Goal: Transaction & Acquisition: Purchase product/service

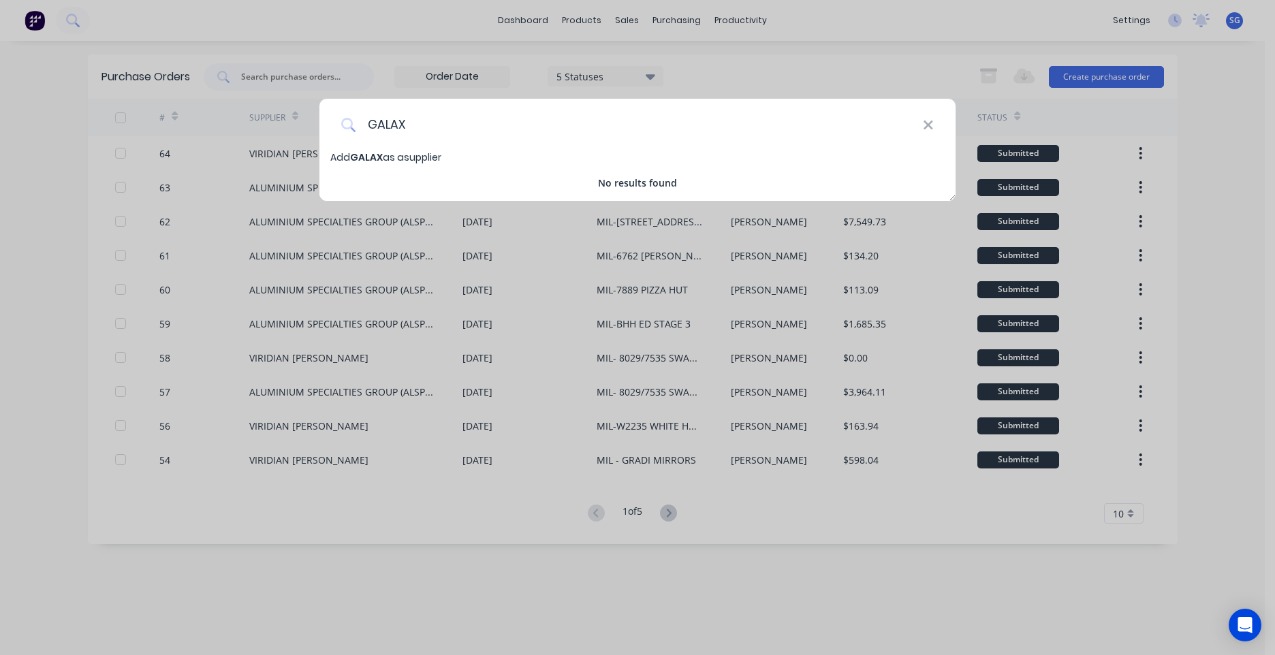
drag, startPoint x: 925, startPoint y: 131, endPoint x: 900, endPoint y: 121, distance: 26.3
click at [925, 130] on icon at bounding box center [928, 125] width 11 height 15
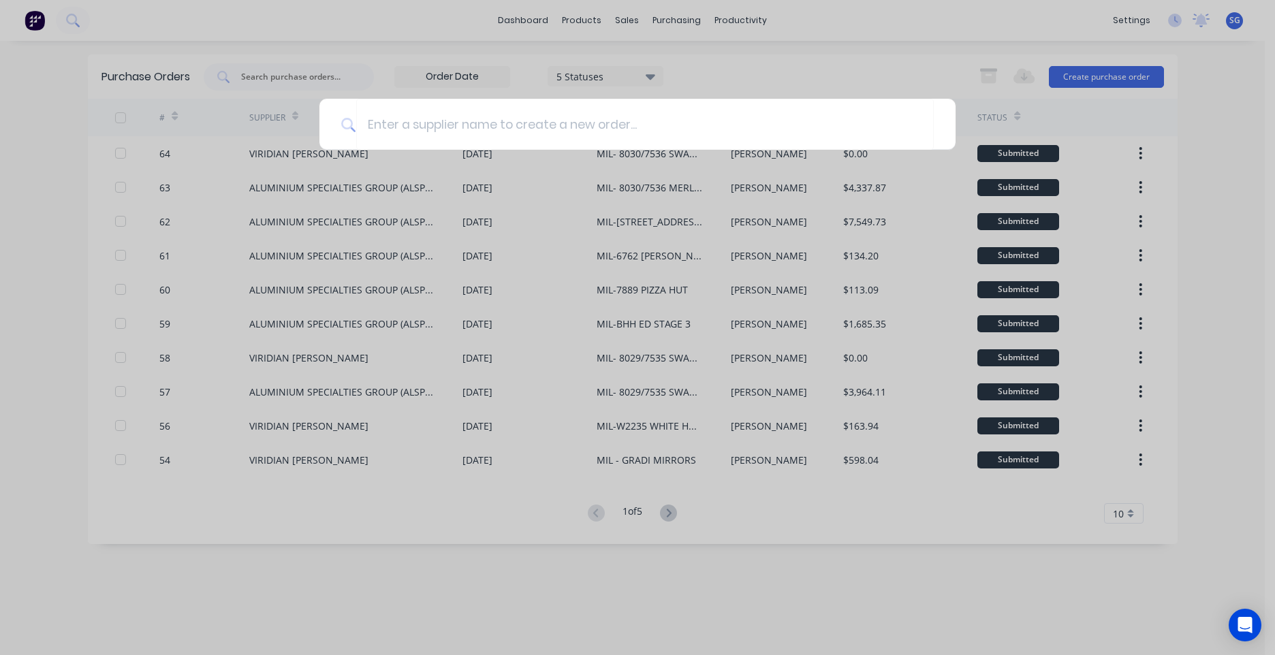
click at [631, 41] on div at bounding box center [637, 327] width 1275 height 655
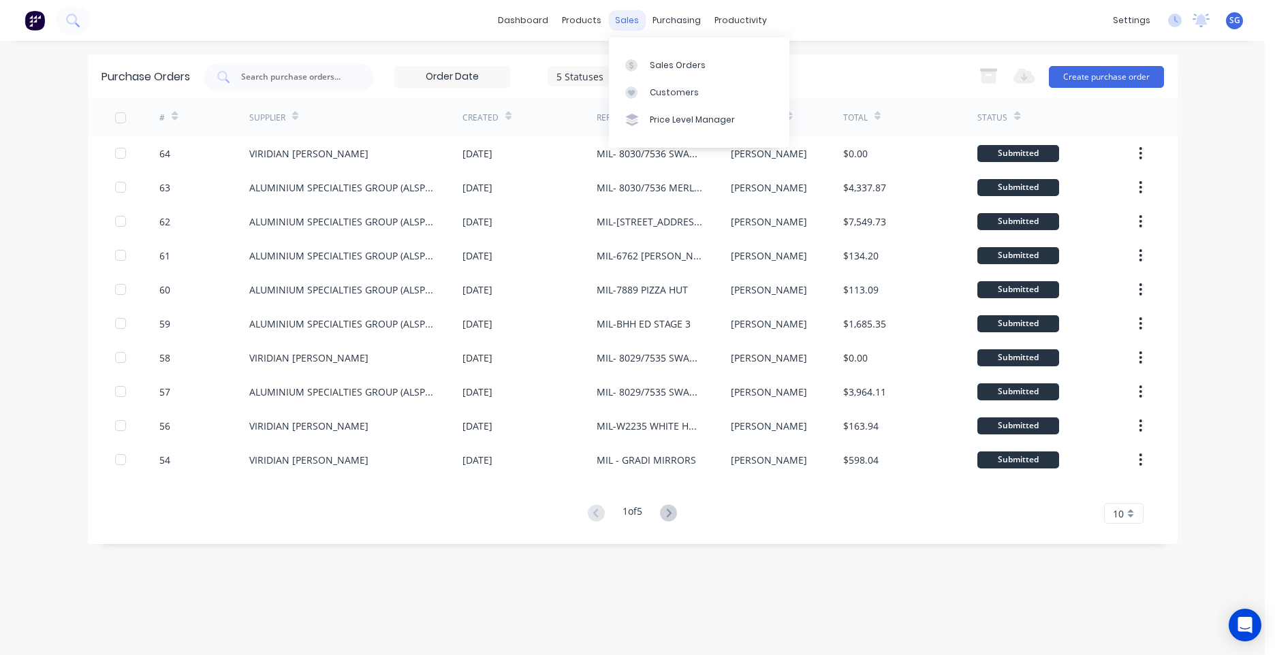
click at [623, 17] on div "sales" at bounding box center [626, 20] width 37 height 20
click at [647, 74] on link "Sales Orders" at bounding box center [699, 64] width 180 height 27
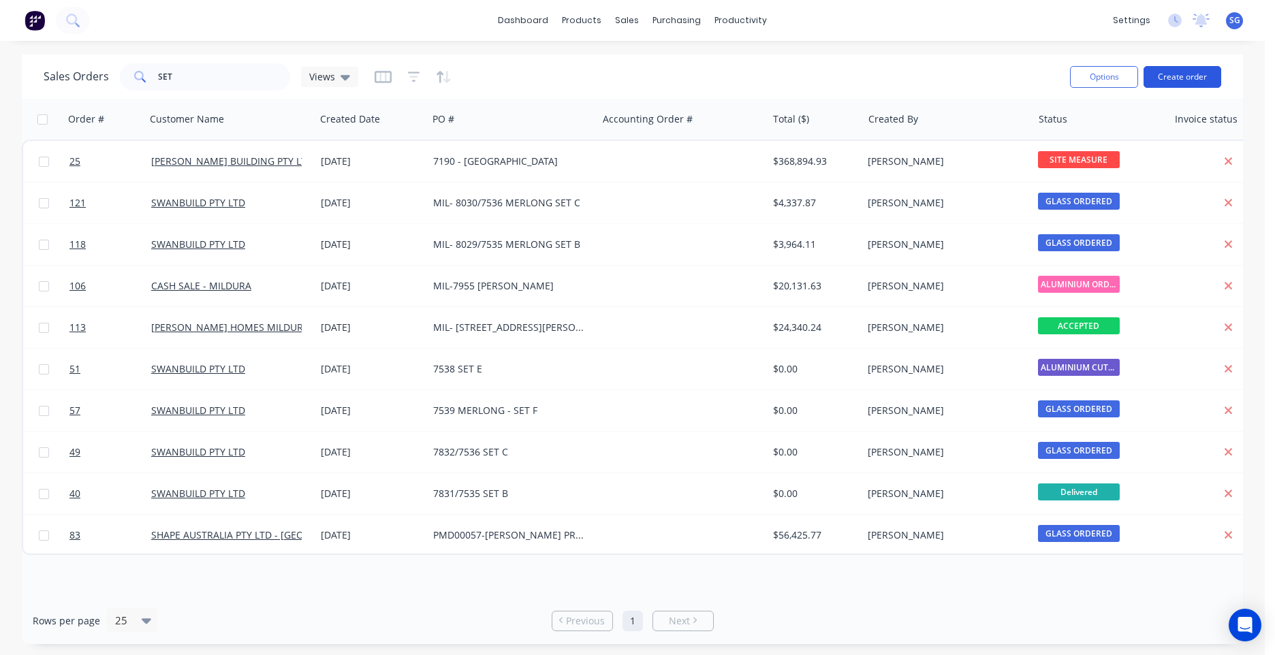
click at [1209, 74] on button "Create order" at bounding box center [1182, 77] width 78 height 22
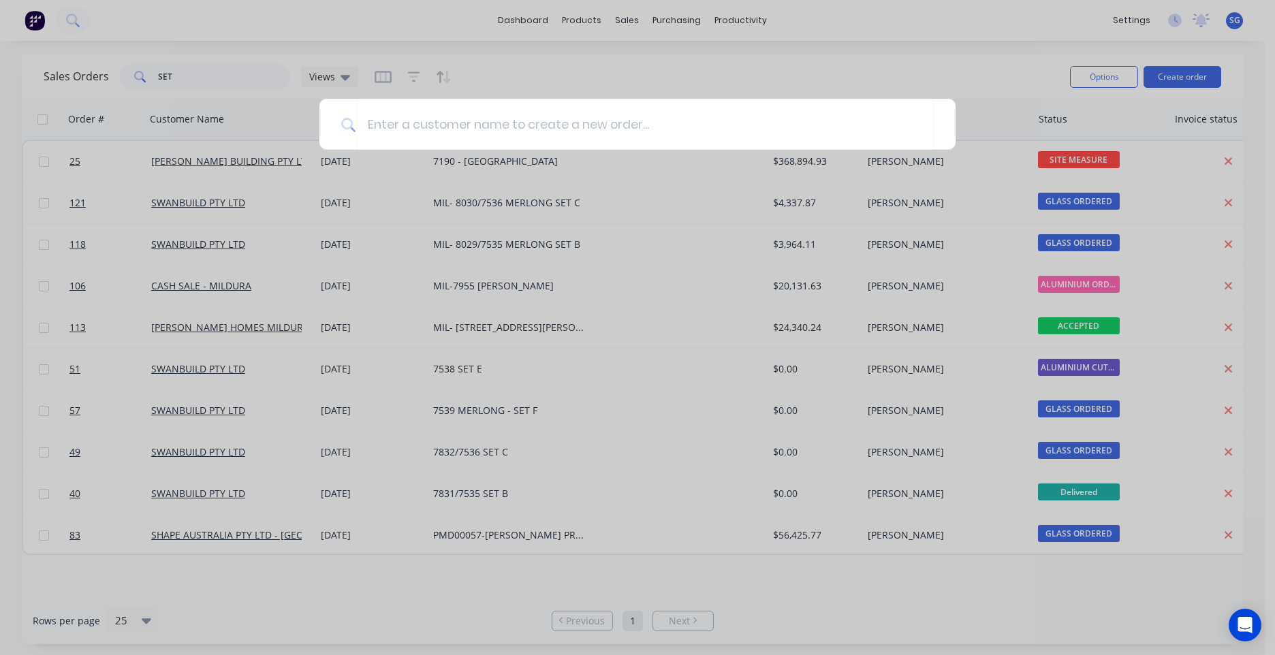
type input "W"
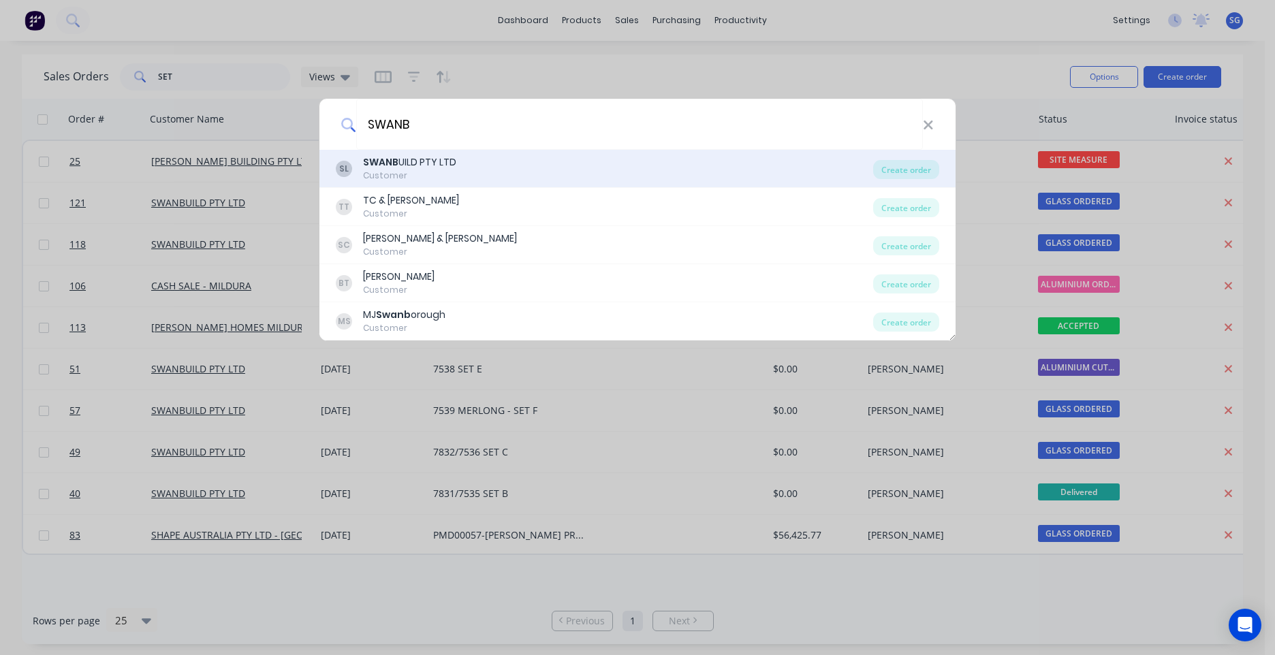
type input "SWANB"
click at [424, 178] on div "Customer" at bounding box center [409, 176] width 93 height 12
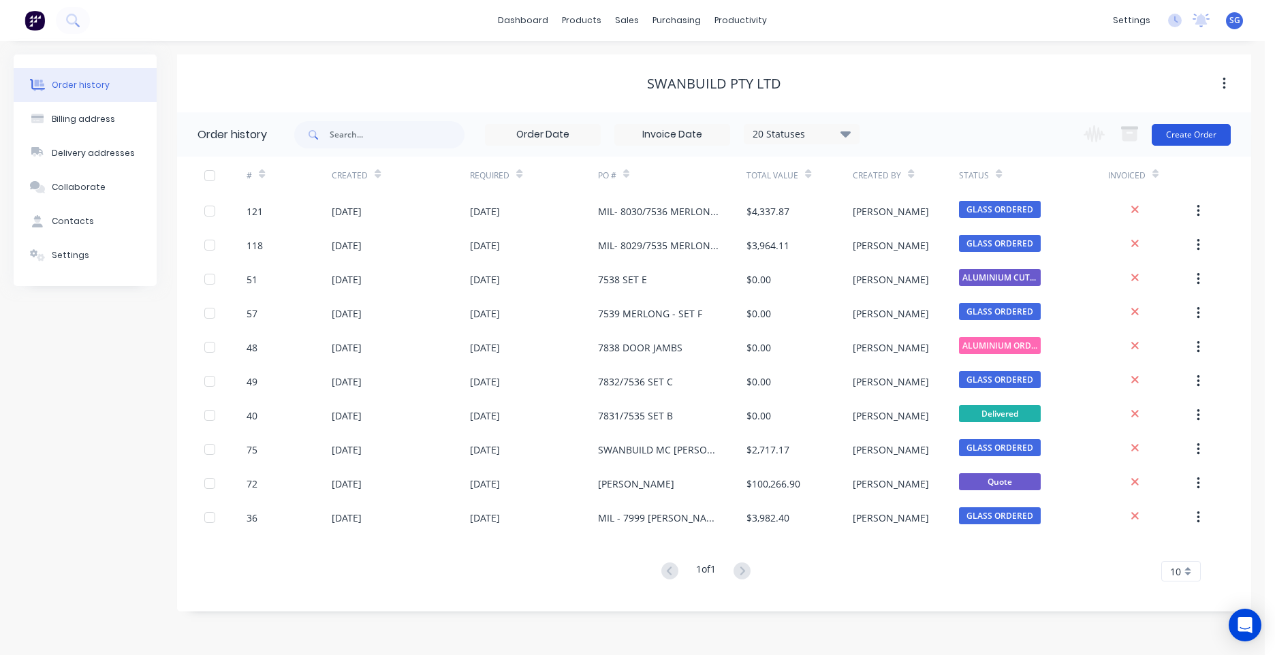
click at [1197, 138] on button "Create Order" at bounding box center [1191, 135] width 79 height 22
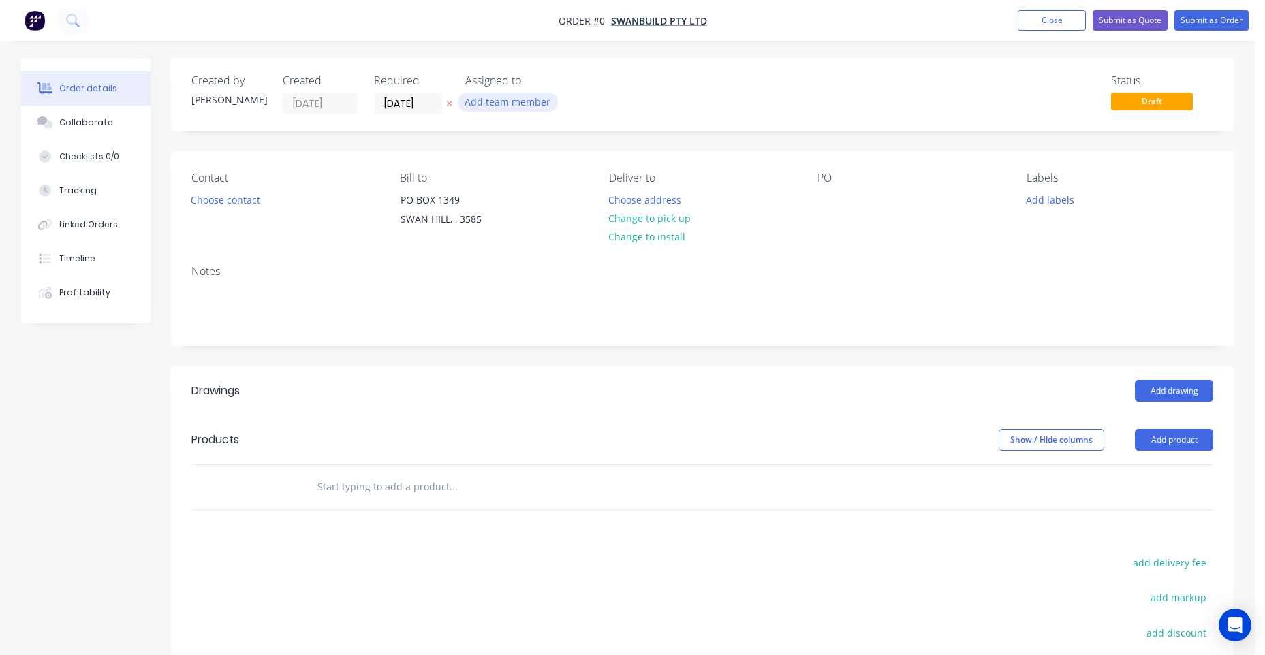
click at [495, 98] on button "Add team member" at bounding box center [508, 102] width 100 height 18
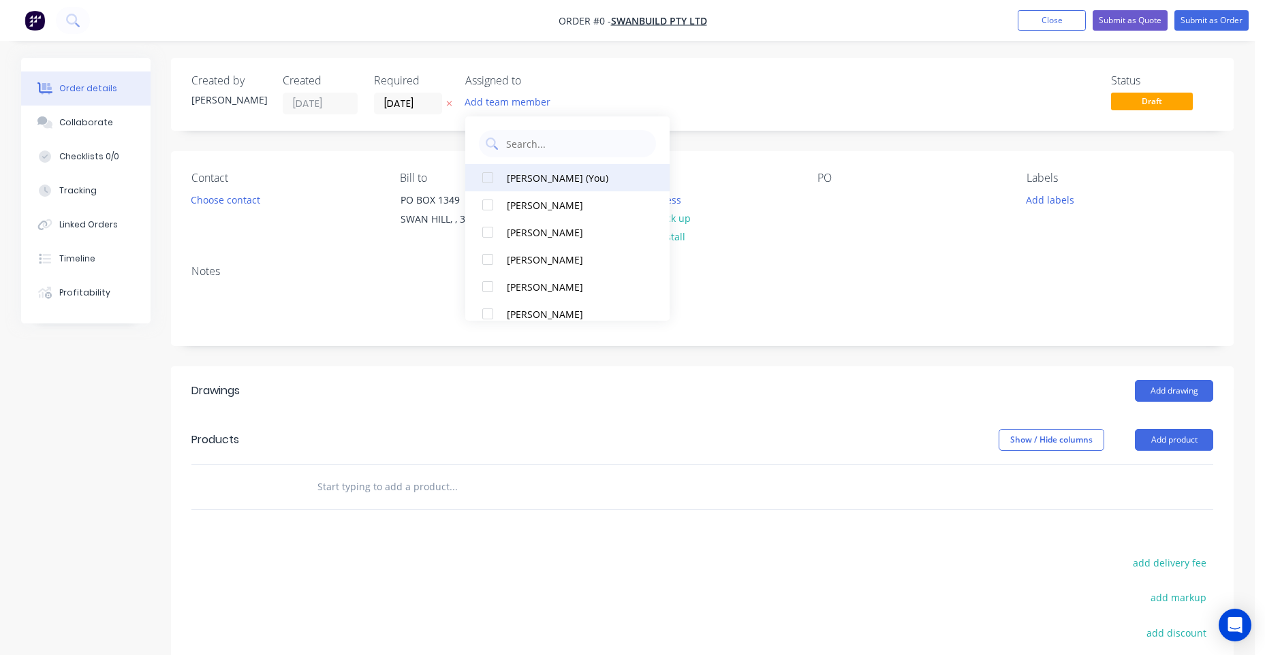
click at [559, 180] on div "[PERSON_NAME] (You)" at bounding box center [575, 178] width 136 height 14
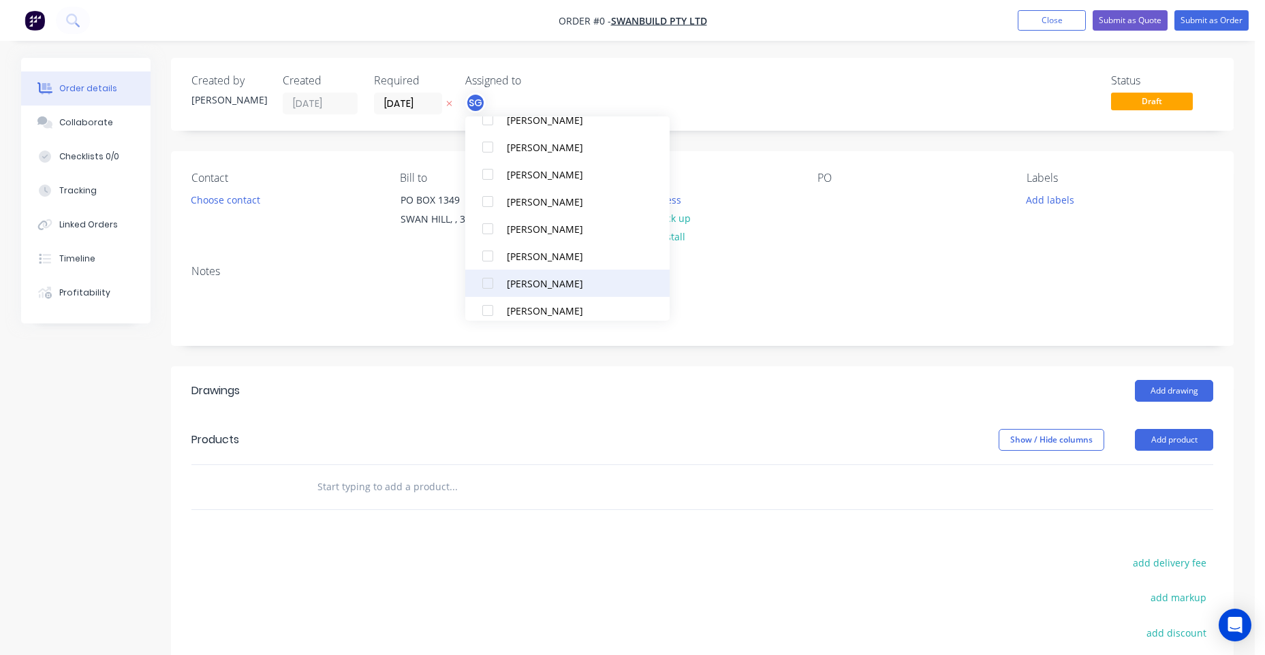
scroll to position [272, 0]
click at [557, 295] on button "[PERSON_NAME]" at bounding box center [567, 286] width 204 height 27
click at [373, 186] on div "Order details Collaborate Checklists 0/0 Tracking Linked Orders Timeline Profit…" at bounding box center [626, 457] width 1239 height 799
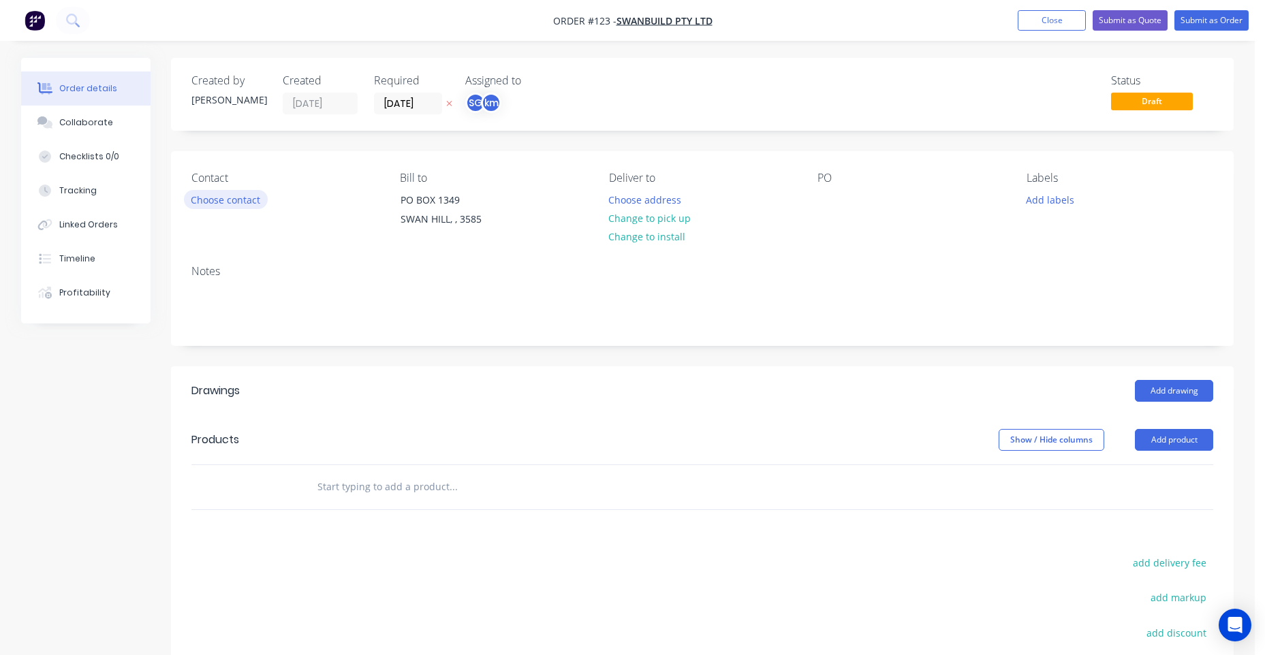
click at [239, 193] on button "Choose contact" at bounding box center [226, 199] width 84 height 18
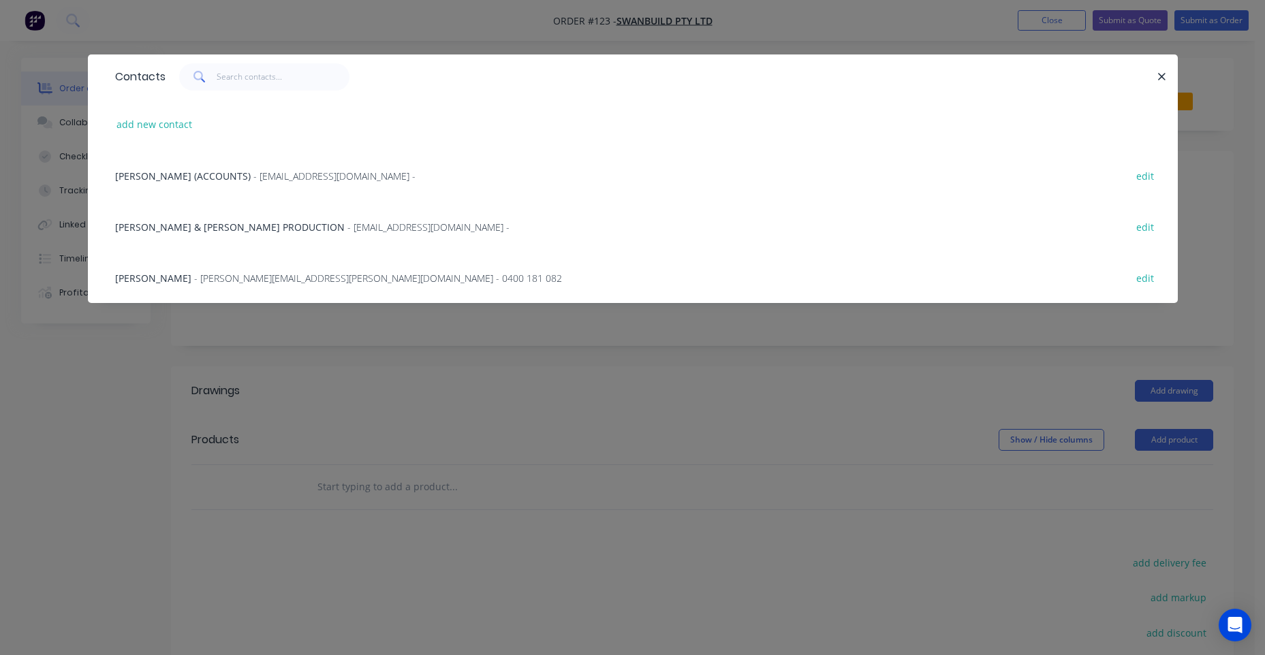
click at [203, 190] on div "[PERSON_NAME] (ACCOUNTS) - [EMAIL_ADDRESS][DOMAIN_NAME] - edit" at bounding box center [632, 175] width 1049 height 51
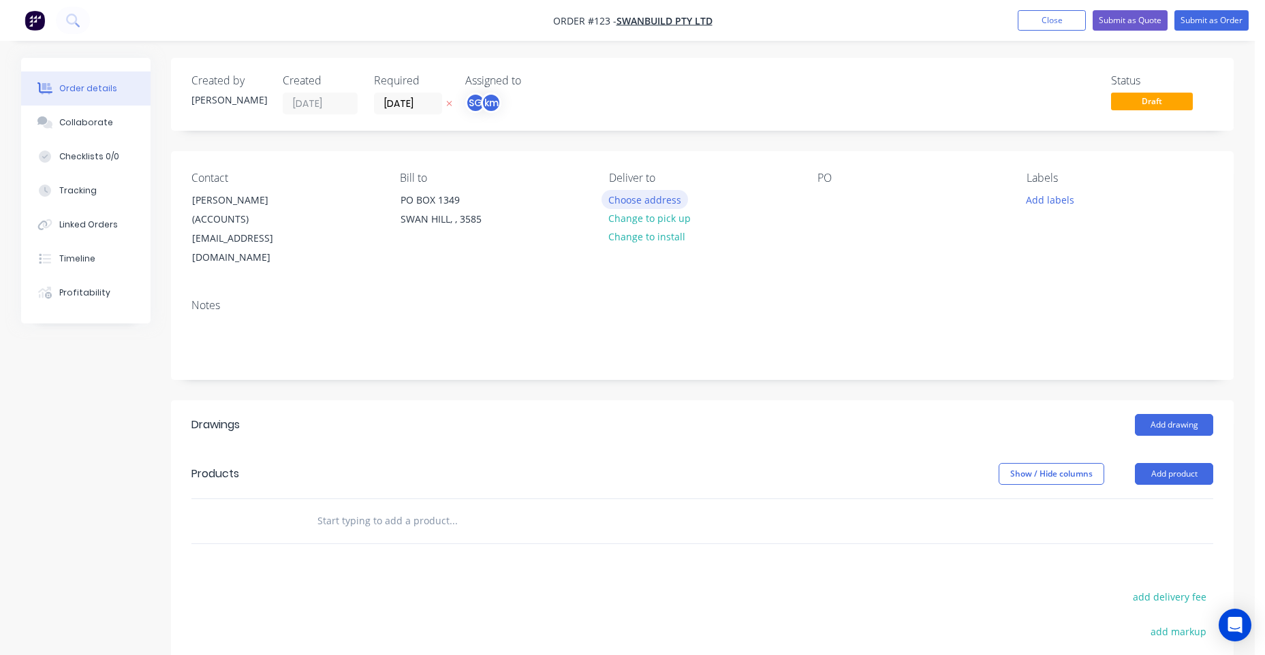
click at [634, 206] on button "Choose address" at bounding box center [644, 199] width 87 height 18
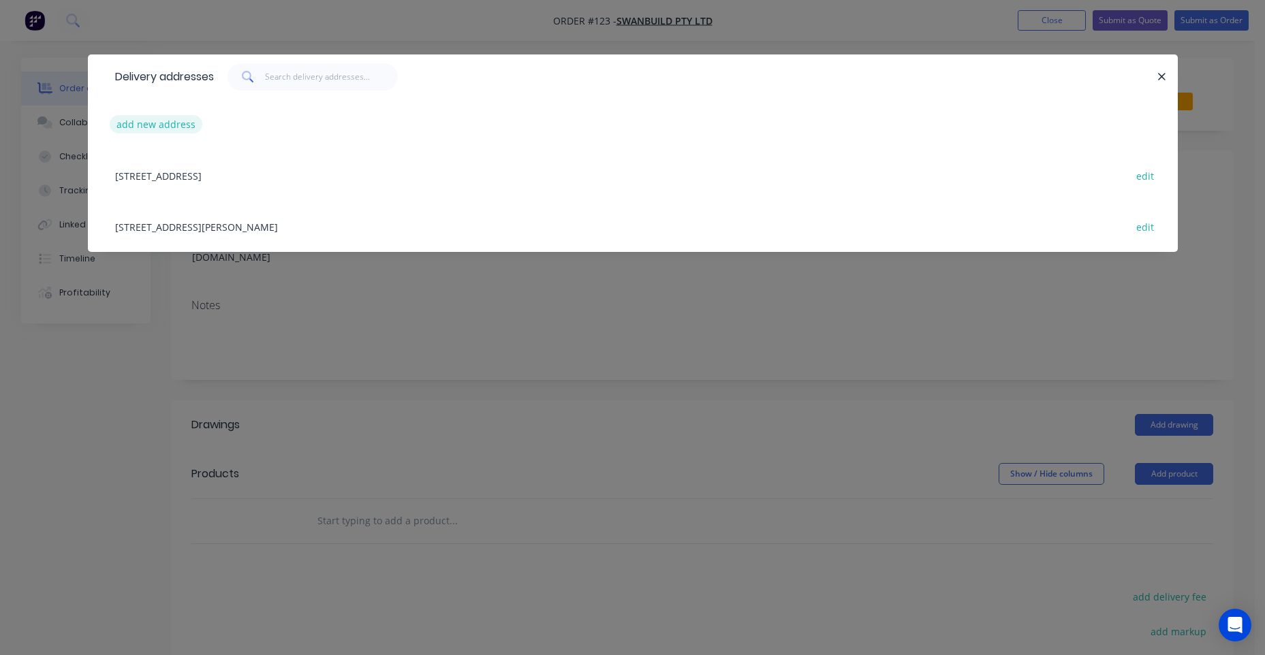
click at [173, 133] on button "add new address" at bounding box center [156, 124] width 93 height 18
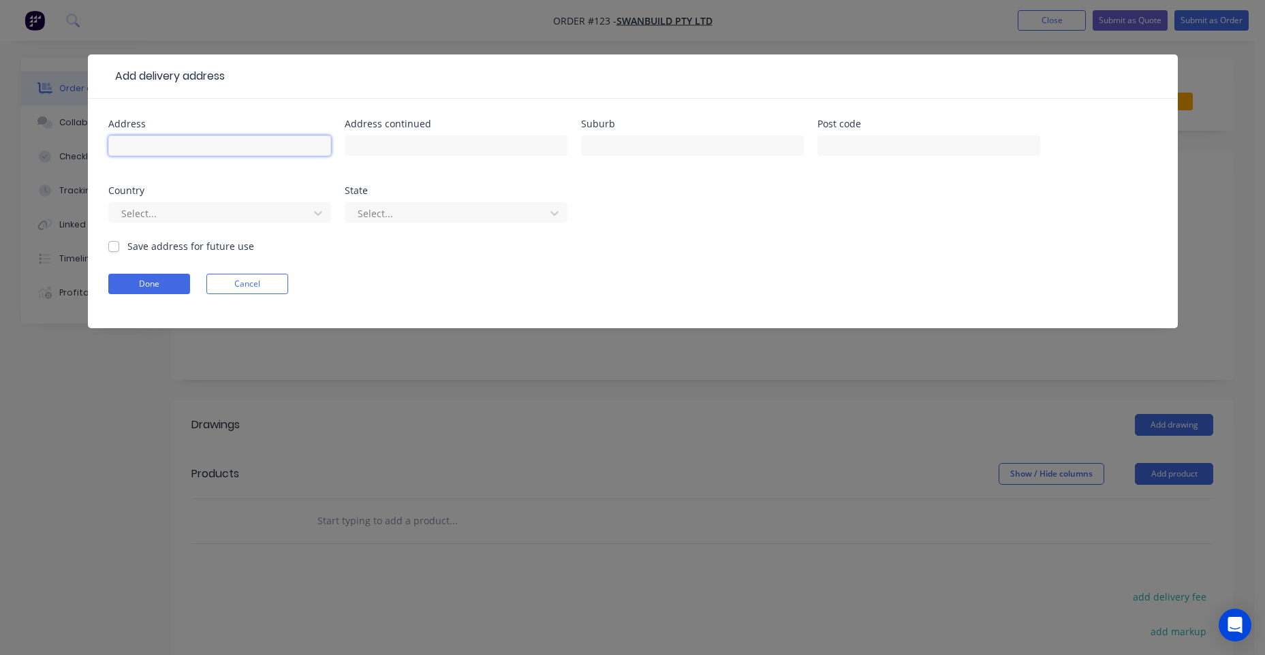
click at [240, 136] on input "text" at bounding box center [219, 146] width 223 height 20
type input "[STREET_ADDRESS]"
type input "SWAN HILL"
click at [131, 285] on button "Done" at bounding box center [149, 284] width 82 height 20
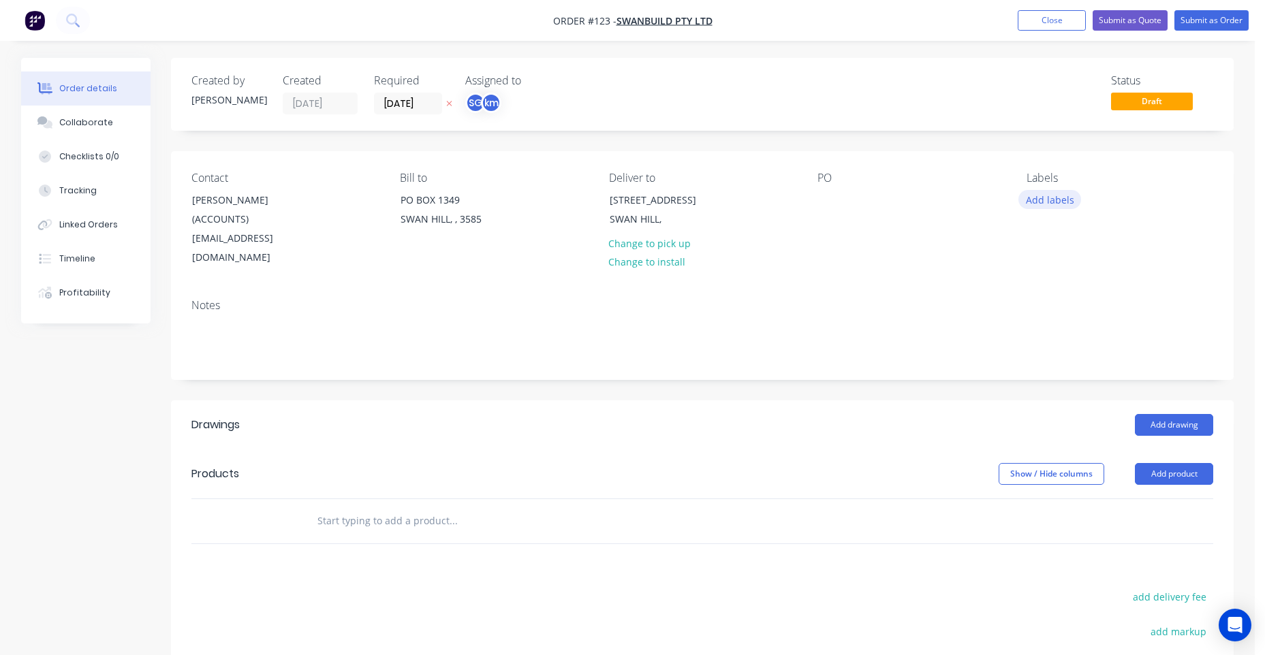
click at [1034, 200] on button "Add labels" at bounding box center [1049, 199] width 63 height 18
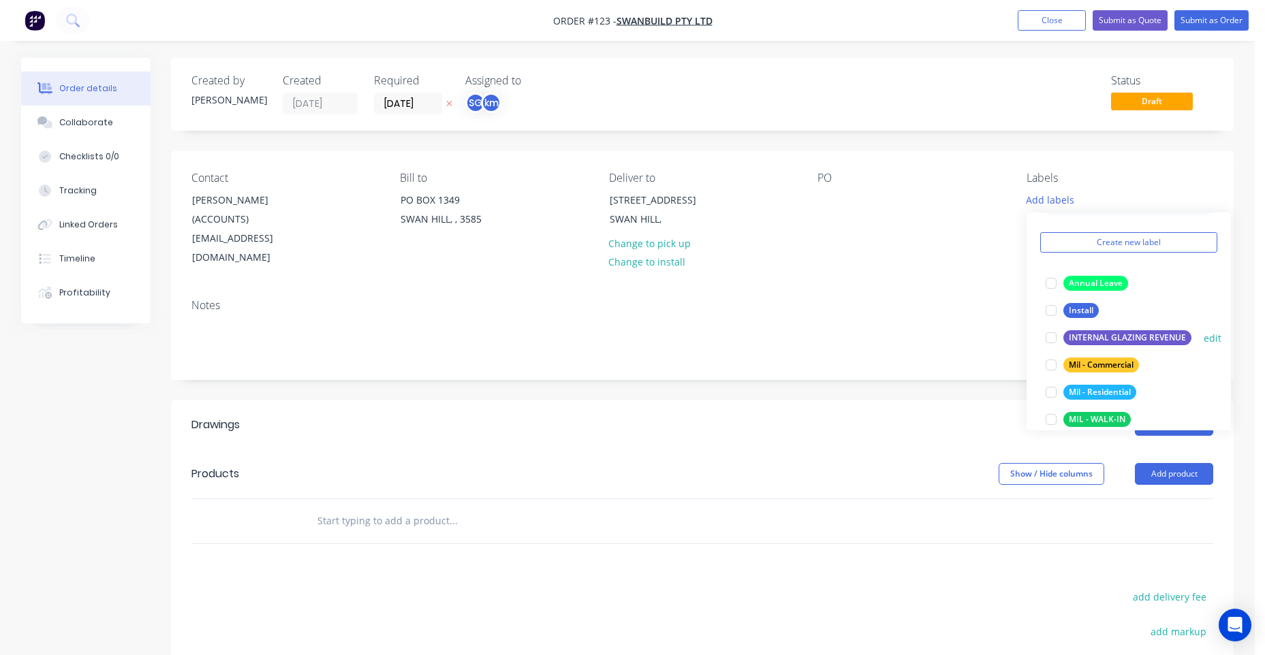
scroll to position [68, 0]
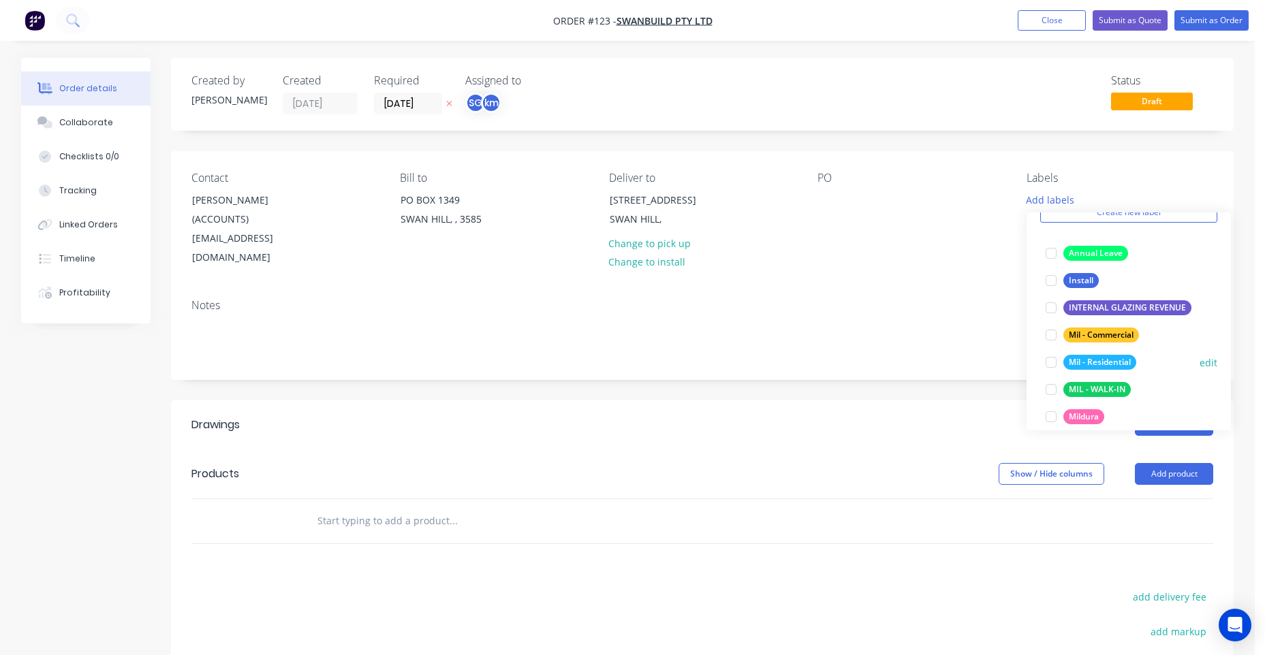
click at [1103, 366] on div "Mil - Residential" at bounding box center [1099, 362] width 73 height 15
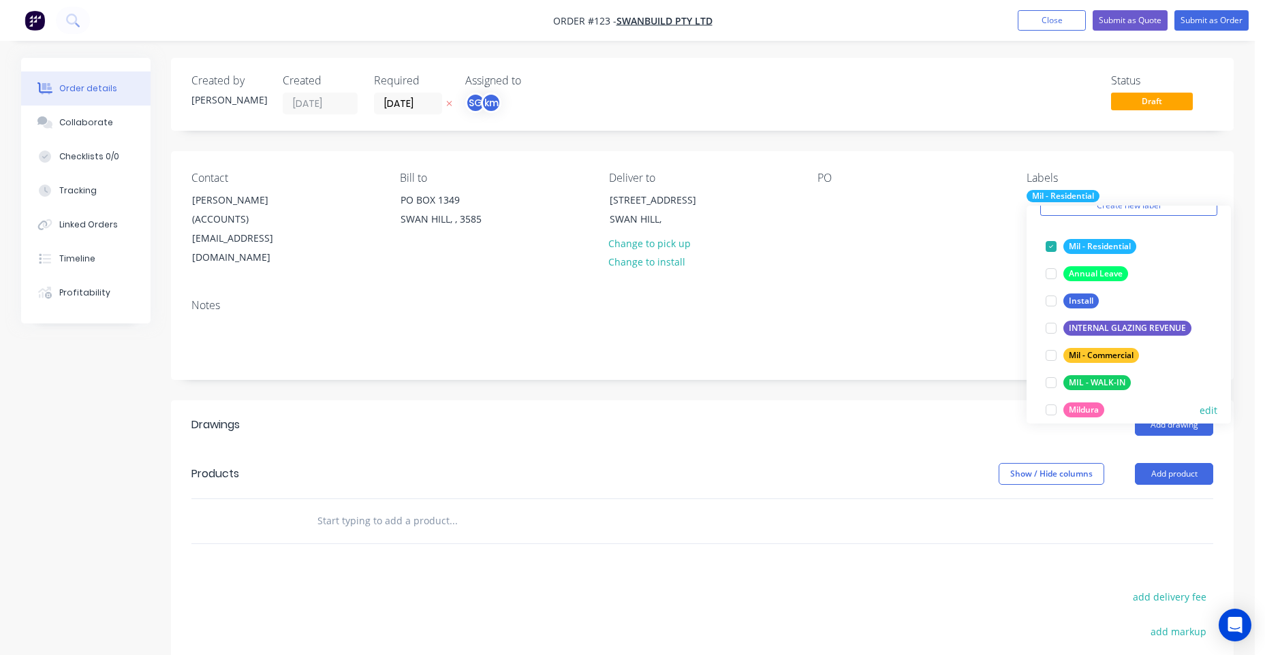
click at [1092, 409] on div "Mildura" at bounding box center [1083, 409] width 41 height 15
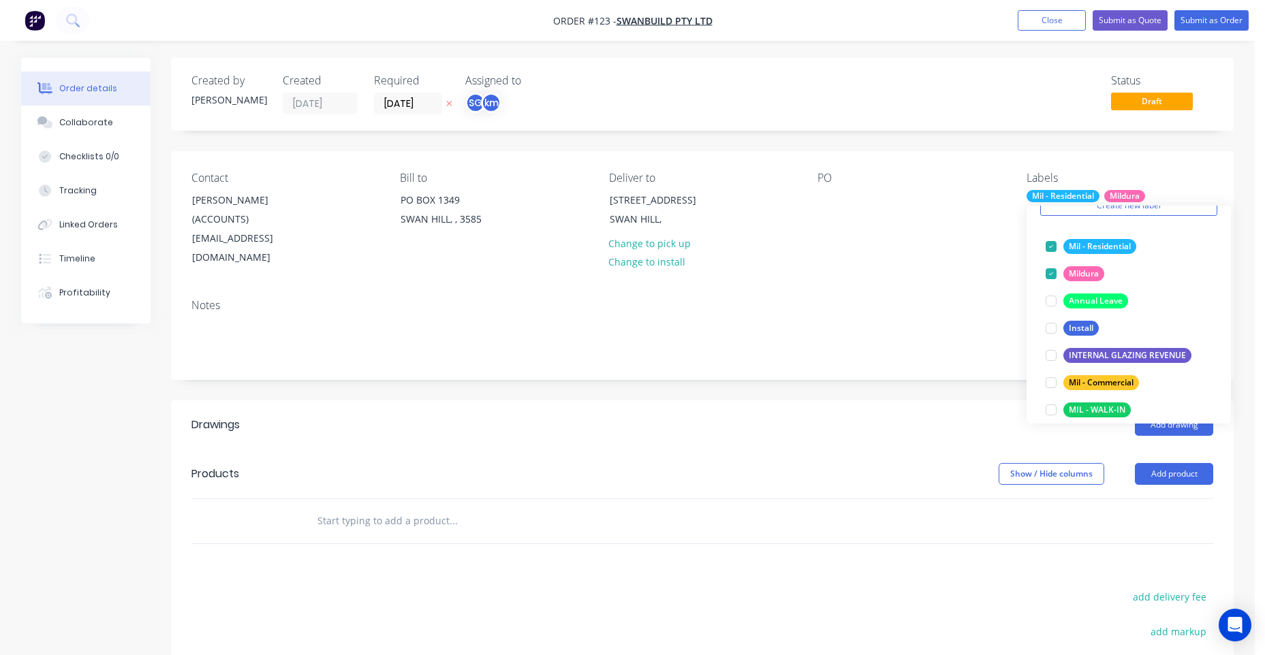
click at [965, 202] on div "PO" at bounding box center [910, 220] width 187 height 96
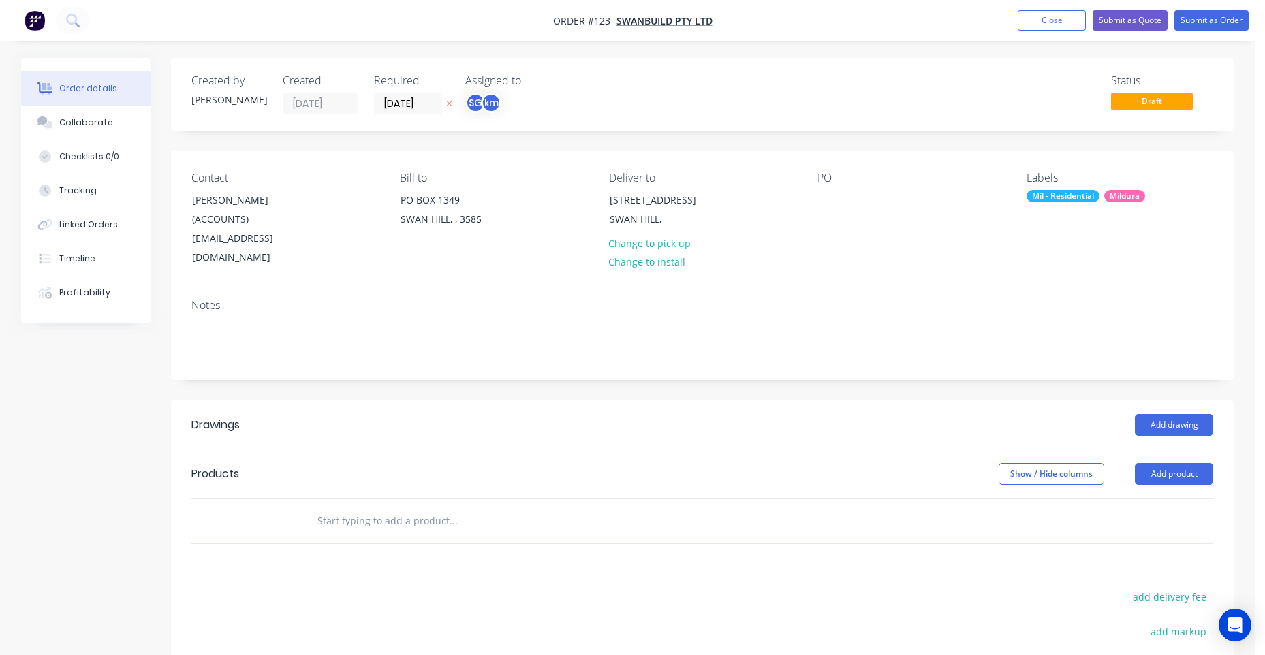
click at [883, 197] on div "PO" at bounding box center [910, 220] width 187 height 96
click at [831, 204] on div at bounding box center [828, 200] width 22 height 20
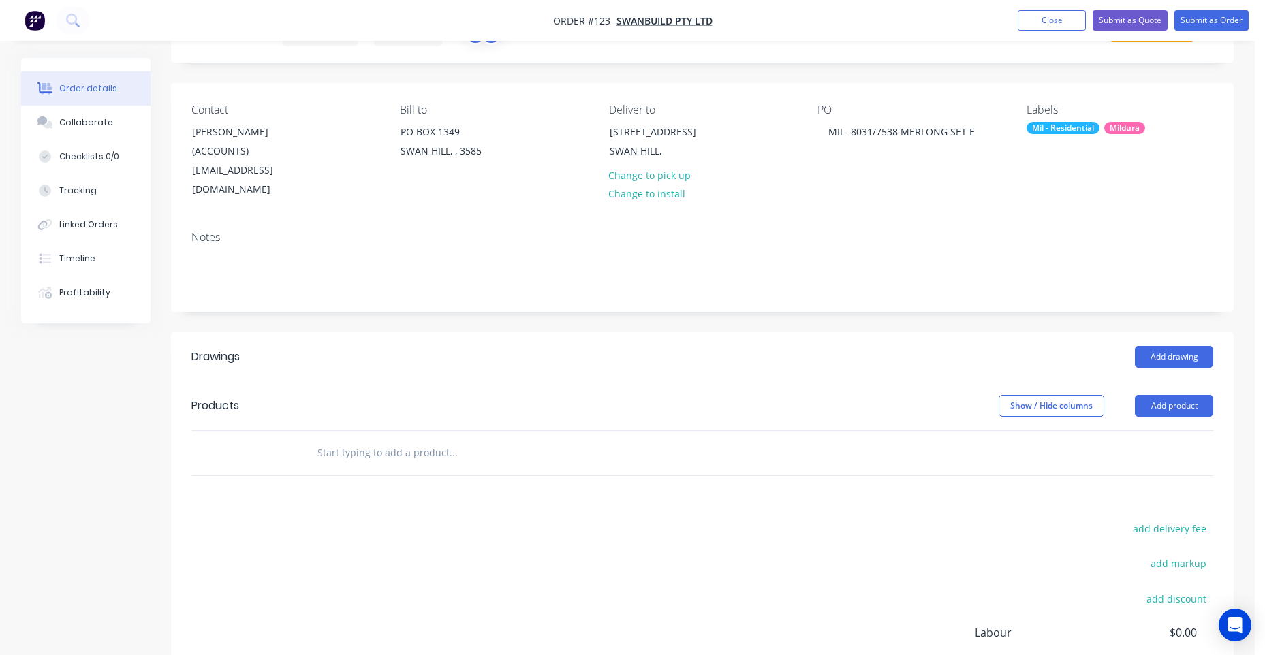
click at [366, 439] on input "text" at bounding box center [453, 452] width 272 height 27
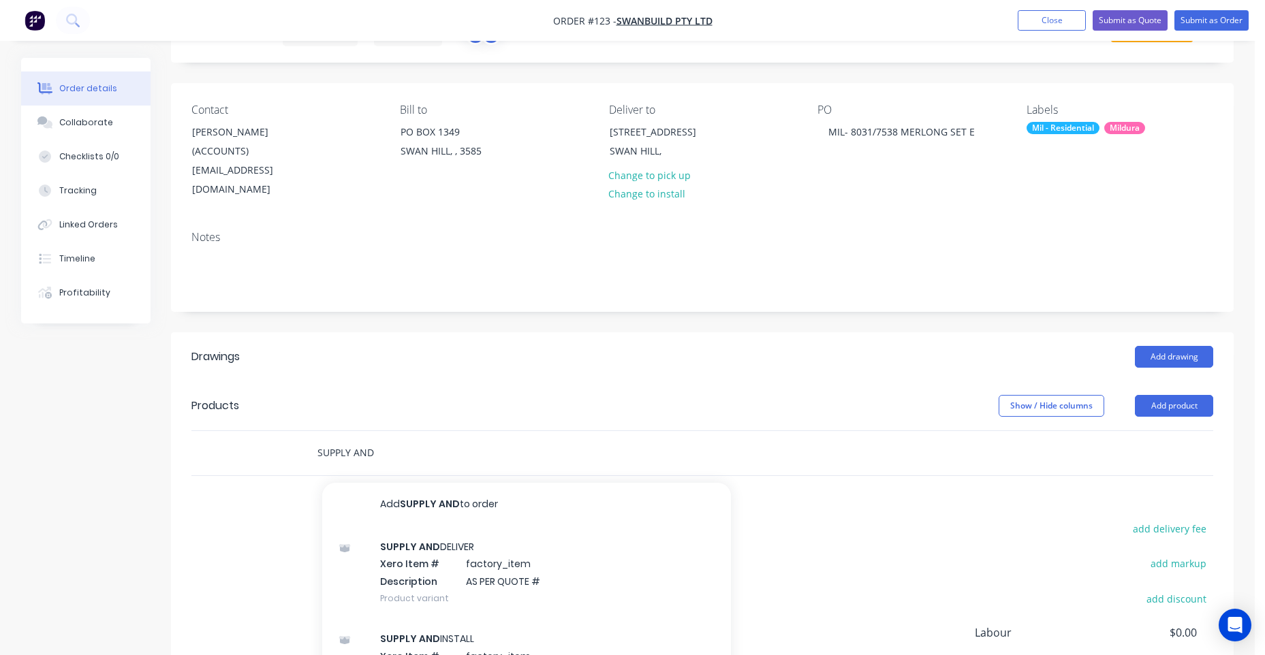
drag, startPoint x: 429, startPoint y: 438, endPoint x: 257, endPoint y: 432, distance: 172.4
click at [257, 432] on div "SUPPLY AND Add SUPPLY AND to order SUPPLY AND DELIVER Xero Item # factory_item …" at bounding box center [701, 453] width 1021 height 44
paste input "DELIVER RESIDENTIAL WINDOWS AND DOORS AS PER QUOTE 8030/7536"
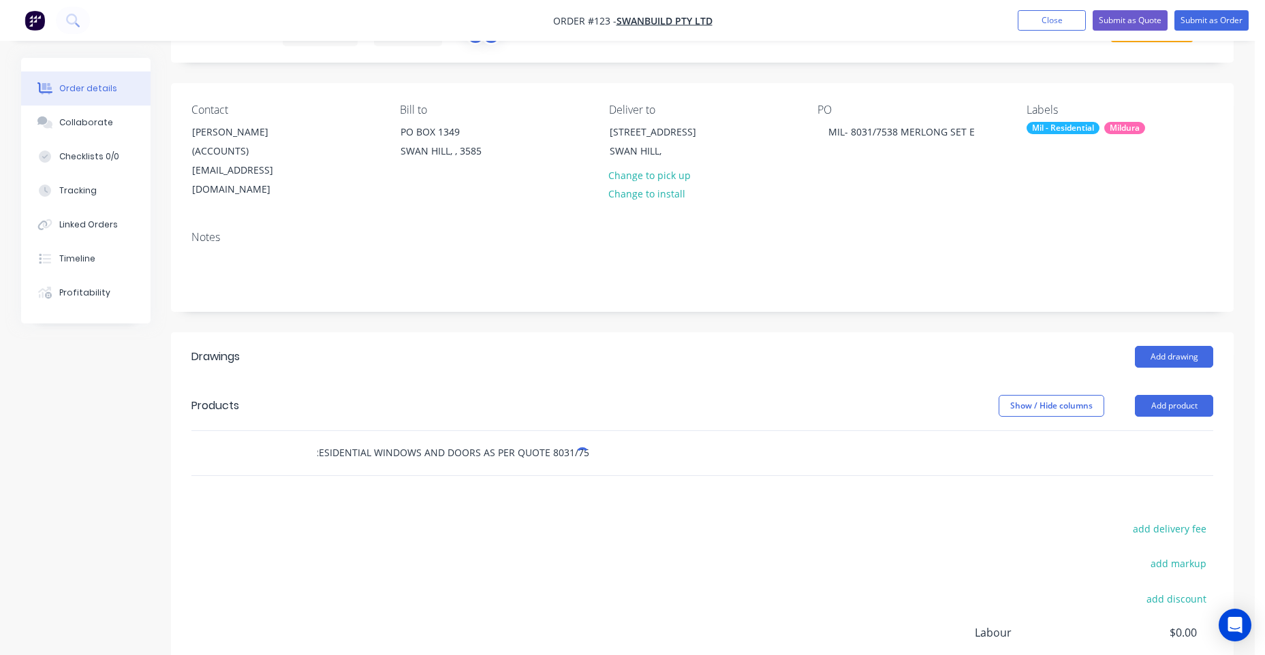
scroll to position [0, 109]
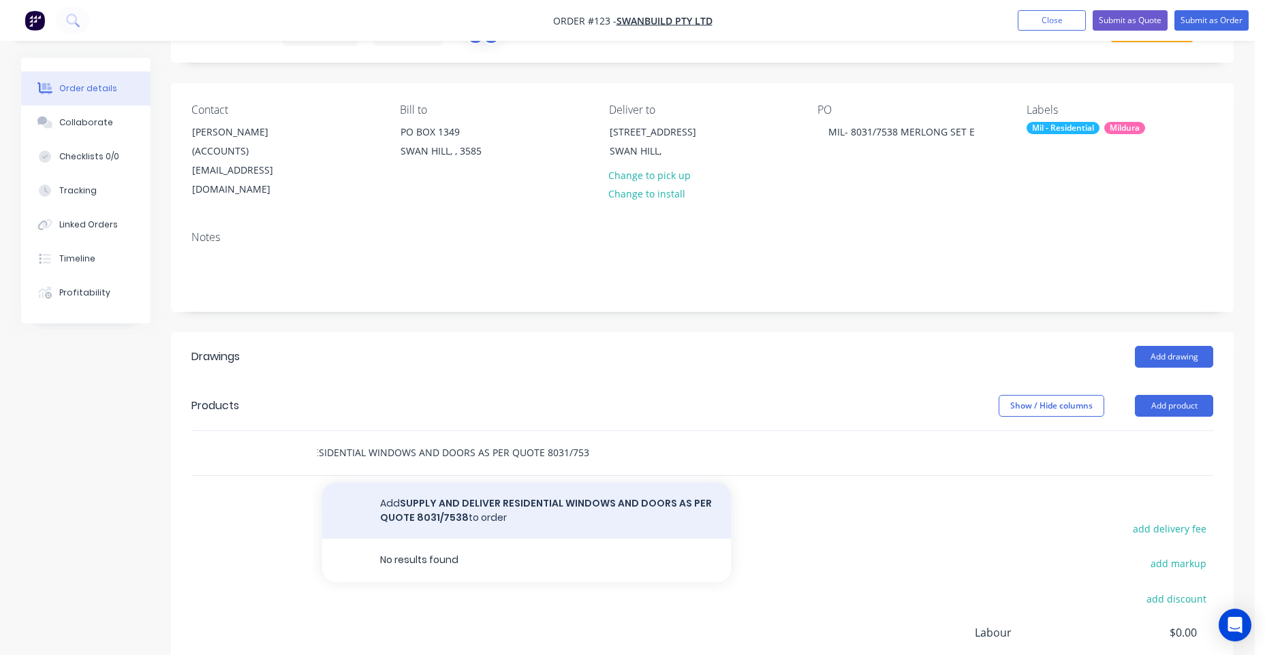
type input "SUPPLY AND DELIVER RESIDENTIAL WINDOWS AND DOORS AS PER QUOTE 8031/7538"
click at [397, 491] on button "Add SUPPLY AND DELIVER RESIDENTIAL WINDOWS AND DOORS AS PER QUOTE 8031/7538 to …" at bounding box center [526, 511] width 409 height 56
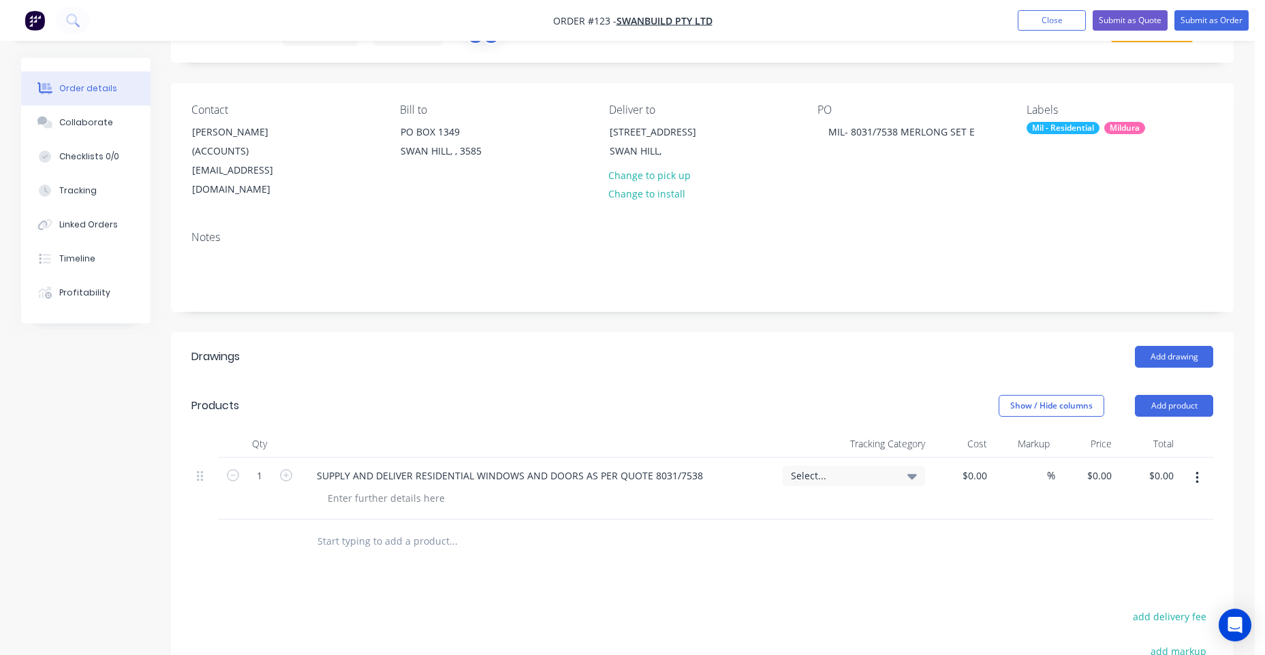
click at [855, 469] on span "Select..." at bounding box center [842, 476] width 103 height 14
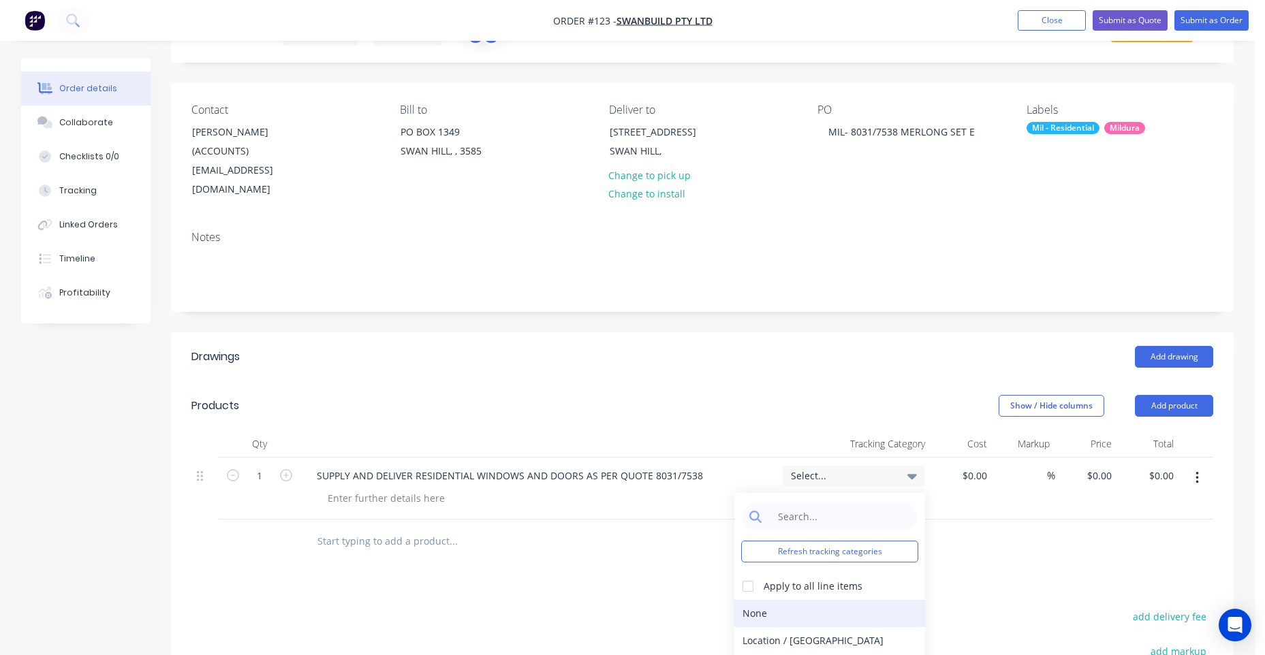
scroll to position [134, 0]
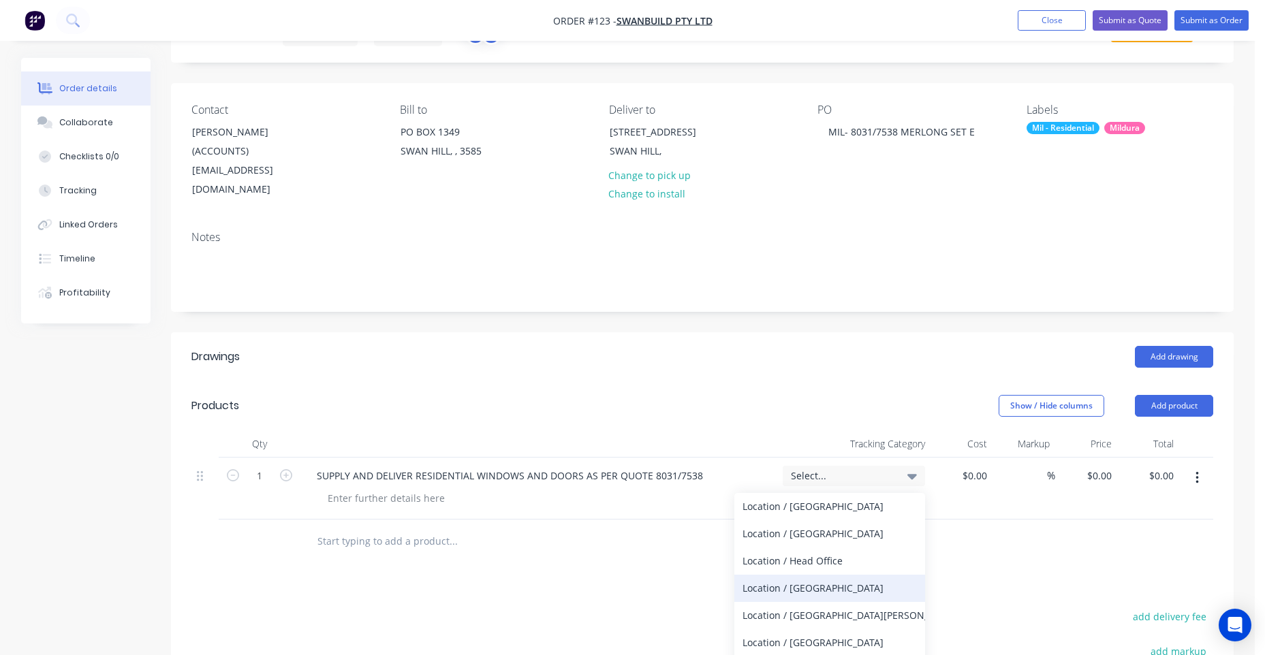
click at [825, 575] on div "Location / [GEOGRAPHIC_DATA]" at bounding box center [829, 588] width 191 height 27
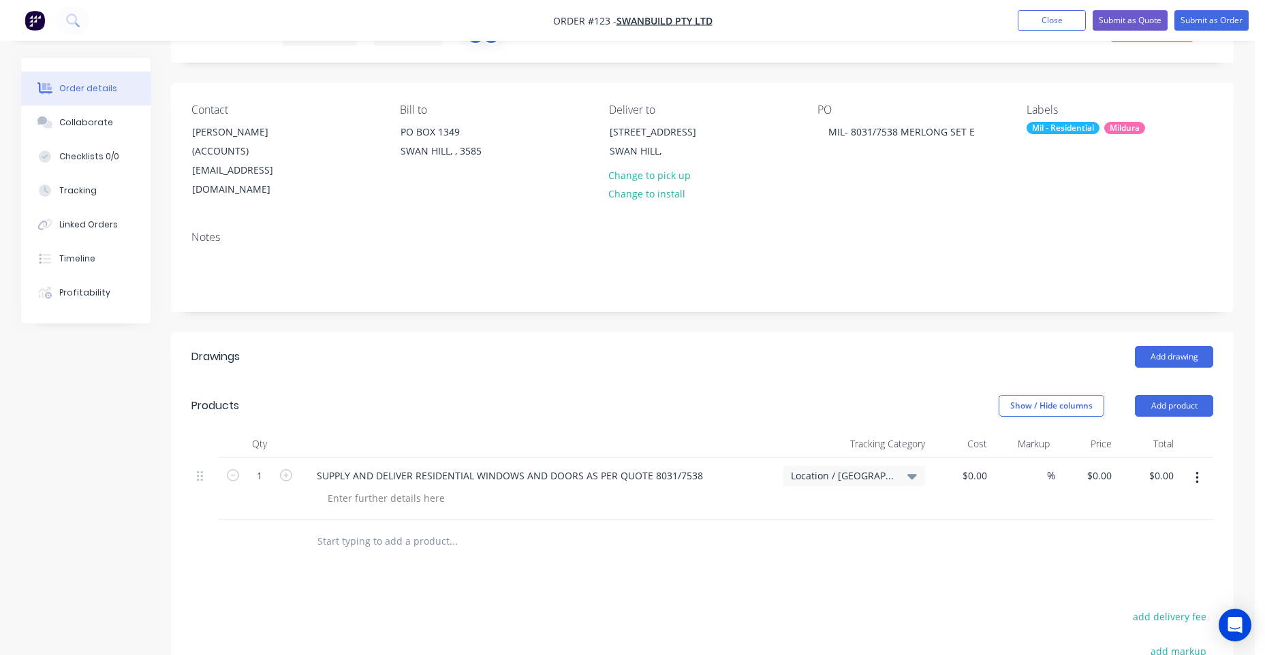
click at [785, 332] on header "Drawings Add drawing" at bounding box center [702, 356] width 1062 height 49
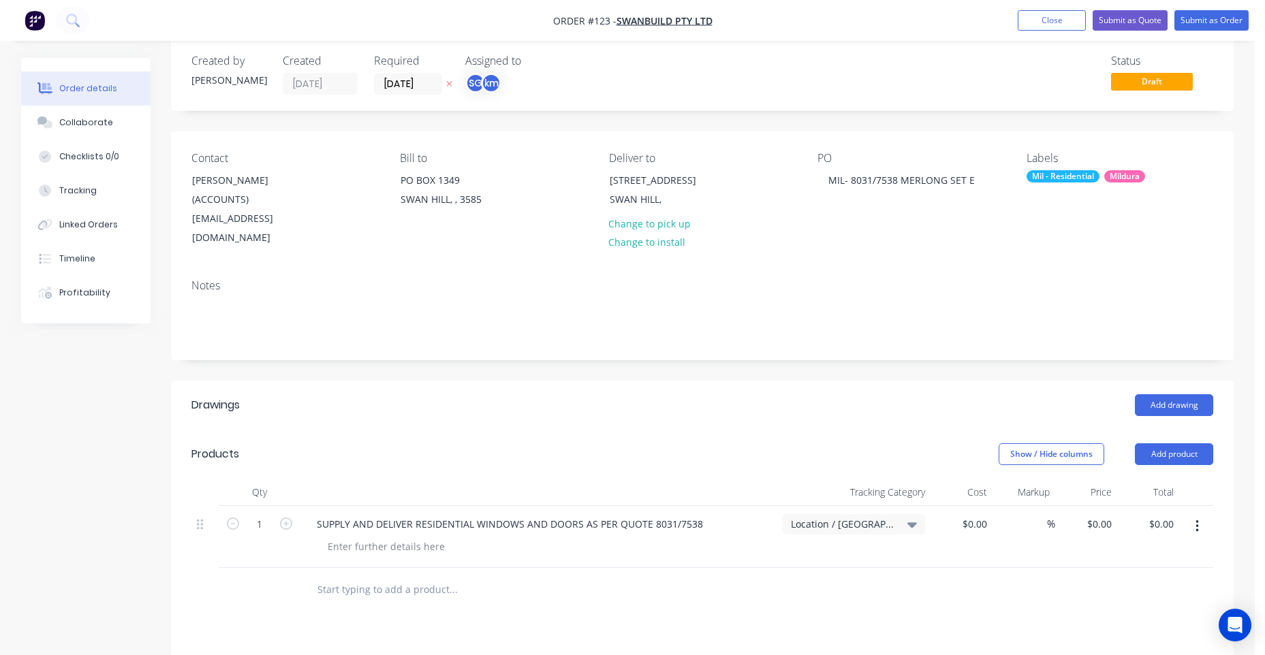
scroll to position [0, 0]
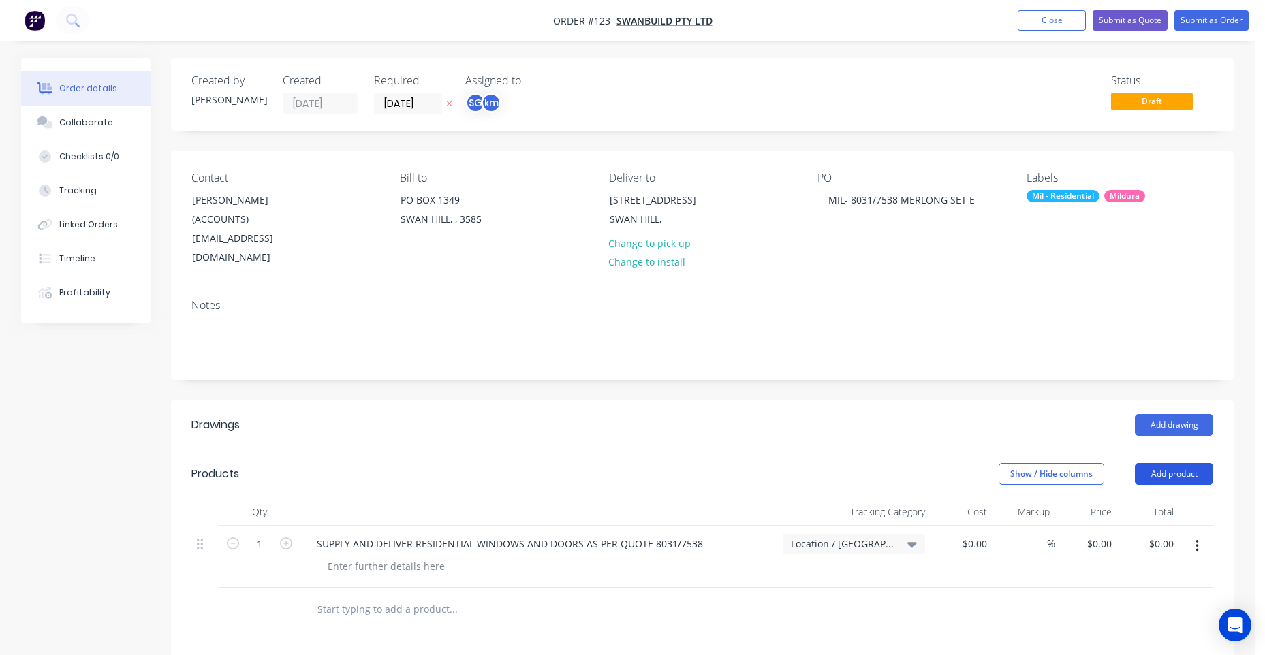
click at [1174, 463] on button "Add product" at bounding box center [1174, 474] width 78 height 22
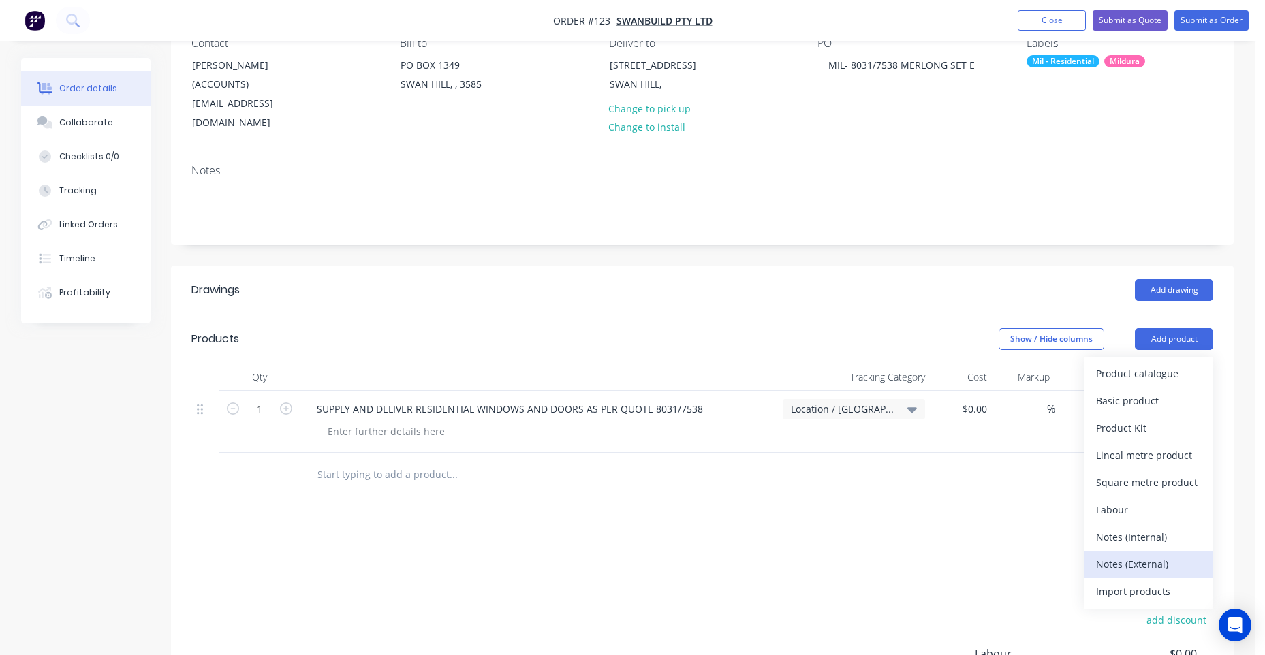
scroll to position [136, 0]
click at [1136, 580] on div "Import products" at bounding box center [1148, 590] width 105 height 20
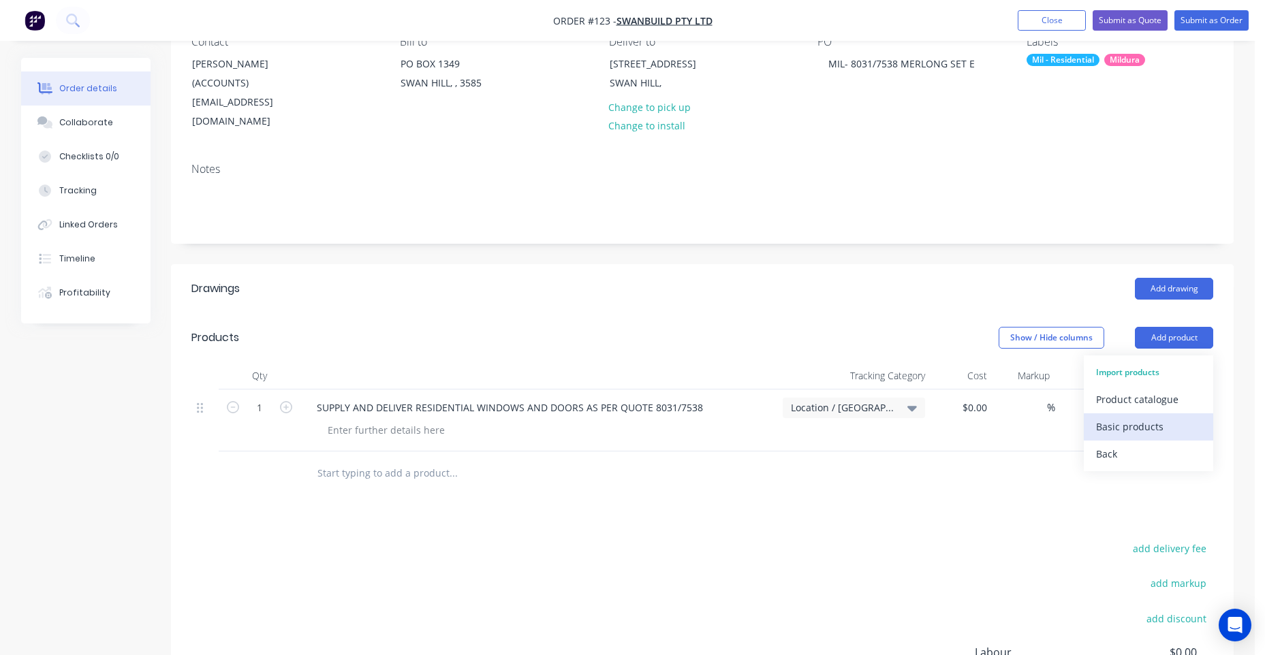
click at [1137, 417] on div "Basic products" at bounding box center [1148, 427] width 105 height 20
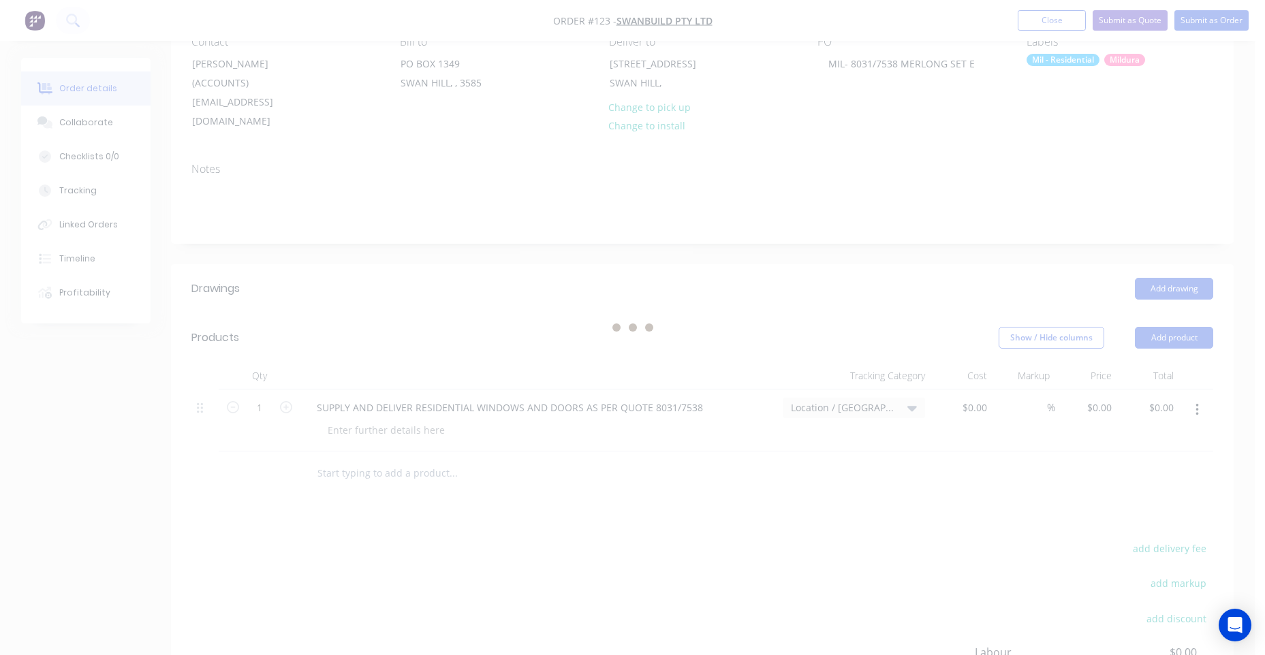
scroll to position [0, 0]
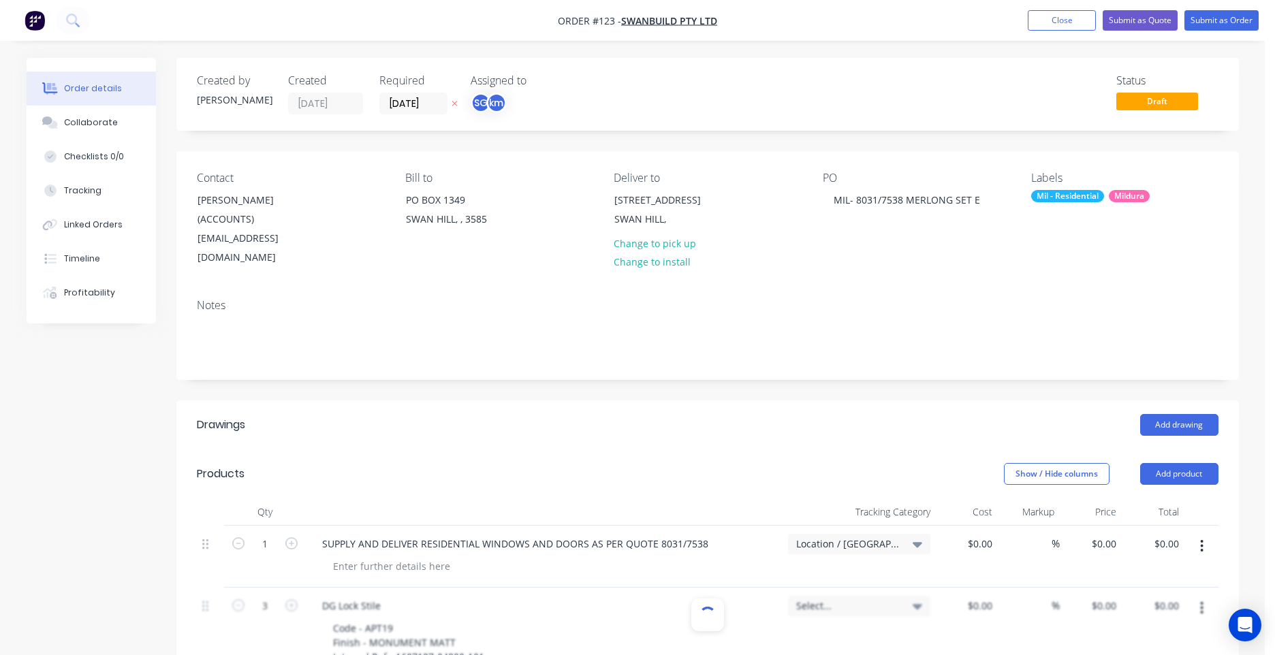
type input "$60.768"
type input "$182.30"
type input "$92.43"
type input "$184.86"
type input "$34.255"
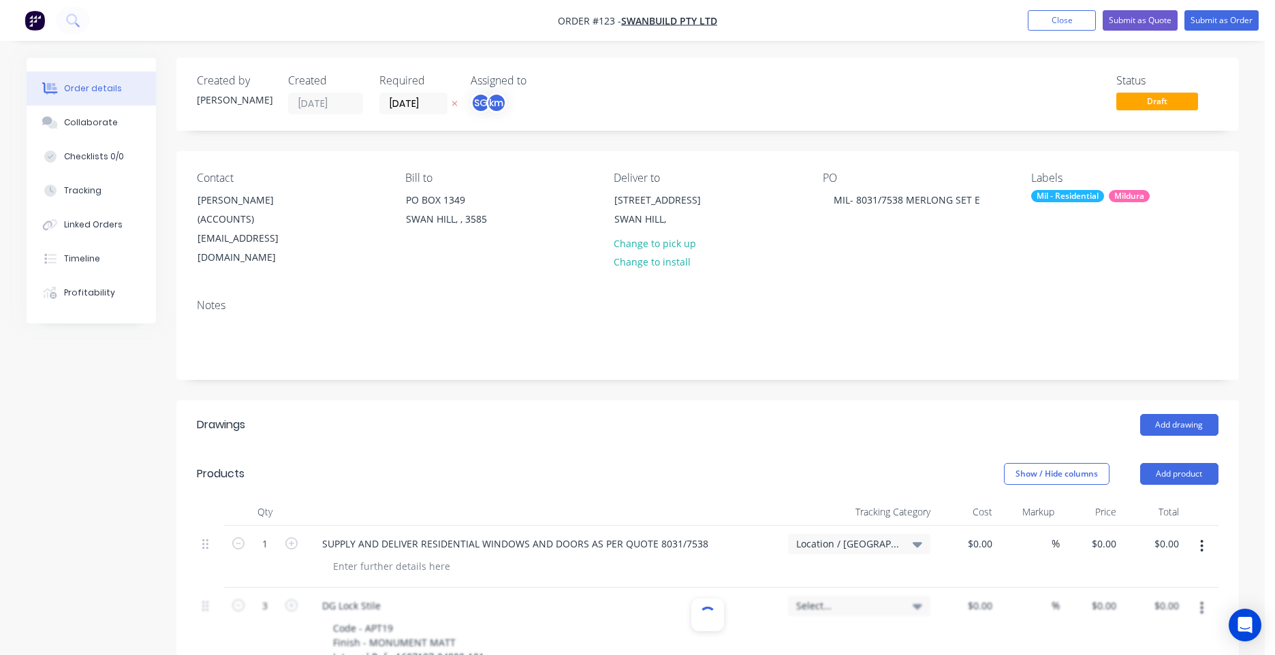
type input "$102.77"
type input "$27.5225"
type input "$27.52"
type input "$12.80"
type input "$128.00"
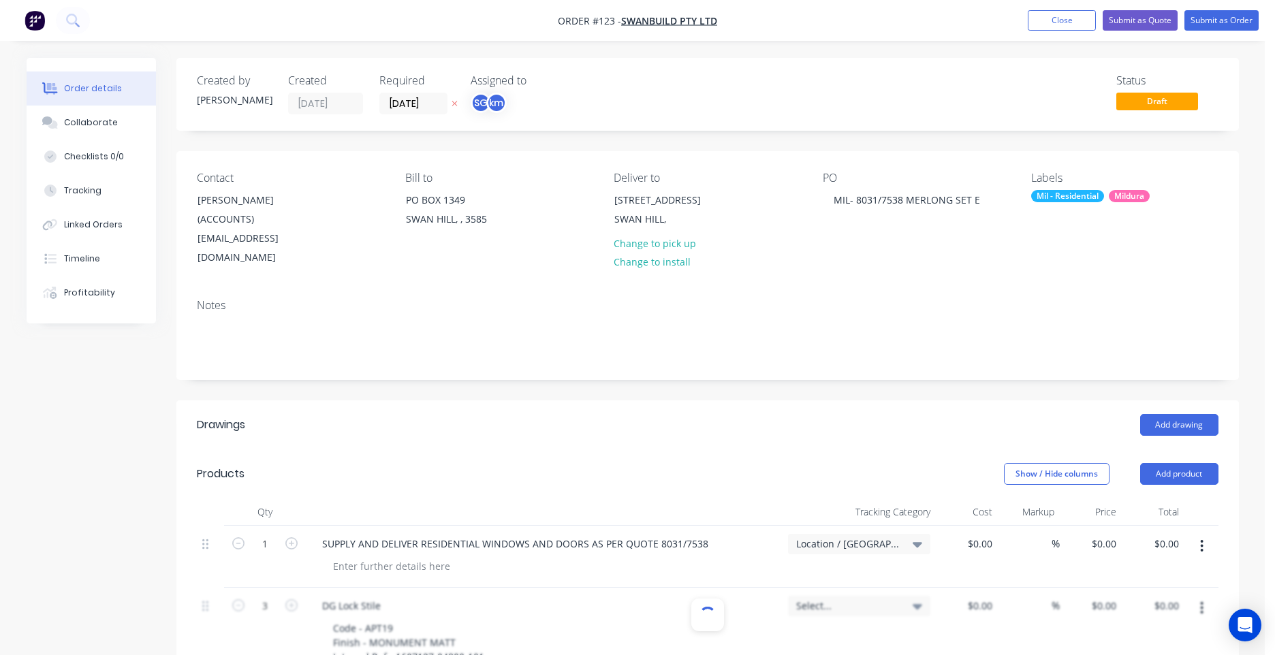
type input "$16.7325"
type input "$33.47"
type input "$68.5548"
type input "$548.44"
type input "$102.8048"
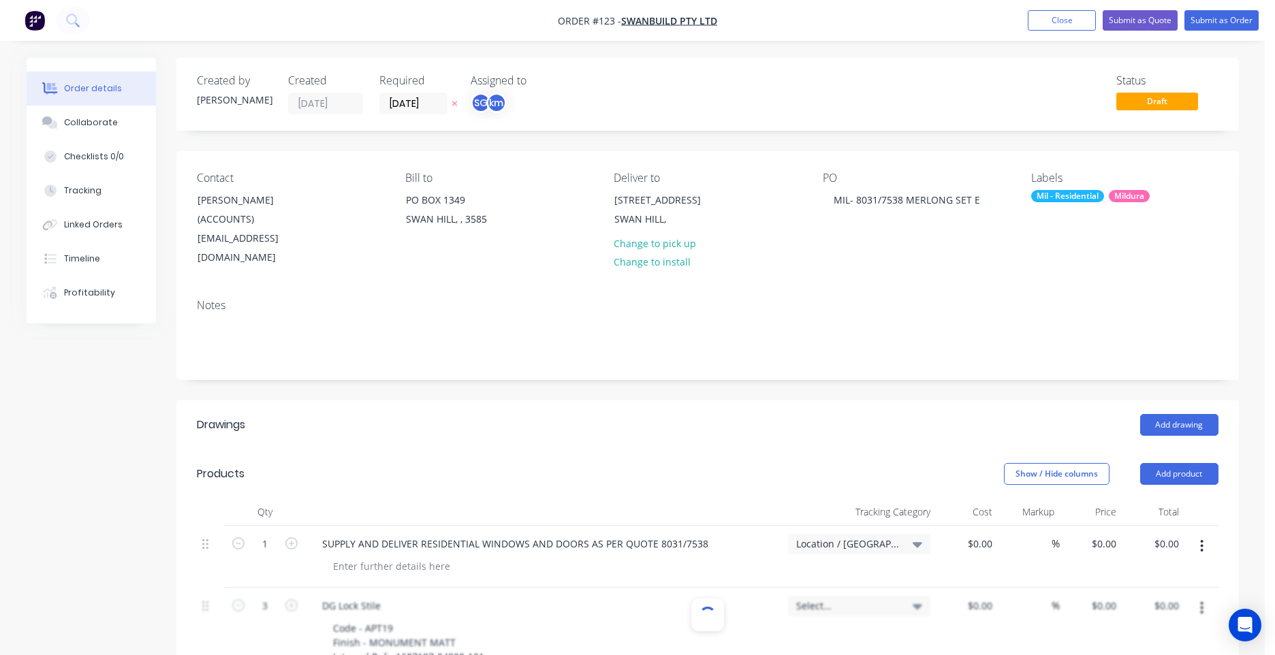
type input "$308.41"
type input "$67.678"
type input "$203.03"
type input "$60.7732"
type input "$486.19"
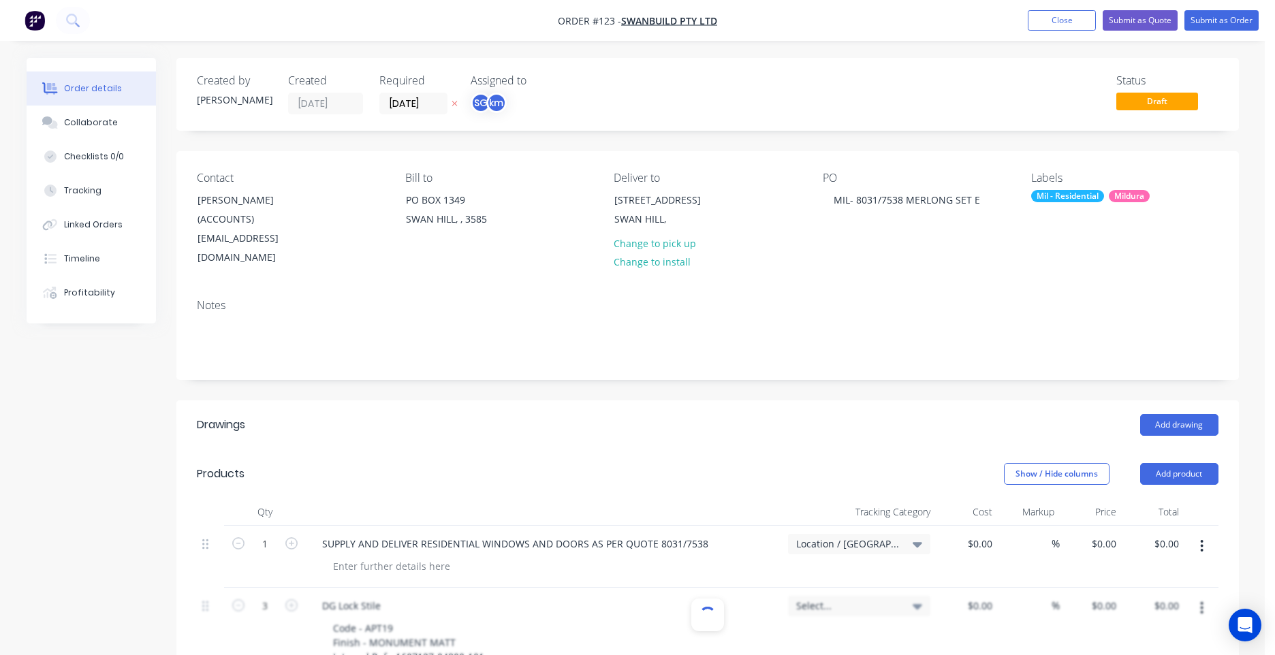
type input "$128.115"
type input "$128.12"
type input "$110.348"
type input "$220.70"
type input "$62.3675"
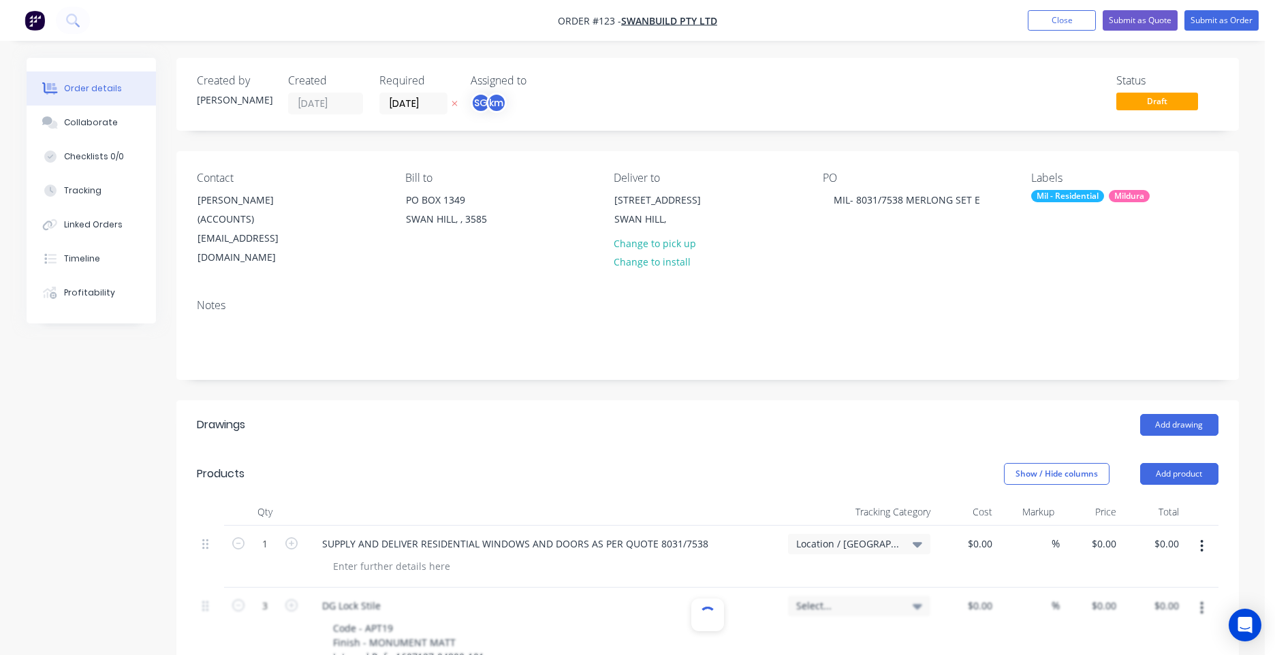
type input "$124.74"
type input "$89.3268"
type input "$267.98"
type input "$95.7875"
type input "$191.58"
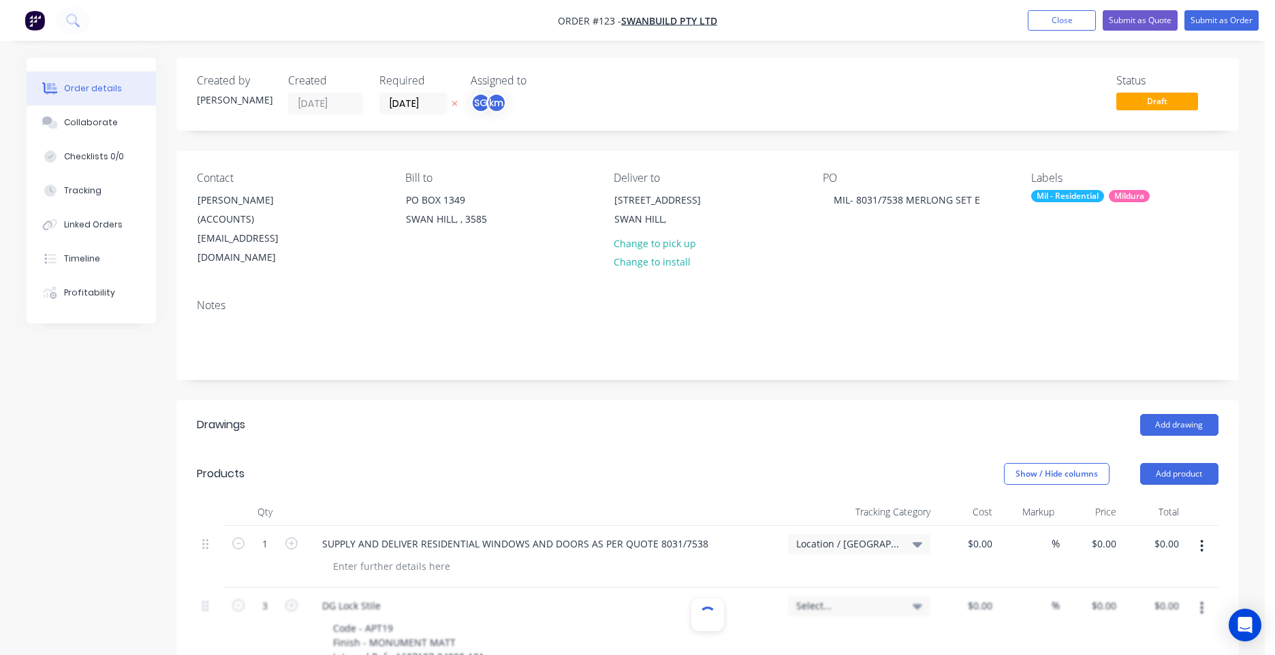
type input "$58.86"
type input "$235.44"
type input "10"
type input "$34.255"
type input "$102.77"
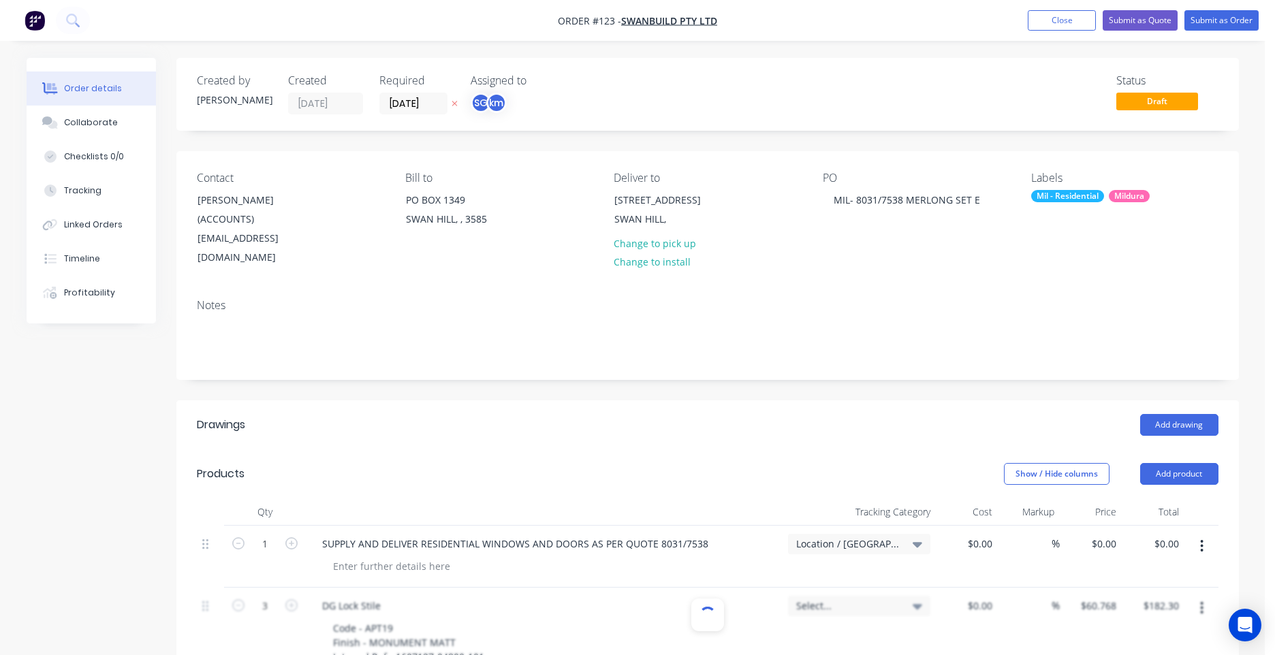
type input "2"
type input "$60.768"
type input "$182.30"
type input "$12.80"
type input "$128.00"
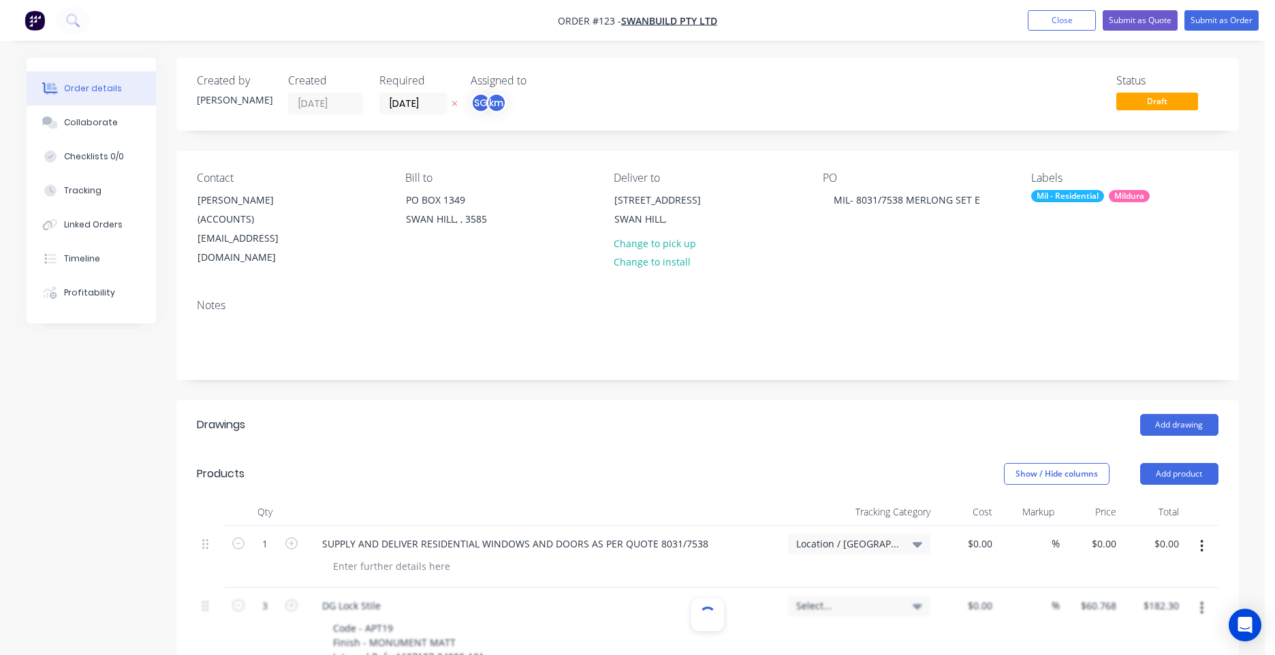
type input "$16.7325"
type input "$33.47"
type input "$102.8048"
type input "$308.41"
type input "$67.678"
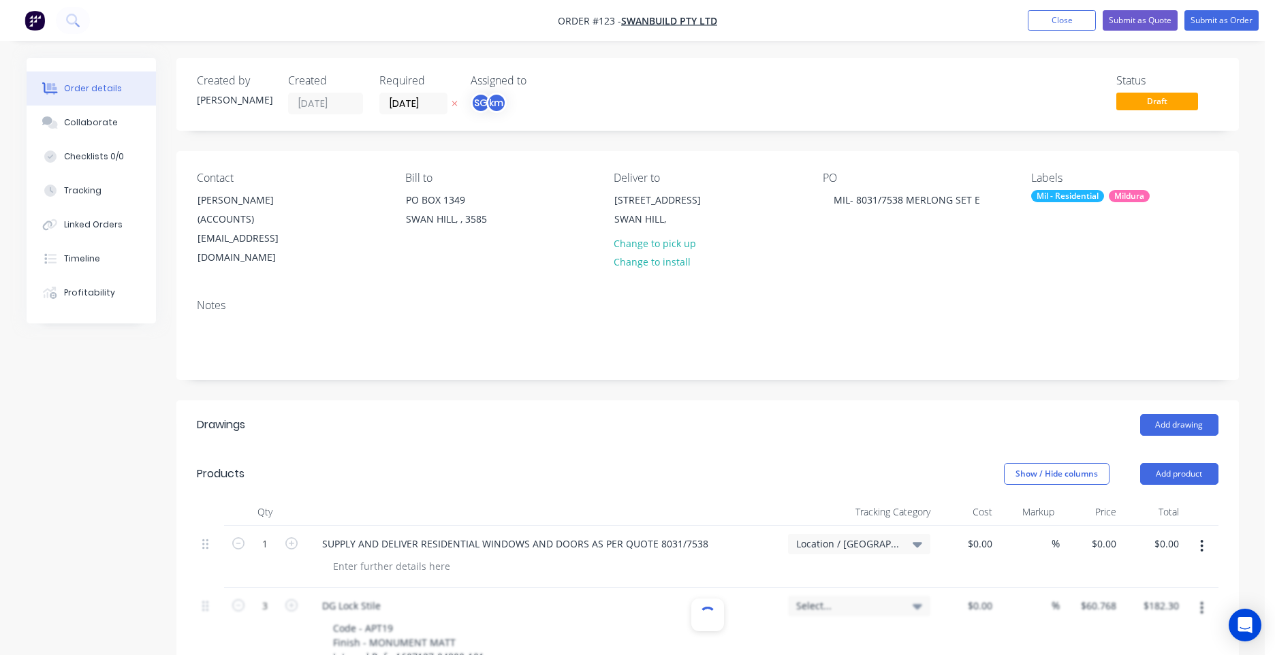
type input "$203.03"
type input "$60.7732"
type input "$486.19"
type input "$62.3675"
type input "$124.74"
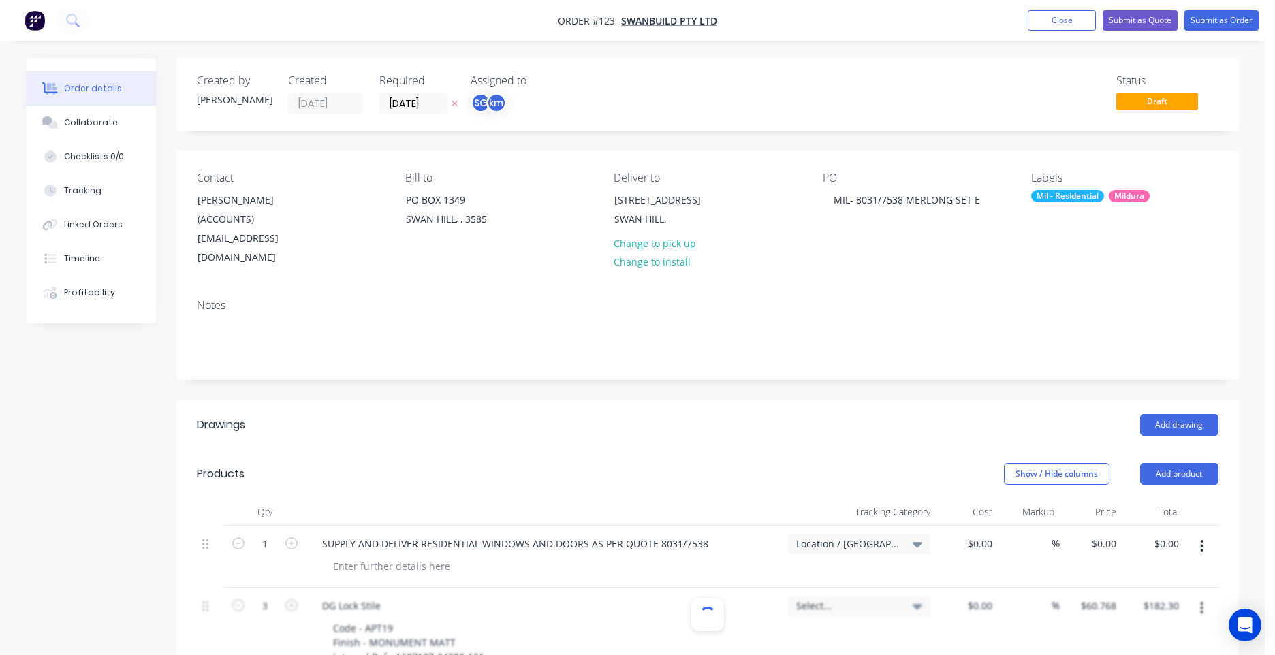
type input "3"
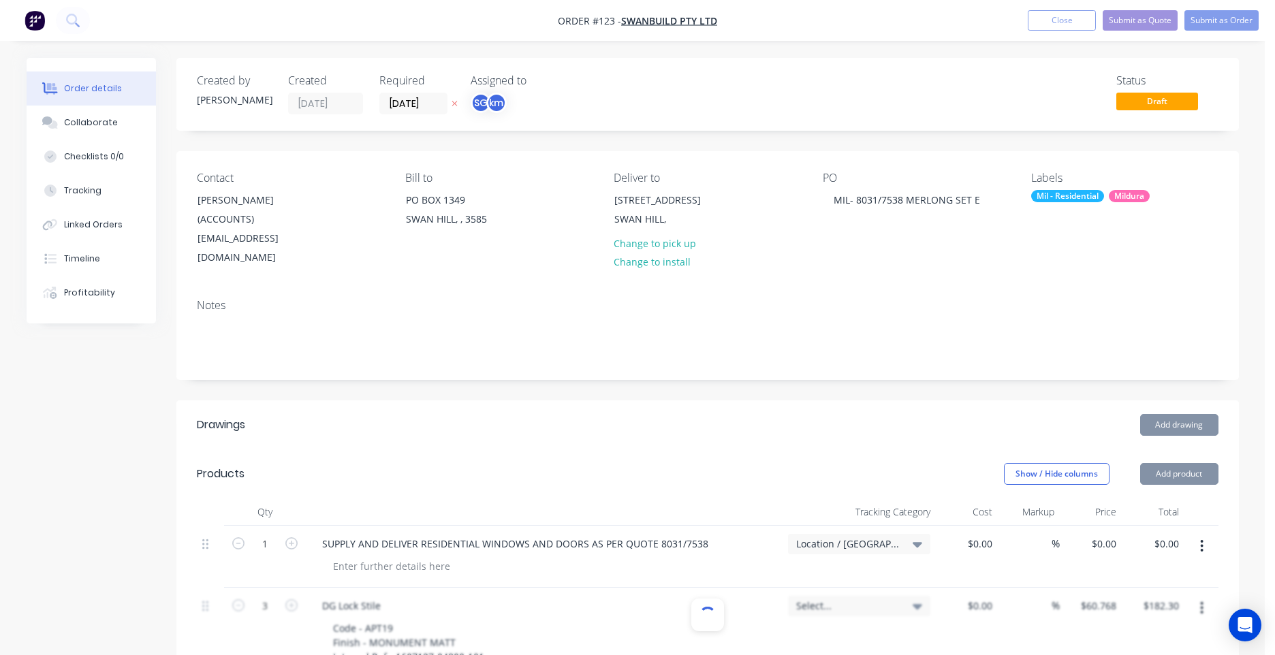
type input "$89.3268"
type input "$267.98"
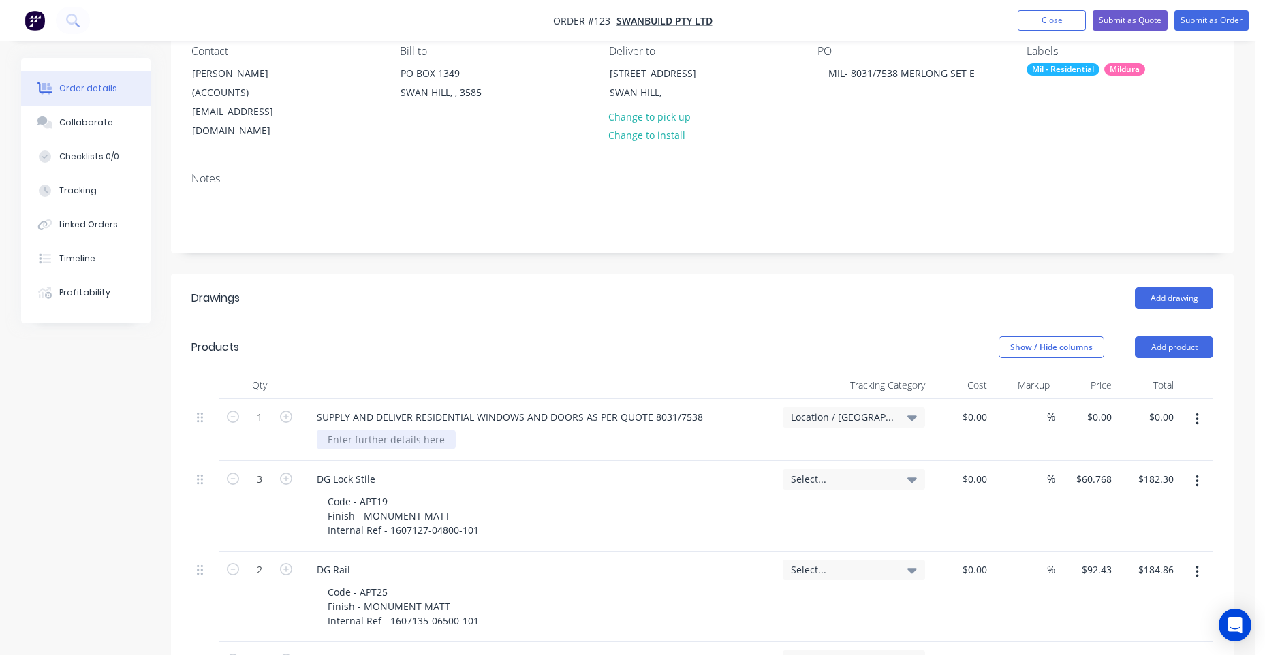
scroll to position [136, 0]
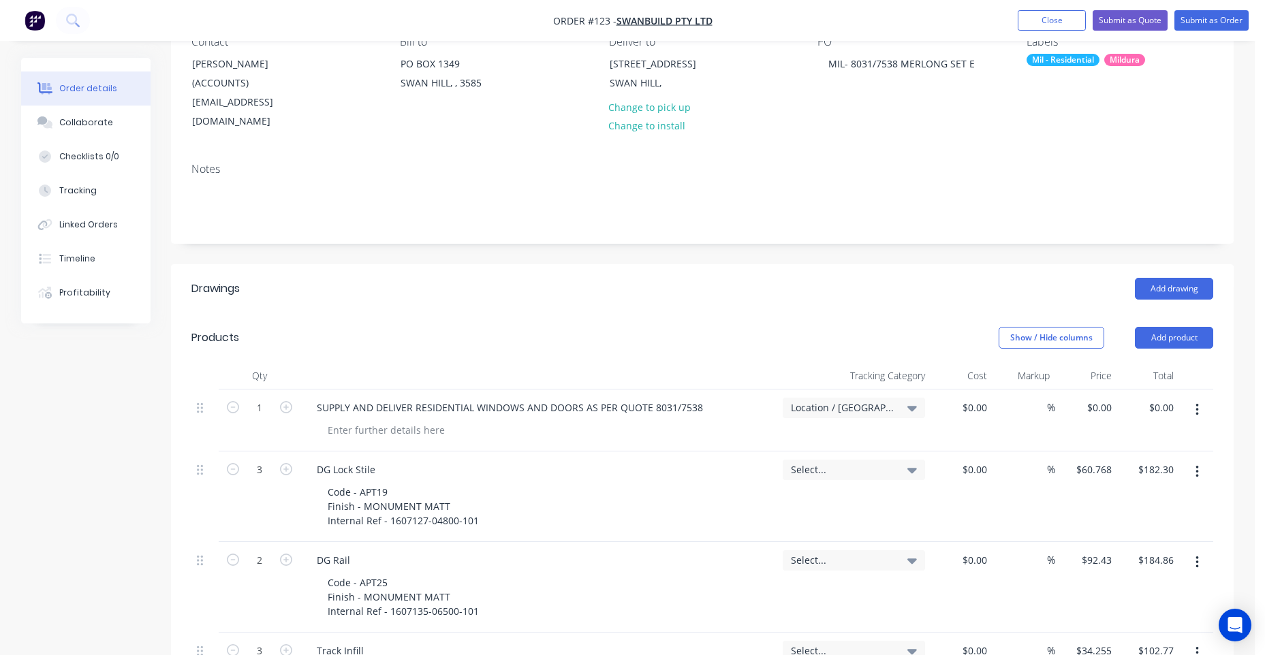
click at [891, 400] on span "Location / [GEOGRAPHIC_DATA]" at bounding box center [842, 407] width 103 height 14
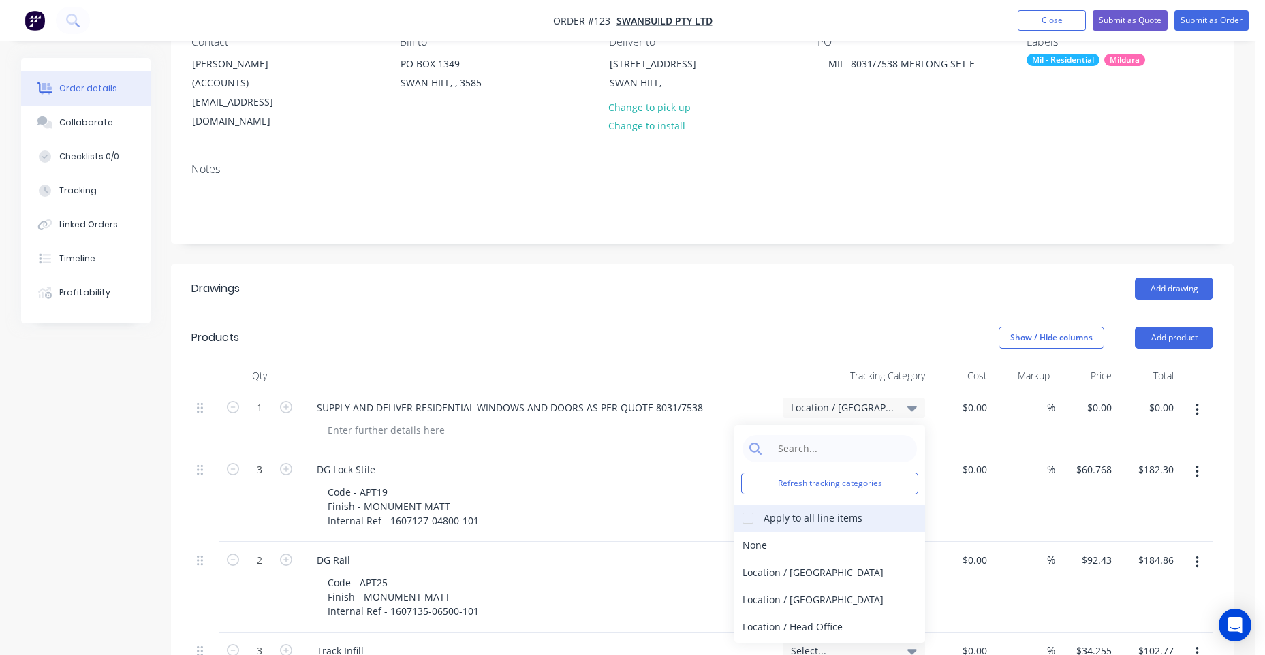
click at [759, 505] on div at bounding box center [747, 518] width 27 height 27
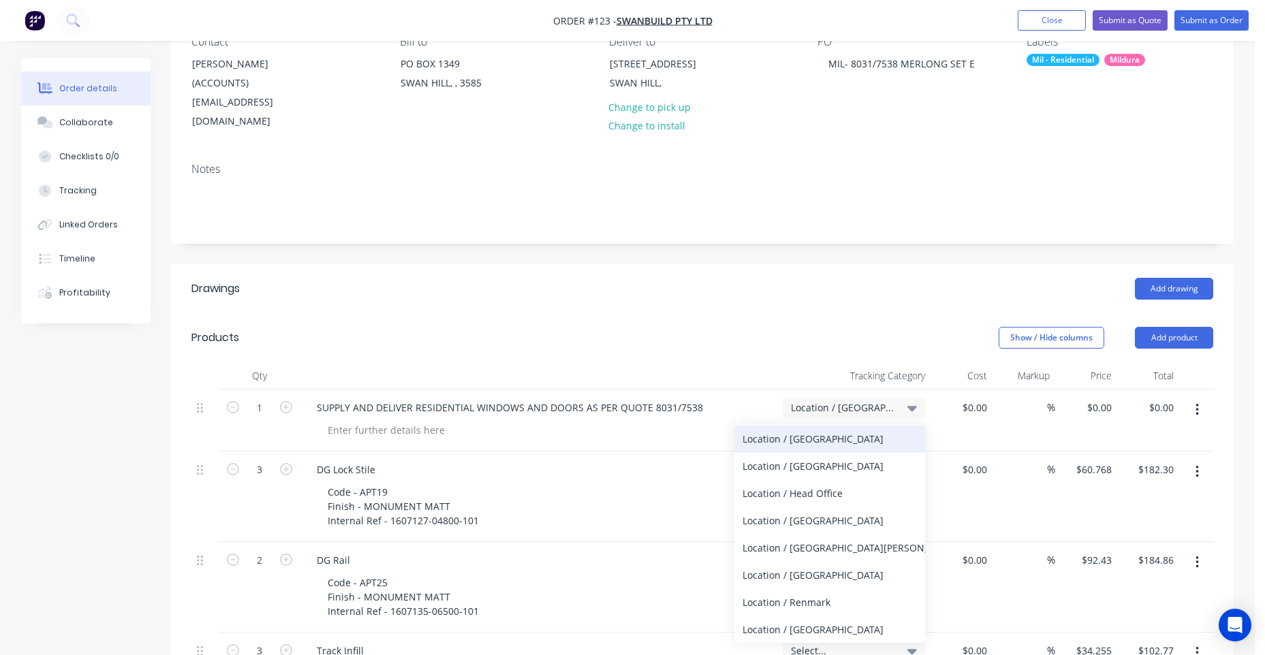
scroll to position [134, 0]
click at [804, 507] on div "Location / [GEOGRAPHIC_DATA]" at bounding box center [829, 520] width 191 height 27
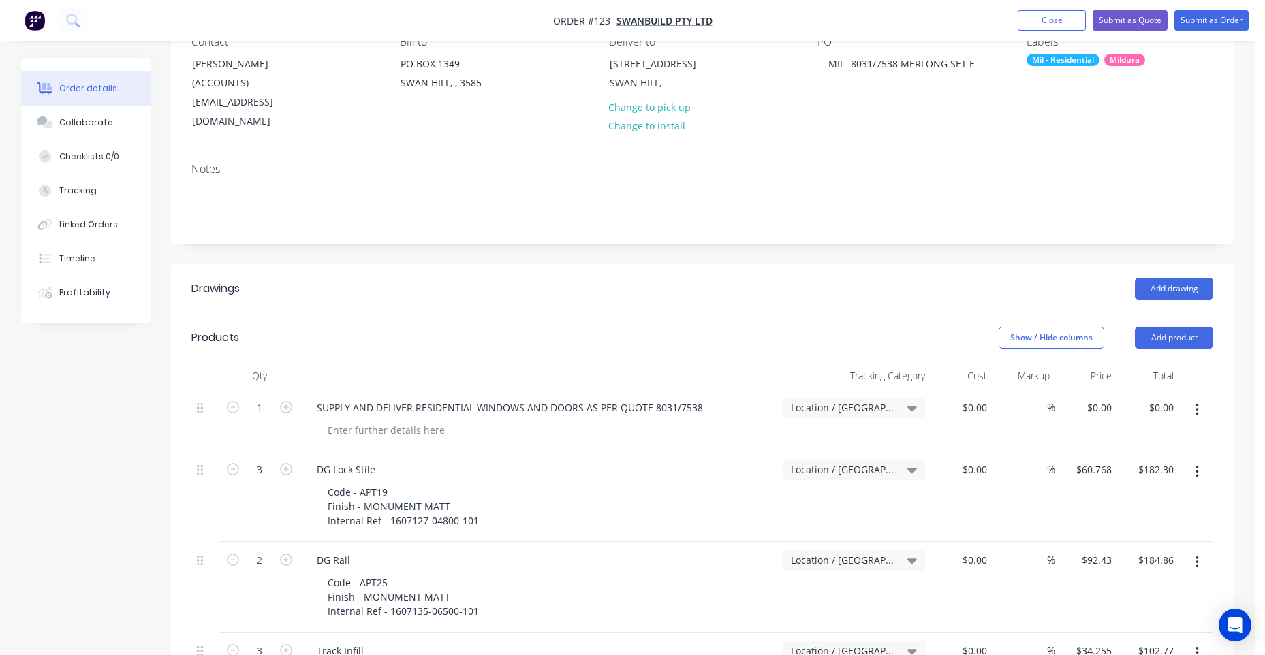
click at [712, 278] on div "Add drawing" at bounding box center [811, 289] width 804 height 22
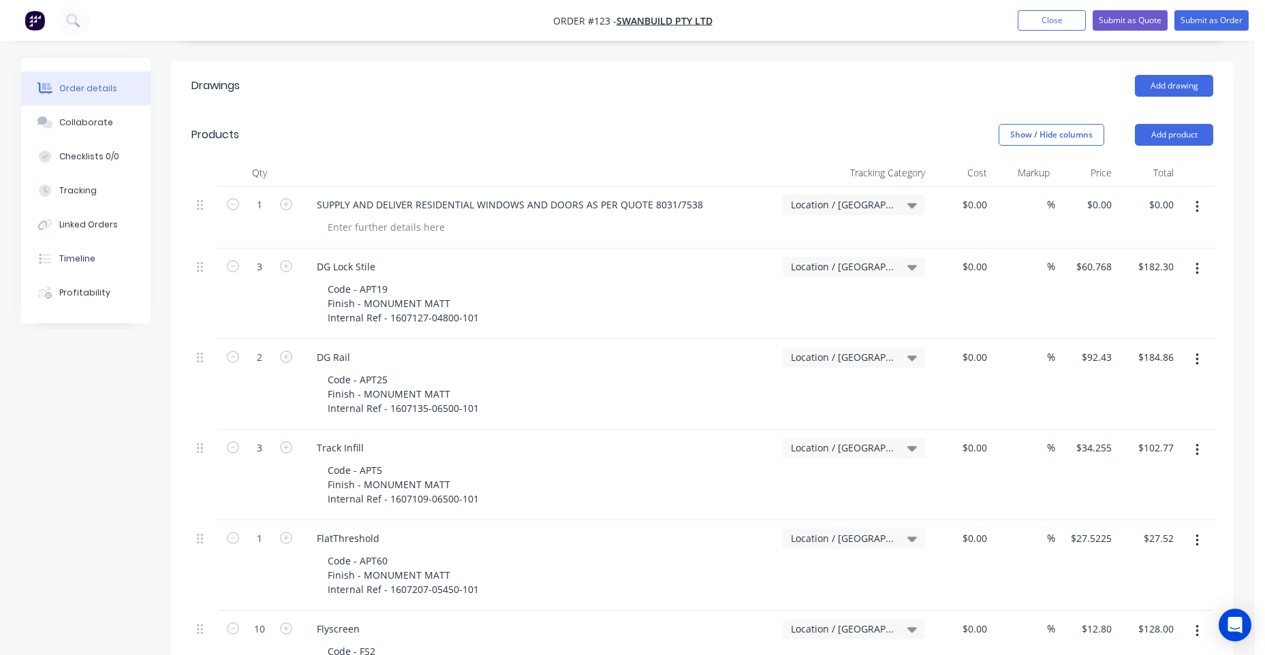
scroll to position [340, 0]
click at [268, 346] on input "2" at bounding box center [259, 356] width 35 height 20
type input "4"
type input "$369.72"
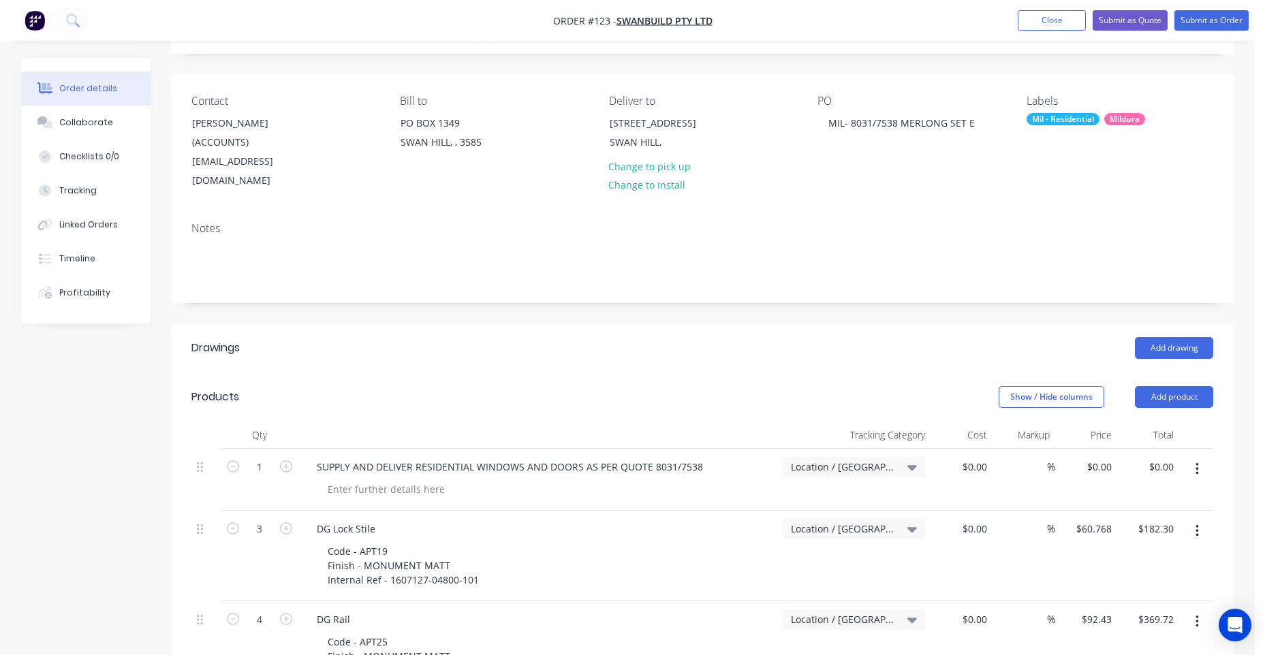
scroll to position [0, 0]
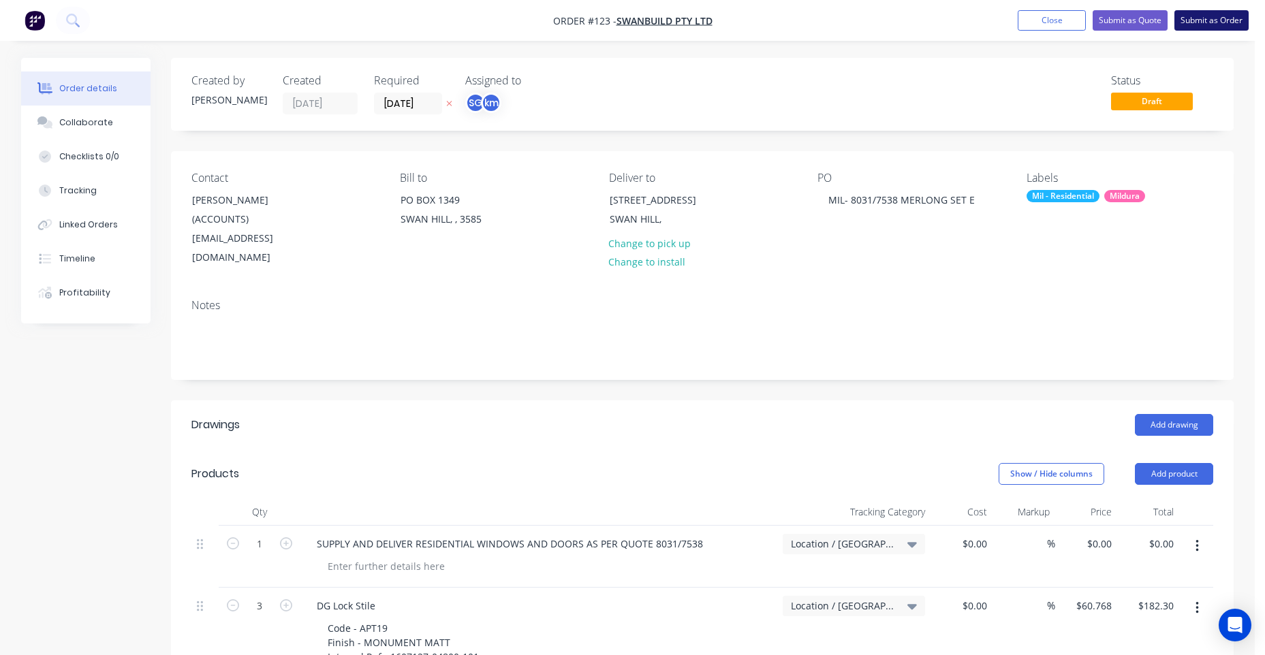
click at [1207, 27] on button "Submit as Order" at bounding box center [1211, 20] width 74 height 20
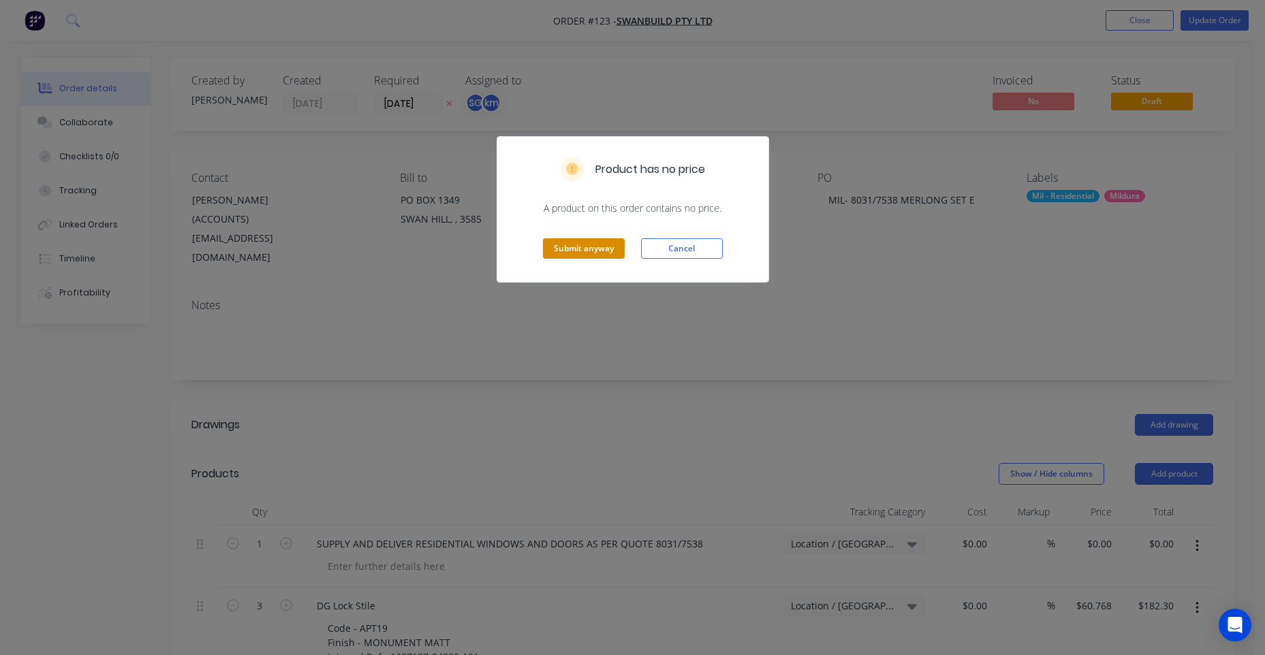
click at [595, 238] on button "Submit anyway" at bounding box center [584, 248] width 82 height 20
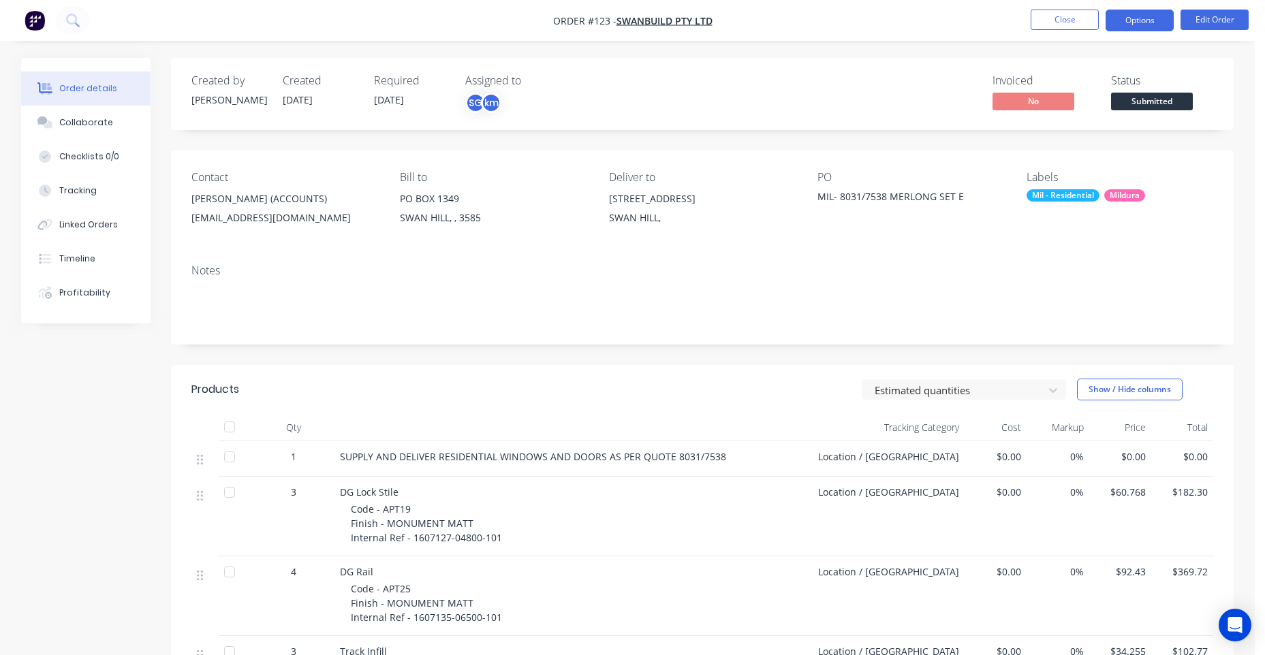
click at [1159, 20] on button "Options" at bounding box center [1139, 21] width 68 height 22
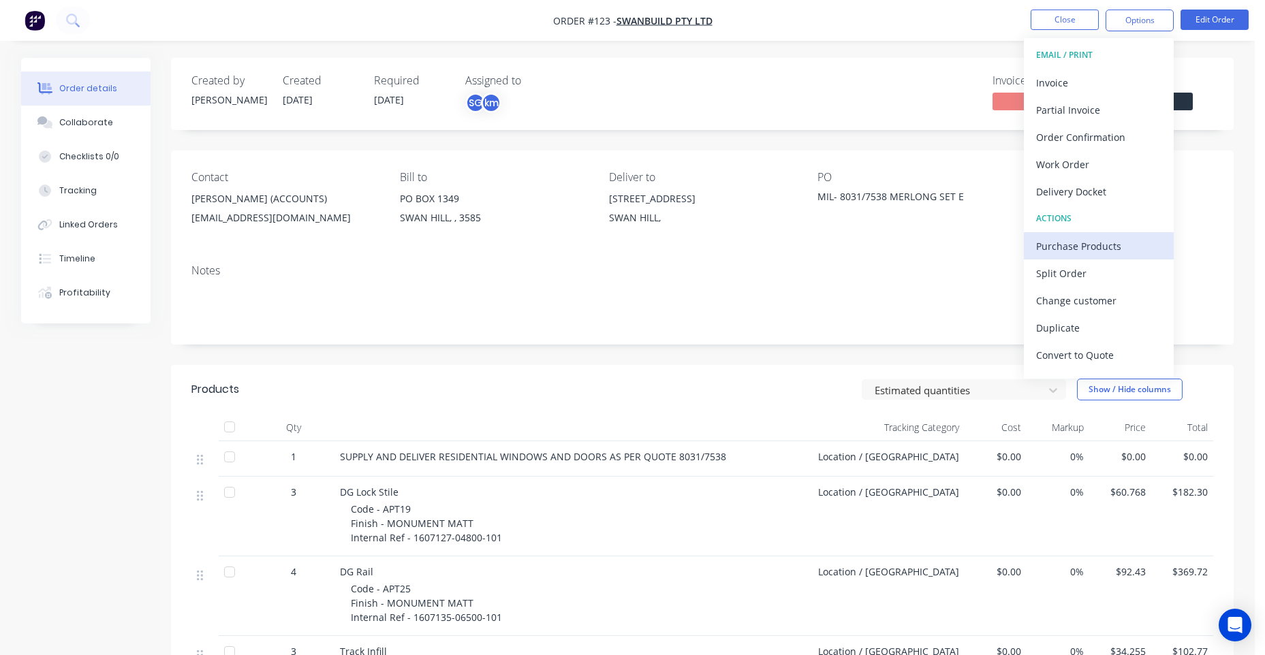
click at [1085, 242] on div "Purchase Products" at bounding box center [1098, 246] width 125 height 20
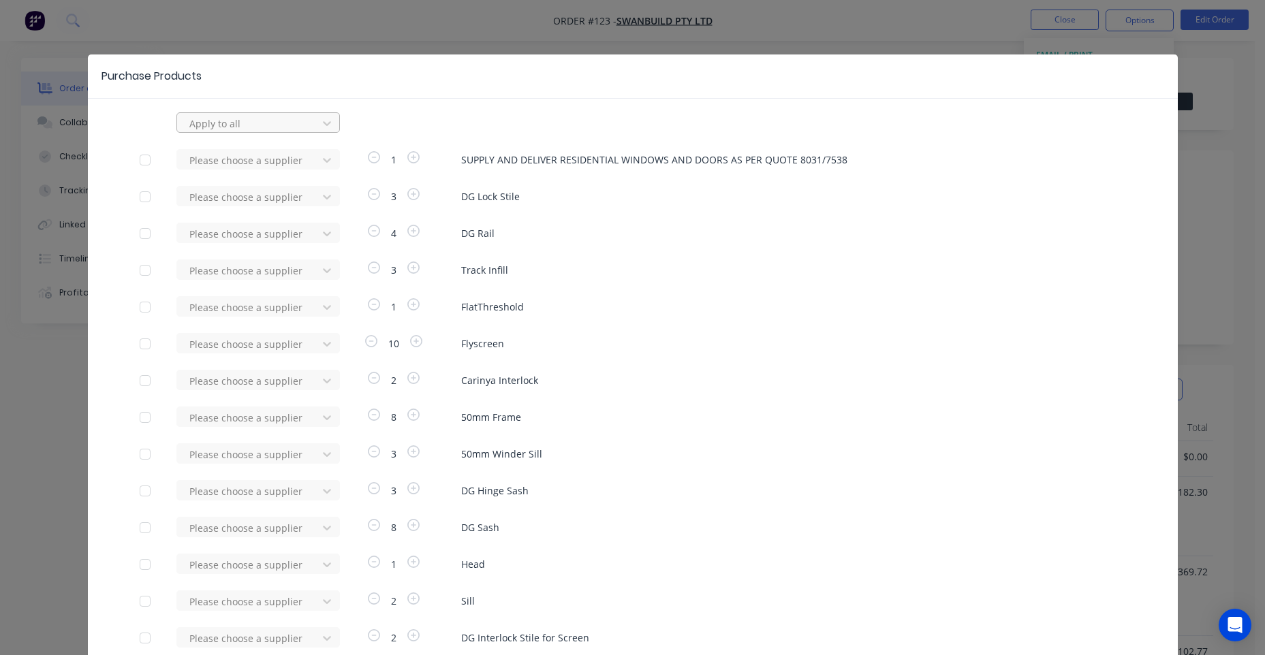
click at [195, 121] on div at bounding box center [249, 123] width 123 height 17
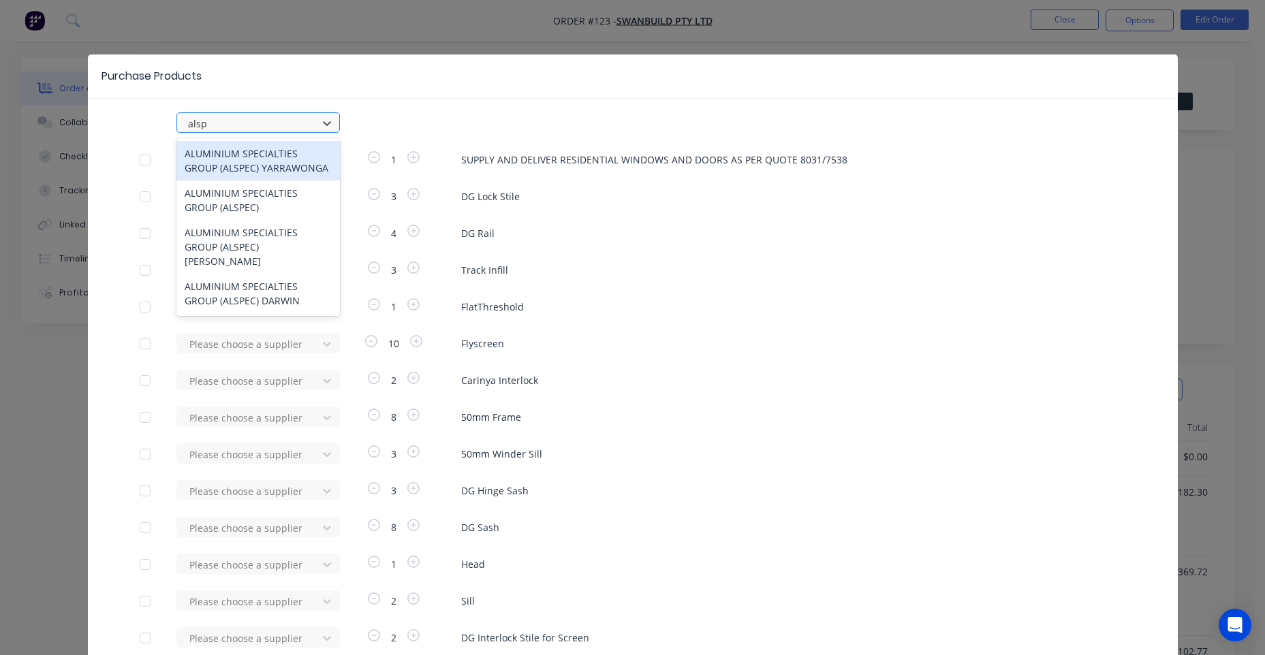
type input "alspe"
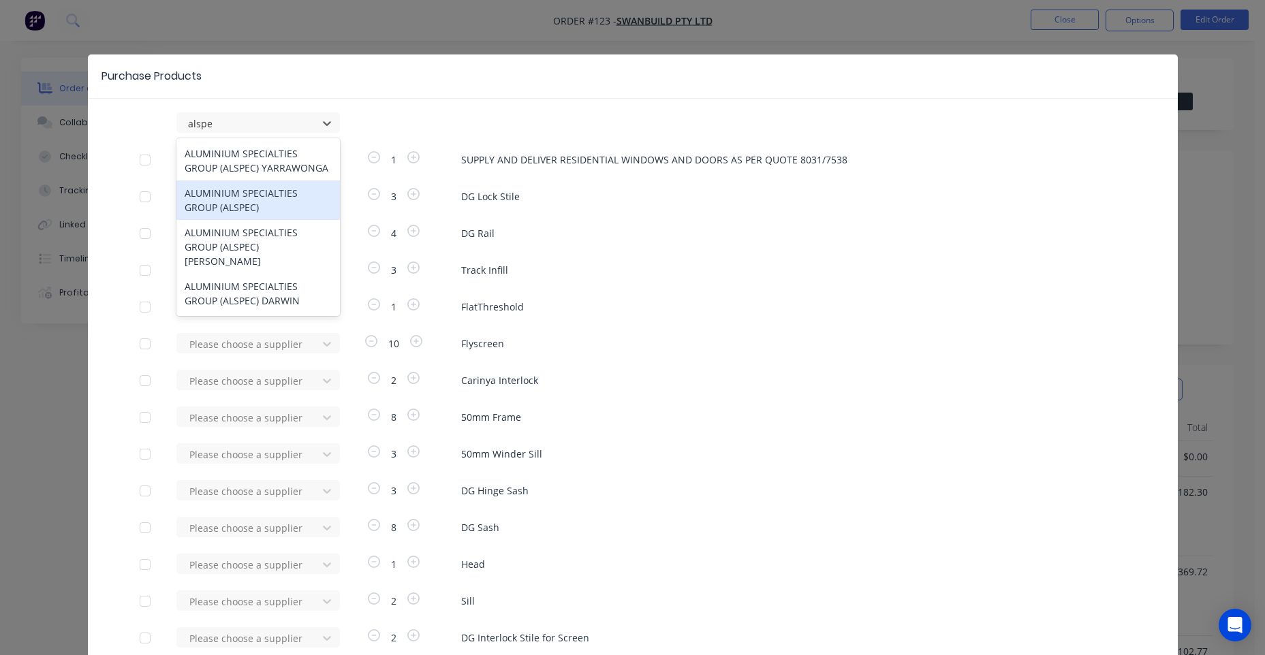
click at [253, 199] on div "ALUMINIUM SPECIALTIES GROUP (ALSPEC)" at bounding box center [257, 199] width 163 height 39
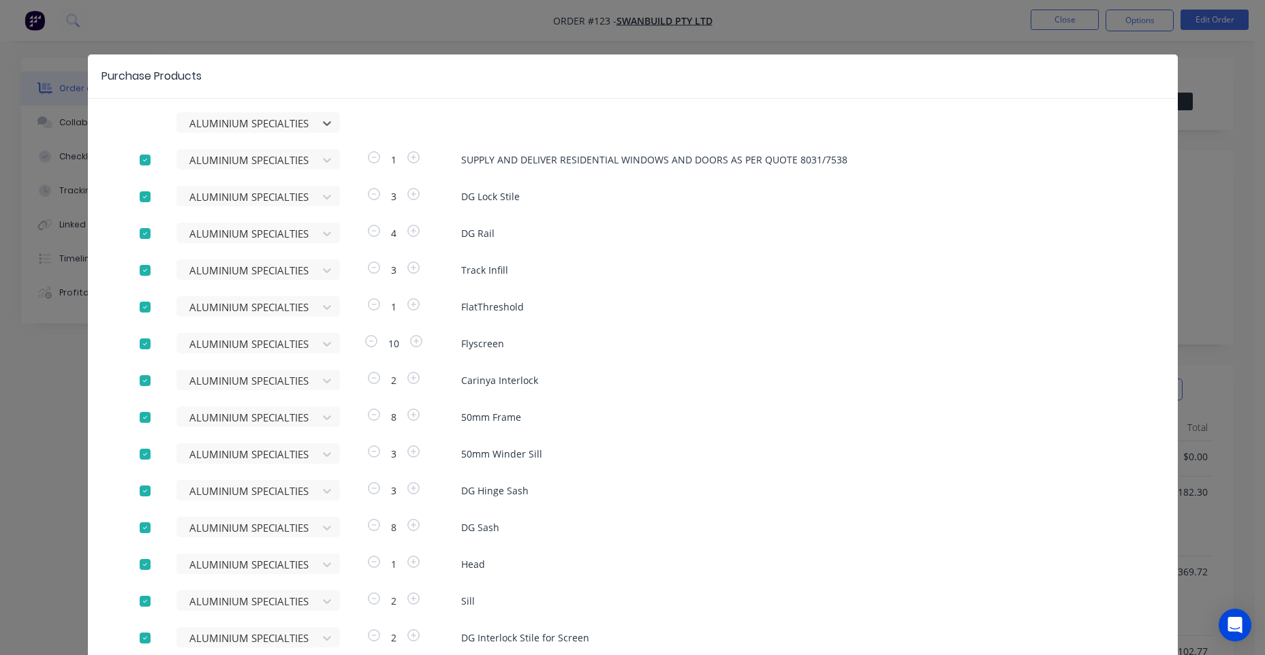
click at [135, 163] on div at bounding box center [144, 159] width 27 height 27
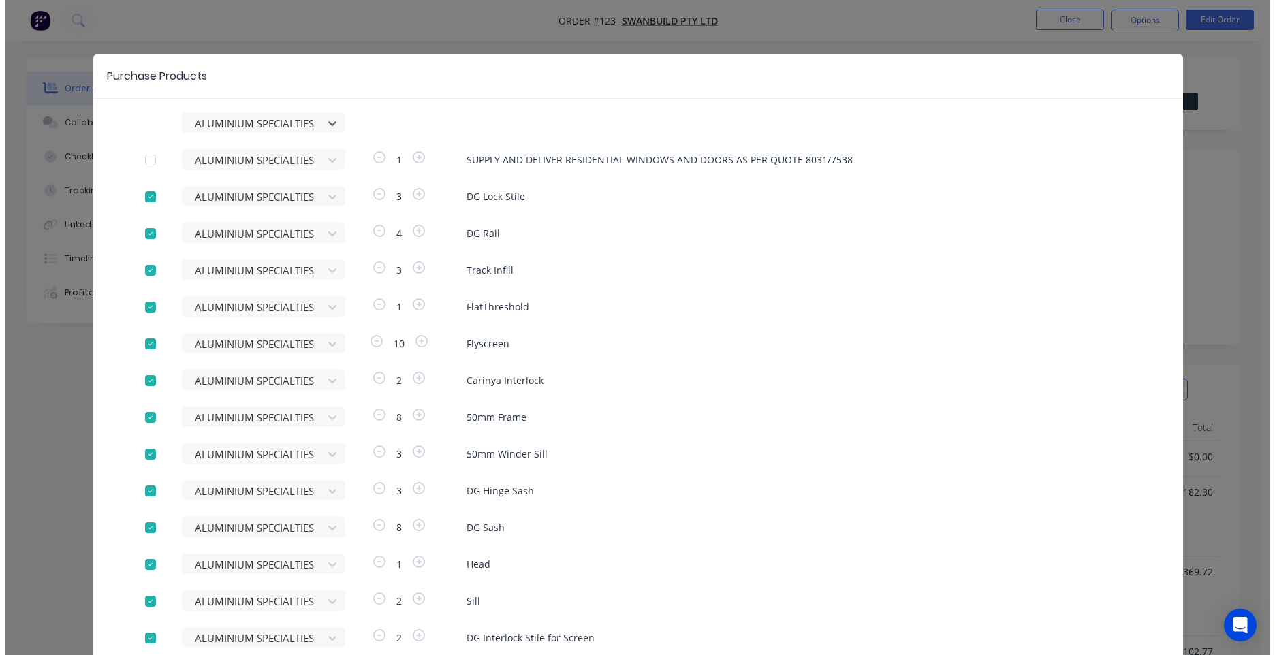
scroll to position [248, 0]
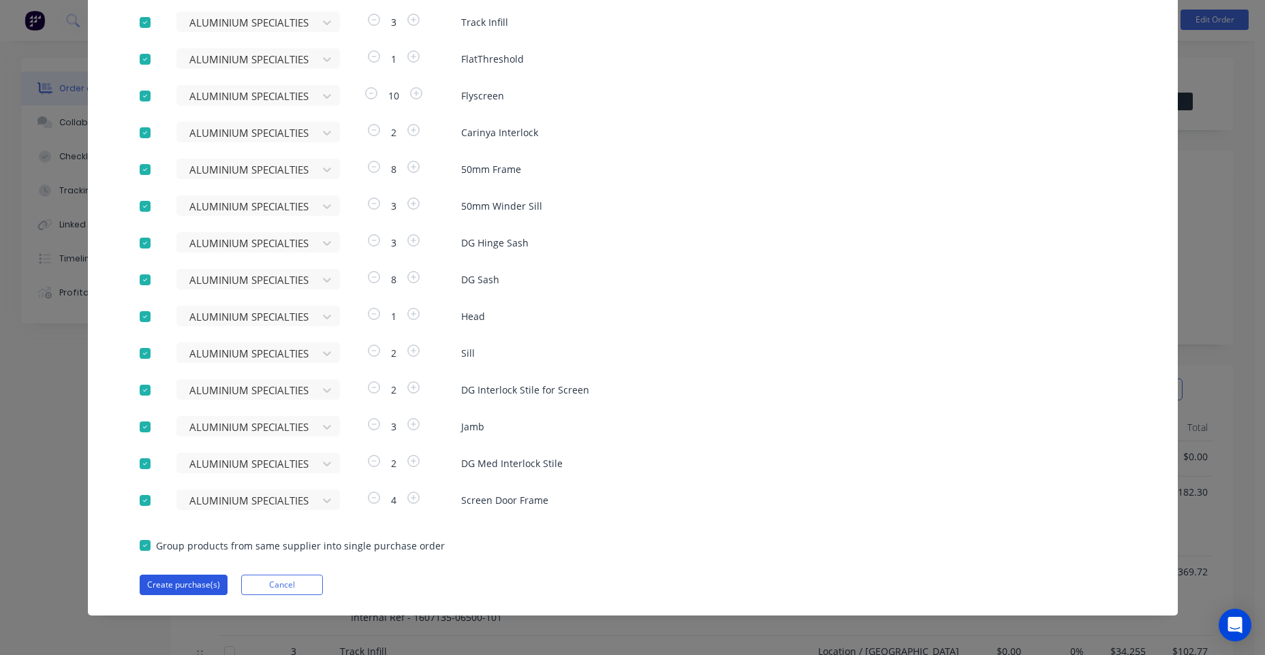
click at [164, 591] on button "Create purchase(s)" at bounding box center [184, 585] width 88 height 20
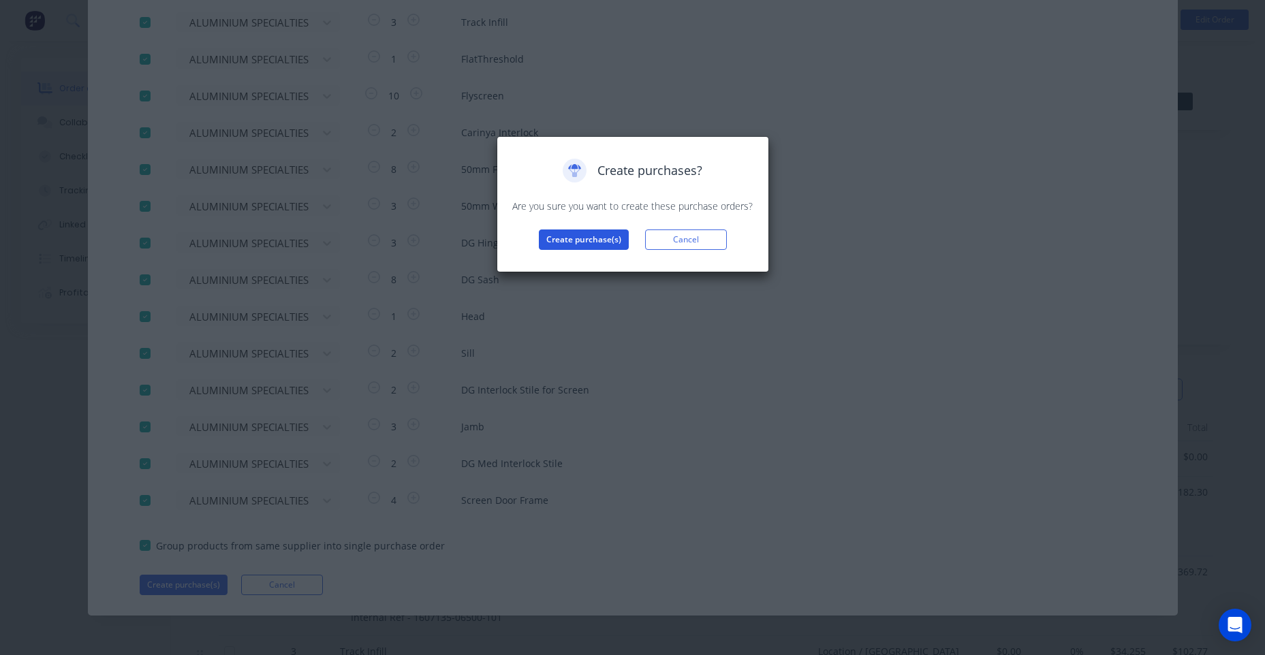
click at [598, 240] on button "Create purchase(s)" at bounding box center [584, 239] width 90 height 20
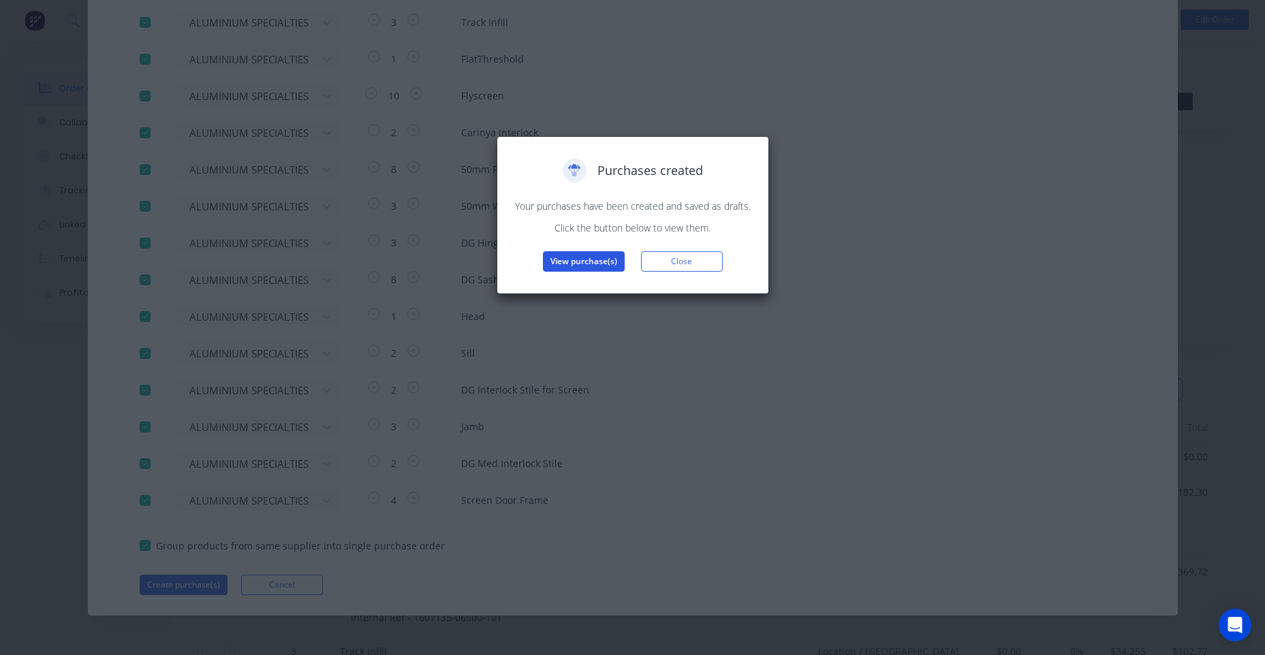
click at [595, 265] on button "View purchase(s)" at bounding box center [584, 261] width 82 height 20
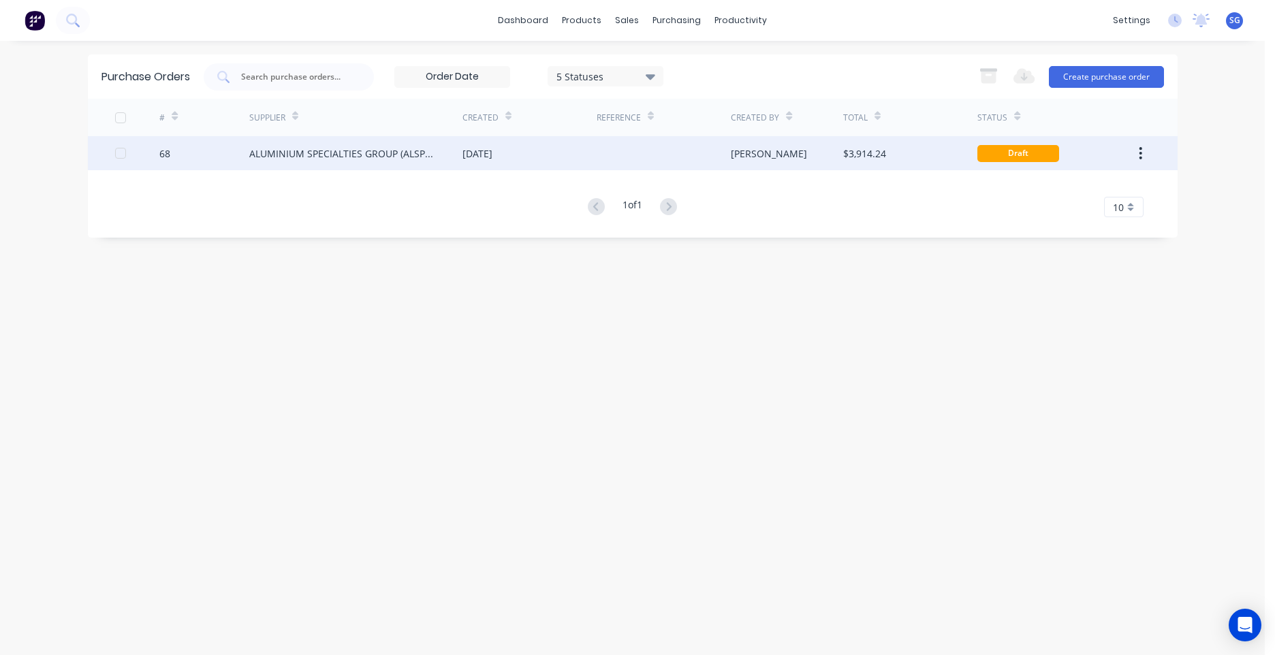
click at [782, 152] on div "[PERSON_NAME]" at bounding box center [787, 153] width 112 height 34
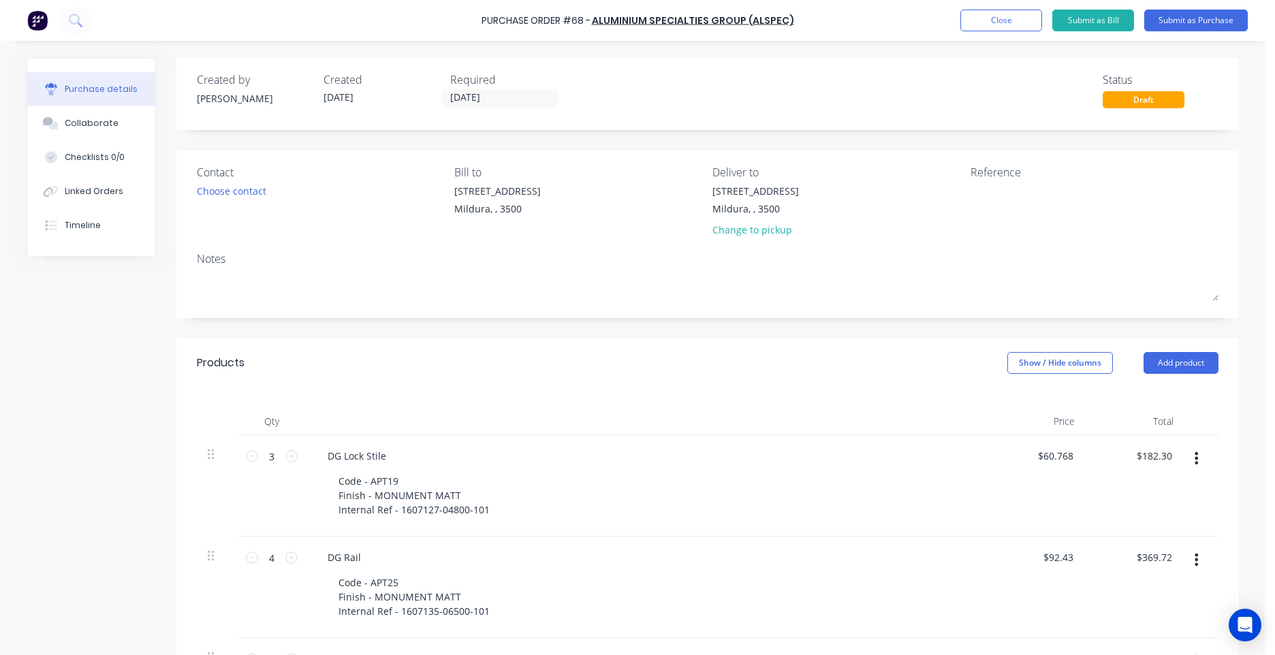
click at [863, 199] on div "[STREET_ADDRESS] Change to pickup" at bounding box center [836, 214] width 248 height 60
click at [973, 195] on textarea at bounding box center [1055, 199] width 170 height 31
type textarea "m"
type textarea "MIL- SWANBUILD MERLONG"
type textarea "x"
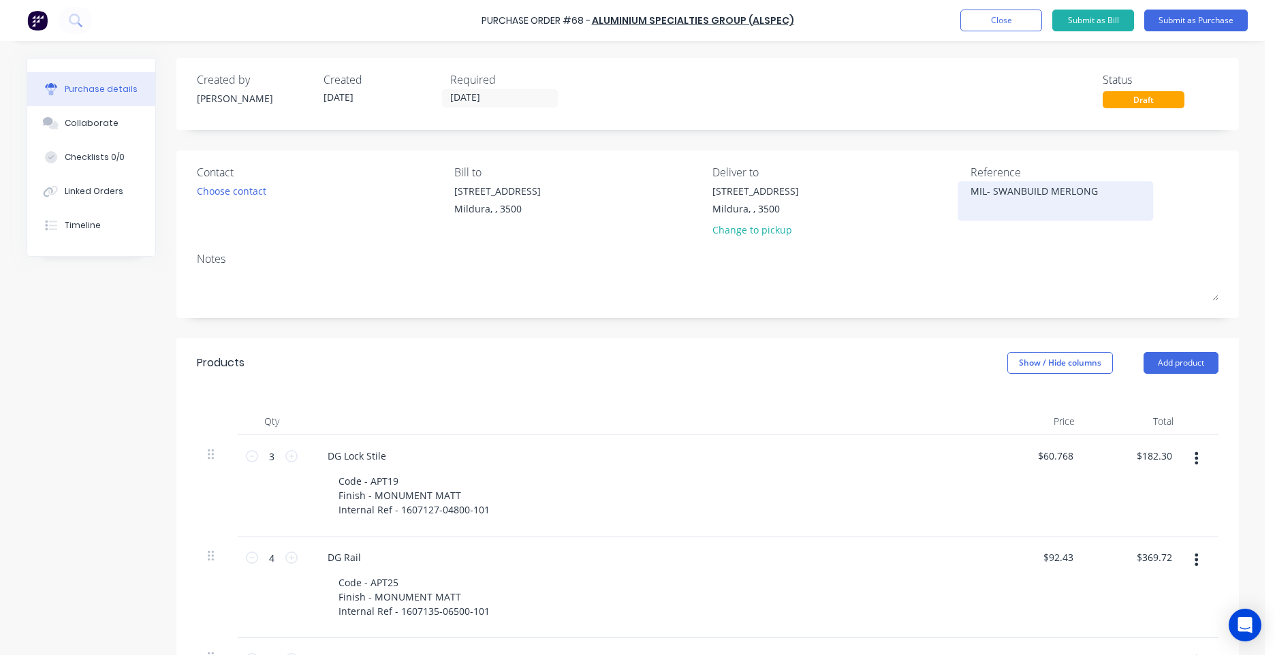
type textarea "MIL- SWANBUILD MERLONG S"
type textarea "x"
type textarea "MIL- SWANBUILD MERLONG SE"
type textarea "x"
type textarea "MIL- SWANBUILD MERLONG SET"
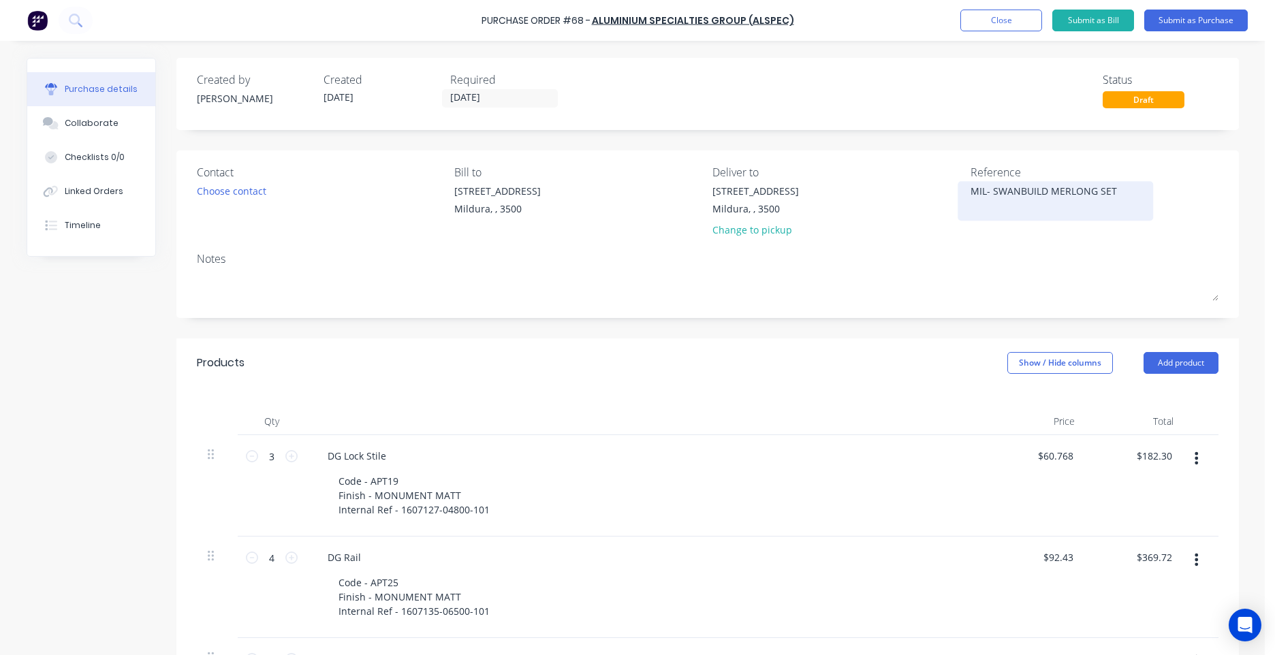
type textarea "x"
type textarea "MIL- SWANBUILD MERLONG SET"
type textarea "x"
type textarea "MIL- SWANBUILD MERLONG SET 3"
type textarea "x"
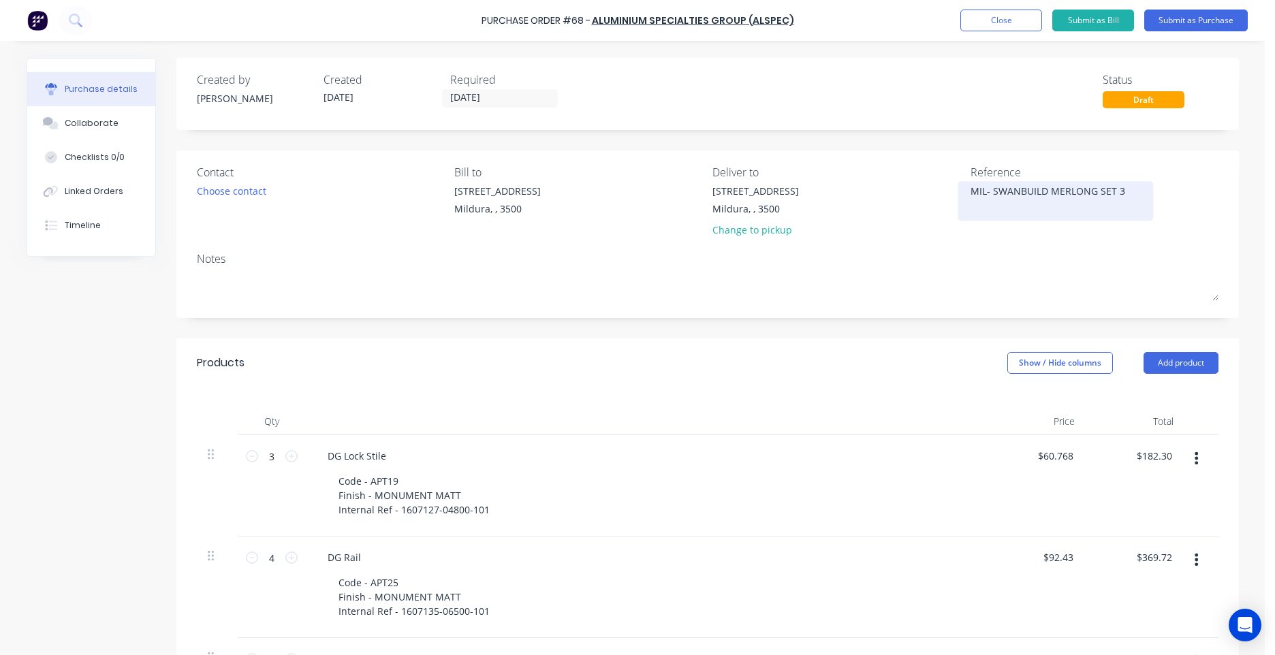
type textarea "MIL- SWANBUILD MERLONG SET"
type textarea "x"
type textarea "MIL- SWANBUILD MERLONG SET E"
type textarea "x"
click at [987, 195] on textarea "MIL- SWANBUILD MERLONG SET E" at bounding box center [1055, 199] width 170 height 31
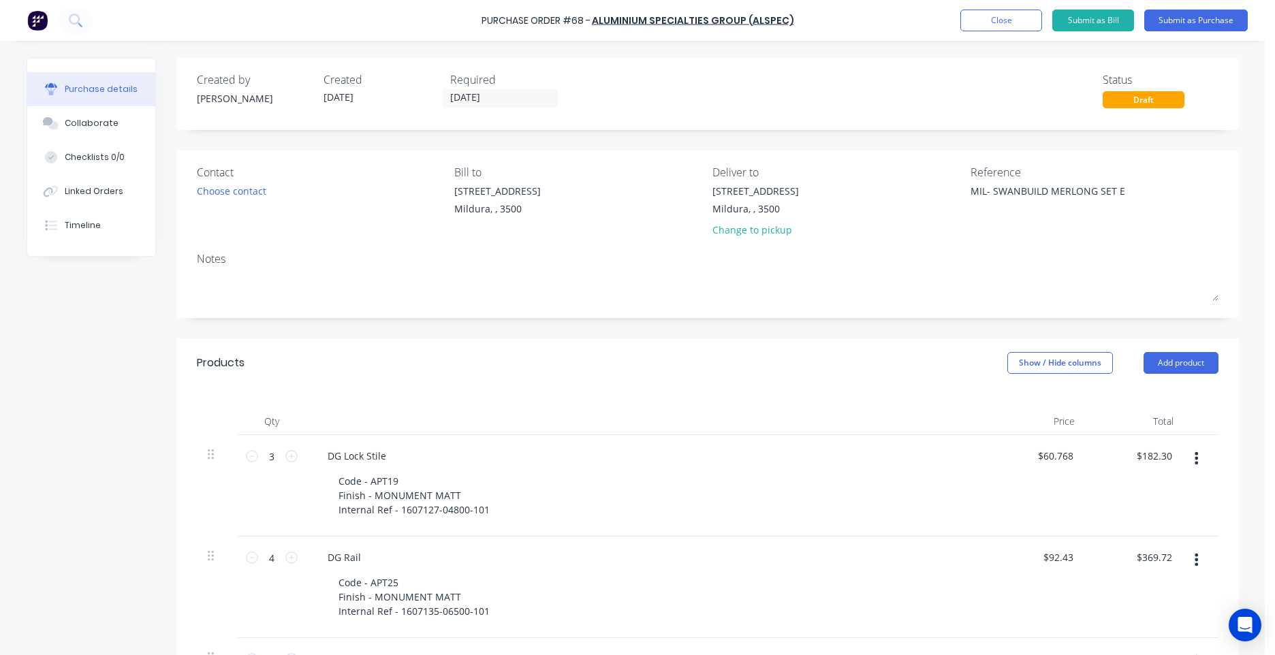
type textarea "MIL- SWANBUILD MERLONG SET E"
type textarea "x"
type textarea "MIL- SWANBUILD MERLONG SET E"
type textarea "x"
click at [985, 189] on textarea "MIL- SWANBUILD MERLONG SET E" at bounding box center [1055, 199] width 170 height 31
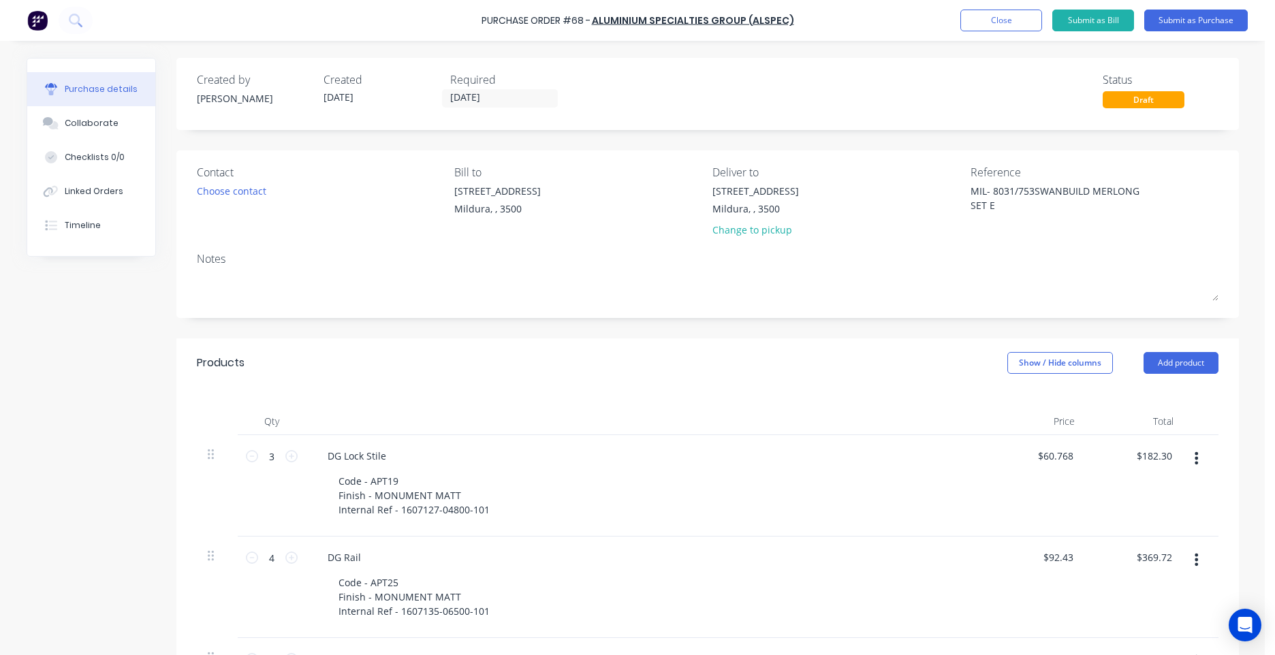
type textarea "MIL- 8031/7538SWANBUILD MERLONG SET E"
type textarea "x"
type textarea "MIL- 8031/7538 SWANBUILD MERLONG SET E"
type textarea "x"
type textarea "MIL- 8031/7538 SWANBUILD MERLONG SET E"
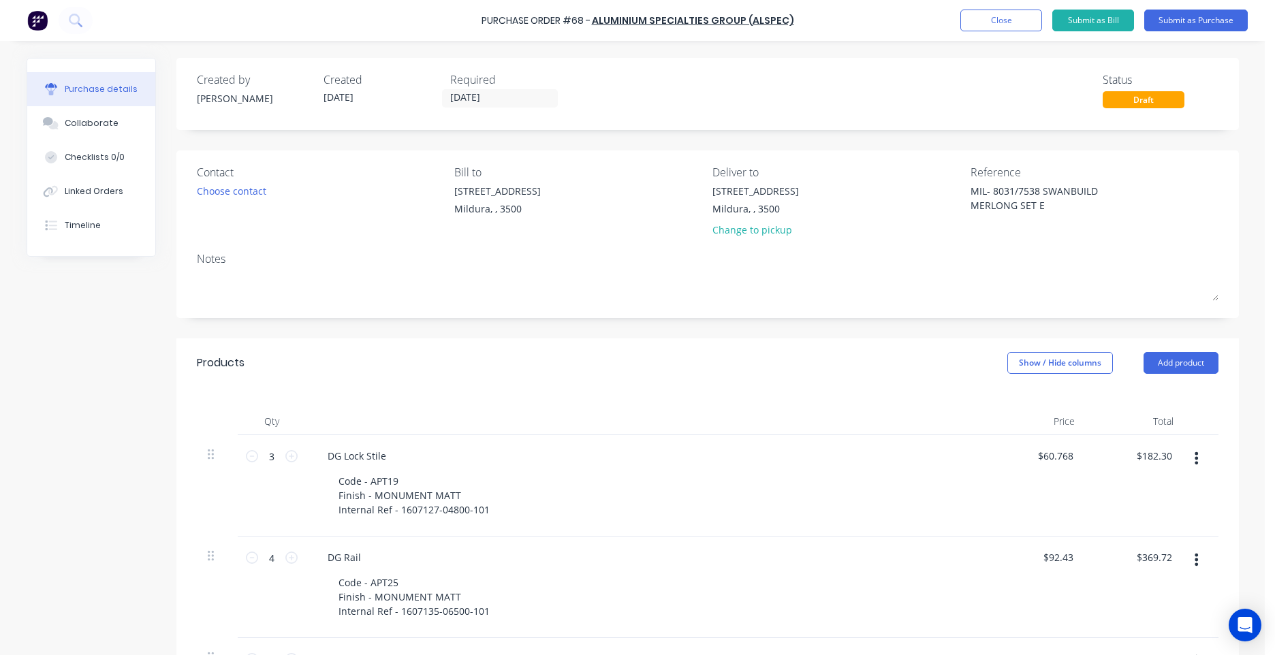
click at [896, 159] on div "Contact Choose contact [PERSON_NAME] to [STREET_ADDRESS][GEOGRAPHIC_DATA], , 35…" at bounding box center [707, 234] width 1062 height 168
click at [236, 193] on div "Choose contact" at bounding box center [231, 191] width 69 height 14
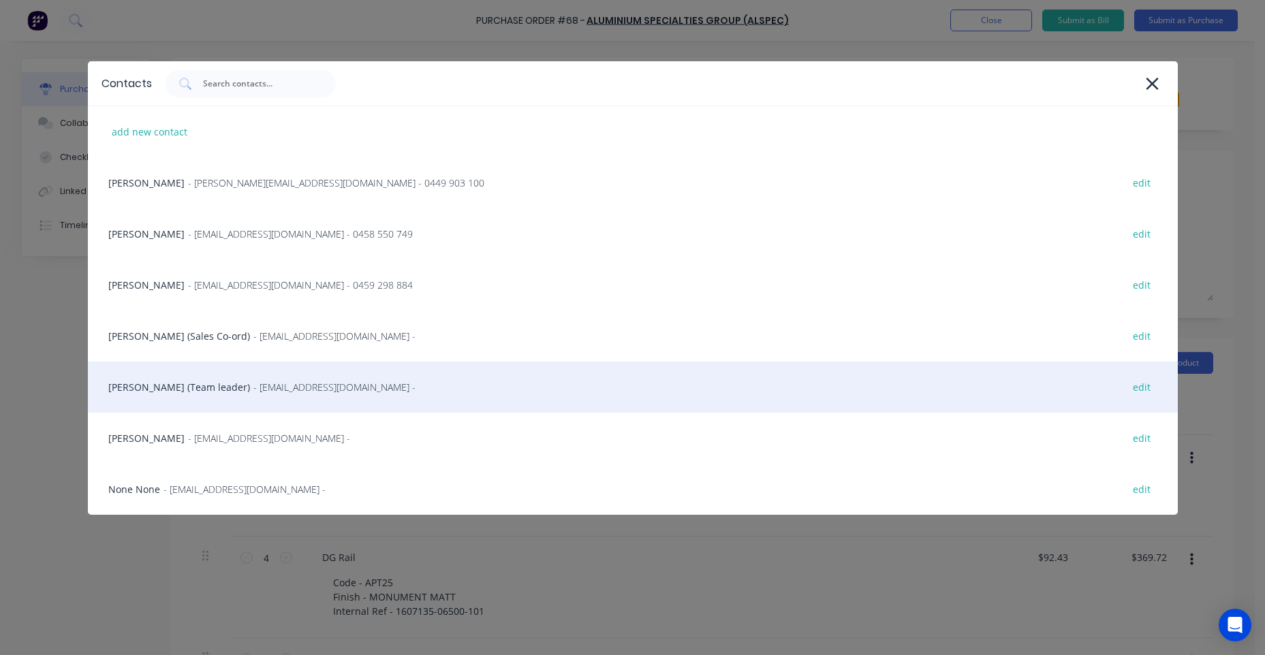
click at [160, 388] on div "[PERSON_NAME] (Team leader) - [EMAIL_ADDRESS][DOMAIN_NAME] - edit" at bounding box center [633, 387] width 1090 height 51
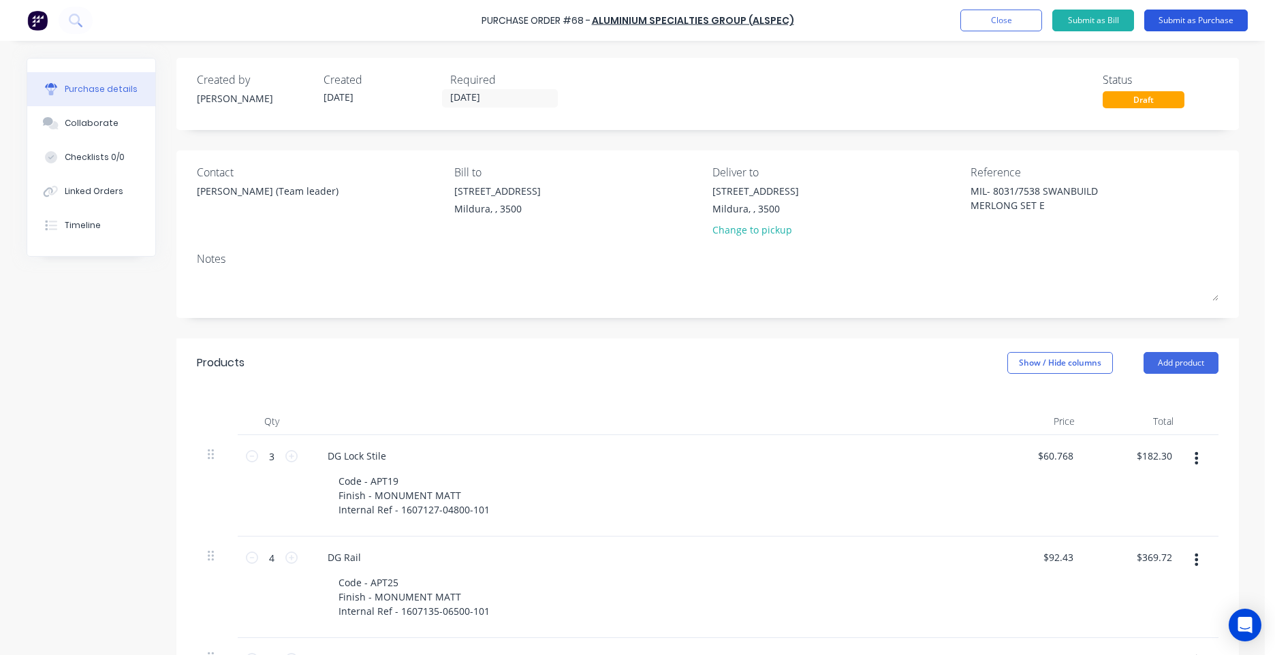
click at [1184, 17] on button "Submit as Purchase" at bounding box center [1196, 21] width 104 height 22
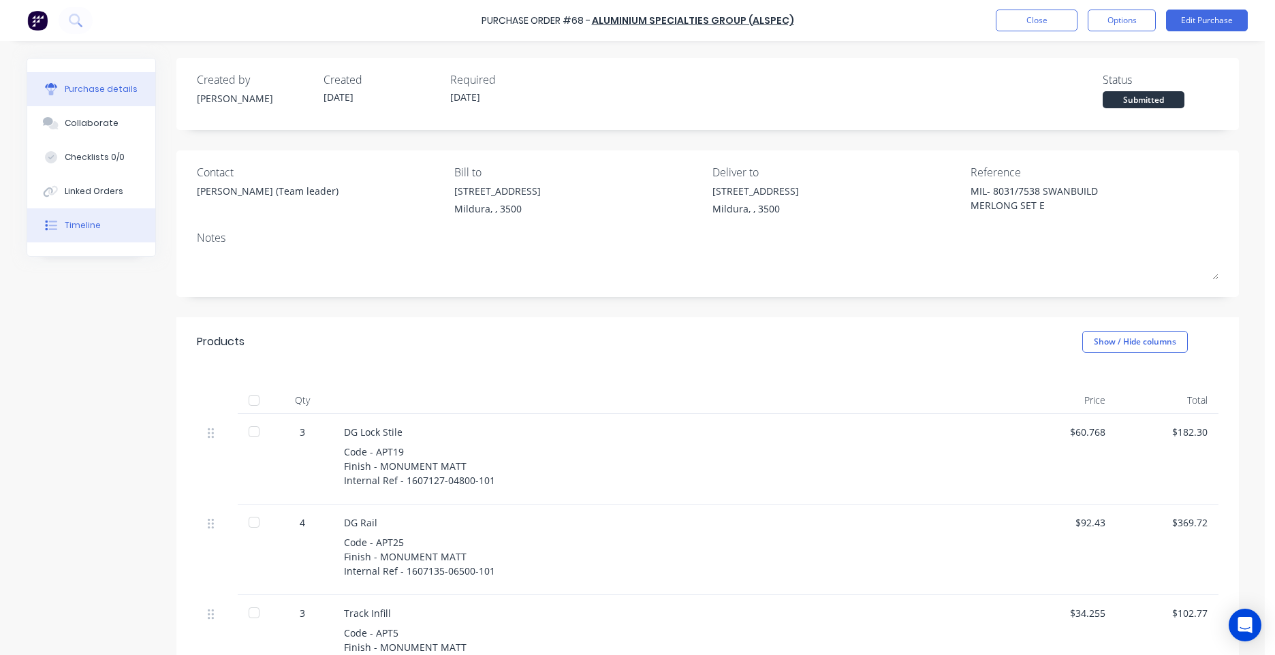
click at [80, 228] on div "Timeline" at bounding box center [83, 225] width 36 height 12
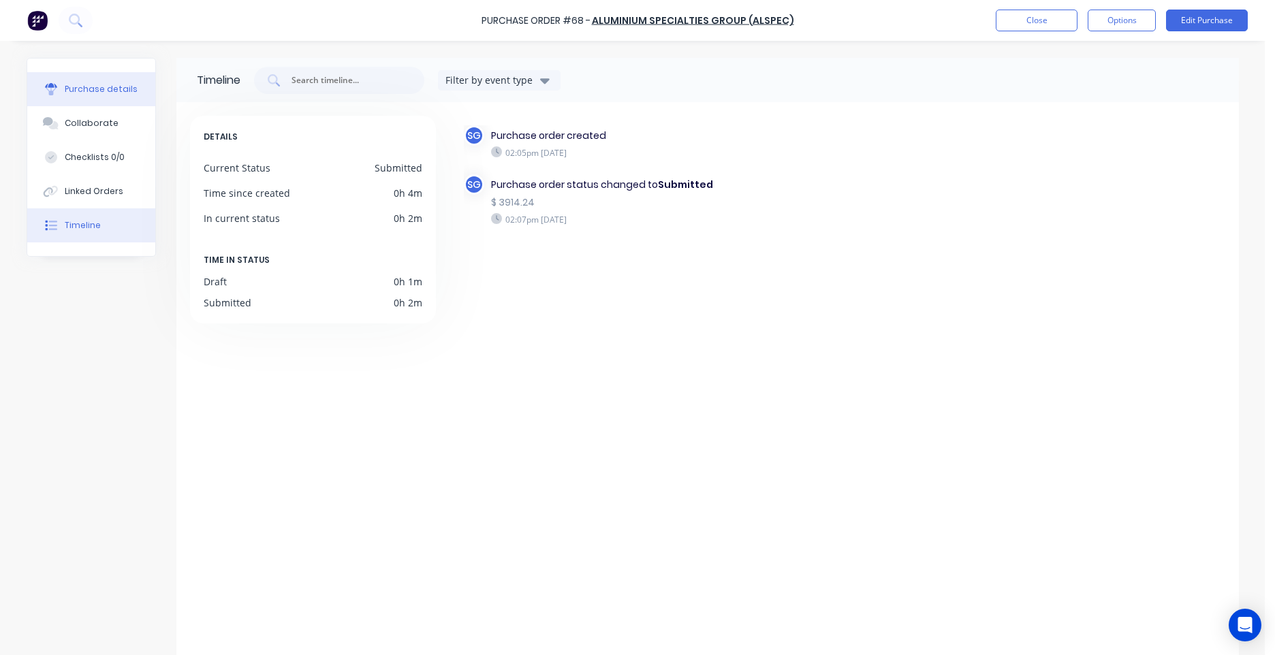
click at [72, 94] on div "Purchase details" at bounding box center [101, 89] width 73 height 12
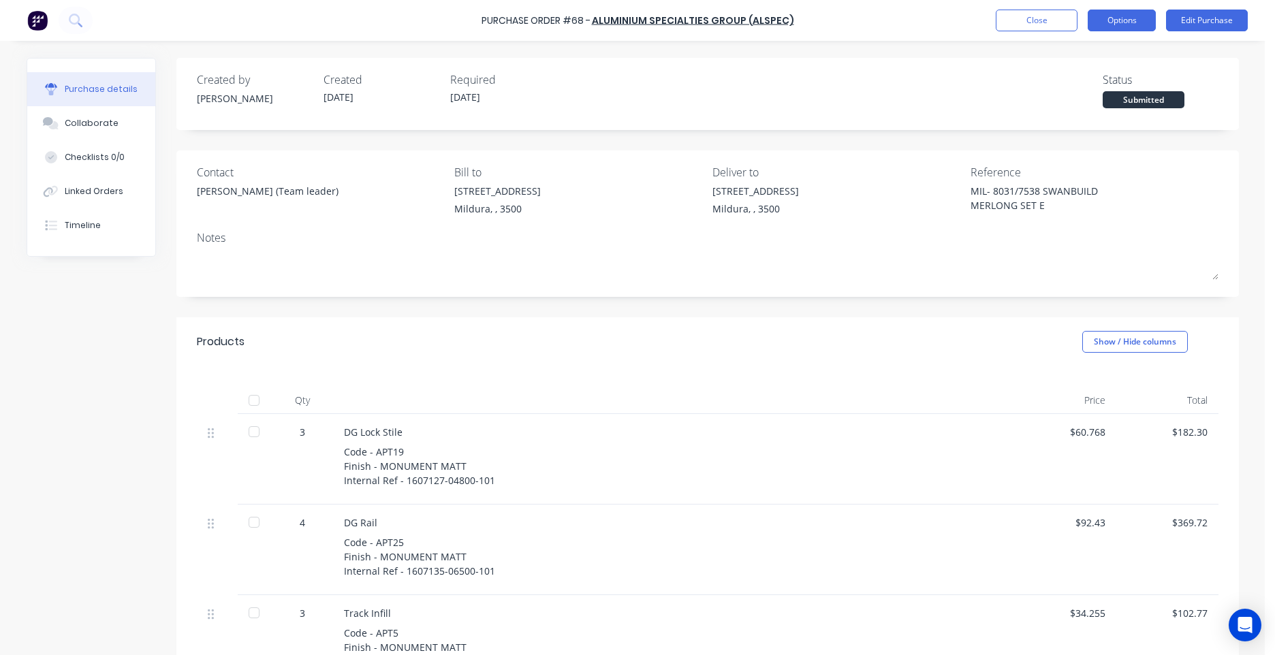
click at [1119, 21] on button "Options" at bounding box center [1122, 21] width 68 height 22
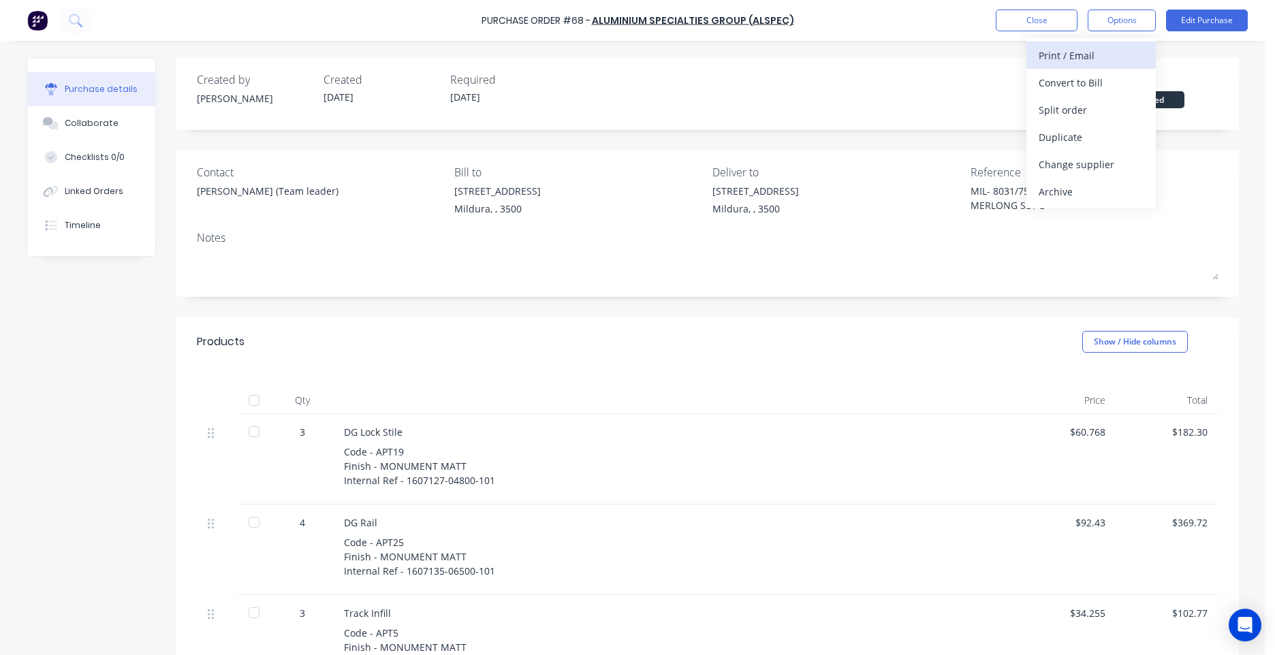
click at [1073, 53] on div "Print / Email" at bounding box center [1090, 56] width 105 height 20
click at [860, 106] on div "Created by [PERSON_NAME] Created [DATE] Required [DATE] Status Submitted" at bounding box center [707, 90] width 1021 height 37
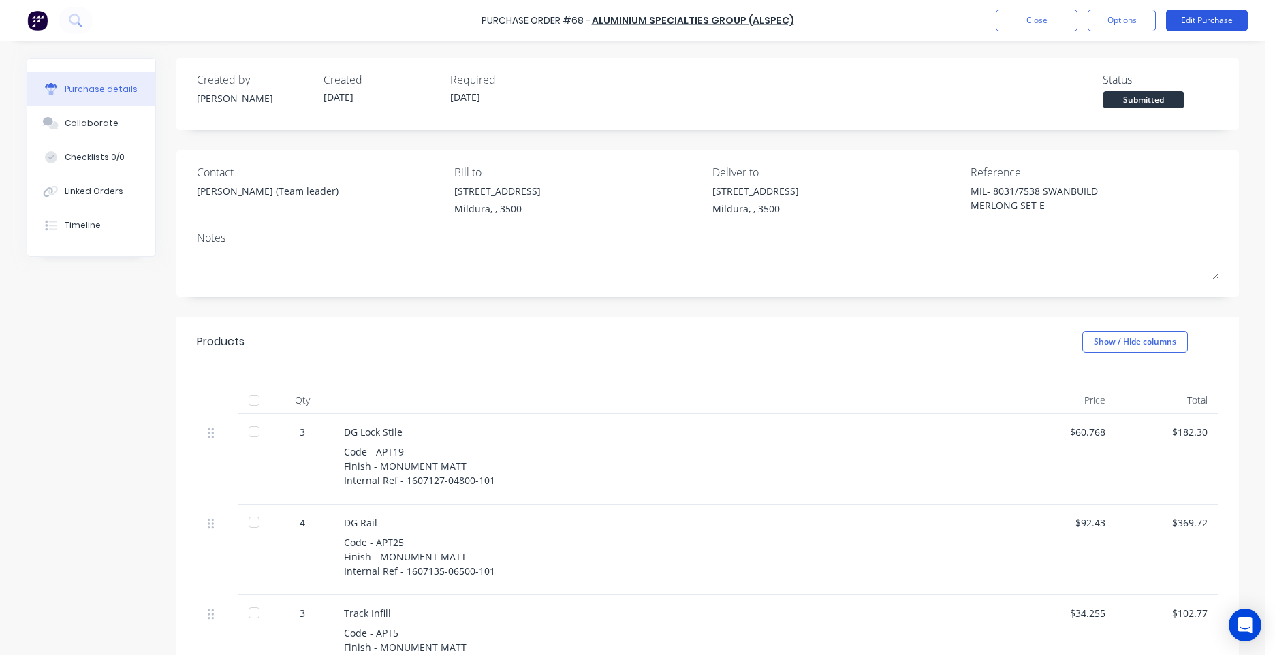
click at [1213, 10] on button "Edit Purchase" at bounding box center [1207, 21] width 82 height 22
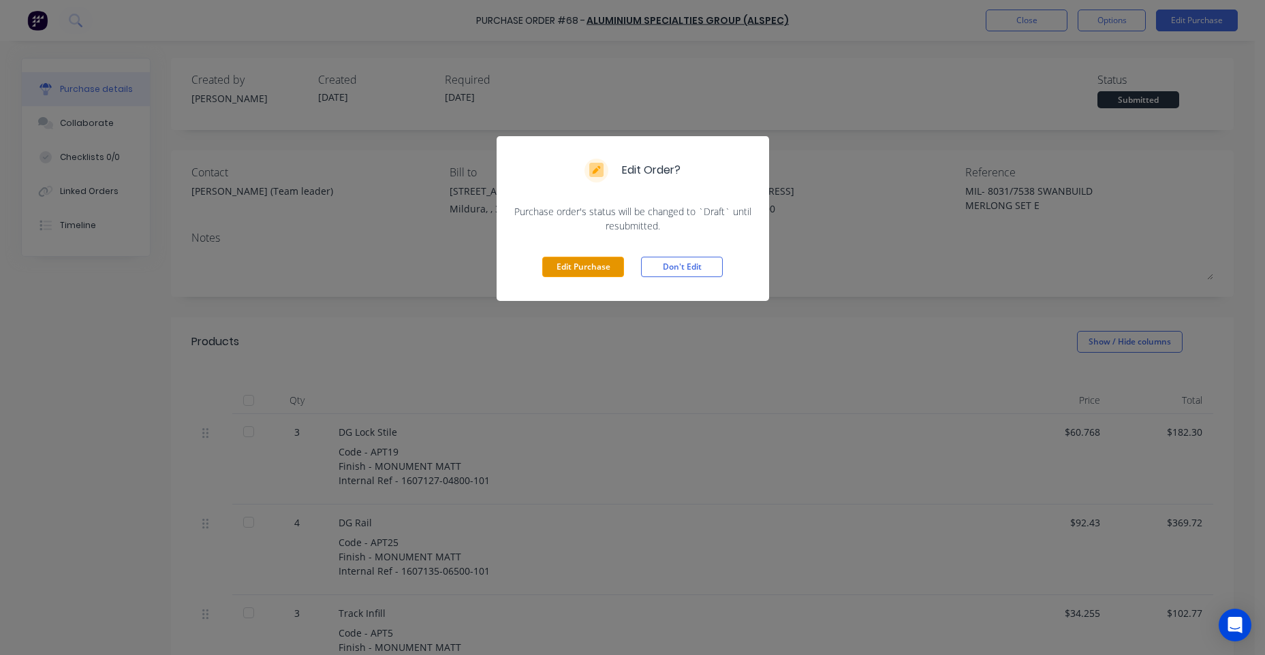
click at [576, 266] on button "Edit Purchase" at bounding box center [583, 267] width 82 height 20
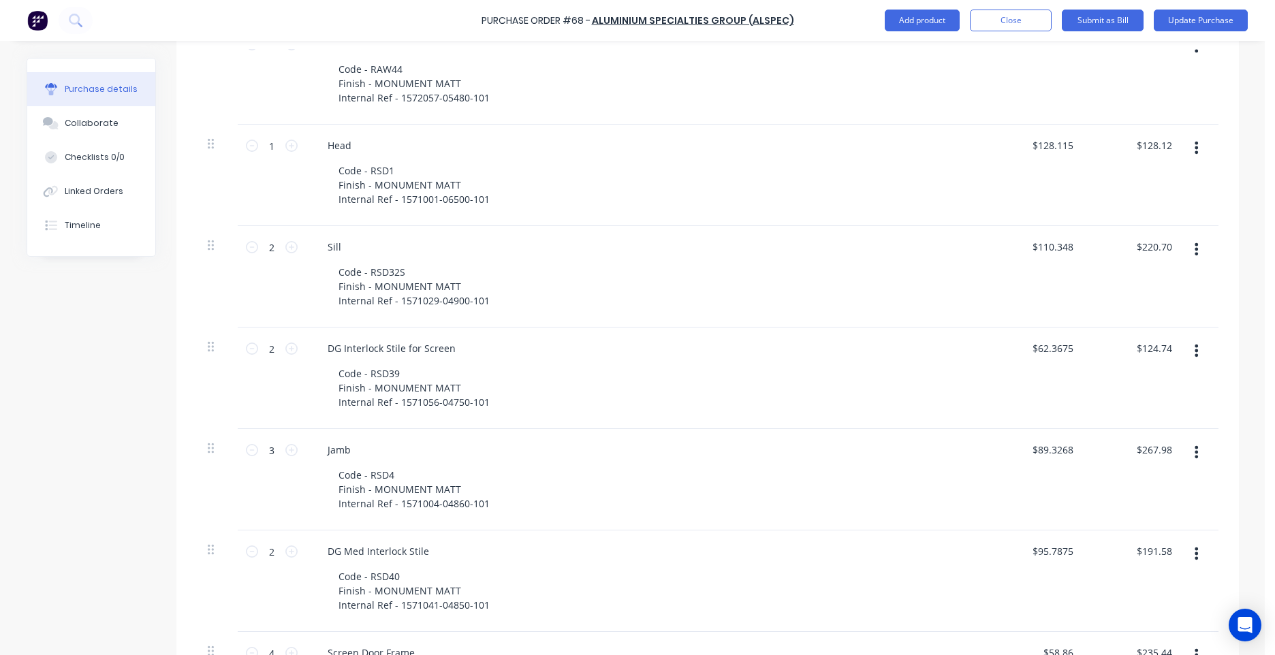
scroll to position [1634, 0]
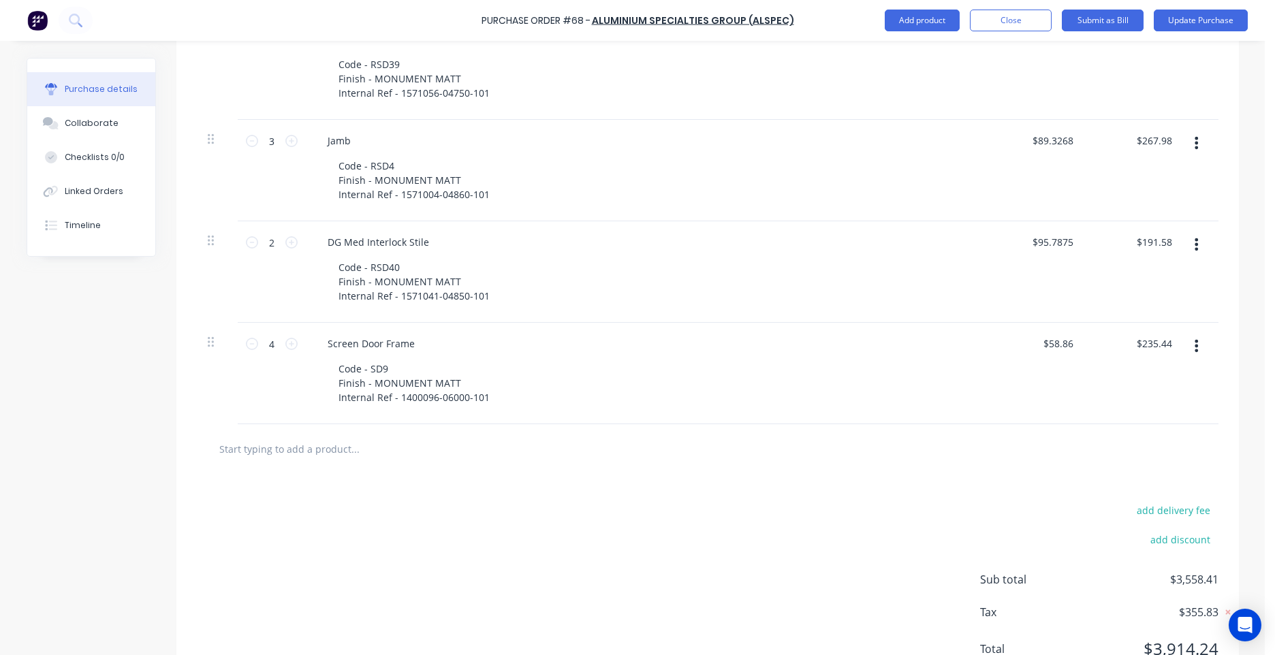
click at [286, 454] on input "text" at bounding box center [355, 448] width 272 height 27
paste input "1445030 7mm Security Grille (B) 1250 x 2050mm."
type textarea "x"
type input "1445030 7mm Security Grille (B) 1250 x 2050mm."
type textarea "x"
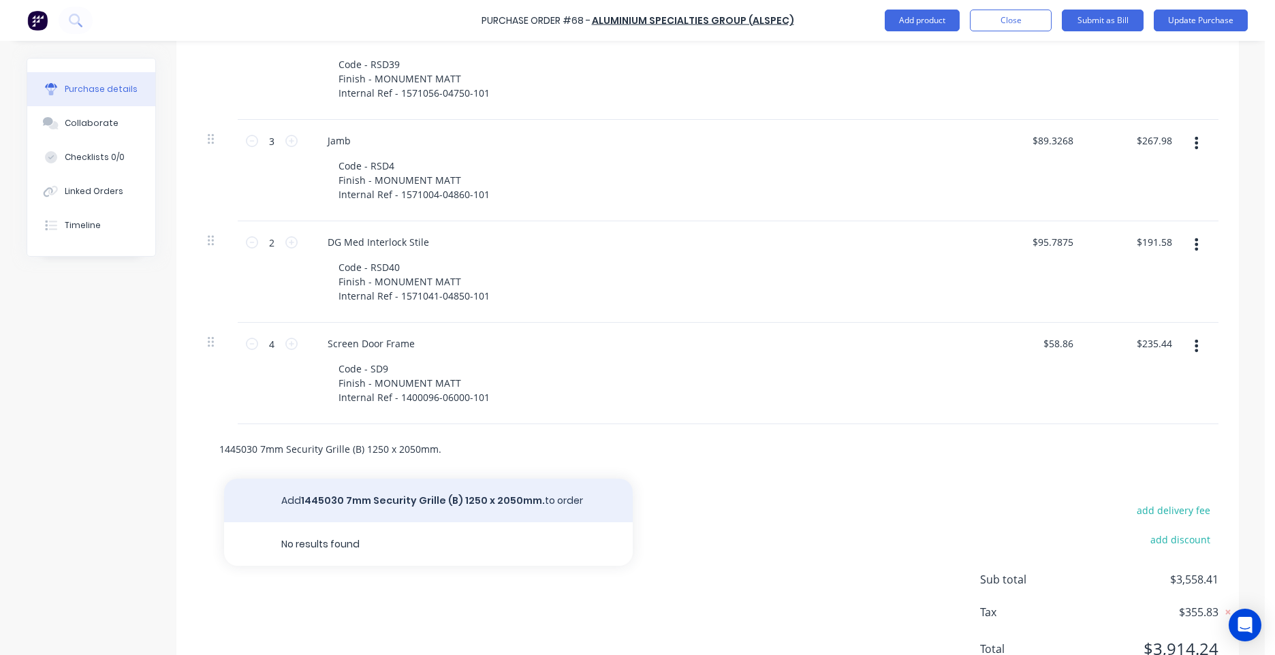
type input "1445030 7mm Security Grille (B) 1250 x 2050mm."
click at [442, 492] on button "Add 1445030 7mm Security Grille (B) 1250 x 2050mm. to order" at bounding box center [428, 501] width 409 height 44
type textarea "x"
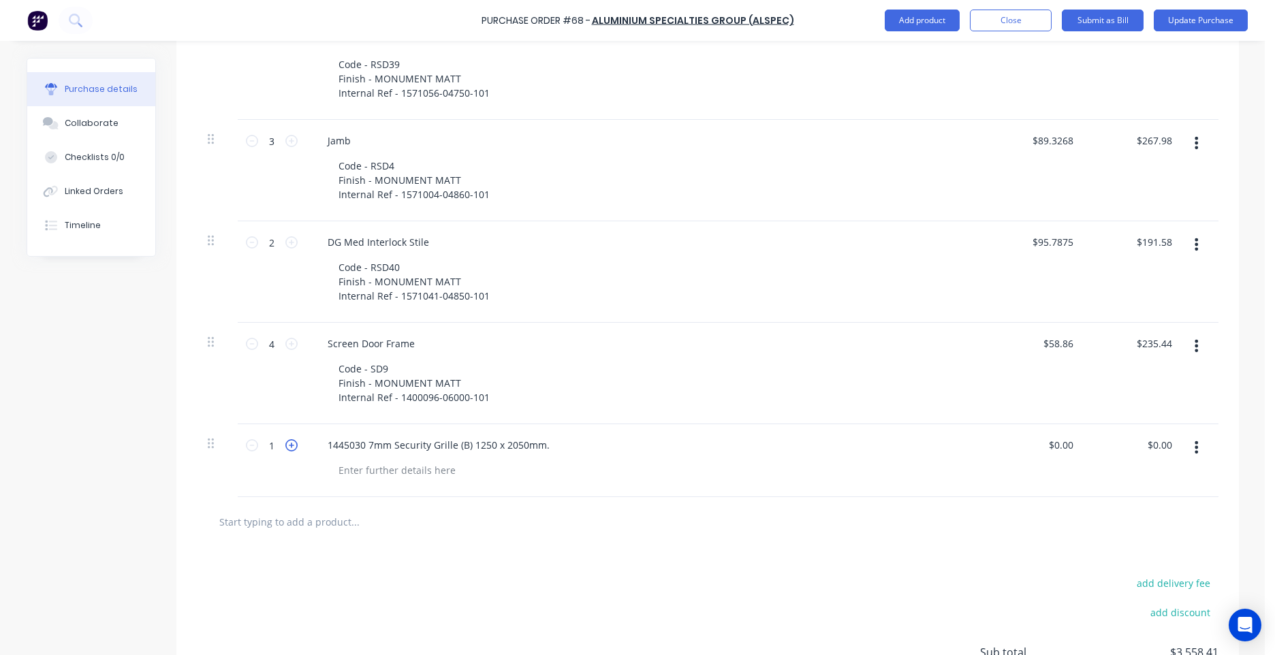
click at [285, 449] on icon at bounding box center [291, 445] width 12 height 12
type textarea "x"
type input "2"
click at [285, 449] on icon at bounding box center [291, 445] width 12 height 12
type textarea "x"
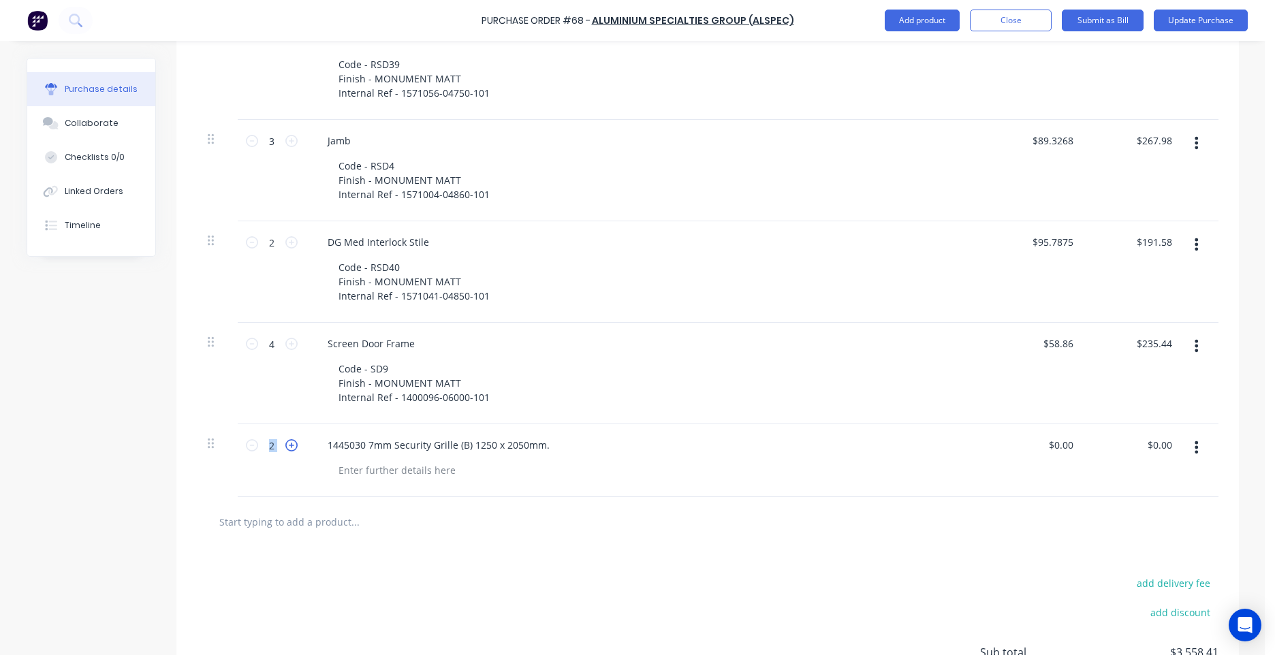
type input "3"
type textarea "x"
click at [1066, 444] on input "0.00" at bounding box center [1060, 445] width 31 height 20
paste input "$76.73"
type input "0.00$76.73"
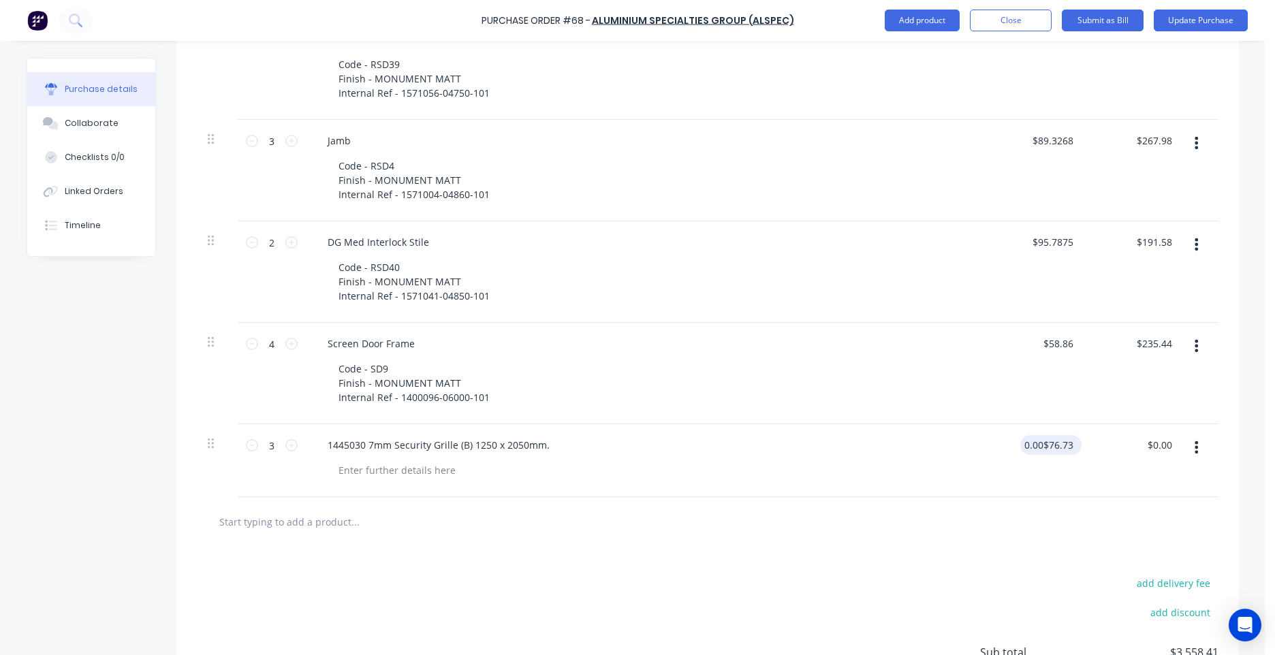
click at [1029, 449] on input "0.00$76.73" at bounding box center [1048, 445] width 56 height 20
type textarea "x"
click at [1029, 449] on input "0.00$76.73" at bounding box center [1048, 445] width 56 height 20
paste input
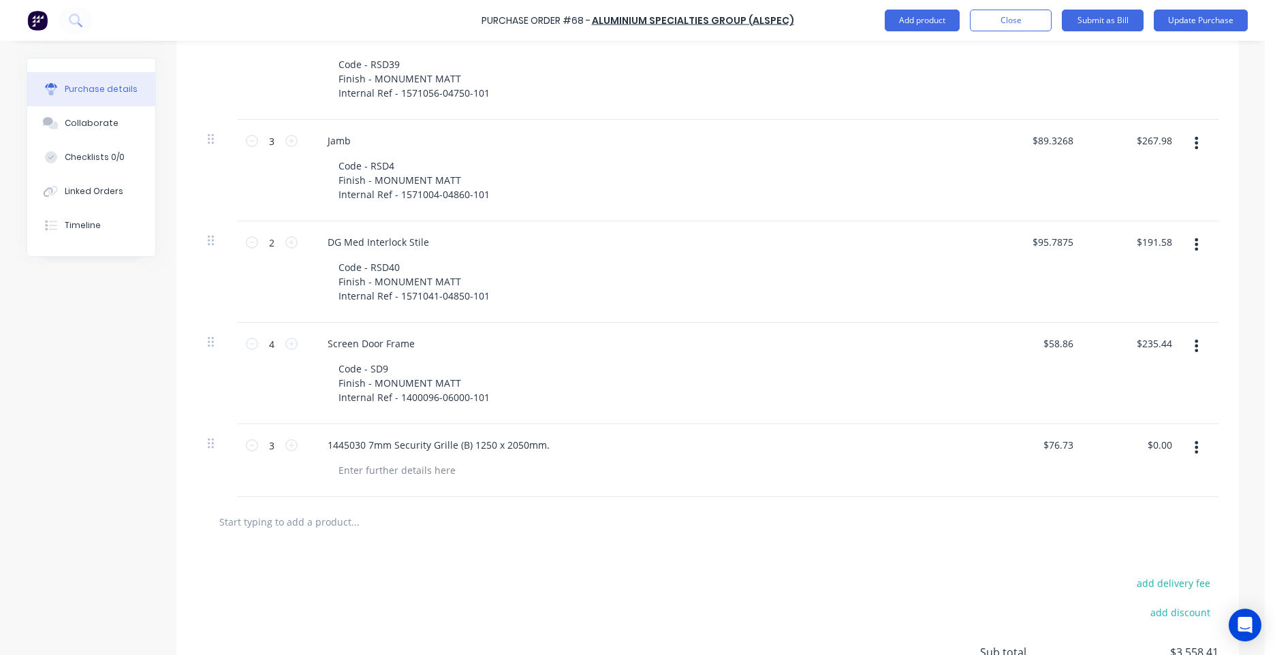
type input "$76.73"
type textarea "x"
type input "$230.19"
click at [860, 375] on div "Code - SD9 Finish - MONUMENT MATT Internal Ref - 1400096-06000-101" at bounding box center [652, 383] width 648 height 48
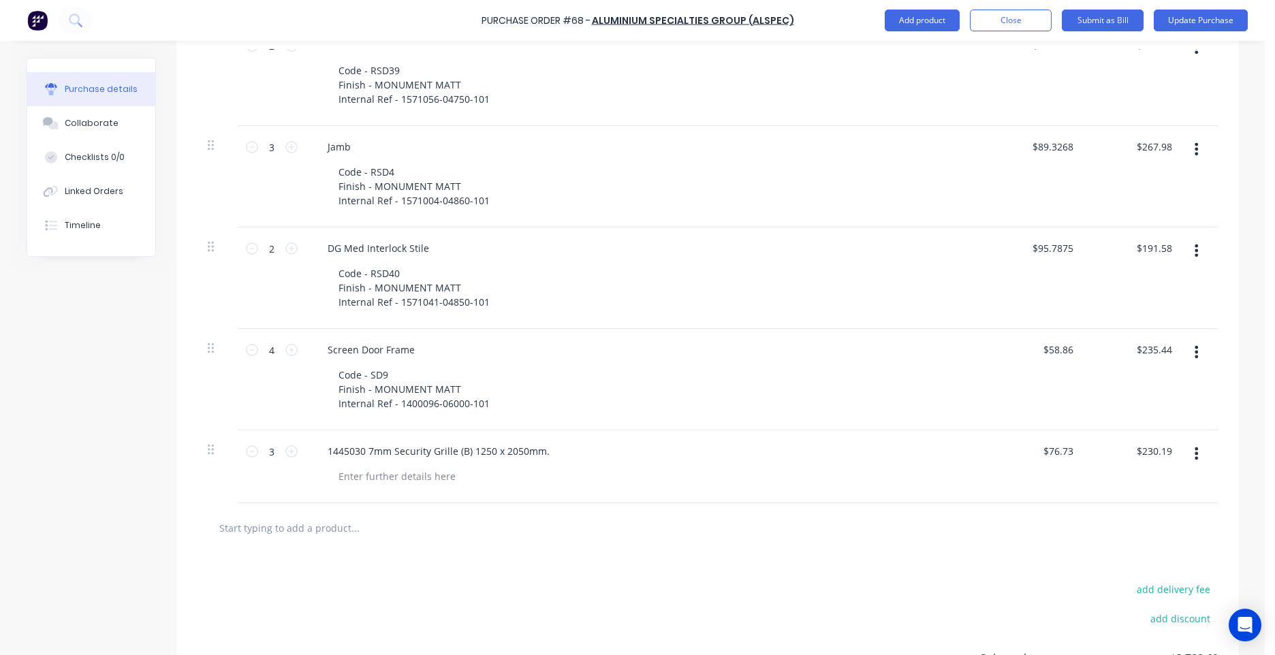
scroll to position [1355, 0]
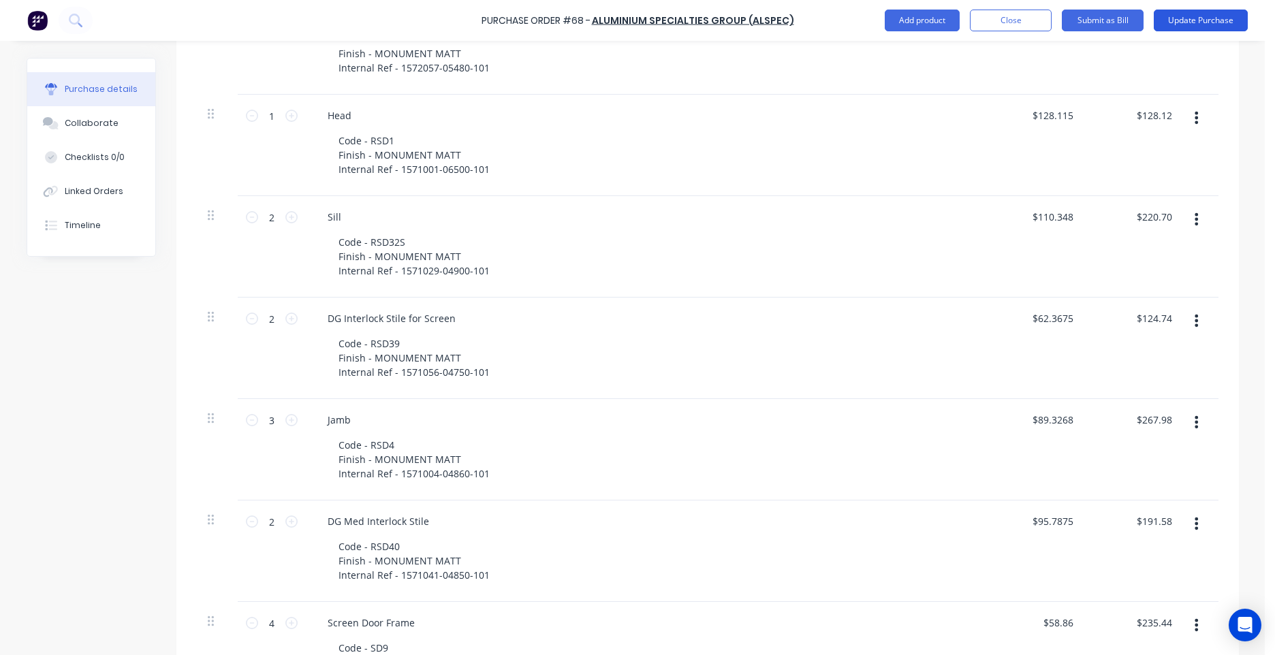
click at [1215, 20] on button "Update Purchase" at bounding box center [1201, 21] width 94 height 22
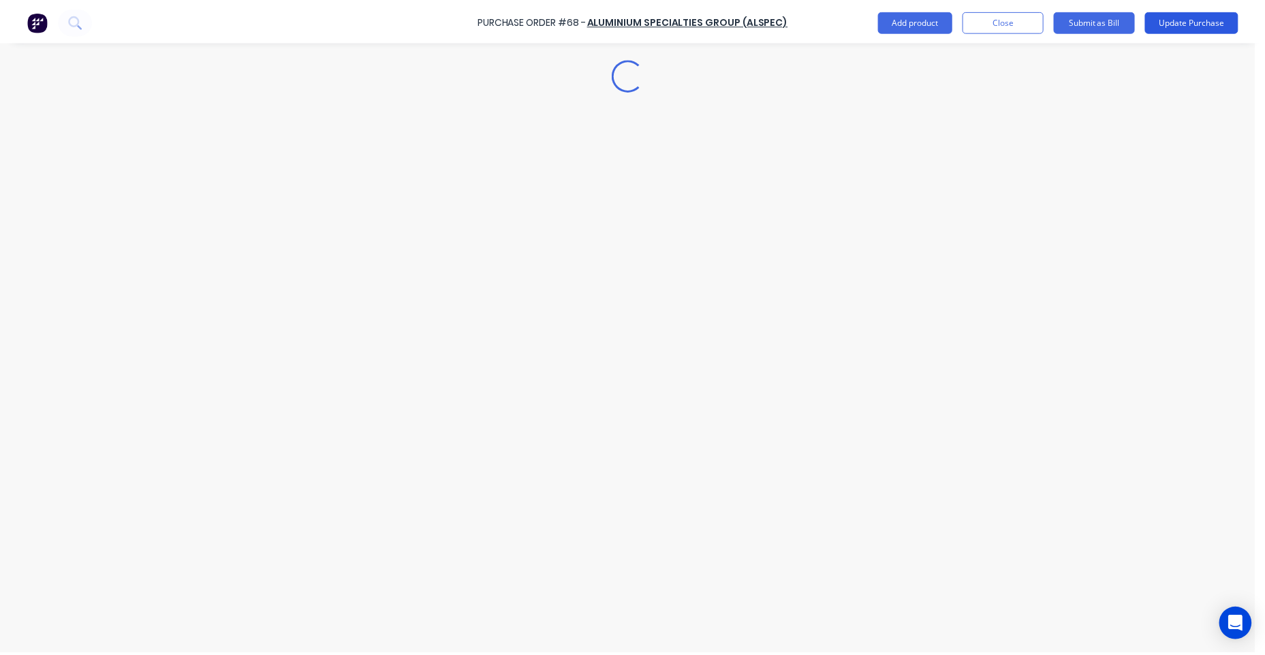
scroll to position [0, 0]
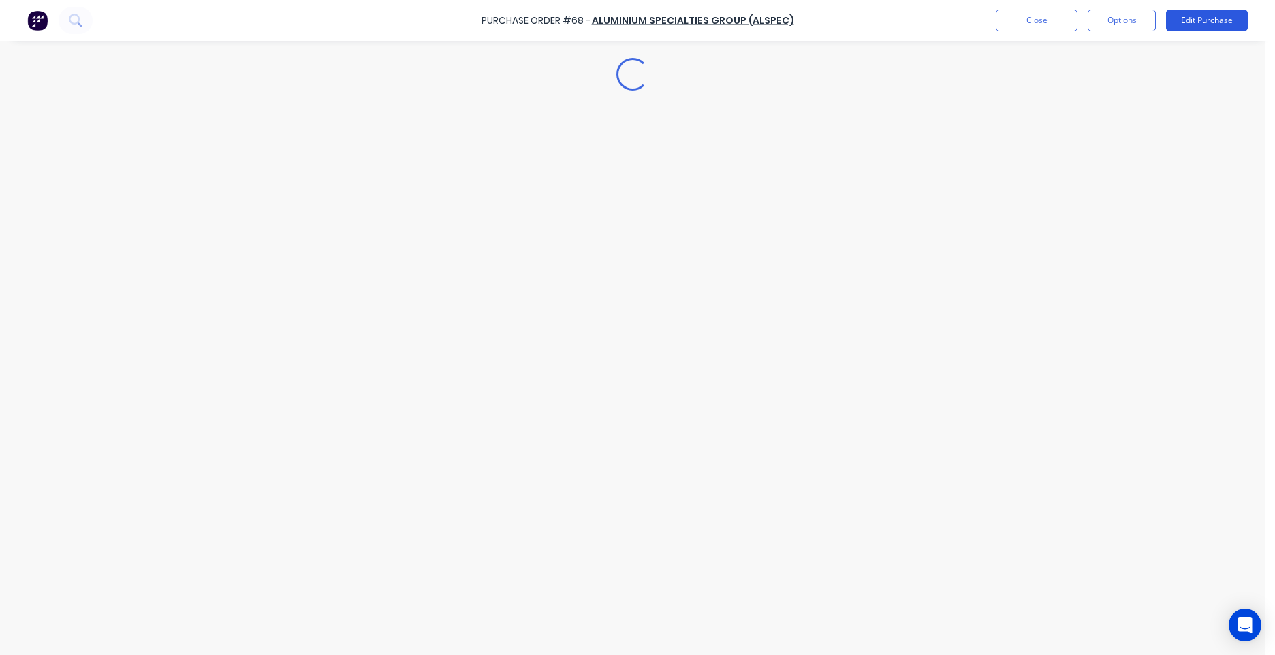
type textarea "x"
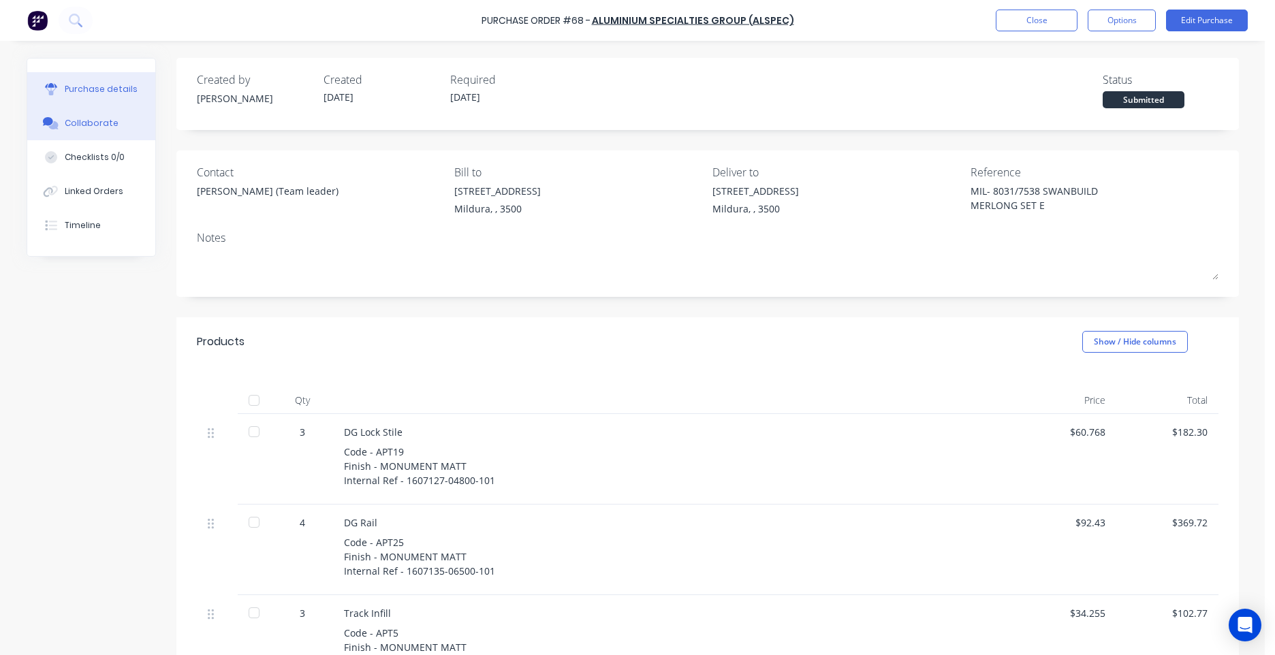
click at [77, 120] on div "Collaborate" at bounding box center [92, 123] width 54 height 12
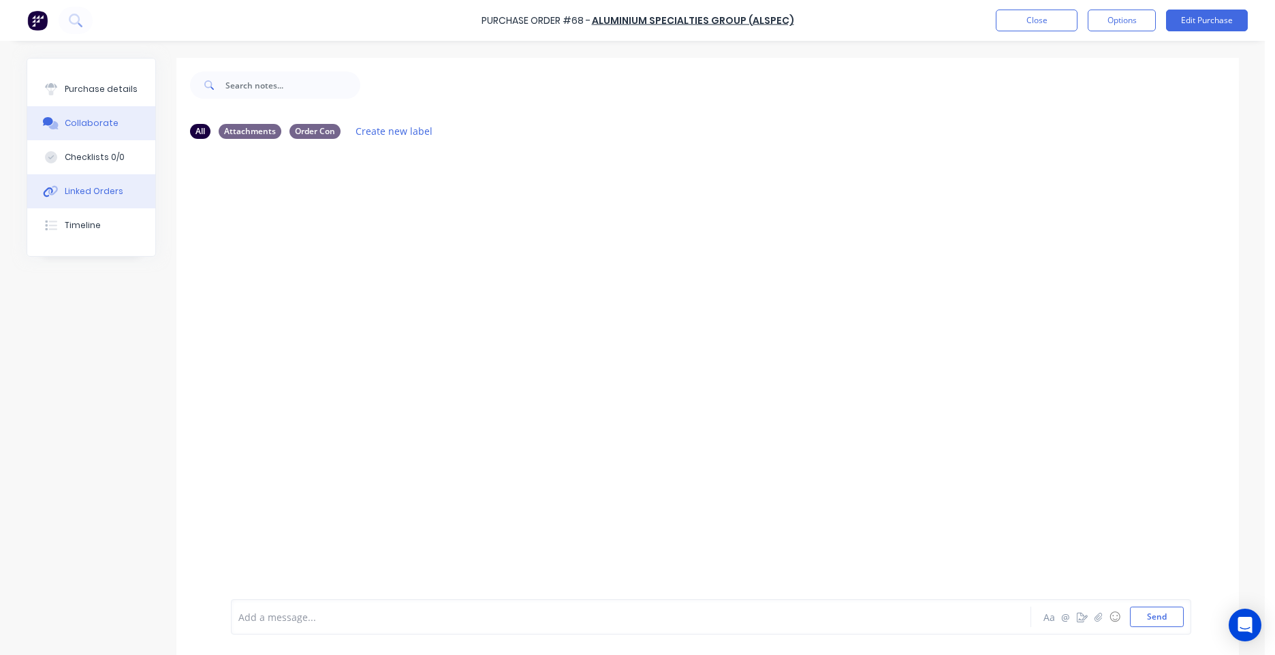
click at [77, 176] on button "Linked Orders" at bounding box center [91, 191] width 128 height 34
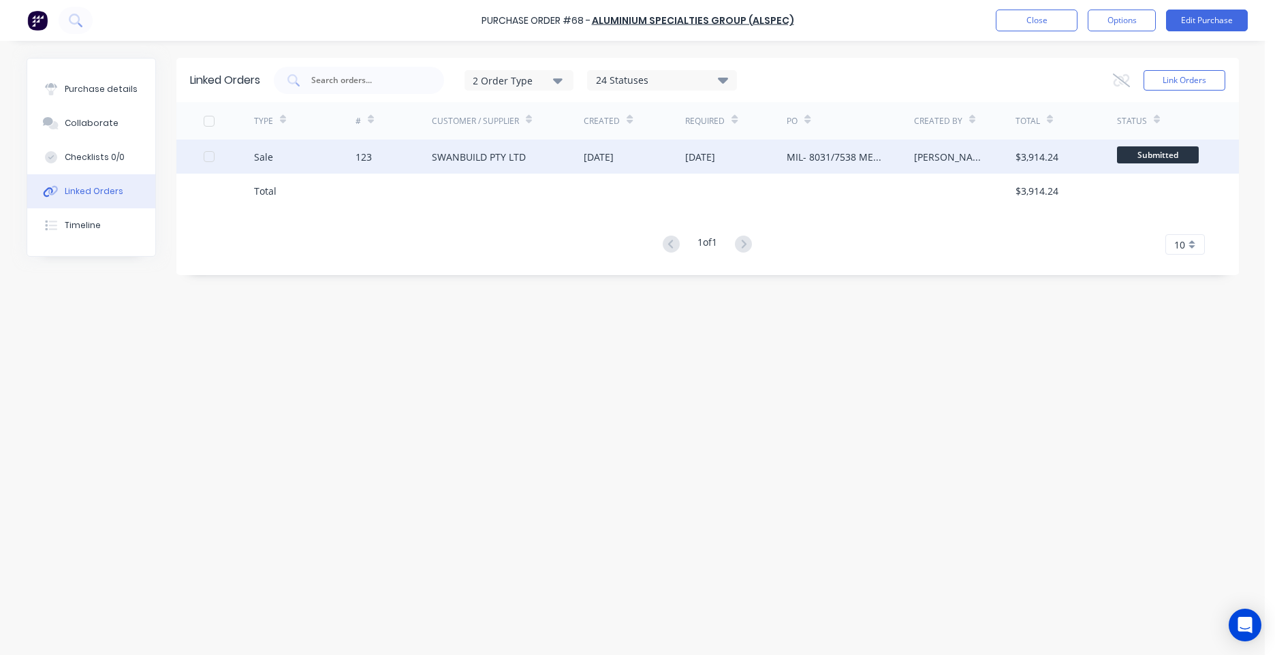
click at [566, 169] on div "SWANBUILD PTY LTD" at bounding box center [508, 157] width 153 height 34
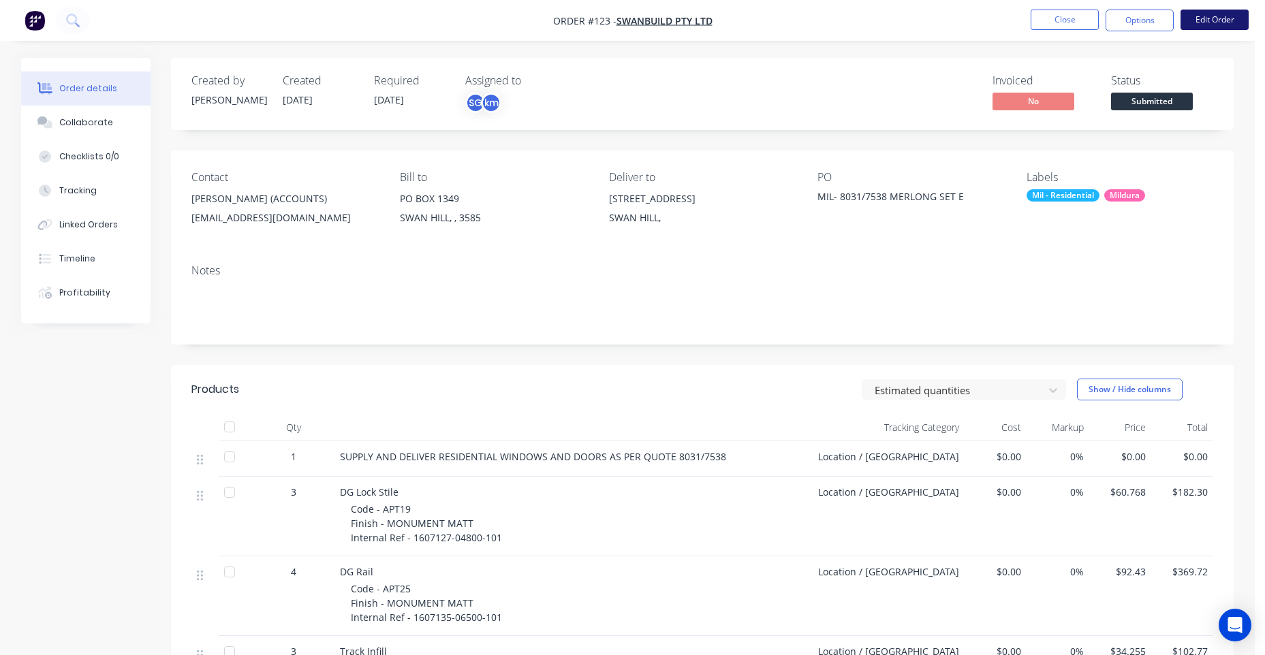
click at [1245, 18] on button "Edit Order" at bounding box center [1214, 20] width 68 height 20
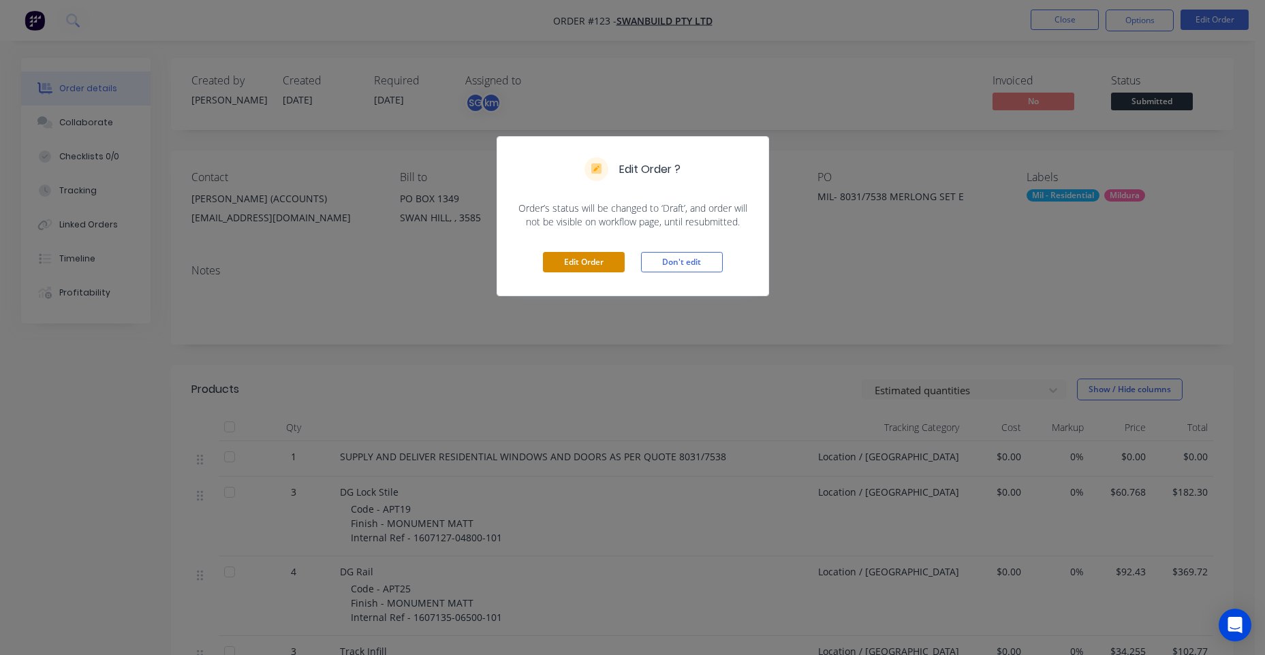
click at [602, 264] on button "Edit Order" at bounding box center [584, 262] width 82 height 20
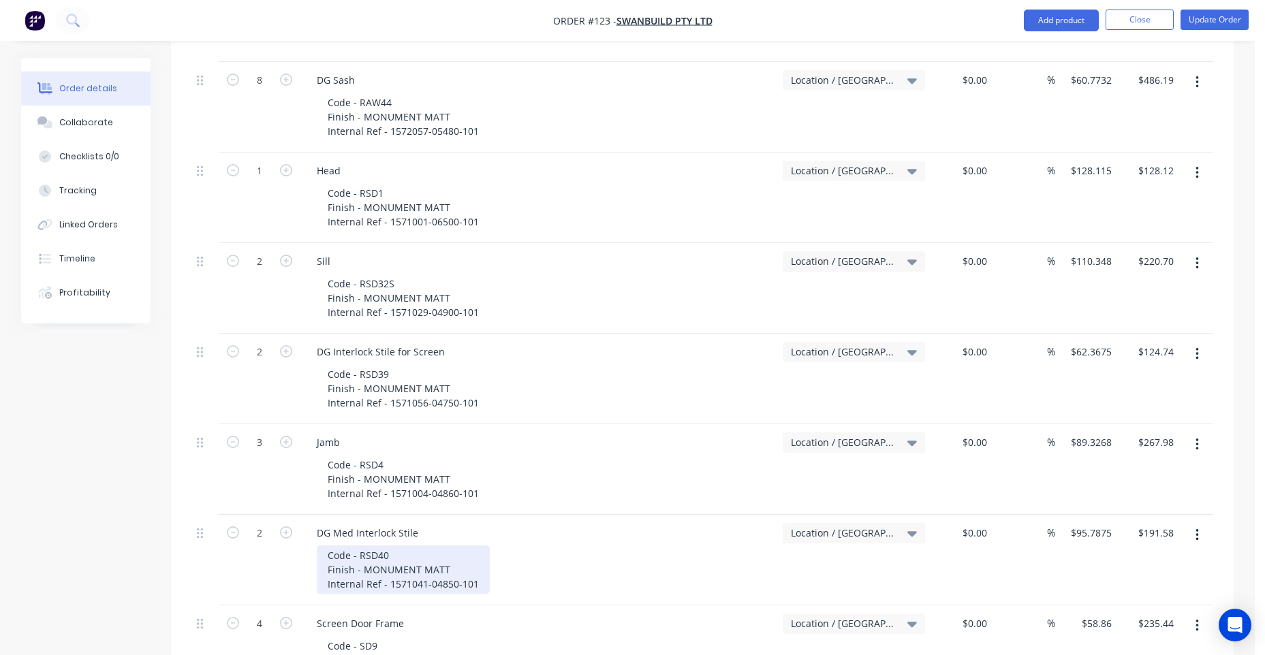
scroll to position [1566, 0]
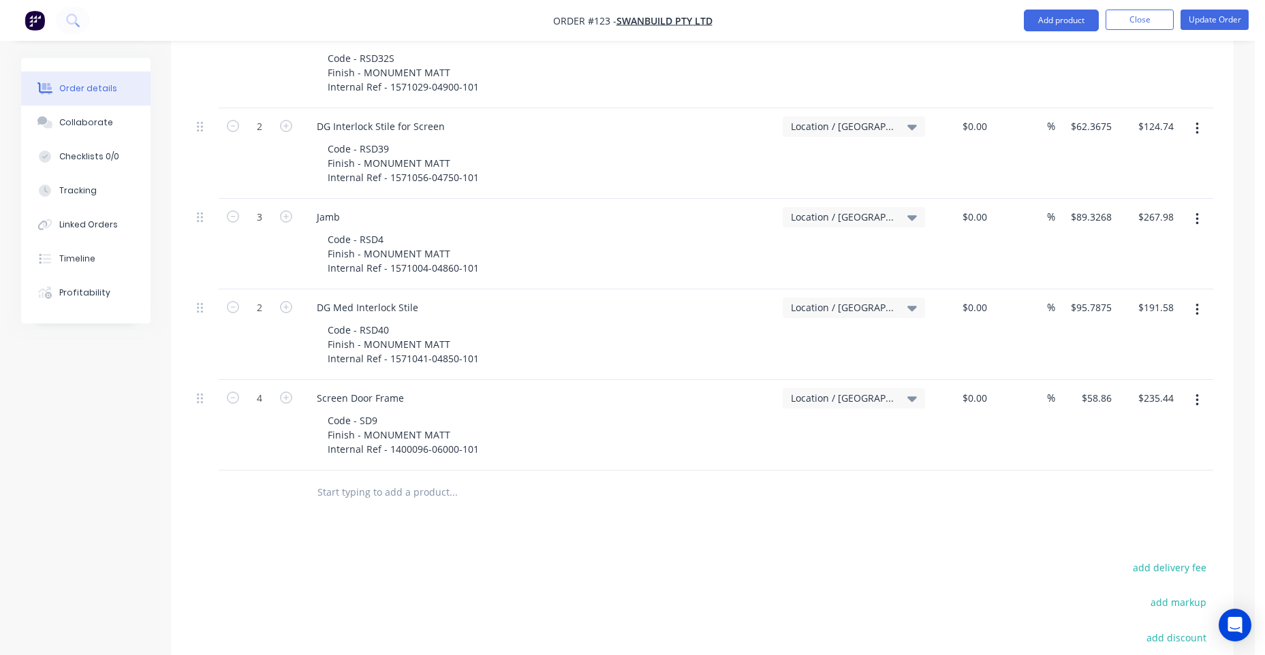
click at [364, 489] on div at bounding box center [545, 493] width 490 height 44
click at [393, 479] on input "text" at bounding box center [453, 492] width 272 height 27
paste input "1445030 7mm Security Grille (B) 1250 x 2050mm."
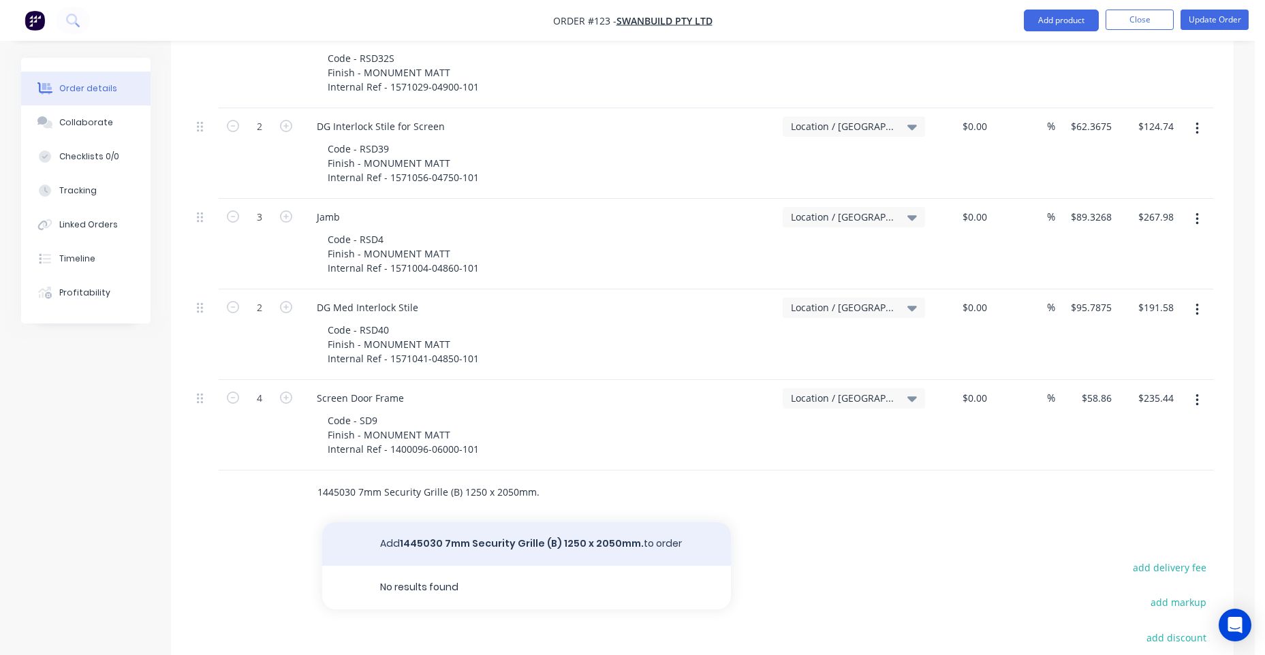
type input "1445030 7mm Security Grille (B) 1250 x 2050mm."
click at [413, 526] on button "Add 1445030 7mm Security Grille (B) 1250 x 2050mm. to order" at bounding box center [526, 544] width 409 height 44
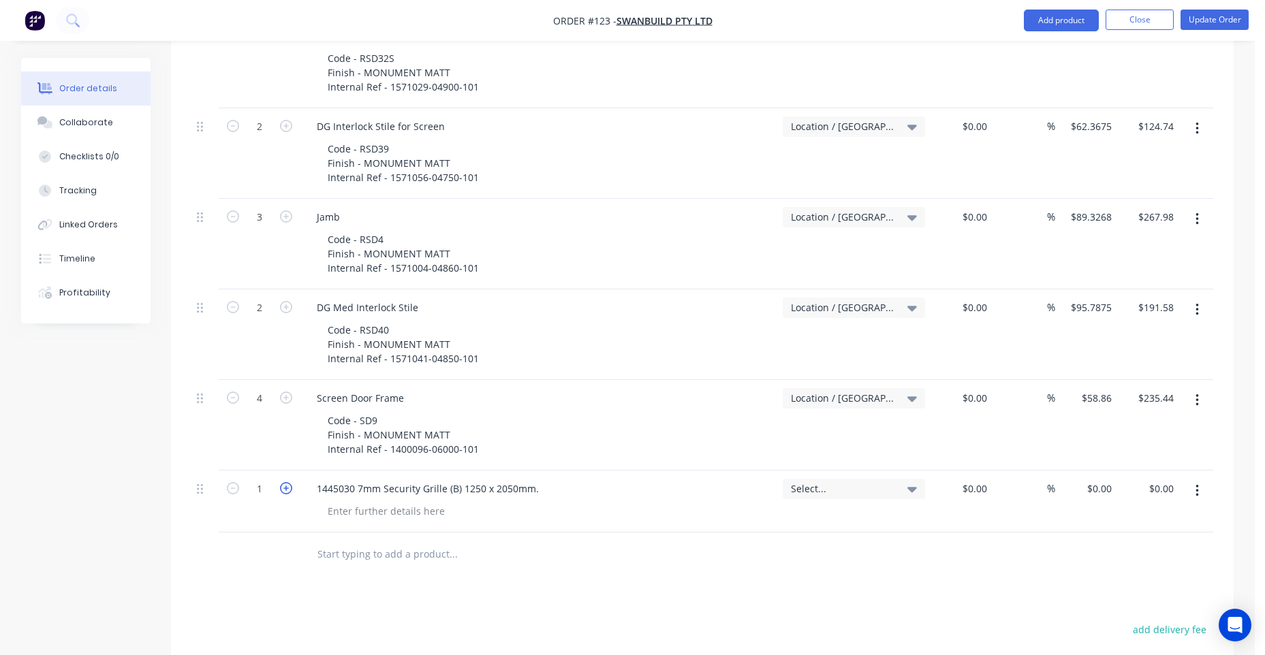
click at [284, 482] on icon "button" at bounding box center [286, 488] width 12 height 12
type input "3"
click at [1095, 471] on div "0 $0.00" at bounding box center [1086, 502] width 62 height 62
paste input "76.73"
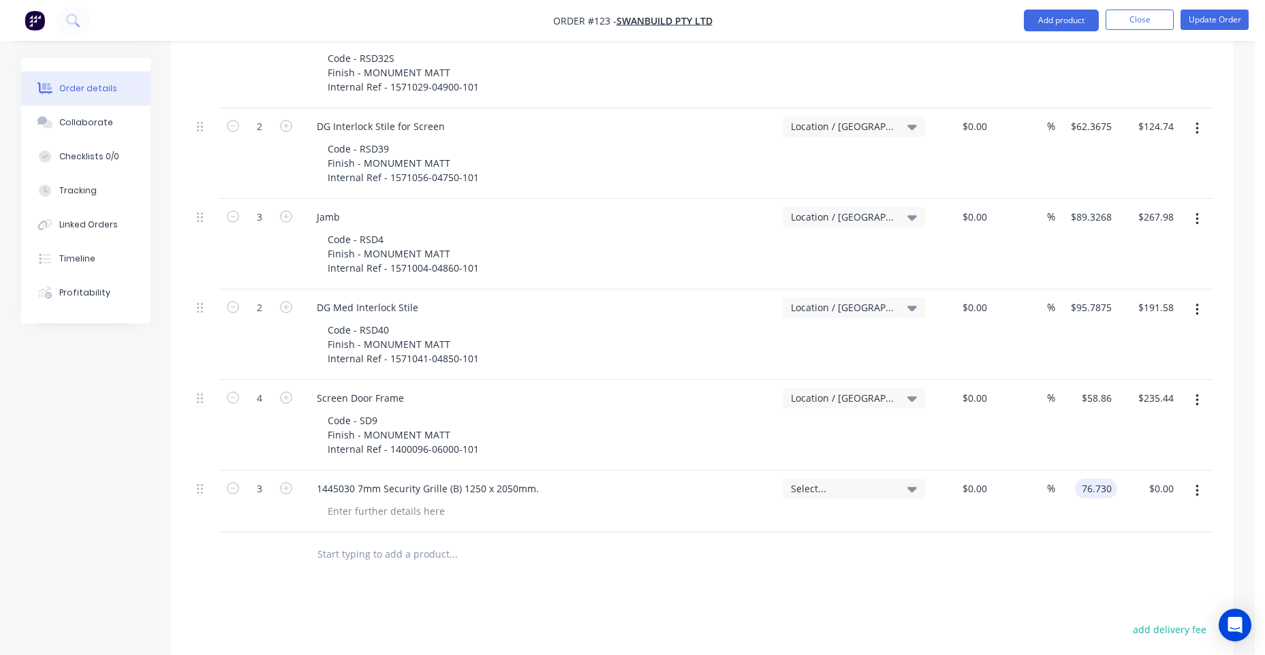
type input "$76.73"
type input "$230.19"
click at [848, 481] on span "Select..." at bounding box center [842, 488] width 103 height 14
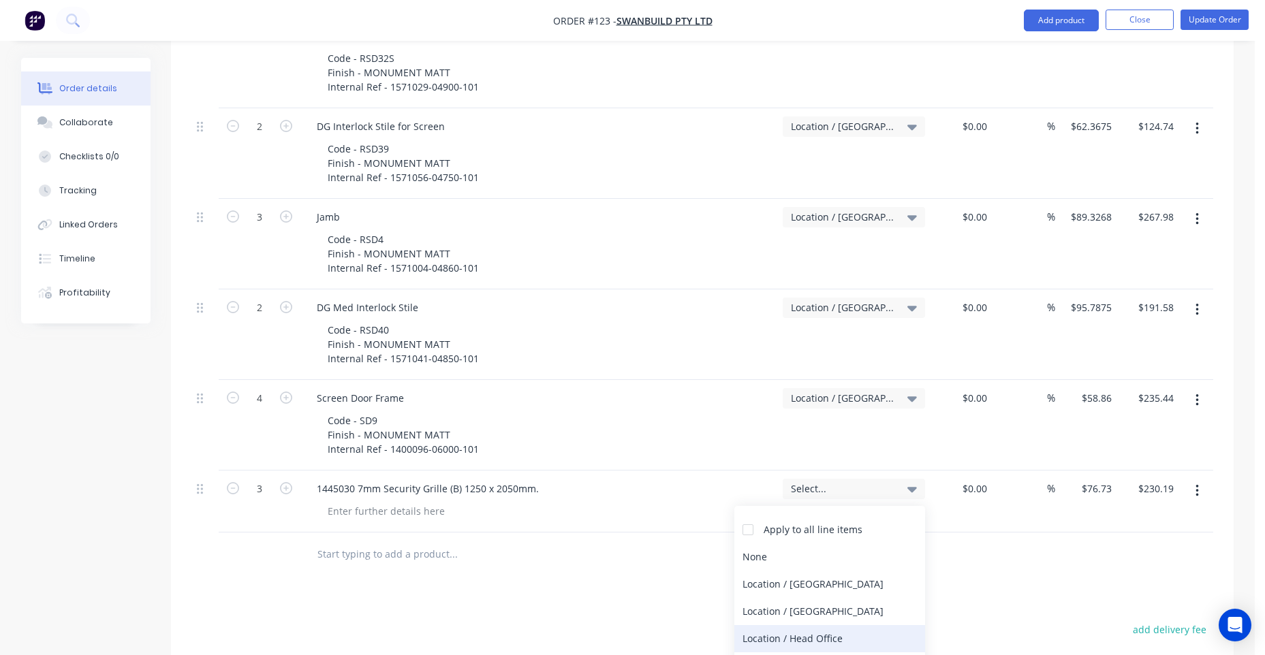
scroll to position [134, 0]
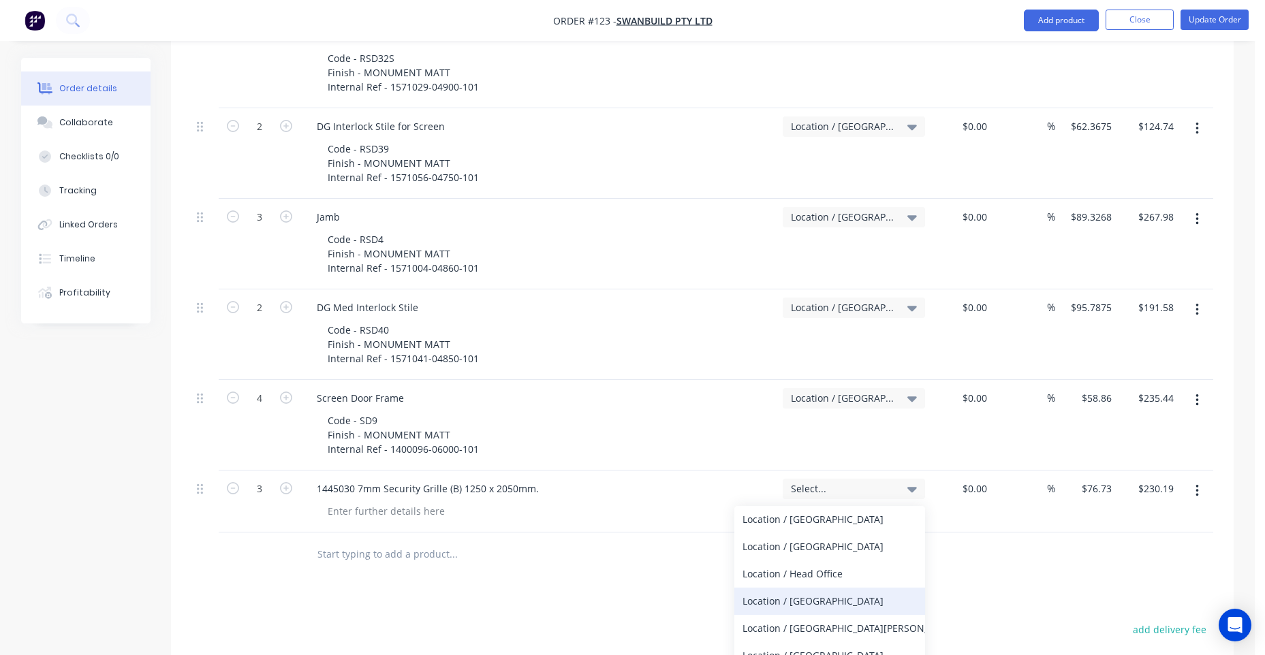
click at [809, 588] on div "Location / [GEOGRAPHIC_DATA]" at bounding box center [829, 601] width 191 height 27
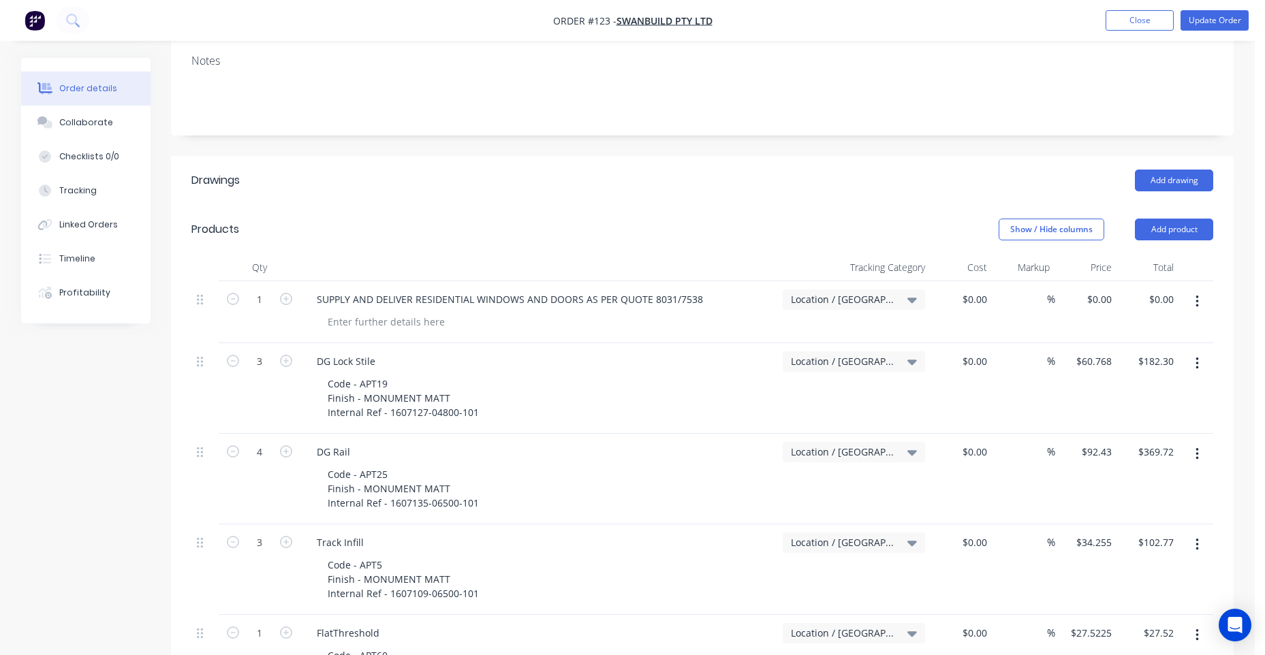
scroll to position [204, 0]
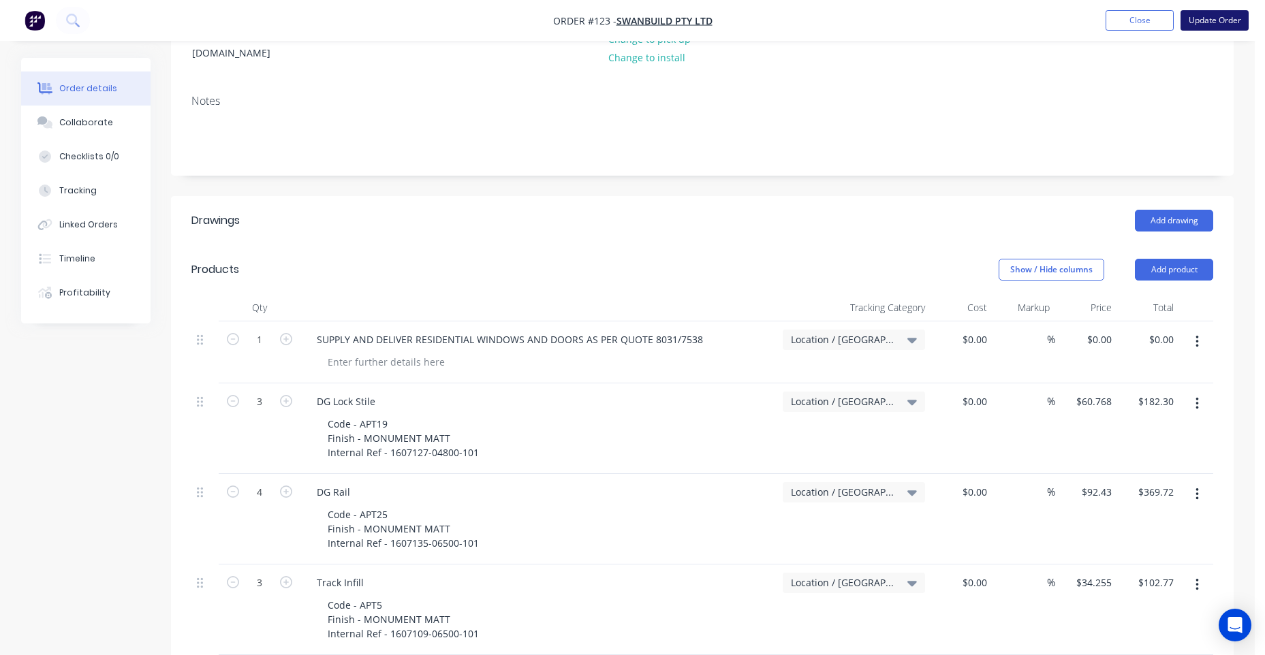
click at [1204, 18] on button "Update Order" at bounding box center [1214, 20] width 68 height 20
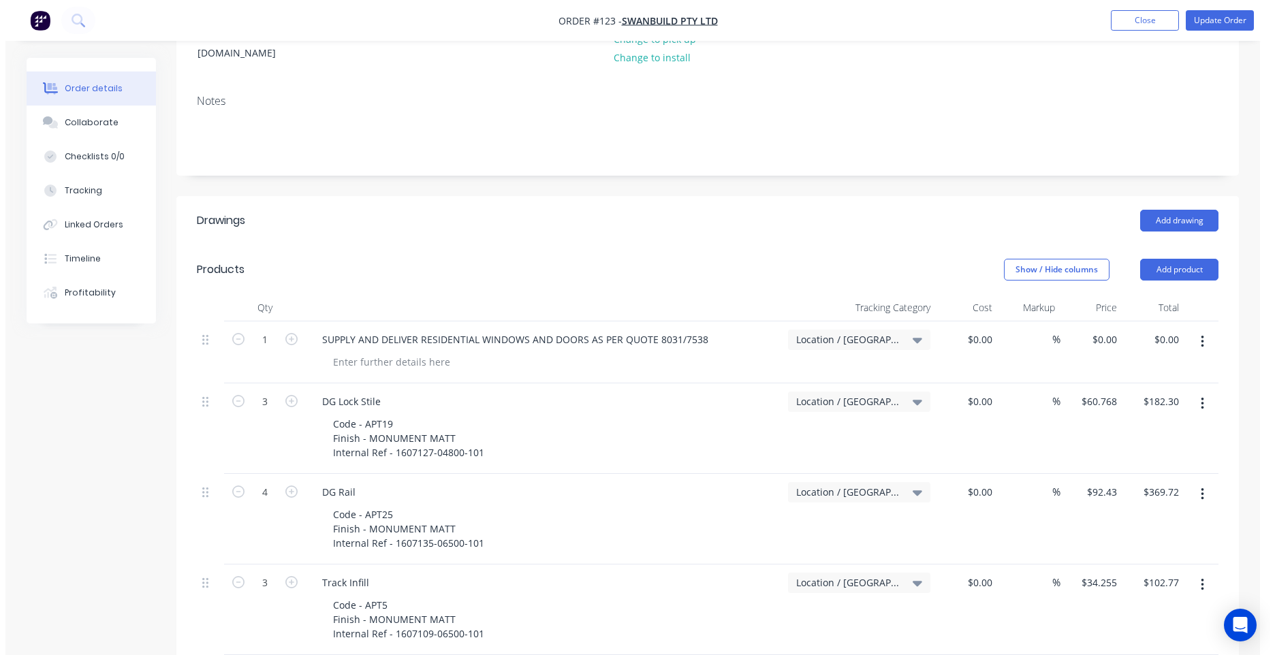
scroll to position [0, 0]
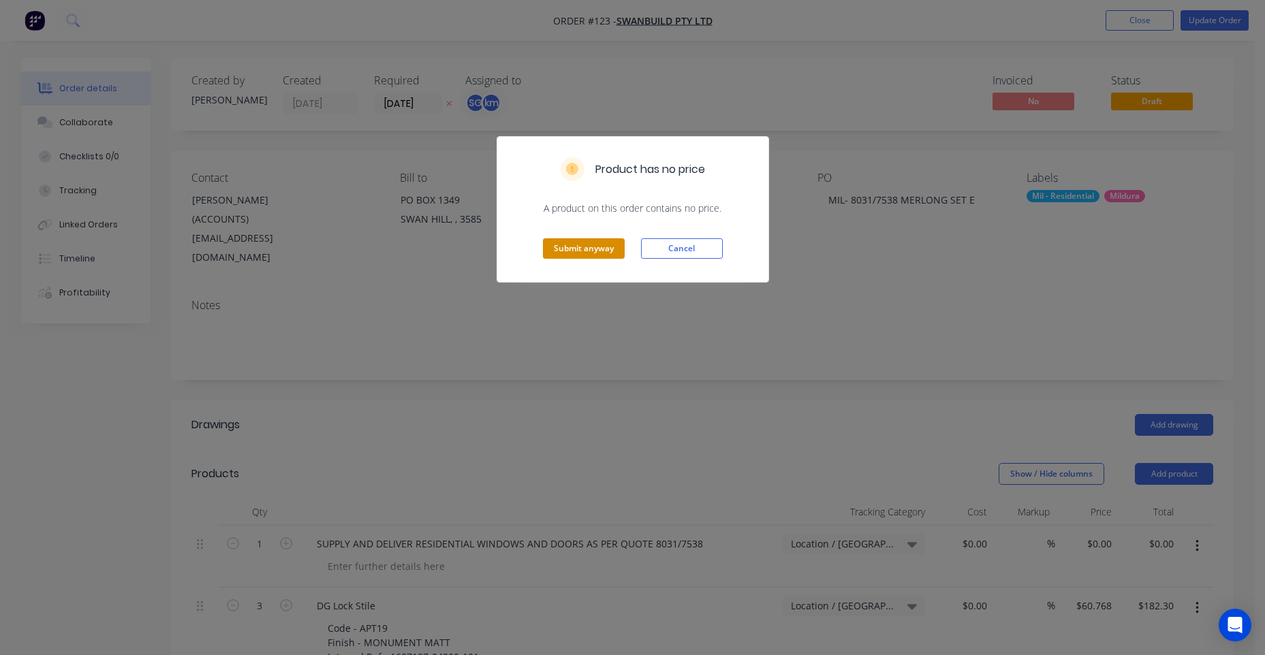
click at [577, 247] on button "Submit anyway" at bounding box center [584, 248] width 82 height 20
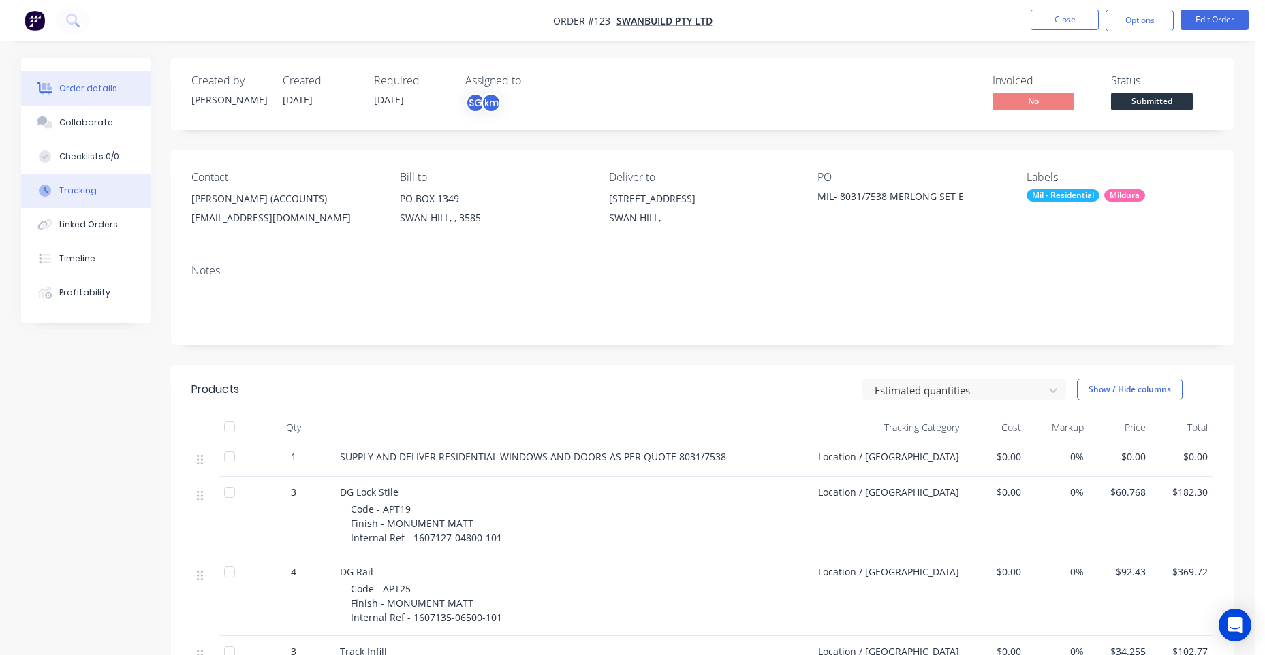
click at [82, 197] on button "Tracking" at bounding box center [85, 191] width 129 height 34
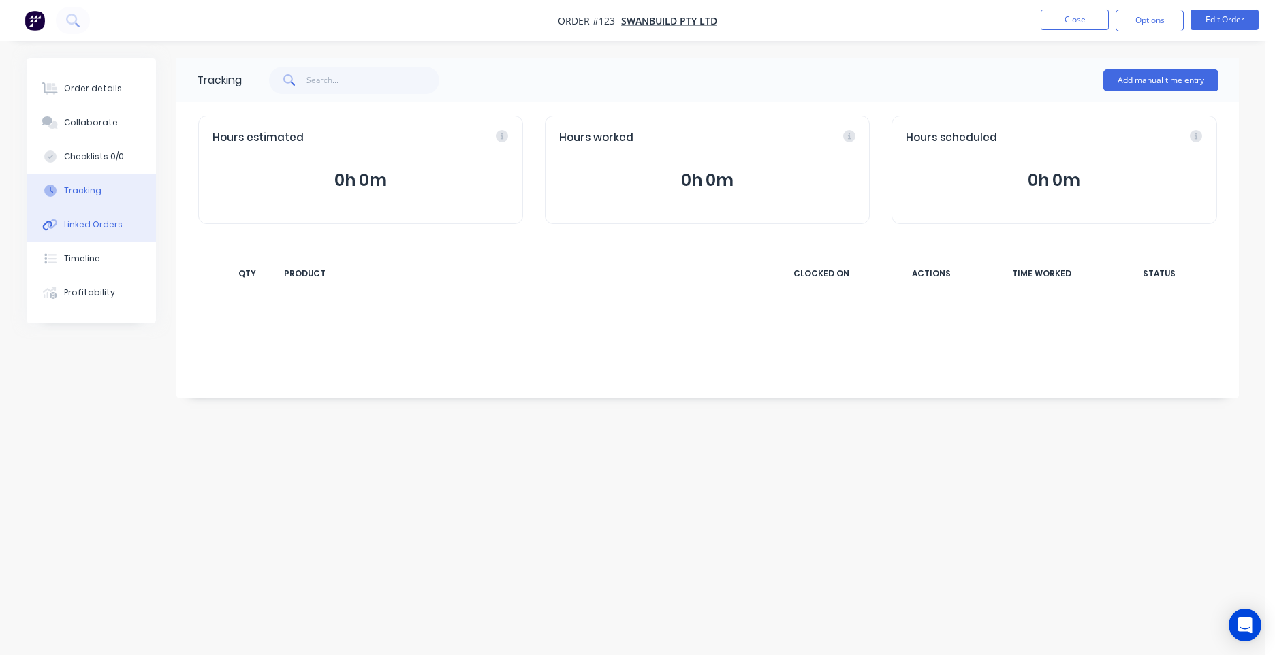
click at [88, 217] on button "Linked Orders" at bounding box center [91, 225] width 129 height 34
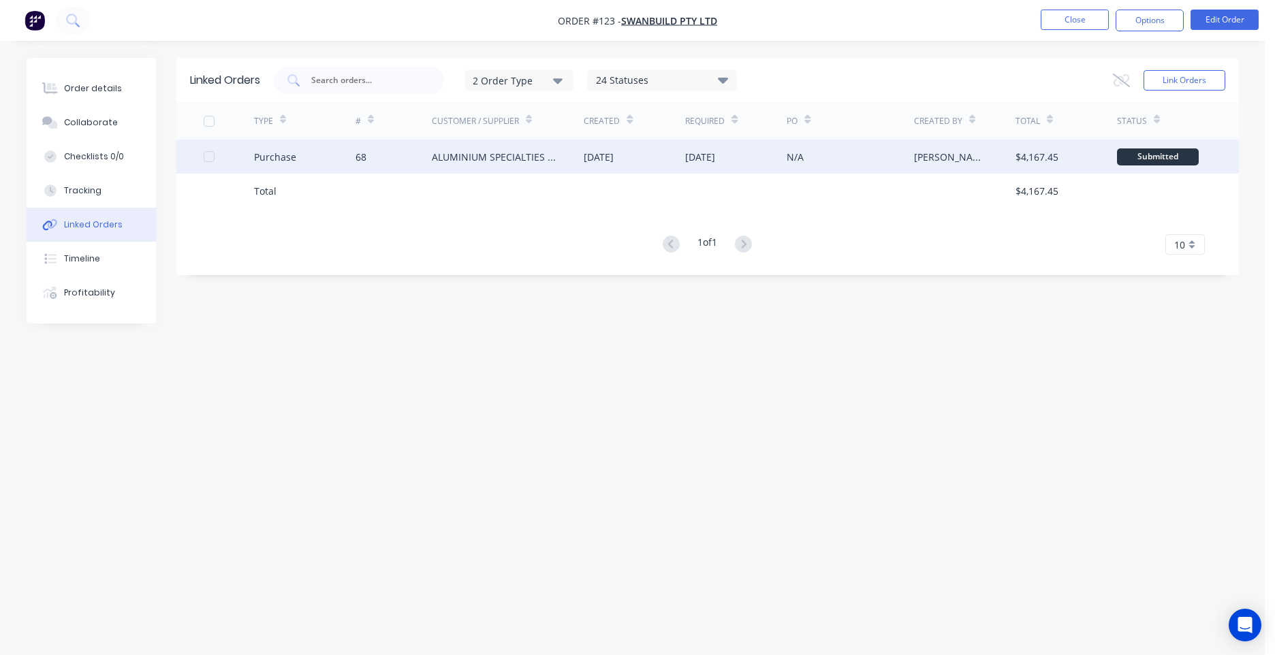
click at [580, 163] on div "ALUMINIUM SPECIALTIES GROUP (ALSPEC)" at bounding box center [508, 157] width 153 height 34
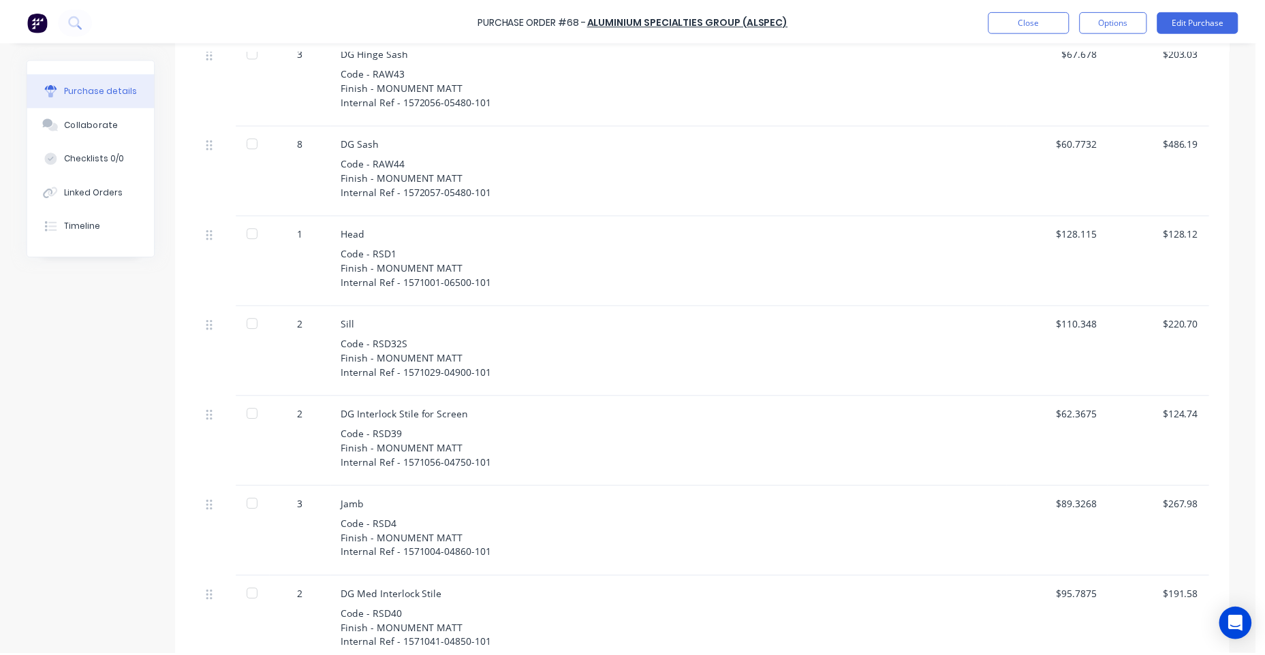
scroll to position [1104, 0]
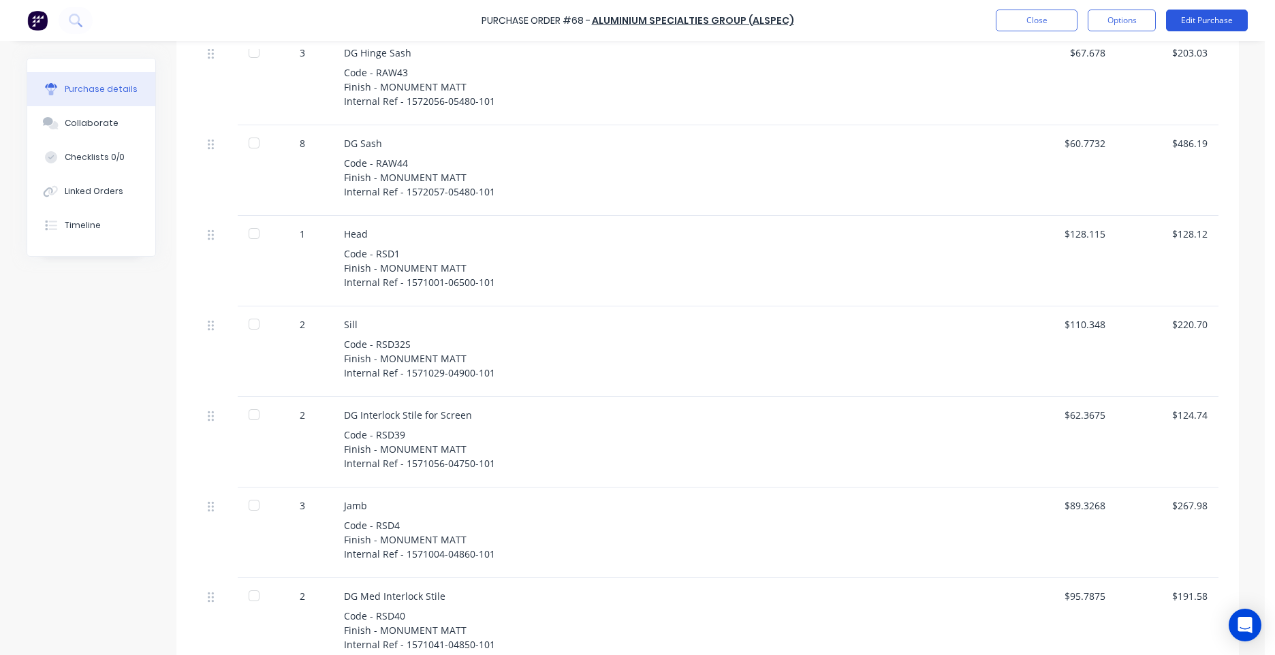
click at [1209, 19] on button "Edit Purchase" at bounding box center [1207, 21] width 82 height 22
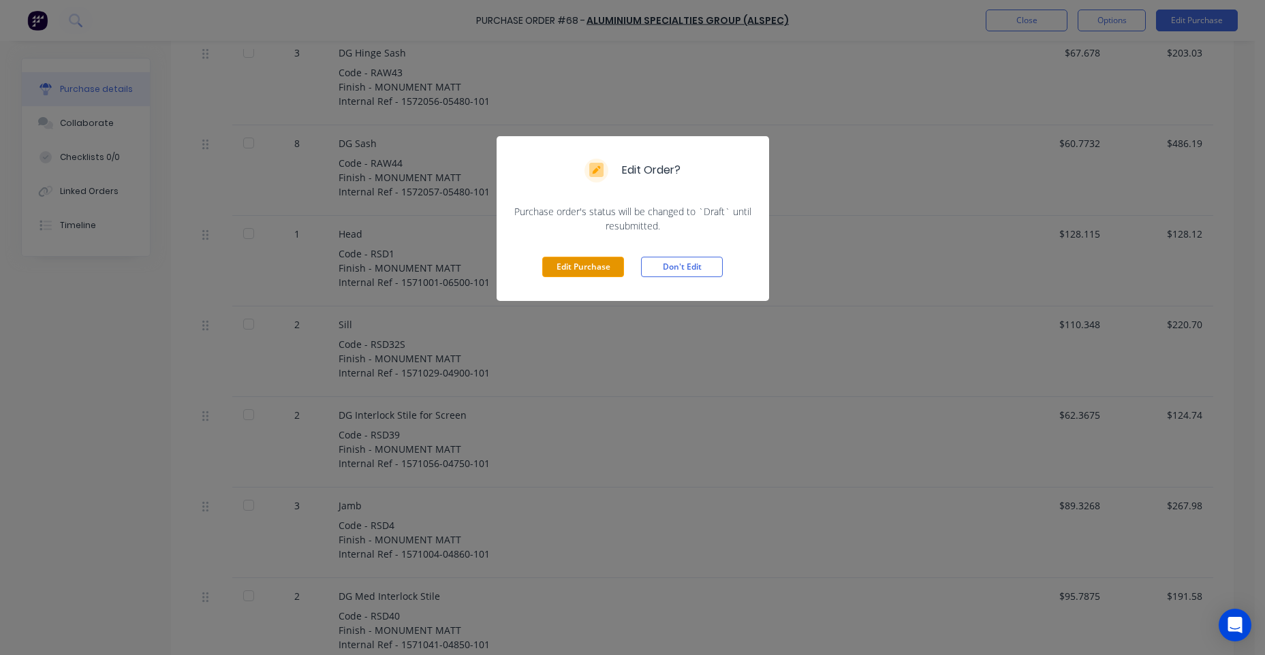
click at [597, 262] on button "Edit Purchase" at bounding box center [583, 267] width 82 height 20
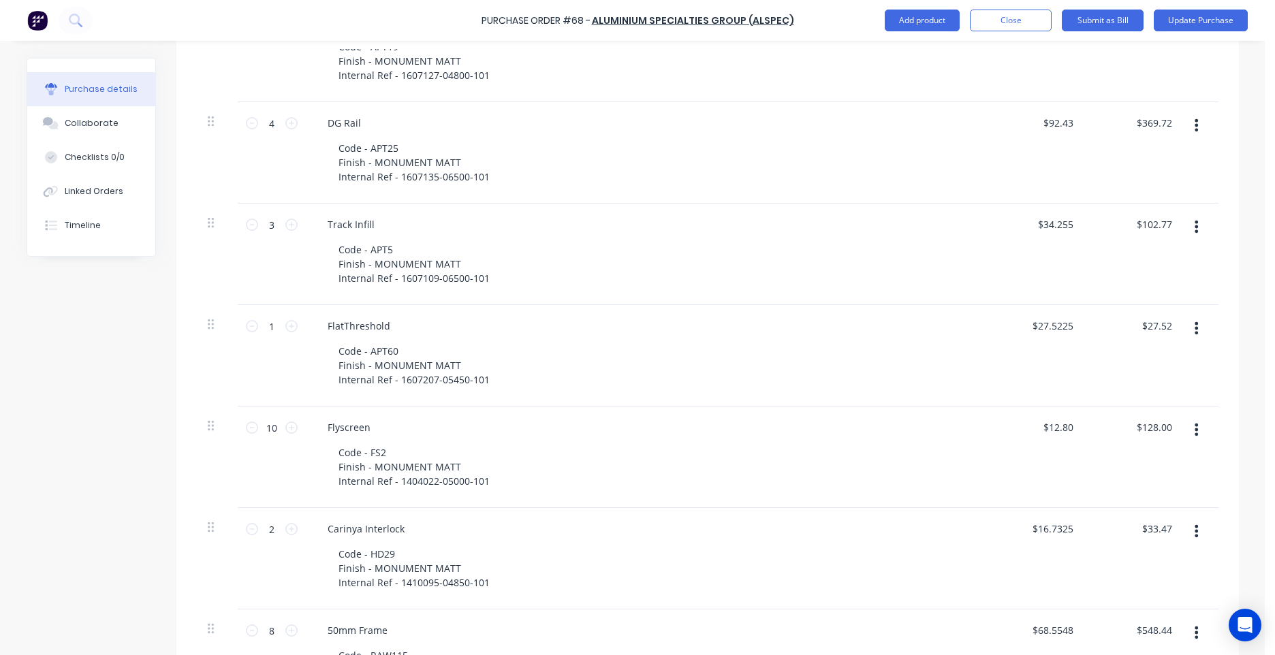
scroll to position [334, 0]
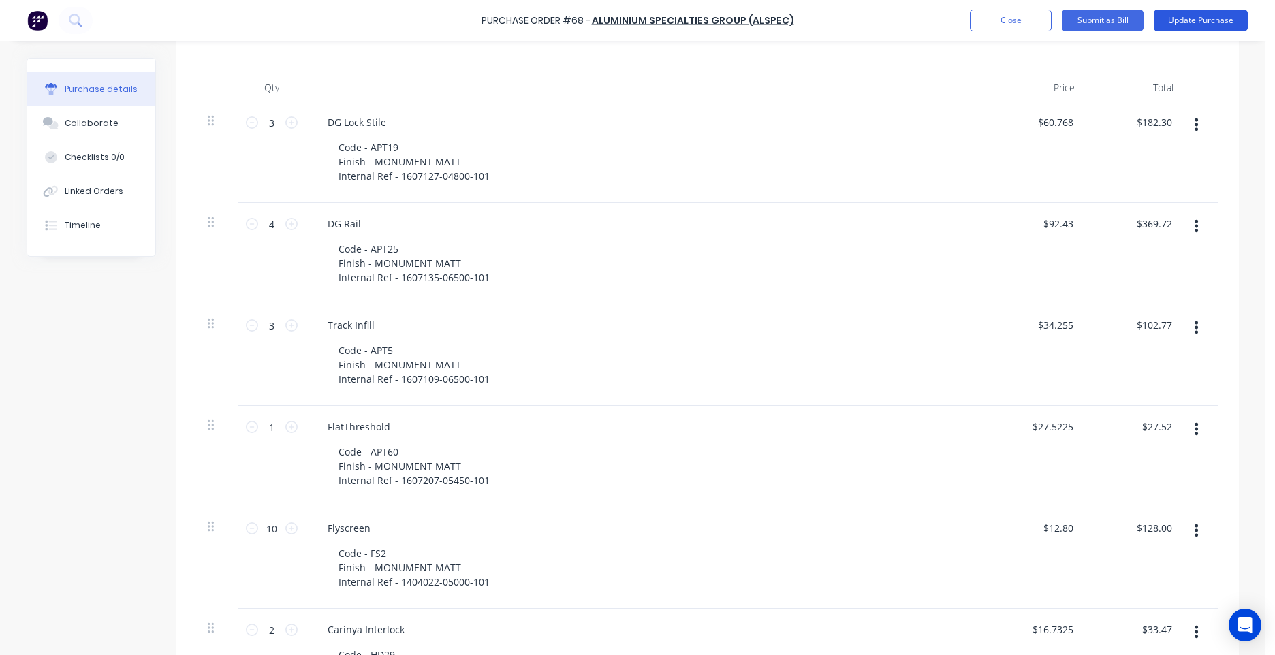
click at [1193, 17] on button "Update Purchase" at bounding box center [1201, 21] width 94 height 22
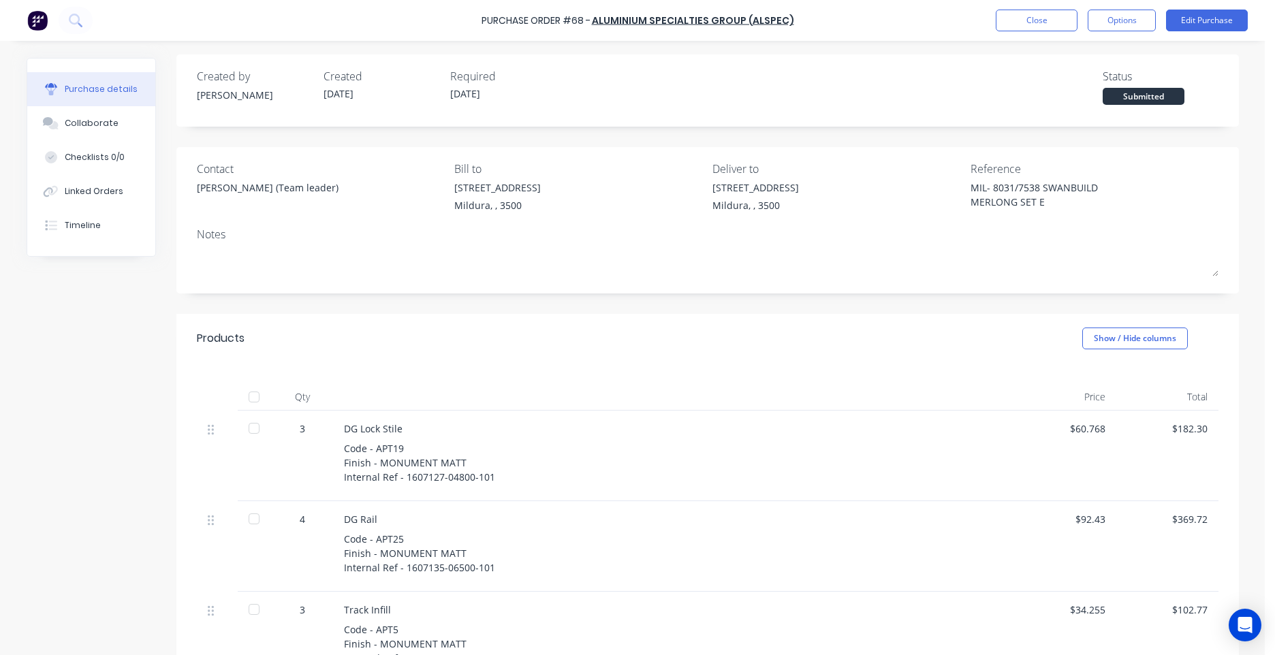
scroll to position [0, 0]
click at [1138, 20] on button "Options" at bounding box center [1122, 21] width 68 height 22
click at [1087, 59] on div "Print / Email" at bounding box center [1090, 56] width 105 height 20
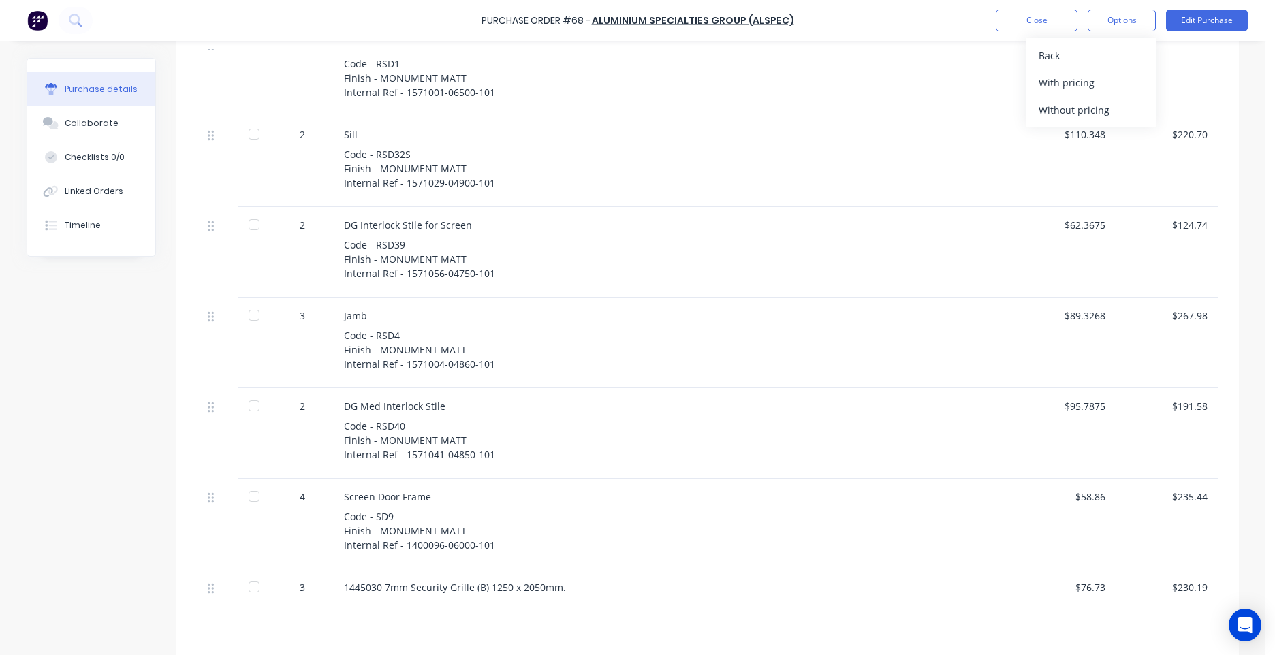
scroll to position [1444, 0]
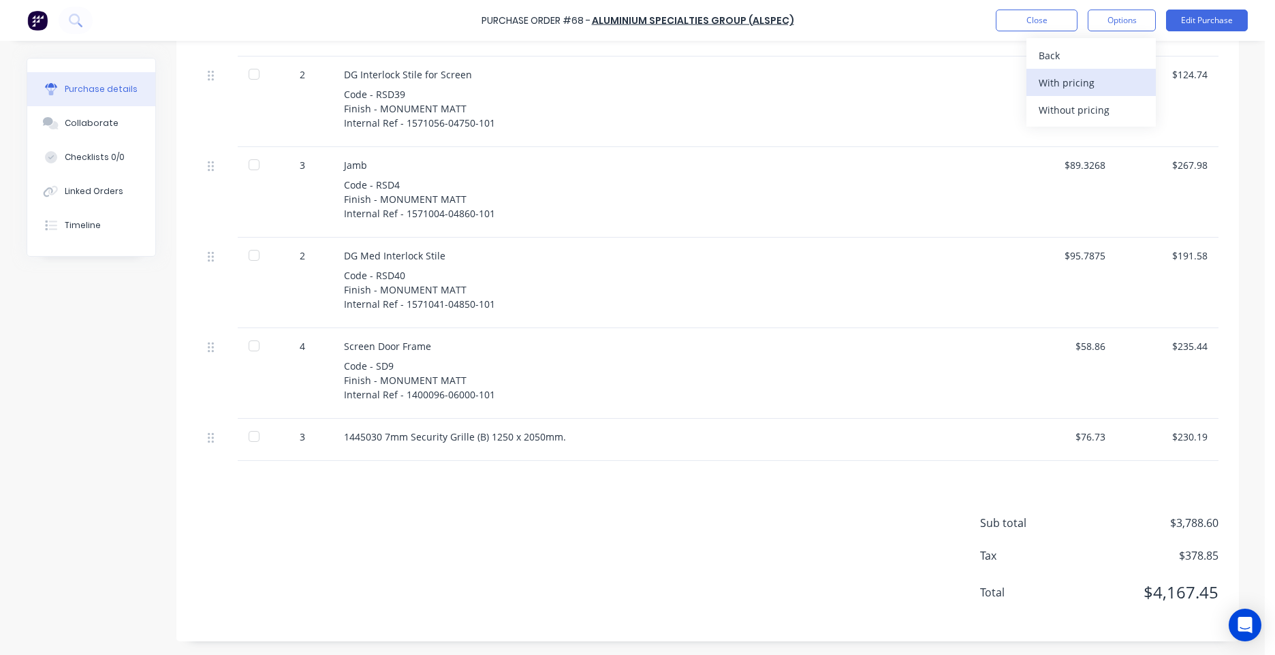
click at [1079, 87] on div "With pricing" at bounding box center [1090, 83] width 105 height 20
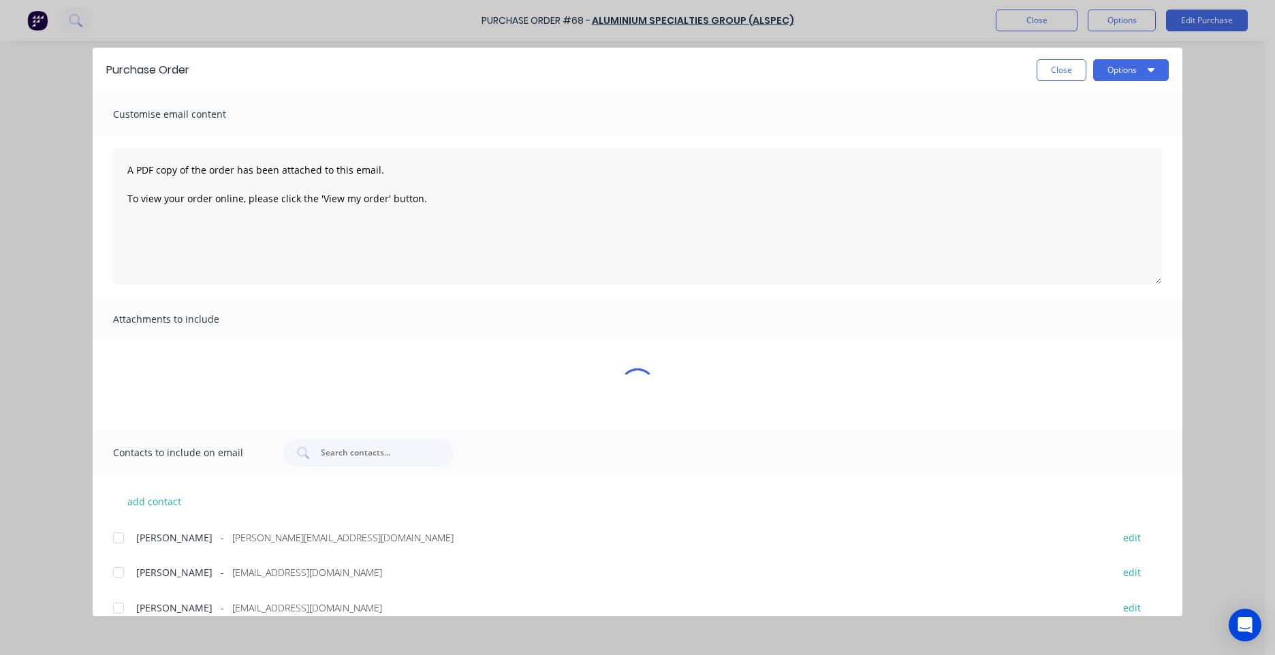
type textarea "x"
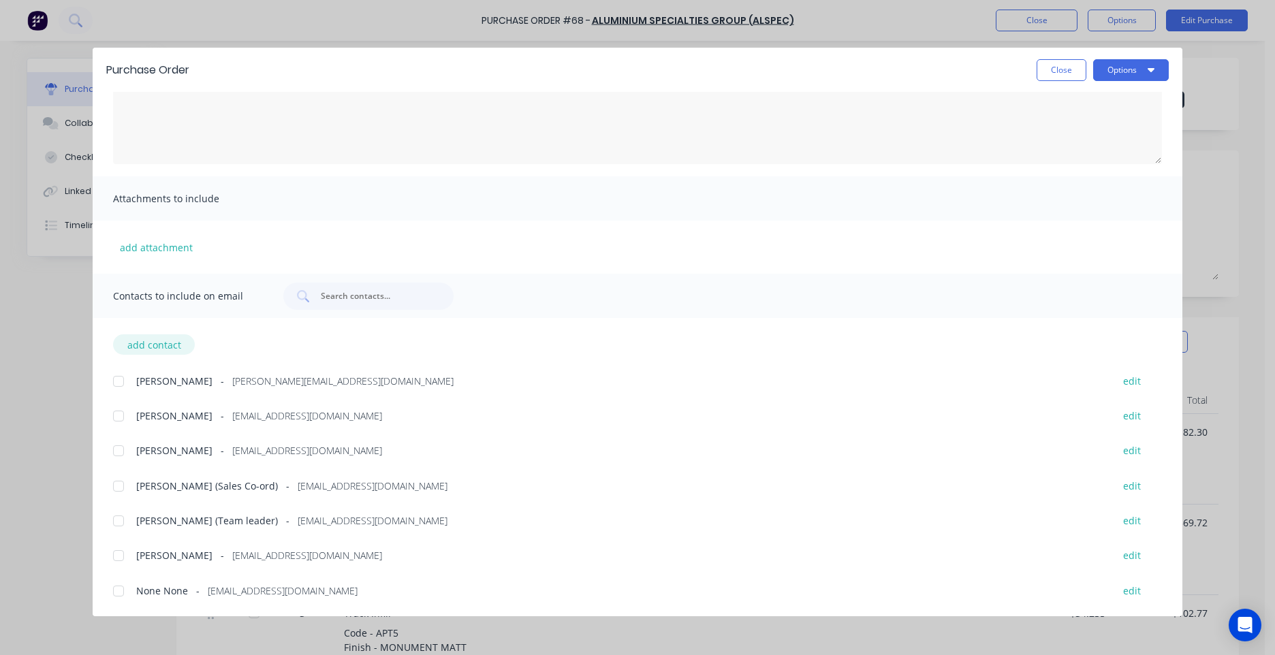
scroll to position [0, 0]
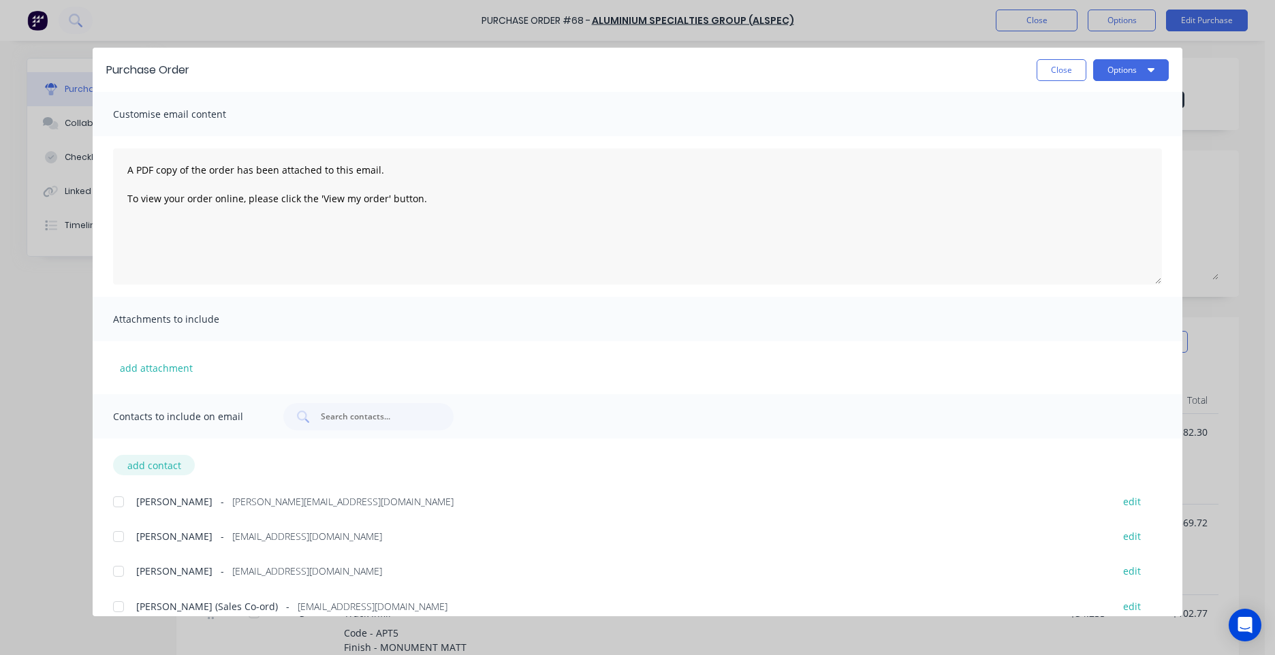
click at [170, 470] on button "add contact" at bounding box center [154, 465] width 82 height 20
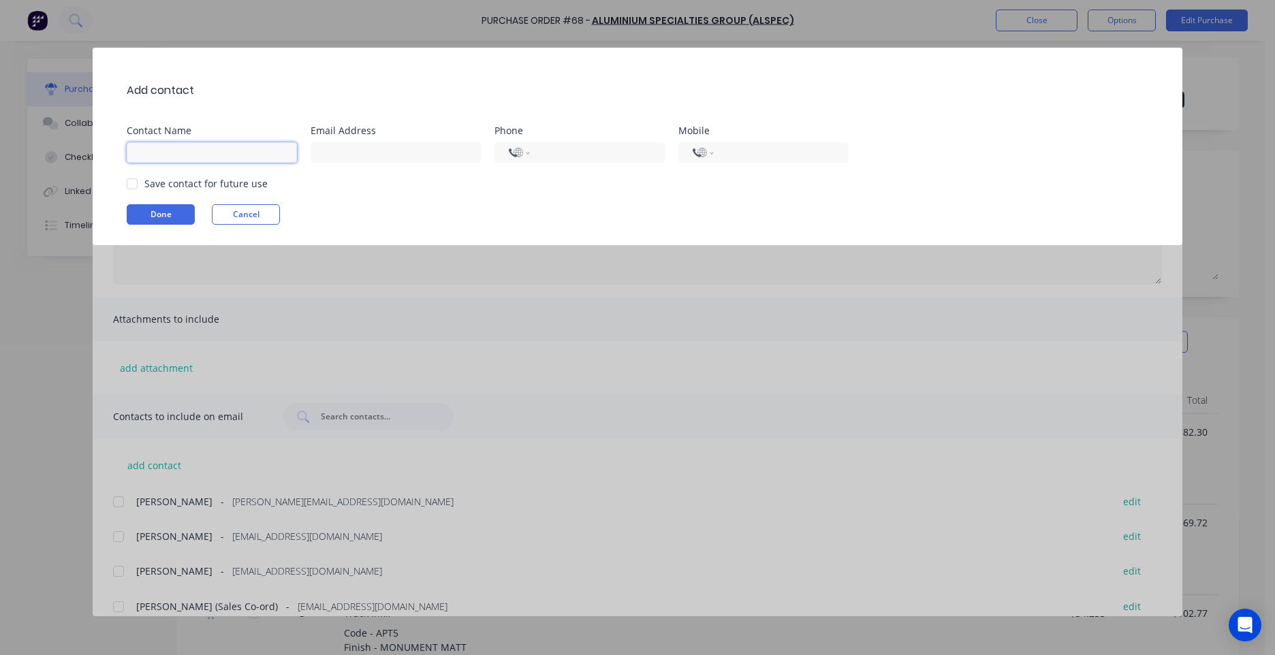
click at [212, 154] on input at bounding box center [212, 152] width 170 height 20
type input "[PERSON_NAME]"
type input "[EMAIL_ADDRESS][DOMAIN_NAME]"
type input "0499 848 037"
select select "AU"
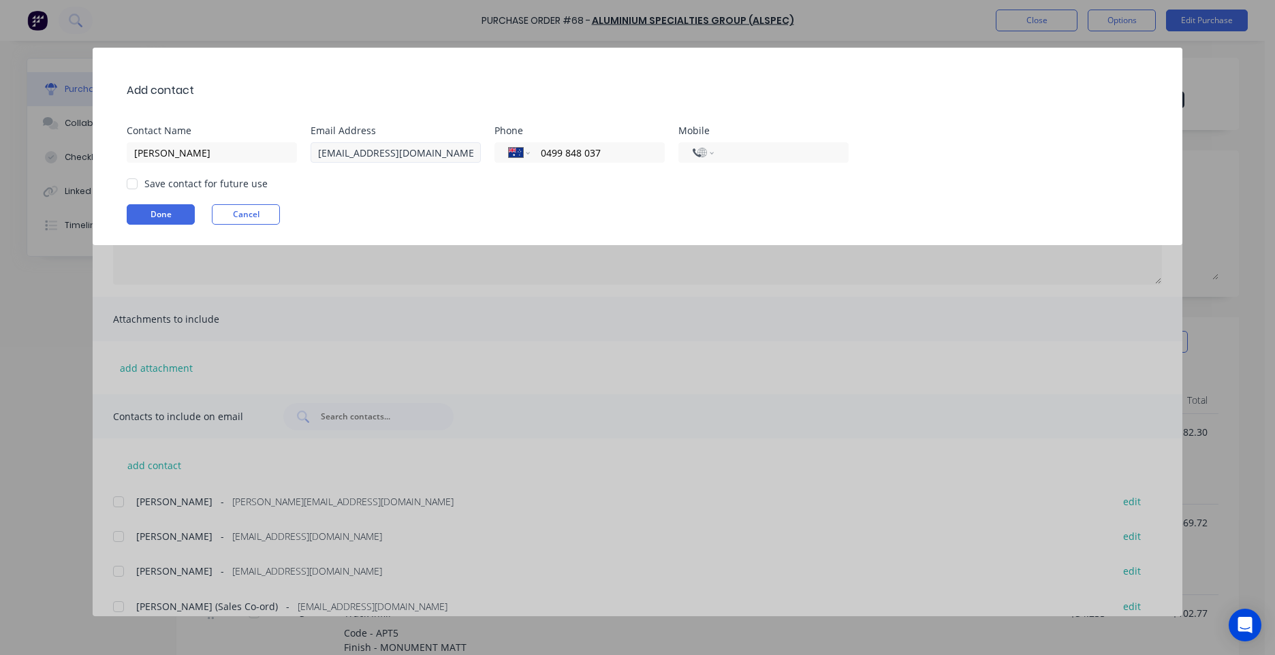
drag, startPoint x: 640, startPoint y: 157, endPoint x: 363, endPoint y: 157, distance: 277.2
click at [366, 157] on div "Contact Name [PERSON_NAME] Email Address [EMAIL_ADDRESS][DOMAIN_NAME] Phone Int…" at bounding box center [644, 144] width 1035 height 37
click at [442, 208] on div "Done Cancel" at bounding box center [644, 214] width 1035 height 20
click at [162, 219] on button "Done" at bounding box center [161, 214] width 68 height 20
type textarea "x"
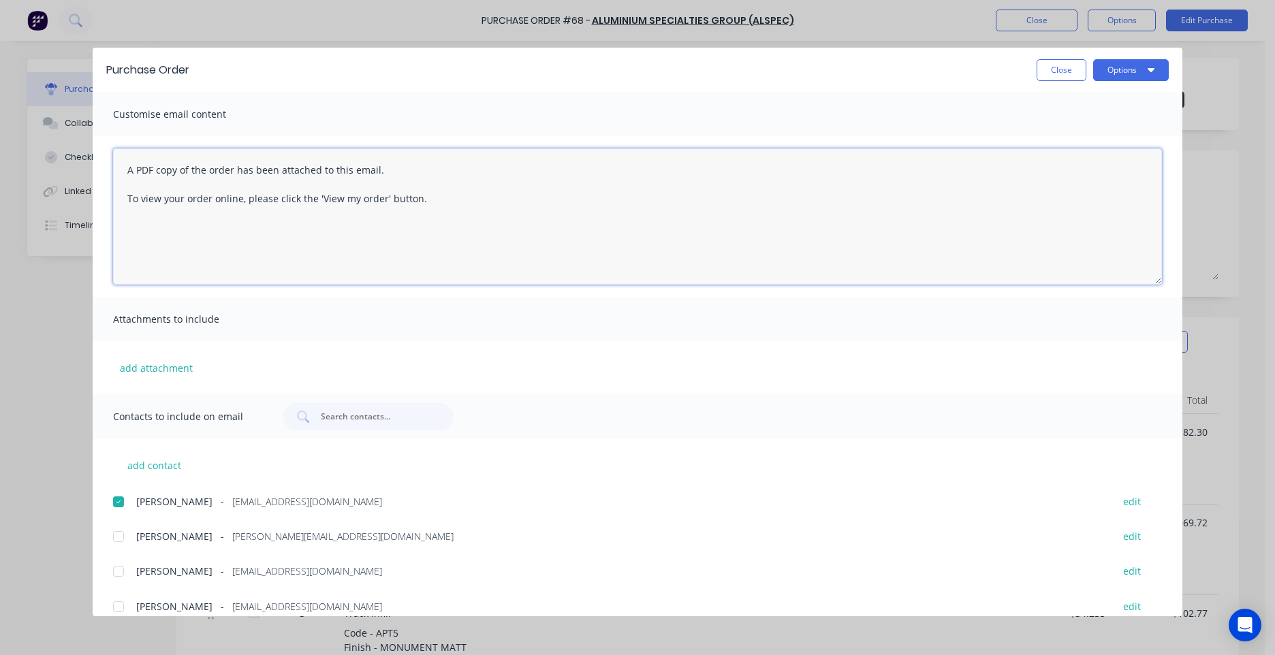
click at [125, 168] on textarea "A PDF copy of the order has been attached to this email. To view your order onl…" at bounding box center [637, 216] width 1049 height 136
click at [477, 238] on textarea "Hi [PERSON_NAME], A PDF copy of the order has been attached to this email. To v…" at bounding box center [637, 216] width 1049 height 136
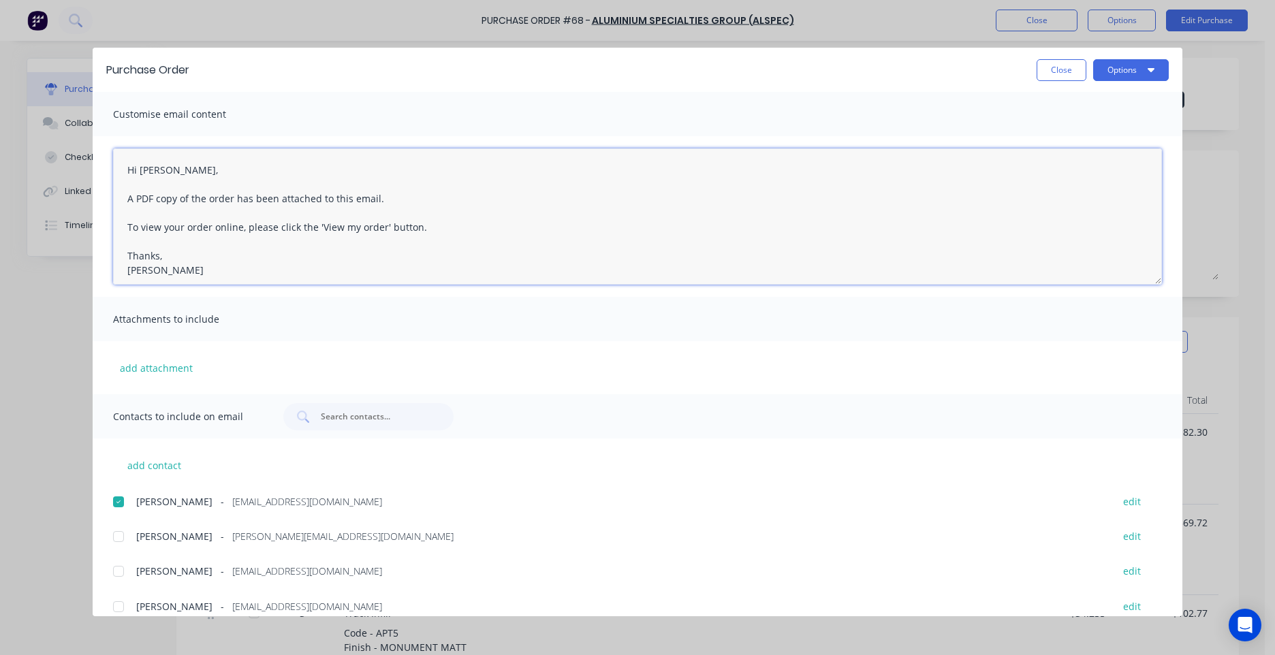
click at [473, 234] on textarea "Hi [PERSON_NAME], A PDF copy of the order has been attached to this email. To v…" at bounding box center [637, 216] width 1049 height 136
type textarea "Hi [PERSON_NAME], A PDF copy of the order has been attached to this email. To v…"
click at [1118, 70] on button "Options" at bounding box center [1131, 70] width 76 height 22
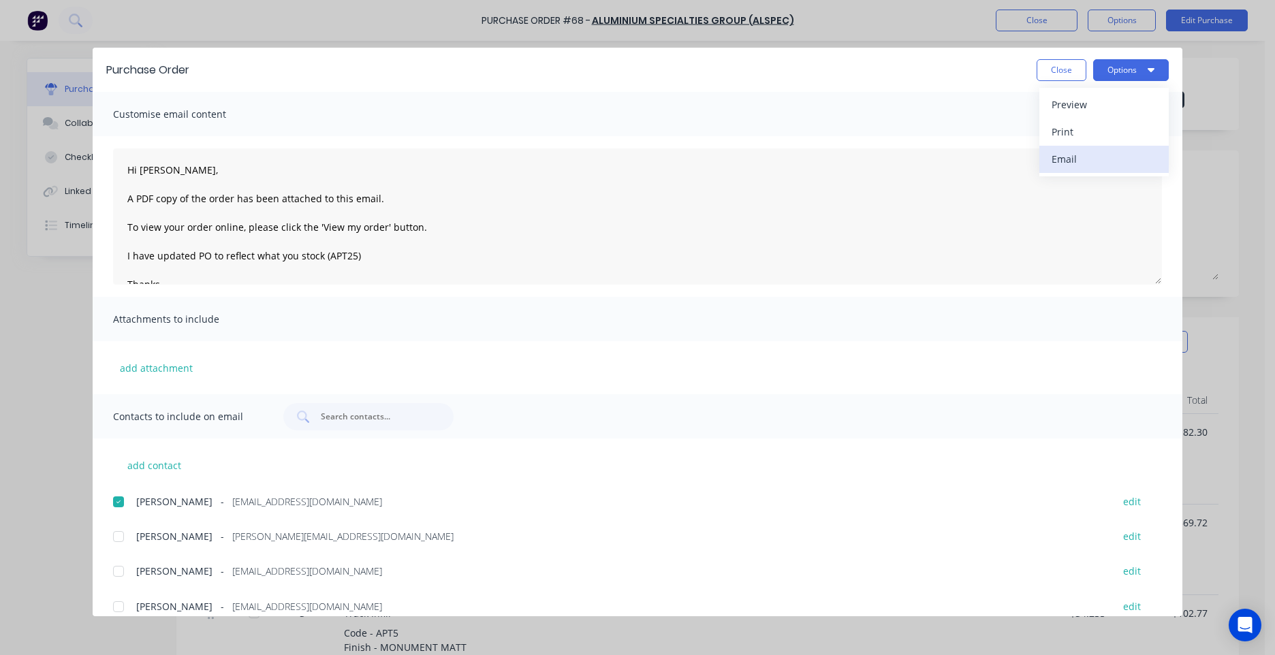
click at [1071, 153] on div "Email" at bounding box center [1103, 159] width 105 height 20
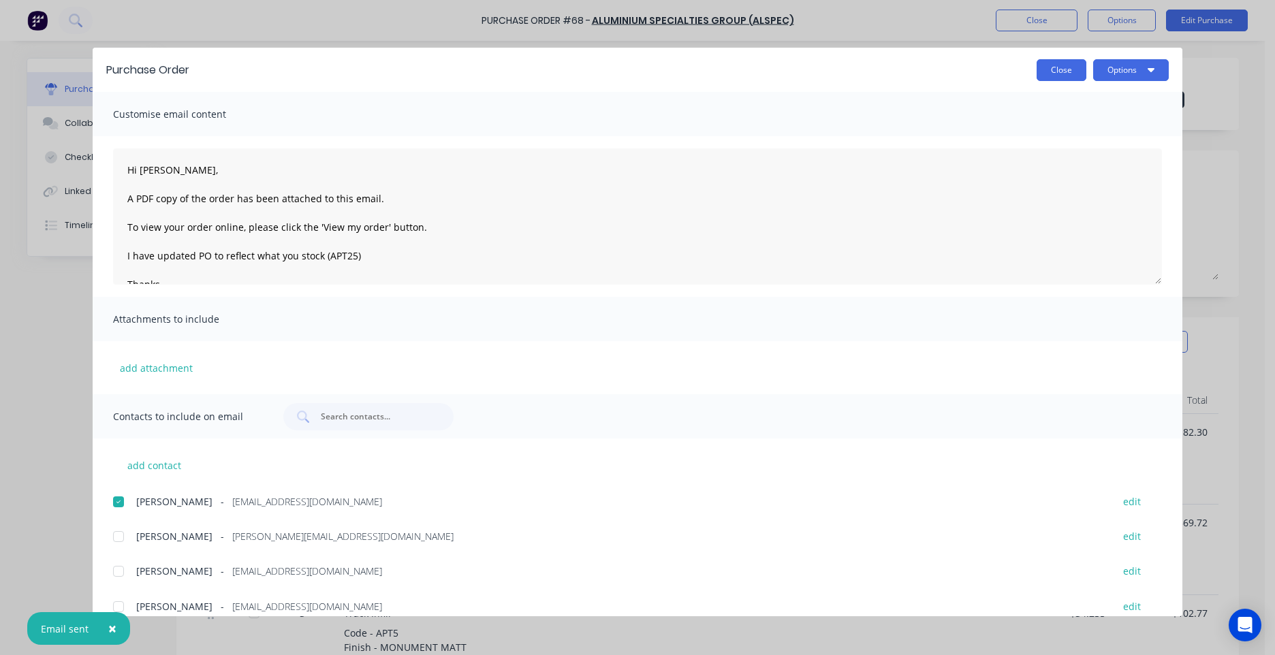
click at [1049, 78] on button "Close" at bounding box center [1061, 70] width 50 height 22
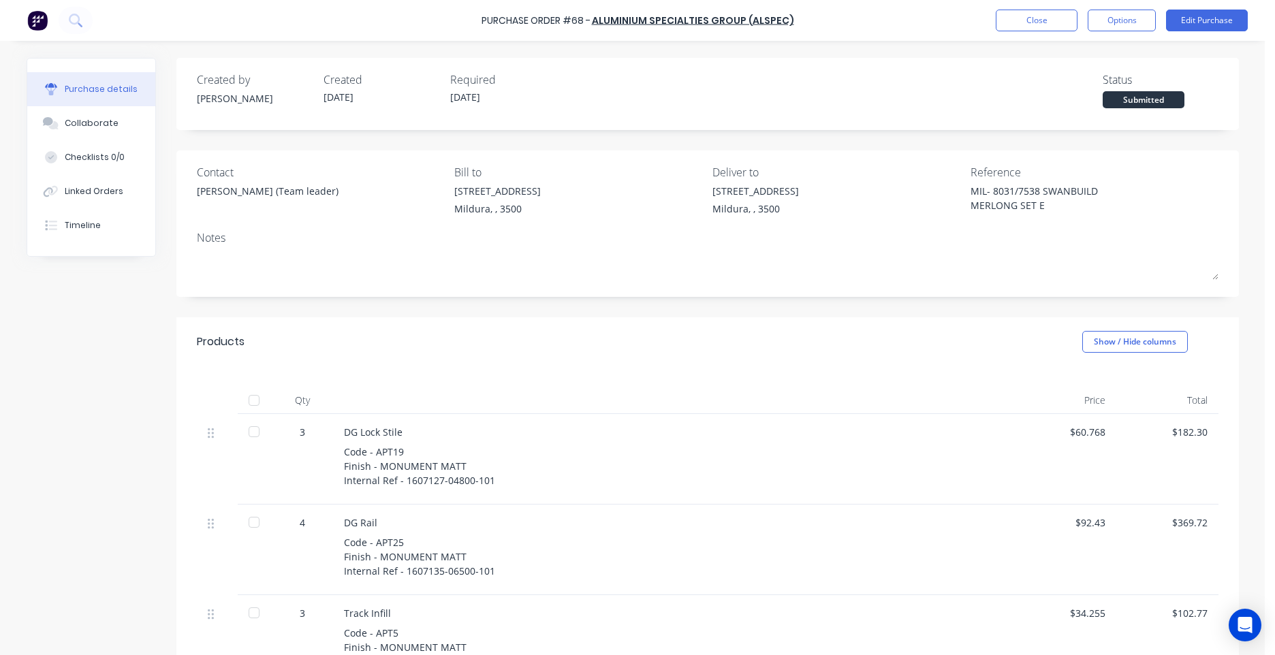
type textarea "x"
click at [1026, 22] on button "Close" at bounding box center [1037, 21] width 82 height 22
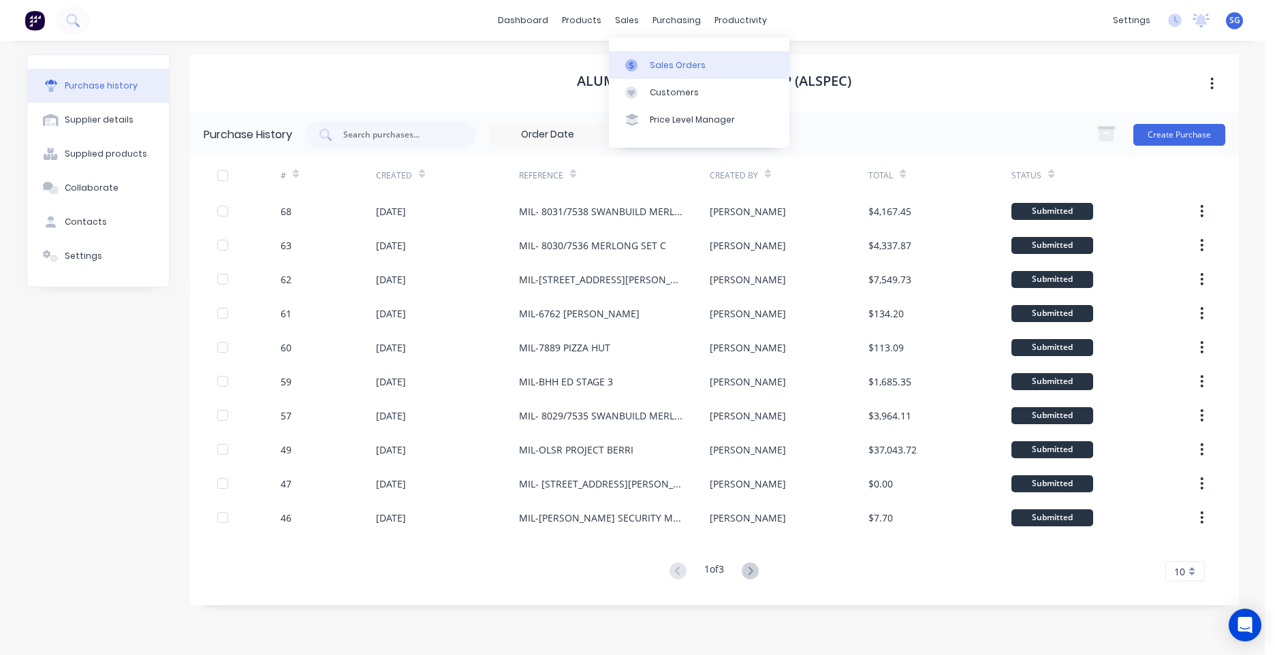
click at [664, 68] on div "Sales Orders" at bounding box center [678, 65] width 56 height 12
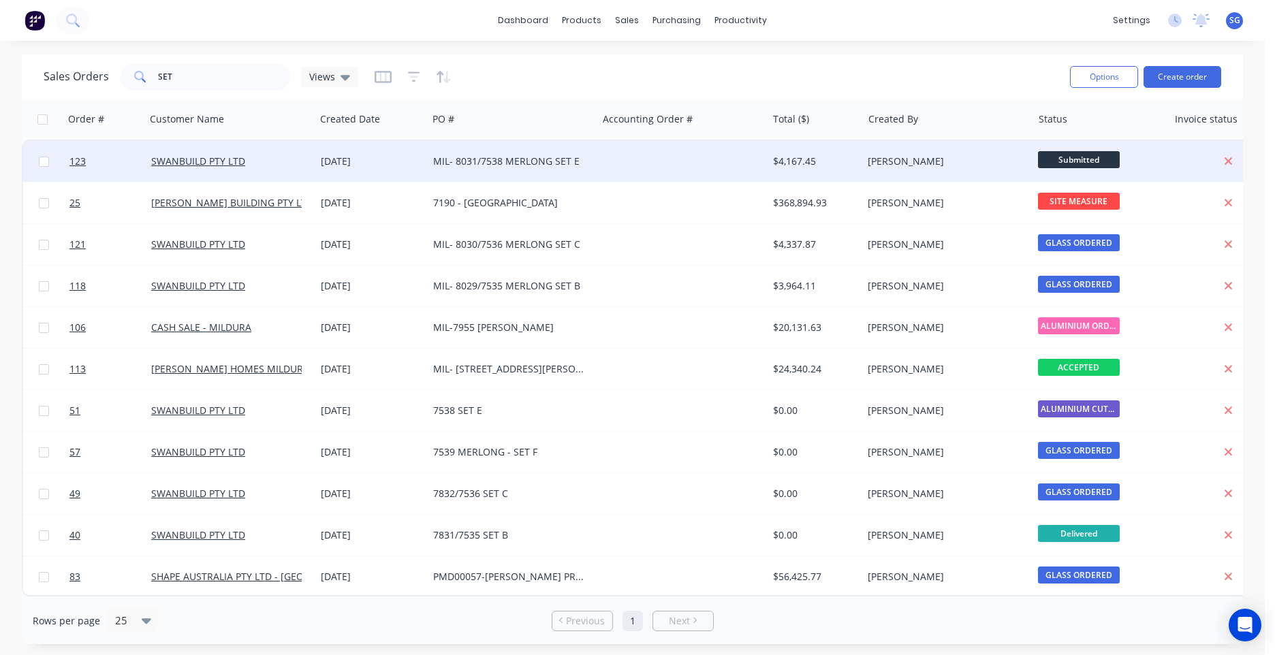
click at [701, 153] on div at bounding box center [682, 161] width 170 height 41
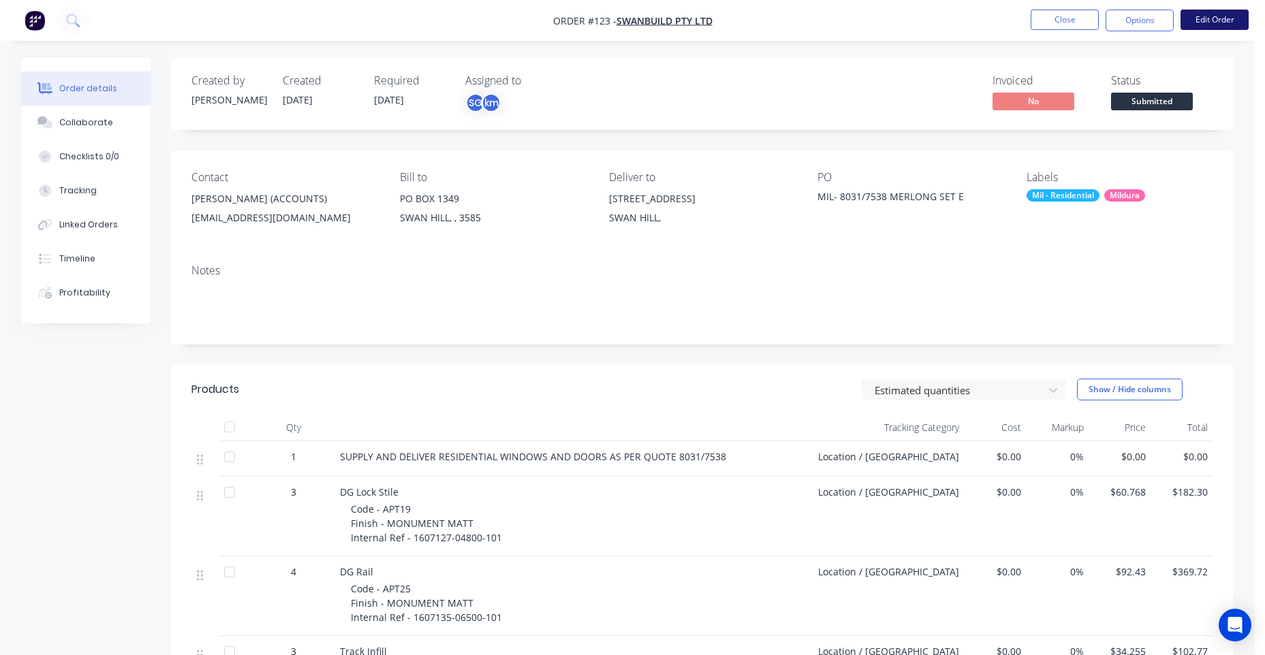
click at [1201, 27] on button "Edit Order" at bounding box center [1214, 20] width 68 height 20
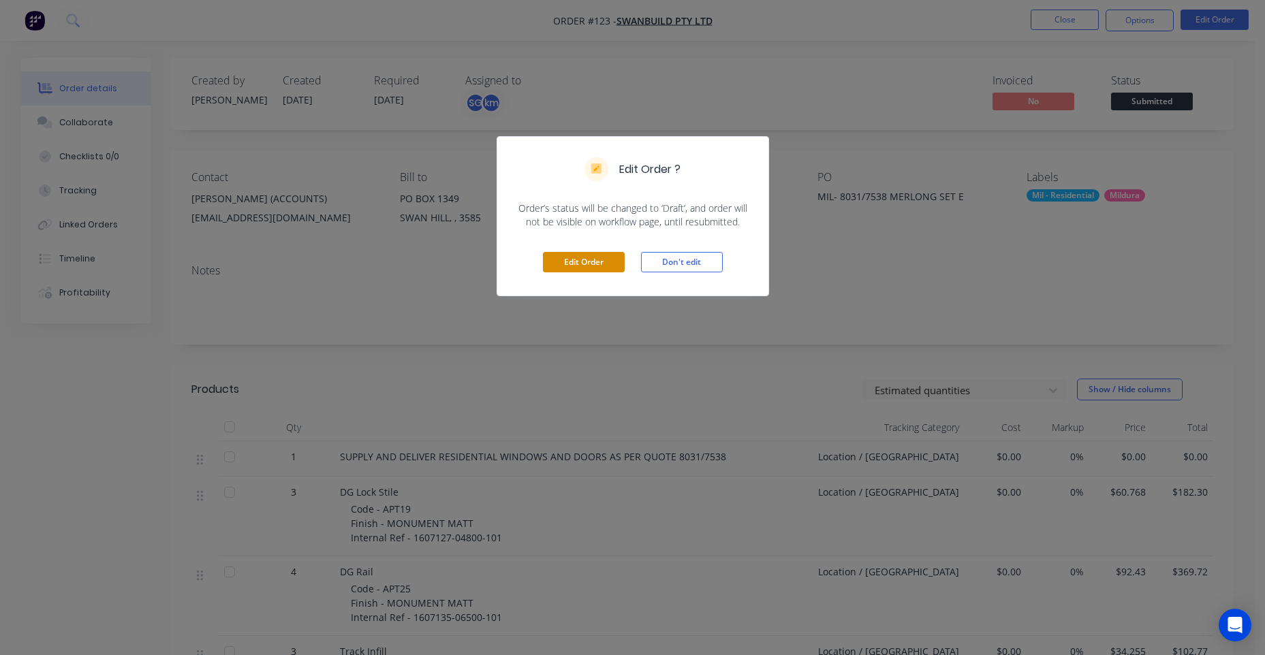
click at [572, 265] on button "Edit Order" at bounding box center [584, 262] width 82 height 20
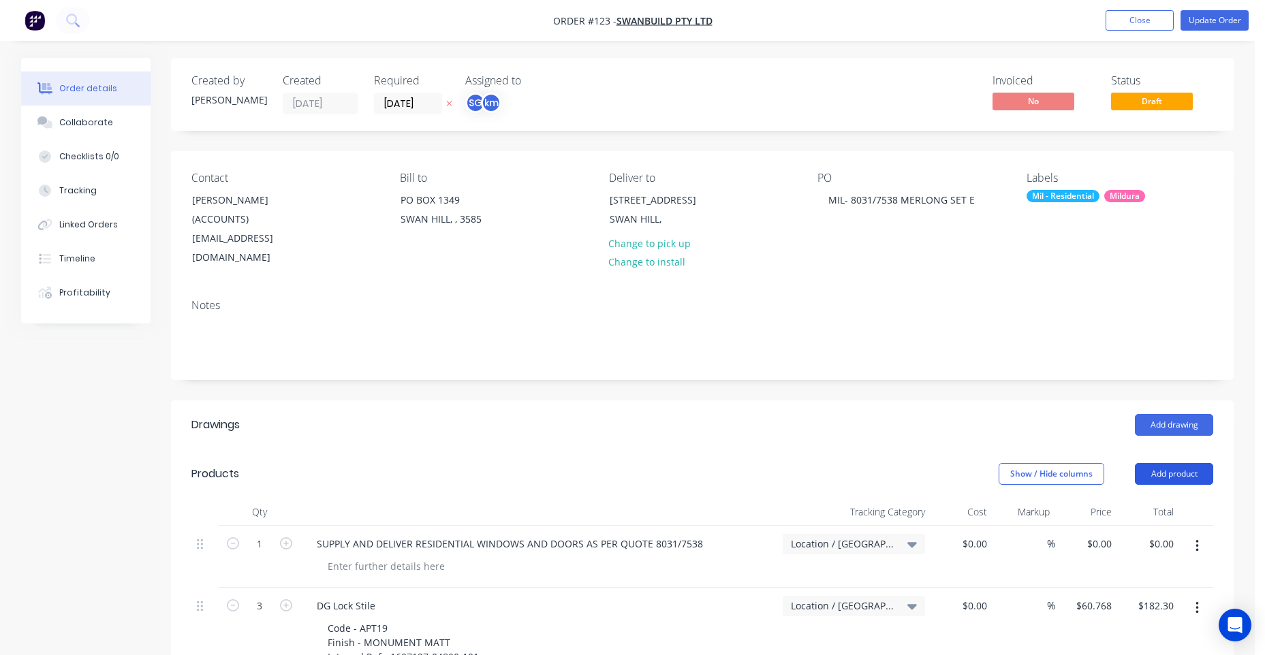
click at [1160, 463] on button "Add product" at bounding box center [1174, 474] width 78 height 22
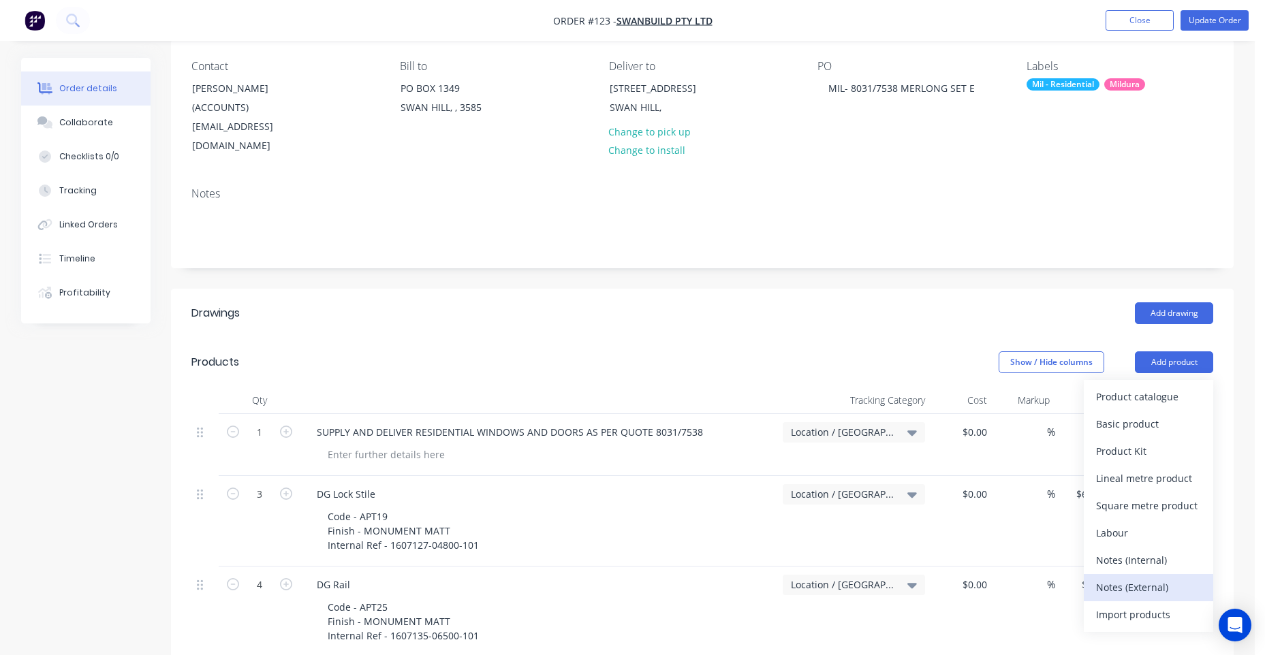
scroll to position [136, 0]
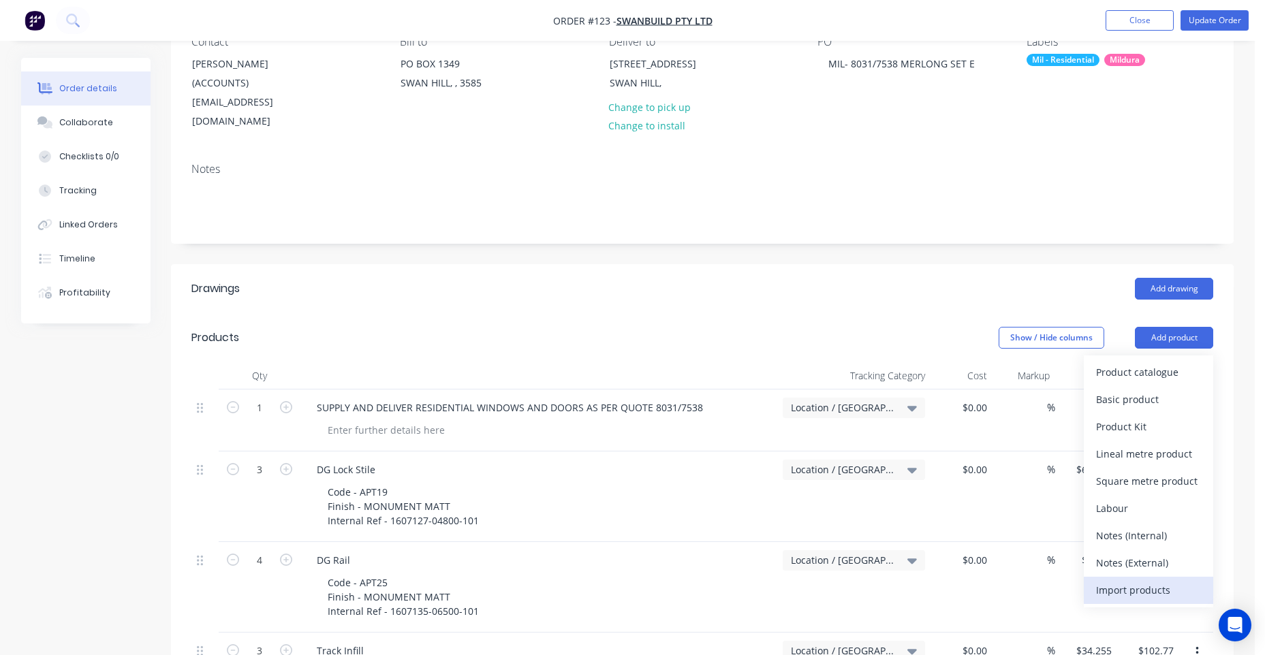
click at [1130, 580] on div "Import products" at bounding box center [1148, 590] width 105 height 20
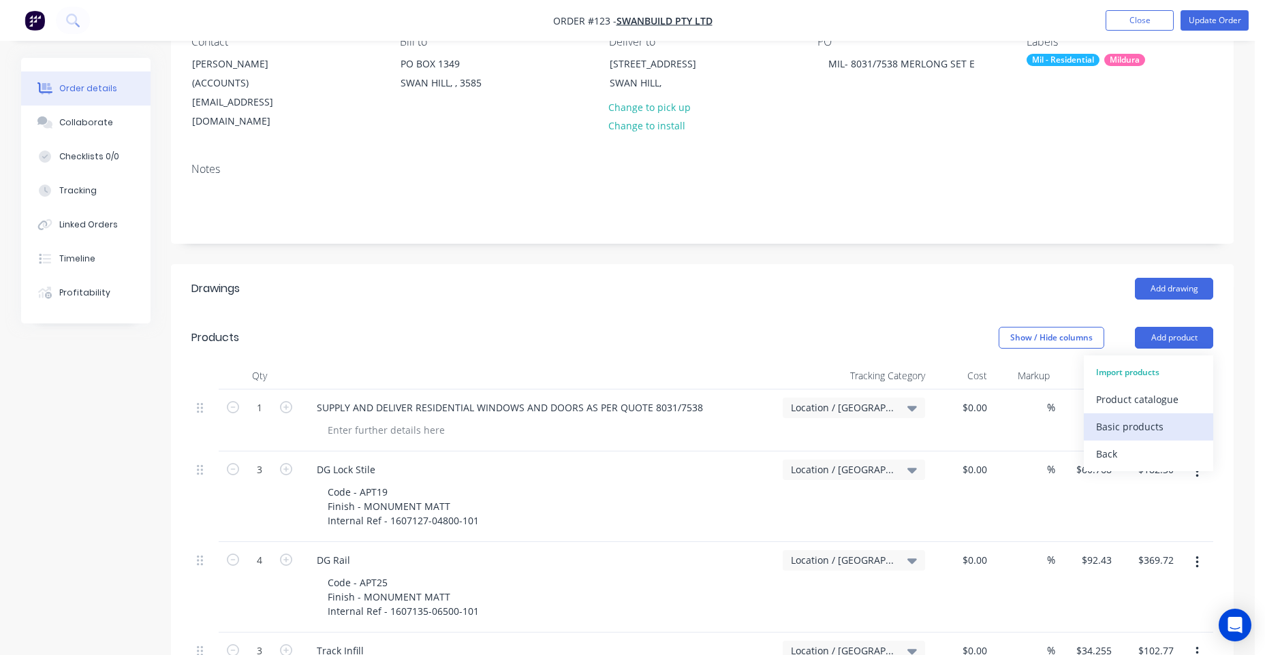
click at [1130, 417] on div "Basic products" at bounding box center [1148, 427] width 105 height 20
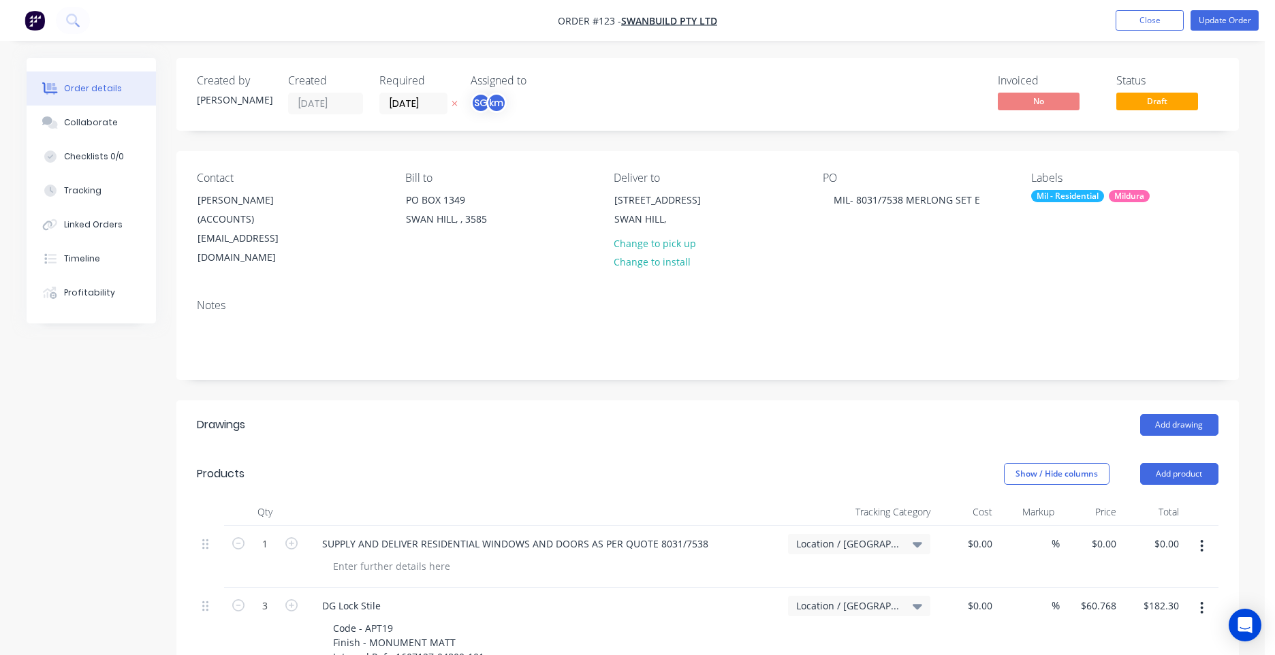
type input "6"
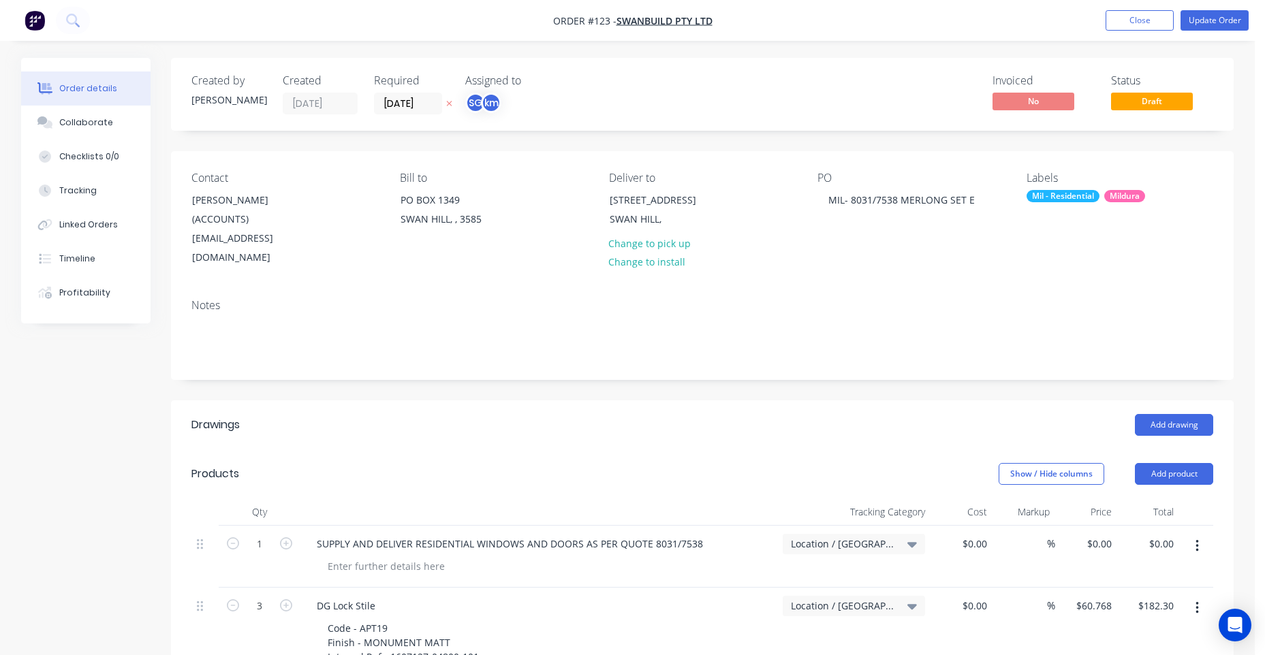
click at [887, 537] on span "Location / [GEOGRAPHIC_DATA]" at bounding box center [842, 544] width 103 height 14
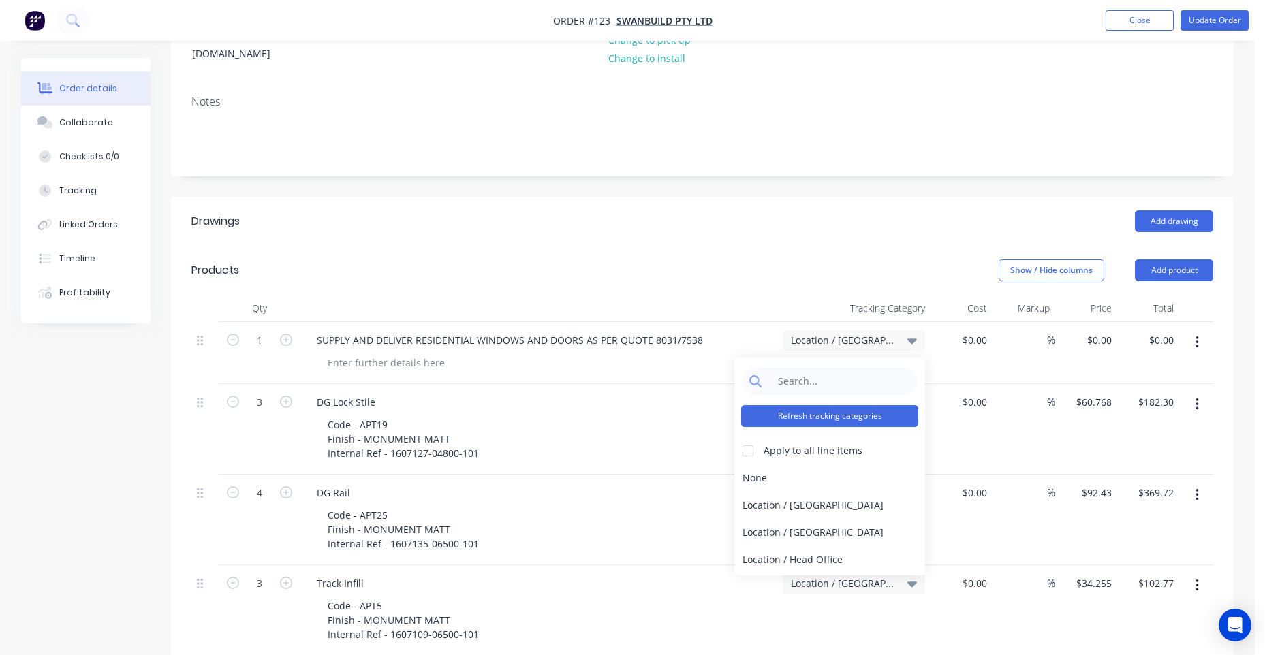
scroll to position [204, 0]
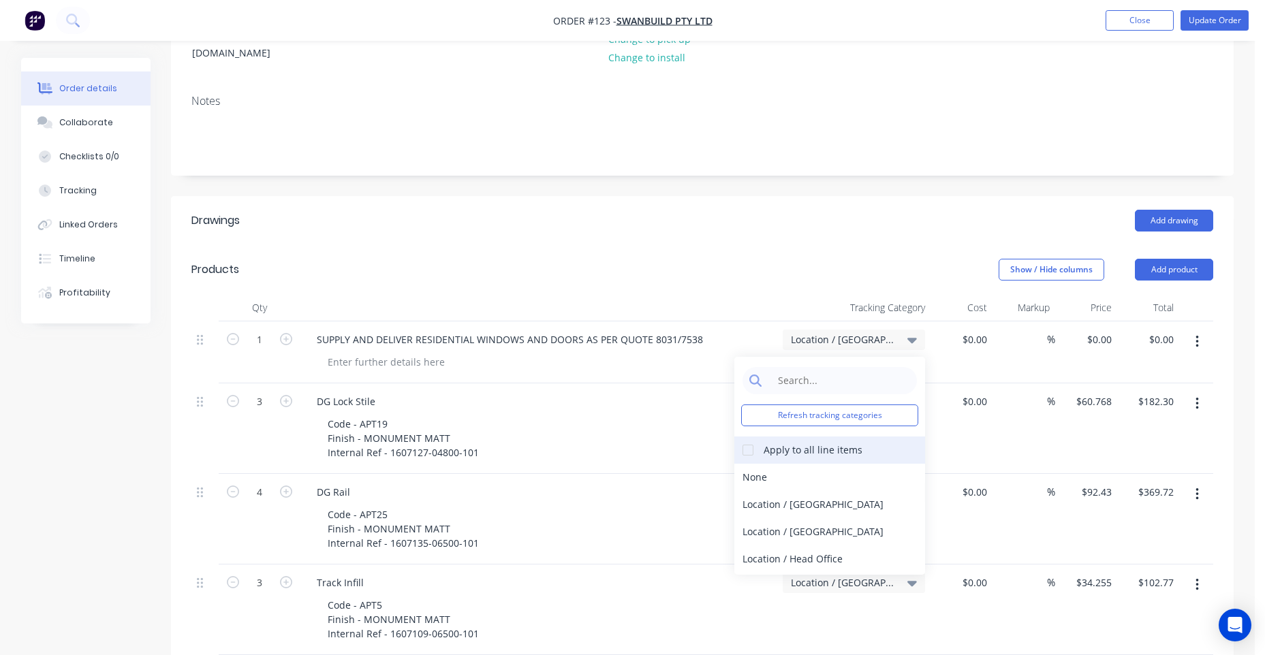
click at [786, 443] on div "Apply to all line items" at bounding box center [812, 450] width 99 height 14
click at [754, 437] on div at bounding box center [747, 450] width 27 height 27
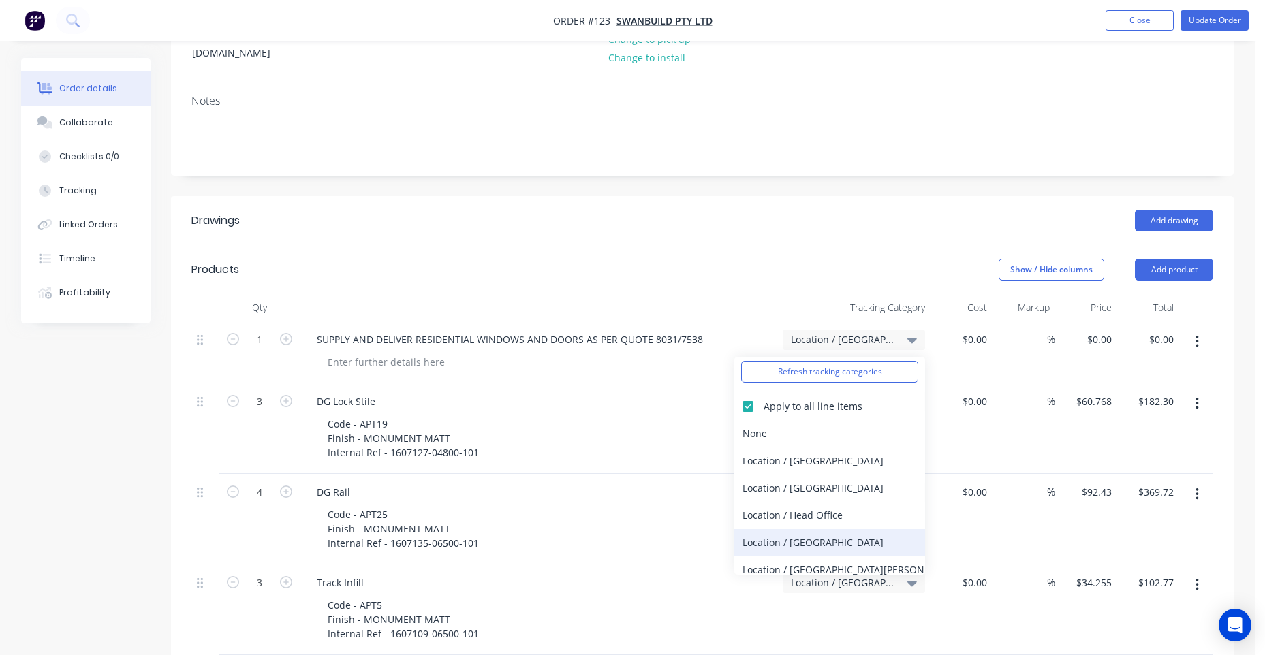
scroll to position [68, 0]
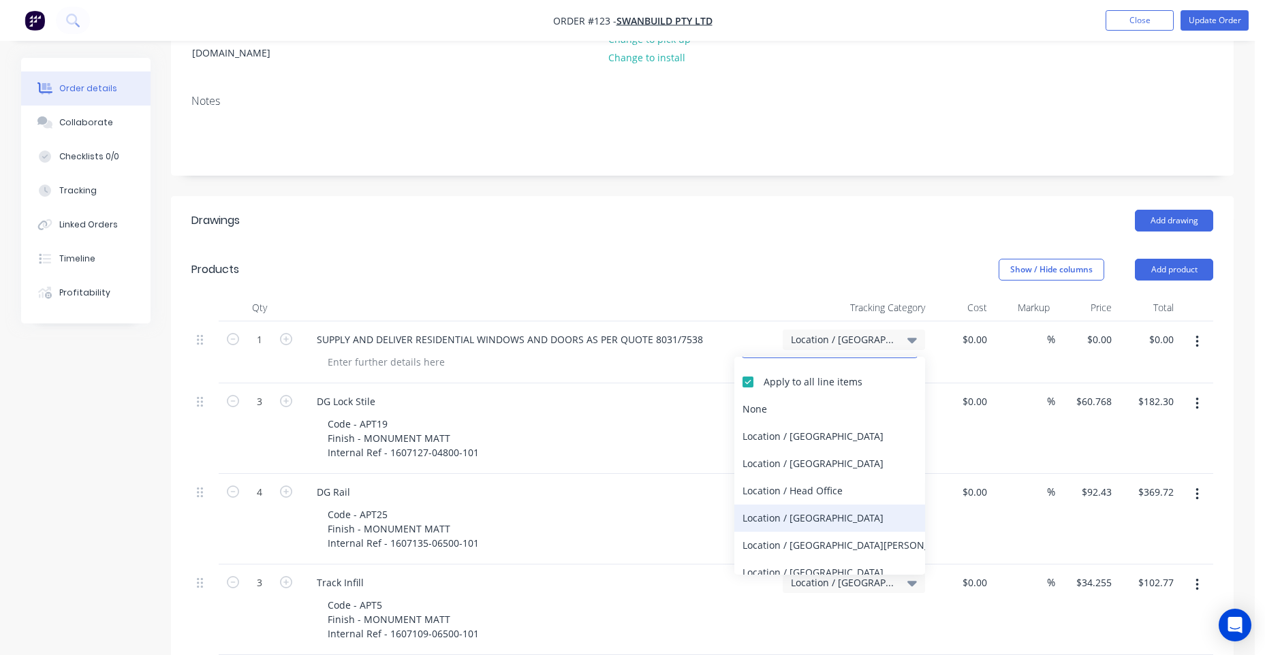
click at [754, 505] on div "Location / [GEOGRAPHIC_DATA]" at bounding box center [829, 518] width 191 height 27
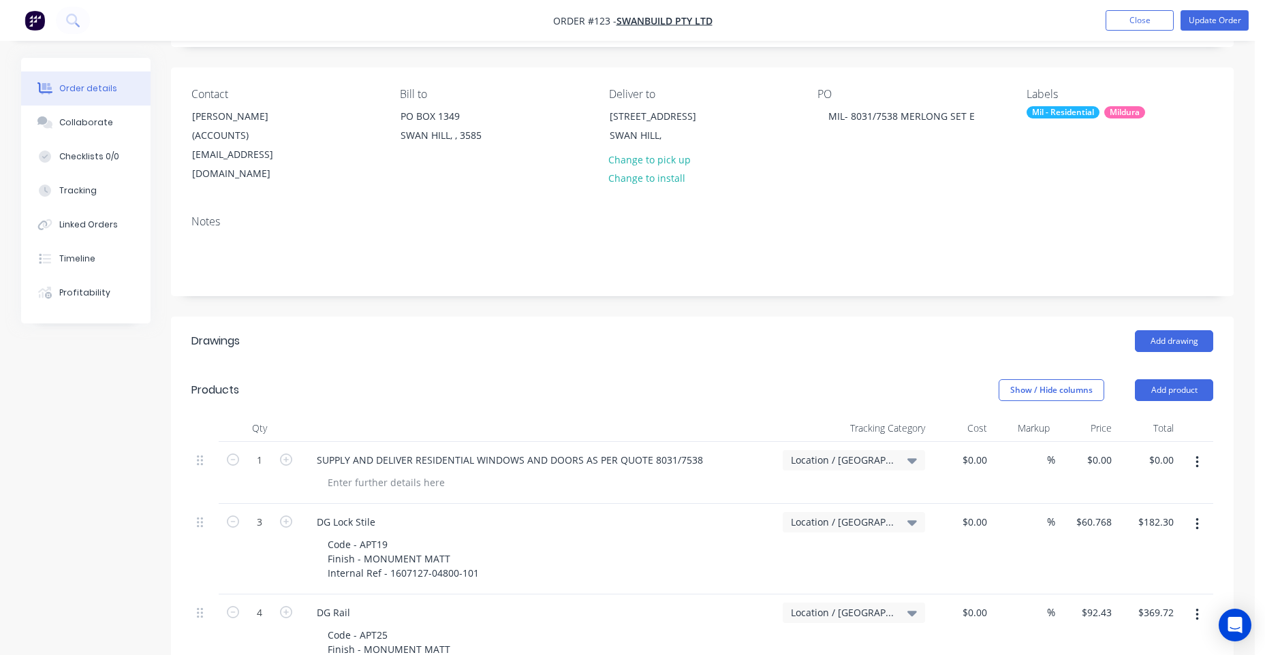
scroll to position [63, 0]
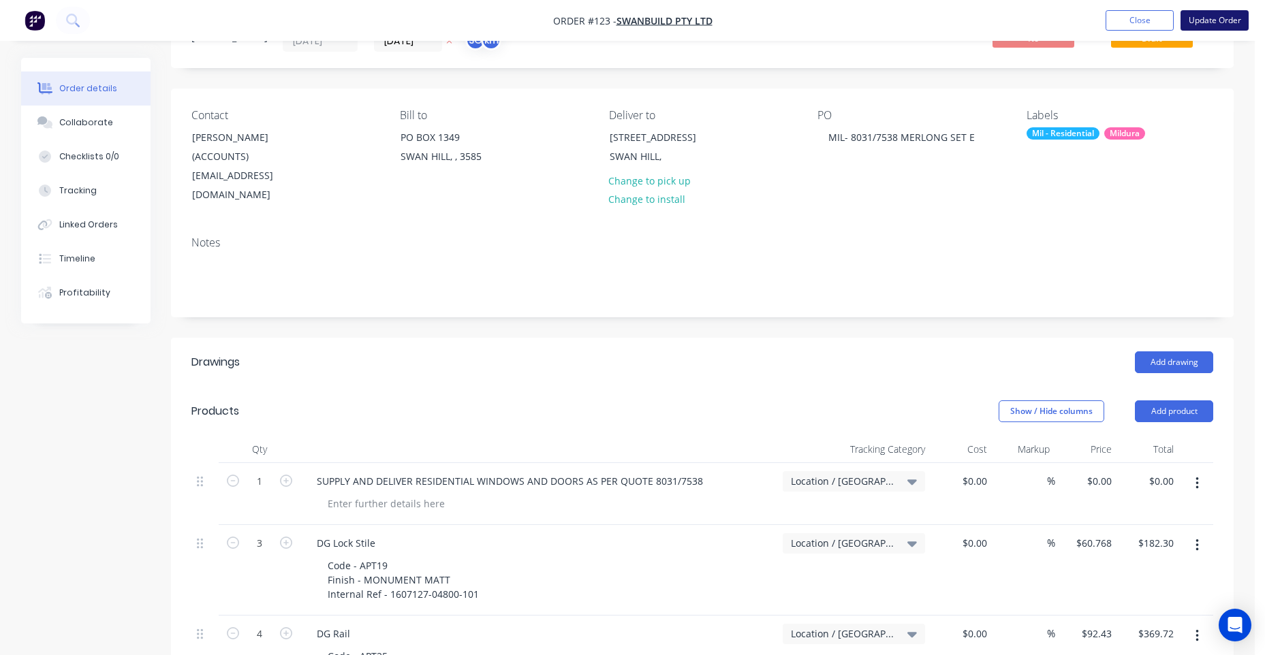
click at [1212, 19] on button "Update Order" at bounding box center [1214, 20] width 68 height 20
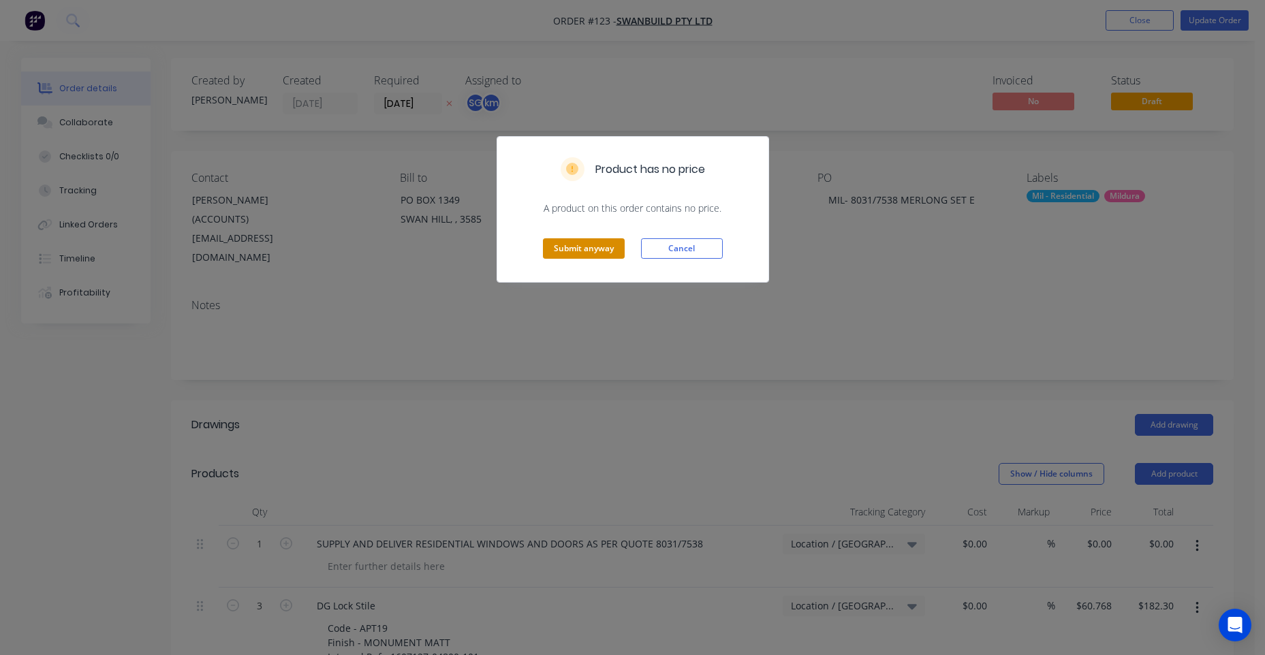
click at [600, 249] on button "Submit anyway" at bounding box center [584, 248] width 82 height 20
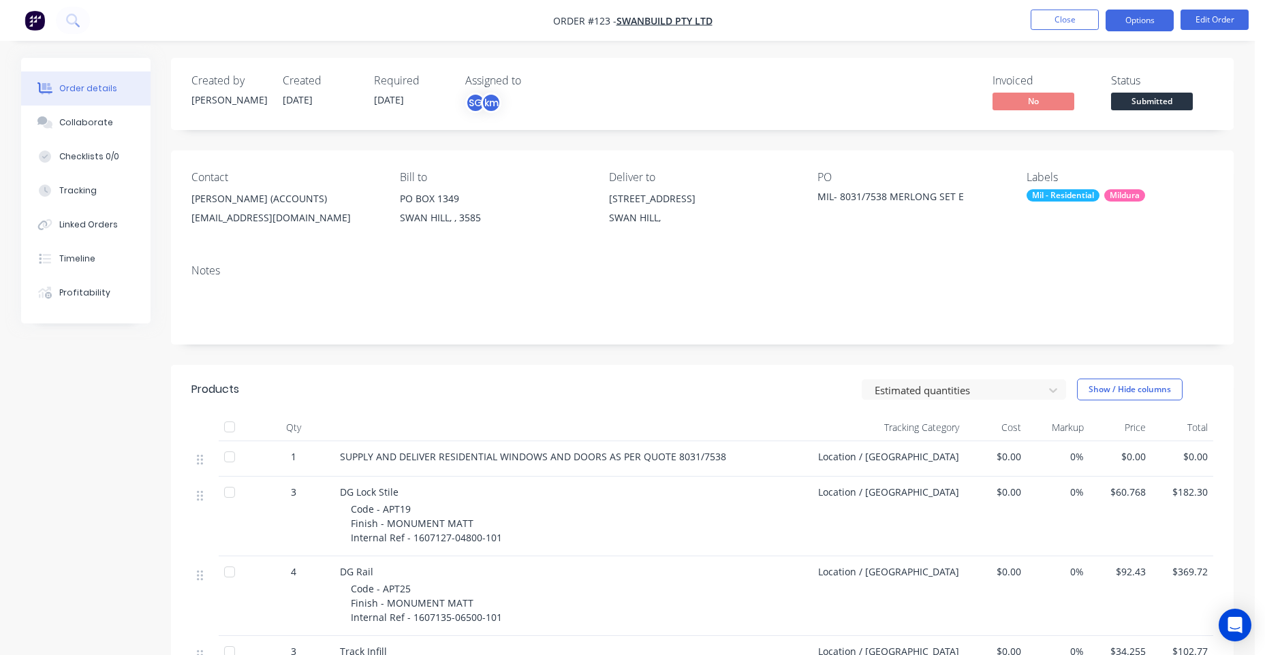
click at [1146, 18] on button "Options" at bounding box center [1139, 21] width 68 height 22
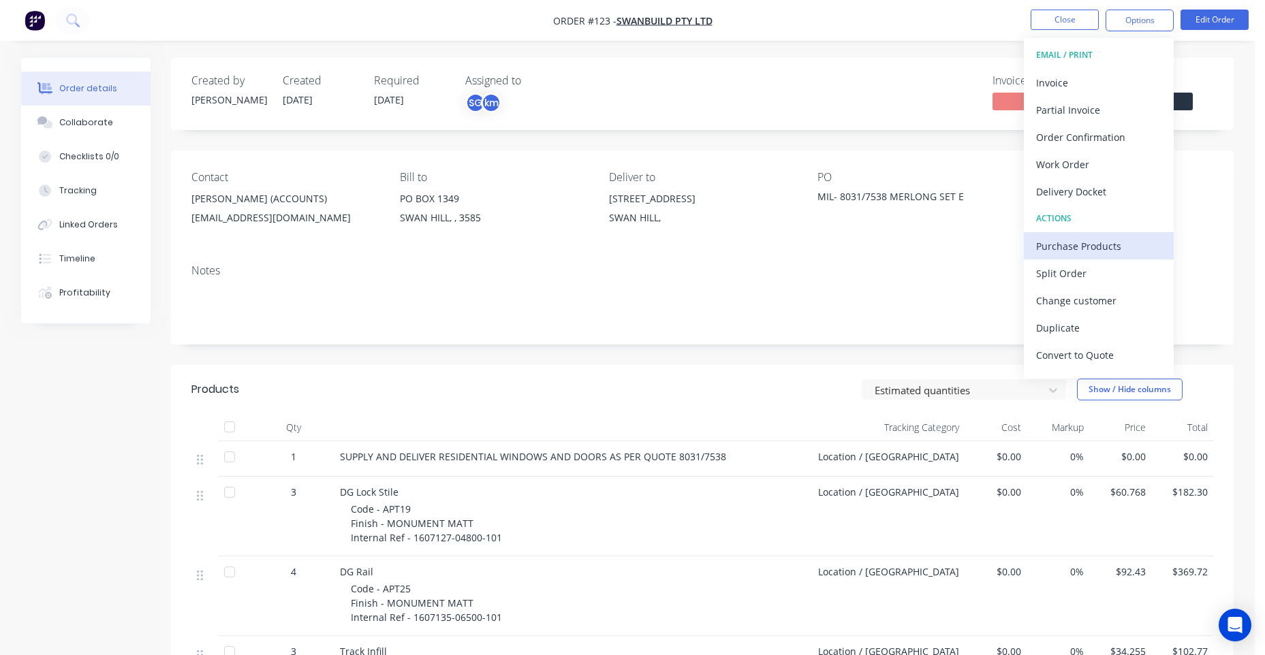
click at [1048, 247] on div "Purchase Products" at bounding box center [1098, 246] width 125 height 20
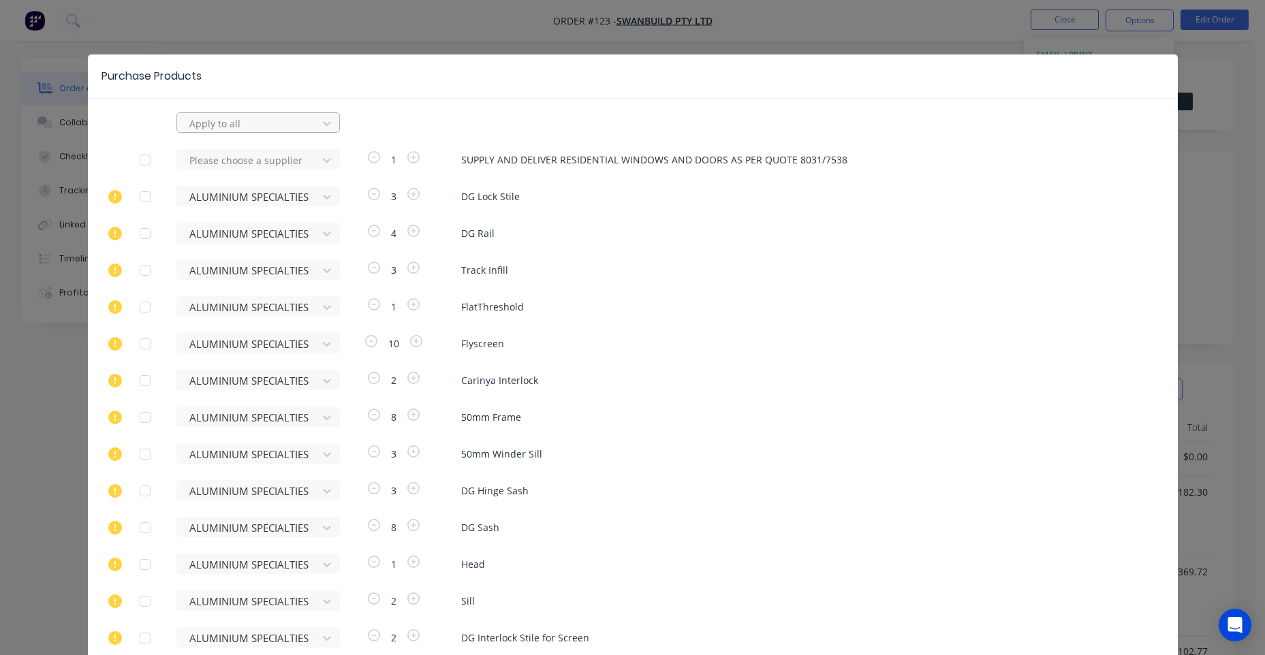
click at [244, 112] on div "Apply to all" at bounding box center [257, 122] width 163 height 20
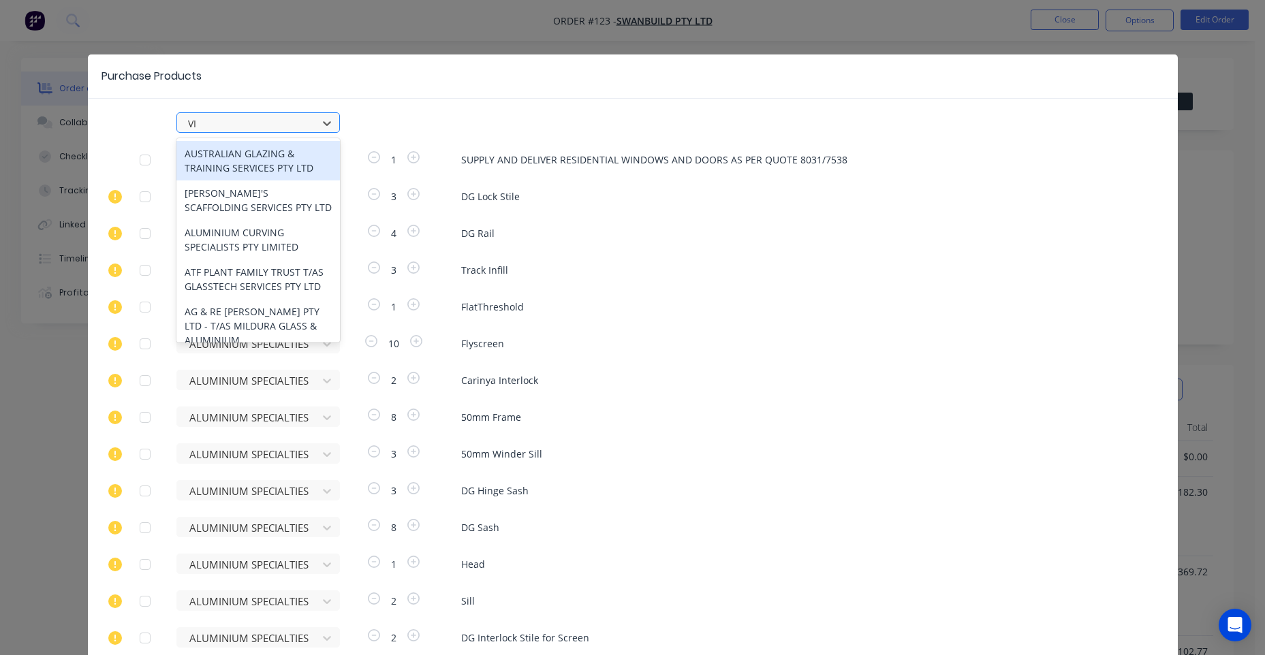
type input "VIR"
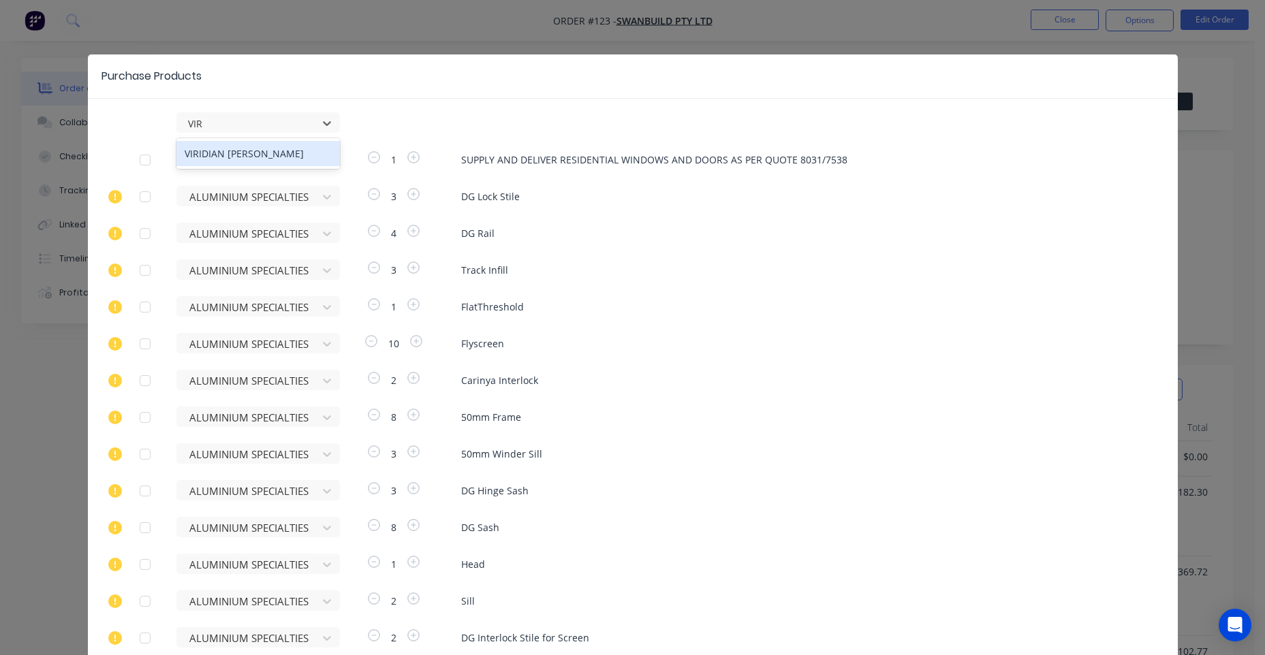
click at [229, 153] on div "VIRIDIAN [PERSON_NAME]" at bounding box center [257, 153] width 163 height 25
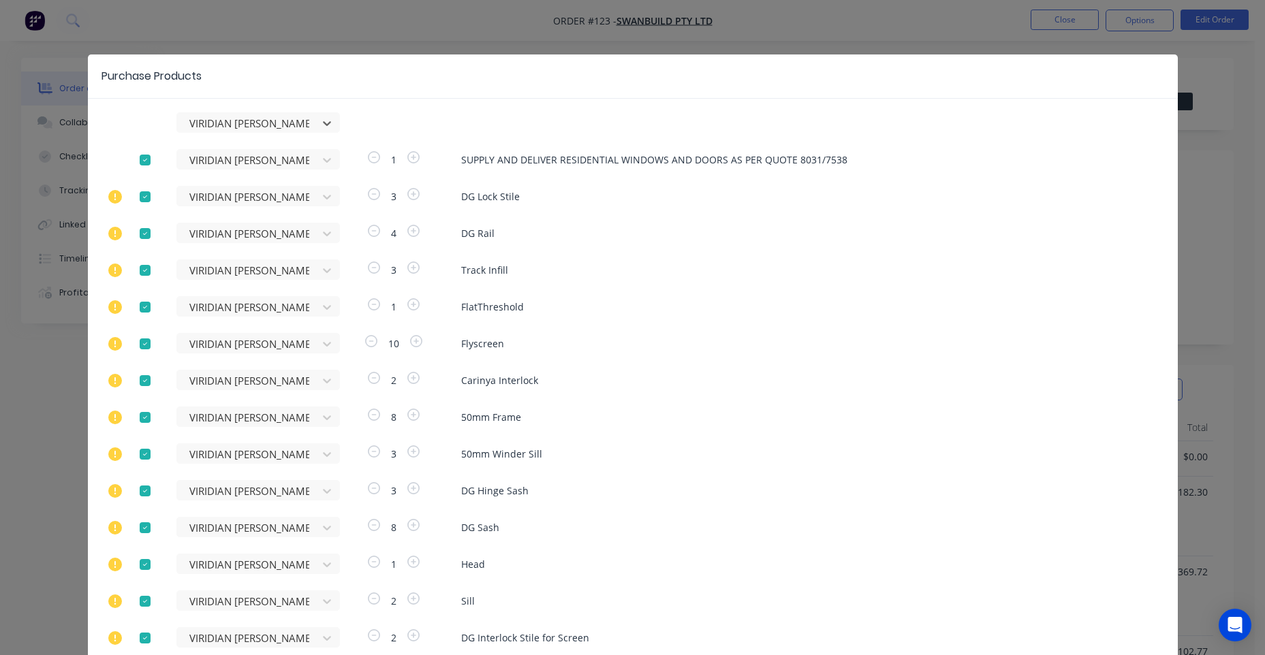
click at [138, 160] on div at bounding box center [144, 159] width 27 height 27
click at [136, 187] on div at bounding box center [144, 196] width 27 height 27
click at [135, 233] on div at bounding box center [144, 233] width 27 height 27
click at [143, 261] on div at bounding box center [144, 270] width 27 height 27
click at [137, 308] on div at bounding box center [144, 307] width 27 height 27
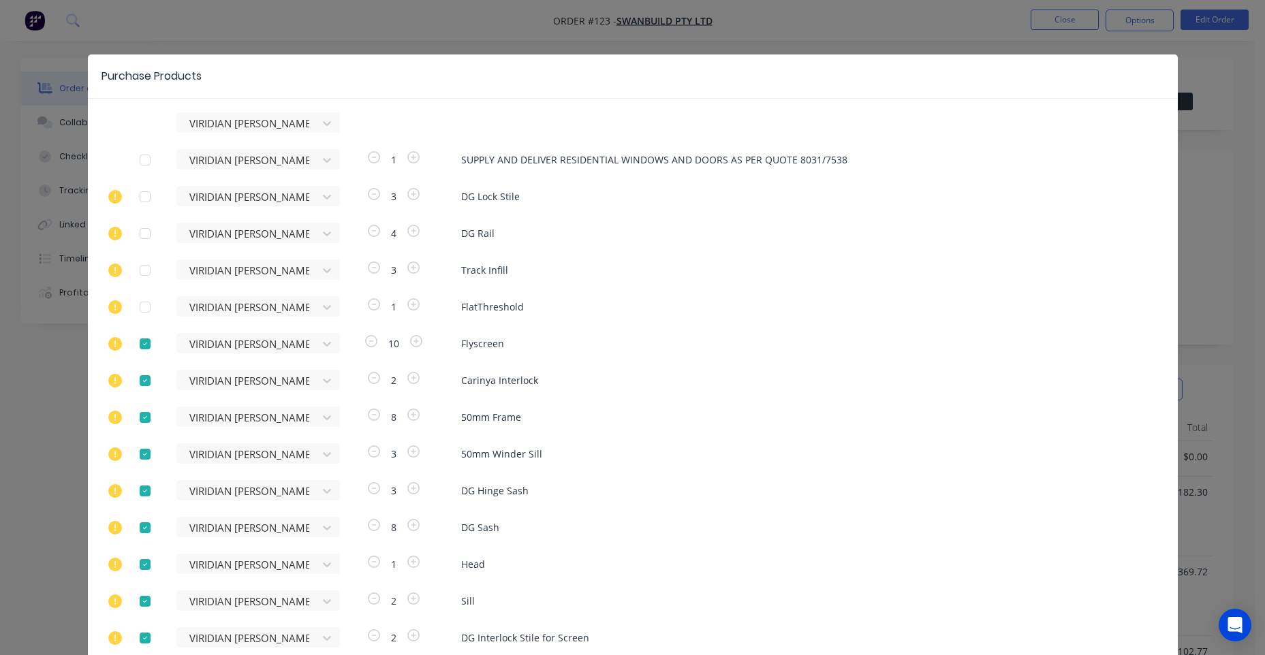
click at [136, 359] on div "VIRIDIAN [PERSON_NAME] VIRIDIAN [PERSON_NAME] 1 SUPPLY AND DELIVER RESIDENTIAL …" at bounding box center [633, 606] width 1090 height 988
click at [142, 385] on div at bounding box center [144, 380] width 27 height 27
click at [138, 350] on div at bounding box center [144, 343] width 27 height 27
click at [140, 404] on div at bounding box center [144, 417] width 27 height 27
click at [132, 460] on div at bounding box center [144, 454] width 27 height 27
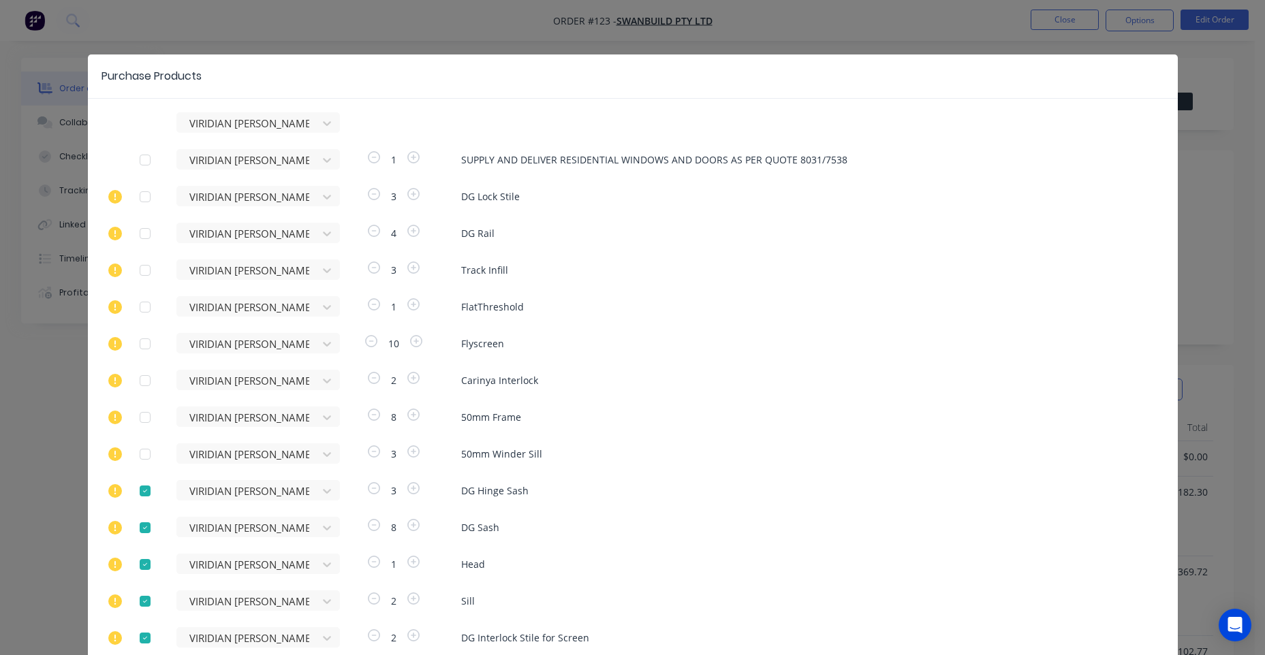
click at [134, 496] on div at bounding box center [144, 490] width 27 height 27
click at [142, 522] on div at bounding box center [144, 527] width 27 height 27
click at [140, 561] on div at bounding box center [144, 564] width 27 height 27
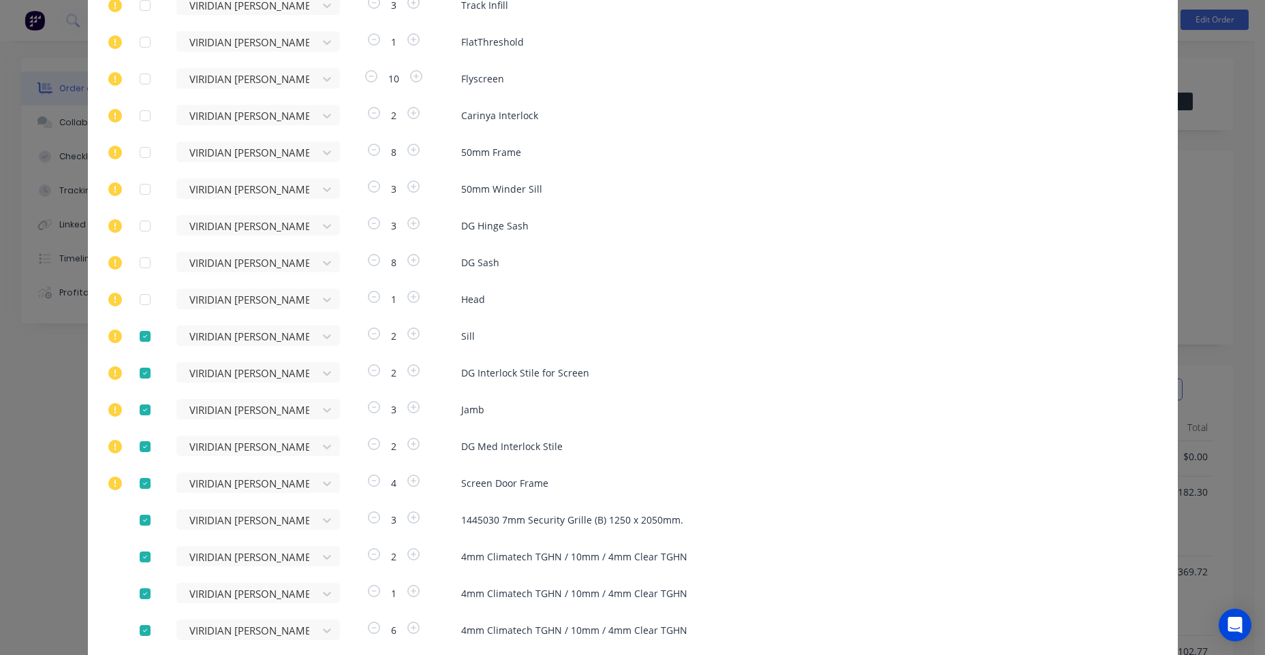
scroll to position [272, 0]
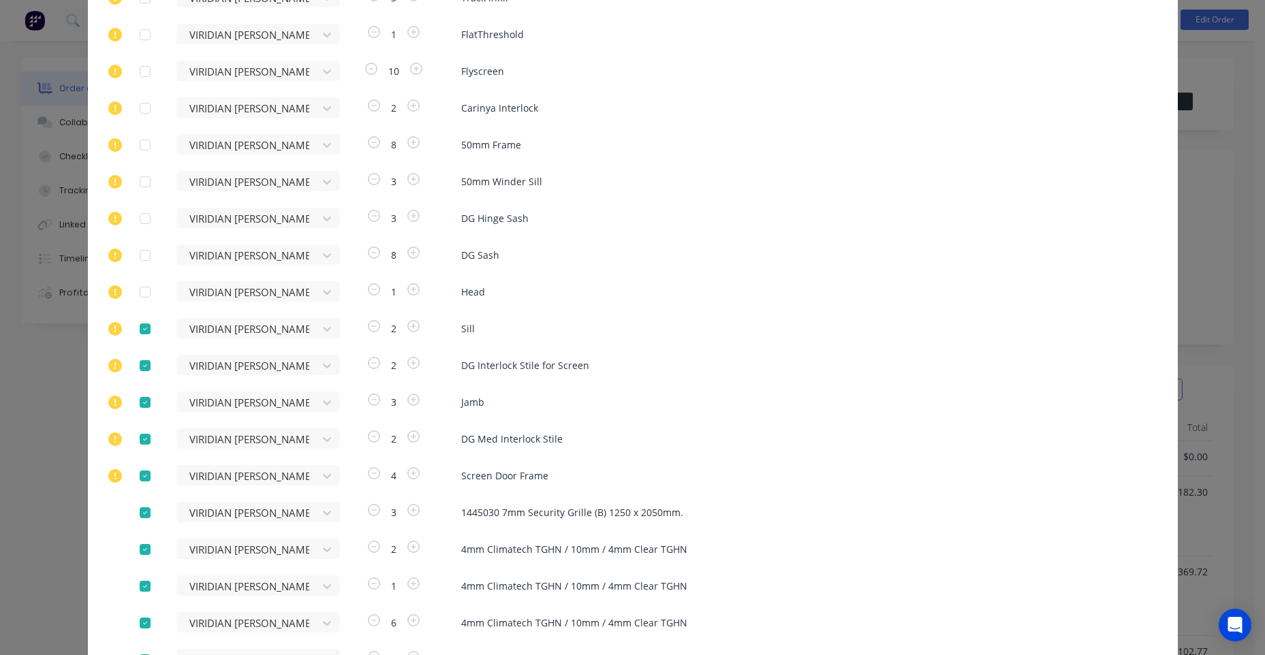
drag, startPoint x: 142, startPoint y: 323, endPoint x: 138, endPoint y: 356, distance: 32.9
click at [142, 324] on div at bounding box center [144, 328] width 27 height 27
click at [138, 358] on div at bounding box center [144, 365] width 27 height 27
click at [141, 398] on div at bounding box center [144, 402] width 27 height 27
click at [135, 436] on div at bounding box center [144, 439] width 27 height 27
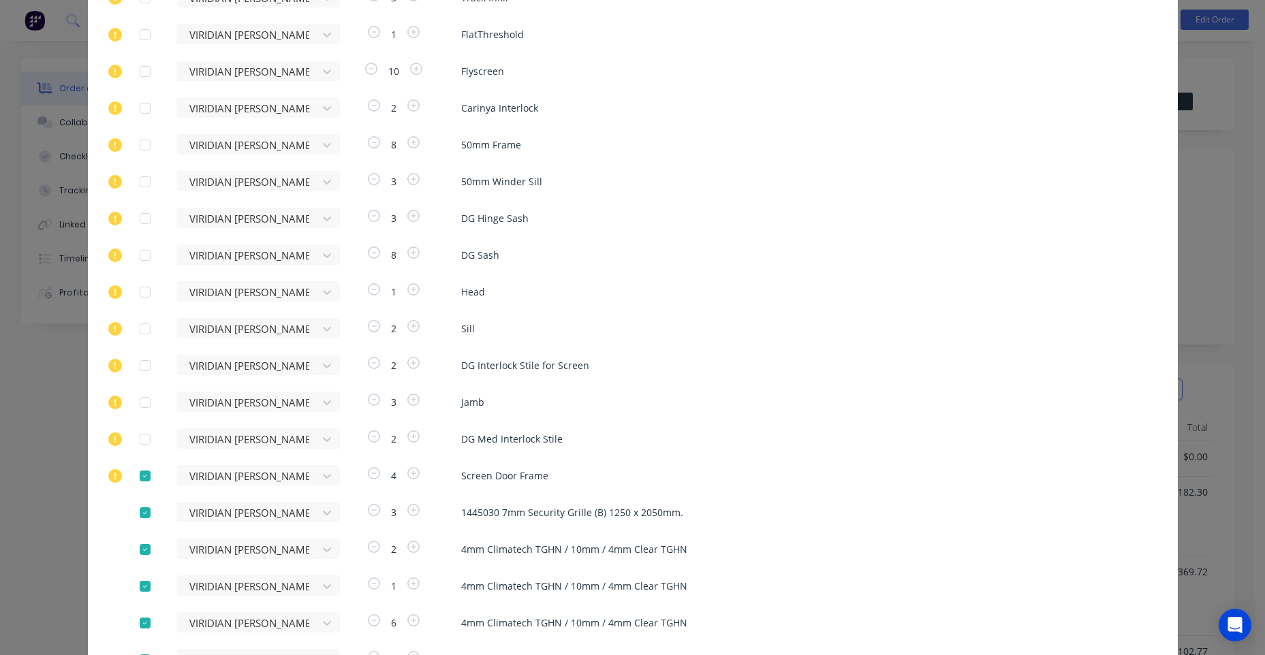
click at [131, 467] on div at bounding box center [144, 475] width 27 height 27
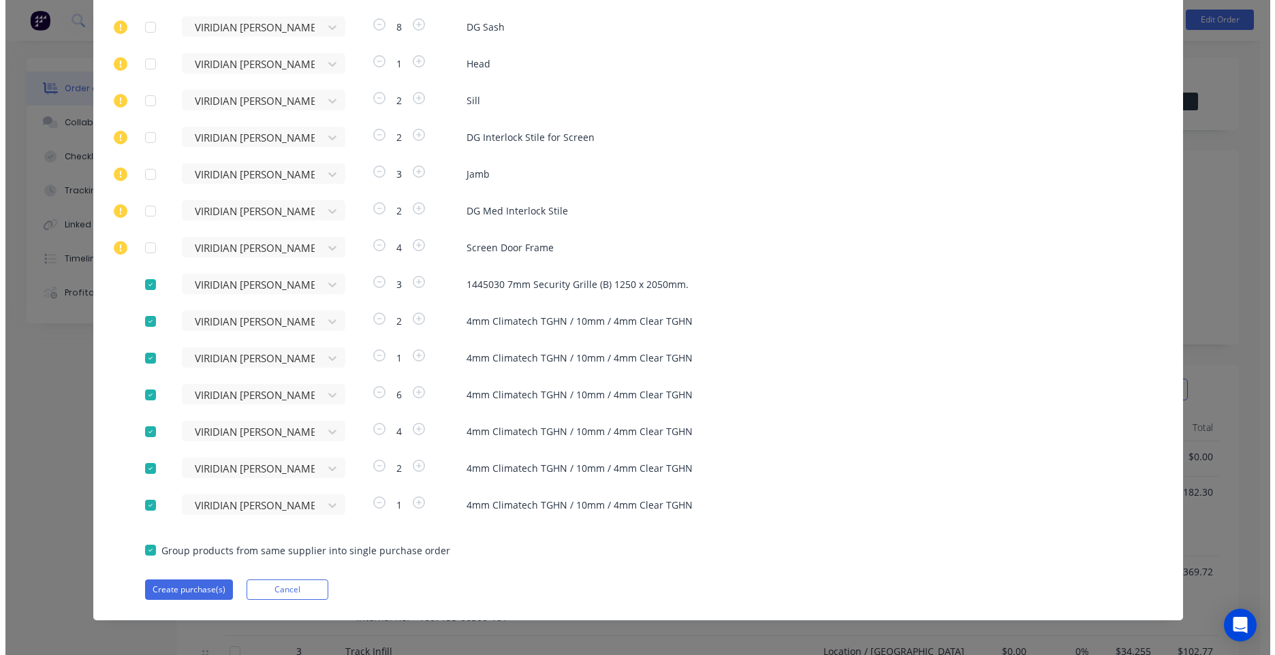
scroll to position [505, 0]
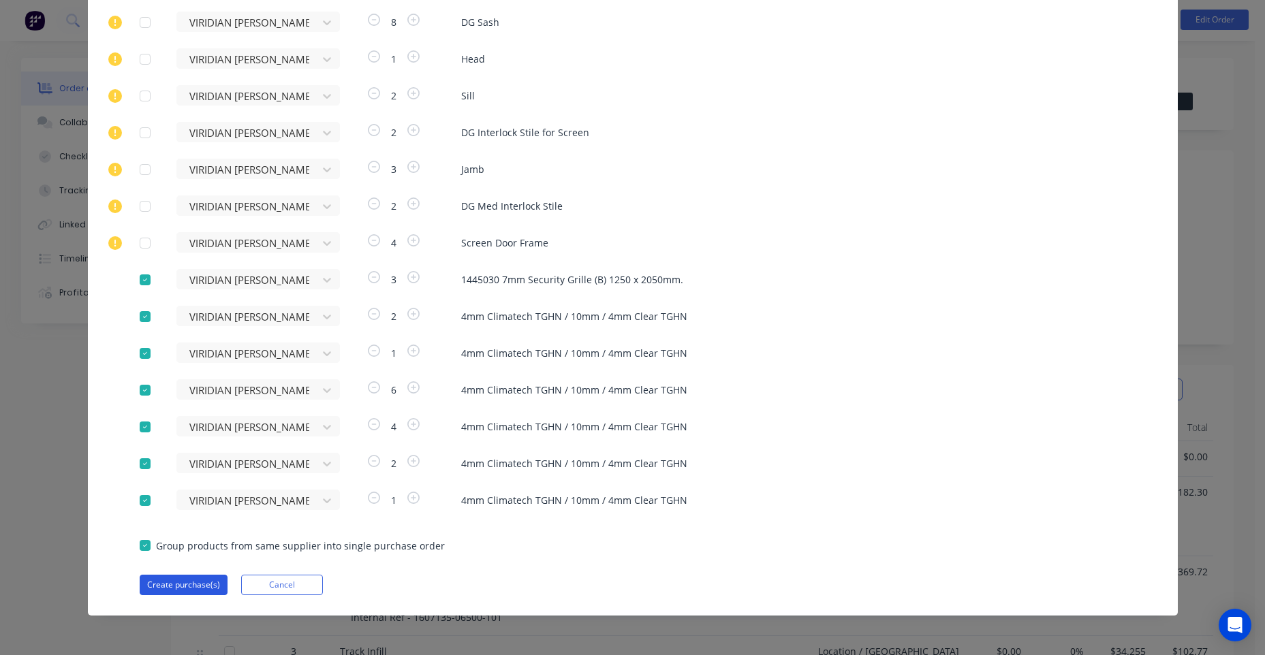
click at [165, 591] on button "Create purchase(s)" at bounding box center [184, 585] width 88 height 20
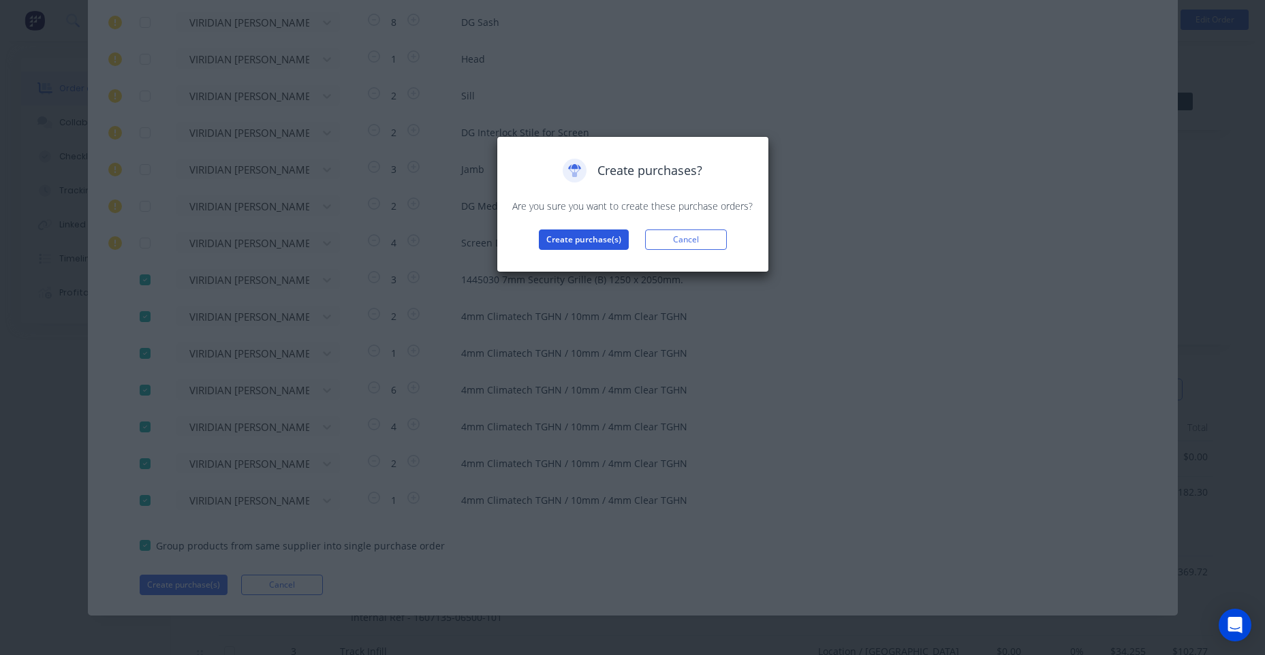
click at [561, 242] on button "Create purchase(s)" at bounding box center [584, 239] width 90 height 20
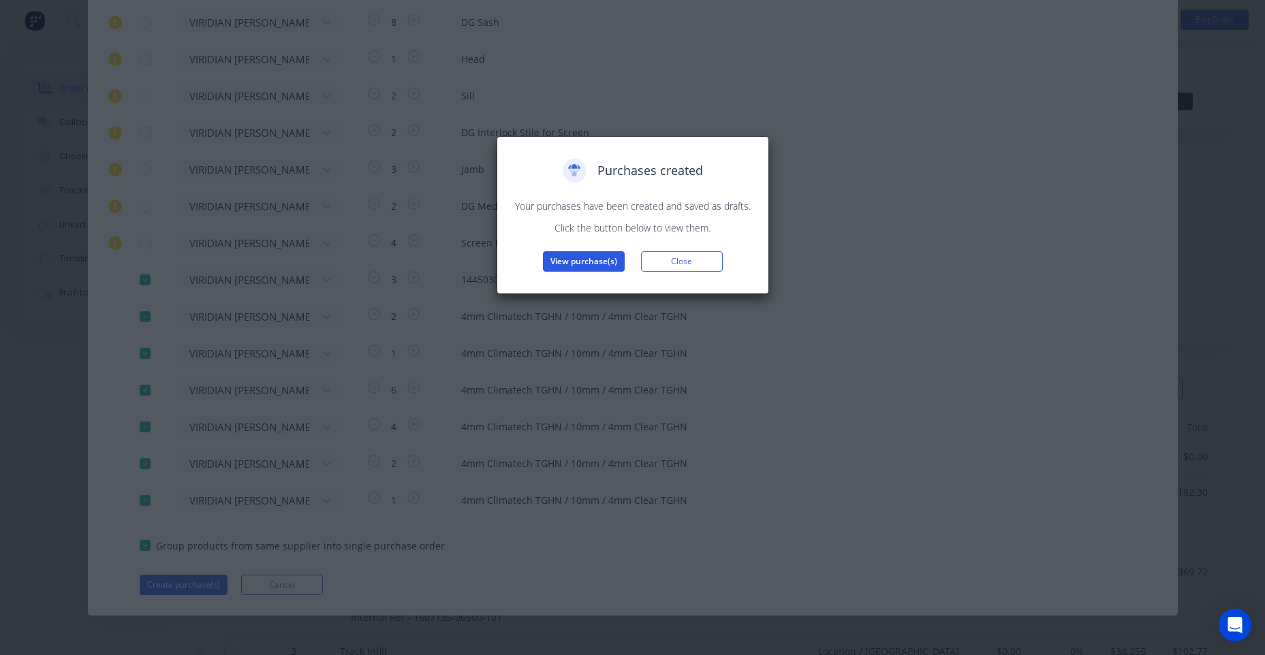
click at [590, 262] on button "View purchase(s)" at bounding box center [584, 261] width 82 height 20
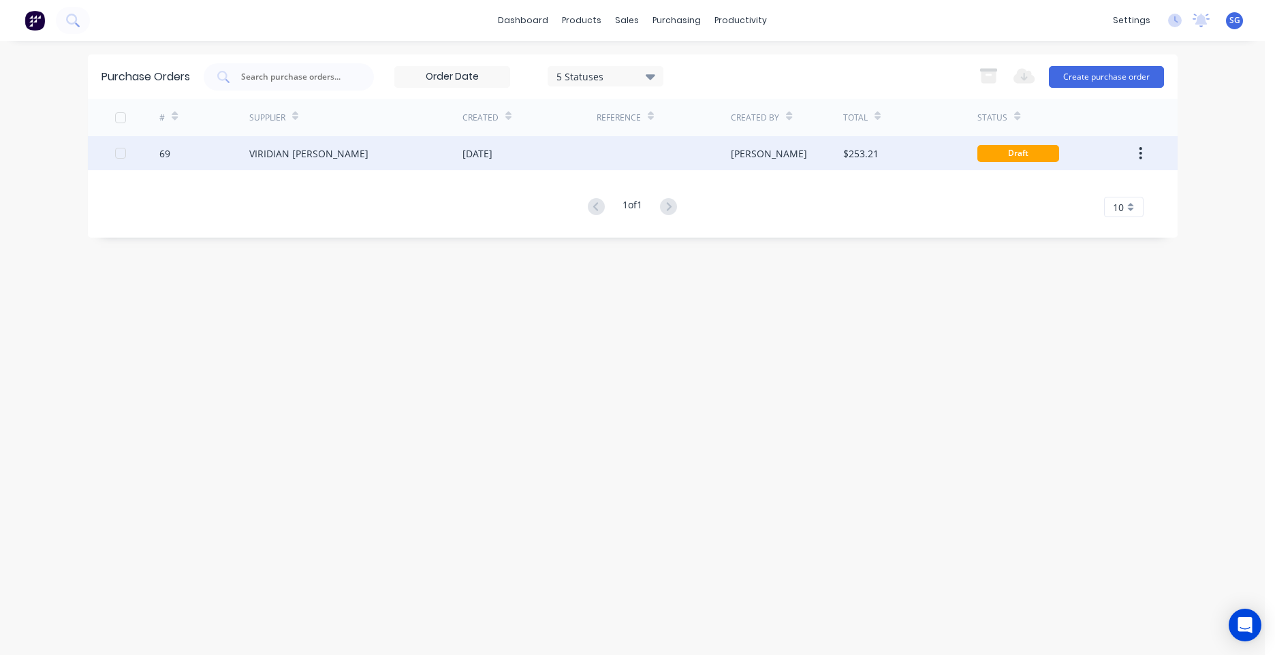
click at [797, 163] on div "[PERSON_NAME]" at bounding box center [787, 153] width 112 height 34
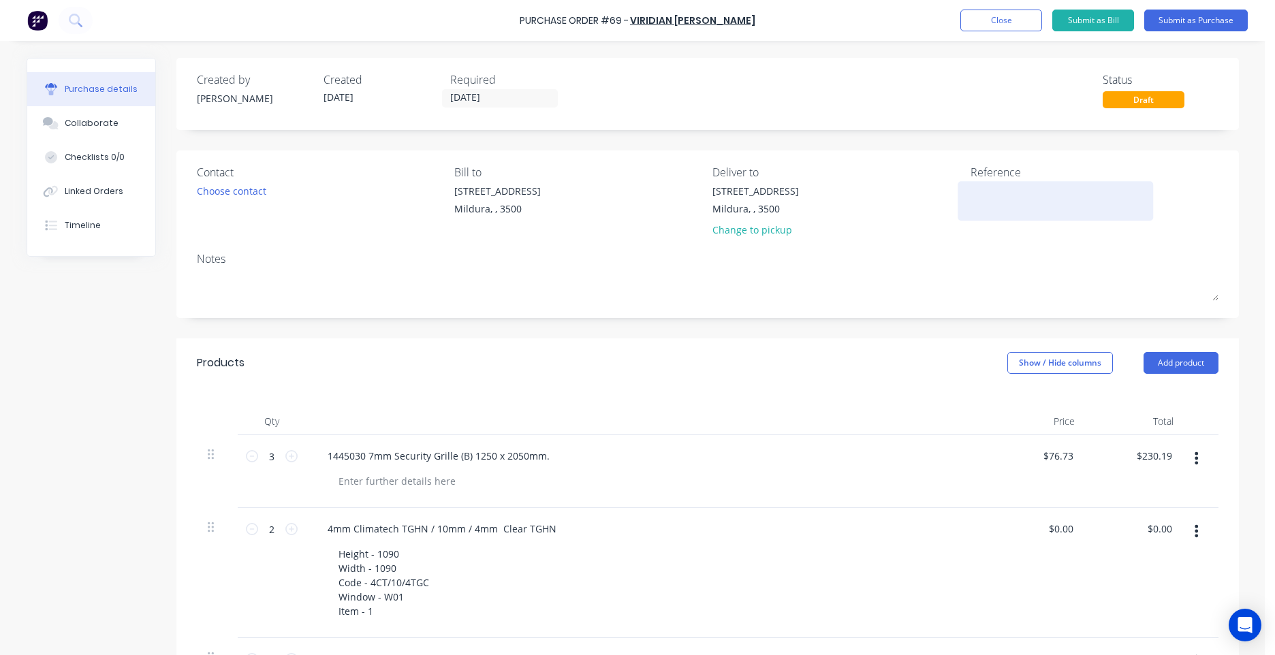
click at [1062, 185] on textarea at bounding box center [1055, 199] width 170 height 31
type textarea "MIL- 8031/7538 SWANBUILD MERLONG SET"
type textarea "x"
type textarea "MIL- 8031/7538 SWANBUILD MERLONG SET"
type textarea "x"
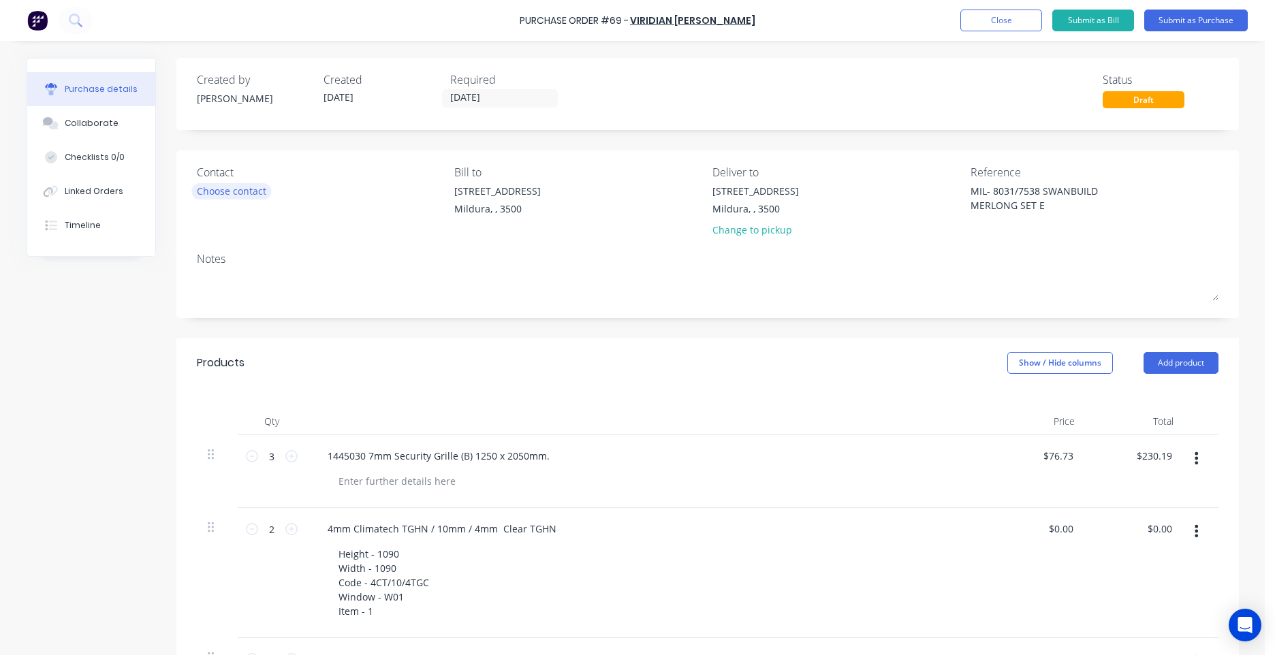
type textarea "MIL- 8031/7538 SWANBUILD MERLONG SET E"
type textarea "x"
type textarea "MIL- 8031/7538 SWANBUILD MERLONG SET E"
click at [208, 185] on div "Choose contact" at bounding box center [231, 191] width 69 height 14
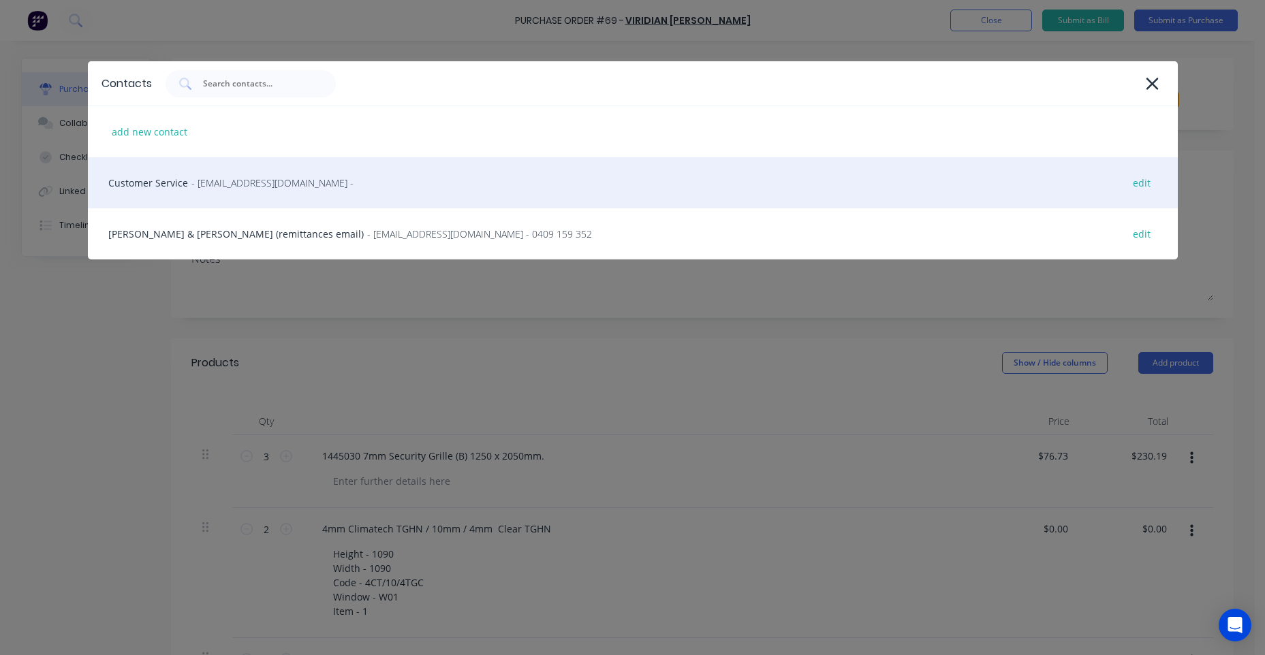
click at [248, 191] on div "Customer Service - [EMAIL_ADDRESS][DOMAIN_NAME] - edit" at bounding box center [633, 182] width 1090 height 51
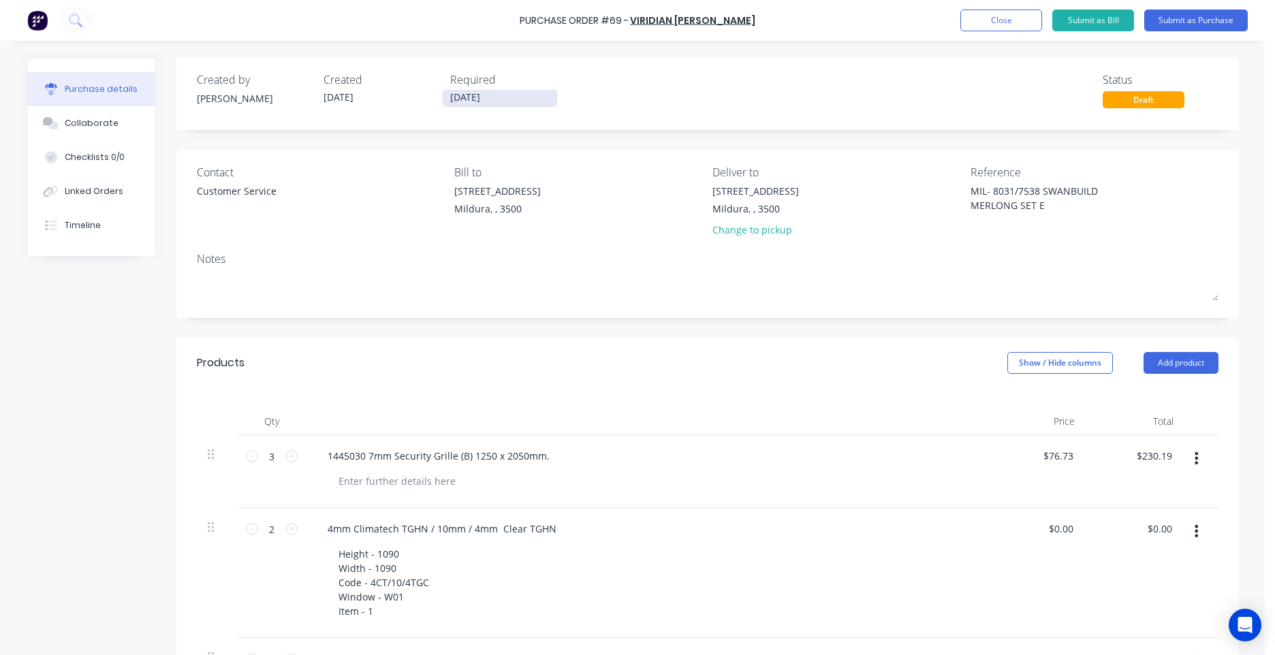
click at [488, 92] on input "[DATE]" at bounding box center [500, 98] width 114 height 17
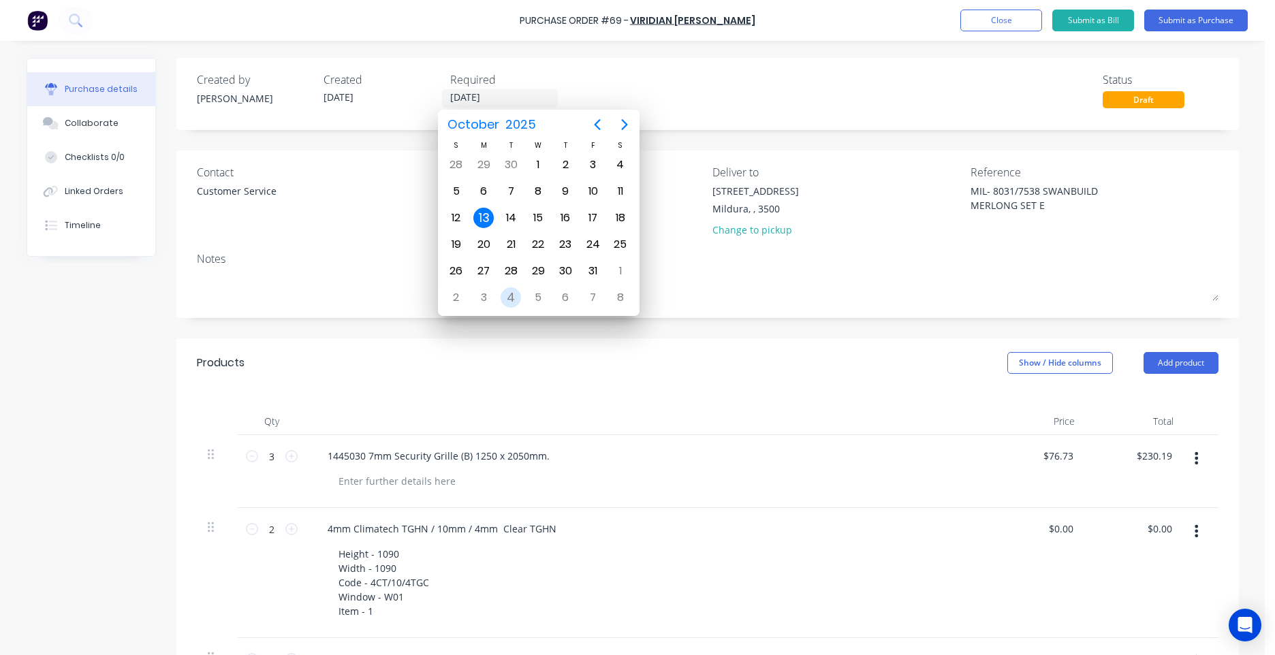
click at [513, 298] on div "4" at bounding box center [511, 297] width 20 height 20
type textarea "x"
type input "[DATE]"
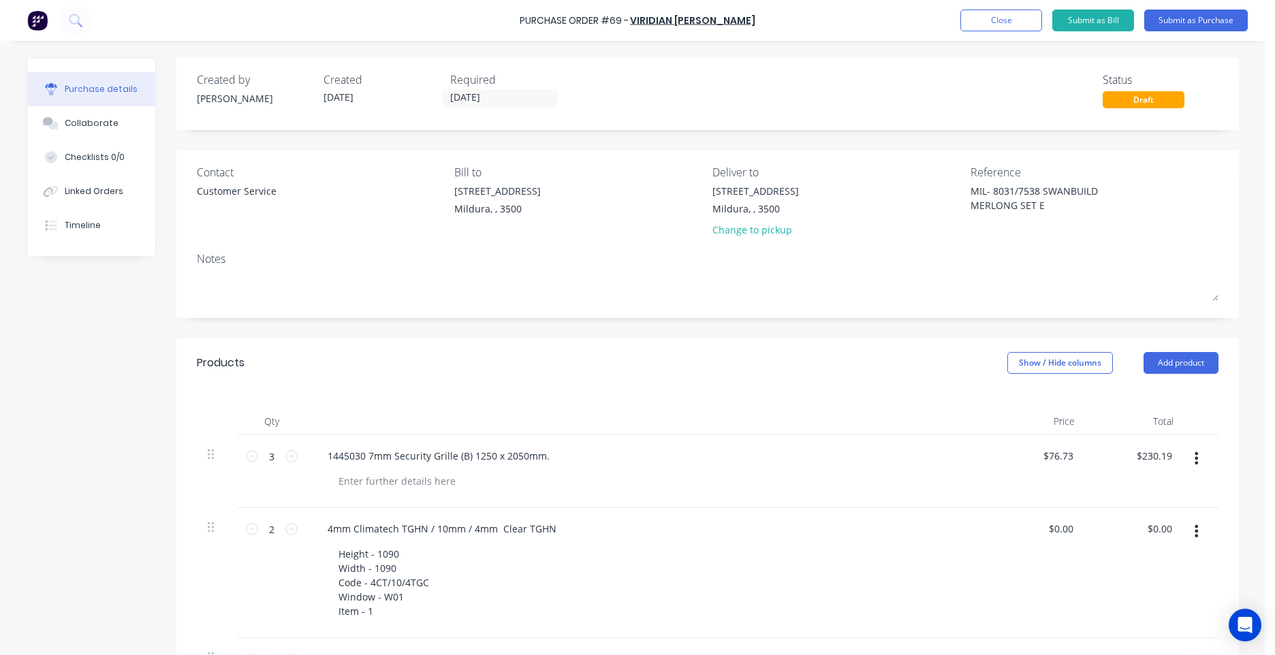
click at [1182, 460] on button "button" at bounding box center [1196, 458] width 32 height 25
click at [1130, 580] on button "Delete" at bounding box center [1155, 575] width 116 height 27
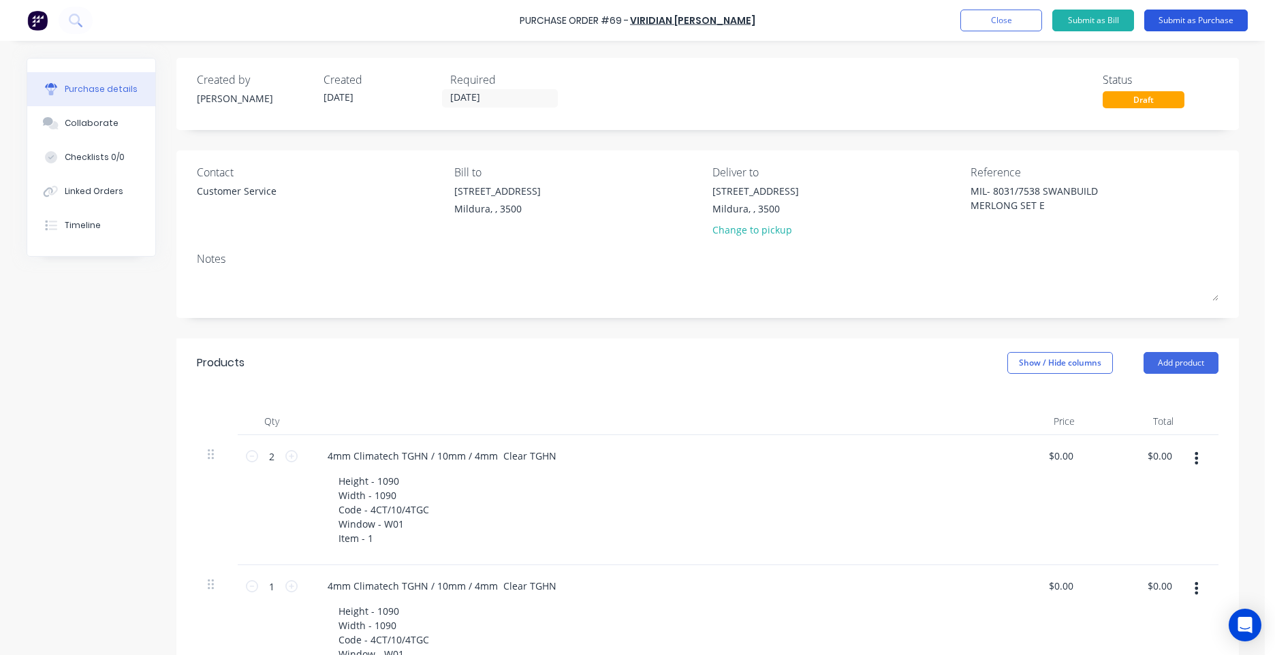
click at [1205, 23] on button "Submit as Purchase" at bounding box center [1196, 21] width 104 height 22
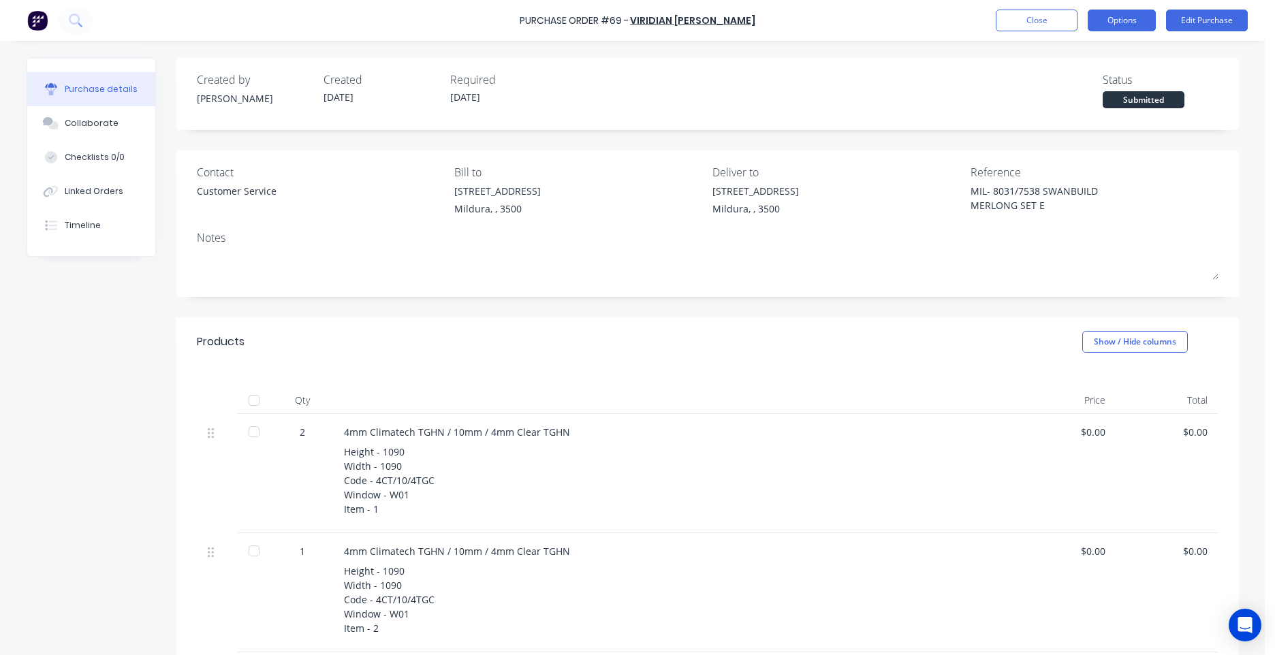
click at [1137, 12] on button "Options" at bounding box center [1122, 21] width 68 height 22
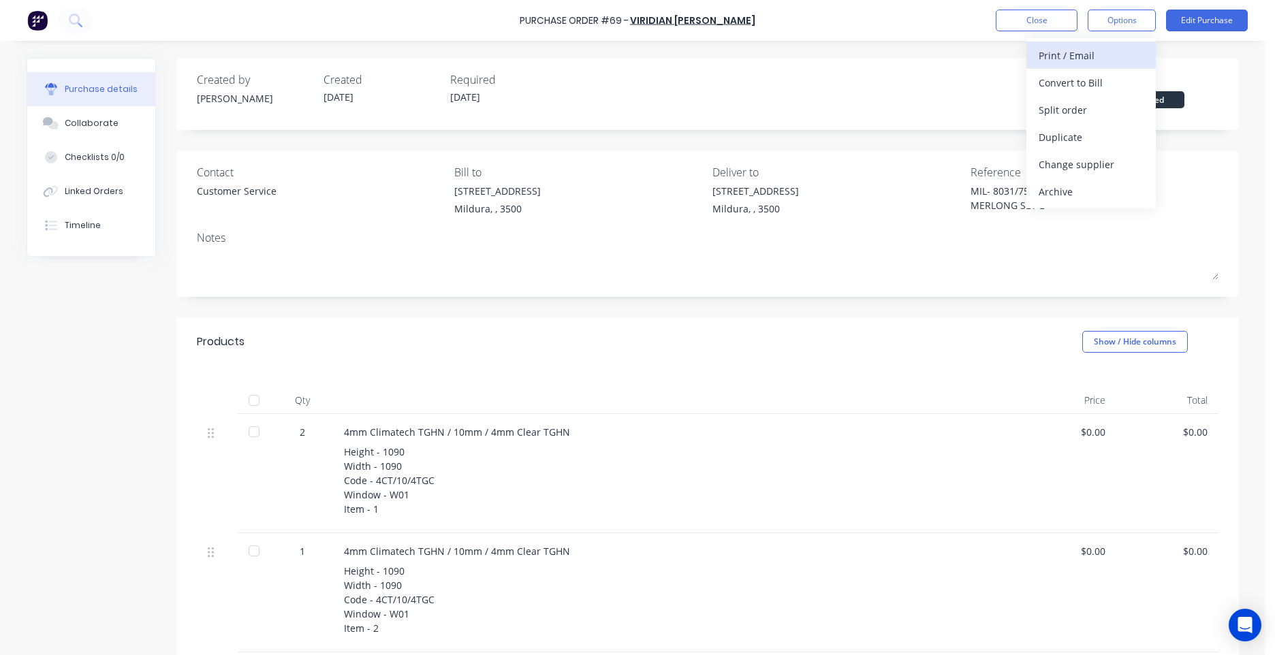
click at [1079, 63] on div "Print / Email" at bounding box center [1090, 56] width 105 height 20
click at [1081, 110] on div "Without pricing" at bounding box center [1090, 110] width 105 height 20
type textarea "x"
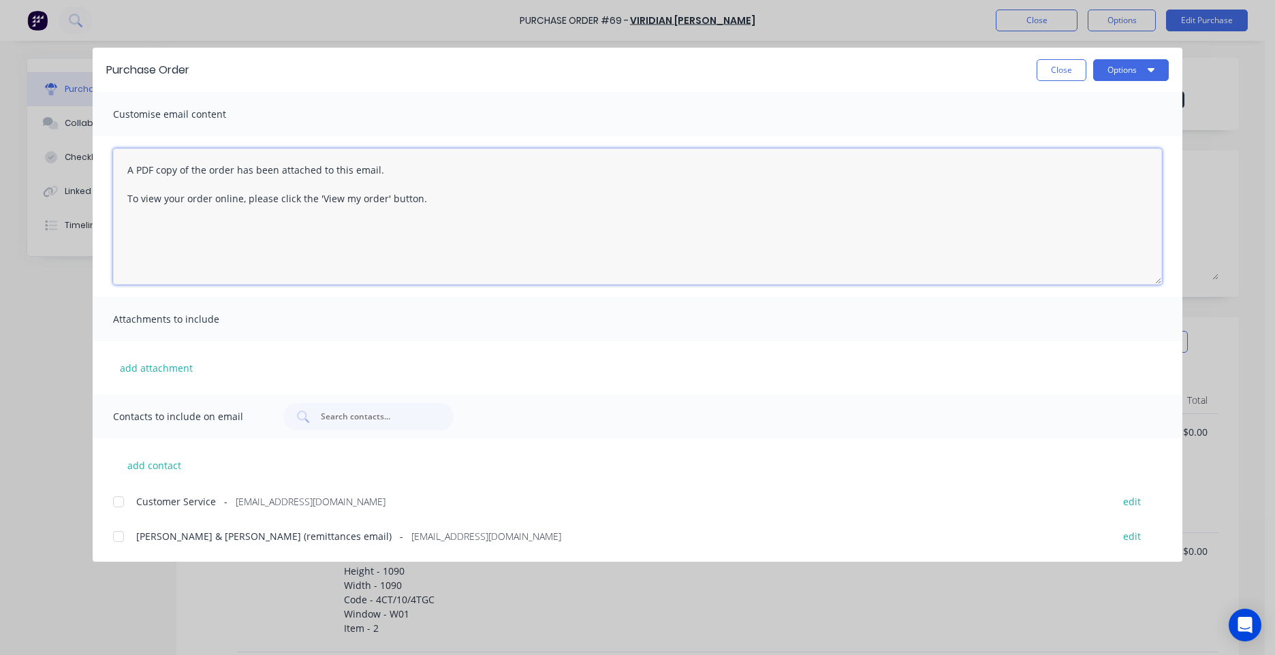
click at [122, 175] on textarea "A PDF copy of the order has been attached to this email. To view your order onl…" at bounding box center [637, 216] width 1049 height 136
click at [440, 237] on textarea "Hi, A PDF copy of the order has been attached to this email. To view your order…" at bounding box center [637, 216] width 1049 height 136
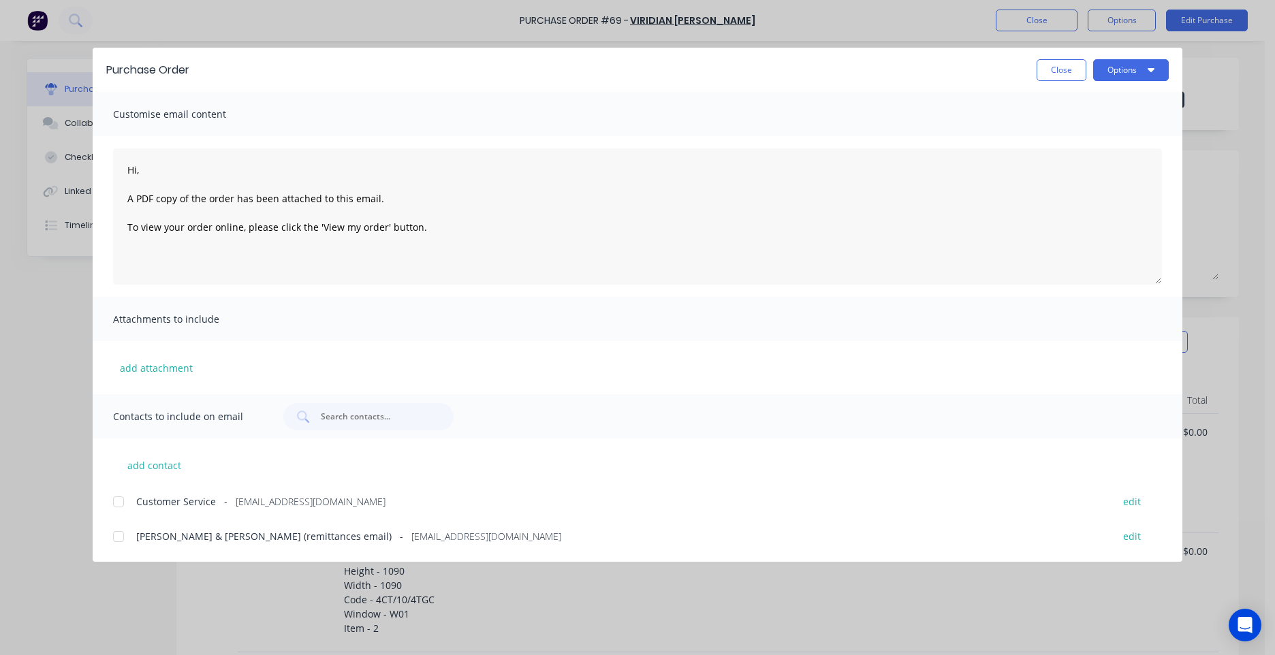
click at [170, 494] on span "Customer Service" at bounding box center [176, 501] width 80 height 14
click at [453, 229] on textarea "Hi, A PDF copy of the order has been attached to this email. To view your order…" at bounding box center [637, 216] width 1049 height 136
paste textarea "PO TEXT: PO-51982 ITEM TEXT: MAYFRE SHOWER PANEL"
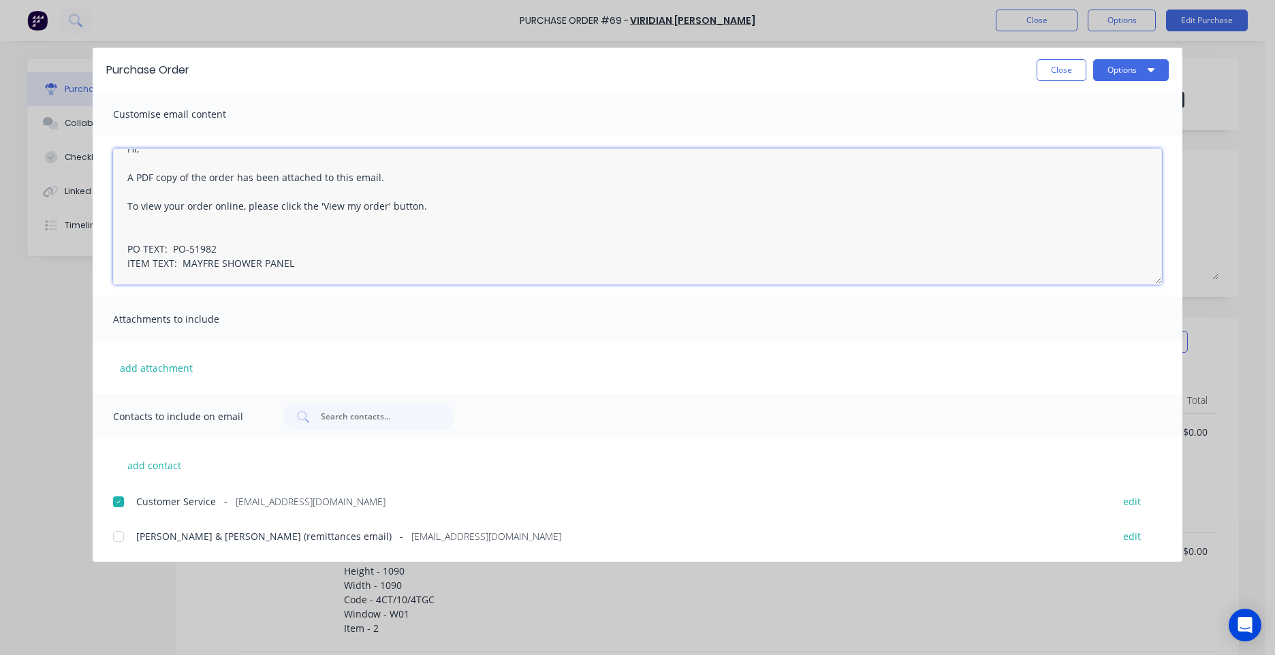
click at [206, 231] on textarea "Hi, A PDF copy of the order has been attached to this email. To view your order…" at bounding box center [637, 216] width 1049 height 136
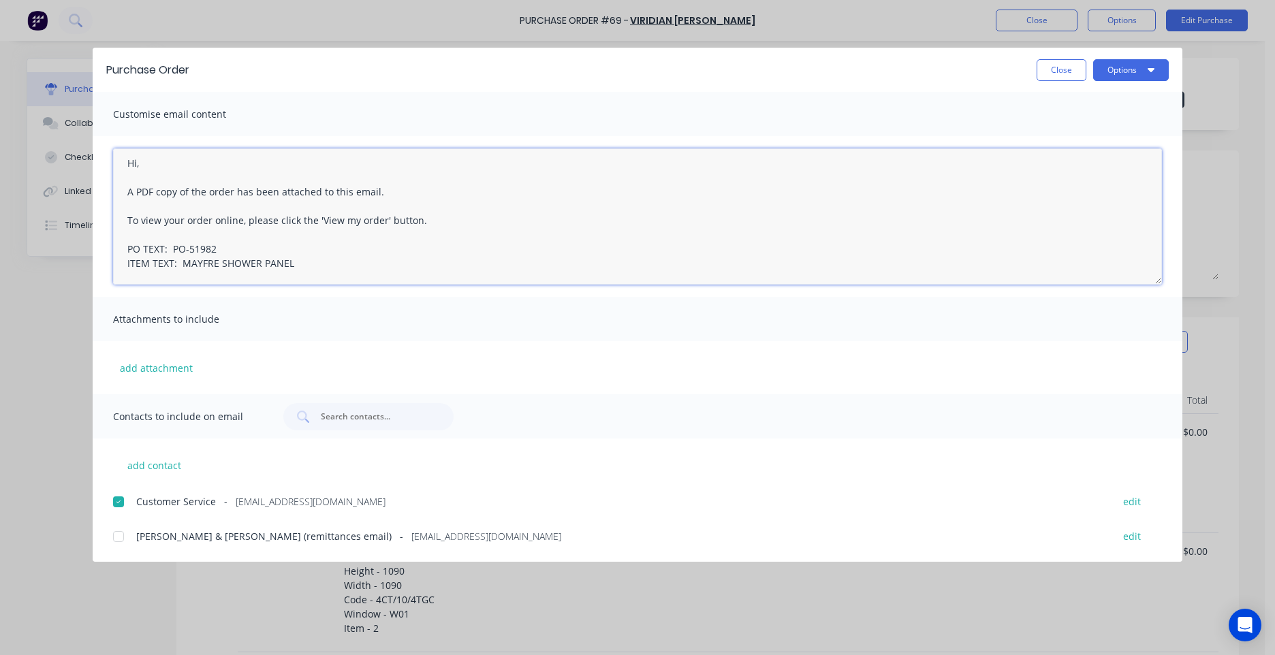
drag, startPoint x: 225, startPoint y: 232, endPoint x: 188, endPoint y: 237, distance: 37.1
click at [188, 237] on textarea "Hi, A PDF copy of the order has been attached to this email. To view your order…" at bounding box center [637, 216] width 1049 height 136
drag, startPoint x: 294, startPoint y: 252, endPoint x: 184, endPoint y: 251, distance: 110.3
click at [184, 251] on textarea "Hi, A PDF copy of the order has been attached to this email. To view your order…" at bounding box center [637, 216] width 1049 height 136
click at [276, 247] on textarea "Hi, A PDF copy of the order has been attached to this email. To view your order…" at bounding box center [637, 216] width 1049 height 136
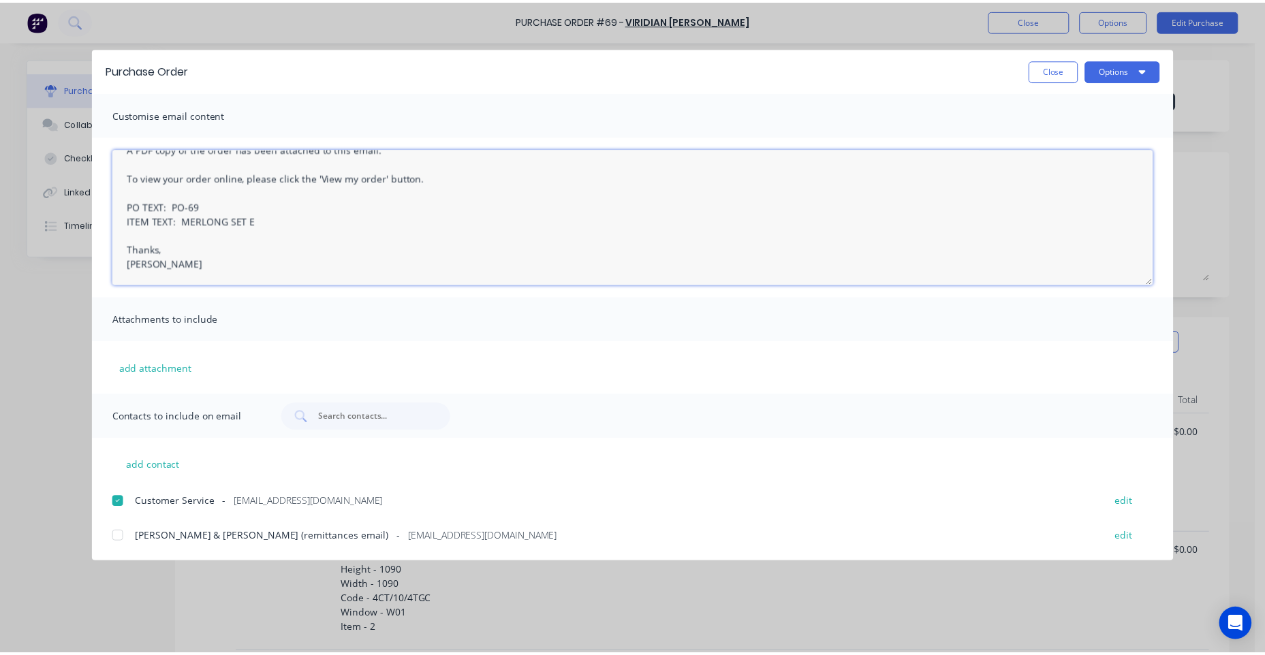
scroll to position [93, 0]
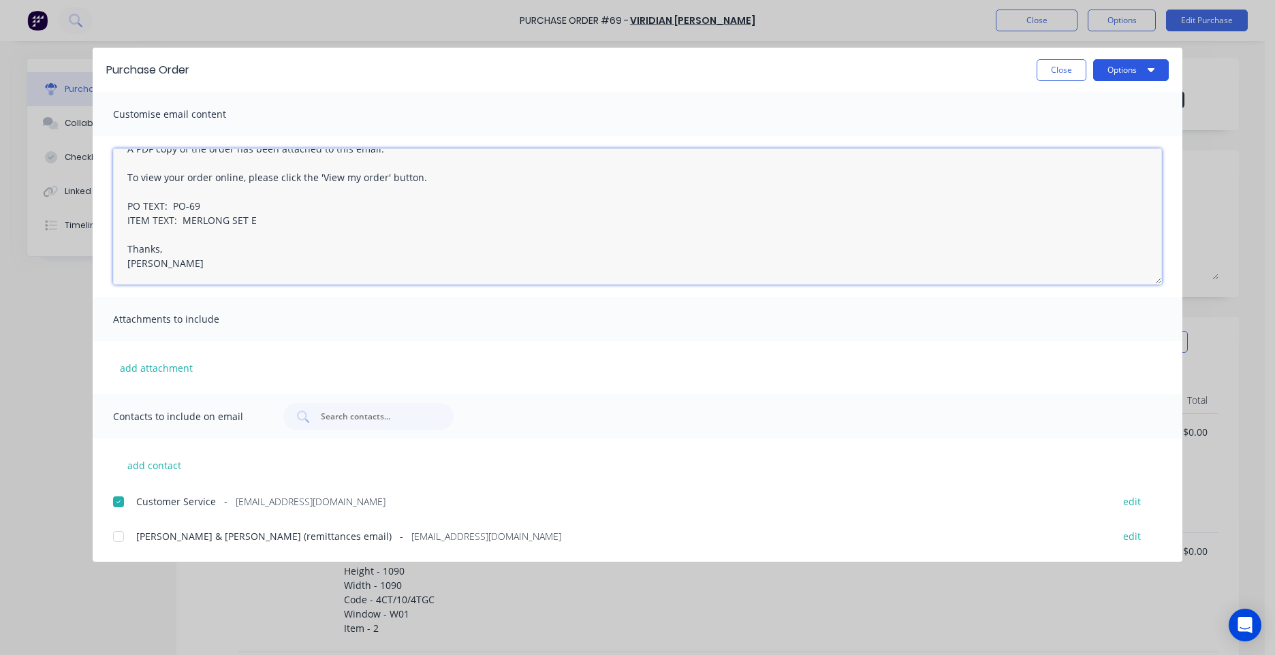
type textarea "Hi, A PDF copy of the order has been attached to this email. To view your order…"
click at [1121, 68] on button "Options" at bounding box center [1131, 70] width 76 height 22
click at [1062, 152] on div "Email" at bounding box center [1103, 159] width 105 height 20
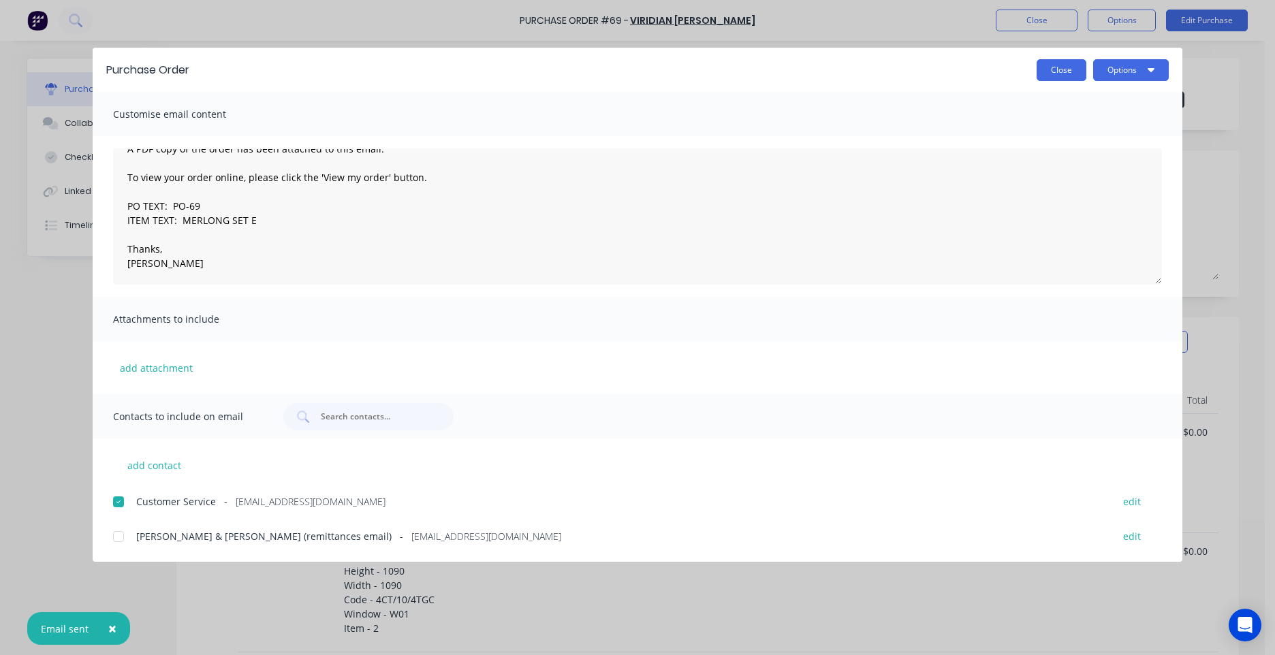
click at [1063, 74] on button "Close" at bounding box center [1061, 70] width 50 height 22
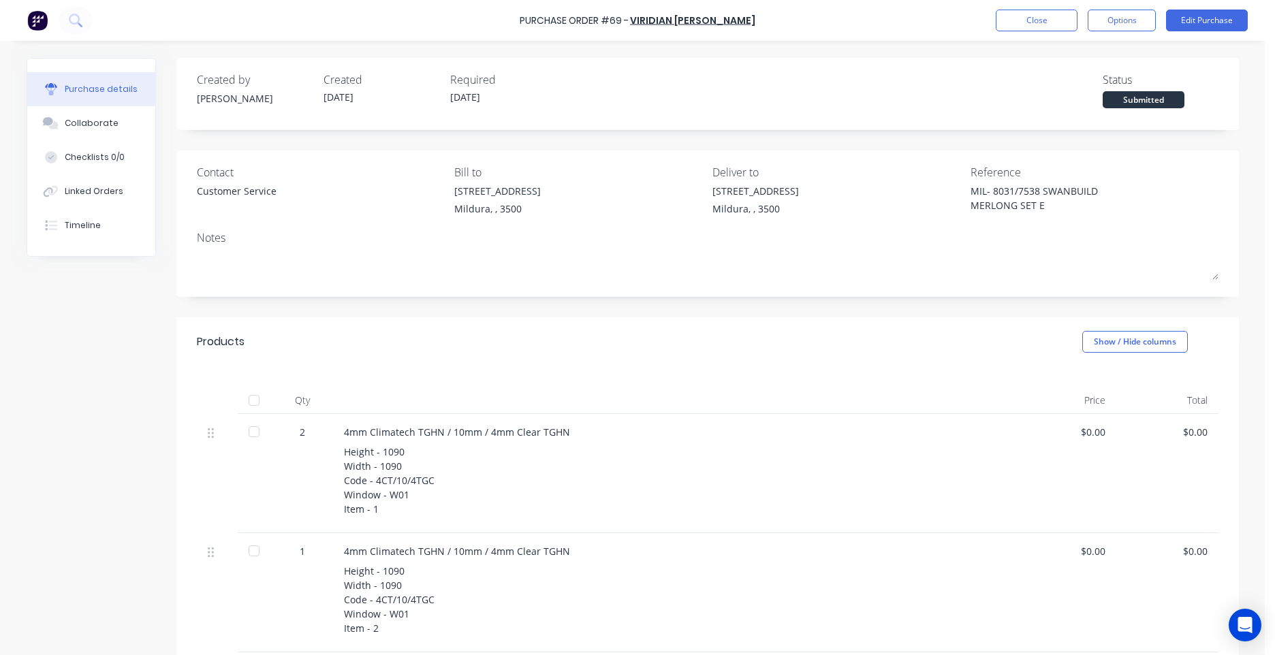
type textarea "x"
click at [1042, 20] on button "Close" at bounding box center [1037, 21] width 82 height 22
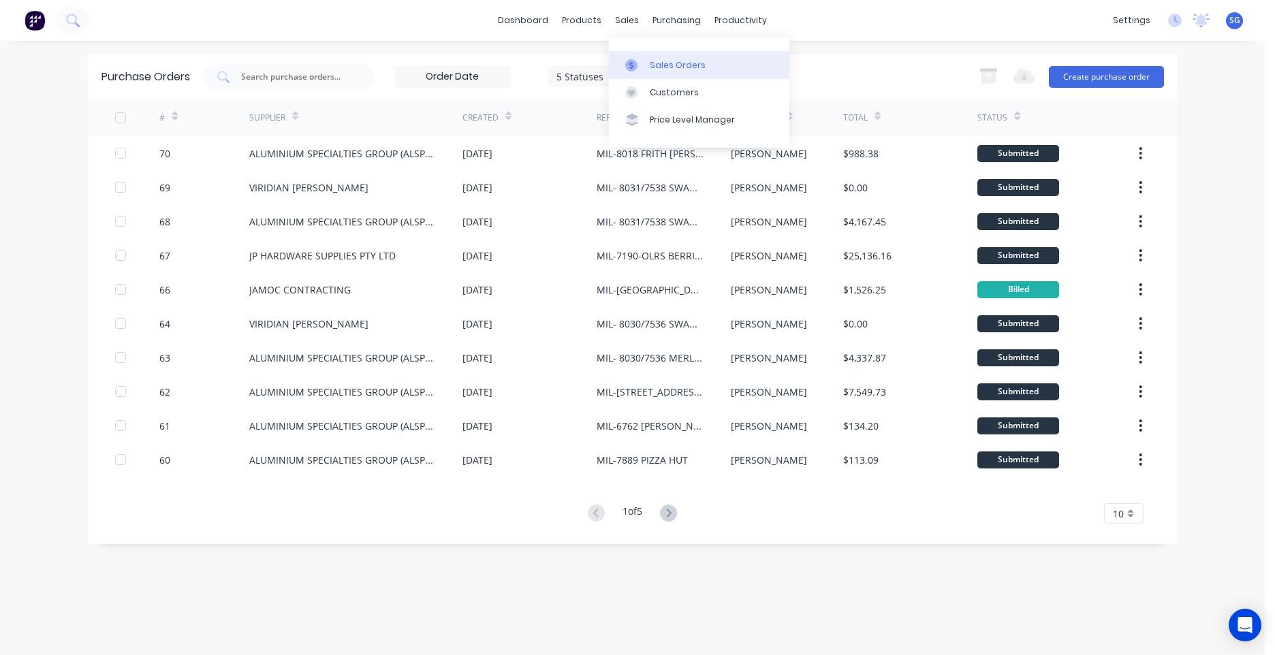
click at [644, 56] on link "Sales Orders" at bounding box center [699, 64] width 180 height 27
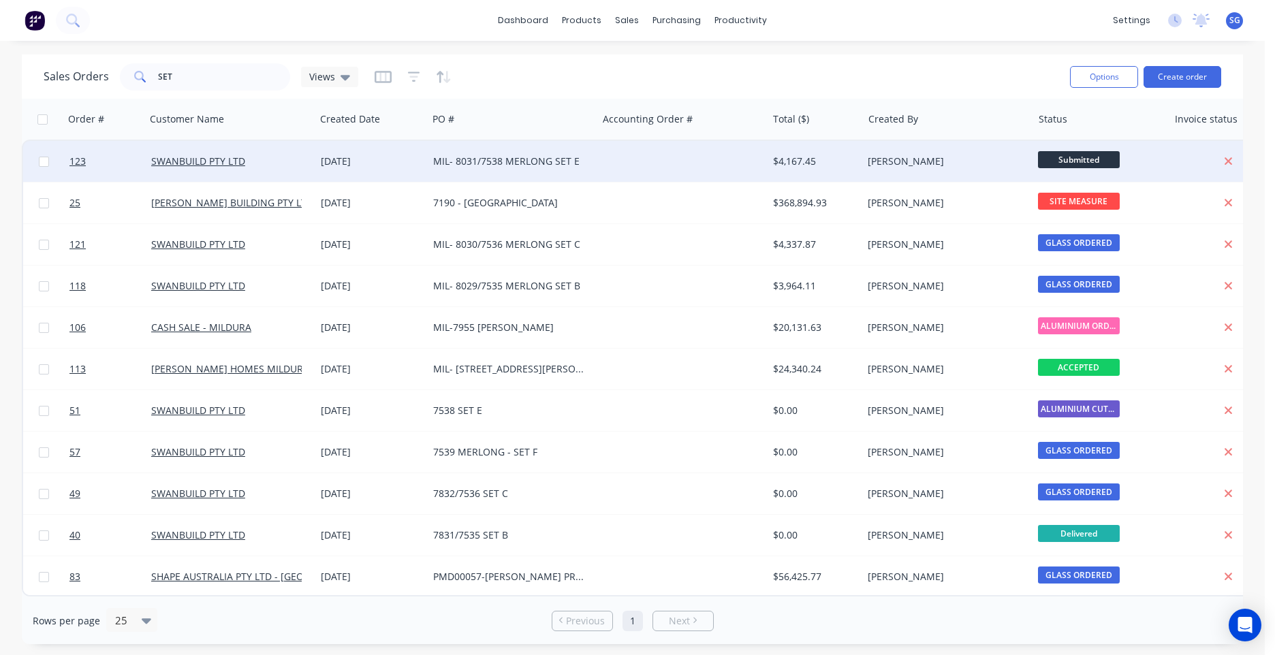
click at [491, 157] on div "MIL- 8031/7538 MERLONG SET E" at bounding box center [508, 162] width 151 height 14
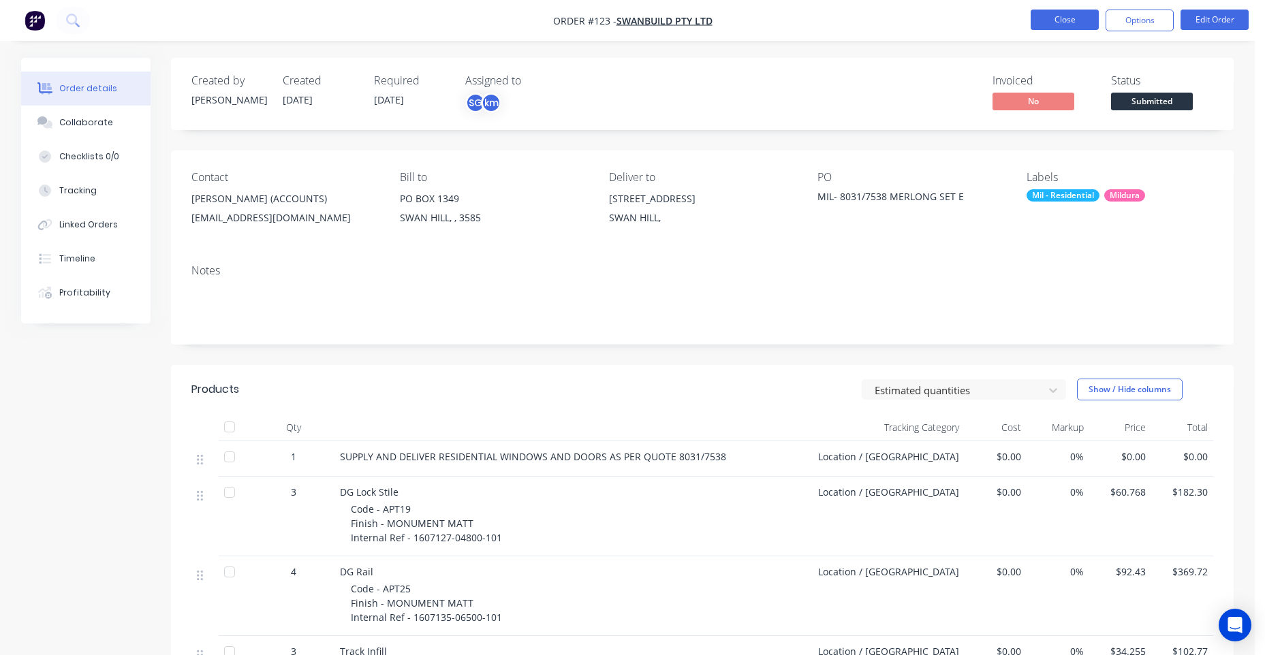
click at [1078, 16] on button "Close" at bounding box center [1064, 20] width 68 height 20
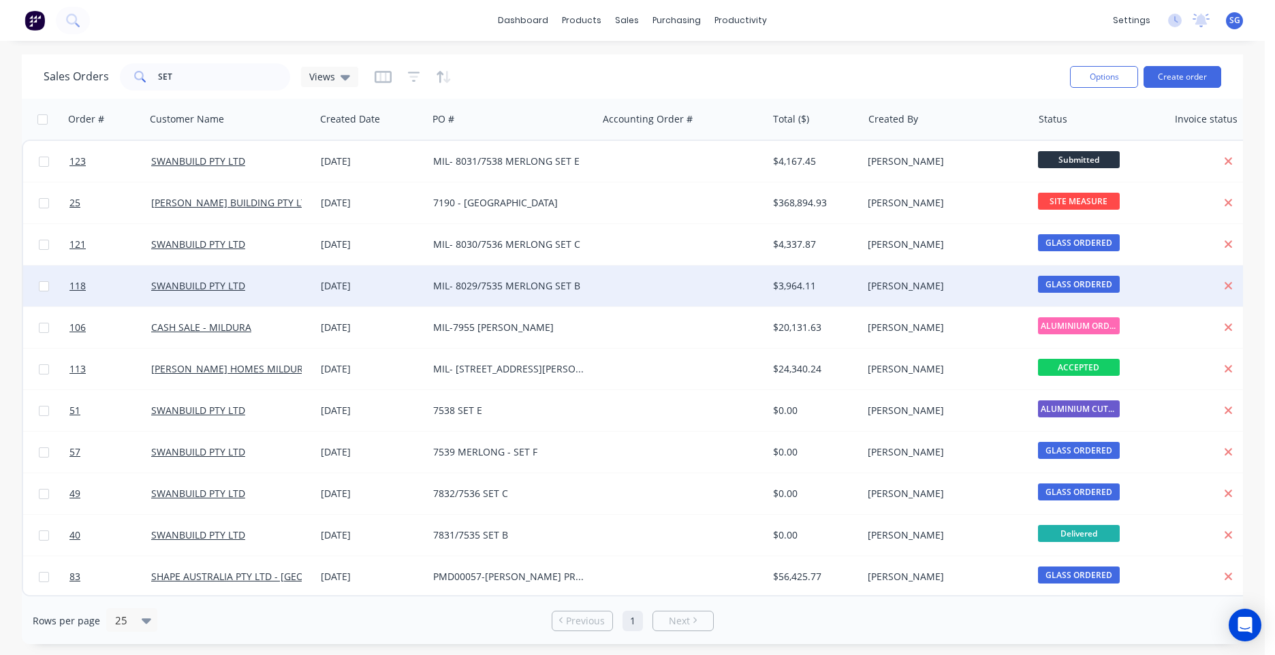
click at [538, 287] on div "MIL- 8029/7535 MERLONG SET B" at bounding box center [508, 286] width 151 height 14
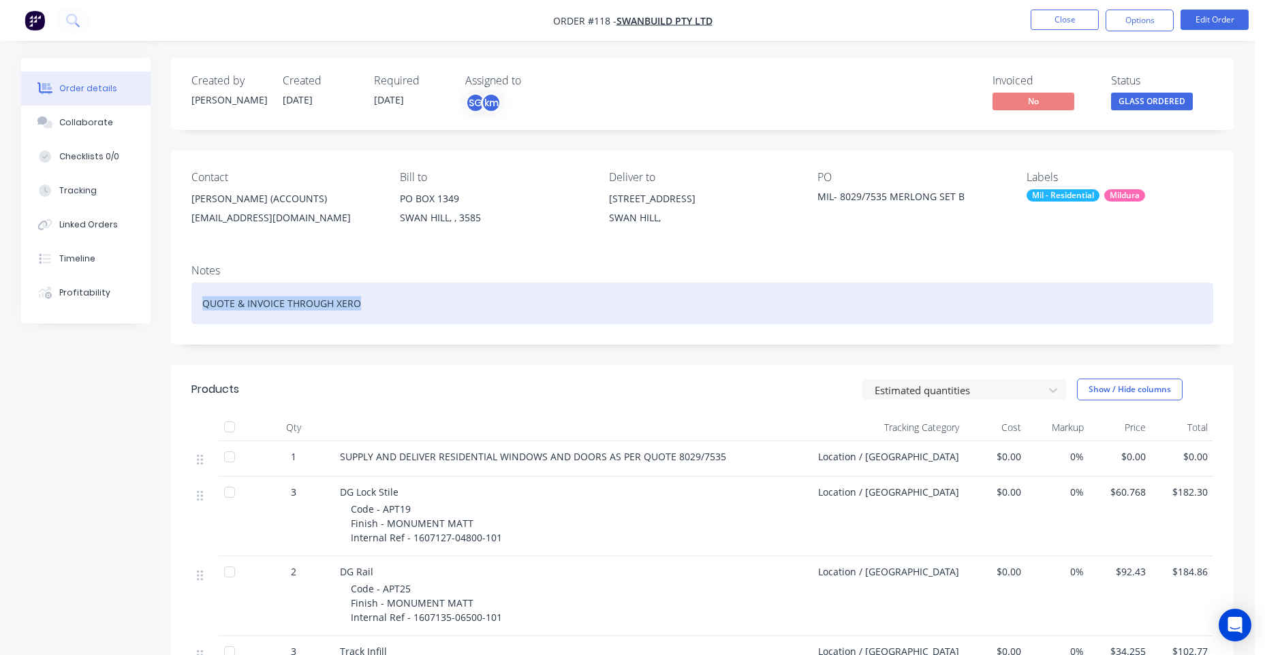
drag, startPoint x: 300, startPoint y: 303, endPoint x: 195, endPoint y: 300, distance: 104.9
click at [195, 300] on div "QUOTE & INVOICE THROUGH XERO" at bounding box center [701, 304] width 1021 height 42
copy div "QUOTE & INVOICE THROUGH XERO"
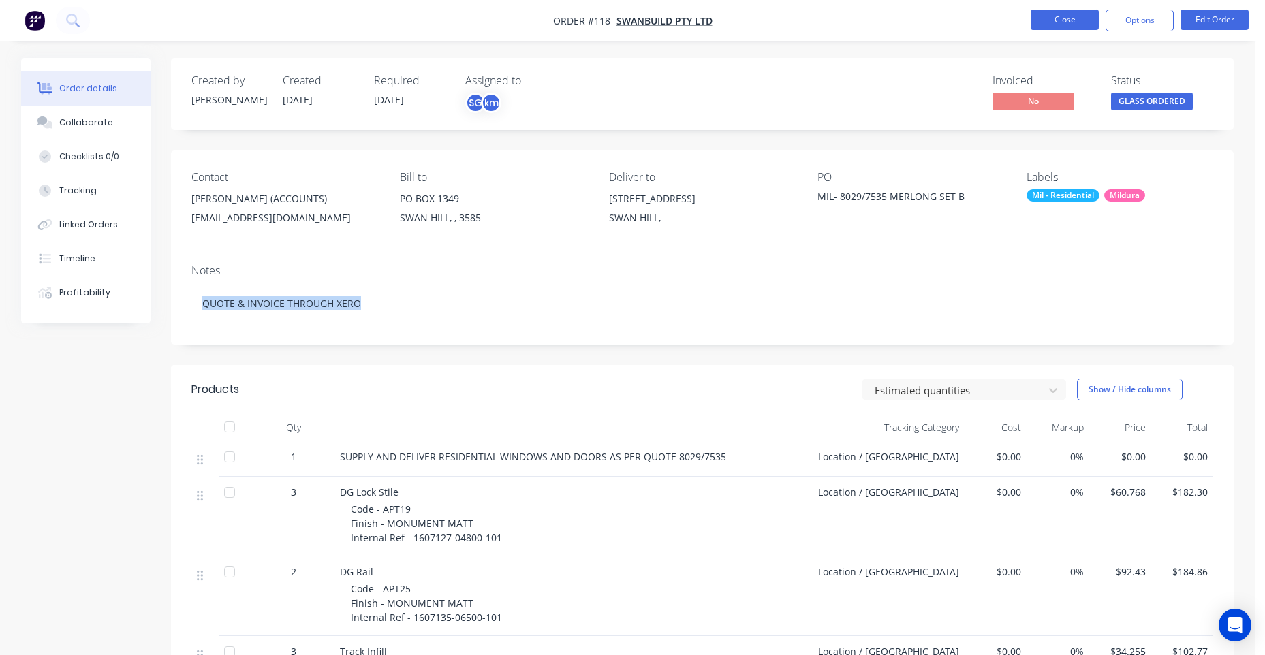
click at [1051, 16] on button "Close" at bounding box center [1064, 20] width 68 height 20
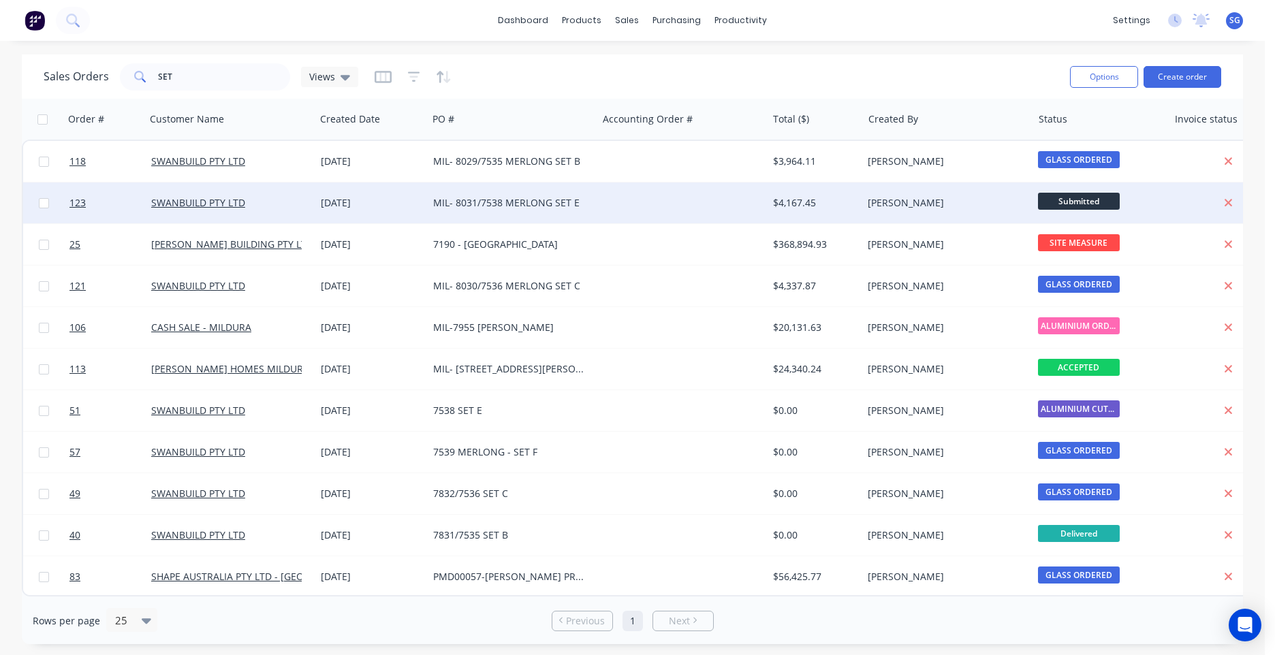
click at [562, 200] on div "MIL- 8031/7538 MERLONG SET E" at bounding box center [508, 203] width 151 height 14
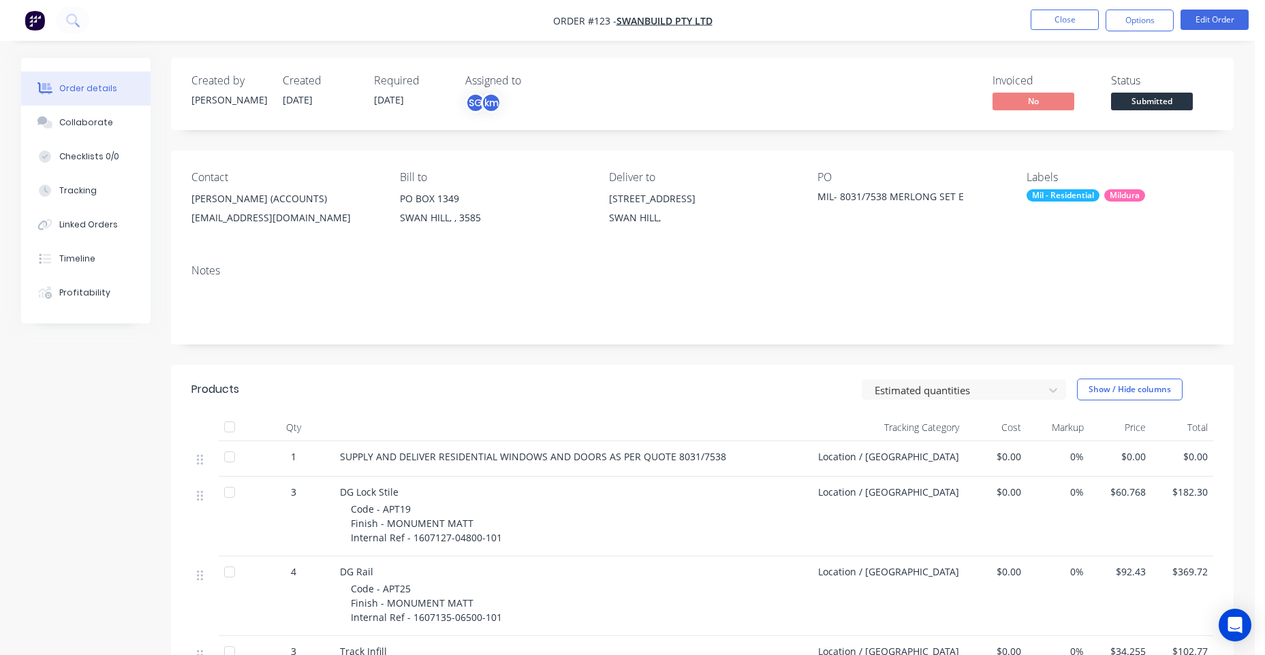
drag, startPoint x: 228, startPoint y: 267, endPoint x: 227, endPoint y: 274, distance: 7.5
click at [227, 267] on div "Notes" at bounding box center [701, 270] width 1021 height 13
click at [226, 279] on div "Notes" at bounding box center [702, 298] width 1062 height 91
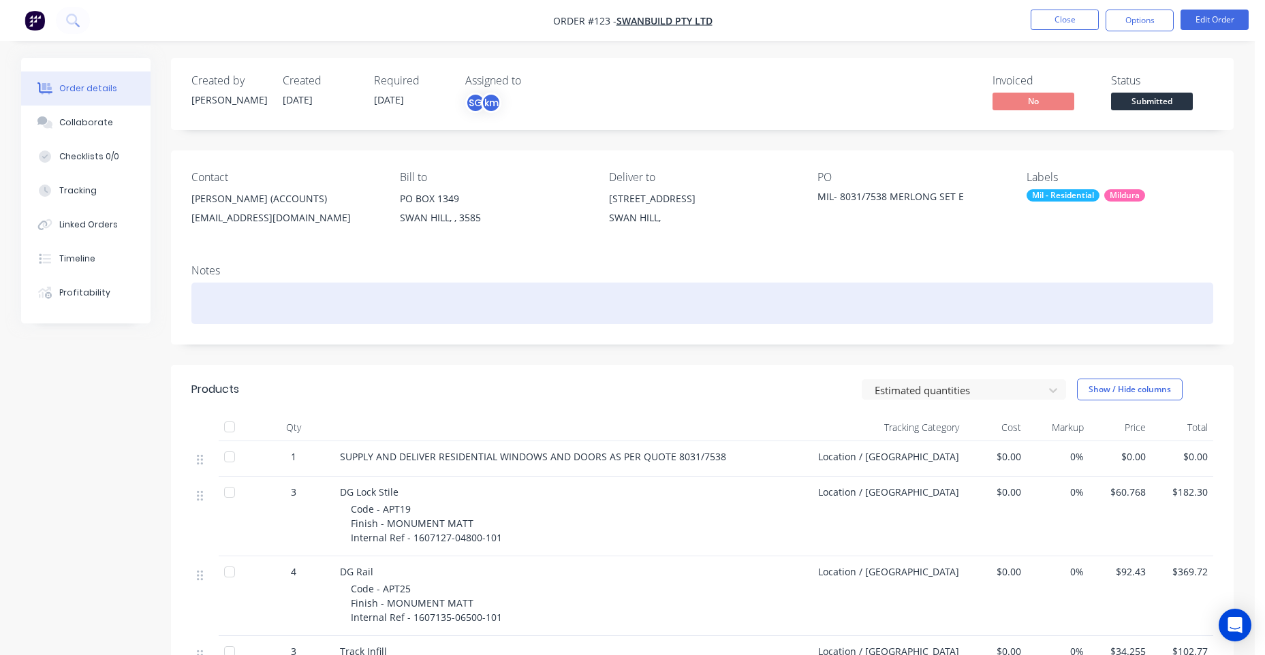
drag, startPoint x: 220, startPoint y: 287, endPoint x: 215, endPoint y: 291, distance: 7.2
click at [215, 290] on div at bounding box center [701, 304] width 1021 height 42
paste div
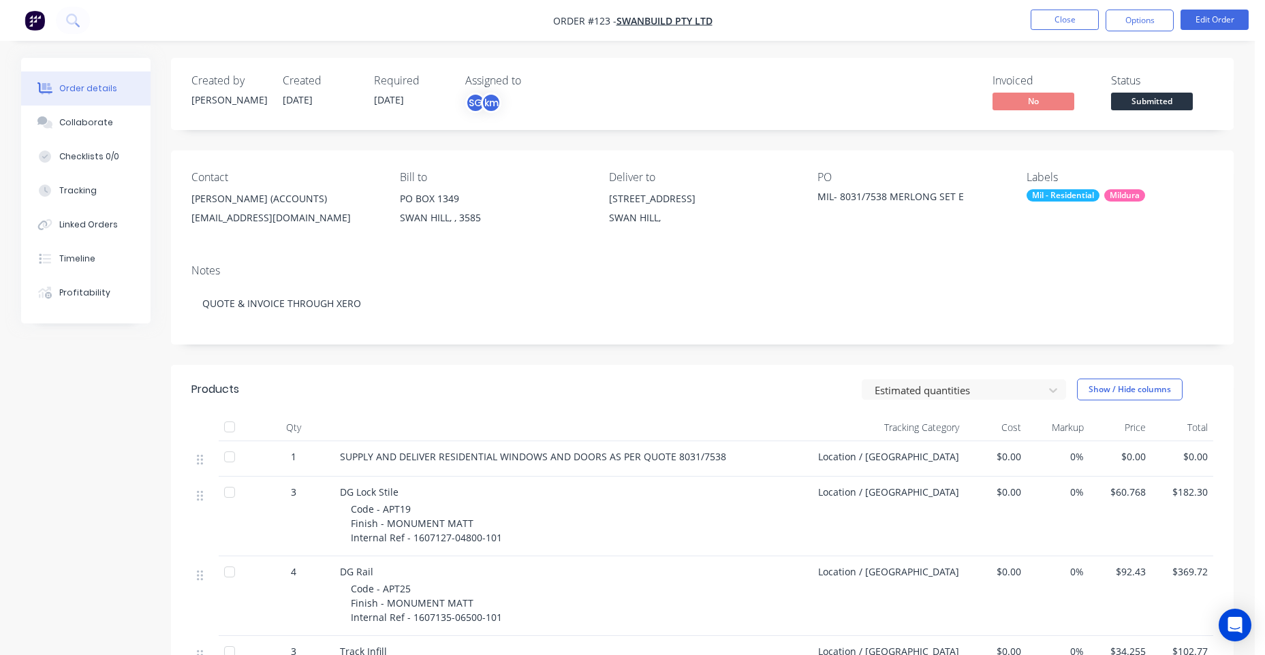
click at [826, 67] on div "Created by [PERSON_NAME] Created [DATE] Required [DATE] Assigned to SG km Invoi…" at bounding box center [702, 94] width 1062 height 72
click at [1052, 18] on button "Close" at bounding box center [1064, 20] width 68 height 20
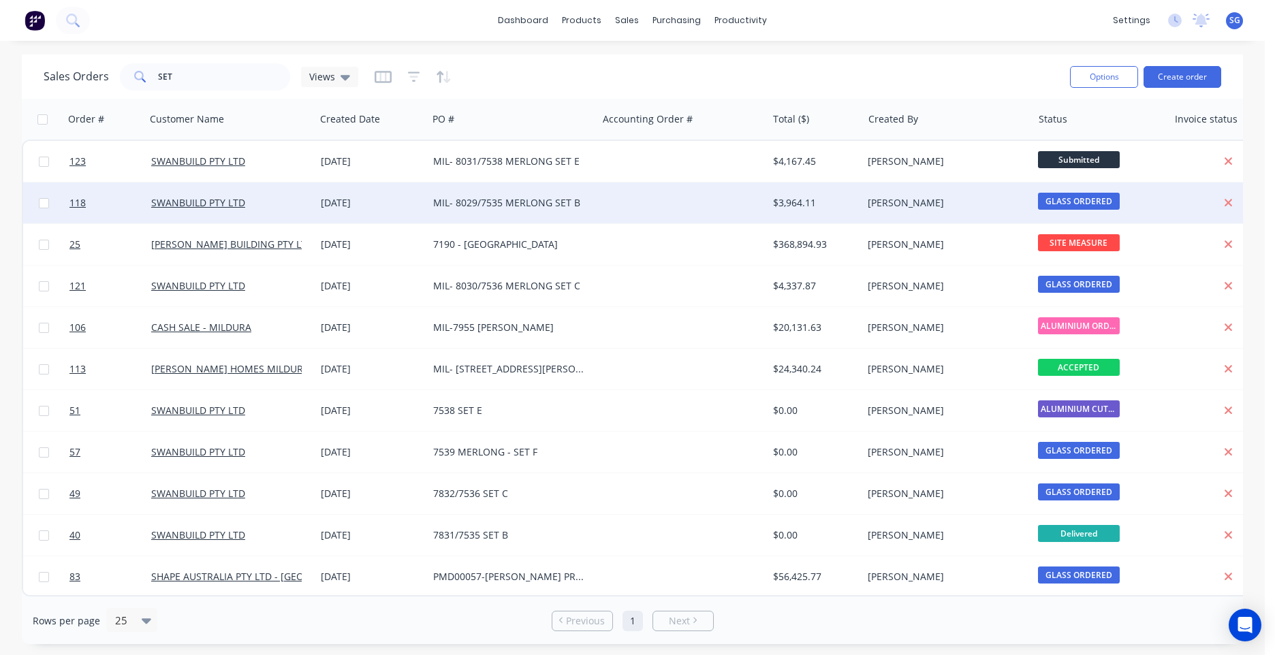
click at [582, 195] on div "MIL- 8029/7535 MERLONG SET B" at bounding box center [513, 203] width 170 height 41
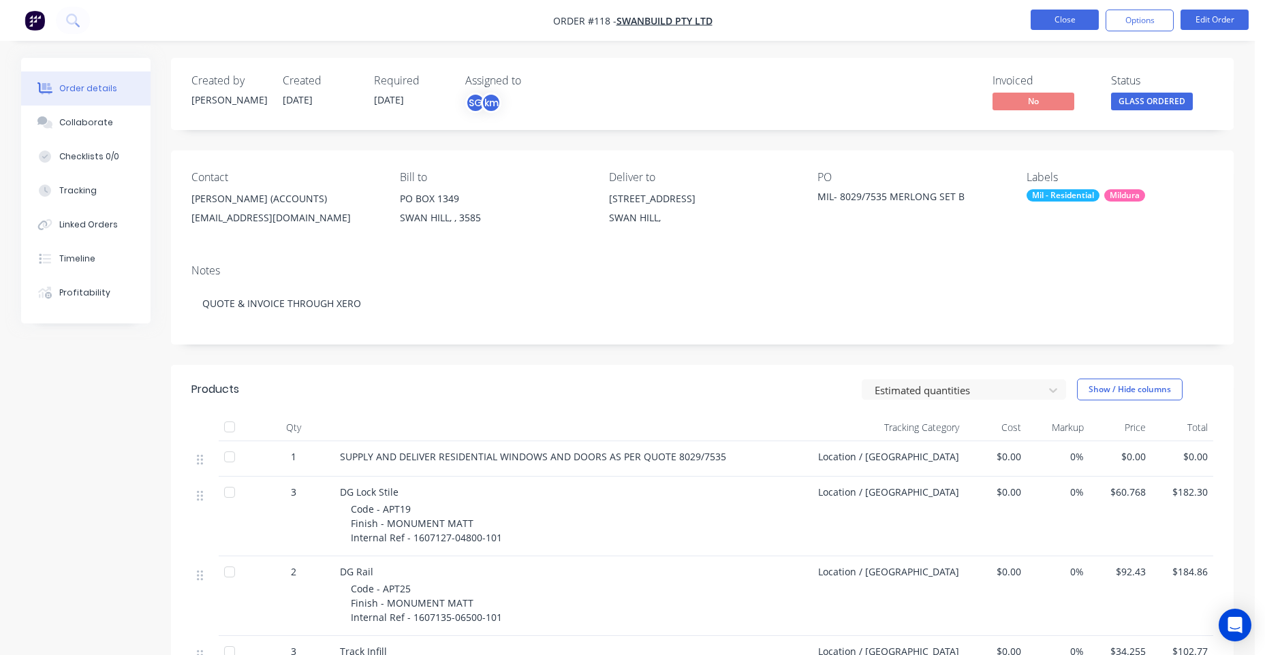
click at [1039, 21] on button "Close" at bounding box center [1064, 20] width 68 height 20
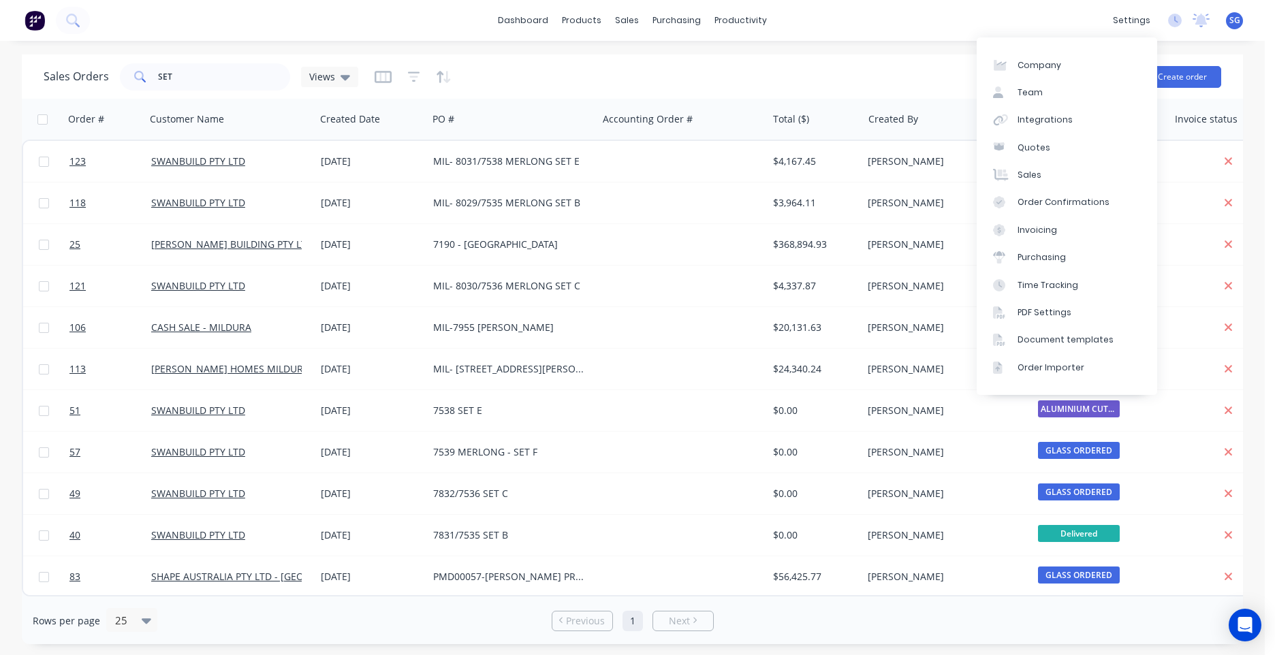
click at [973, 6] on div "dashboard products sales purchasing productivity dashboard products Product Cat…" at bounding box center [632, 20] width 1265 height 41
click at [881, 54] on div "dashboard products sales purchasing productivity dashboard products Product Cat…" at bounding box center [632, 327] width 1265 height 655
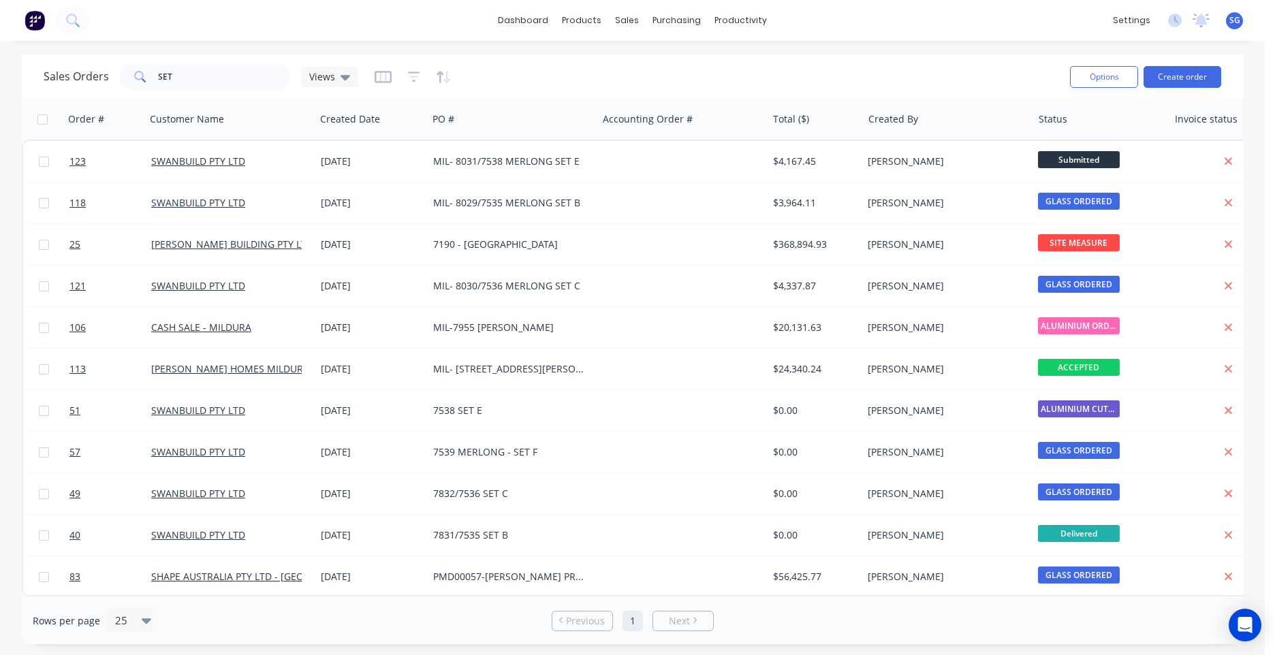
click at [855, 59] on div "Sales Orders SET Views Options Create order" at bounding box center [632, 76] width 1221 height 44
click at [1171, 82] on button "Create order" at bounding box center [1182, 77] width 78 height 22
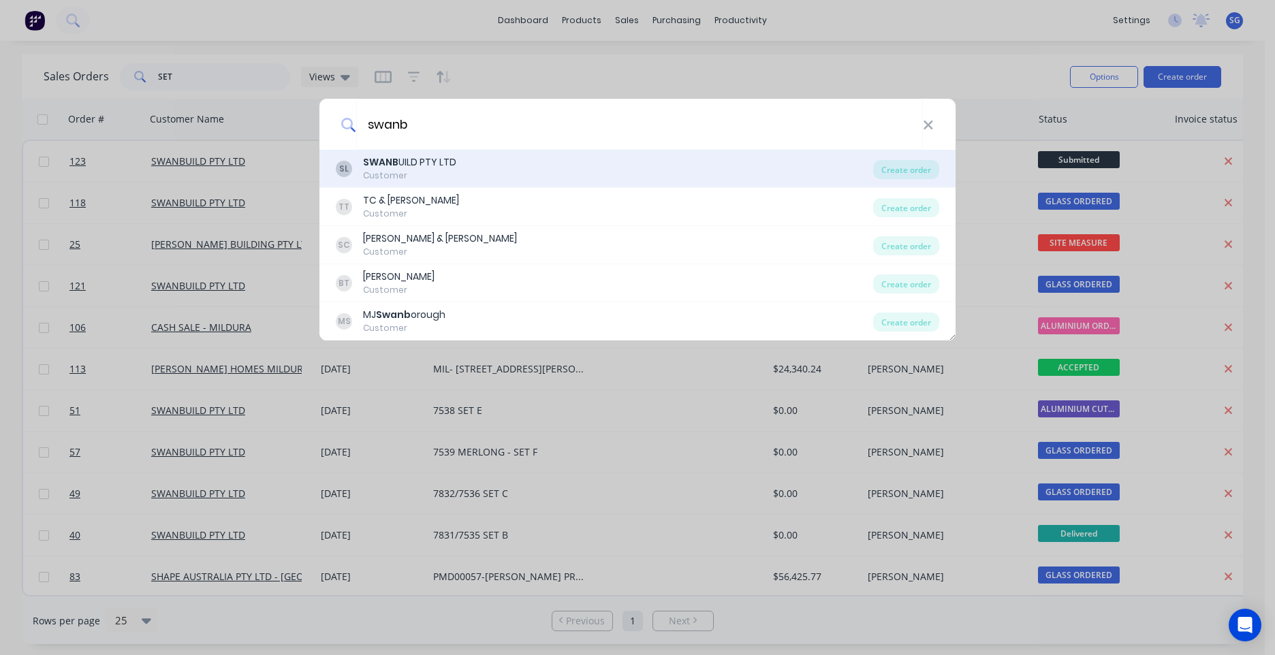
type input "swanb"
click at [473, 179] on div "SL SWANB UILD PTY LTD Customer" at bounding box center [604, 168] width 537 height 27
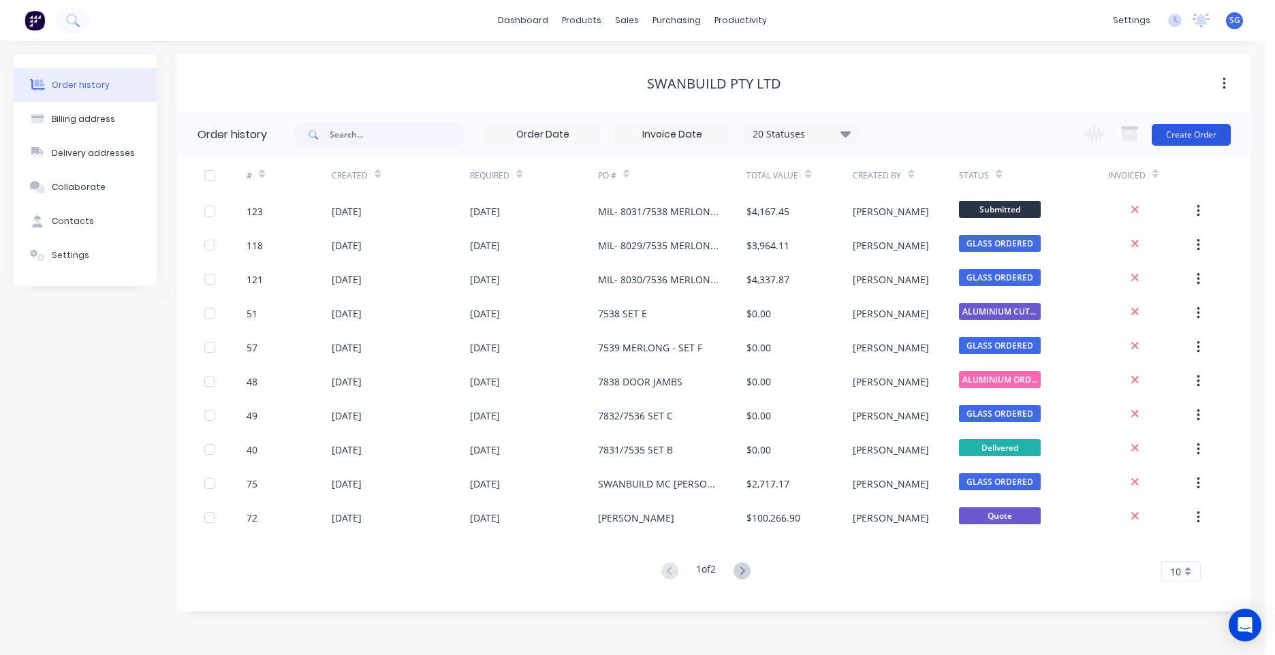
click at [1205, 140] on button "Create Order" at bounding box center [1191, 135] width 79 height 22
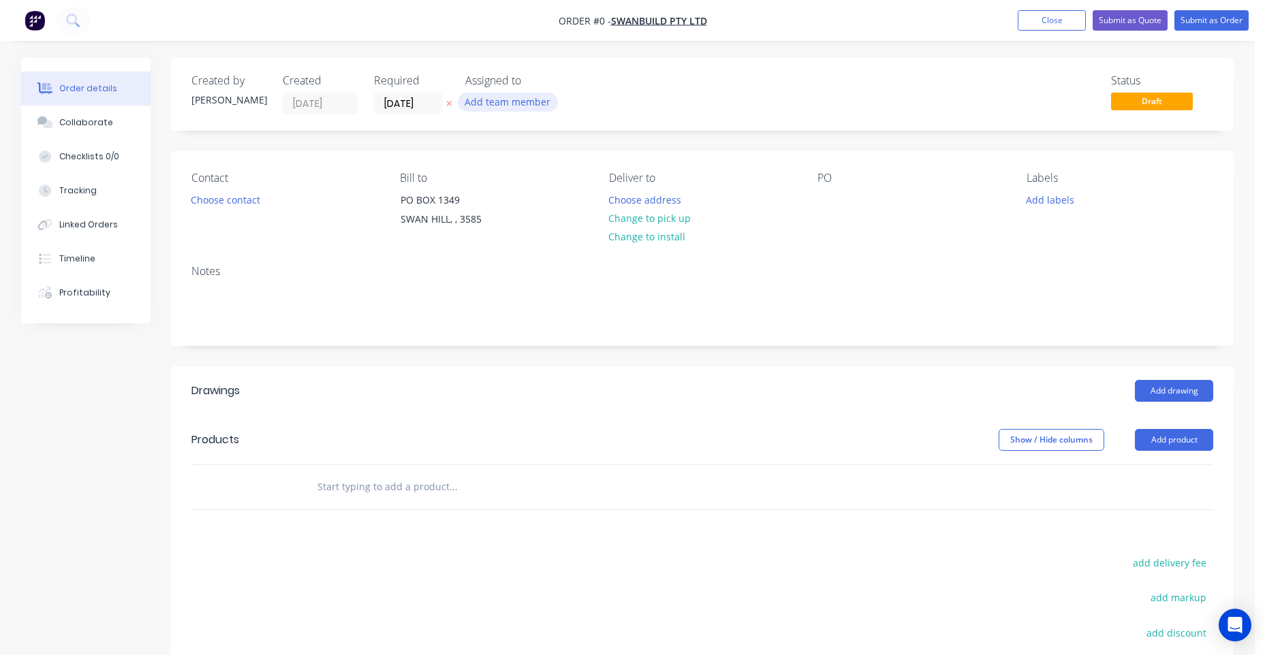
click at [511, 103] on button "Add team member" at bounding box center [508, 102] width 100 height 18
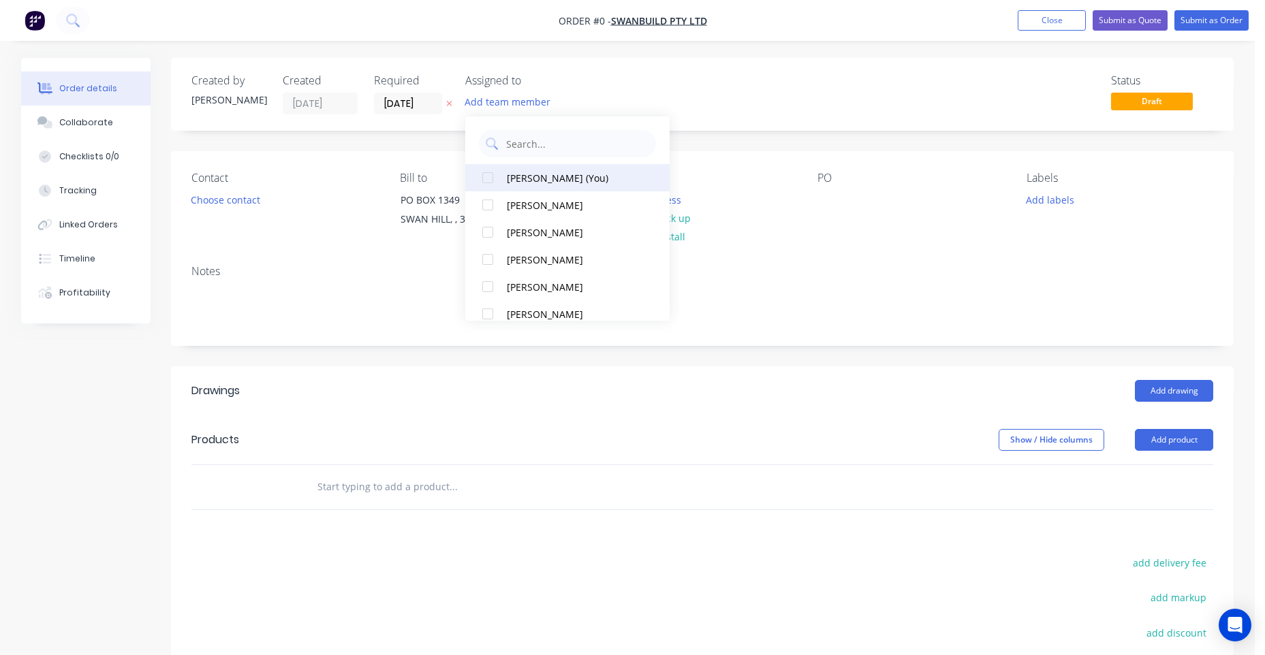
click at [562, 172] on div "[PERSON_NAME] (You)" at bounding box center [575, 178] width 136 height 14
click at [573, 158] on button "[PERSON_NAME]" at bounding box center [567, 150] width 204 height 27
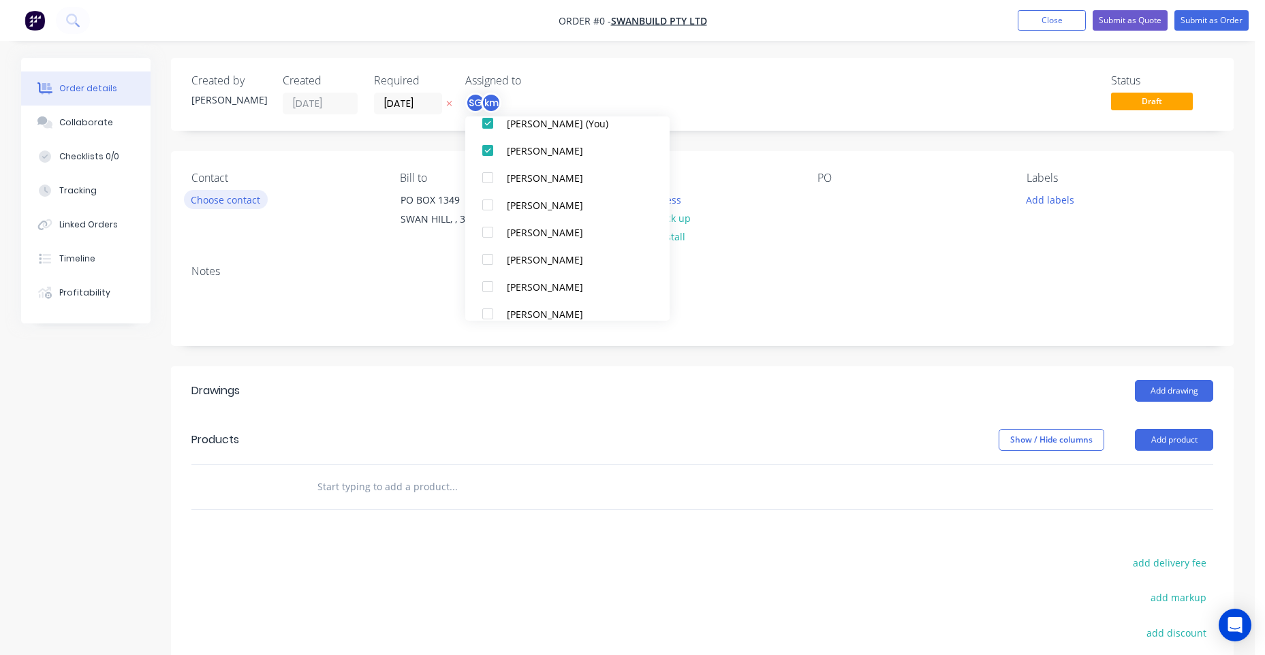
click at [223, 208] on div "Order details Collaborate Checklists 0/0 Tracking Linked Orders Timeline Profit…" at bounding box center [626, 457] width 1239 height 799
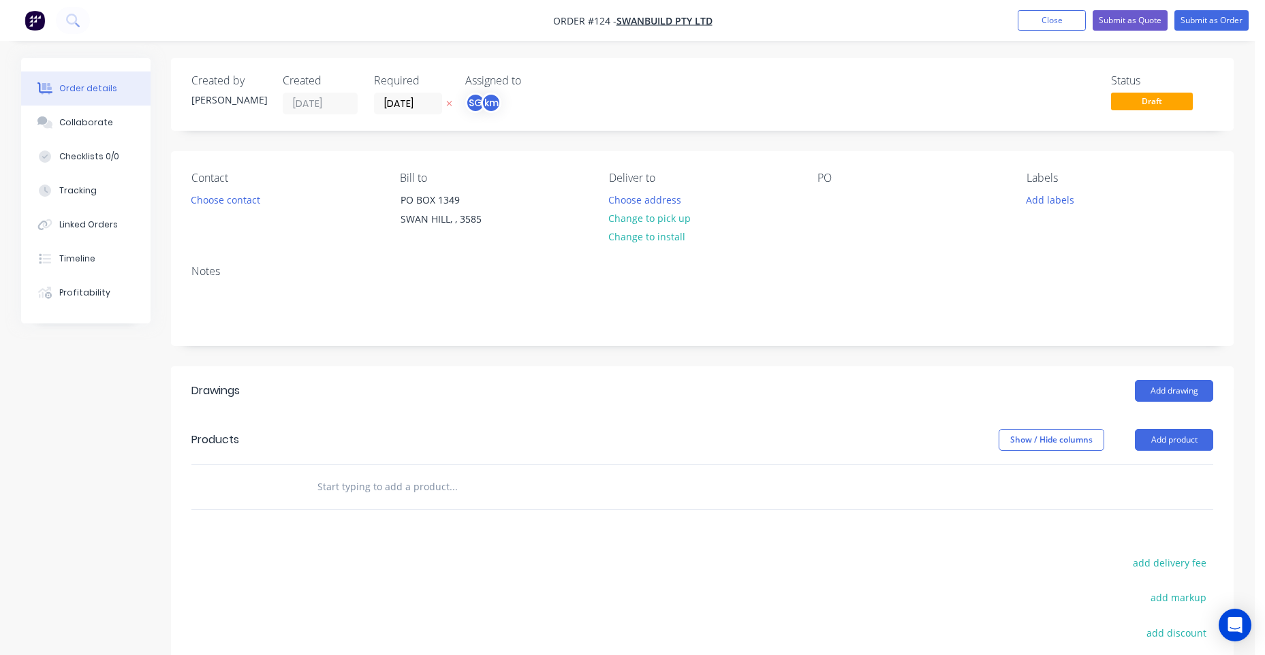
click at [247, 215] on div "Contact Choose contact" at bounding box center [284, 203] width 187 height 62
click at [247, 210] on div "Contact Choose contact" at bounding box center [284, 203] width 187 height 62
click at [241, 202] on button "Choose contact" at bounding box center [226, 199] width 84 height 18
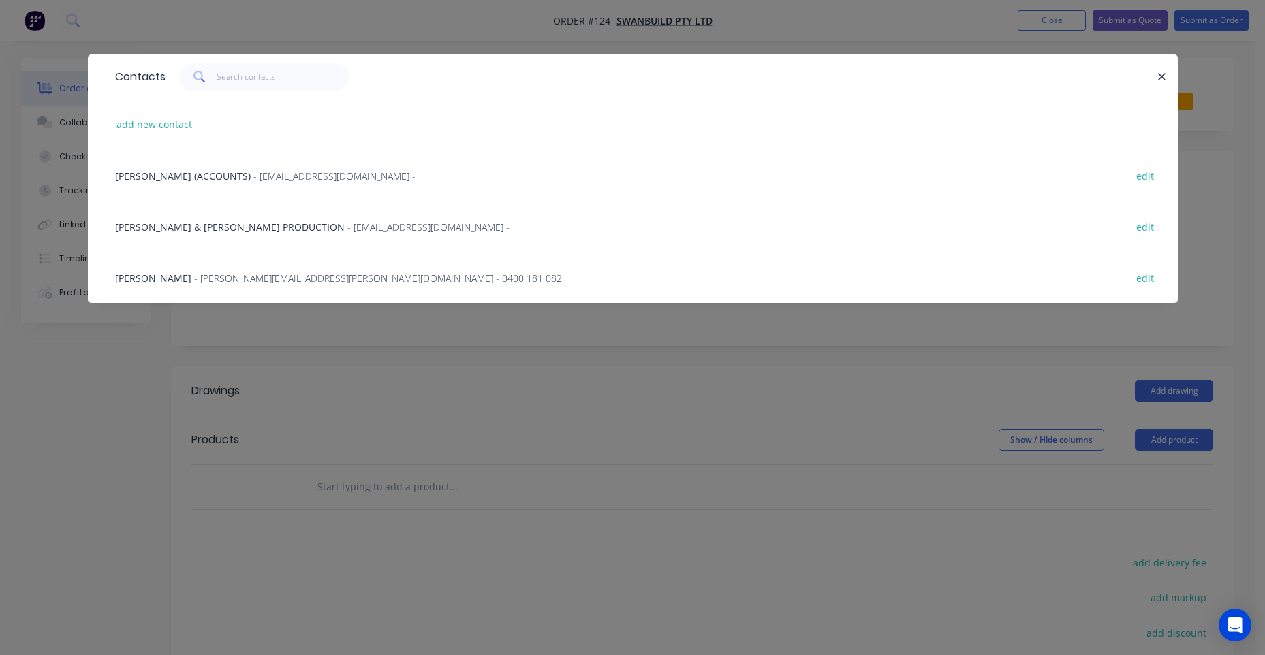
click at [238, 183] on div "[PERSON_NAME] (ACCOUNTS) - [EMAIL_ADDRESS][DOMAIN_NAME] - edit" at bounding box center [632, 175] width 1049 height 51
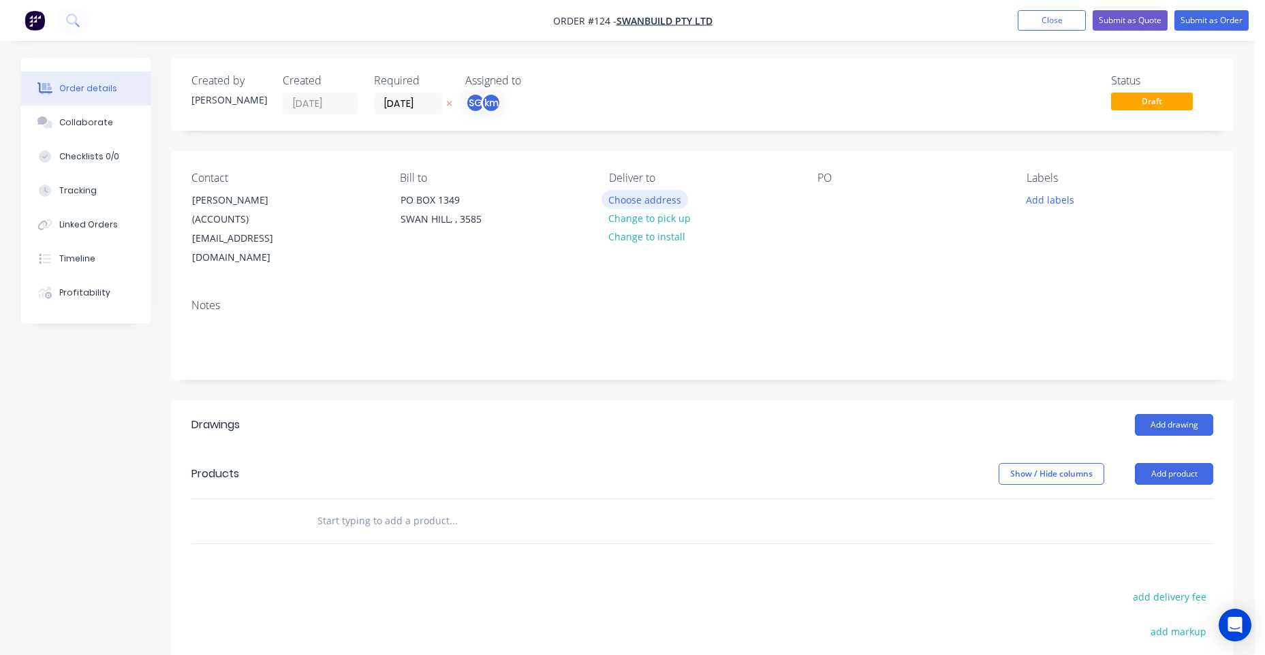
click at [644, 195] on button "Choose address" at bounding box center [644, 199] width 87 height 18
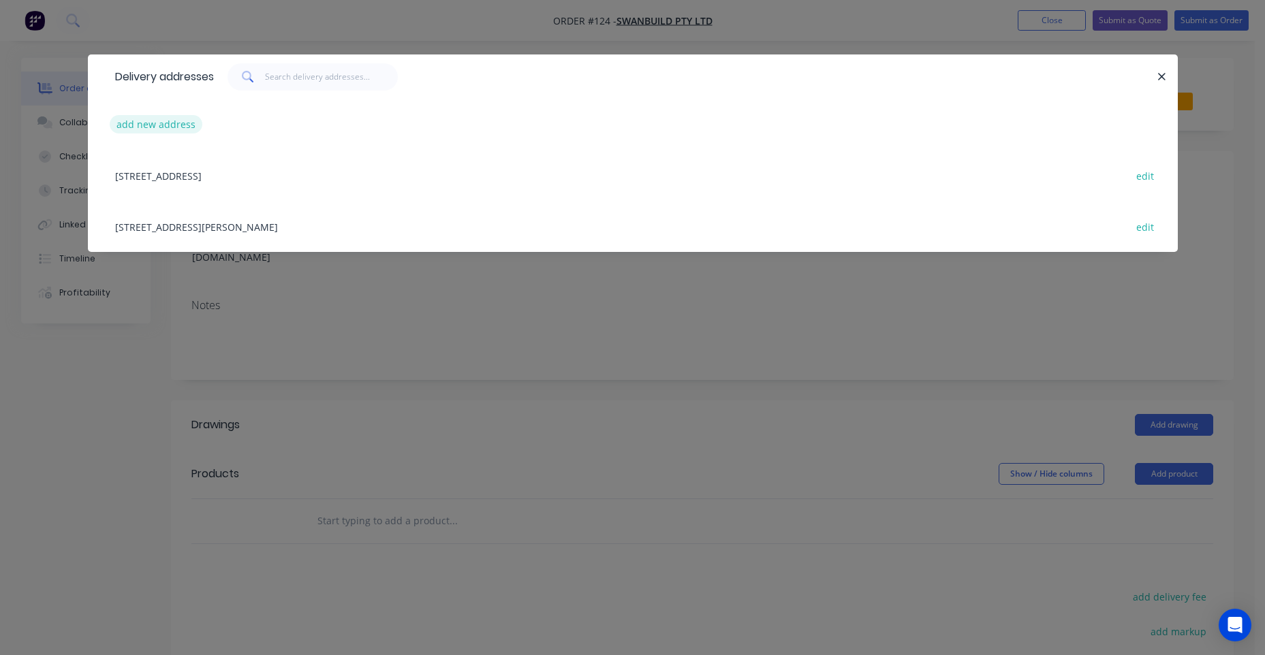
click at [144, 130] on button "add new address" at bounding box center [156, 124] width 93 height 18
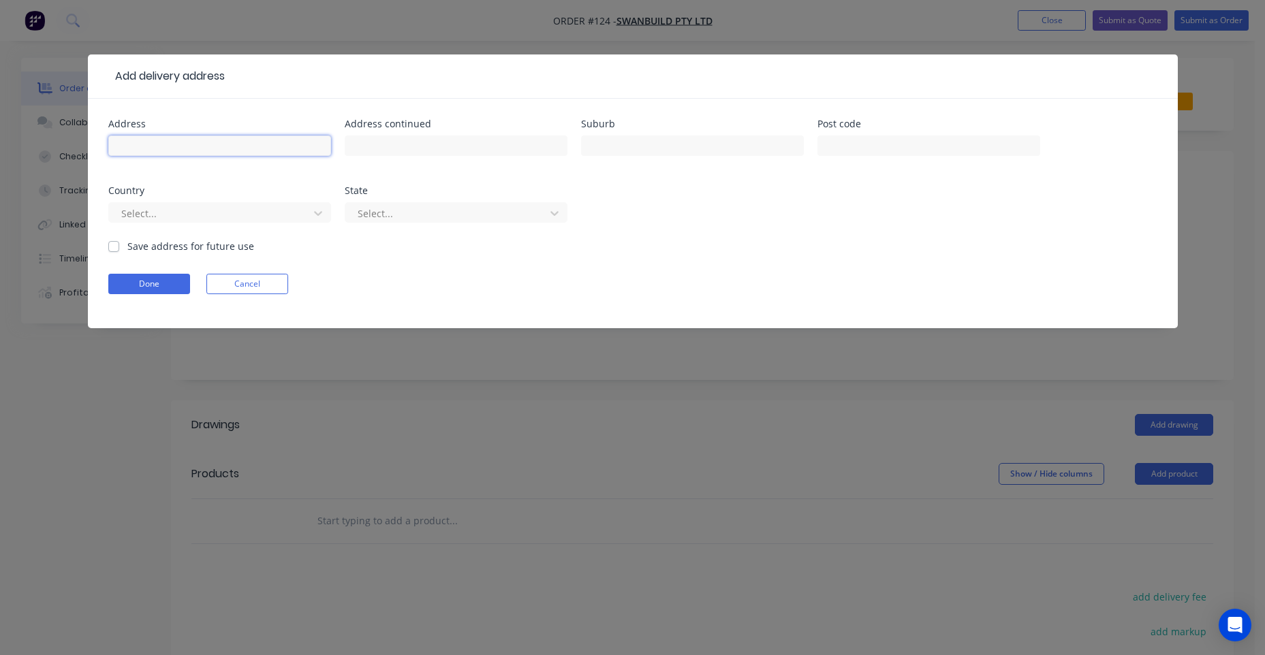
click at [279, 141] on input "text" at bounding box center [219, 146] width 223 height 20
type input "[STREET_ADDRESS]"
click at [771, 140] on input "text" at bounding box center [692, 146] width 223 height 20
type input "SWAN HILL"
click at [121, 273] on form "Address [STREET_ADDRESS] Address continued Suburb [GEOGRAPHIC_DATA] Post code C…" at bounding box center [632, 223] width 1049 height 209
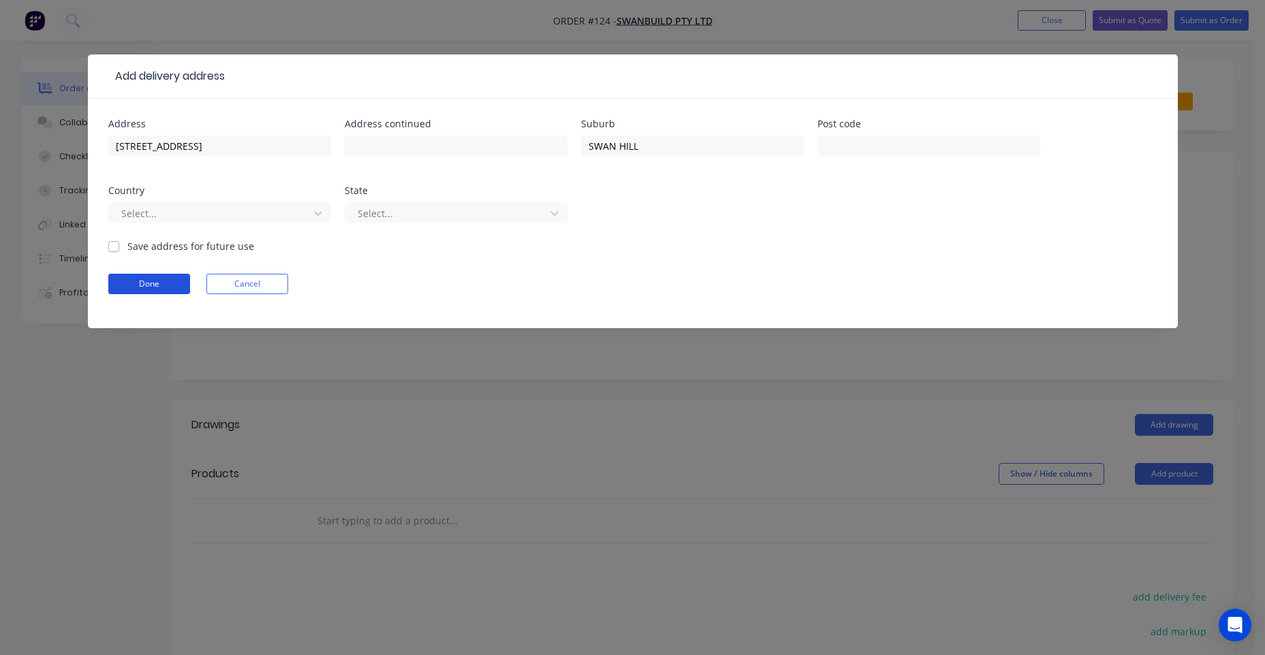
click at [121, 277] on button "Done" at bounding box center [149, 284] width 82 height 20
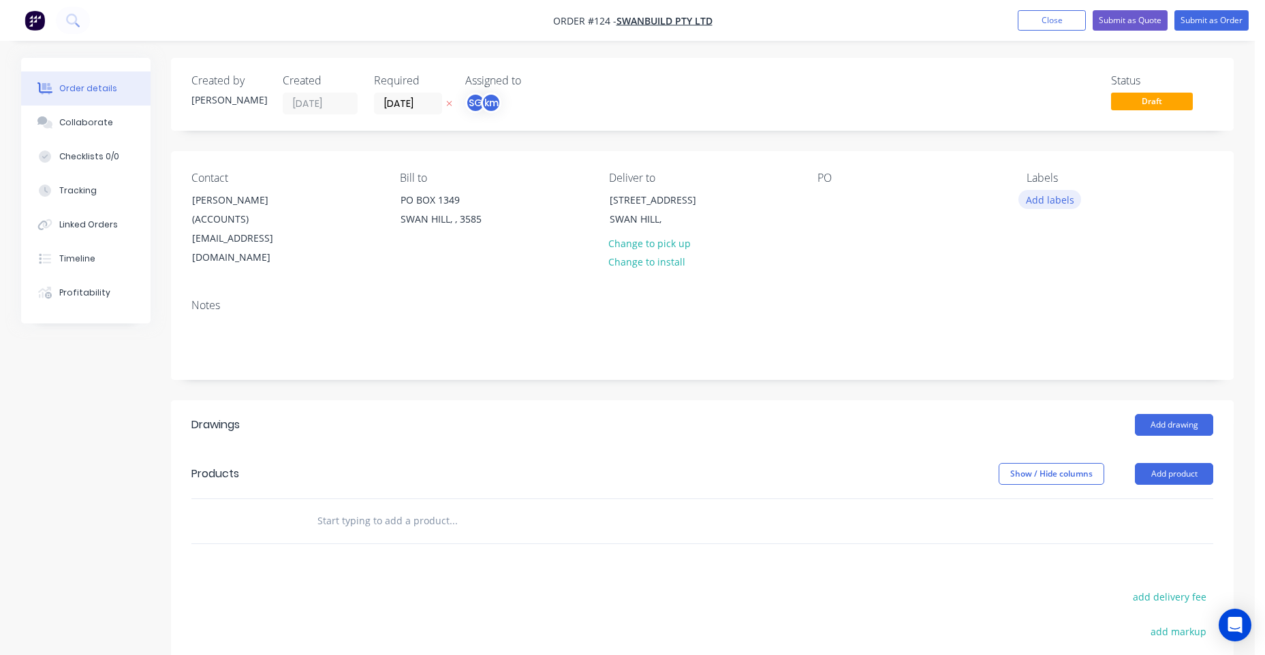
click at [1044, 193] on button "Add labels" at bounding box center [1049, 199] width 63 height 18
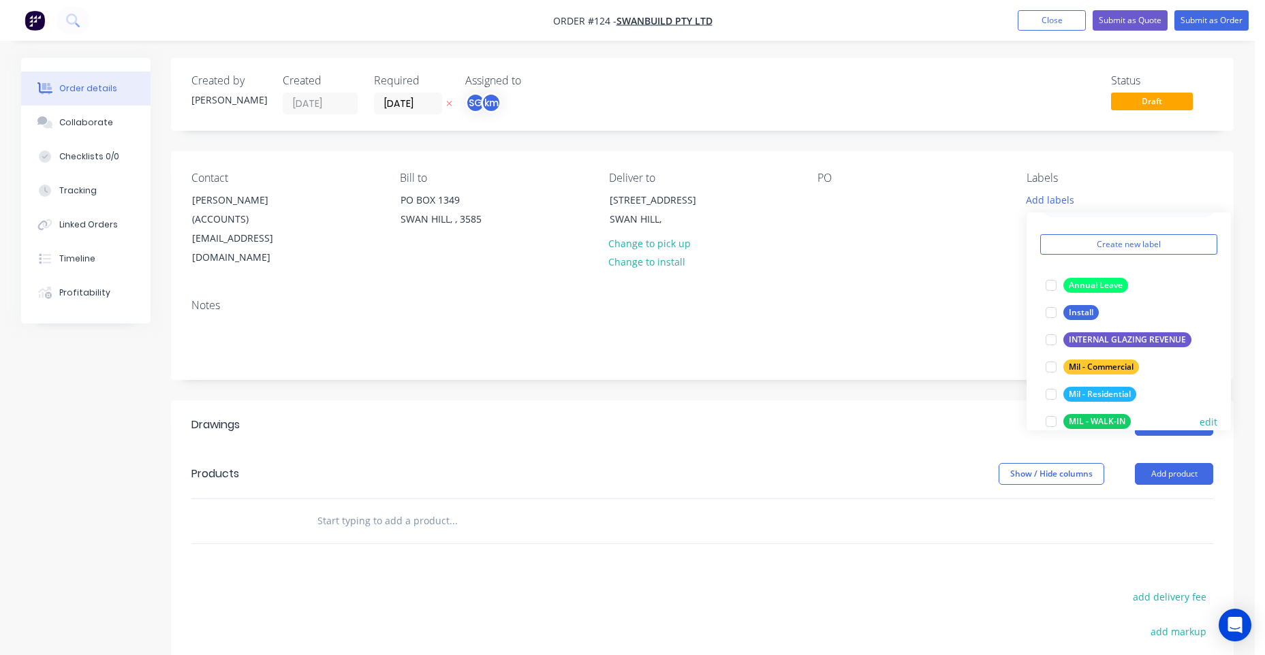
scroll to position [68, 0]
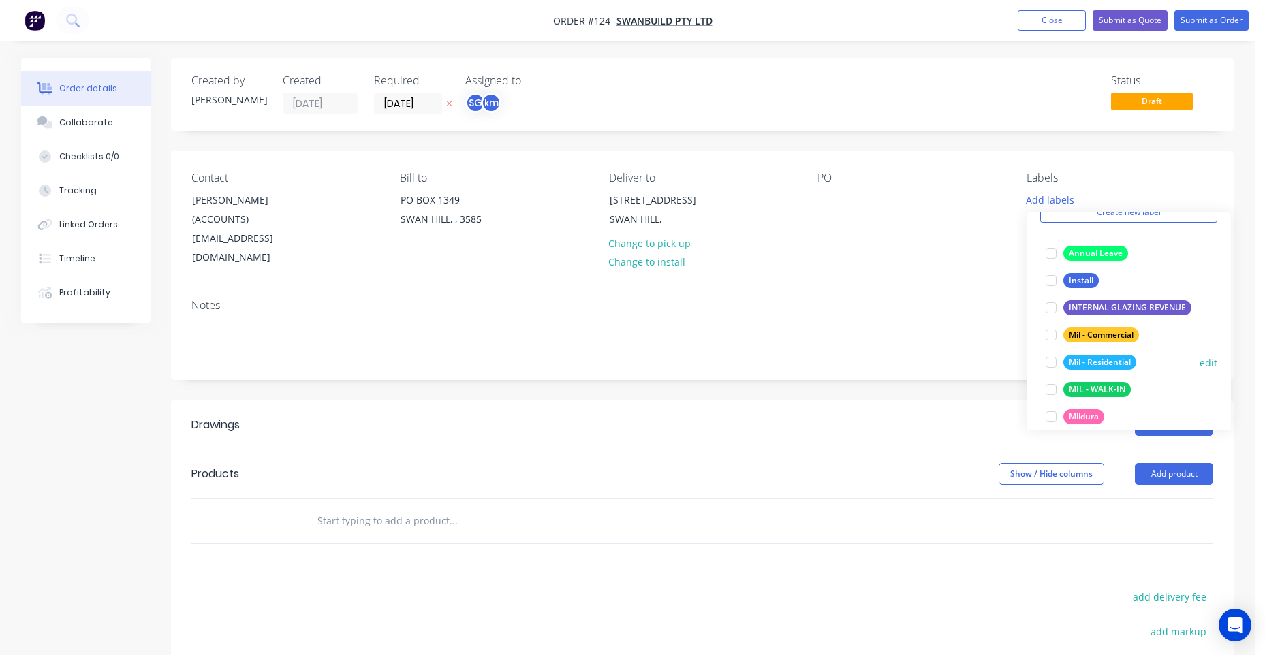
click at [1098, 362] on div "Mil - Residential" at bounding box center [1099, 362] width 73 height 15
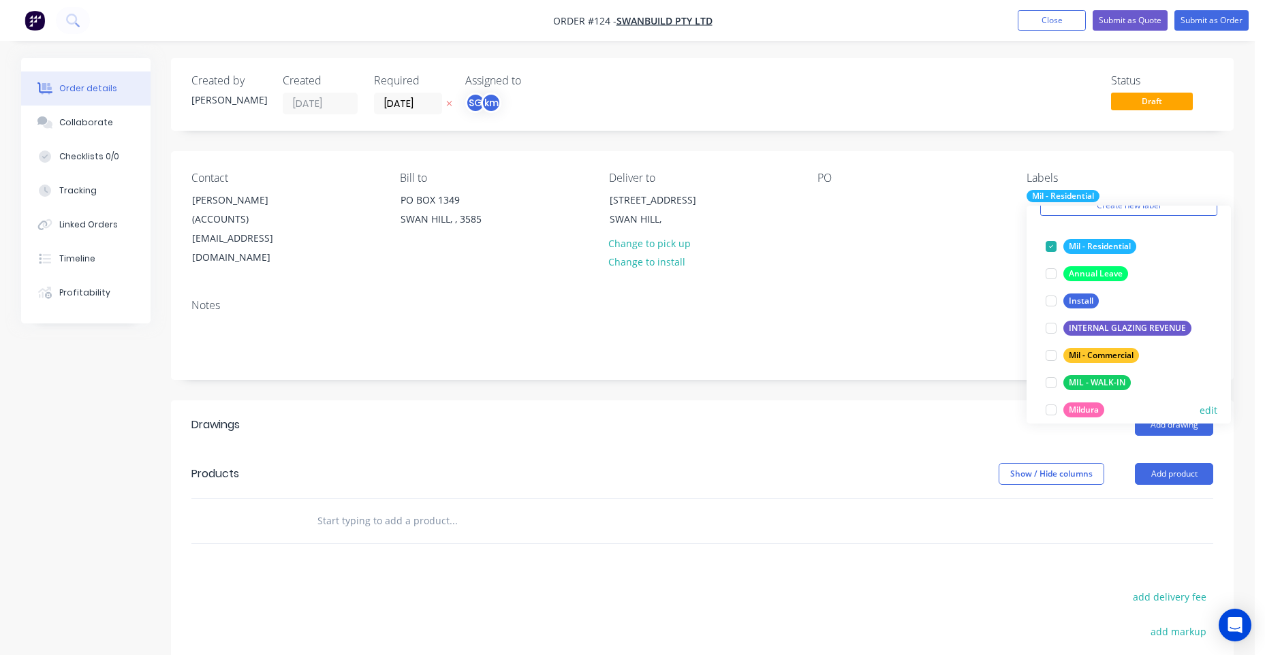
click at [1090, 409] on div "Mildura" at bounding box center [1083, 409] width 41 height 15
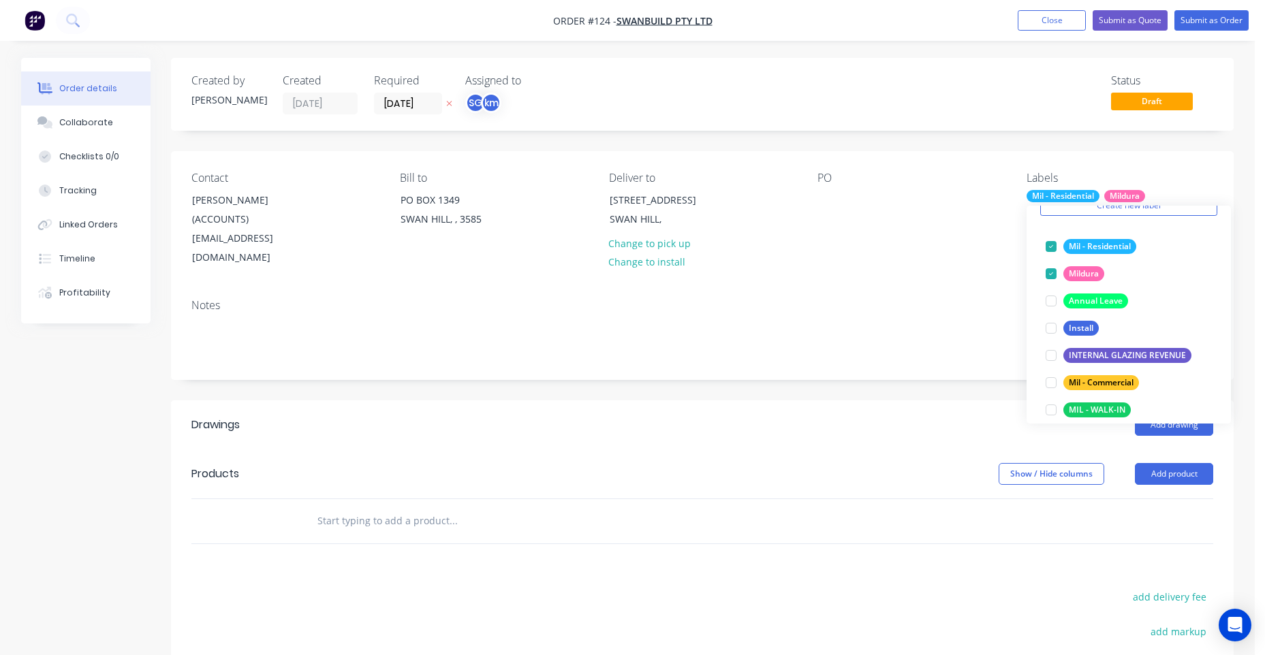
click at [812, 200] on div "Contact [PERSON_NAME] (ACCOUNTS) [EMAIL_ADDRESS][DOMAIN_NAME] Bill to [STREET_A…" at bounding box center [702, 219] width 1062 height 137
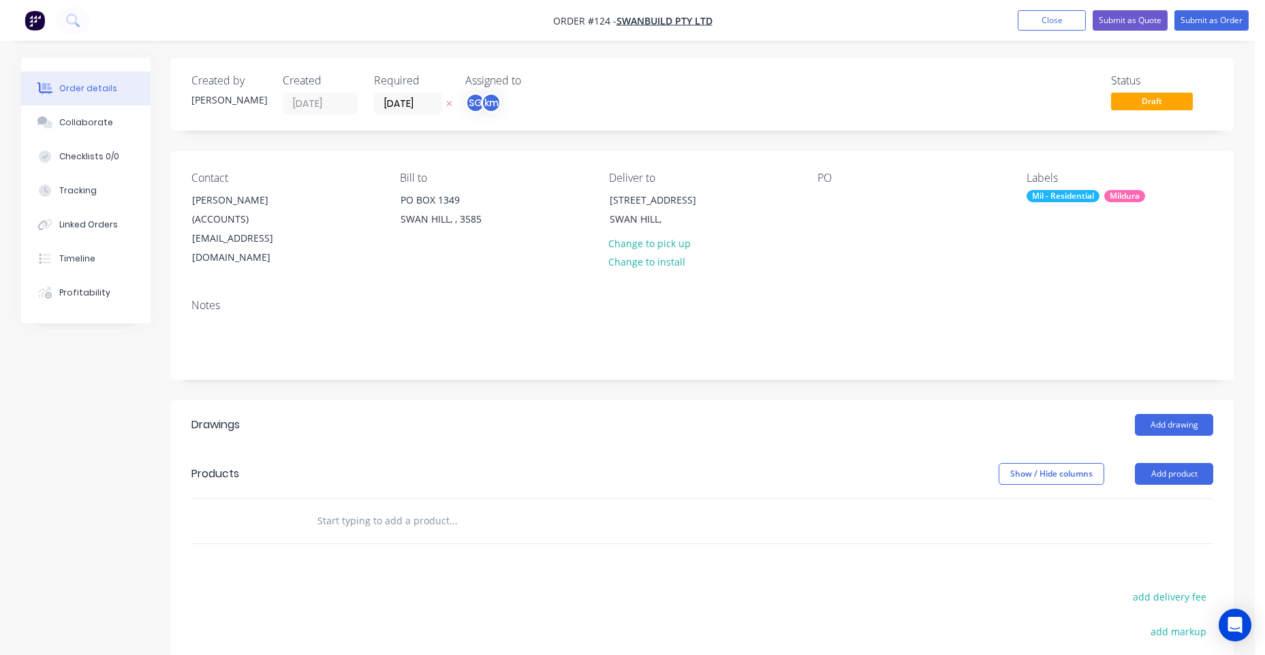
click at [816, 202] on div "Contact [PERSON_NAME] (ACCOUNTS) [EMAIL_ADDRESS][DOMAIN_NAME] Bill to [STREET_A…" at bounding box center [702, 219] width 1062 height 137
click at [824, 202] on div at bounding box center [828, 200] width 22 height 20
click at [406, 507] on input "text" at bounding box center [453, 520] width 272 height 27
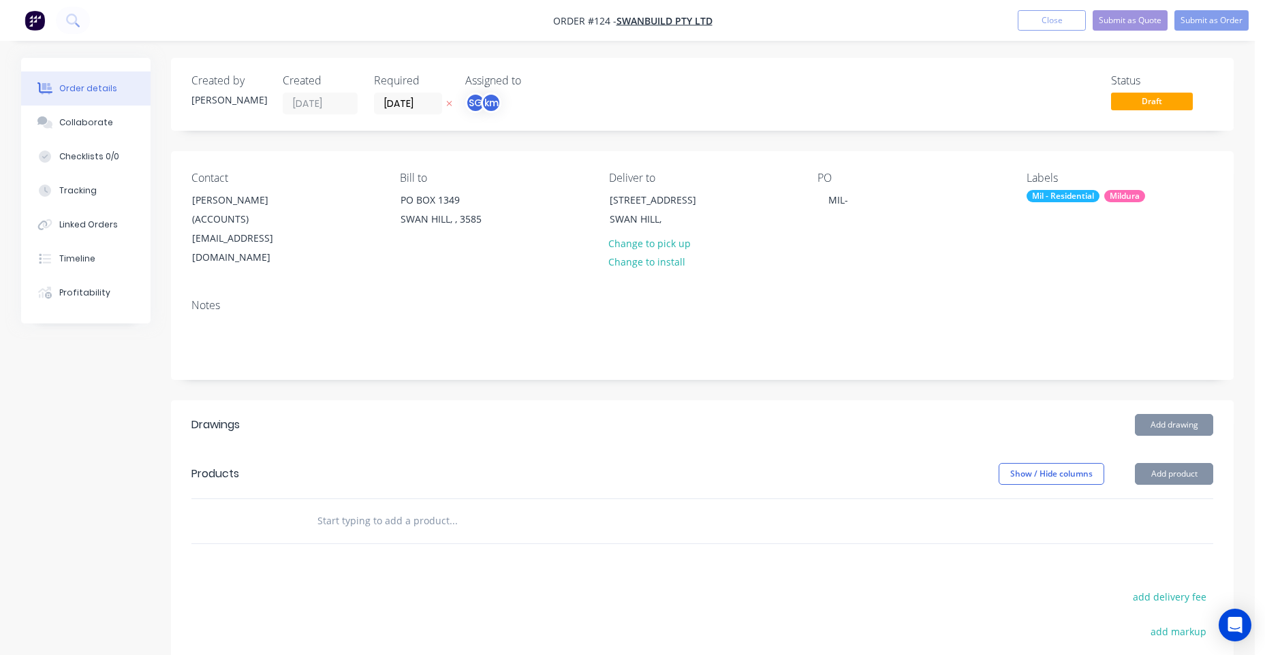
click at [406, 507] on input "text" at bounding box center [453, 520] width 272 height 27
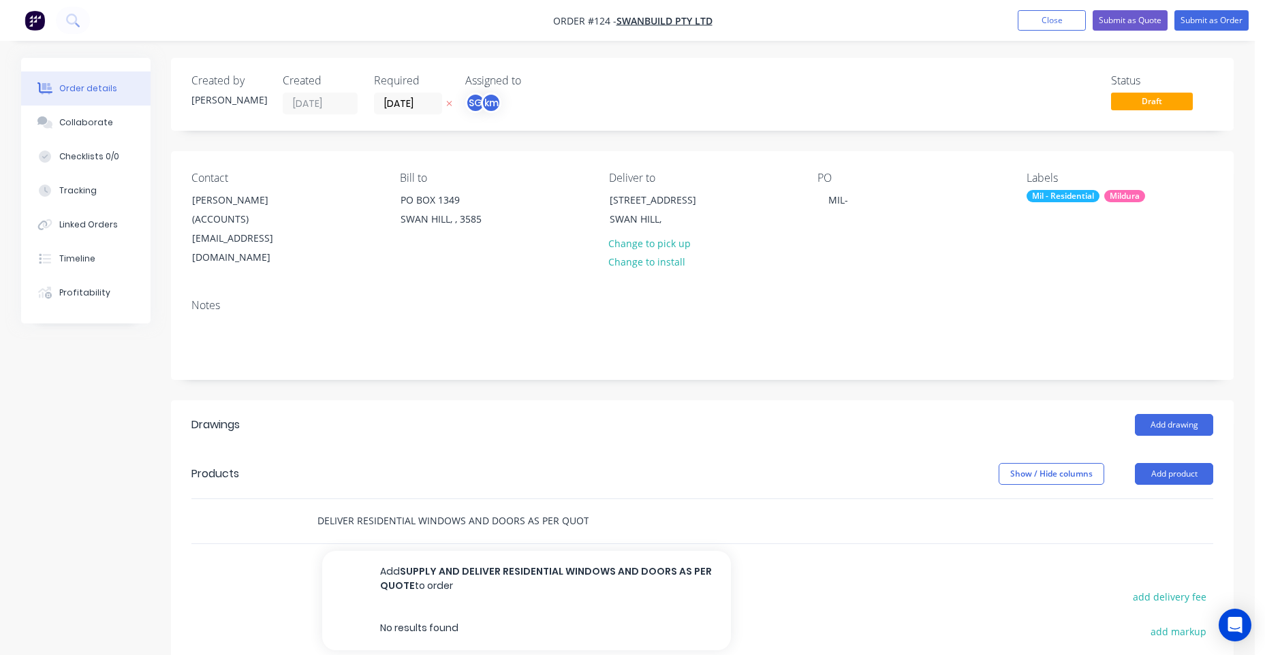
scroll to position [0, 62]
type input "SUPPLY AND DELIVER RESIDENTIAL WINDOWS AND DOORS AS PER QUOTE"
click at [114, 415] on div "Created by [PERSON_NAME] Created [DATE] Required [DATE] Assigned to SG km Statu…" at bounding box center [627, 475] width 1212 height 834
click at [519, 449] on header "Products Show / Hide columns Add product" at bounding box center [702, 473] width 1062 height 49
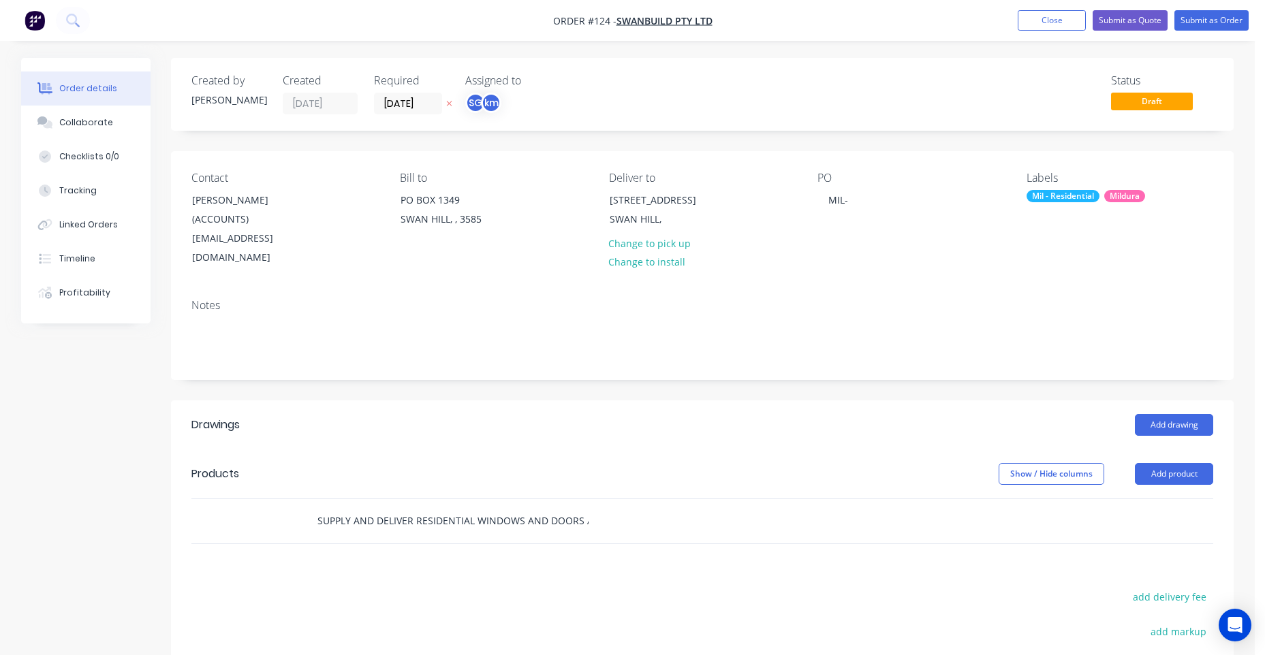
click at [378, 507] on input "SUPPLY AND DELIVER RESIDENTIAL WINDOWS AND DOORS AS PER QUOTE" at bounding box center [453, 520] width 272 height 27
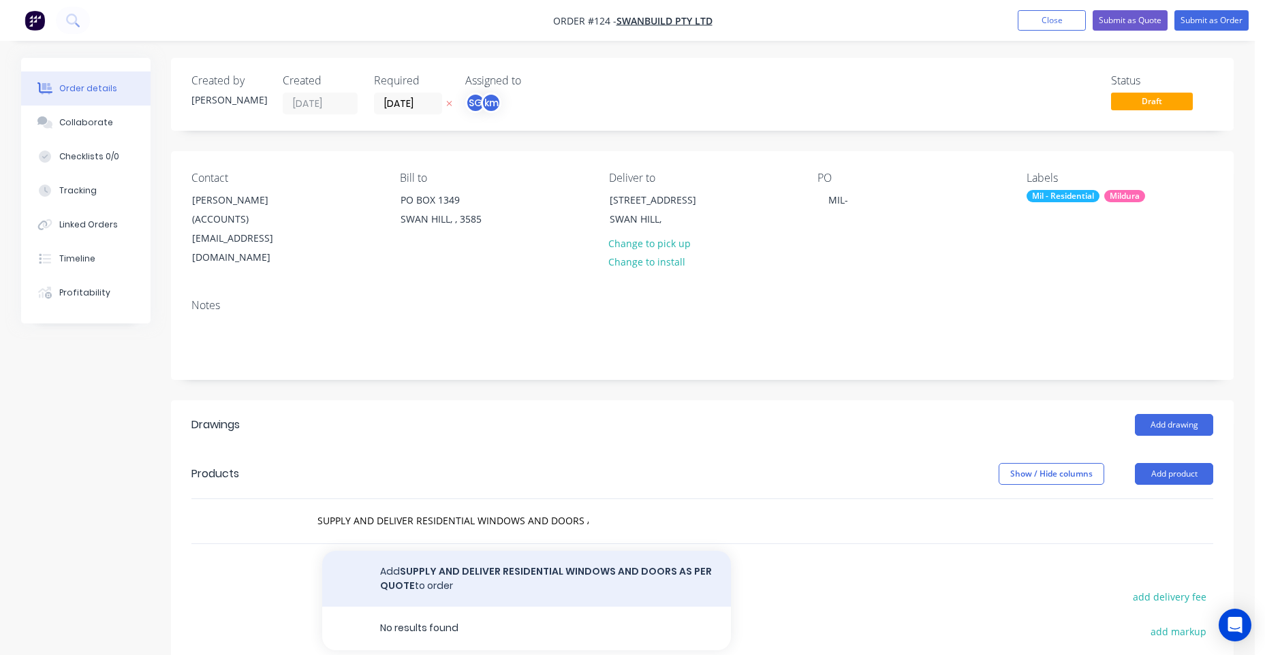
click at [395, 554] on button "Add SUPPLY AND DELIVER RESIDENTIAL WINDOWS AND DOORS AS PER QUOTE to order" at bounding box center [526, 579] width 409 height 56
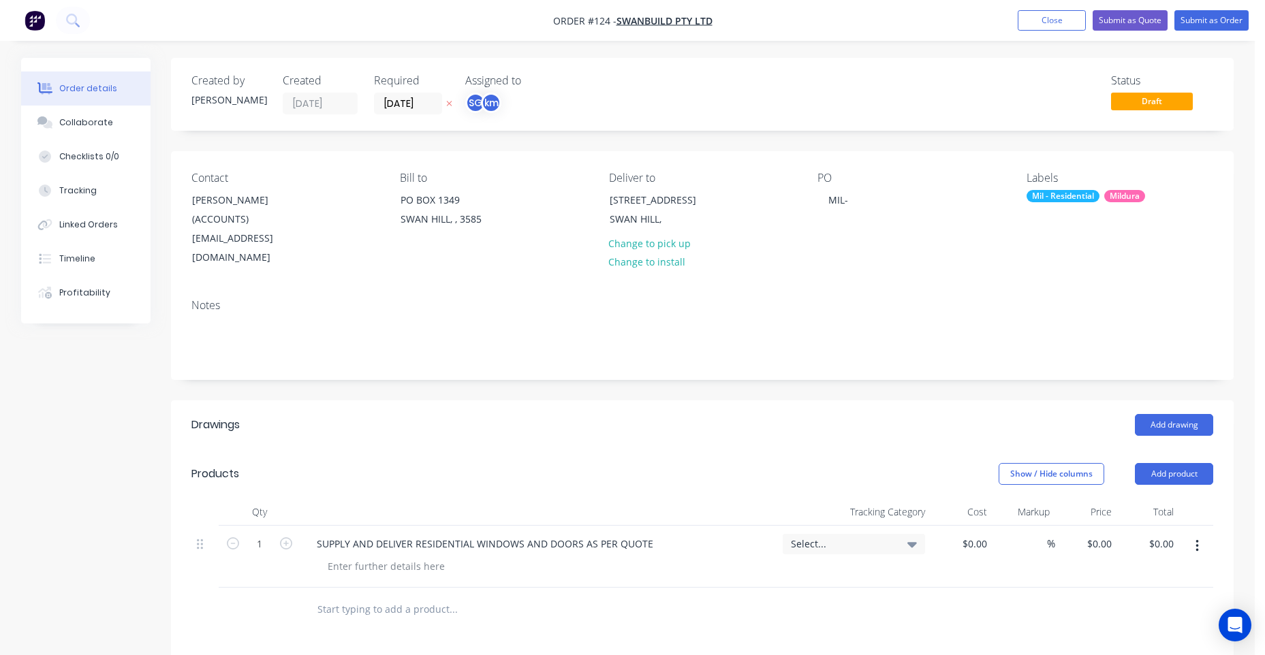
click at [449, 449] on header "Products Show / Hide columns Add product" at bounding box center [702, 473] width 1062 height 49
click at [426, 534] on div "SUPPLY AND DELIVER RESIDENTIAL WINDOWS AND DOORS AS PER QUOTE" at bounding box center [485, 544] width 358 height 20
click at [590, 534] on div "SUPPLY AND DELIVER RESIDENTIAL WINDOWS AND DOORS AS PER QUOTE" at bounding box center [485, 544] width 358 height 20
click at [621, 534] on div "SUPPLY AND DELIVER RESIDENTIAL WINDOWS AND DOORS AS PER QUOTE" at bounding box center [485, 544] width 358 height 20
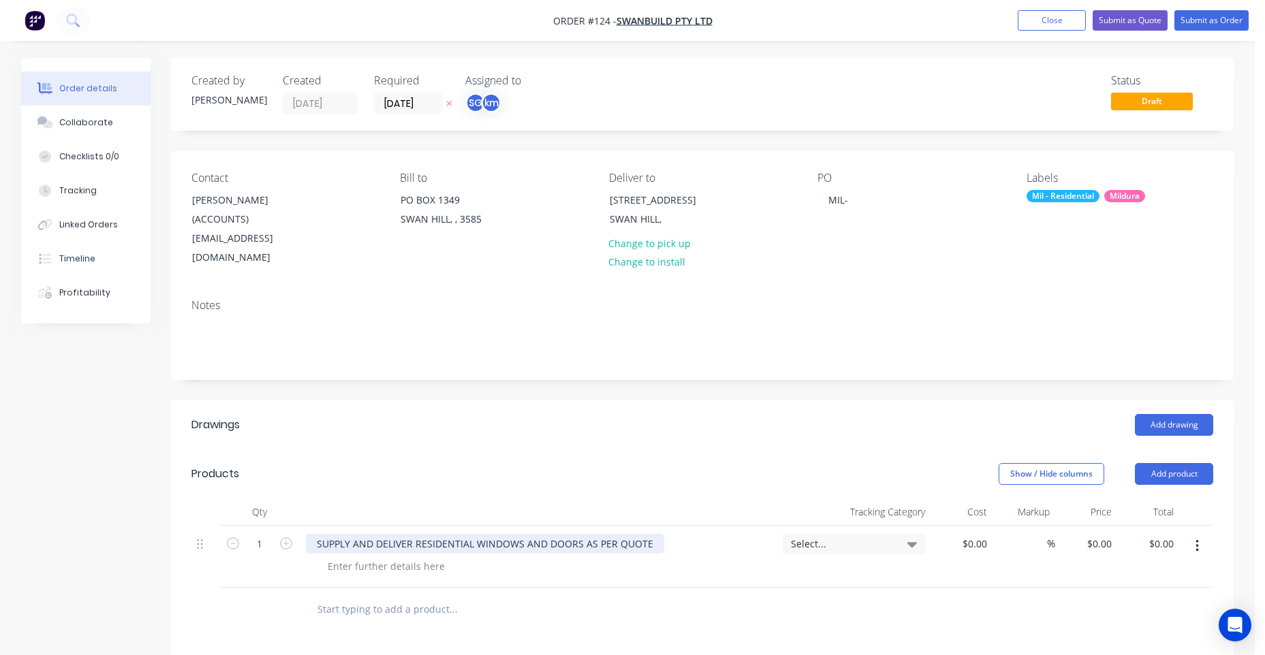
click at [639, 534] on div "SUPPLY AND DELIVER RESIDENTIAL WINDOWS AND DOORS AS PER QUOTE" at bounding box center [485, 544] width 358 height 20
click at [650, 534] on div "SUPPLY AND DELIVER RESIDENTIAL WINDOWS AND DOORS AS PER QUOTE" at bounding box center [485, 544] width 358 height 20
click at [469, 414] on div "Add drawing" at bounding box center [811, 425] width 804 height 22
click at [1192, 463] on button "Add product" at bounding box center [1174, 474] width 78 height 22
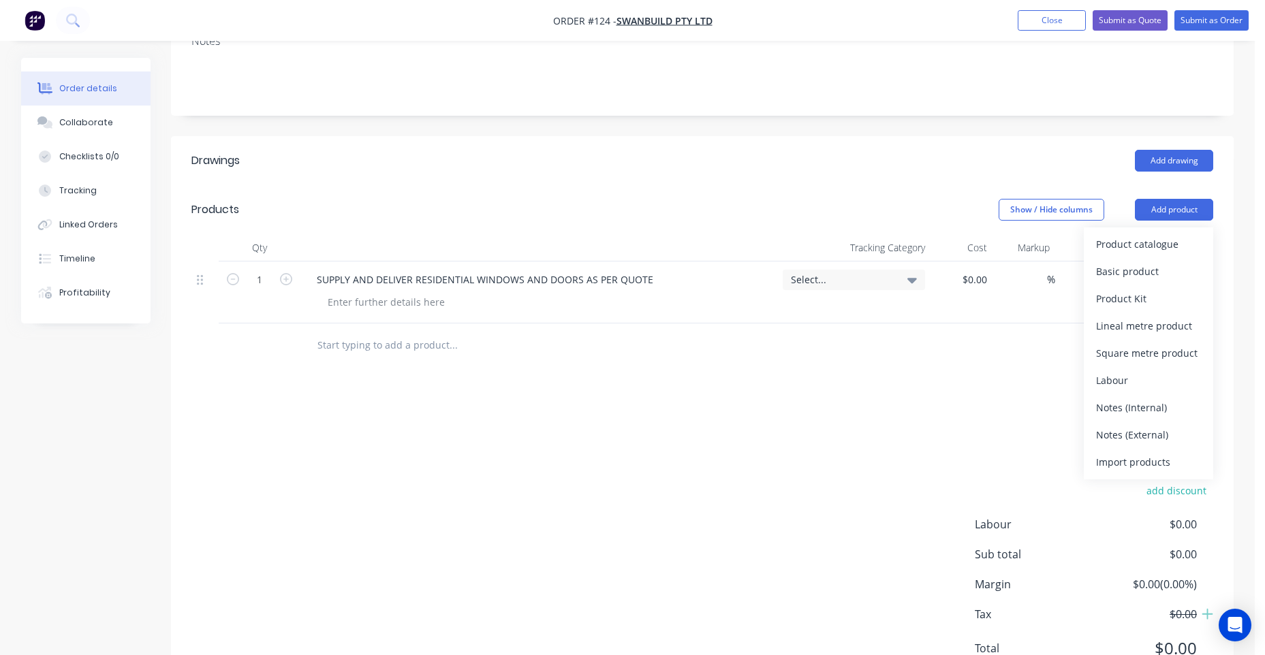
scroll to position [272, 0]
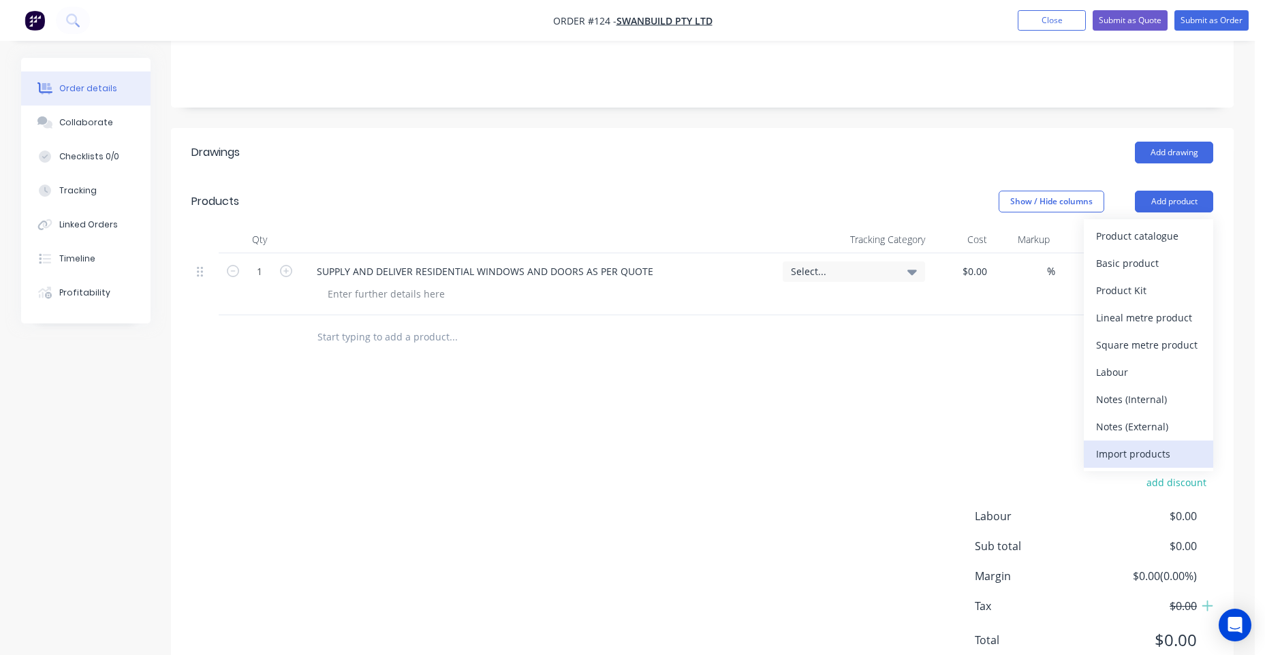
click at [1141, 444] on div "Import products" at bounding box center [1148, 454] width 105 height 20
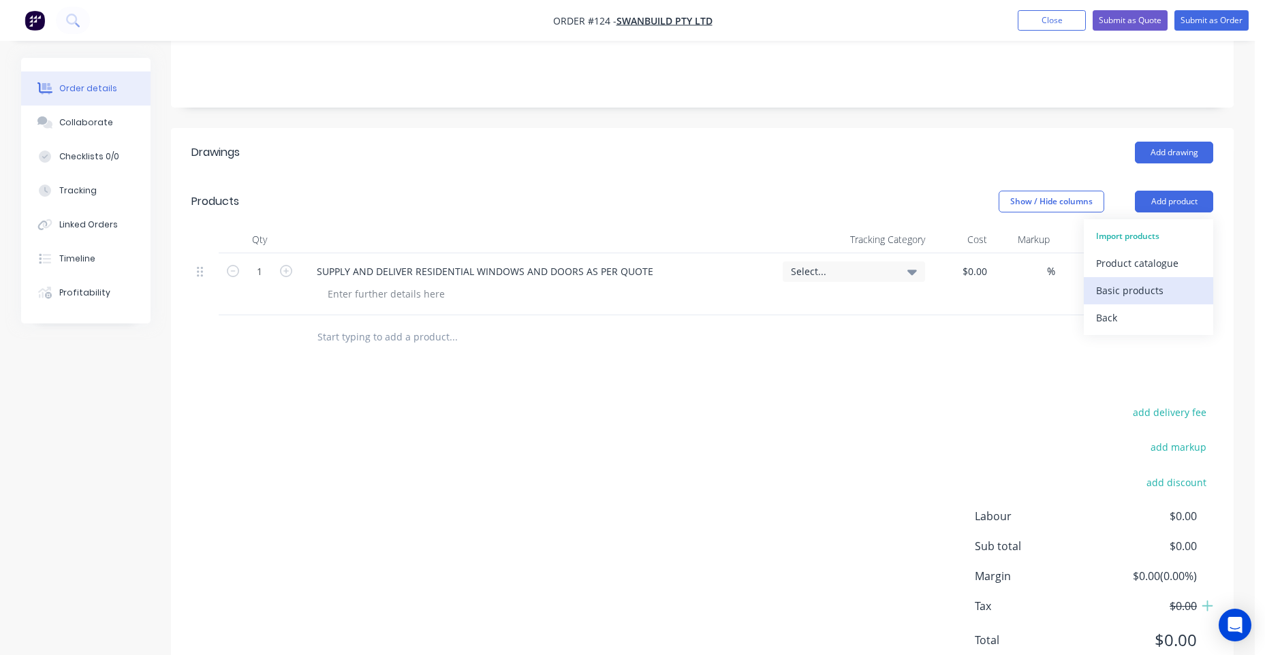
click at [1136, 281] on div "Basic products" at bounding box center [1148, 291] width 105 height 20
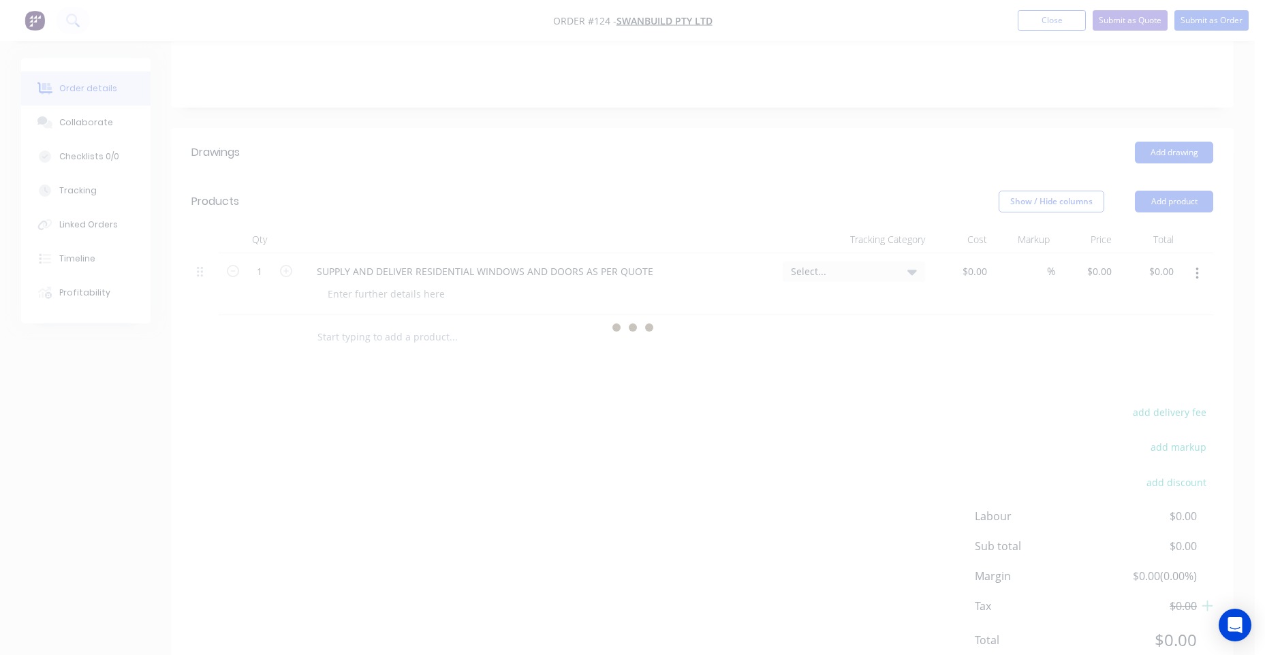
scroll to position [0, 0]
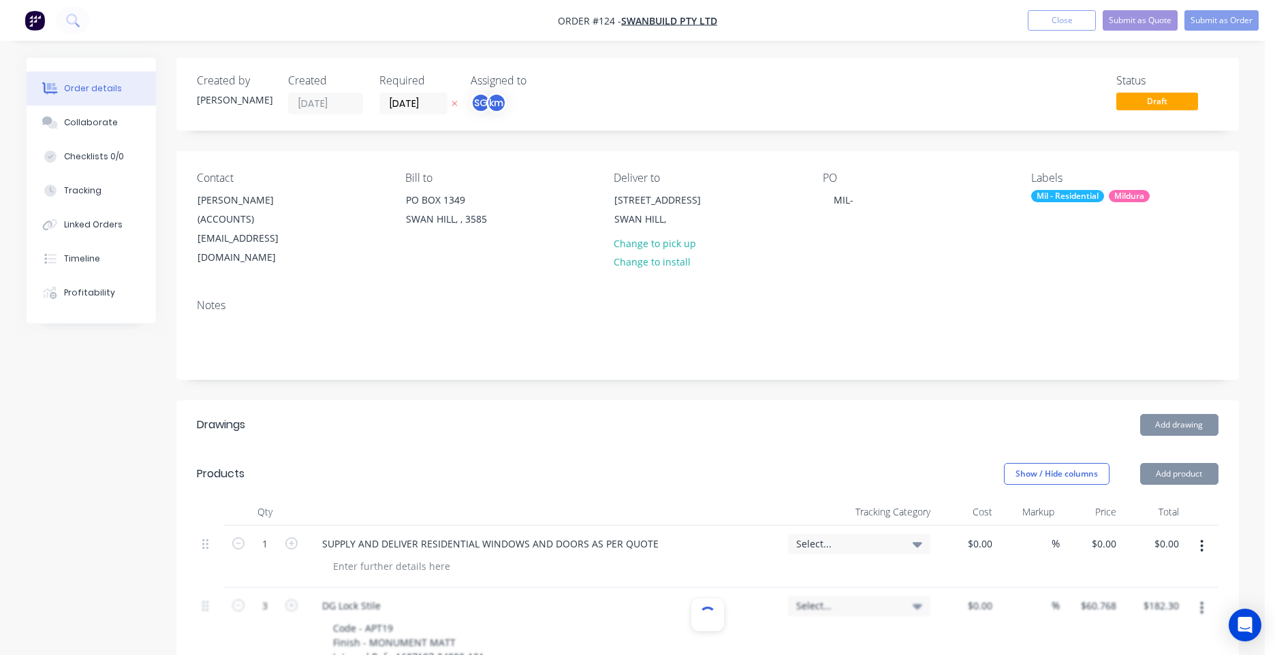
type input "1"
type input "$60.768"
type input "$182.30"
type input "$92.43"
type input "$184.86"
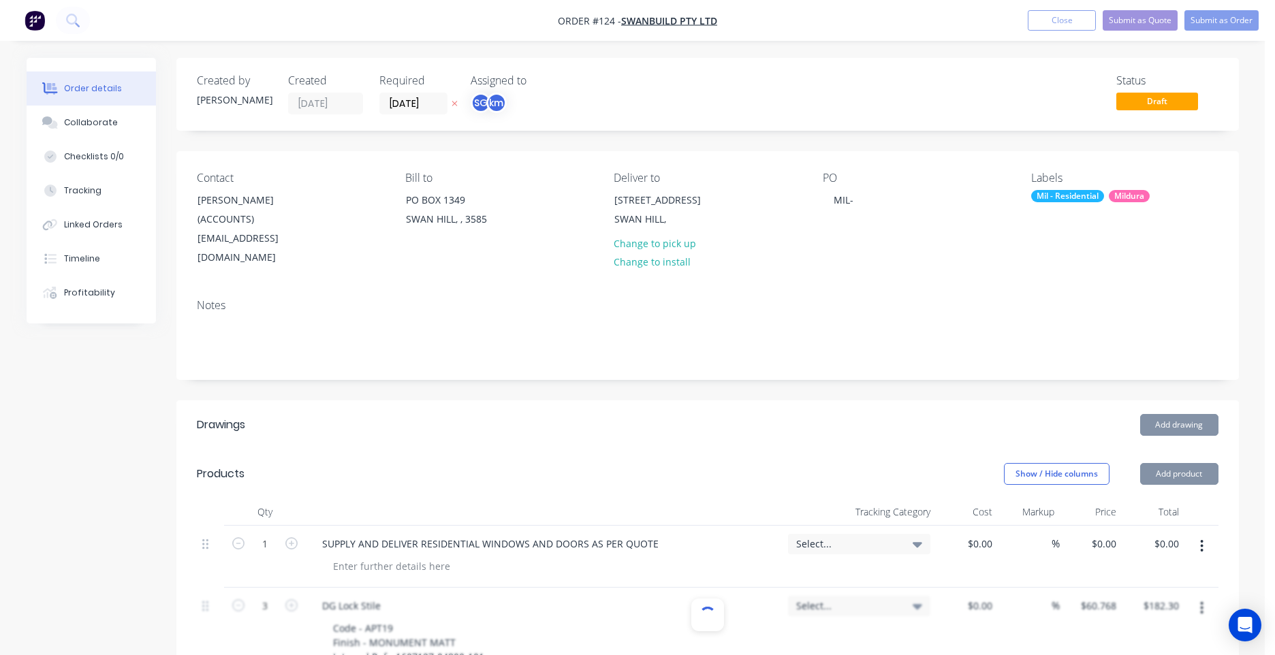
type input "$34.255"
type input "$102.77"
type input "$27.5225"
type input "$27.52"
type input "$12.80"
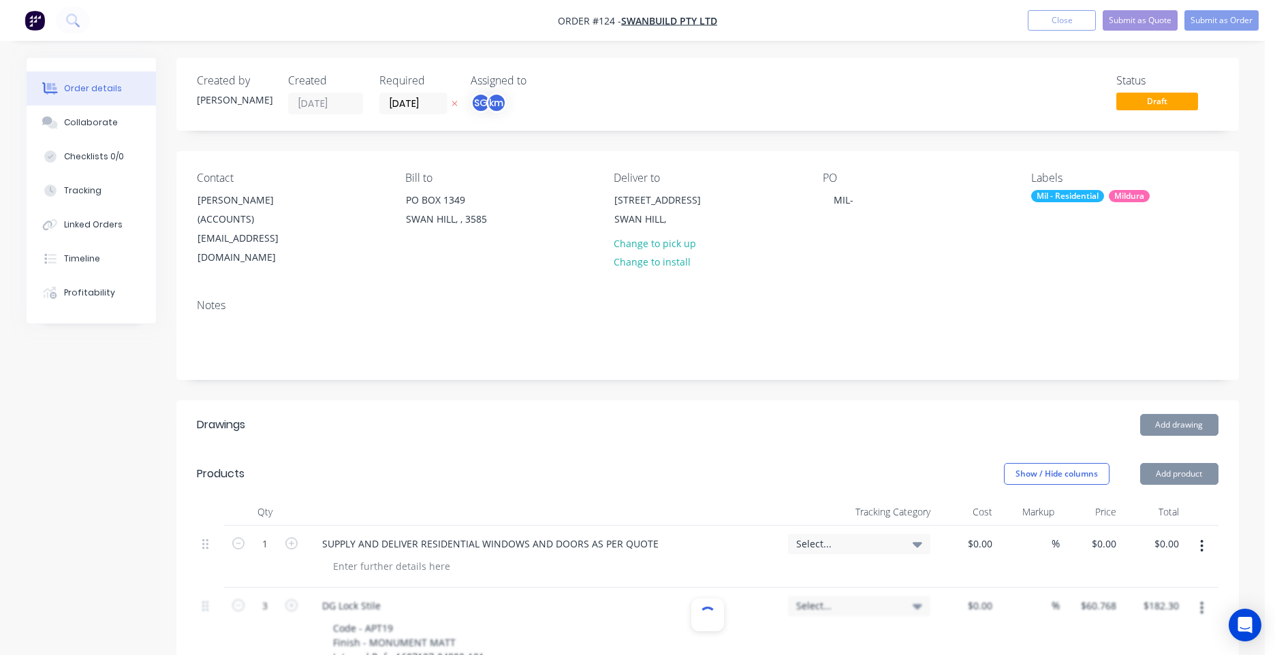
type input "$153.60"
type input "$16.7325"
type input "$33.47"
type input "$68.5548"
type input "$616.99"
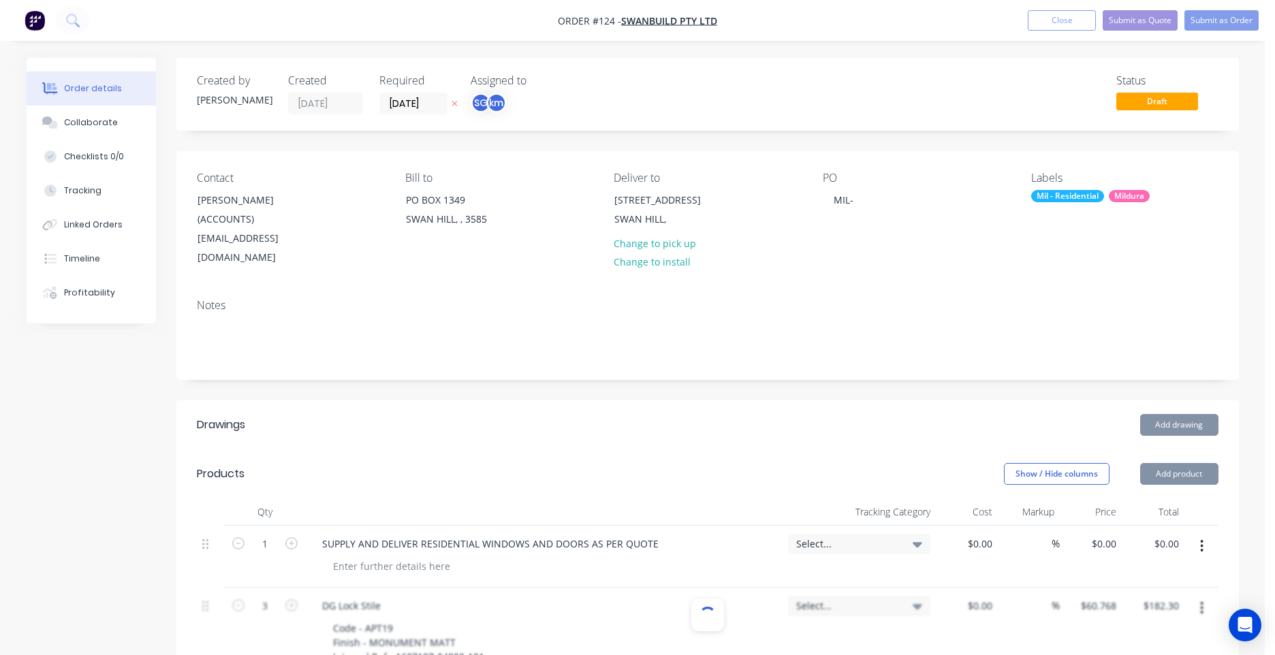
type input "$102.8048"
type input "$308.41"
type input "$67.678"
type input "$203.03"
type input "$60.7732"
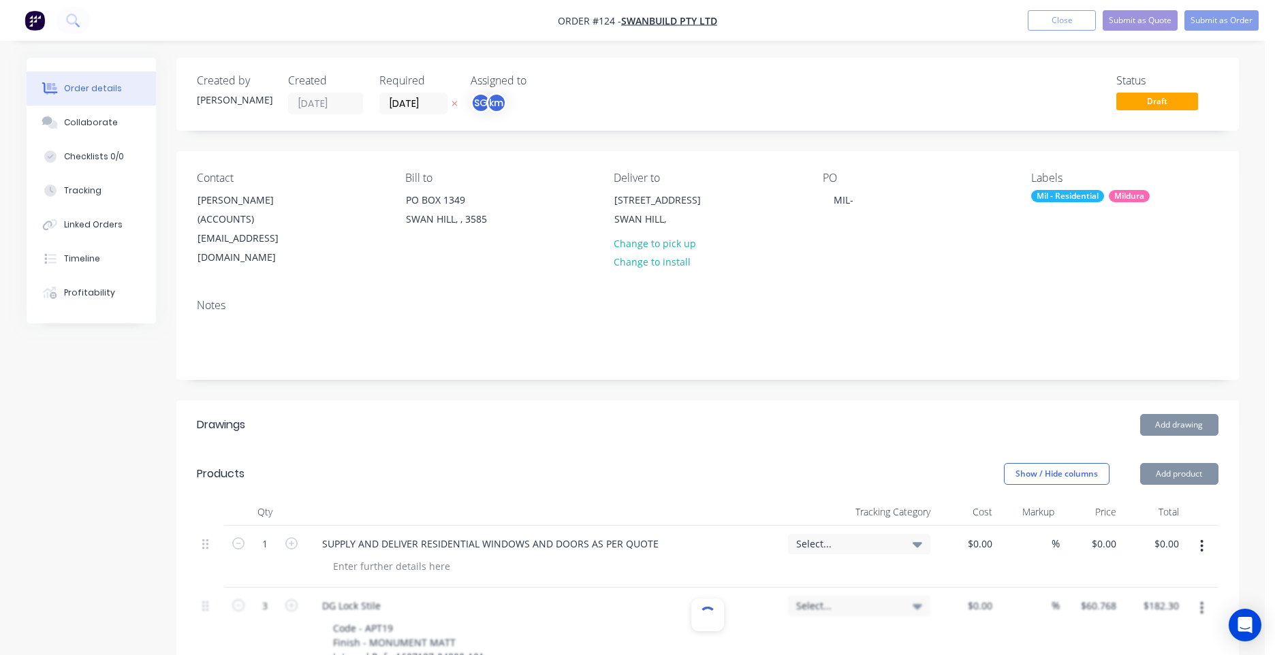
type input "$546.96"
type input "$128.115"
type input "$128.12"
type input "$110.348"
type input "$220.70"
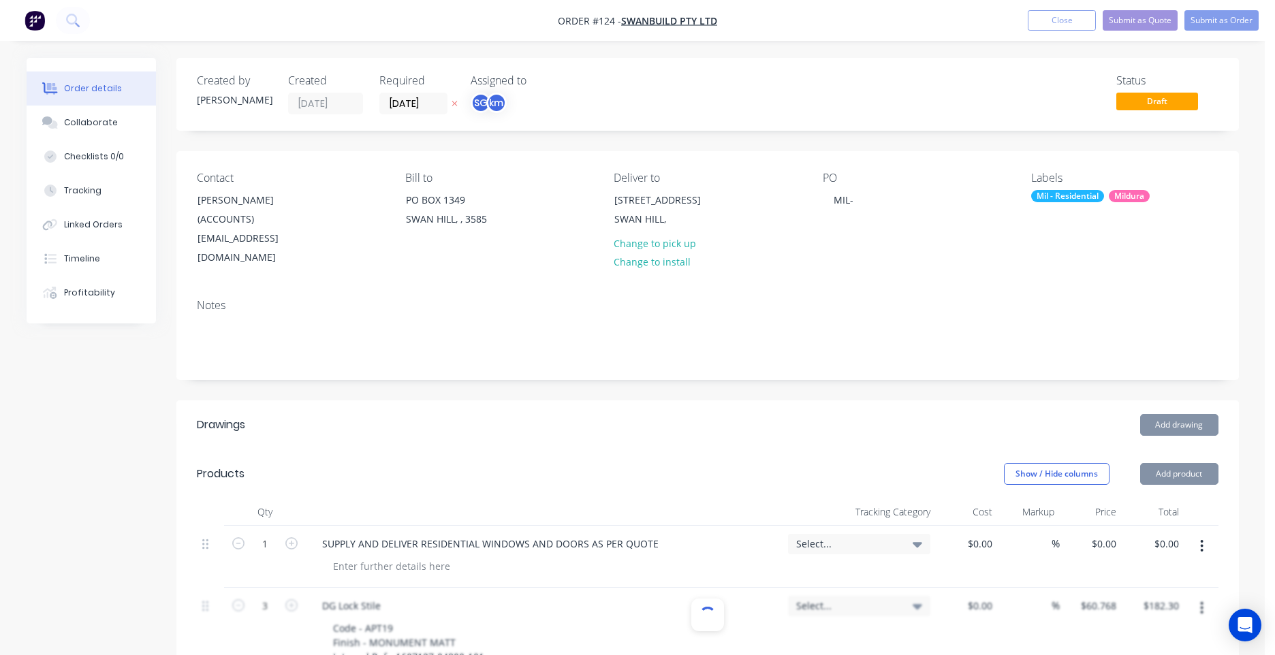
type input "$62.3675"
type input "$124.74"
type input "$89.3268"
type input "$267.98"
type input "$95.7875"
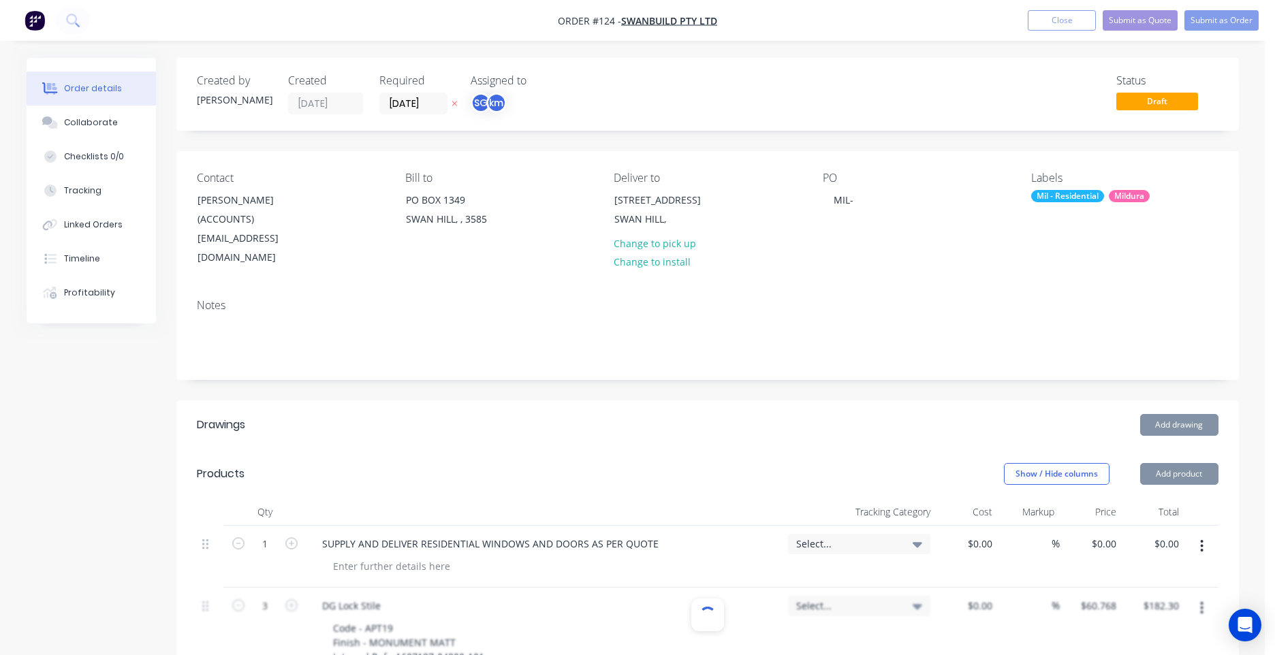
type input "$191.58"
type input "$58.86"
type input "$235.44"
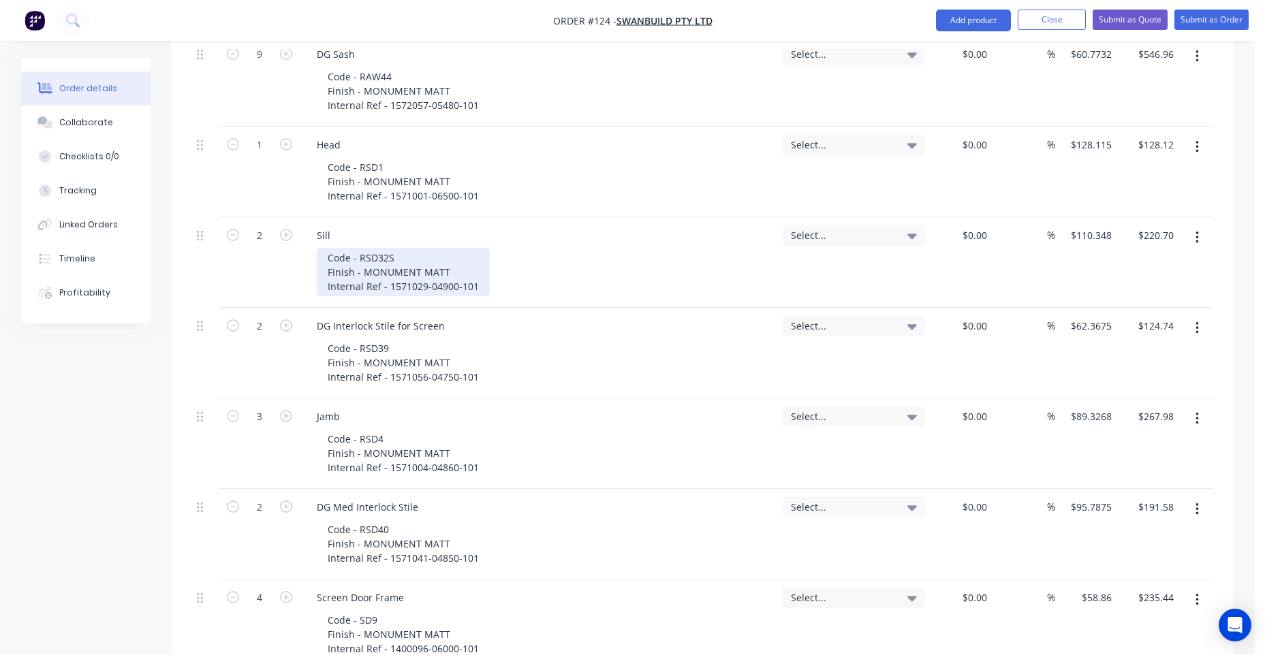
scroll to position [1566, 0]
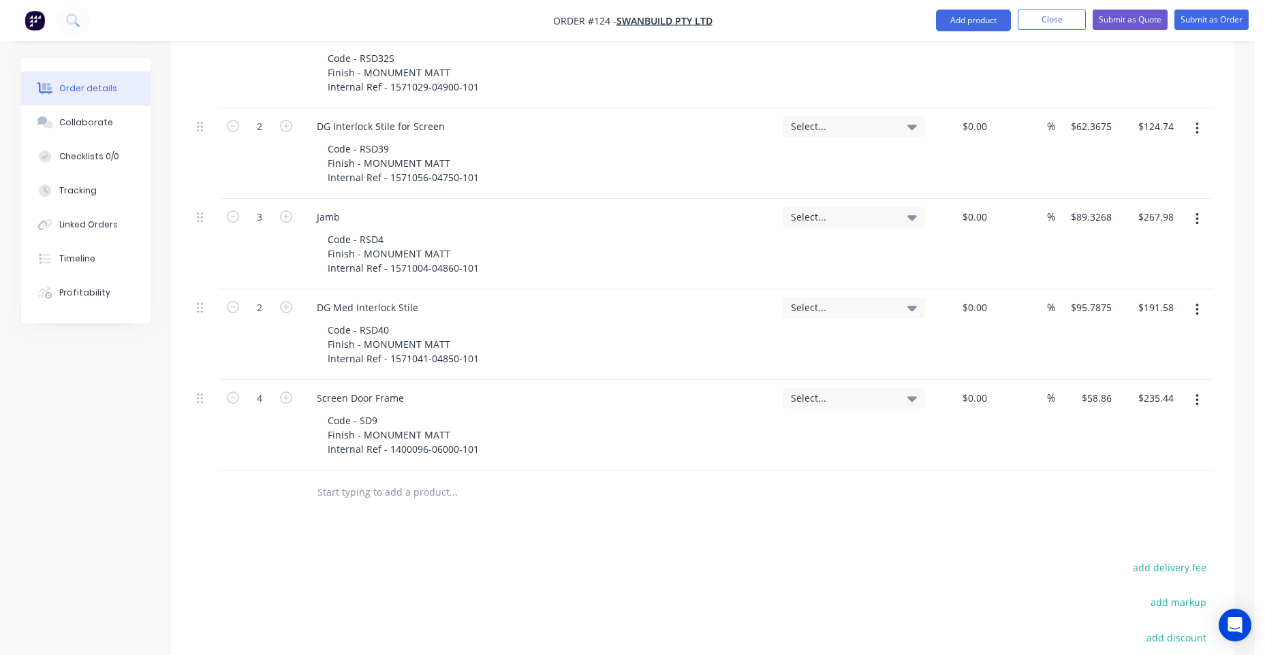
click at [356, 479] on input "text" at bounding box center [453, 492] width 272 height 27
paste input "1445030 7mm Security Grille (B) 1250 x 2050mm."
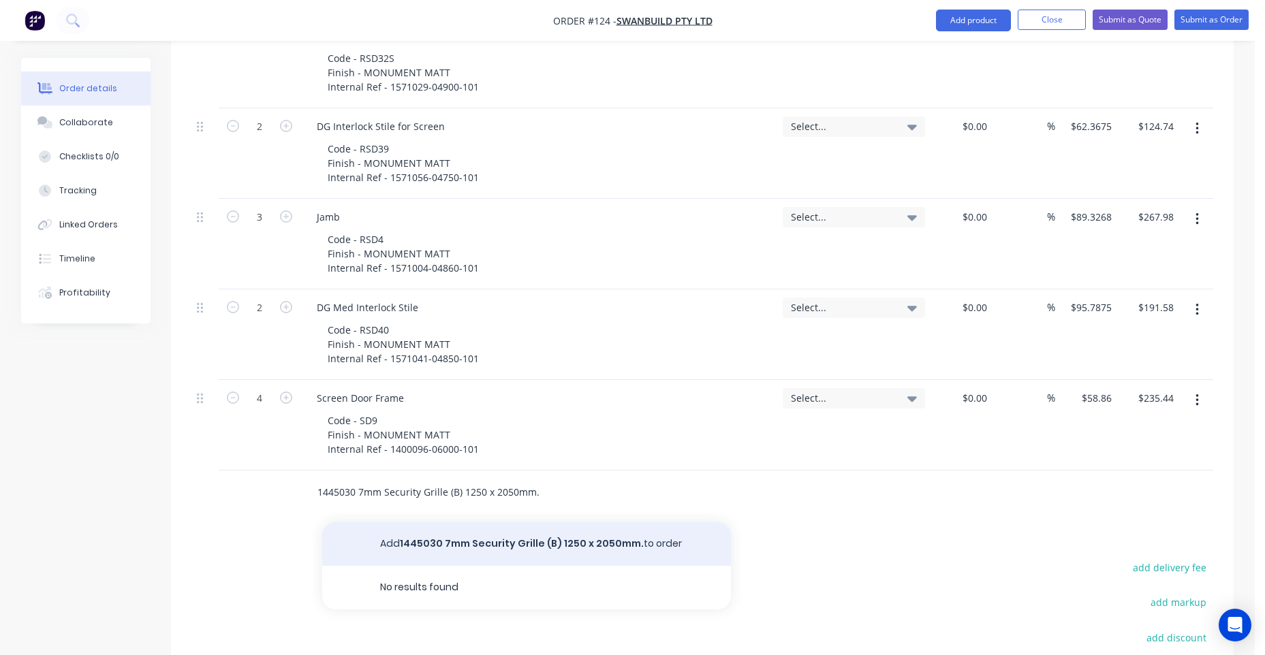
type input "1445030 7mm Security Grille (B) 1250 x 2050mm."
click at [416, 535] on button "Add 1445030 7mm Security Grille (B) 1250 x 2050mm. to order" at bounding box center [526, 544] width 409 height 44
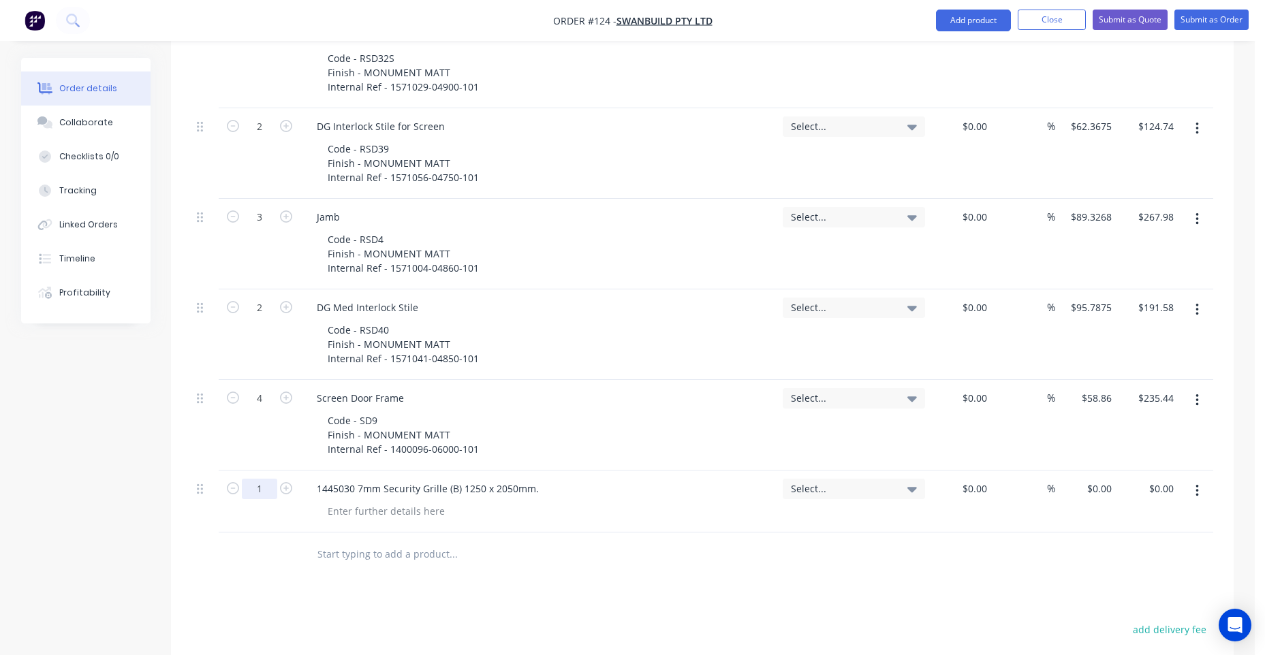
click at [261, 479] on input "1" at bounding box center [259, 489] width 35 height 20
type input "3"
click at [1113, 479] on input "0" at bounding box center [1100, 489] width 31 height 20
paste input "76.73"
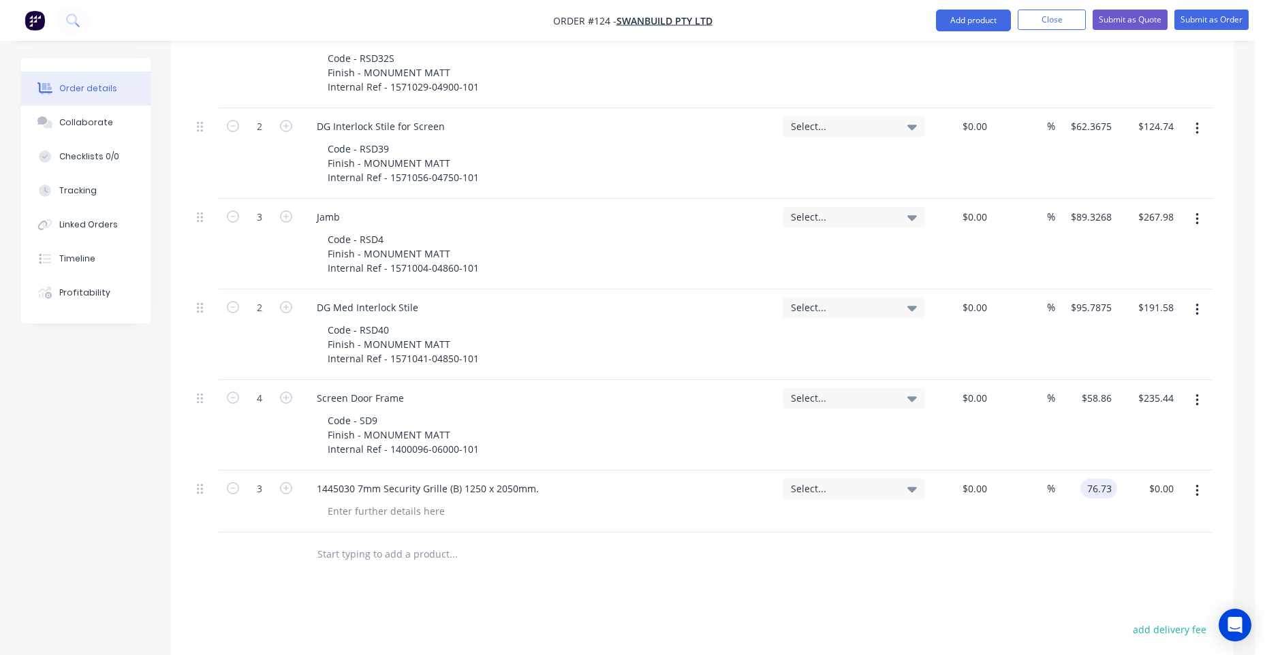
type input "$76.73"
type input "$230.19"
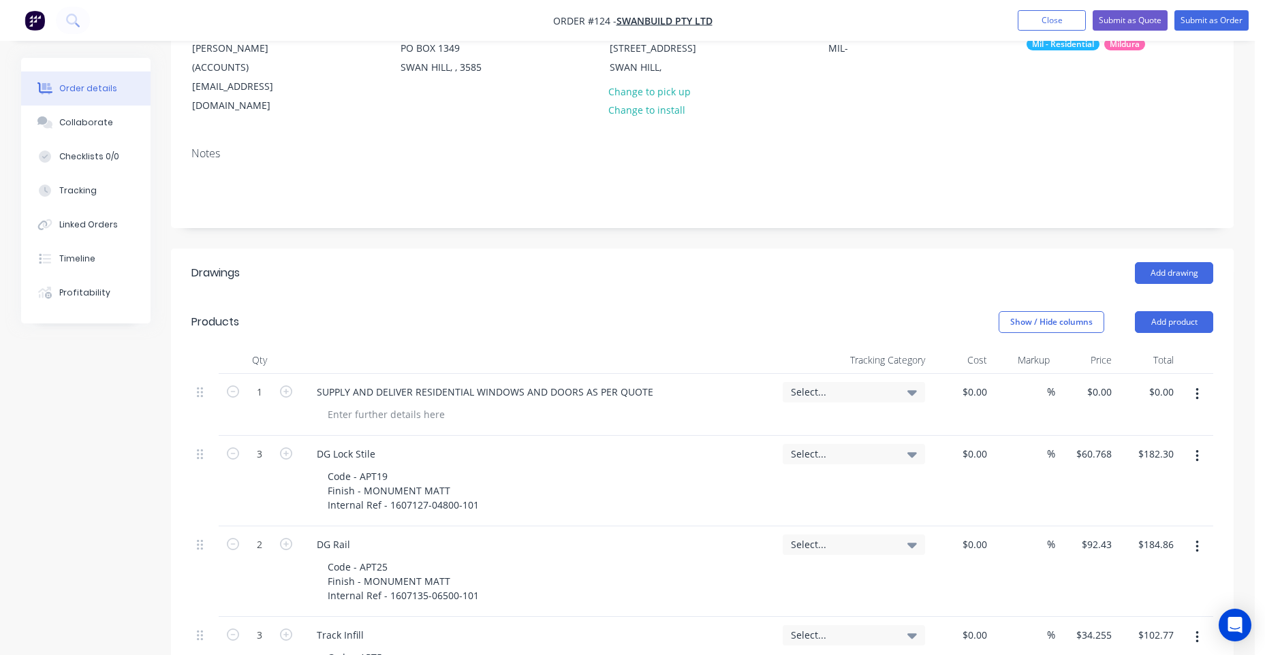
scroll to position [0, 0]
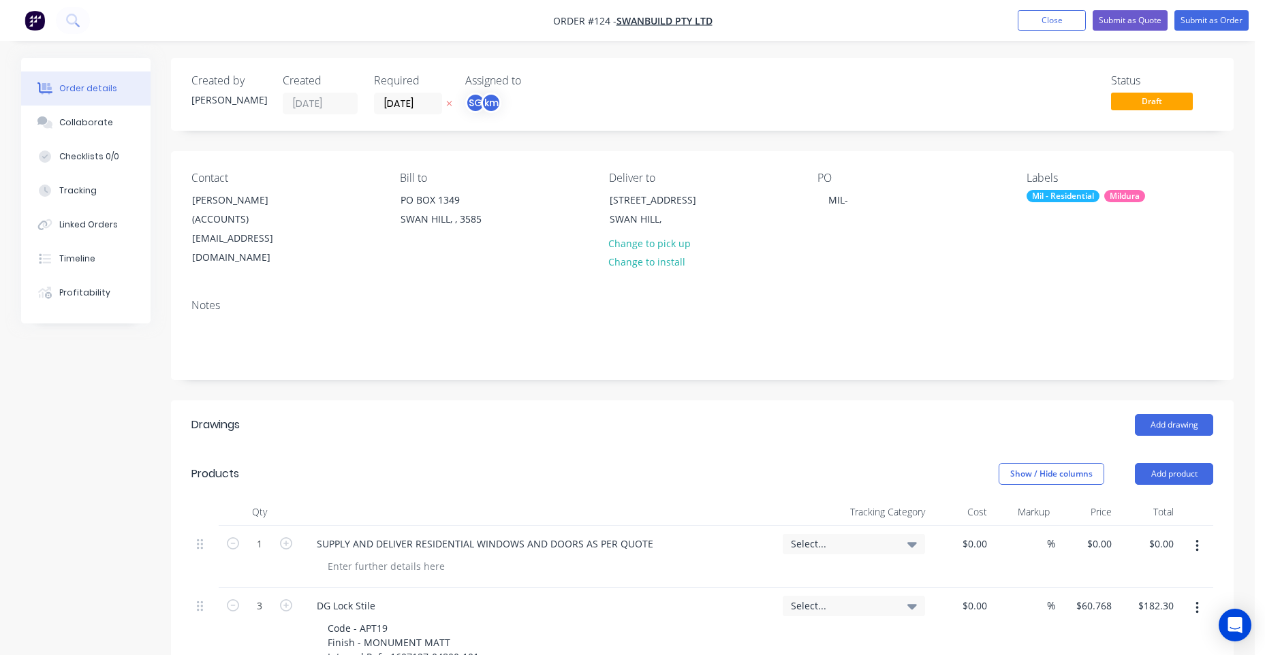
click at [904, 534] on div "Select..." at bounding box center [853, 544] width 142 height 20
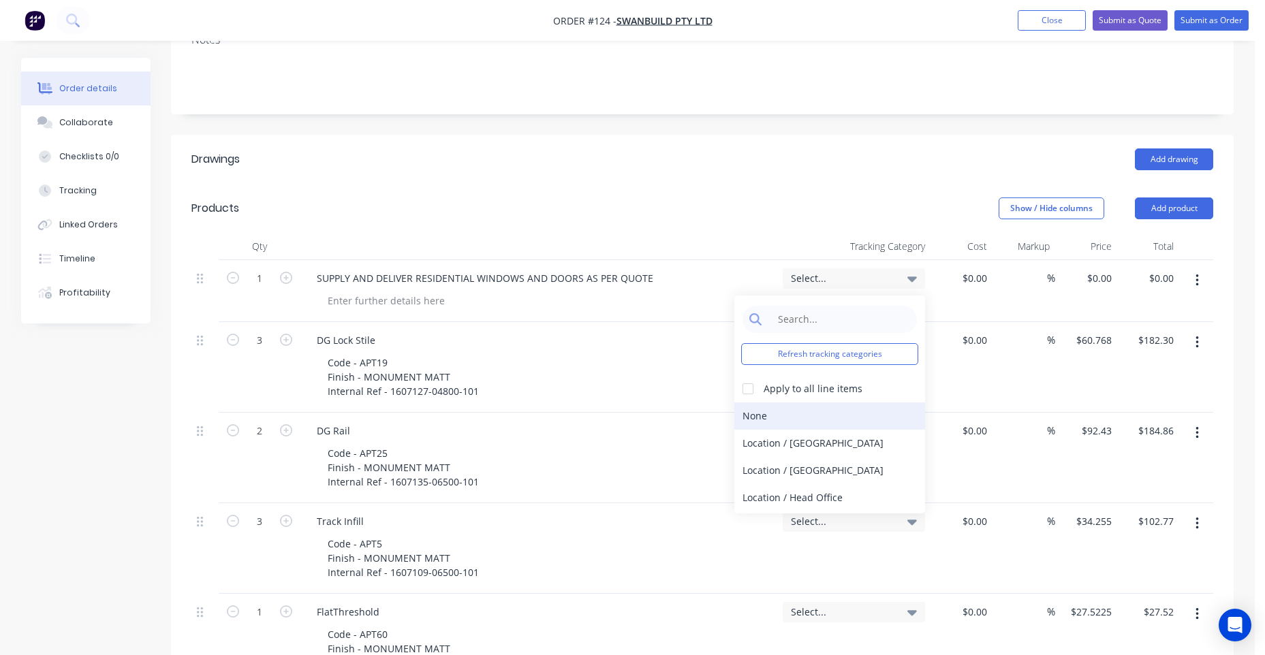
scroll to position [272, 0]
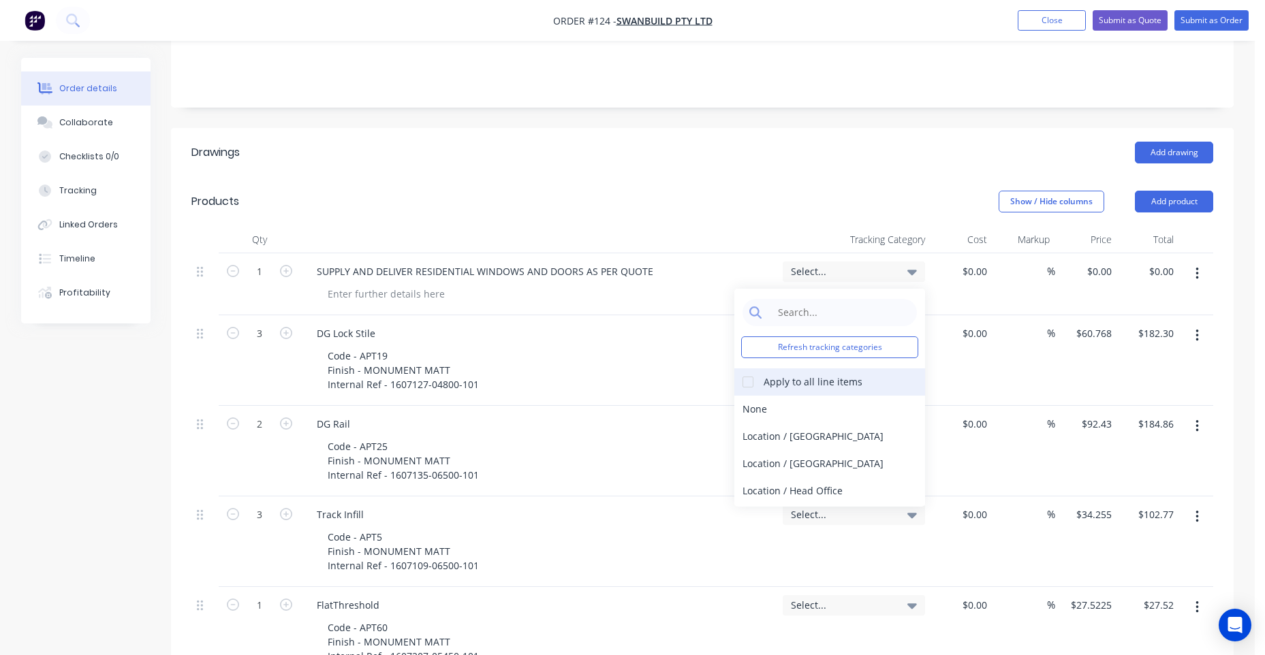
click at [752, 368] on div at bounding box center [747, 381] width 27 height 27
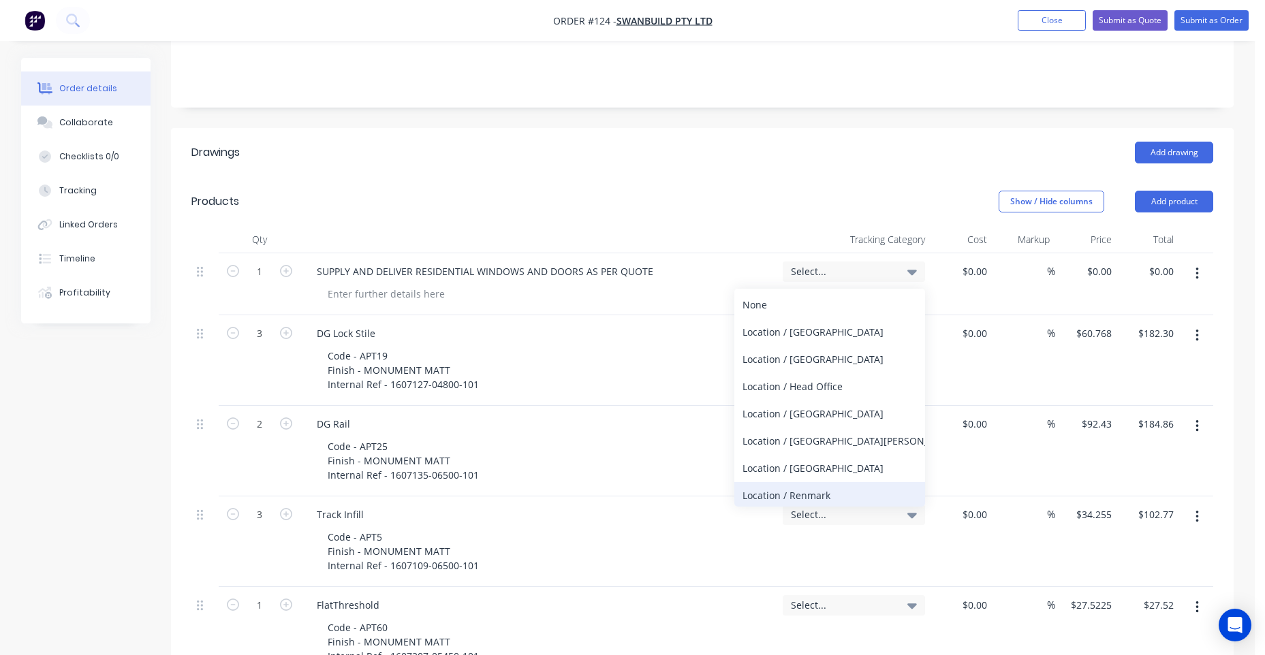
scroll to position [134, 0]
click at [795, 370] on div "Location / [GEOGRAPHIC_DATA]" at bounding box center [829, 383] width 191 height 27
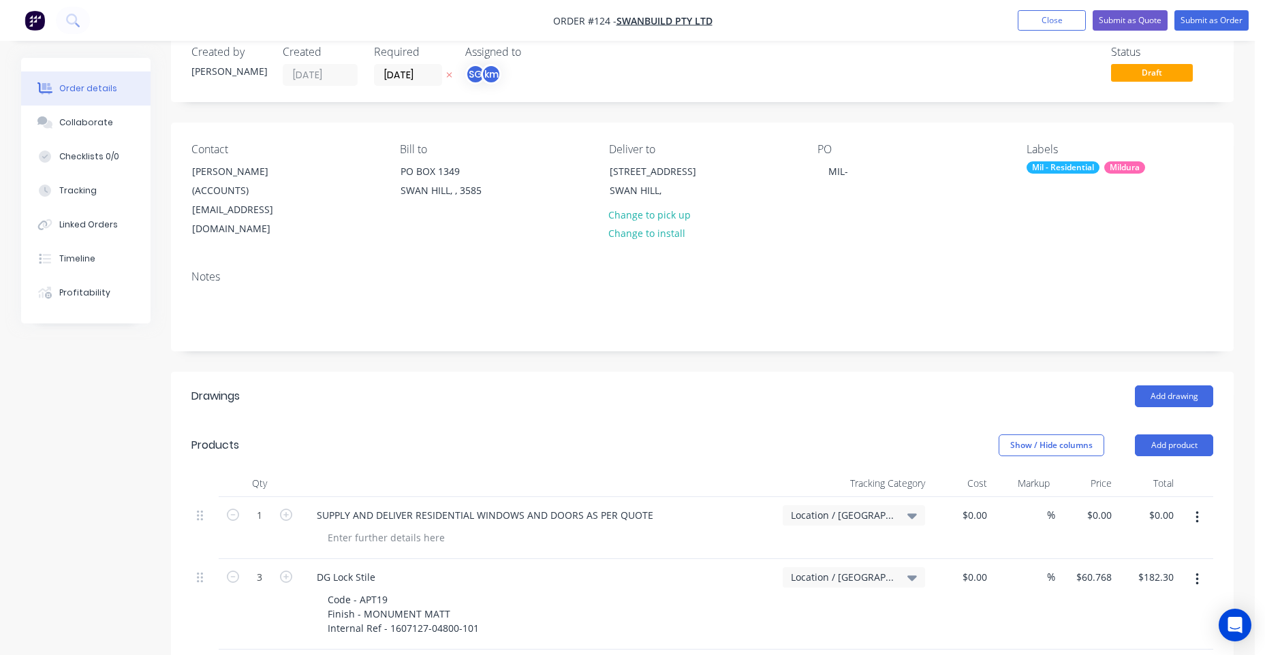
scroll to position [0, 0]
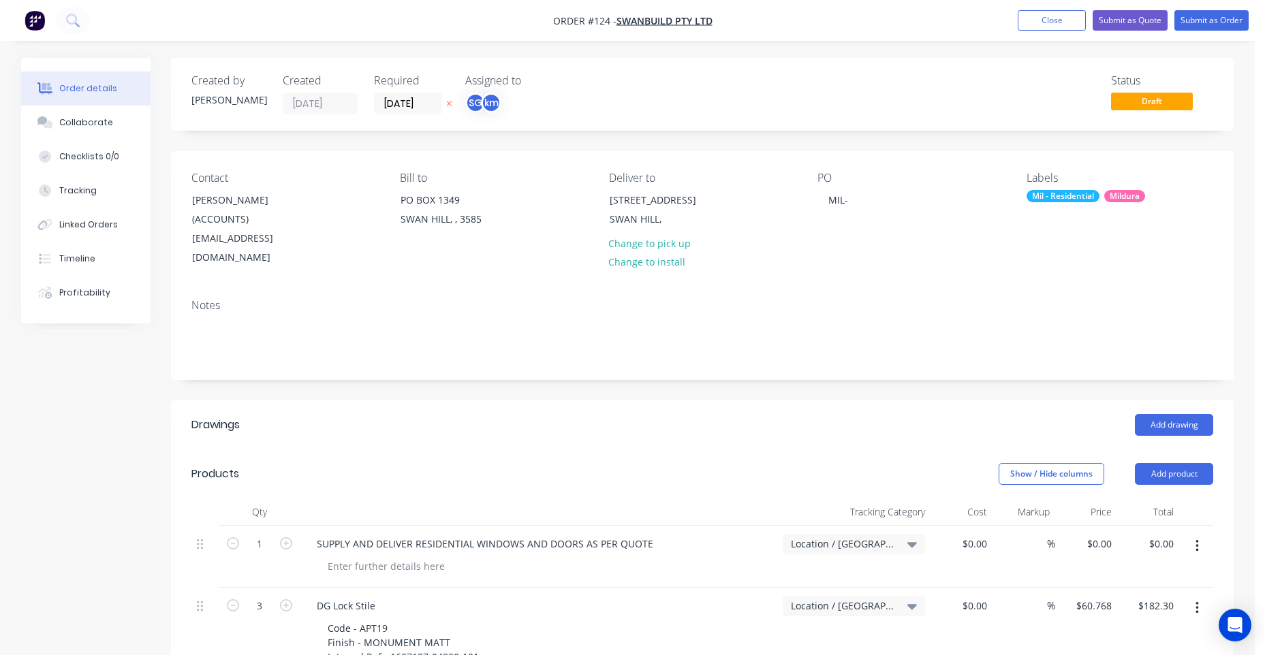
click at [879, 214] on div "PO MIL-" at bounding box center [910, 220] width 187 height 96
click at [878, 202] on div "PO MIL-" at bounding box center [910, 220] width 187 height 96
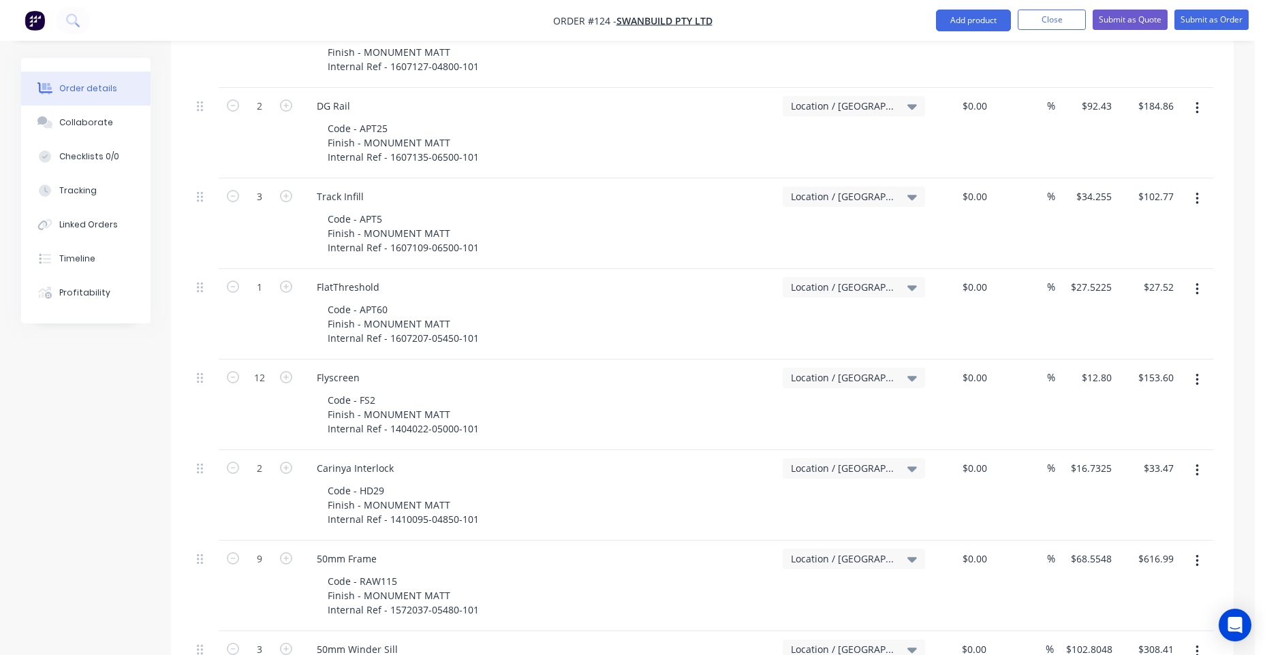
scroll to position [114, 0]
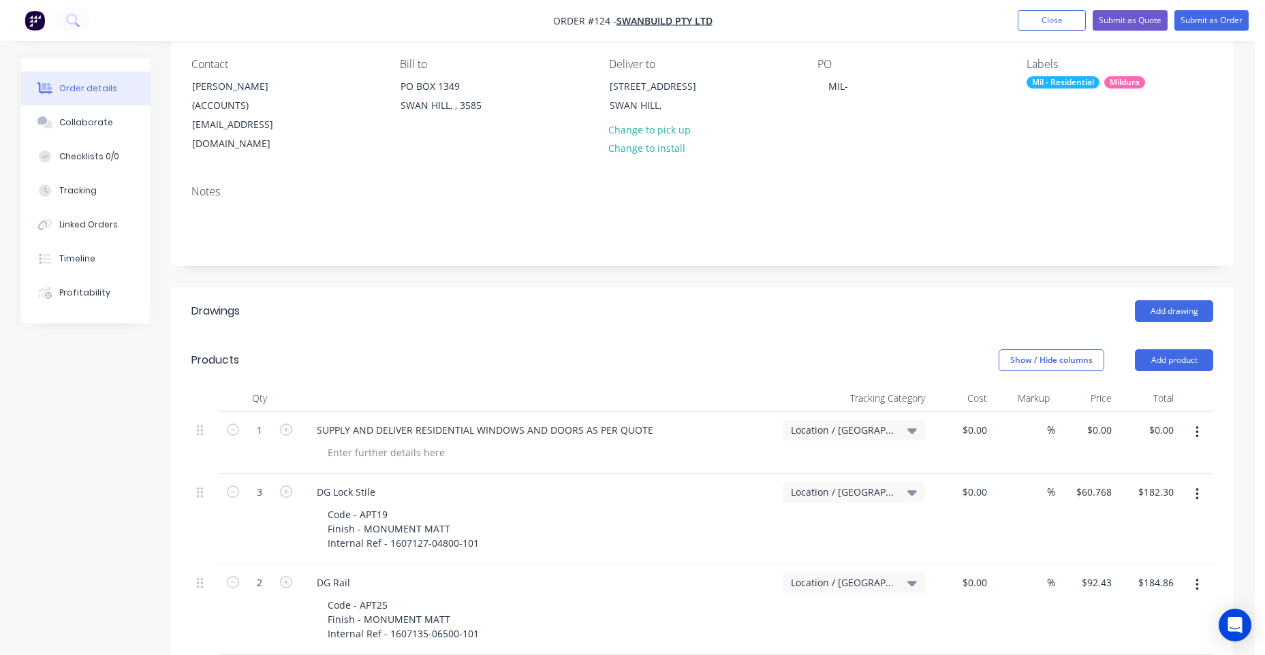
click at [659, 420] on div "SUPPLY AND DELIVER RESIDENTIAL WINDOWS AND DOORS AS PER QUOTE" at bounding box center [539, 430] width 466 height 20
click at [657, 420] on div "SUPPLY AND DELIVER RESIDENTIAL WINDOWS AND DOORS AS PER QUOTE" at bounding box center [485, 430] width 358 height 20
click at [682, 349] on div "Show / Hide columns Add product" at bounding box center [811, 360] width 804 height 22
click at [405, 420] on div "SUPPLY AND DELIVER RESIDENTIAL WINDOWS AND DOORS AS PER QUOTE 8032/7539" at bounding box center [510, 430] width 408 height 20
click at [403, 420] on div "SUPPLY AND DELIVER RESIDENTIAL WINDOWS AND DOORS AS PER QUOTE 8032/7539" at bounding box center [510, 430] width 408 height 20
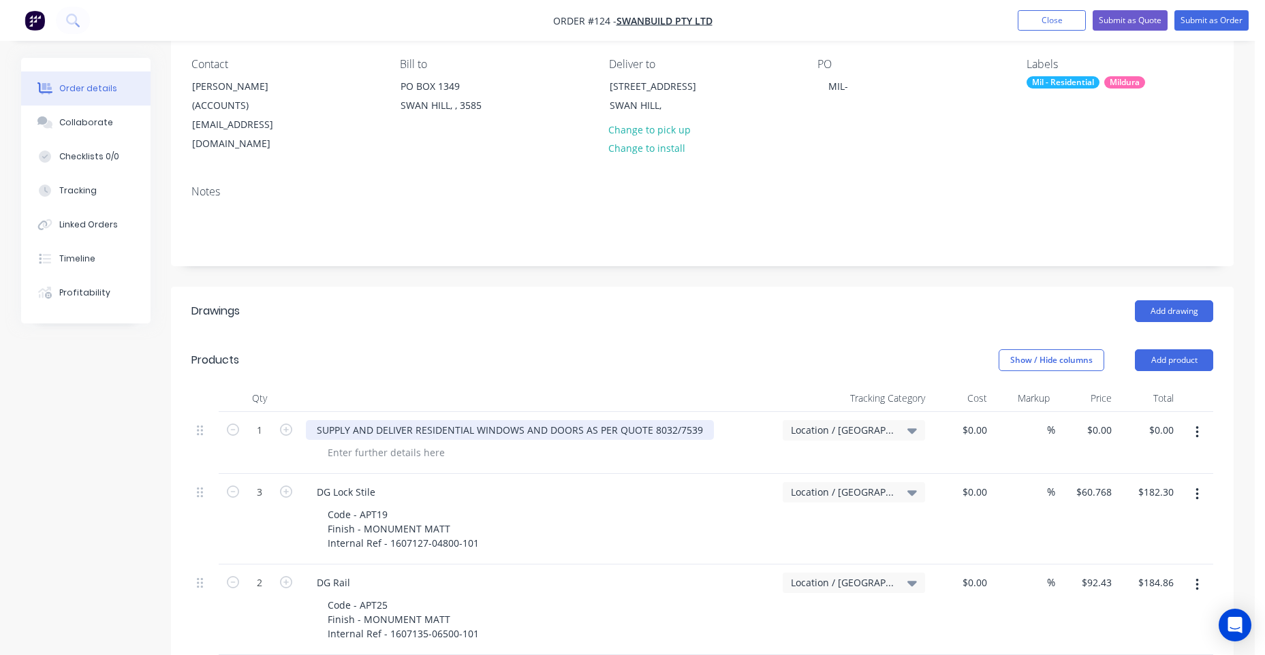
click at [624, 420] on div "SUPPLY AND DELIVER RESIDENTIAL WINDOWS AND DOORS AS PER QUOTE 8032/7539" at bounding box center [510, 430] width 408 height 20
click at [691, 420] on div "SUPPLY AND DELIVER RESIDENTIAL WINDOWS AND DOORS AS PER QUOTE 8032/7539" at bounding box center [510, 430] width 408 height 20
click at [696, 420] on div "SUPPLY AND DELIVER RESIDENTIAL WINDOWS AND DOORS AS PER QUOTE 8032/7539" at bounding box center [510, 430] width 408 height 20
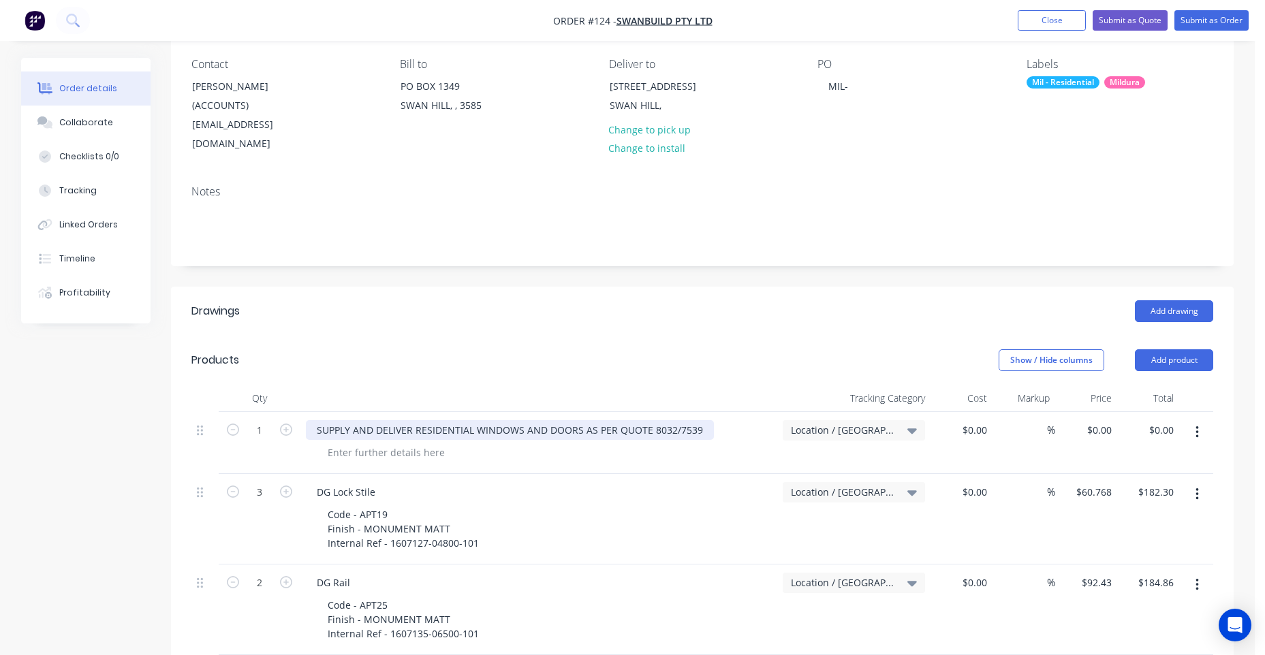
click at [700, 420] on div "SUPPLY AND DELIVER RESIDENTIAL WINDOWS AND DOORS AS PER QUOTE 8032/7539" at bounding box center [510, 430] width 408 height 20
drag, startPoint x: 697, startPoint y: 411, endPoint x: 567, endPoint y: 414, distance: 130.1
click at [567, 420] on div "SUPPLY AND DELIVER RESIDENTIAL WINDOWS AND DOORS AS PER QUOTE 8032/7539" at bounding box center [510, 430] width 408 height 20
click at [614, 420] on div "SUPPLY AND DELIVER RESIDENTIAL WINDOWS AND DOORS AS PER QUOTE 8032/7539" at bounding box center [510, 430] width 408 height 20
click at [704, 420] on div "SUPPLY AND DELIVER RESIDENTIAL WINDOWS AND DOORS AS PER QUOTE 8032/7539" at bounding box center [510, 430] width 408 height 20
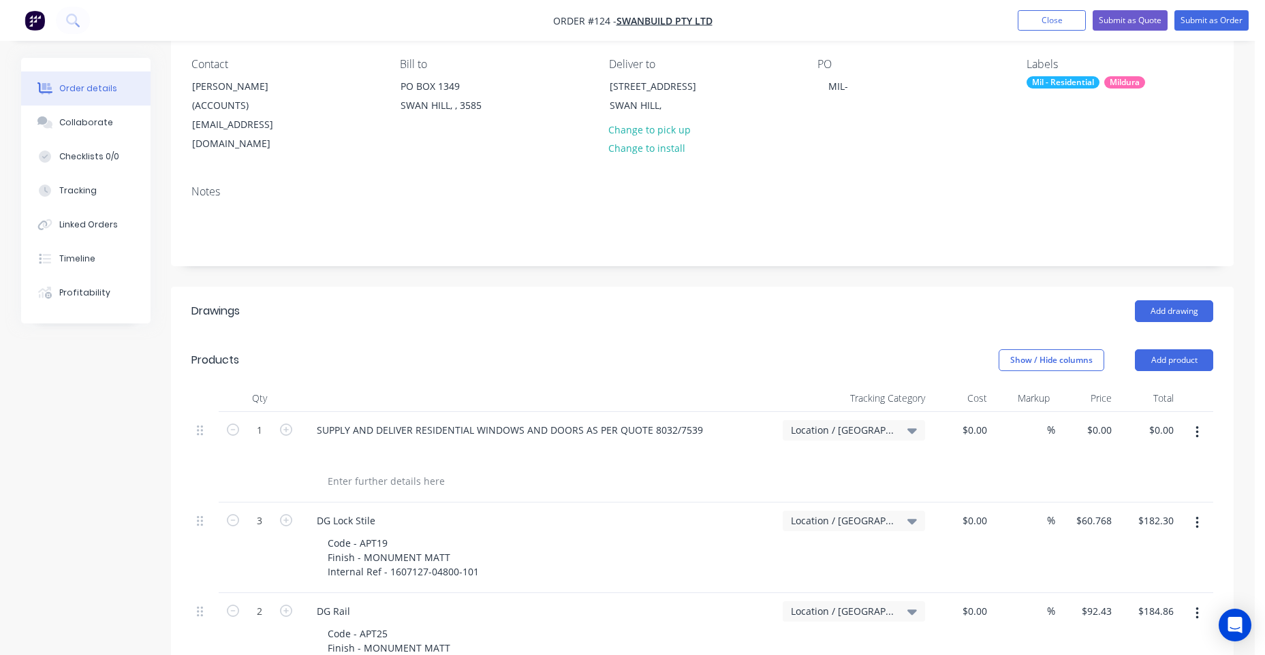
click at [434, 450] on div "SUPPLY AND DELIVER RESIDENTIAL WINDOWS AND DOORS AS PER QUOTE 8032/7539" at bounding box center [538, 457] width 477 height 91
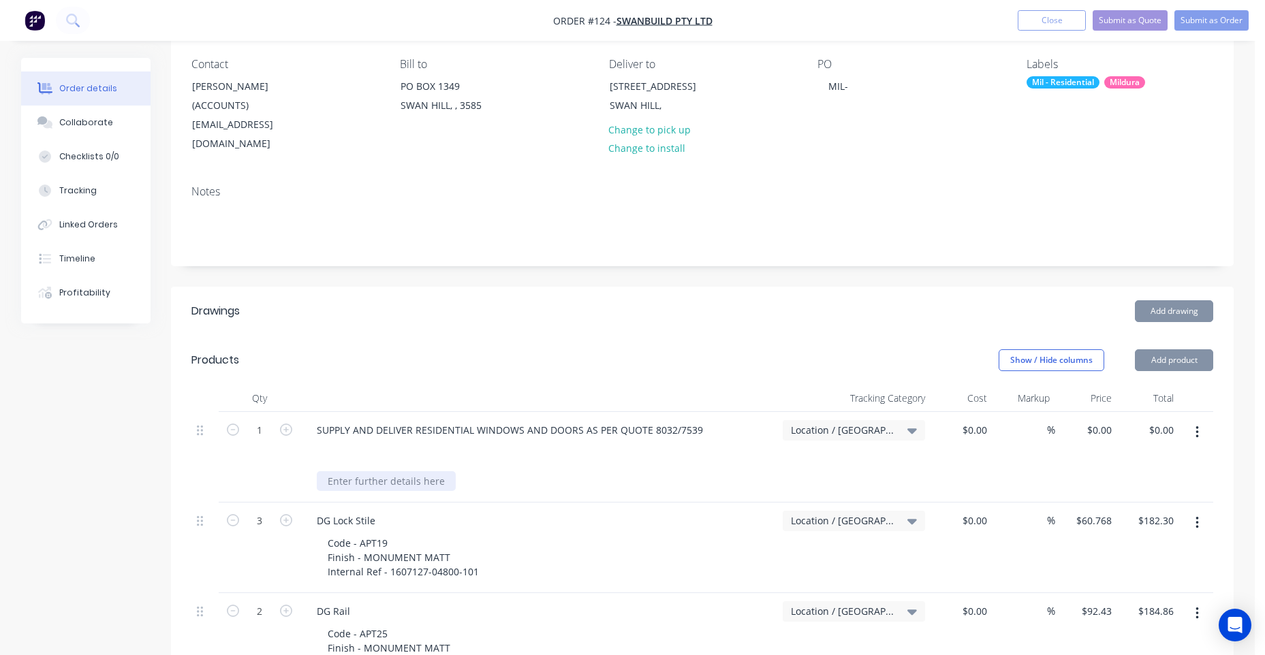
click at [409, 471] on div at bounding box center [386, 481] width 139 height 20
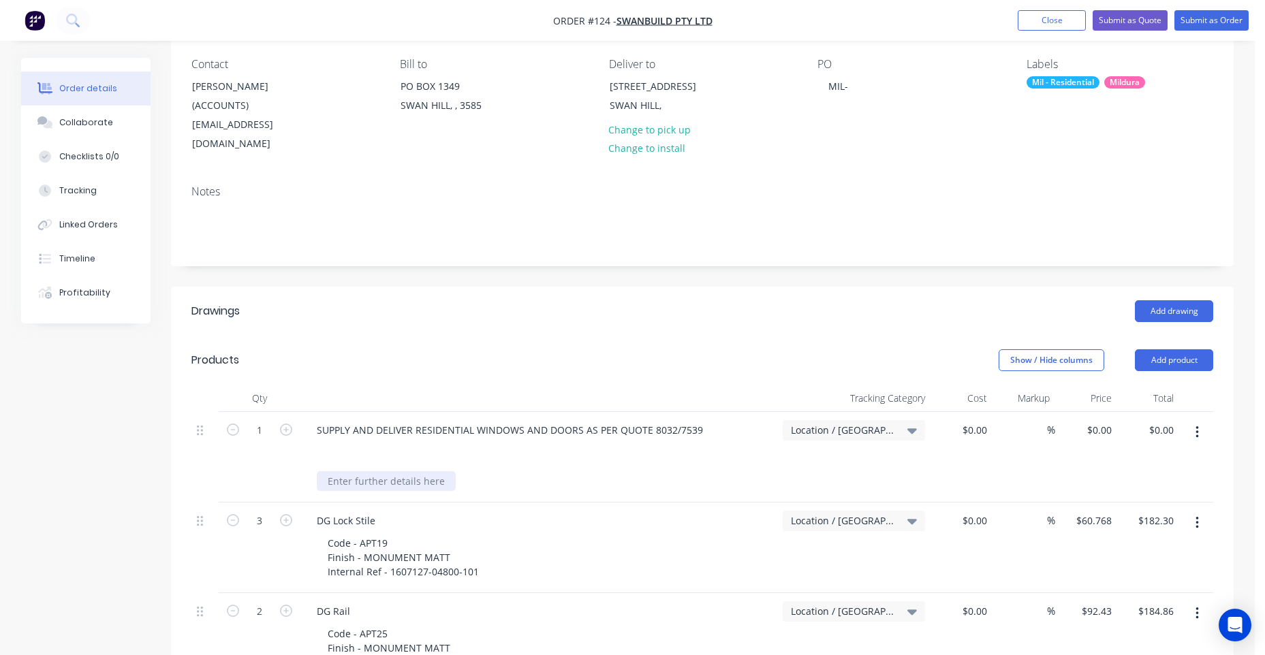
click at [408, 471] on div at bounding box center [386, 481] width 139 height 20
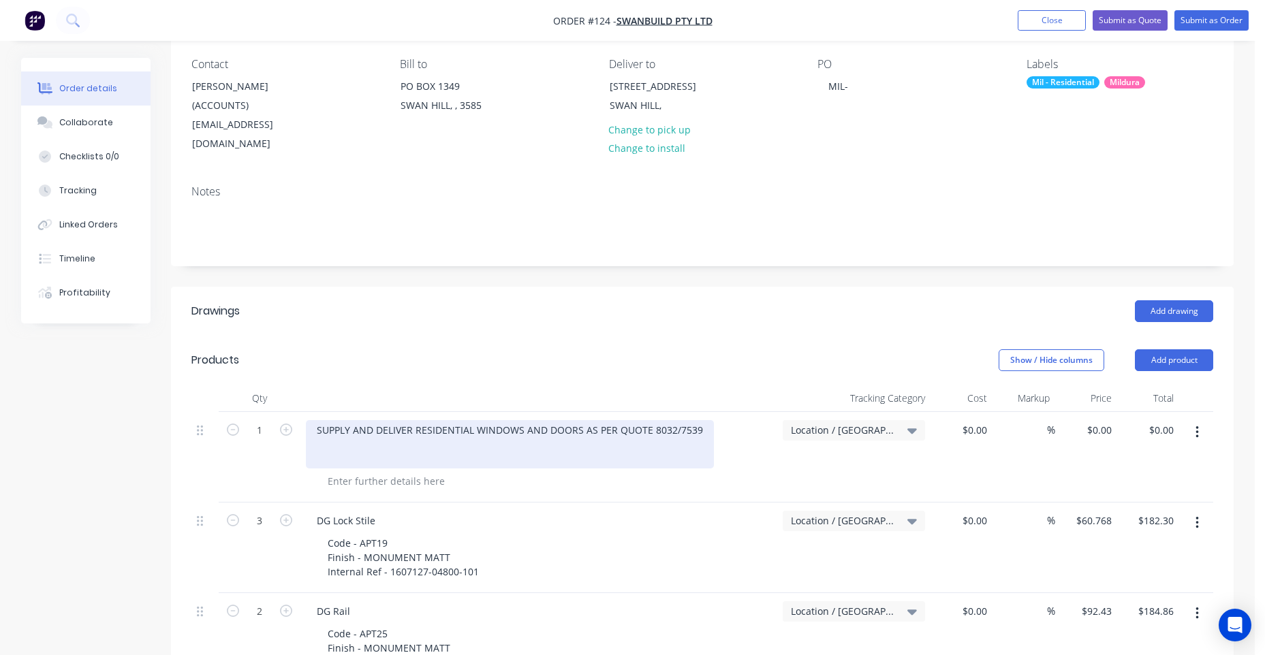
click at [459, 447] on div "SUPPLY AND DELIVER RESIDENTIAL WINDOWS AND DOORS AS PER QUOTE 8032/7539" at bounding box center [510, 444] width 408 height 48
click at [488, 420] on div "SUPPLY AND DELIVER RESIDENTIAL WINDOWS AND DOORS AS PER QUOTE 8032/7539" at bounding box center [510, 444] width 408 height 48
drag, startPoint x: 703, startPoint y: 409, endPoint x: 197, endPoint y: 411, distance: 506.0
click at [197, 412] on div "1 SUPPLY AND DELIVER RESIDENTIAL WINDOWS AND DOORS AS PER QUOTE 8032/7539 Locat…" at bounding box center [701, 457] width 1021 height 91
copy div "SUPPLY AND DELIVER RESIDENTIAL WINDOWS AND DOORS AS PER QUOTE 8032/7539"
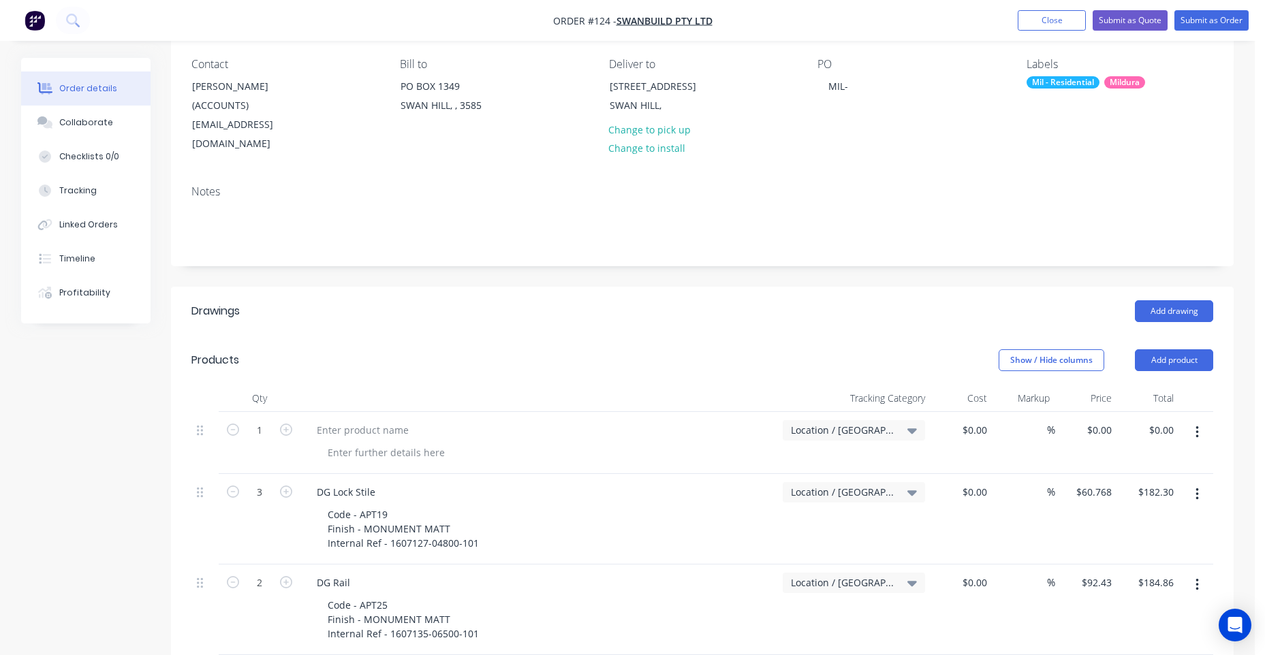
click at [441, 385] on div at bounding box center [538, 398] width 477 height 27
click at [375, 420] on div at bounding box center [363, 430] width 114 height 20
click at [377, 420] on div at bounding box center [363, 430] width 114 height 20
drag, startPoint x: 1195, startPoint y: 415, endPoint x: 1177, endPoint y: 429, distance: 22.8
click at [1196, 425] on icon "button" at bounding box center [1196, 432] width 3 height 15
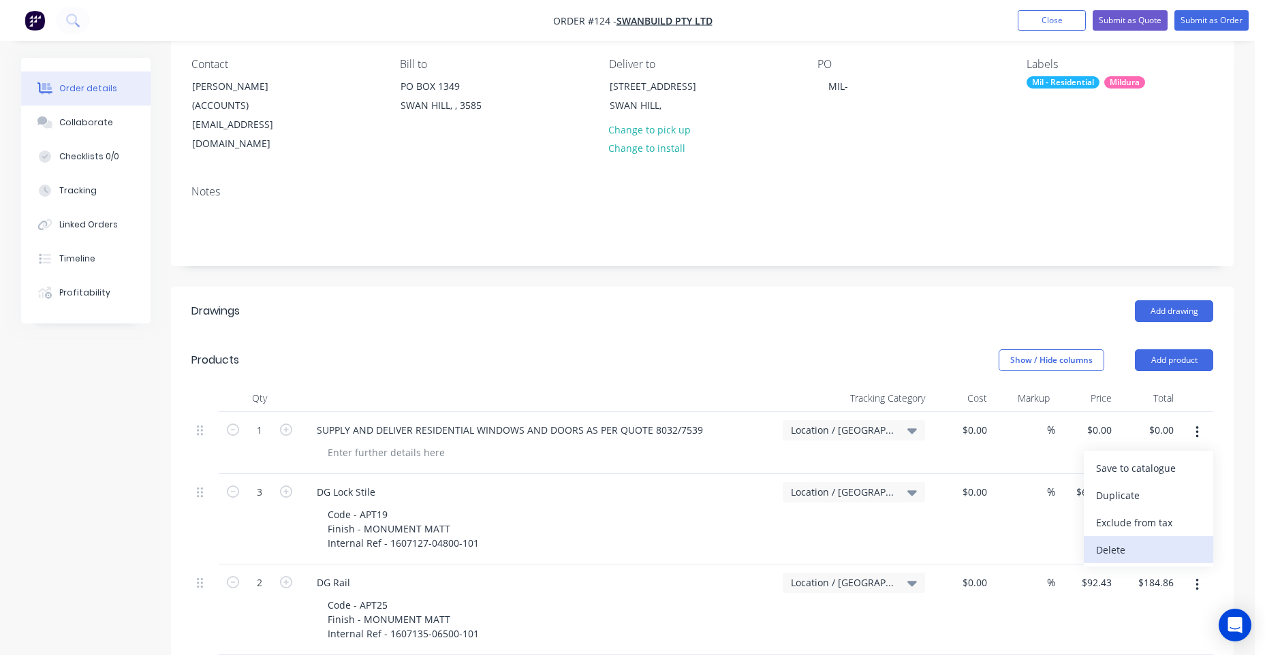
drag, startPoint x: 1131, startPoint y: 528, endPoint x: 1067, endPoint y: 503, distance: 68.5
click at [1130, 540] on div "Delete" at bounding box center [1148, 550] width 105 height 20
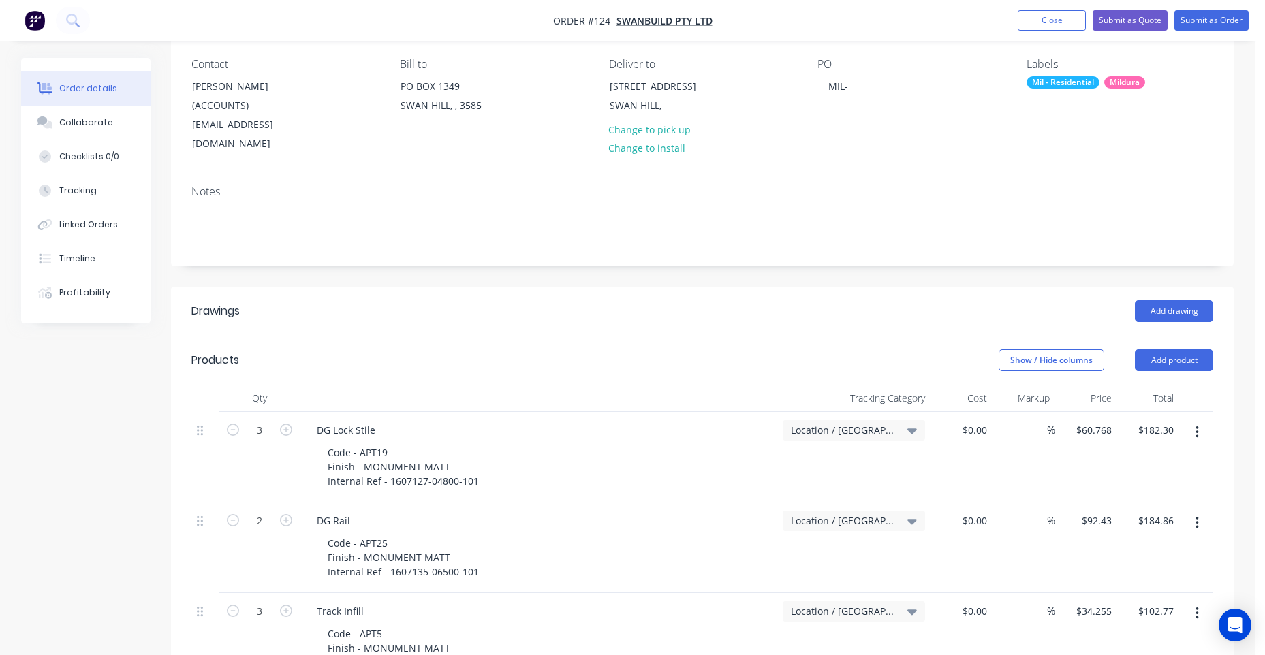
scroll to position [0, 0]
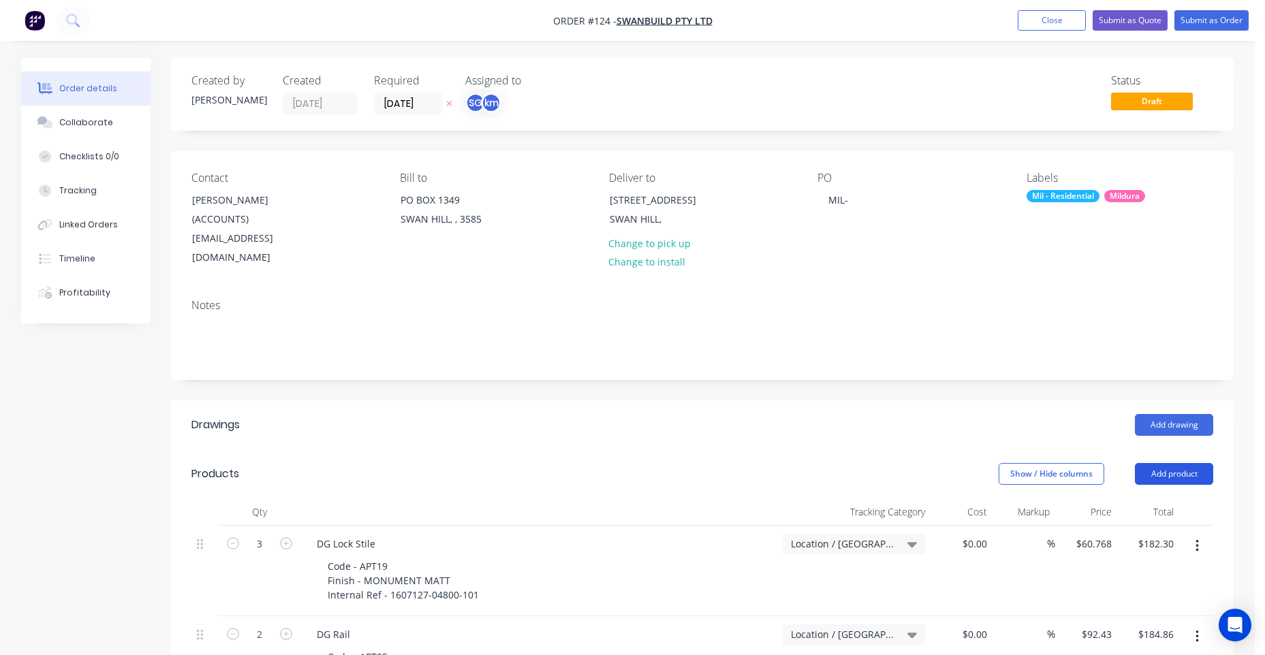
click at [1169, 463] on button "Add product" at bounding box center [1174, 474] width 78 height 22
click at [1141, 526] on div "Basic product" at bounding box center [1148, 536] width 105 height 20
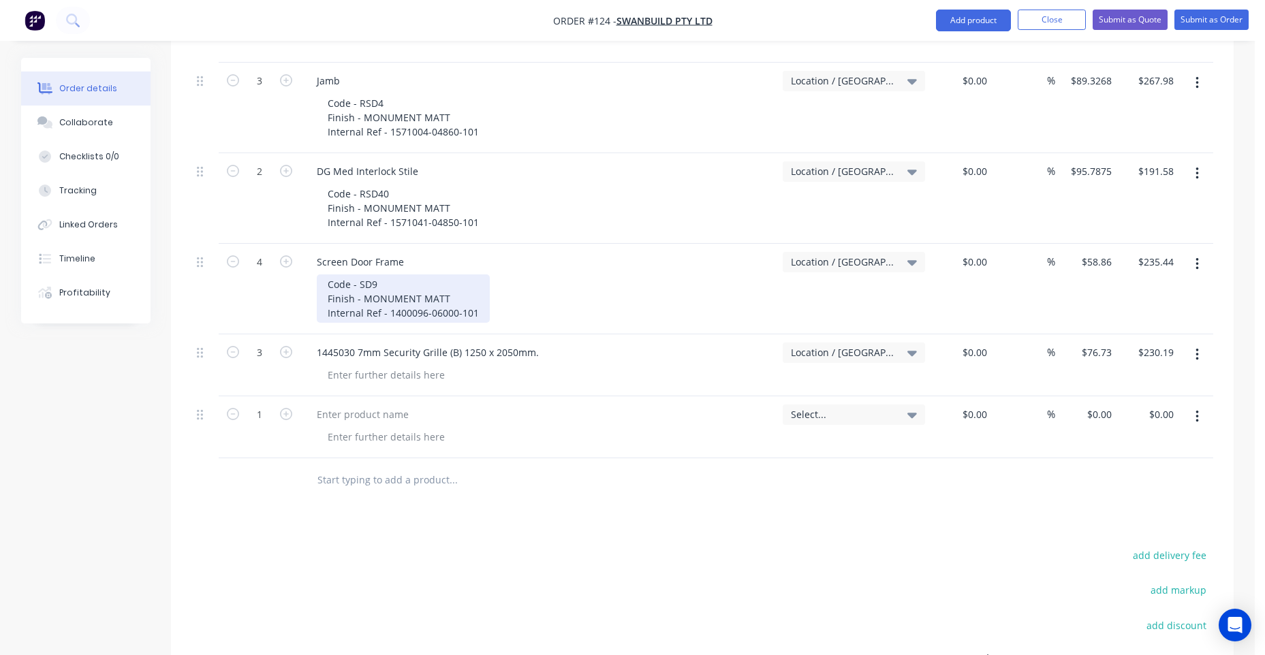
scroll to position [1771, 0]
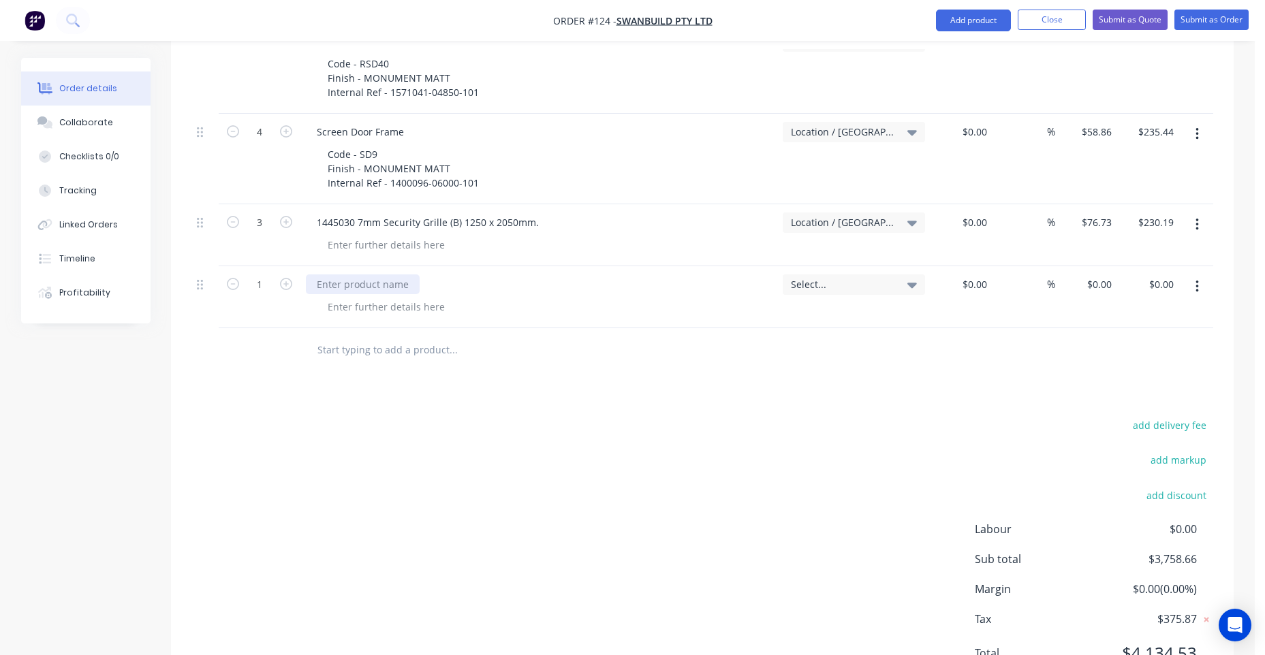
click at [380, 274] on div at bounding box center [363, 284] width 114 height 20
click at [379, 274] on div at bounding box center [363, 284] width 114 height 20
click at [723, 340] on div at bounding box center [545, 349] width 479 height 27
click at [812, 277] on span "Select..." at bounding box center [842, 284] width 103 height 14
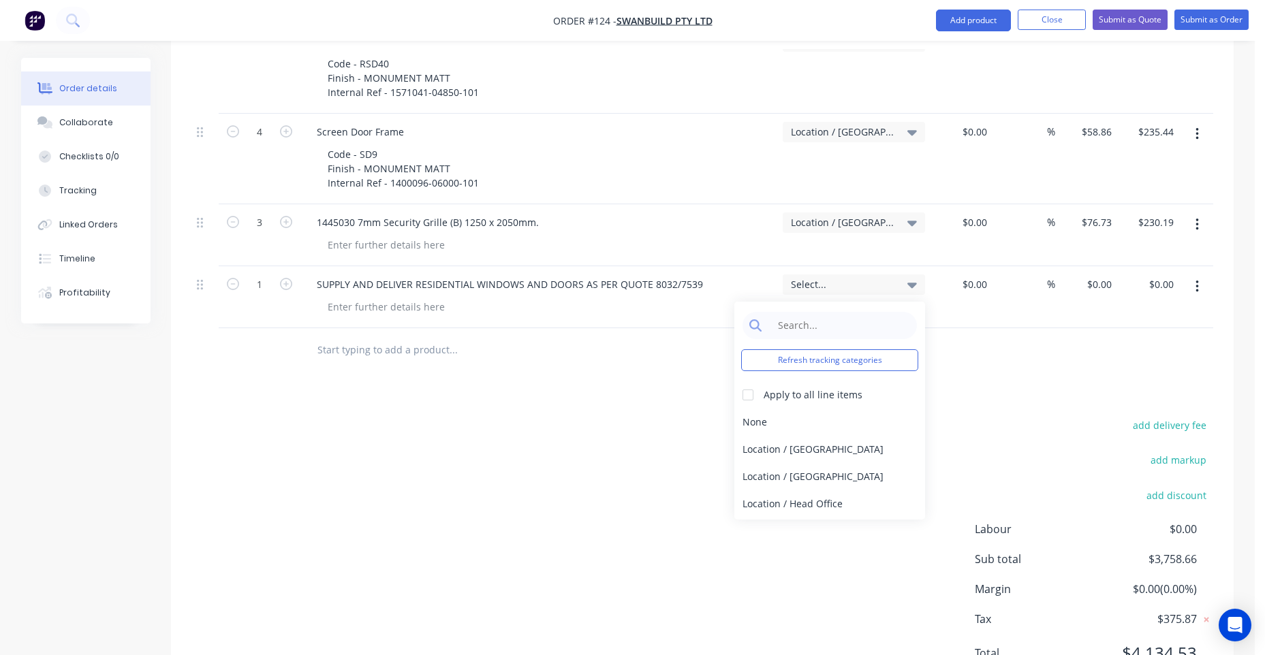
click at [584, 338] on input "text" at bounding box center [453, 349] width 272 height 27
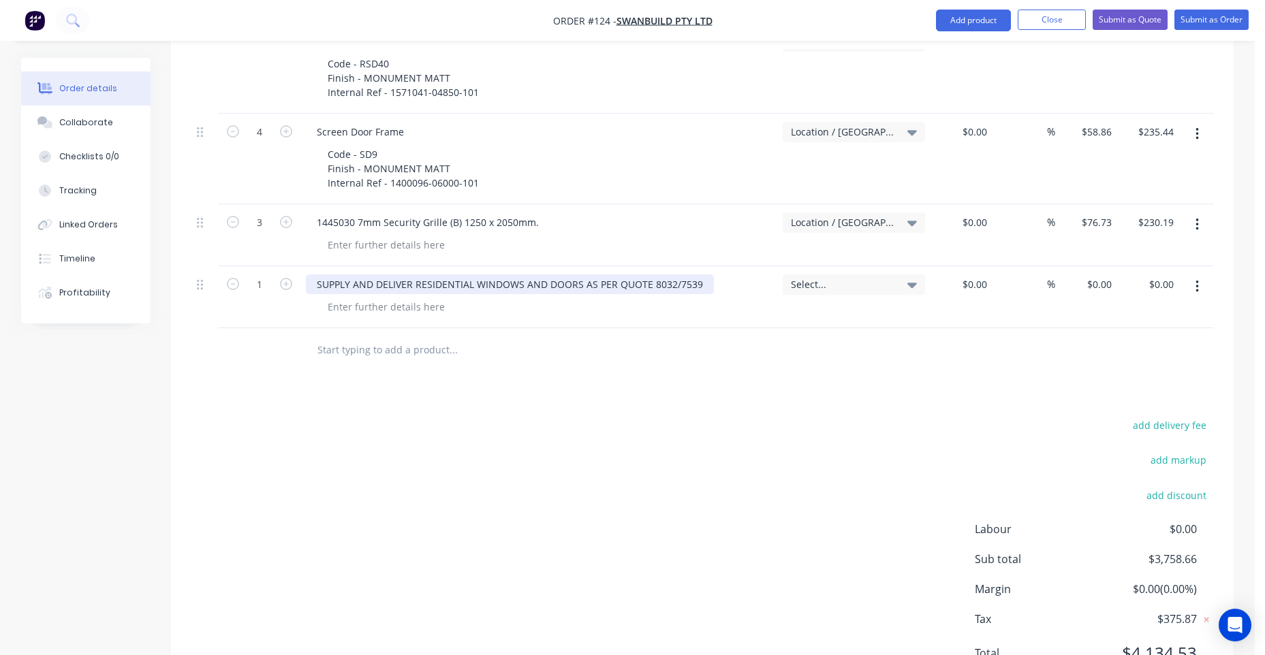
click at [505, 274] on div "SUPPLY AND DELIVER RESIDENTIAL WINDOWS AND DOORS AS PER QUOTE 8032/7539" at bounding box center [510, 284] width 408 height 20
click at [394, 297] on div at bounding box center [386, 307] width 139 height 20
click at [396, 274] on div "SUPPLY AND DELIVER RESIDENTIAL WINDOWS AND DOORS AS PER QUOTE 8032/7539" at bounding box center [510, 284] width 408 height 20
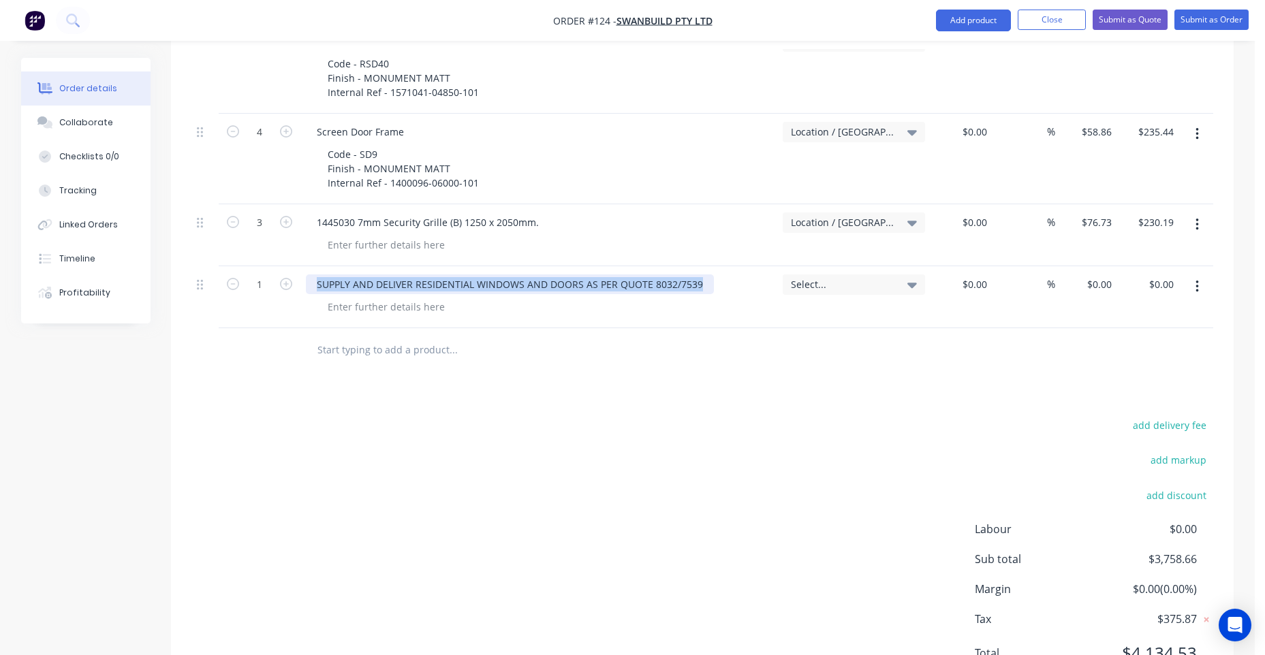
click at [396, 274] on div "SUPPLY AND DELIVER RESIDENTIAL WINDOWS AND DOORS AS PER QUOTE 8032/7539" at bounding box center [510, 284] width 408 height 20
drag, startPoint x: 1197, startPoint y: 266, endPoint x: 1186, endPoint y: 282, distance: 19.1
click at [1196, 281] on icon "button" at bounding box center [1196, 287] width 3 height 12
click at [1120, 394] on div "Delete" at bounding box center [1148, 404] width 105 height 20
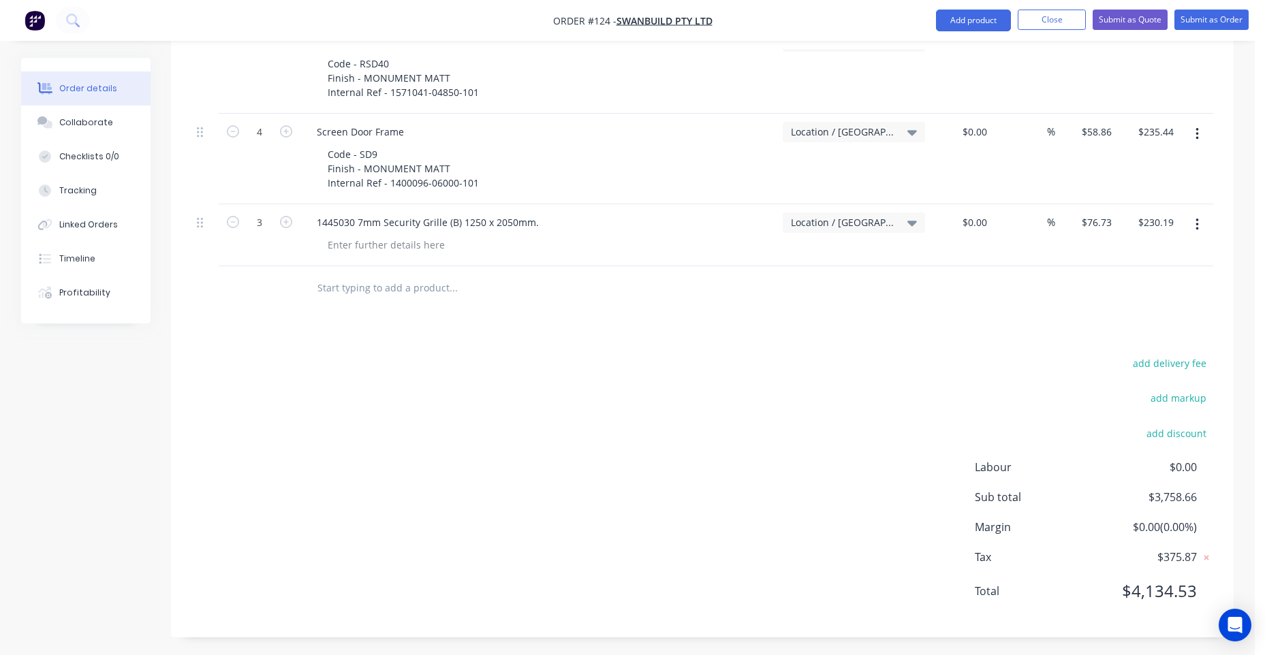
scroll to position [1754, 0]
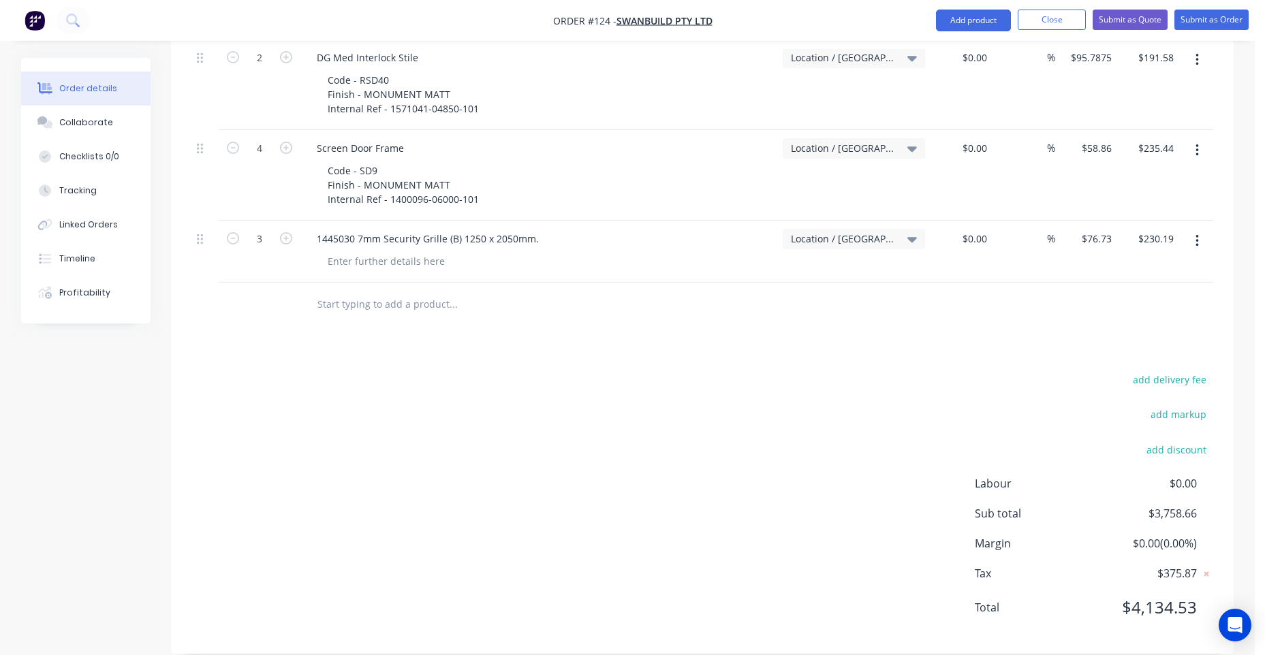
click at [399, 291] on input "text" at bounding box center [453, 304] width 272 height 27
paste input "SUPPLY AND DELIVER RESIDENTIAL WINDOWS AND DOORS AS PER QUOTE 8032/7539"
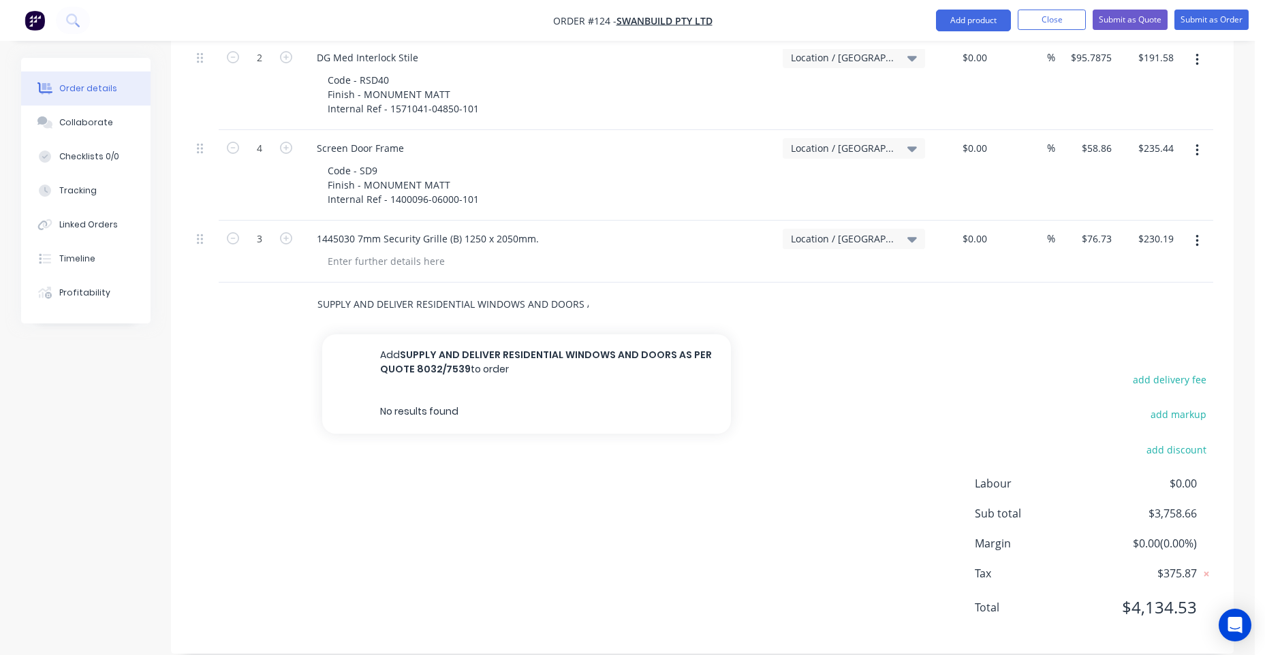
scroll to position [0, 109]
type input "SUPPLY AND DELIVER RESIDENTIAL WINDOWS AND DOORS AS PER QUOTE 8032/7539"
click at [422, 370] on div "add delivery fee add markup add discount Labour $0.00 Sub total $3,758.66 Margi…" at bounding box center [701, 501] width 1021 height 263
click at [477, 291] on input "SUPPLY AND DELIVER RESIDENTIAL WINDOWS AND DOORS AS PER QUOTE 8032/7539" at bounding box center [453, 304] width 272 height 27
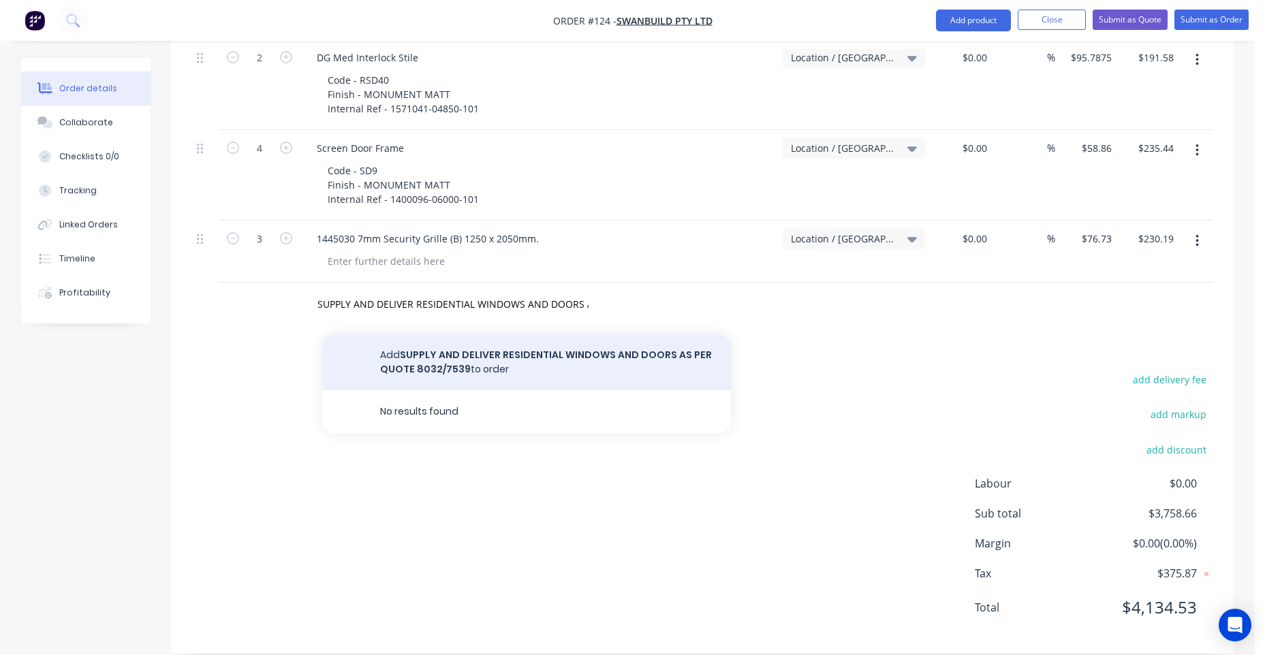
click at [469, 340] on button "Add SUPPLY AND DELIVER RESIDENTIAL WINDOWS AND DOORS AS PER QUOTE 8032/7539 to …" at bounding box center [526, 362] width 409 height 56
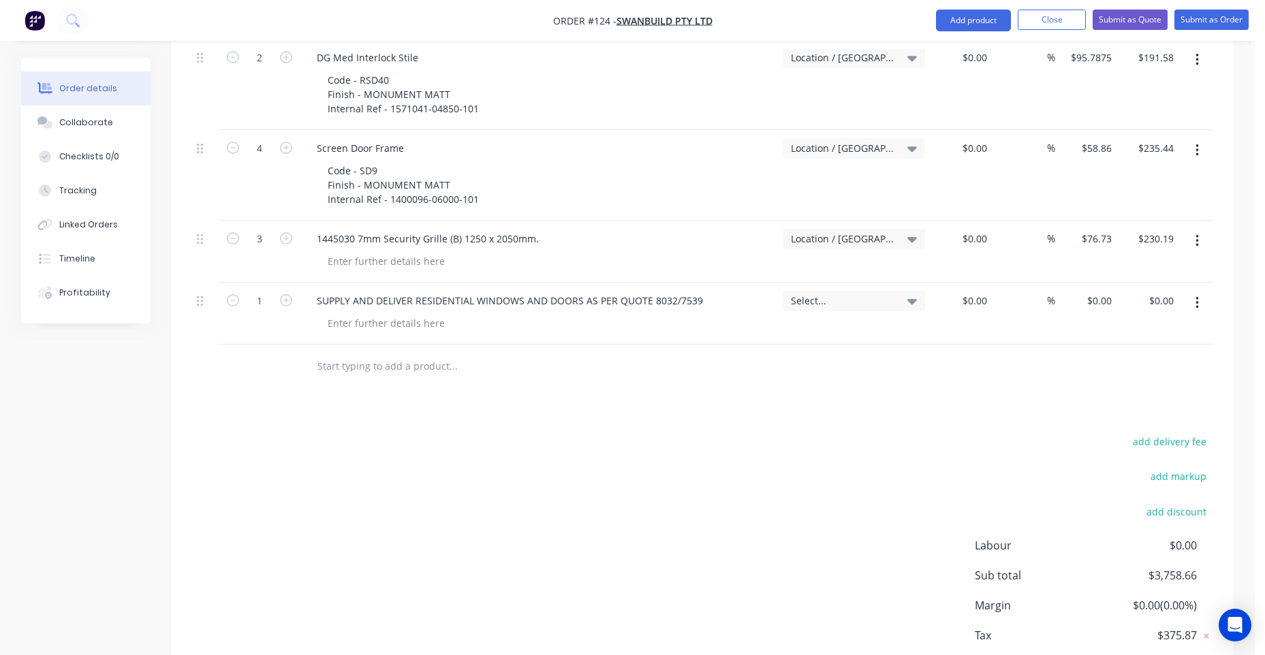
click at [195, 283] on div at bounding box center [204, 314] width 27 height 62
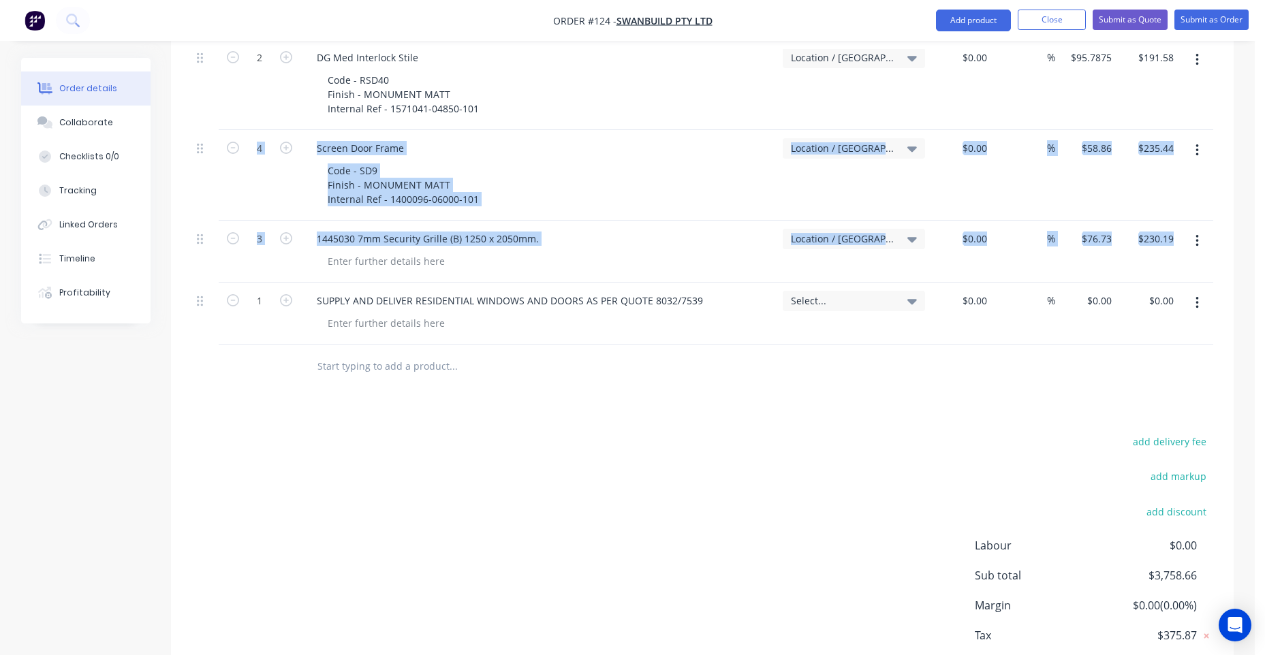
drag, startPoint x: 196, startPoint y: 280, endPoint x: 211, endPoint y: 173, distance: 108.0
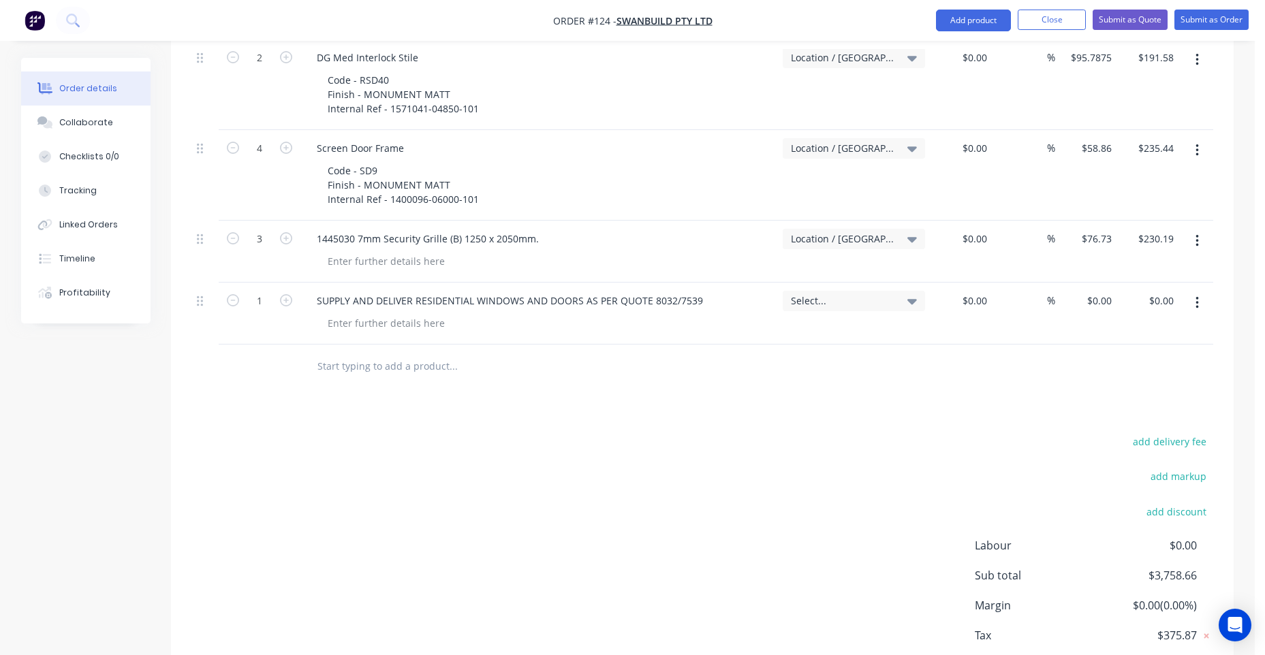
drag, startPoint x: 211, startPoint y: 173, endPoint x: 202, endPoint y: 348, distance: 175.2
click at [192, 360] on div at bounding box center [204, 367] width 27 height 44
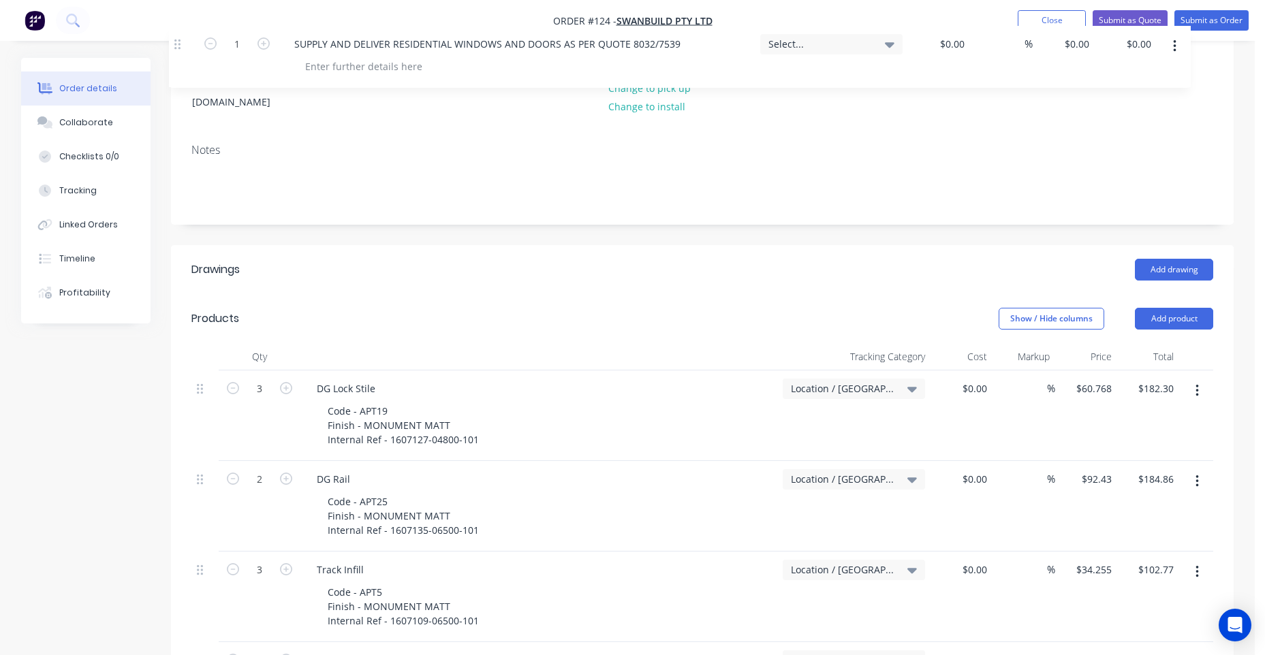
scroll to position [24, 0]
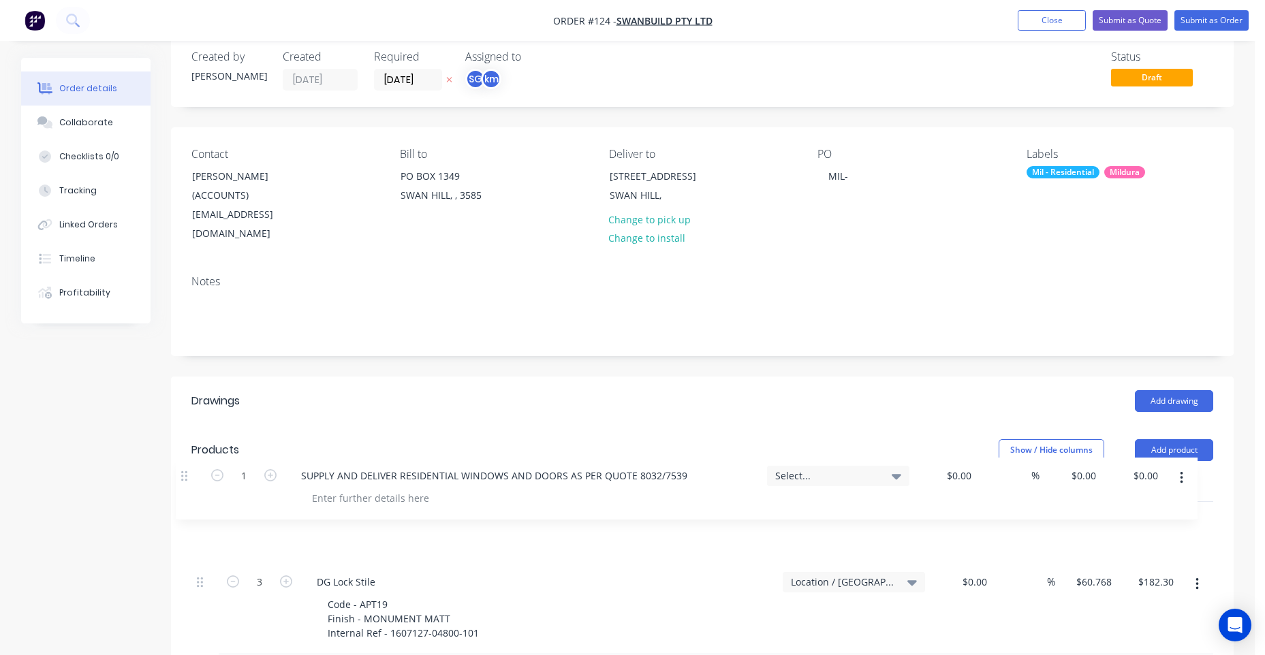
drag, startPoint x: 200, startPoint y: 287, endPoint x: 187, endPoint y: 473, distance: 187.0
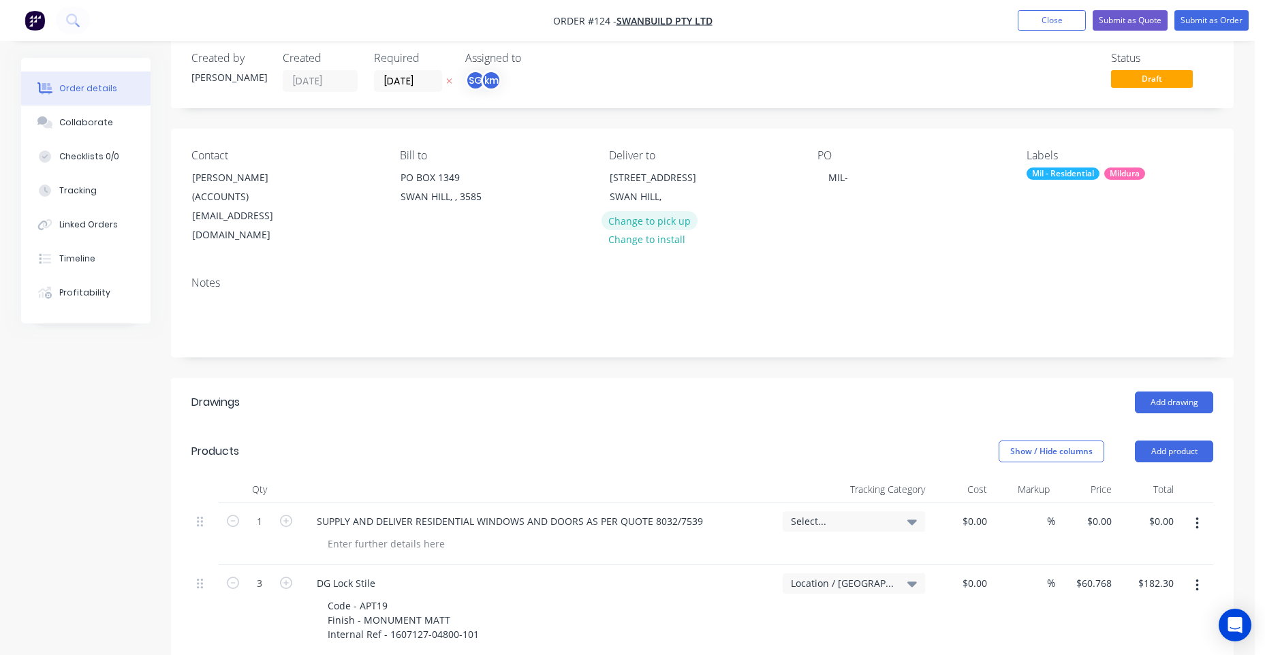
scroll to position [0, 0]
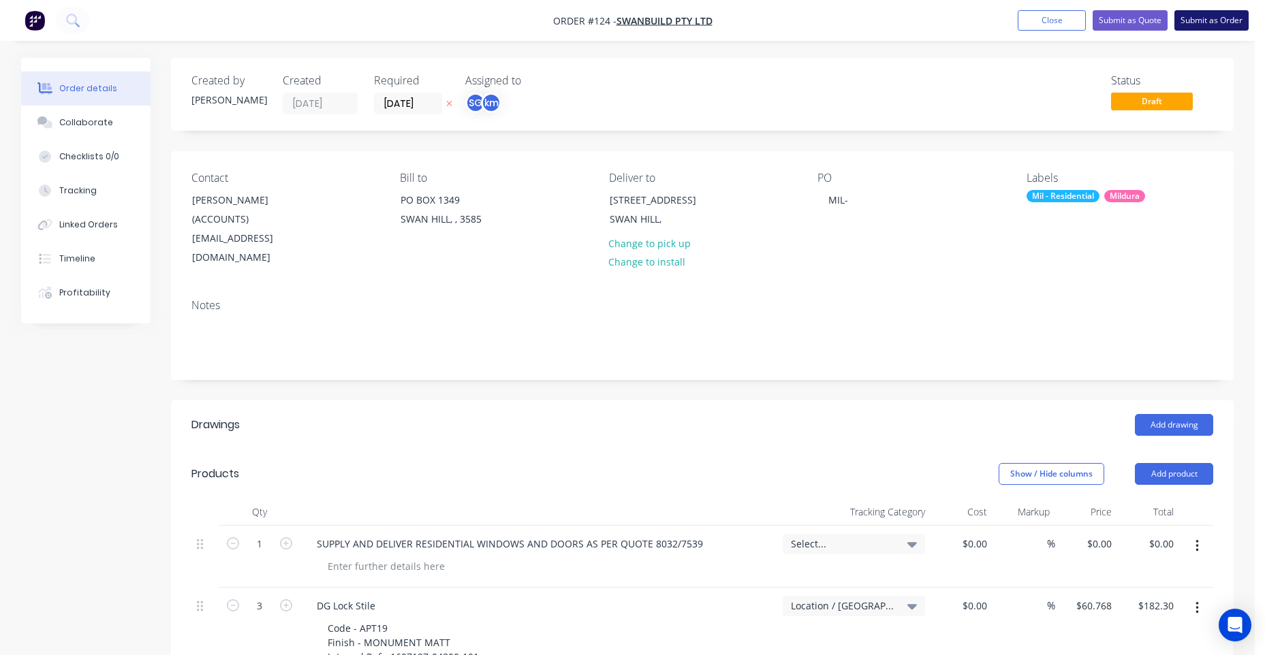
click at [1216, 22] on button "Submit as Order" at bounding box center [1211, 20] width 74 height 20
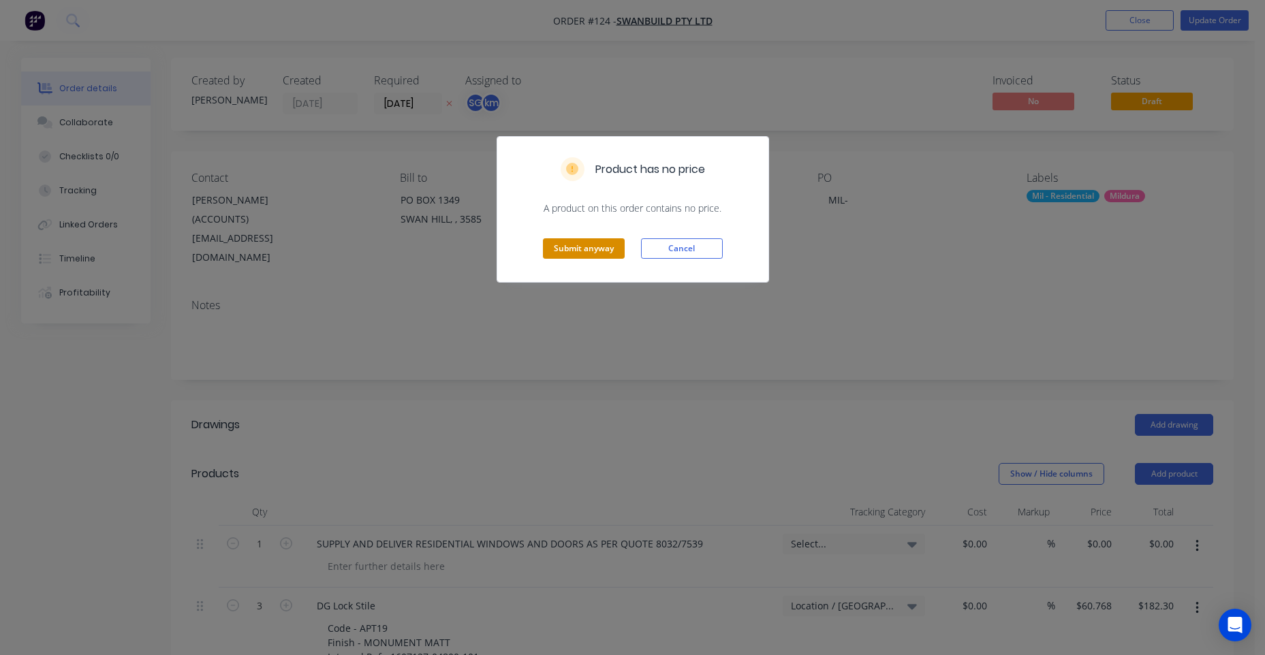
click at [605, 253] on button "Submit anyway" at bounding box center [584, 248] width 82 height 20
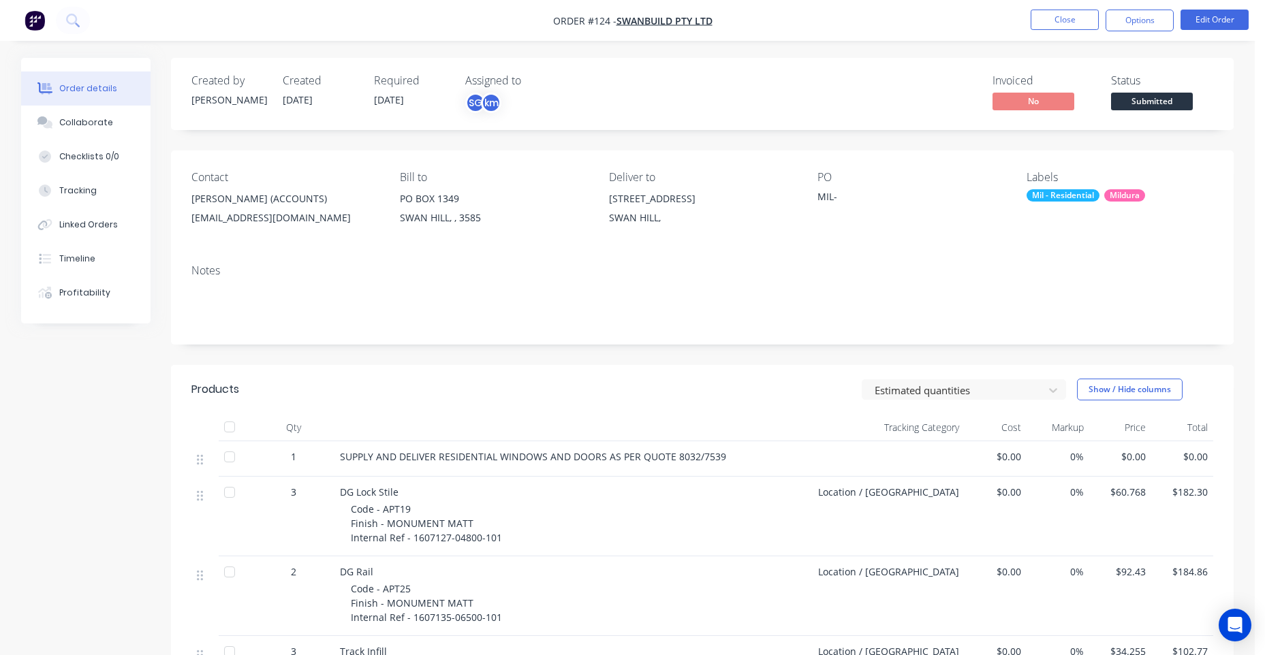
click at [855, 198] on div "MIL-" at bounding box center [902, 198] width 170 height 19
click at [846, 197] on div "MIL-" at bounding box center [902, 198] width 170 height 19
click at [839, 197] on div "MIL-" at bounding box center [902, 198] width 170 height 19
click at [837, 197] on div "MIL-" at bounding box center [902, 198] width 170 height 19
click at [831, 195] on div "MIL-" at bounding box center [902, 198] width 170 height 19
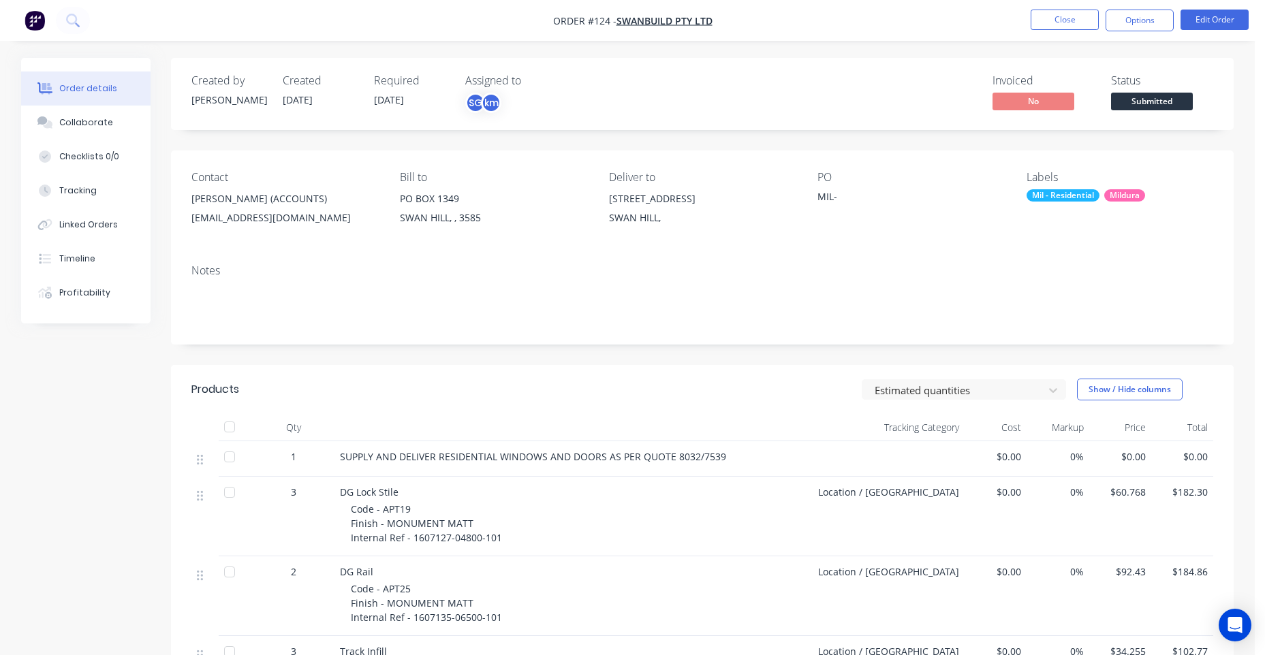
click at [838, 195] on div "MIL-" at bounding box center [902, 198] width 170 height 19
click at [826, 195] on div "MIL-" at bounding box center [902, 198] width 170 height 19
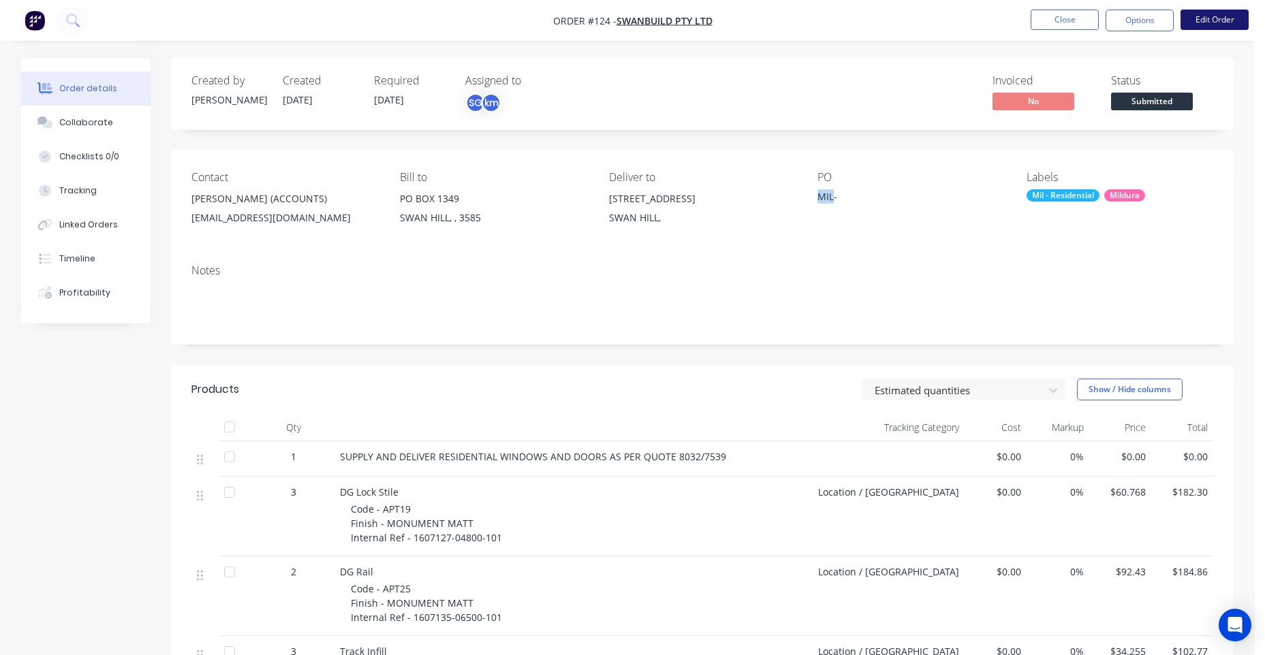
click at [1204, 23] on button "Edit Order" at bounding box center [1214, 20] width 68 height 20
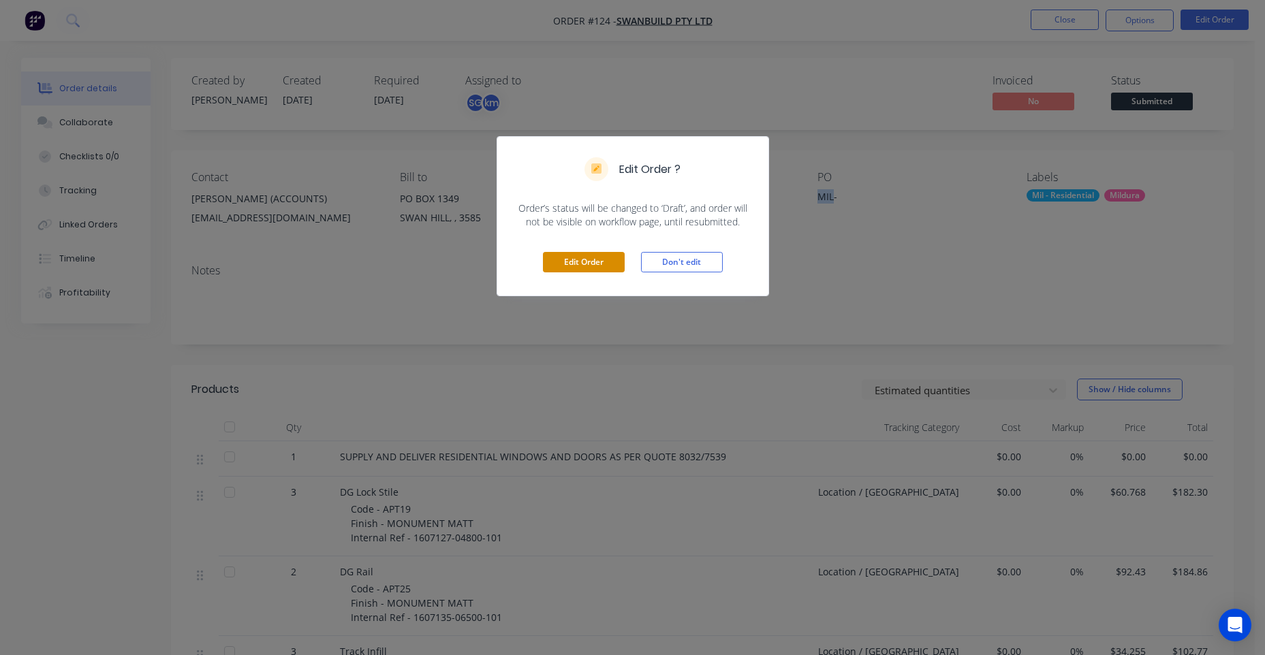
drag, startPoint x: 562, startPoint y: 261, endPoint x: 623, endPoint y: 253, distance: 61.8
click at [562, 262] on button "Edit Order" at bounding box center [584, 262] width 82 height 20
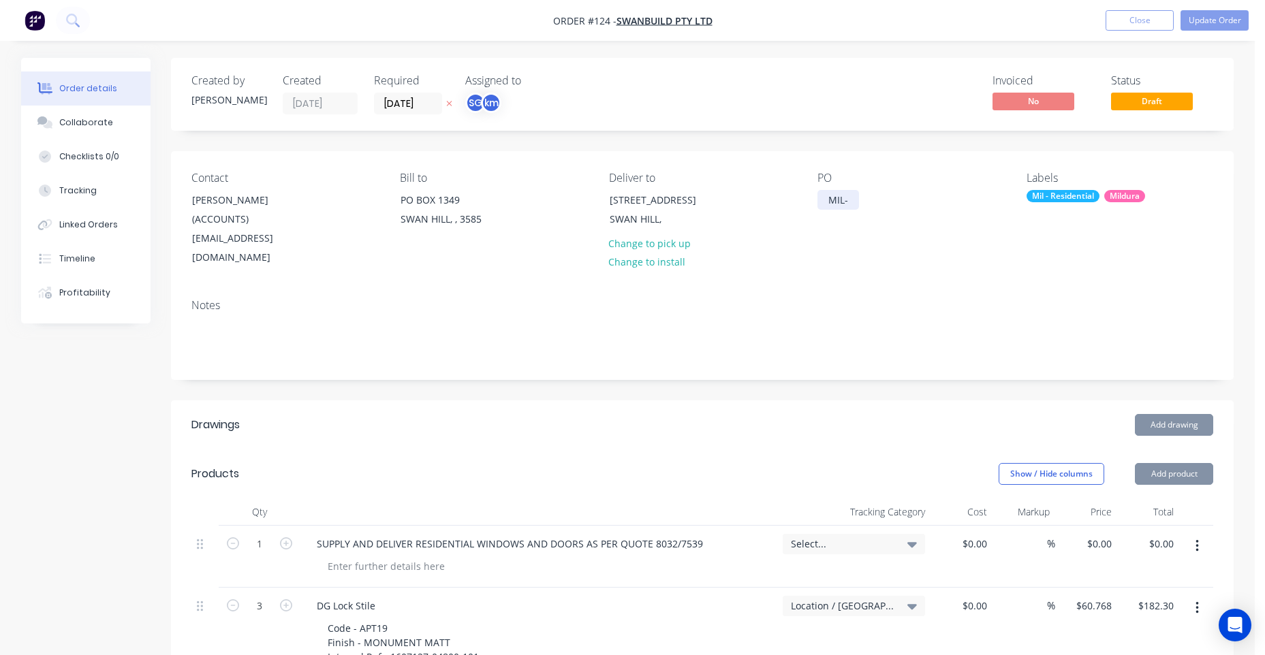
click at [849, 204] on div "MIL-" at bounding box center [838, 200] width 42 height 20
click at [857, 202] on div "MIL-" at bounding box center [838, 200] width 42 height 20
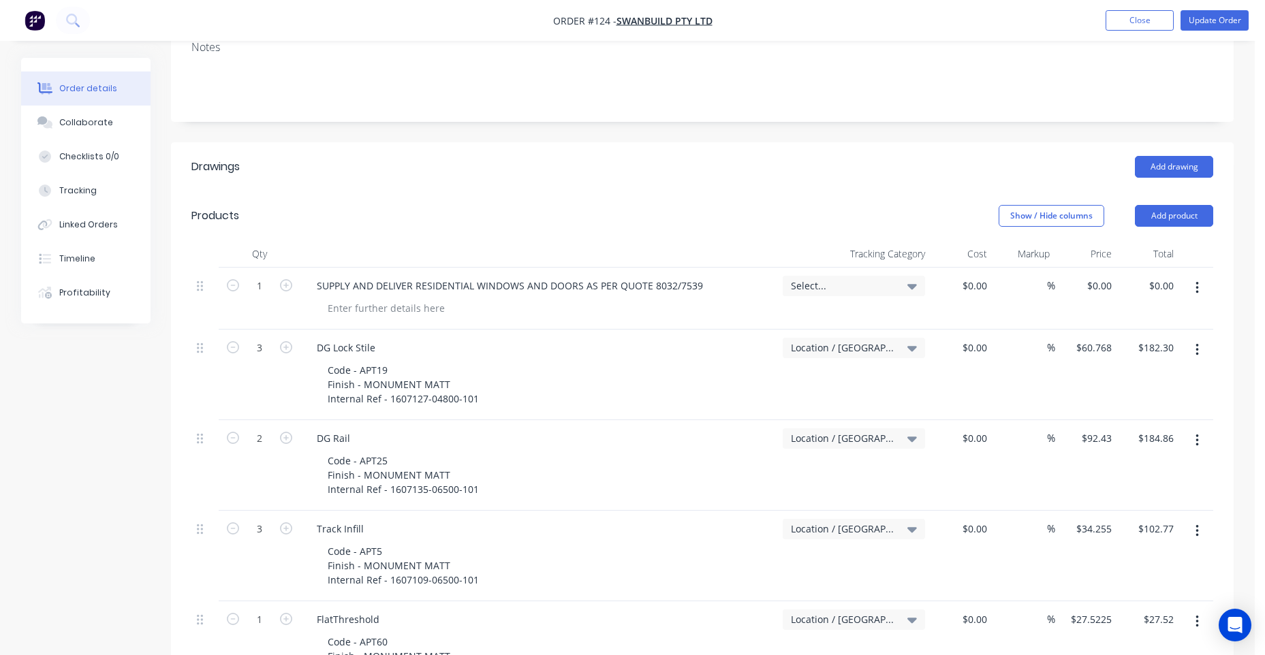
scroll to position [272, 0]
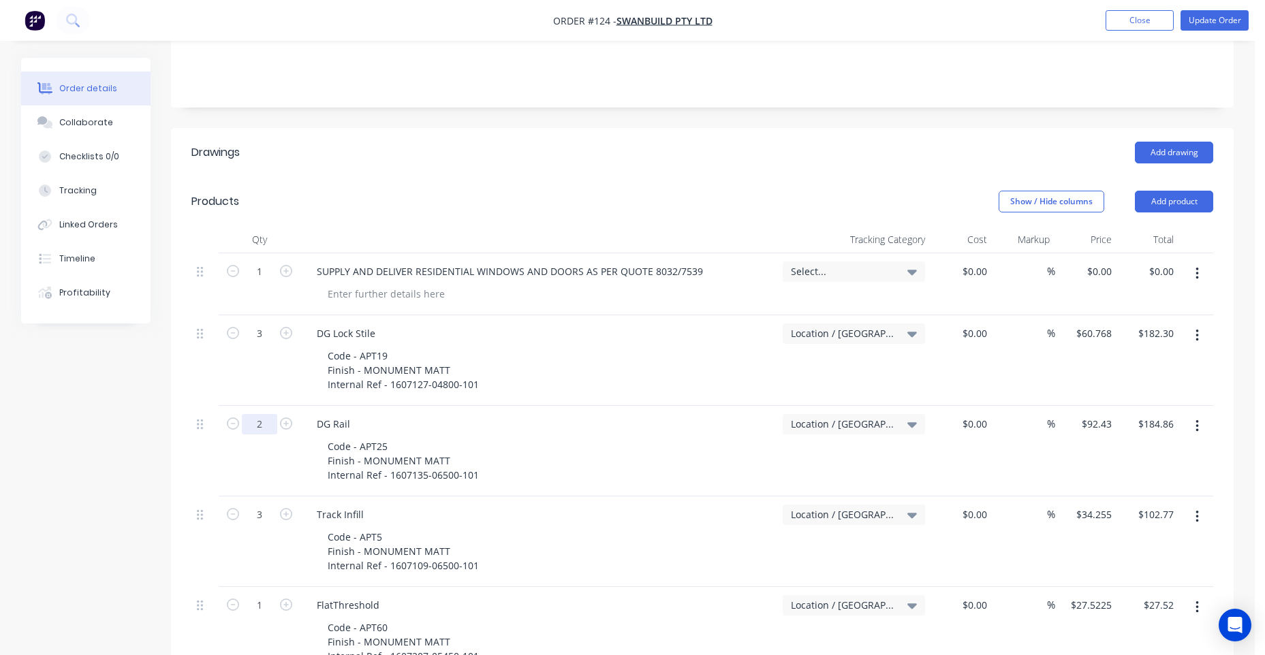
click at [261, 414] on input "2" at bounding box center [259, 424] width 35 height 20
type input "4"
type input "$369.72"
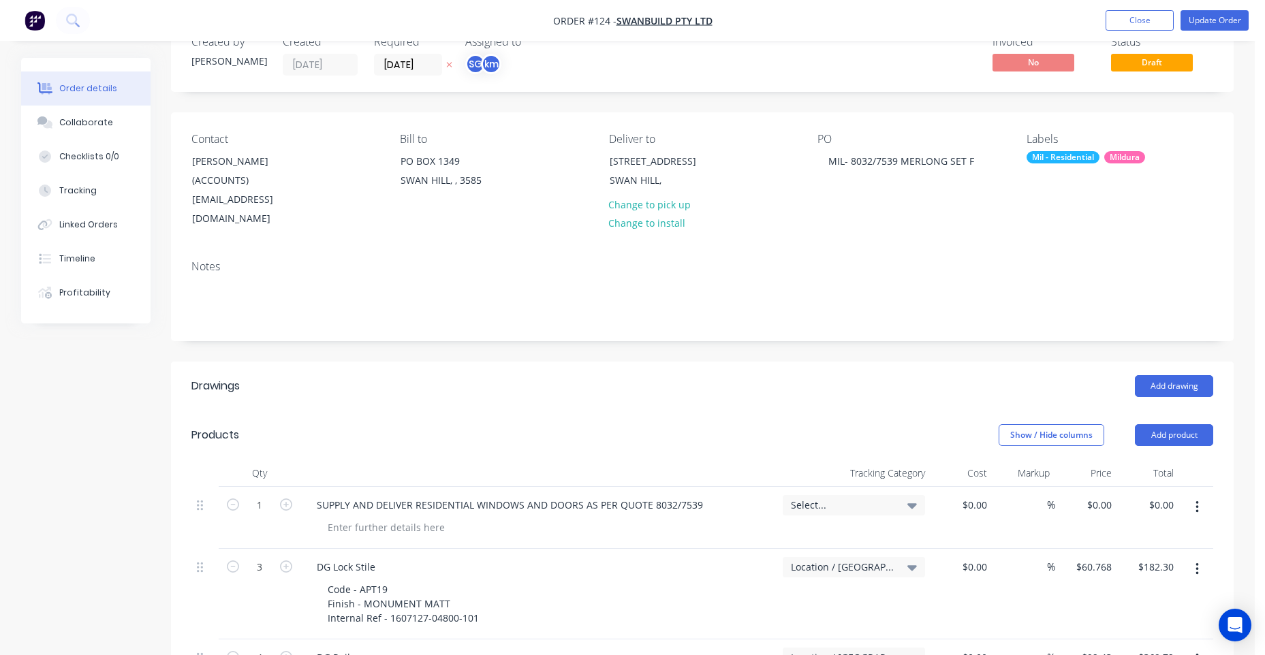
scroll to position [0, 0]
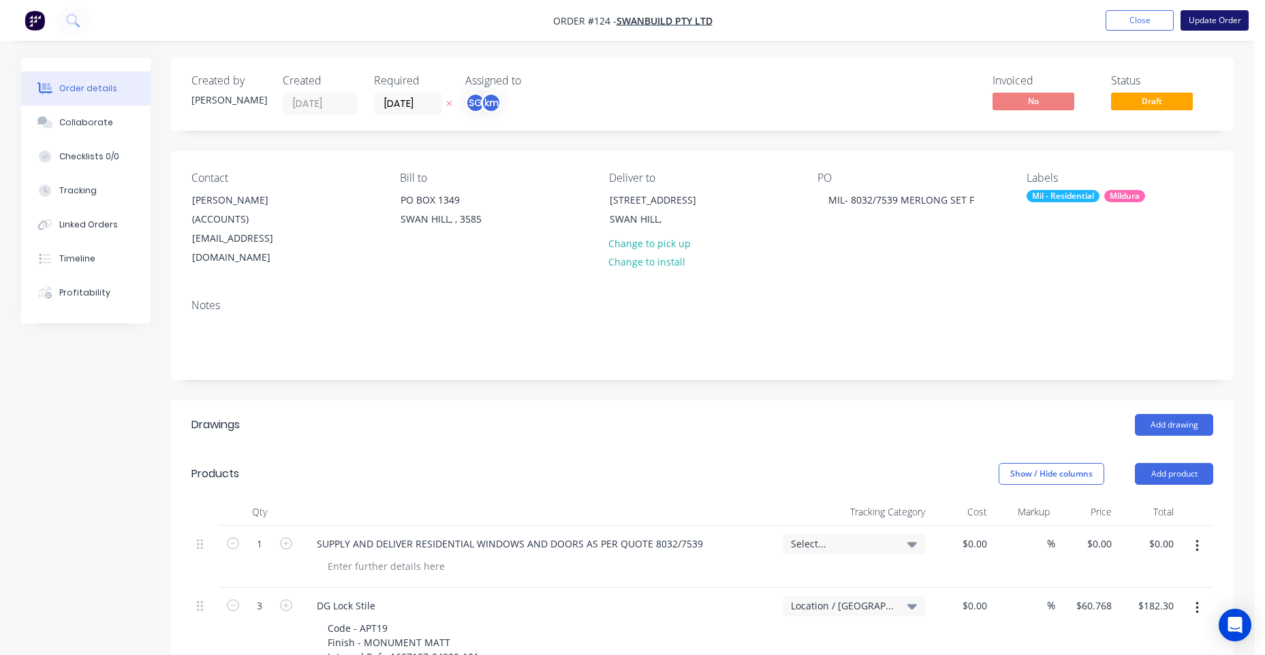
click at [1209, 19] on button "Update Order" at bounding box center [1214, 20] width 68 height 20
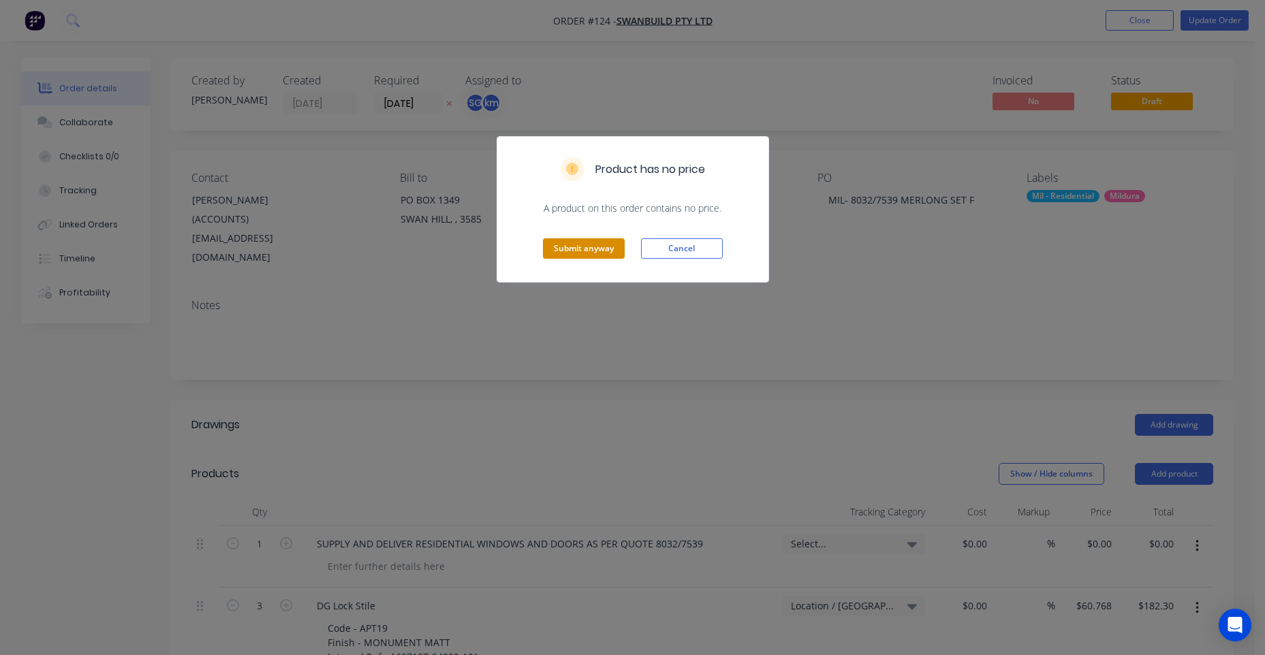
click at [581, 249] on button "Submit anyway" at bounding box center [584, 248] width 82 height 20
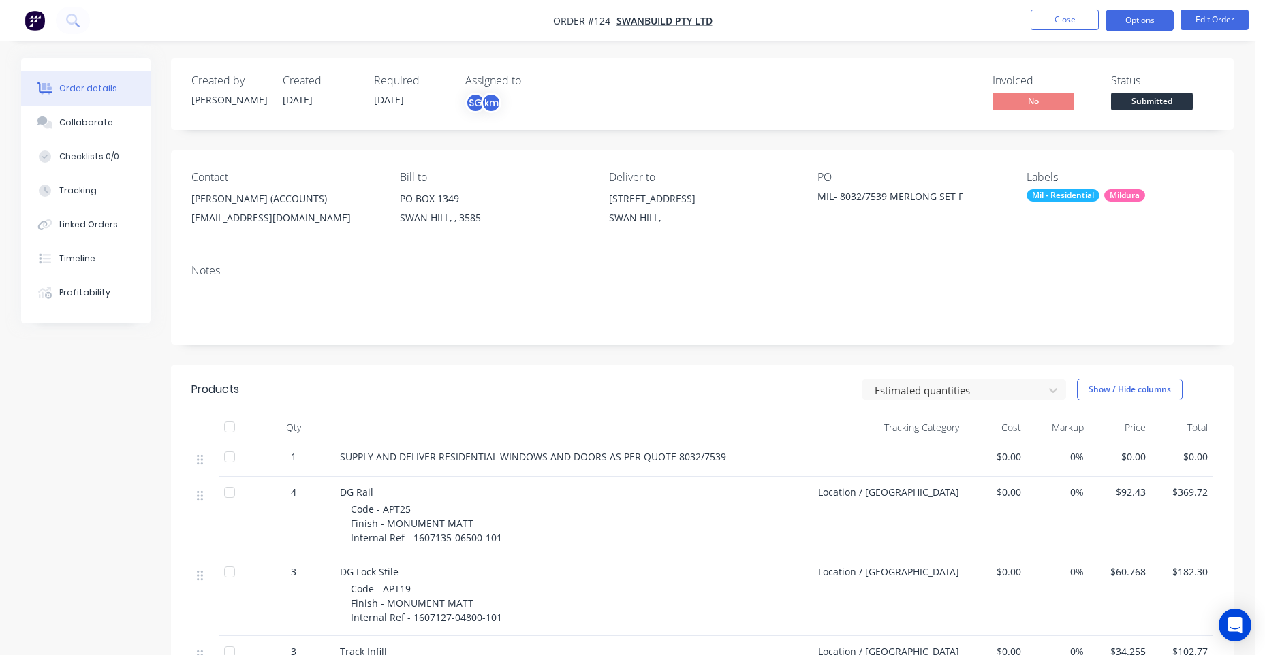
click at [1134, 23] on button "Options" at bounding box center [1139, 21] width 68 height 22
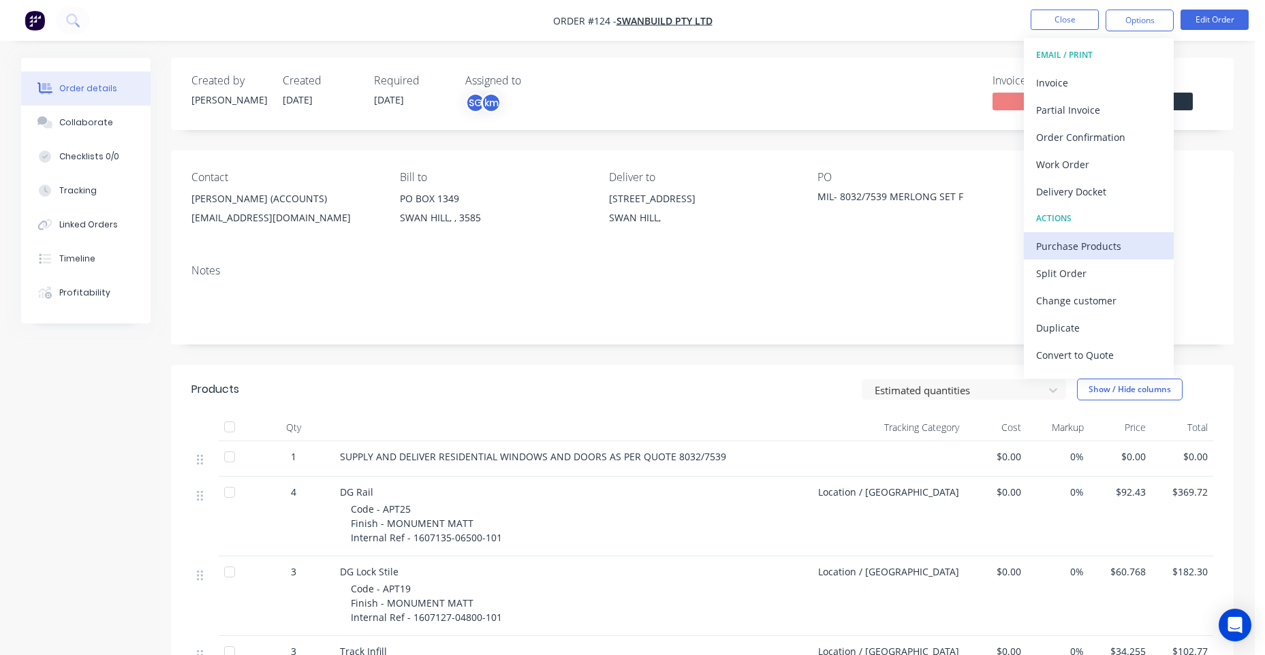
click at [1060, 234] on button "Purchase Products" at bounding box center [1099, 245] width 150 height 27
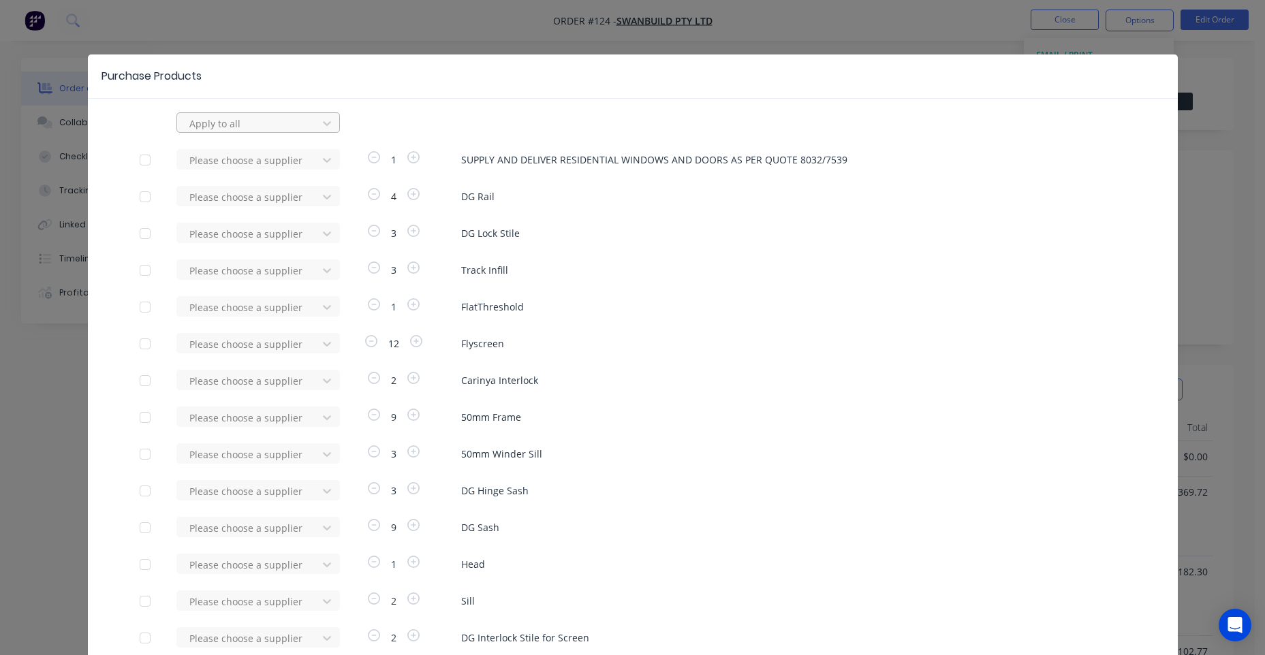
click at [253, 119] on div at bounding box center [249, 123] width 123 height 17
type input "ASLPE"
drag, startPoint x: 264, startPoint y: 125, endPoint x: 94, endPoint y: 110, distance: 170.8
click at [94, 110] on div "Purchase Products Apply to all Please choose a supplier 1 SUPPLY AND DELIVER RE…" at bounding box center [633, 477] width 1090 height 846
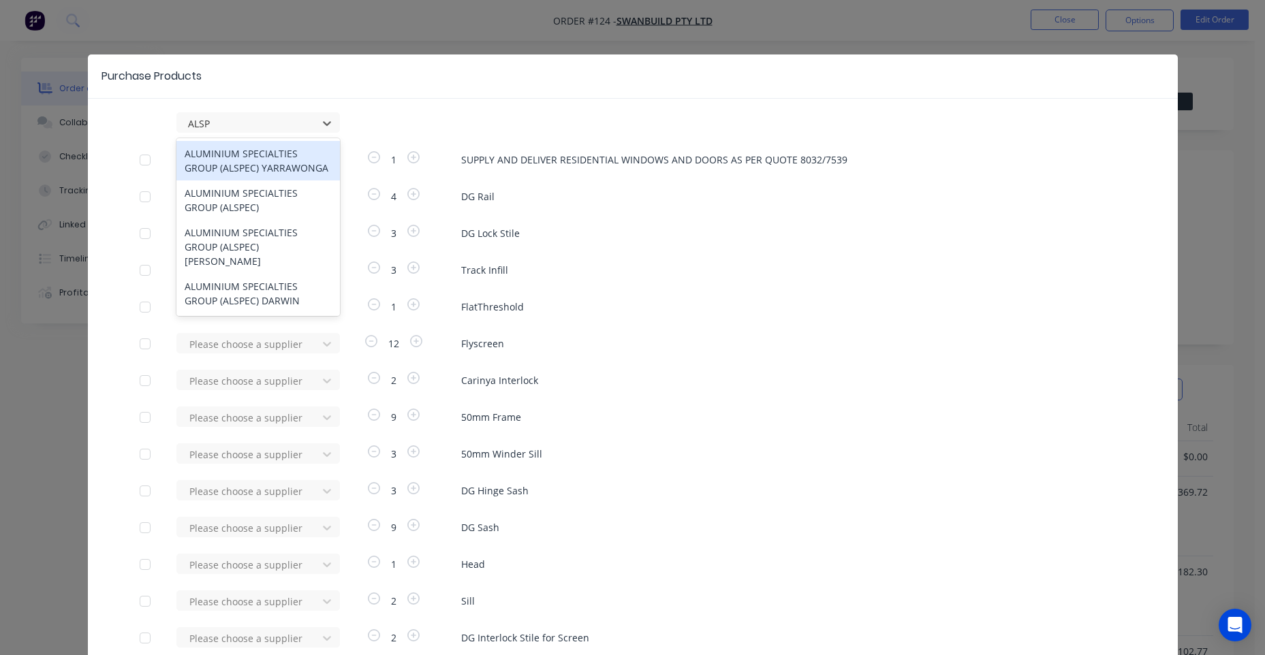
type input "ALSPE"
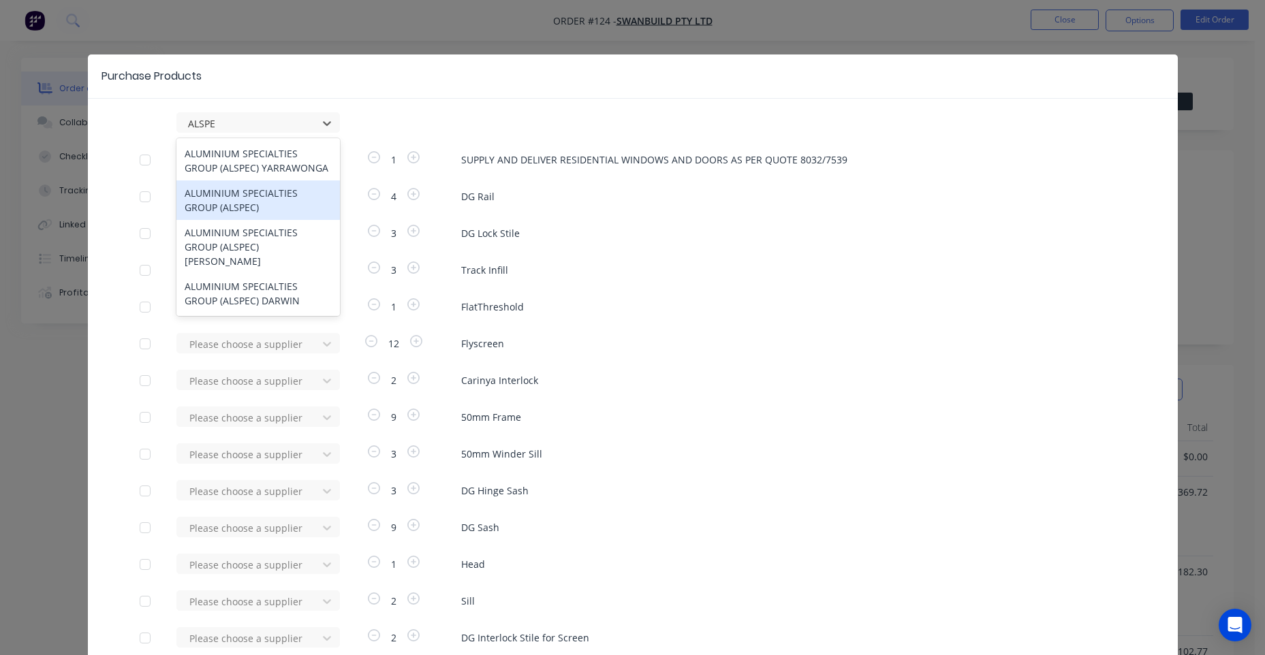
click at [221, 194] on div "ALUMINIUM SPECIALTIES GROUP (ALSPEC)" at bounding box center [257, 199] width 163 height 39
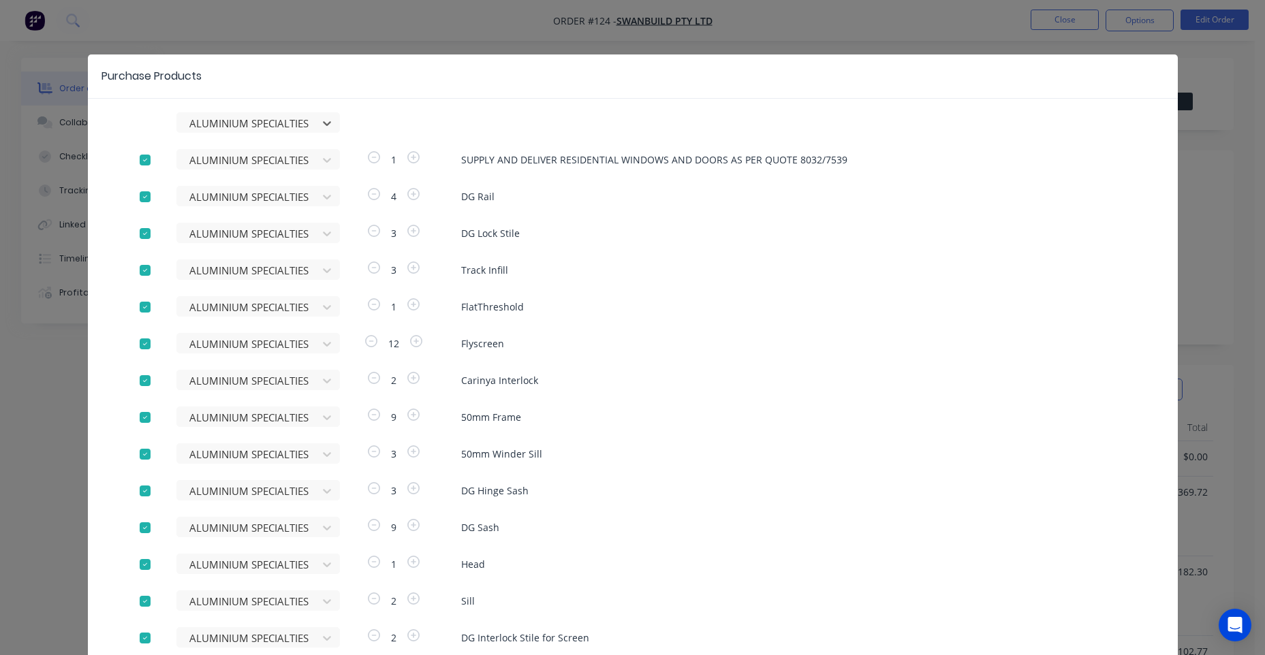
click at [132, 158] on div at bounding box center [144, 159] width 27 height 27
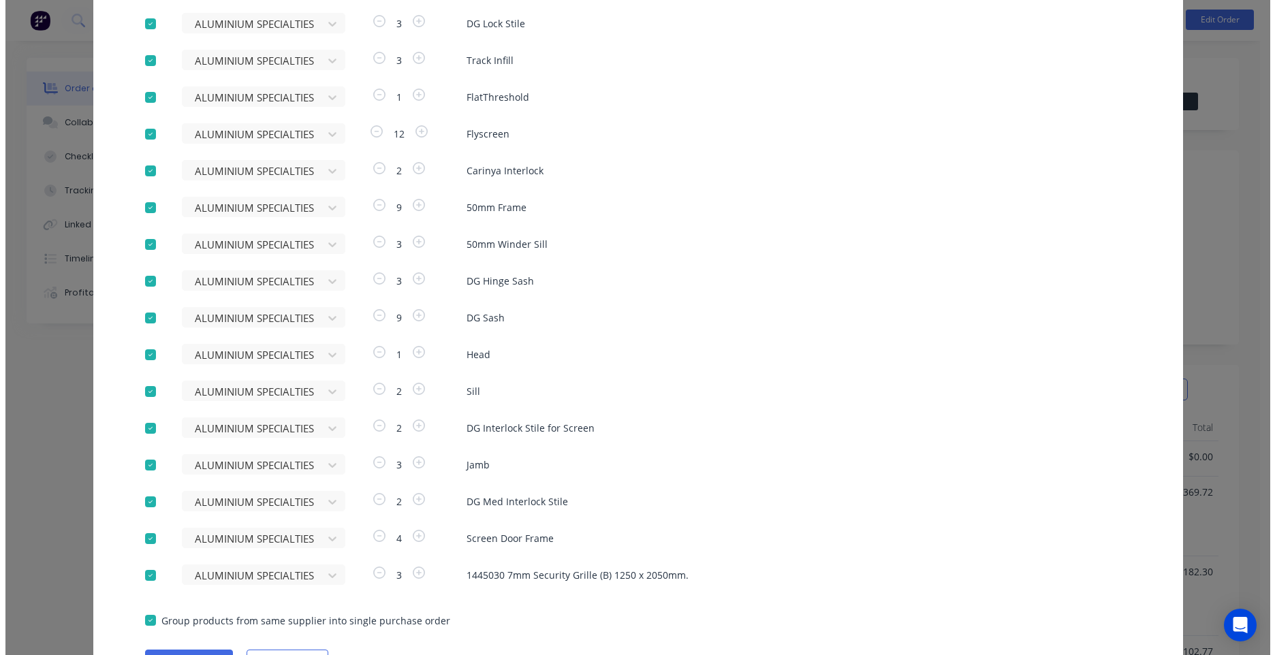
scroll to position [285, 0]
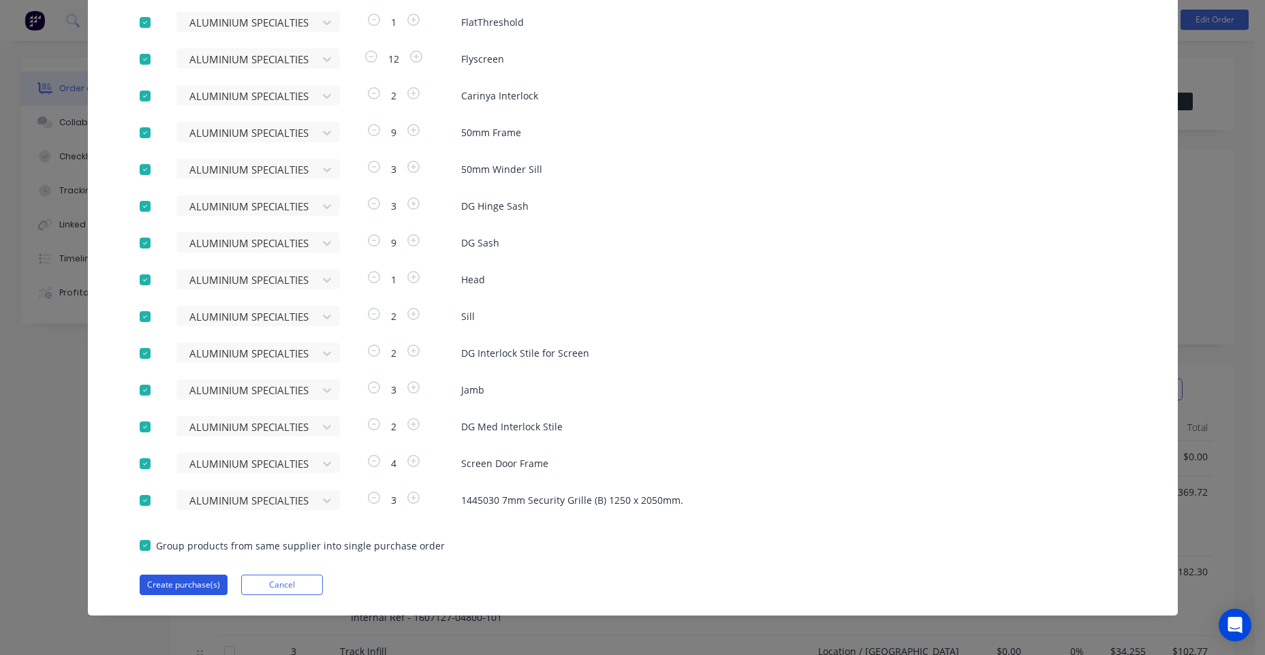
click at [189, 583] on button "Create purchase(s)" at bounding box center [184, 585] width 88 height 20
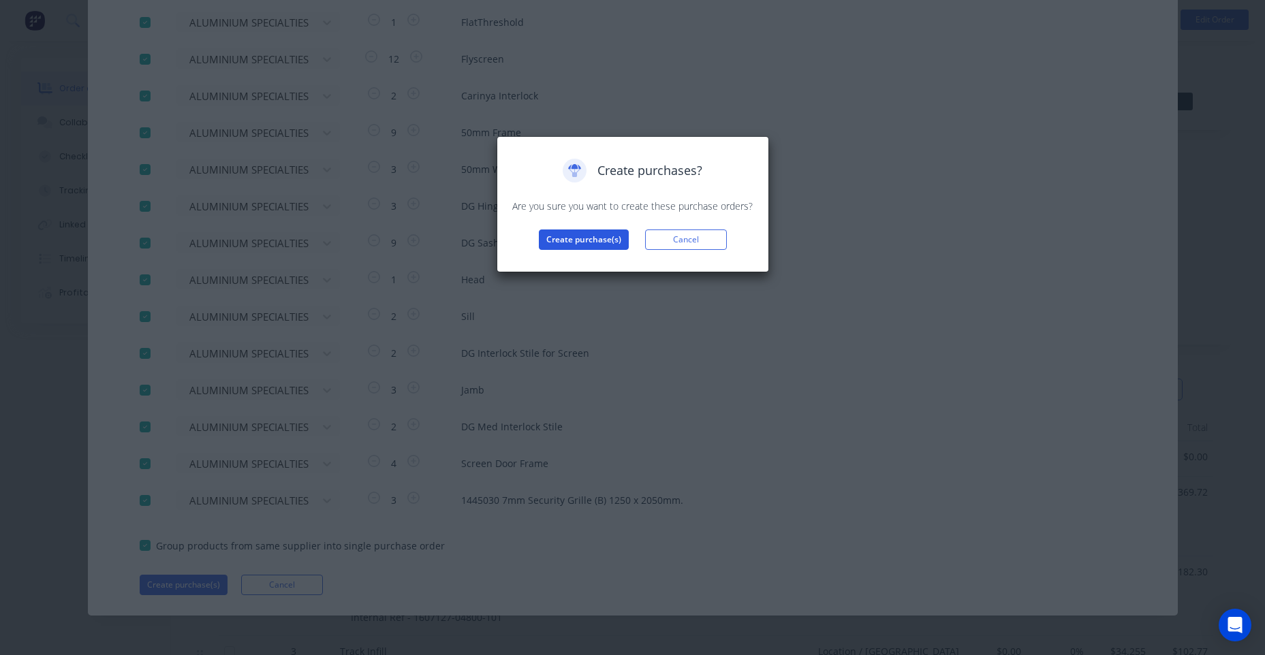
click at [559, 234] on button "Create purchase(s)" at bounding box center [584, 239] width 90 height 20
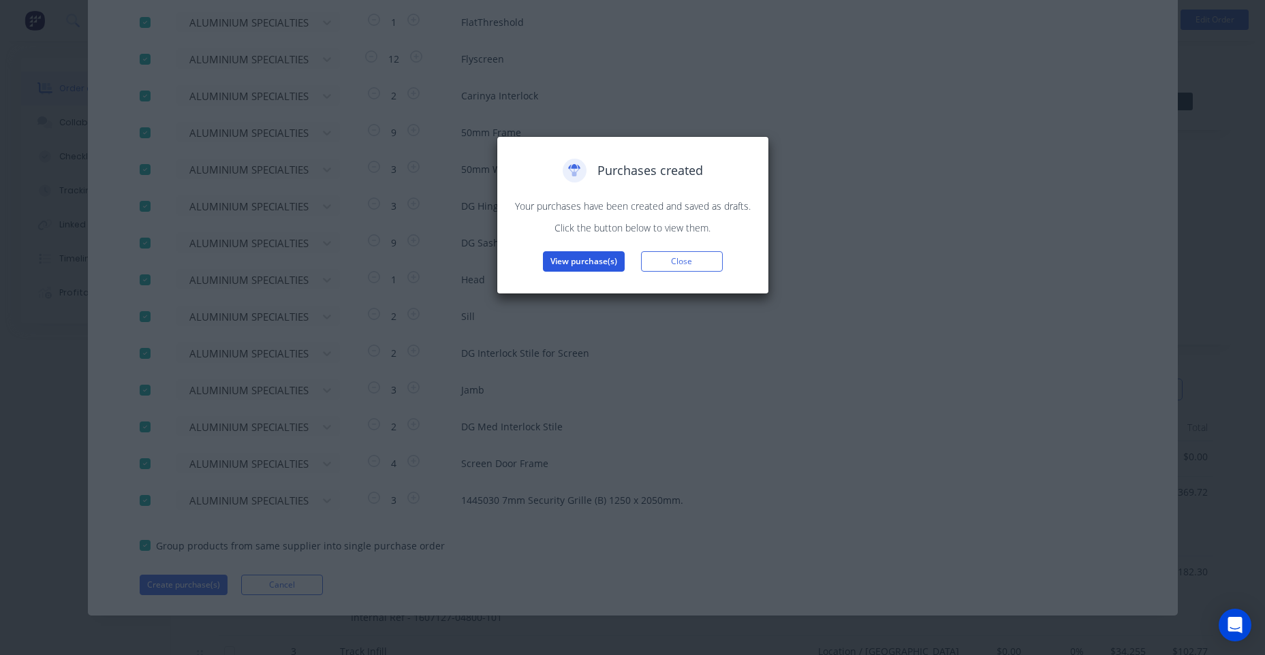
click at [599, 262] on button "View purchase(s)" at bounding box center [584, 261] width 82 height 20
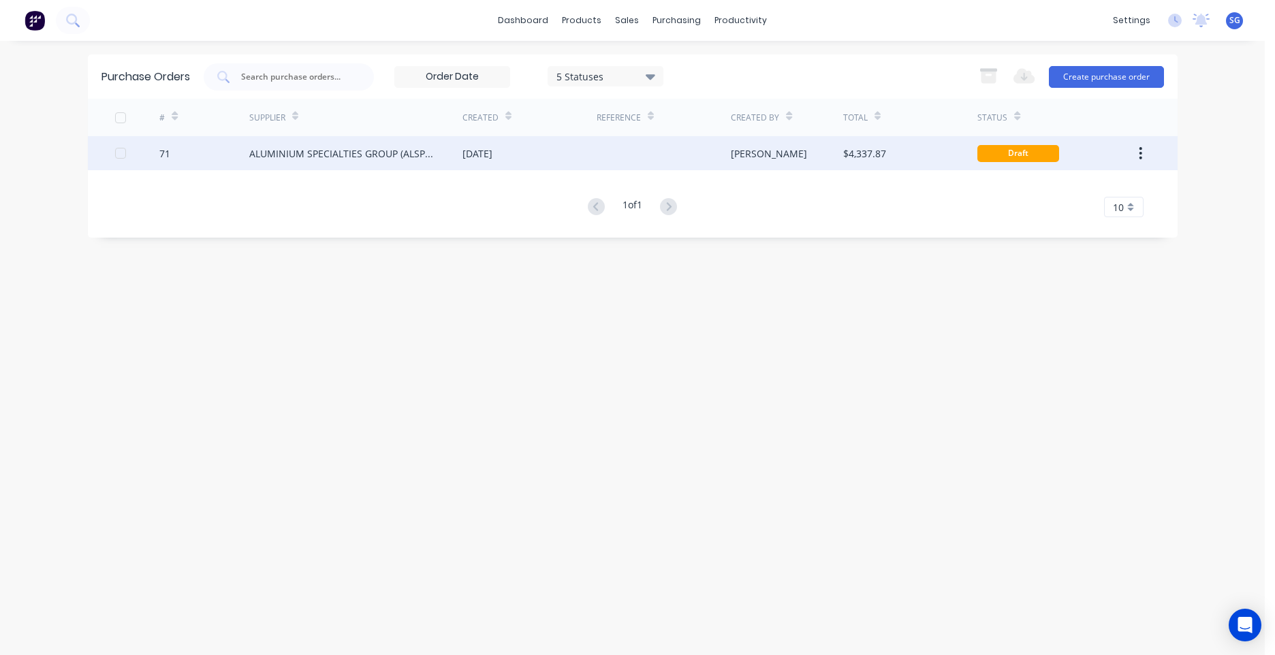
click at [774, 150] on div "[PERSON_NAME]" at bounding box center [787, 153] width 112 height 34
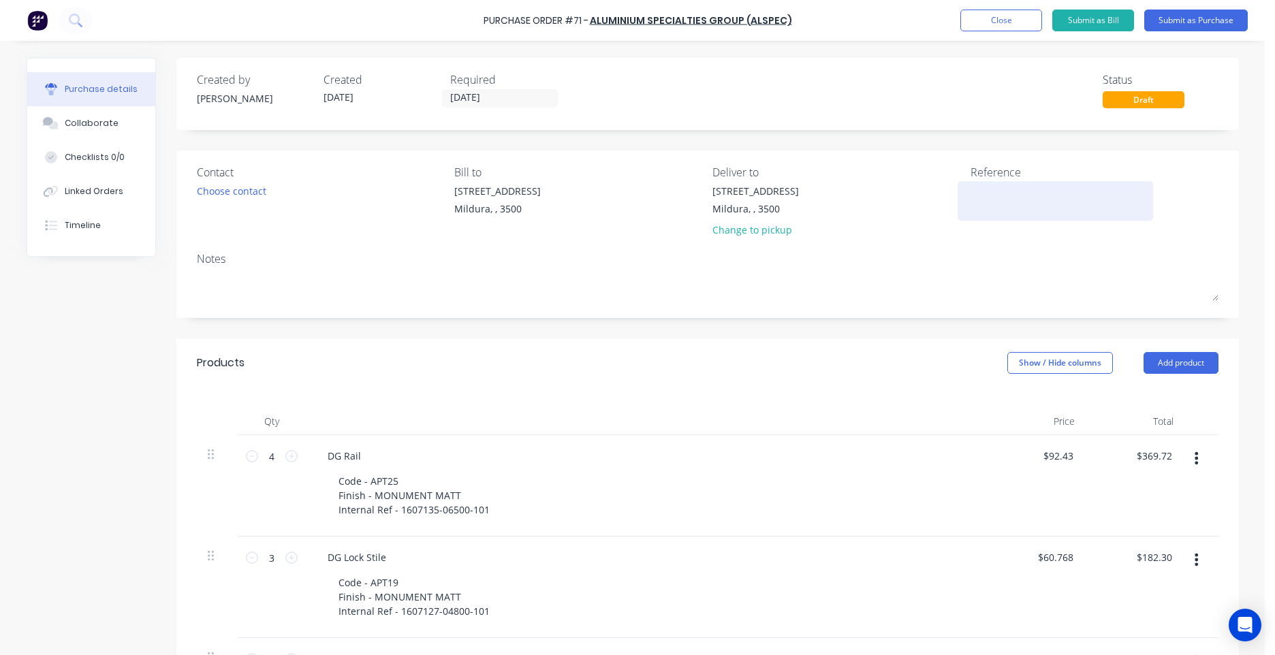
click at [970, 202] on div at bounding box center [1055, 201] width 170 height 34
click at [974, 202] on textarea at bounding box center [1055, 199] width 170 height 31
type textarea "MIL- 8032/7539 SWANBUILD MERLONG SET F"
type textarea "x"
type textarea "MIL- 8032/7539 SWANBUILD MERLONG SET F"
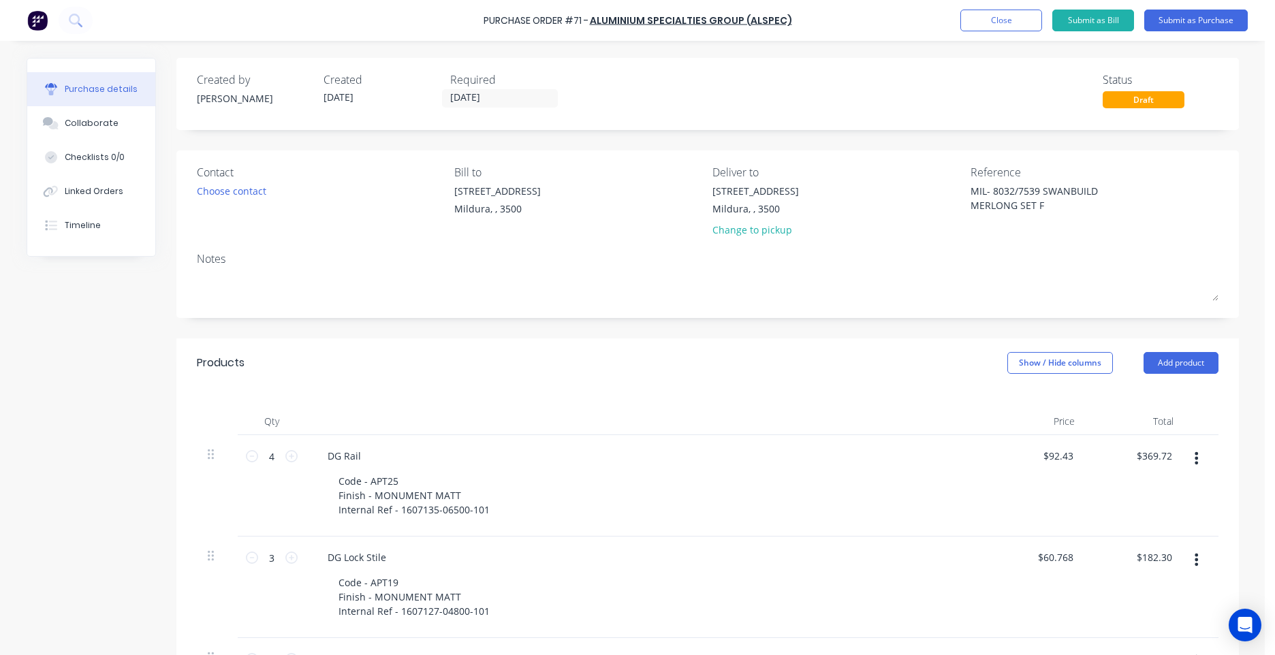
click at [215, 178] on div "Contact" at bounding box center [321, 172] width 248 height 16
click at [215, 189] on div "Choose contact" at bounding box center [231, 191] width 69 height 14
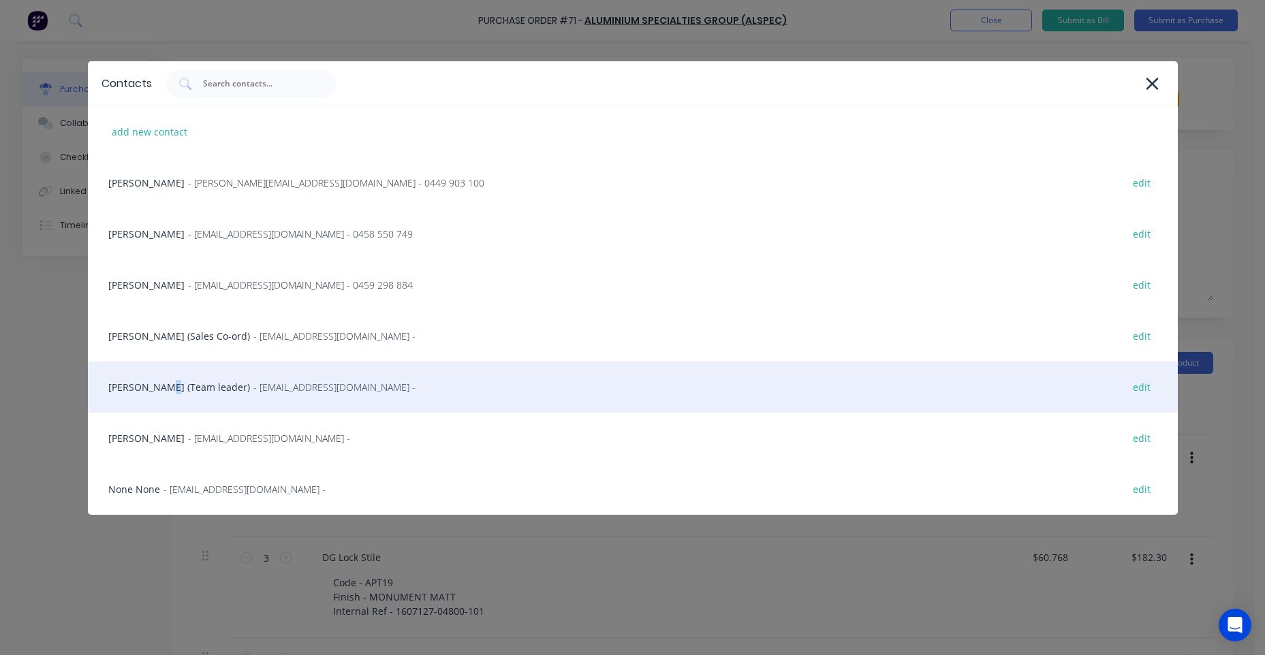
click at [159, 383] on div "[PERSON_NAME] (Team leader) - [EMAIL_ADDRESS][DOMAIN_NAME] - edit" at bounding box center [633, 387] width 1090 height 51
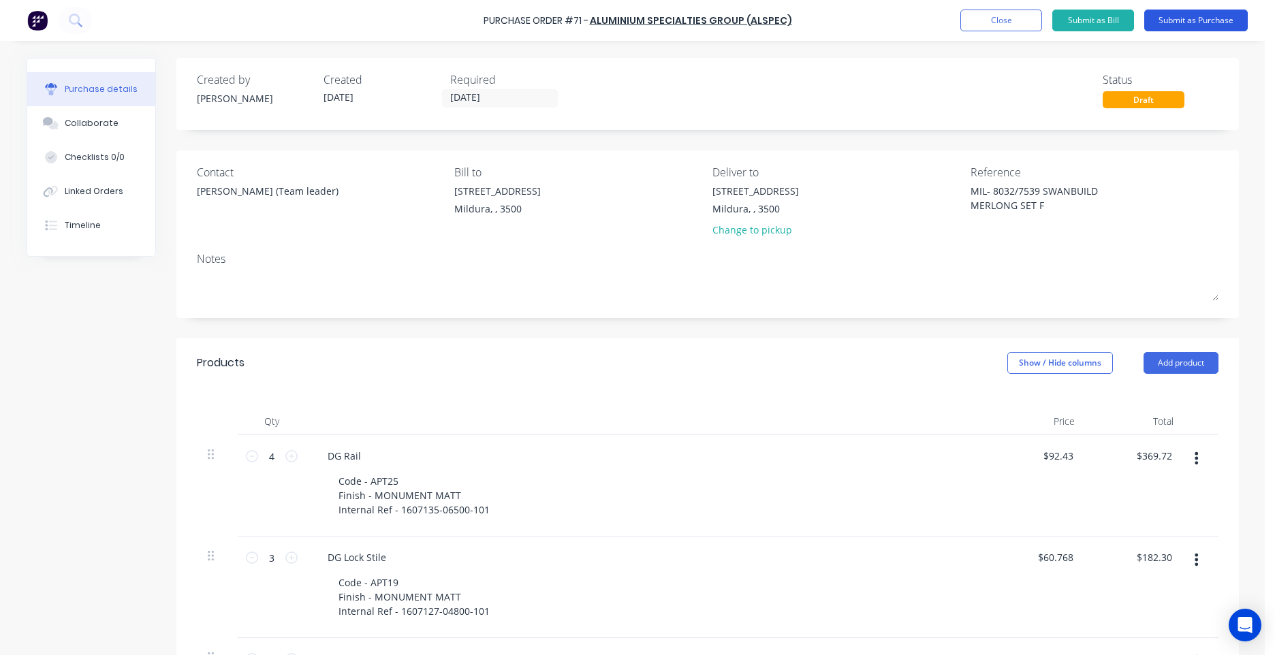
click at [1184, 24] on button "Submit as Purchase" at bounding box center [1196, 21] width 104 height 22
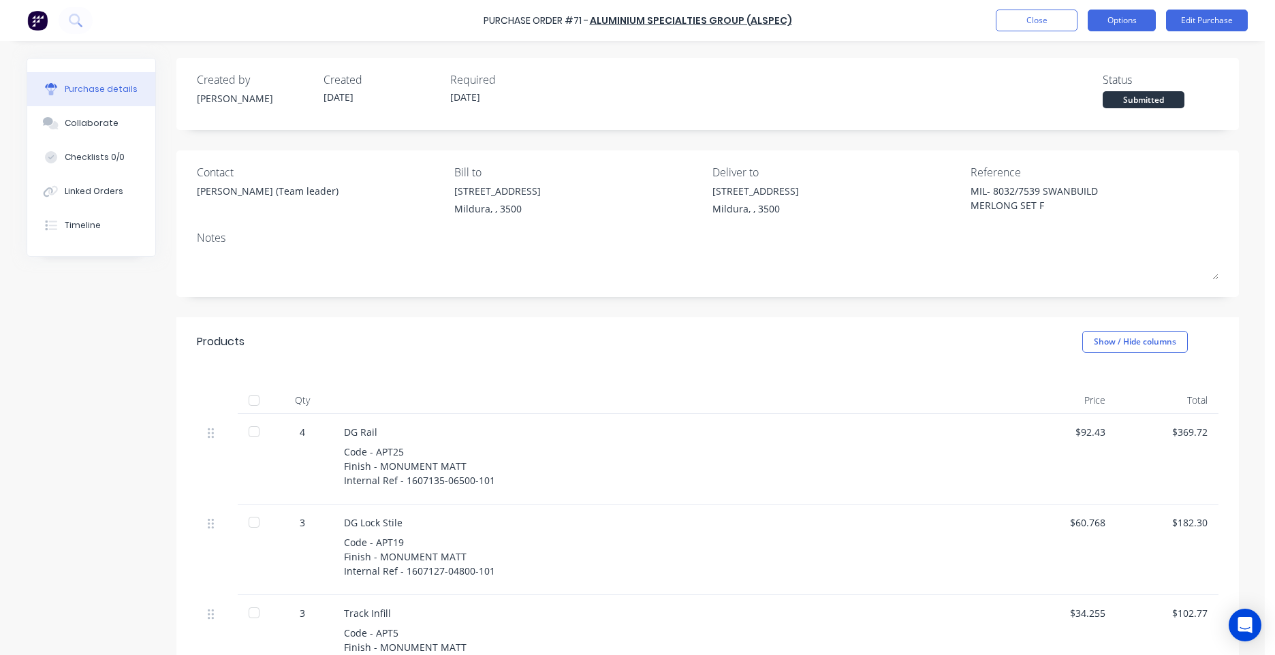
click at [1091, 17] on button "Options" at bounding box center [1122, 21] width 68 height 22
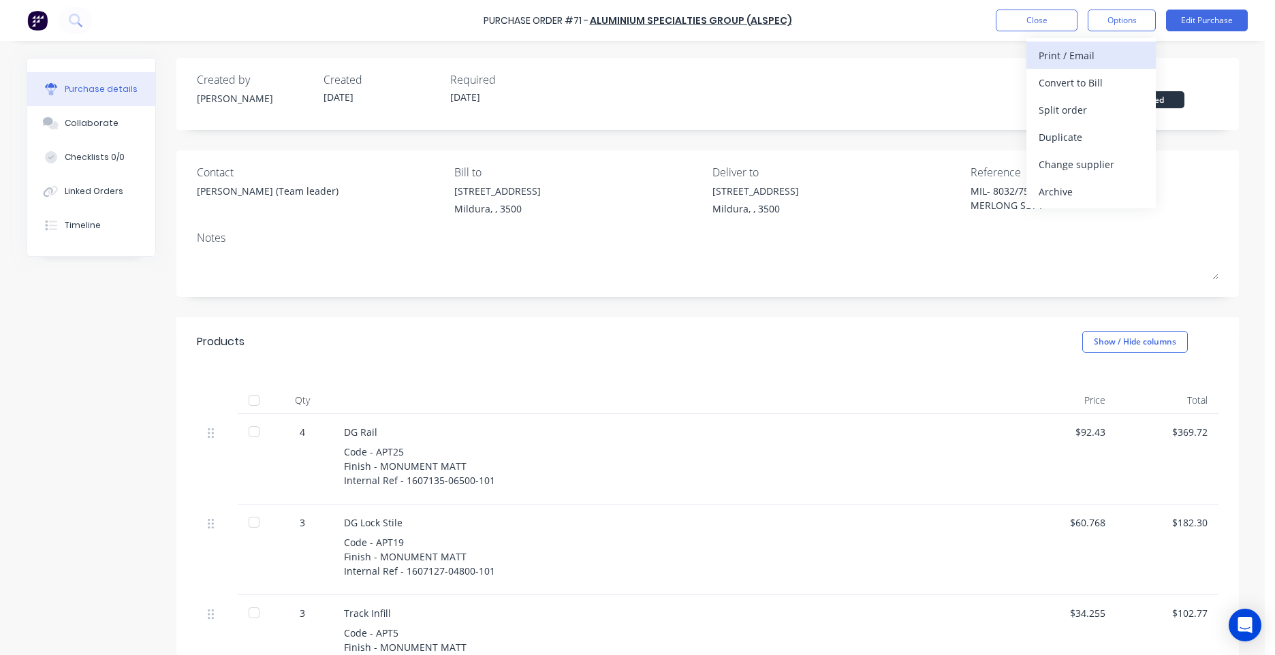
click at [1085, 61] on div "Print / Email" at bounding box center [1090, 56] width 105 height 20
click at [1099, 87] on div "With pricing" at bounding box center [1090, 83] width 105 height 20
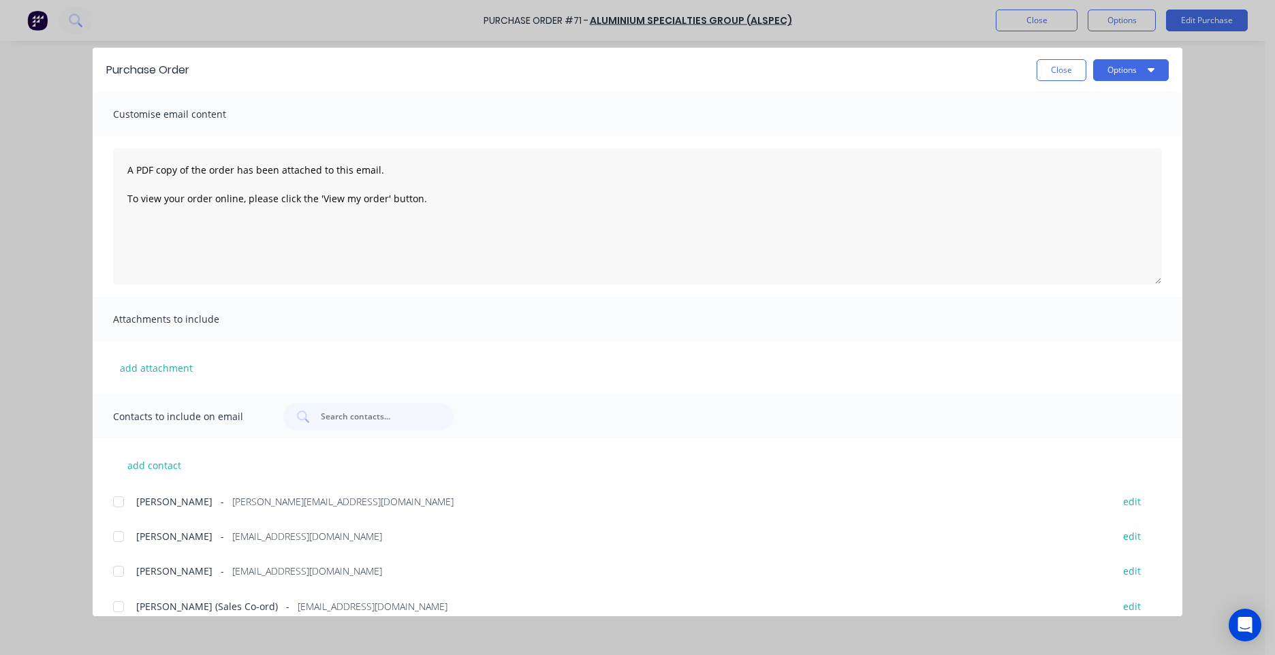
type textarea "x"
click at [129, 174] on textarea "A PDF copy of the order has been attached to this email. To view your order onl…" at bounding box center [637, 216] width 1049 height 136
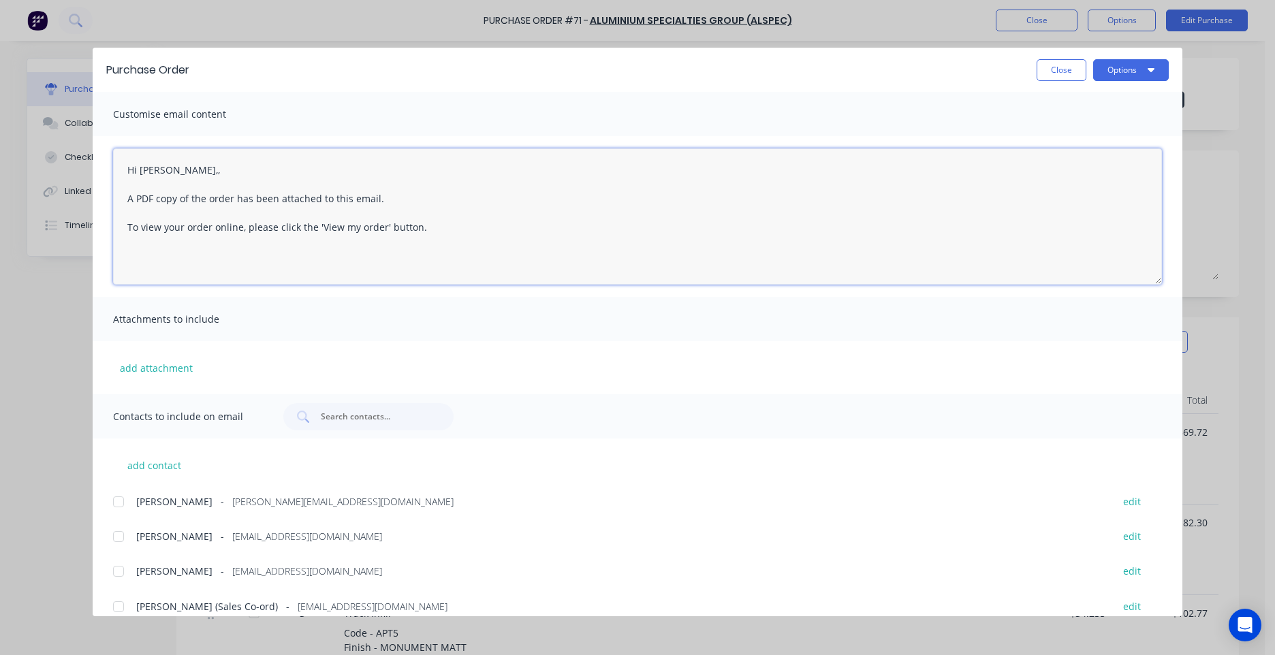
click at [462, 229] on textarea "Hi [PERSON_NAME],, A PDF copy of the order has been attached to this email. To …" at bounding box center [637, 216] width 1049 height 136
paste textarea "have updated PO to reflect what you stock (APT25"
click at [129, 253] on textarea "Hi [PERSON_NAME],, A PDF copy of the order has been attached to this email. To …" at bounding box center [637, 216] width 1049 height 136
click at [394, 251] on textarea "Hi [PERSON_NAME],, A PDF copy of the order has been attached to this email. To …" at bounding box center [637, 216] width 1049 height 136
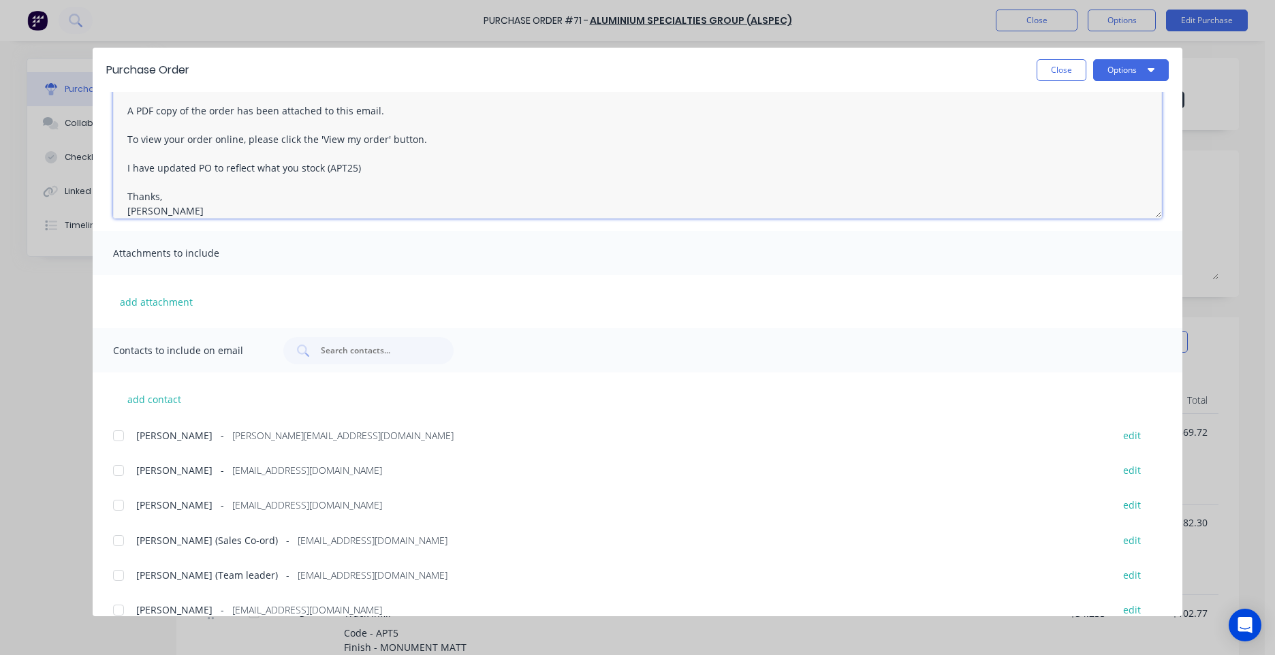
scroll to position [121, 0]
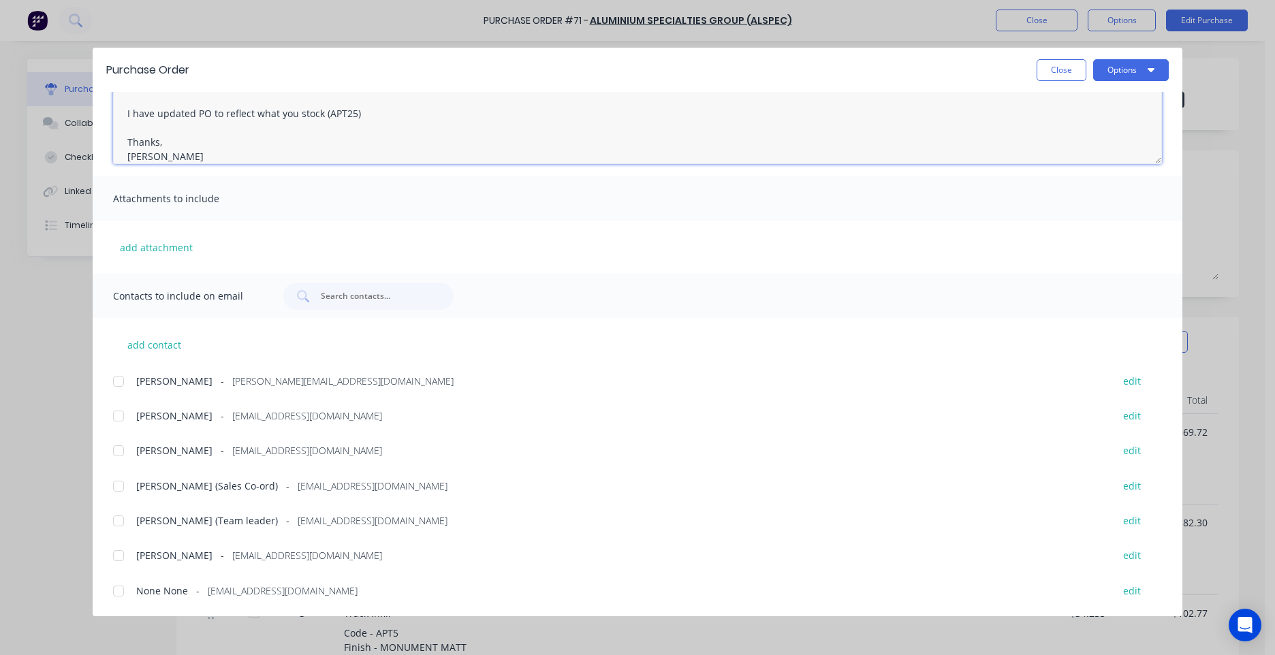
type textarea "Hi [PERSON_NAME],, A PDF copy of the order has been attached to this email. To …"
click at [143, 519] on span "[PERSON_NAME] (Team leader)" at bounding box center [207, 520] width 142 height 14
click at [143, 516] on span "[PERSON_NAME] (Team leader)" at bounding box center [207, 520] width 142 height 14
click at [142, 518] on span "[PERSON_NAME] (Team leader)" at bounding box center [207, 520] width 142 height 14
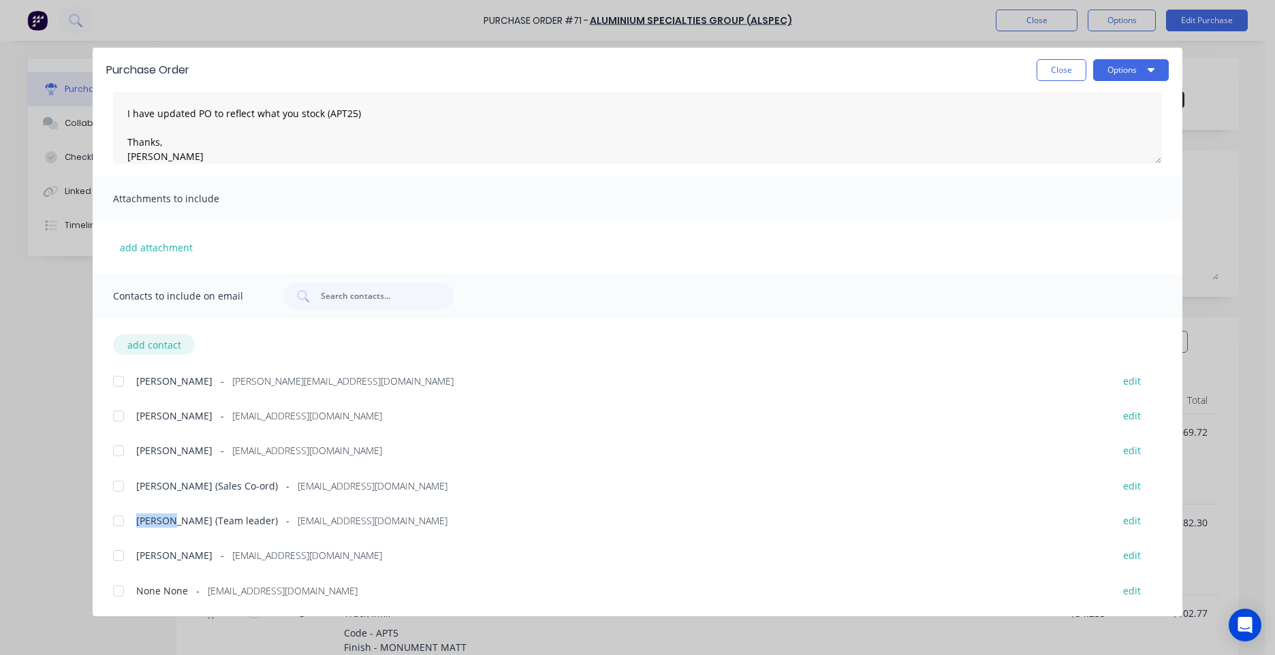
drag, startPoint x: 142, startPoint y: 518, endPoint x: 148, endPoint y: 344, distance: 174.4
click at [148, 344] on button "add contact" at bounding box center [154, 344] width 82 height 20
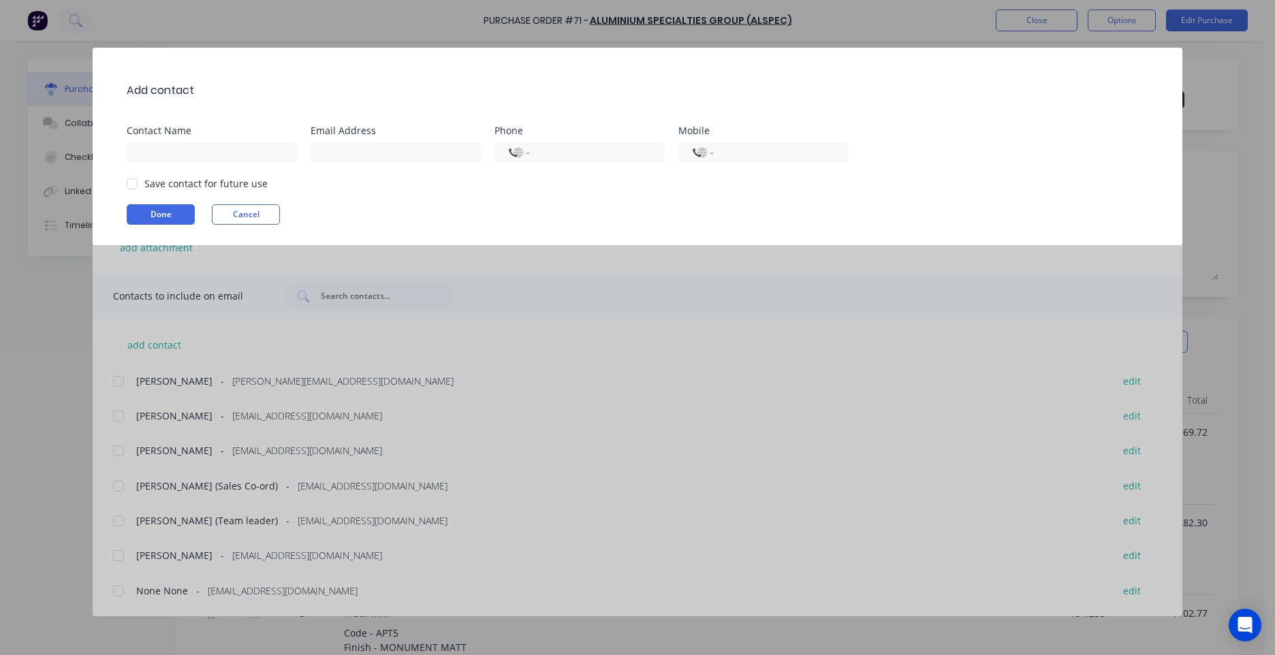
click at [216, 140] on div at bounding box center [219, 151] width 184 height 24
click at [214, 154] on input at bounding box center [212, 152] width 170 height 20
type input "[PERSON_NAME]"
type input "[EMAIL_ADDRESS][DOMAIN_NAME]"
click at [163, 212] on button "Done" at bounding box center [161, 214] width 68 height 20
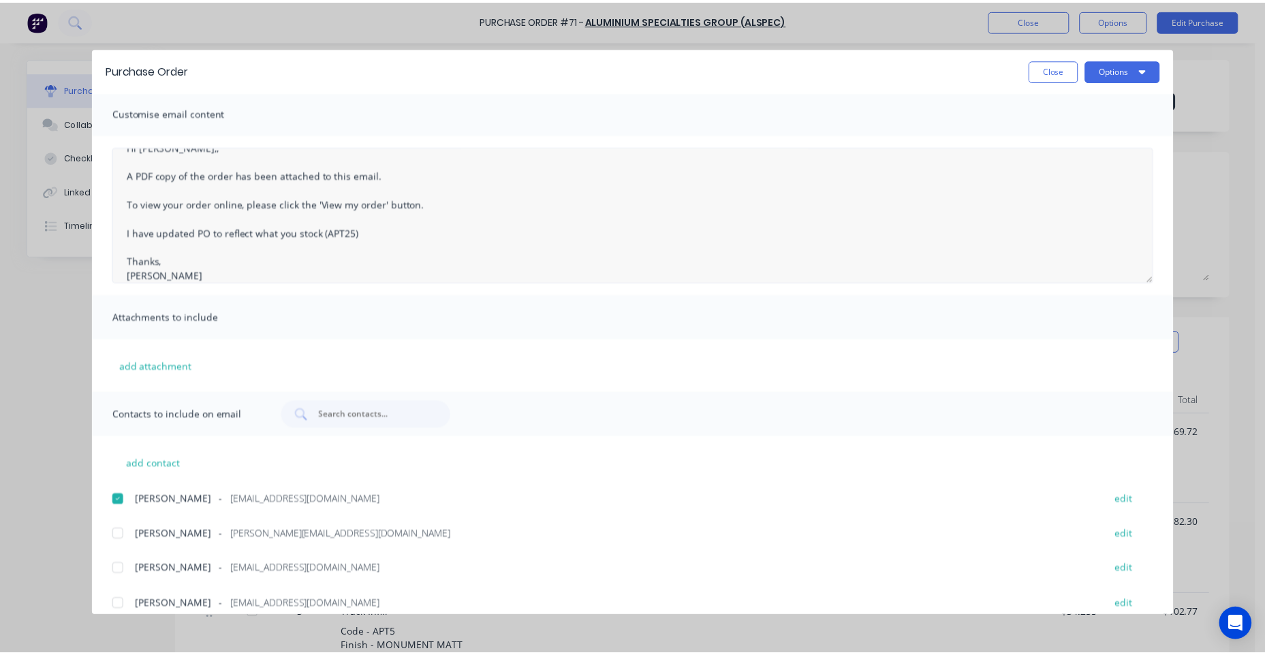
scroll to position [0, 0]
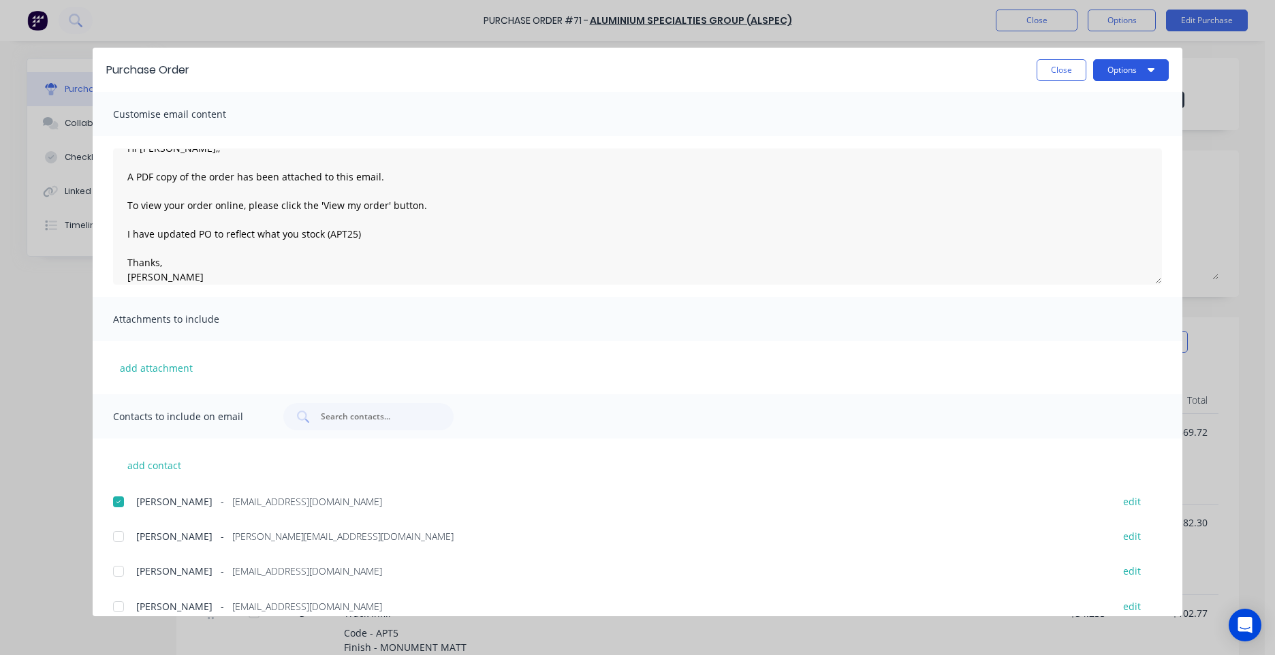
click at [1163, 74] on button "Options" at bounding box center [1131, 70] width 76 height 22
click at [1077, 156] on div "Email" at bounding box center [1103, 159] width 105 height 20
click at [1056, 76] on button "Close" at bounding box center [1061, 70] width 50 height 22
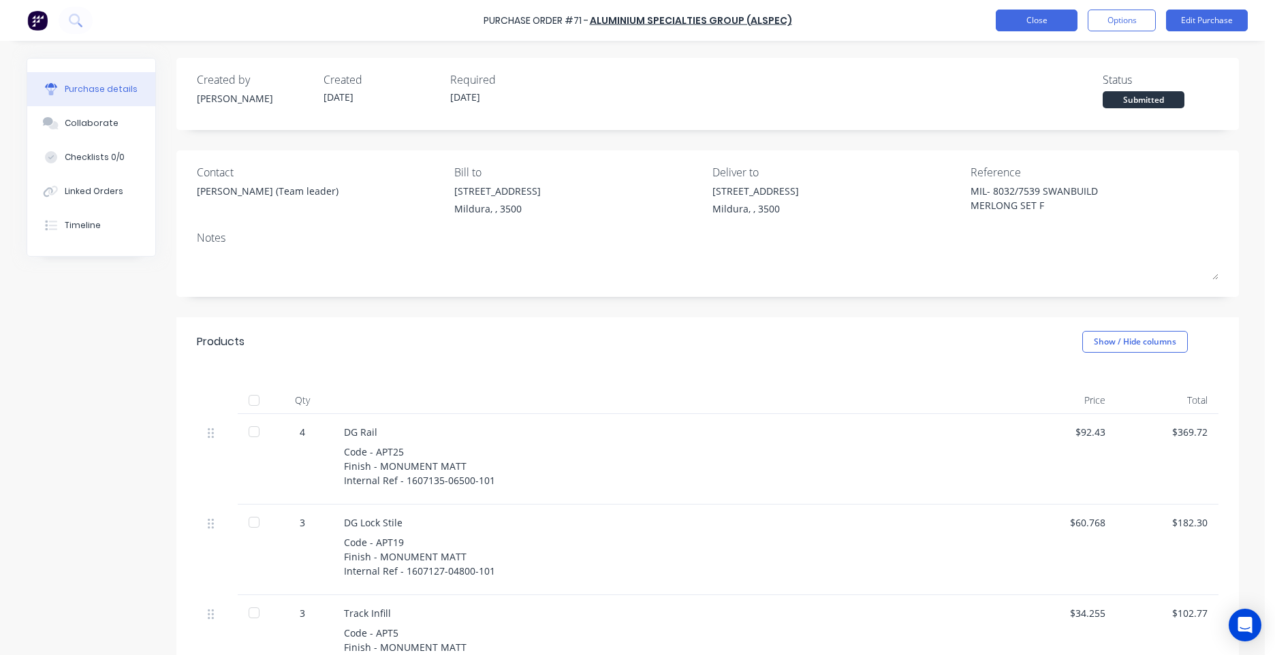
click at [1020, 22] on button "Close" at bounding box center [1037, 21] width 82 height 22
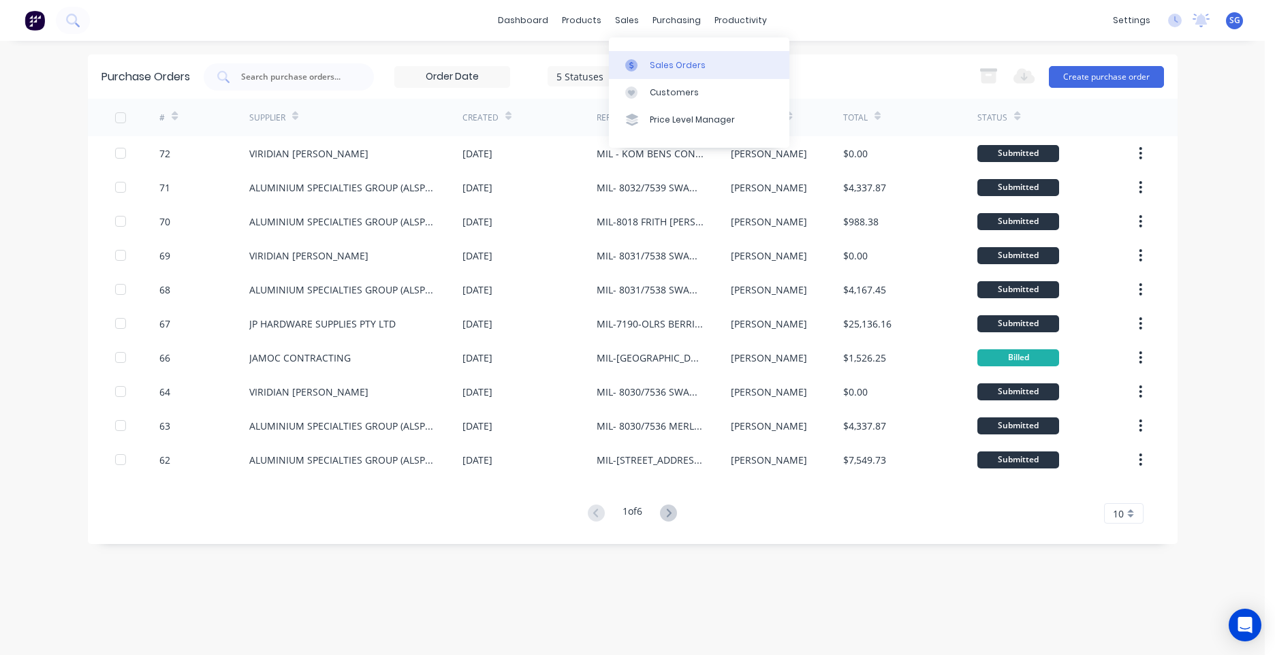
click at [664, 67] on div "Sales Orders" at bounding box center [678, 65] width 56 height 12
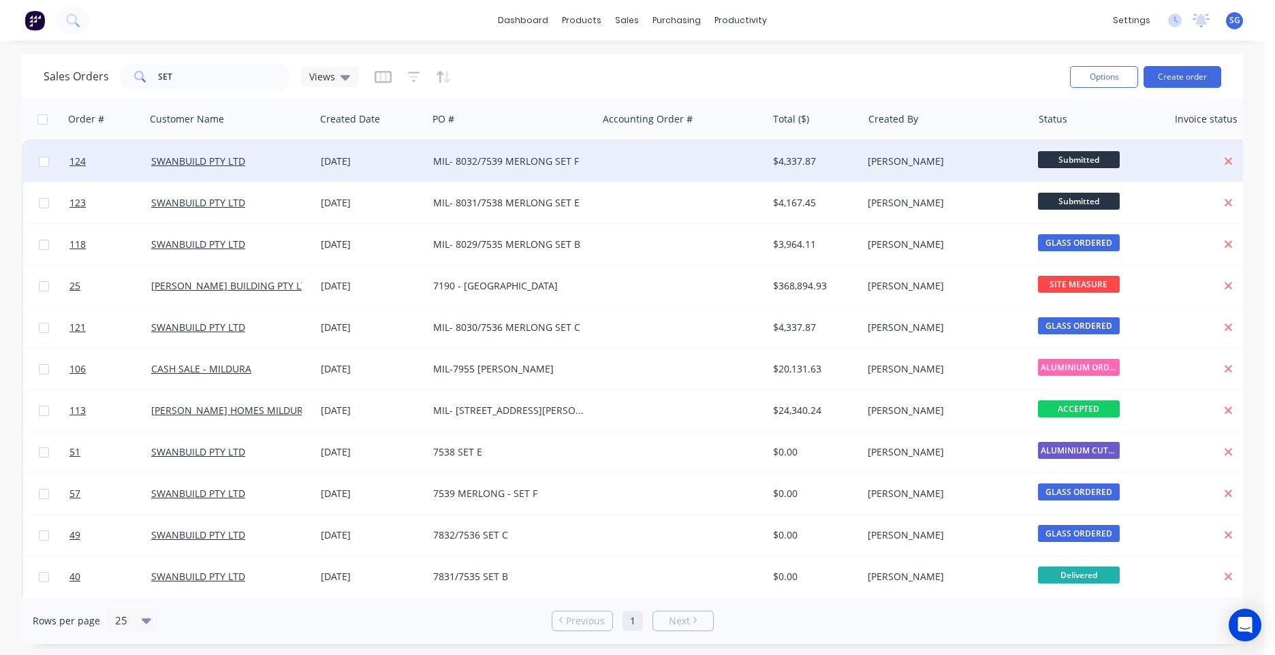
click at [678, 166] on div at bounding box center [682, 161] width 170 height 41
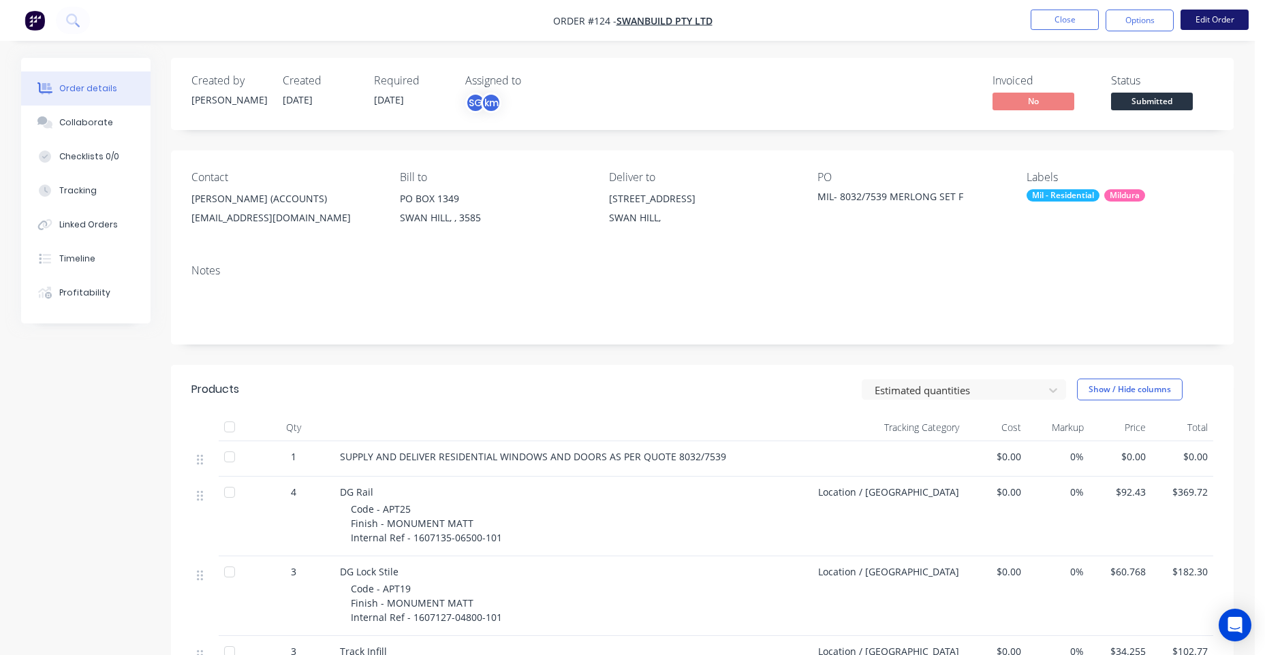
click at [1237, 20] on button "Edit Order" at bounding box center [1214, 20] width 68 height 20
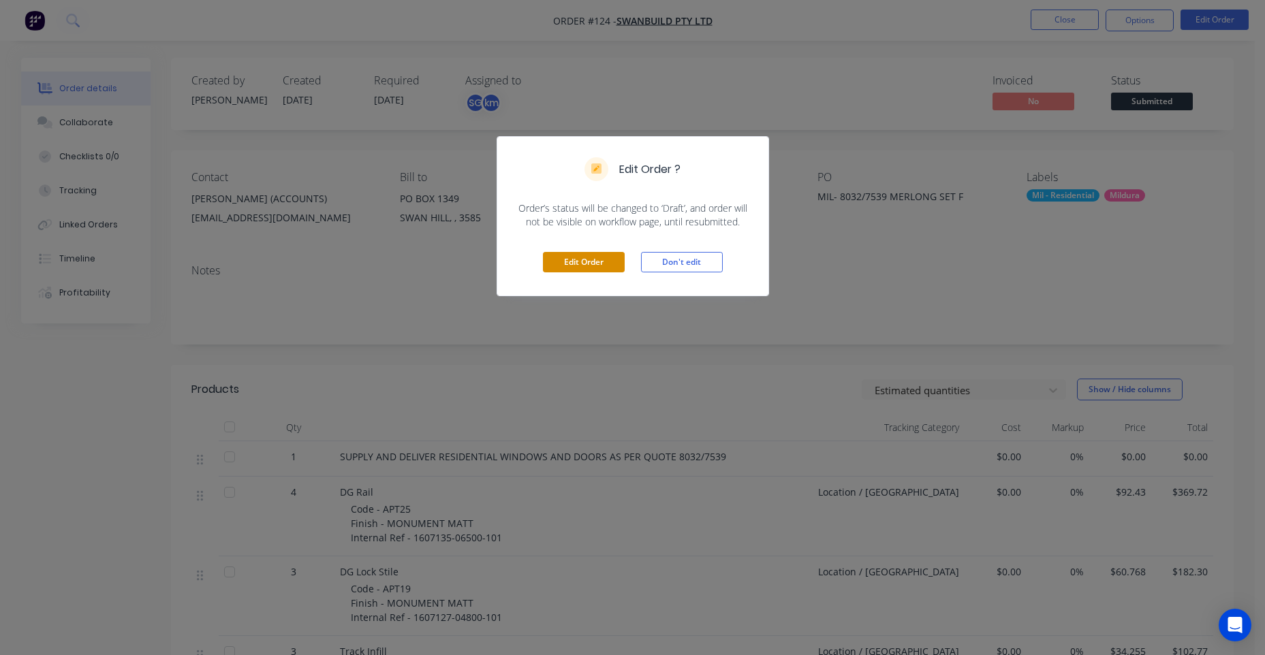
click at [555, 266] on button "Edit Order" at bounding box center [584, 262] width 82 height 20
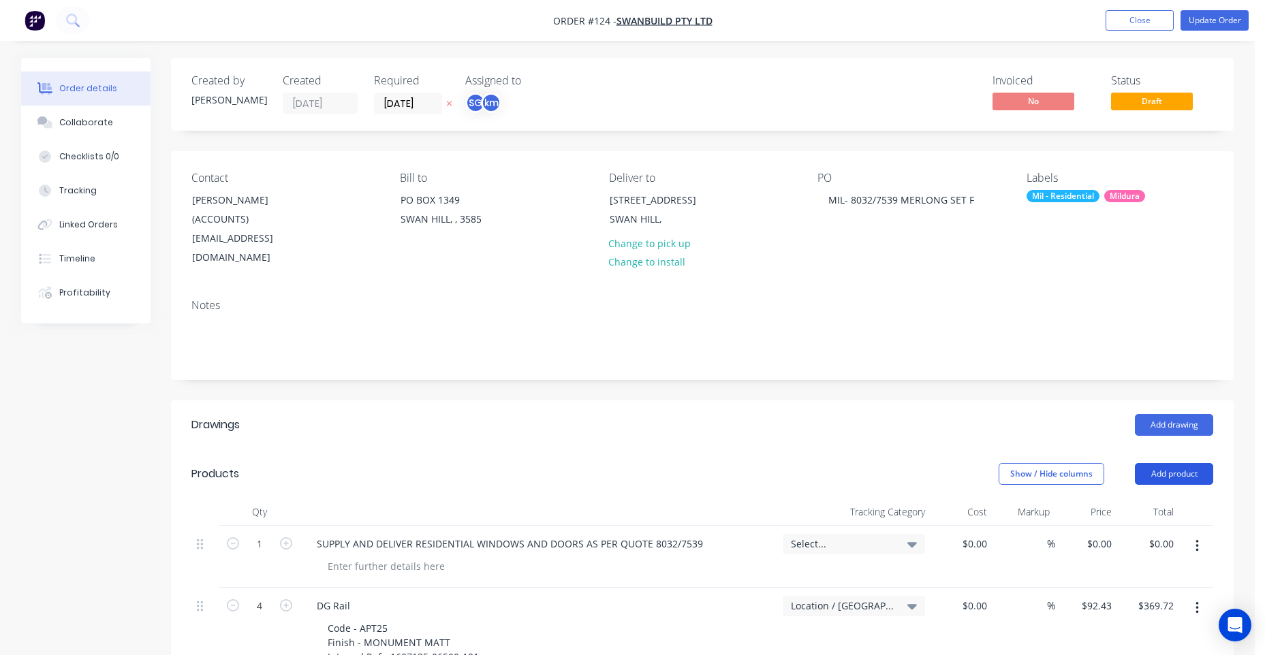
click at [1186, 463] on button "Add product" at bounding box center [1174, 474] width 78 height 22
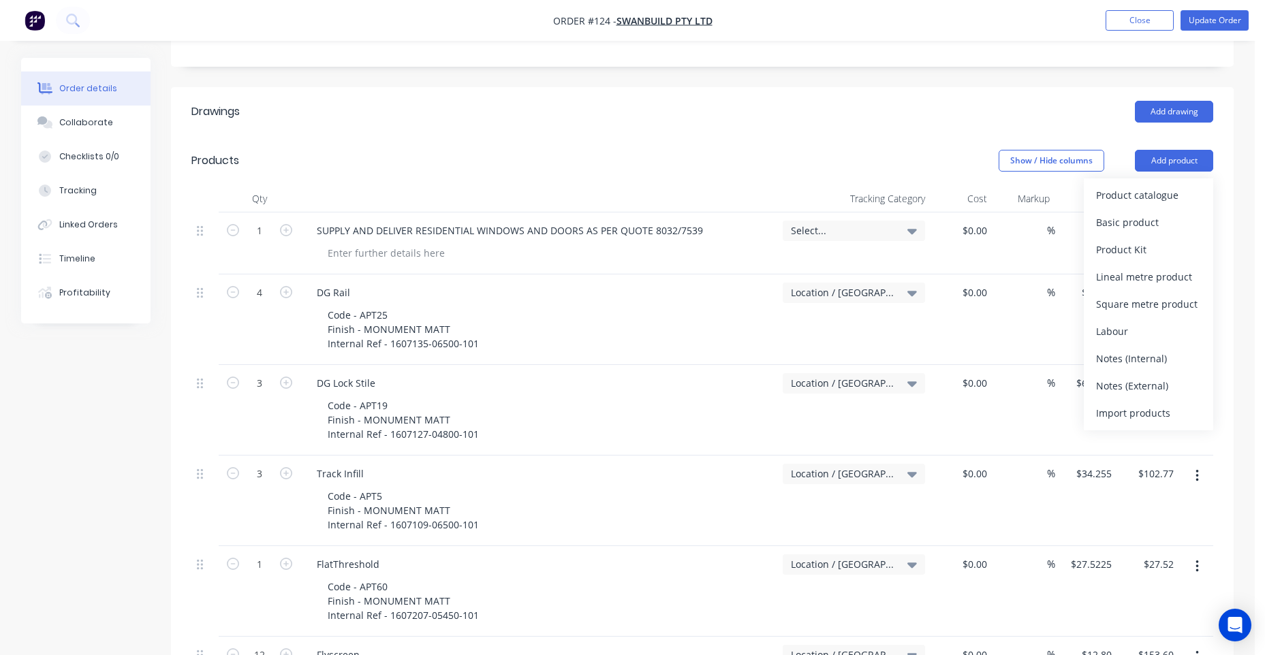
scroll to position [340, 0]
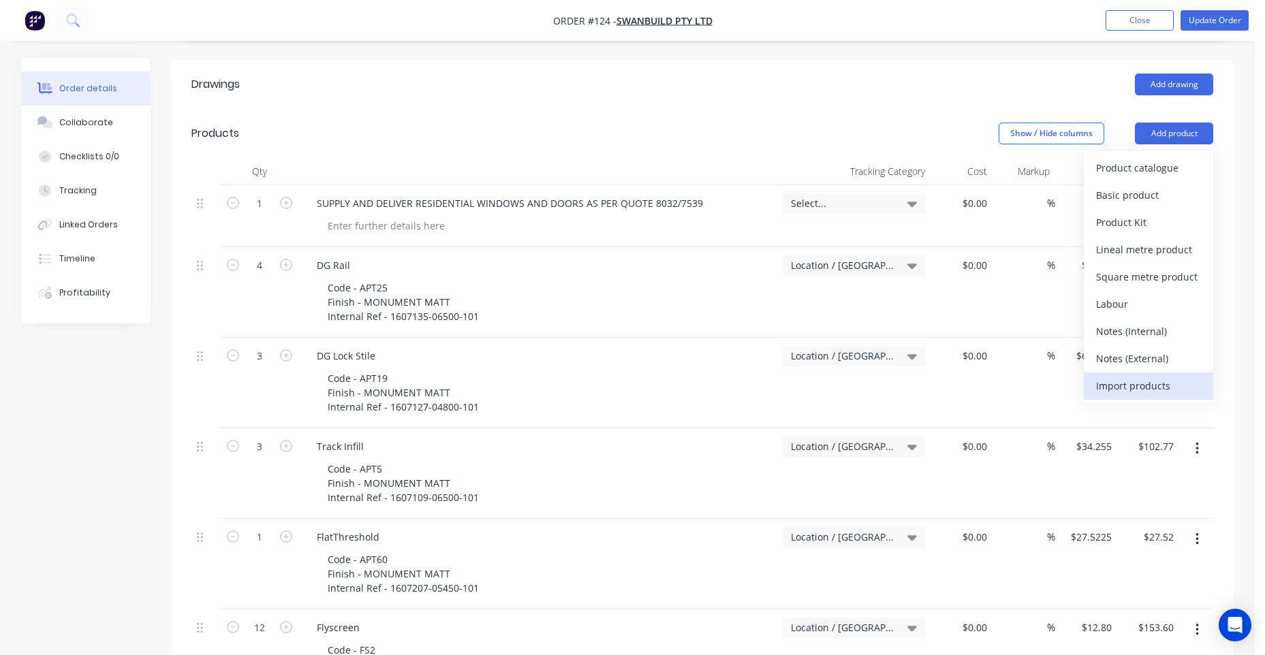
click at [1149, 376] on div "Import products" at bounding box center [1148, 386] width 105 height 20
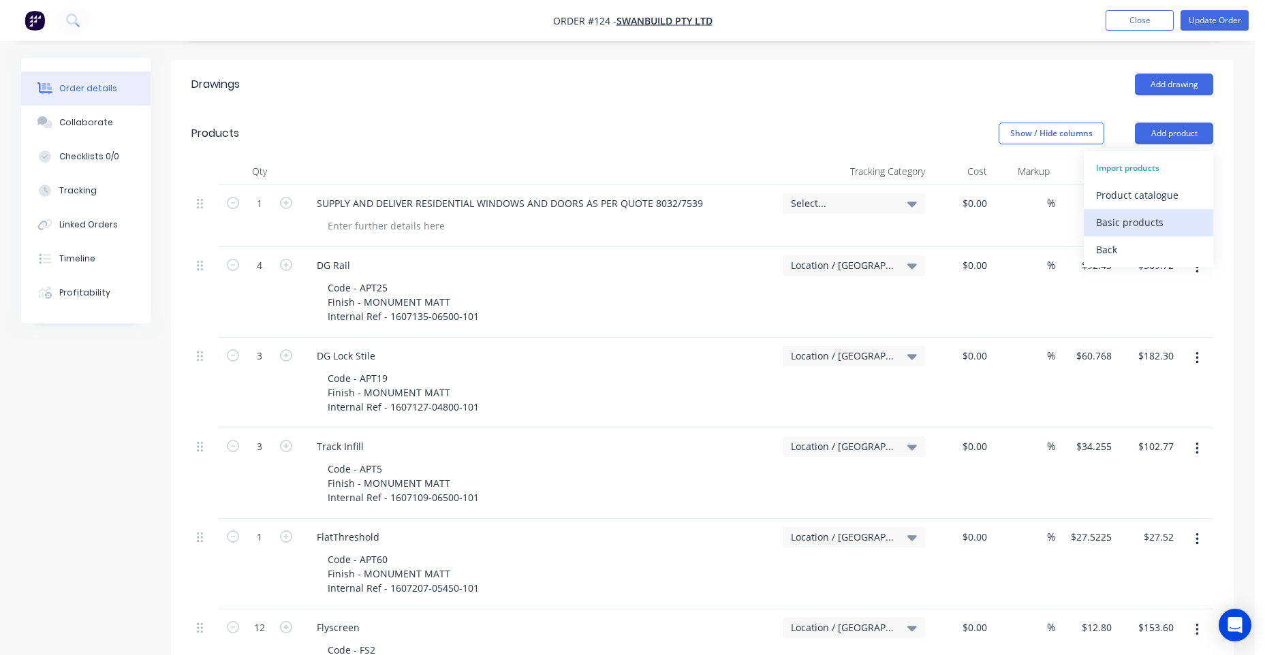
click at [1118, 212] on div "Basic products" at bounding box center [1148, 222] width 105 height 20
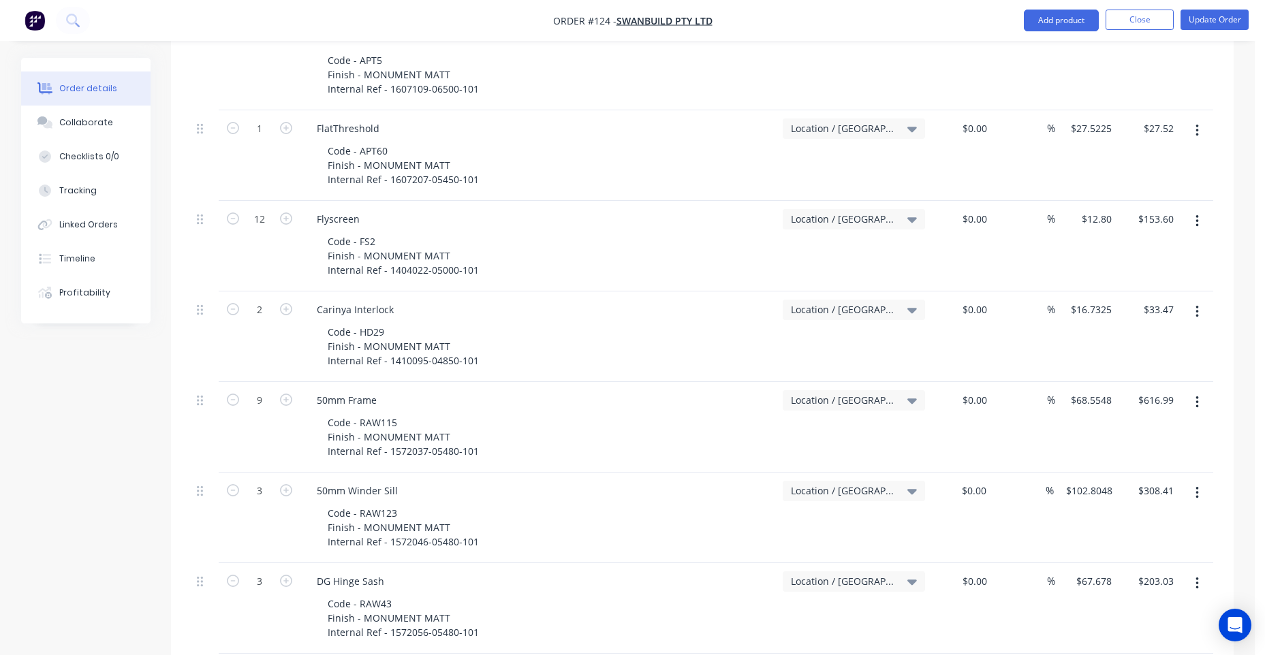
scroll to position [272, 0]
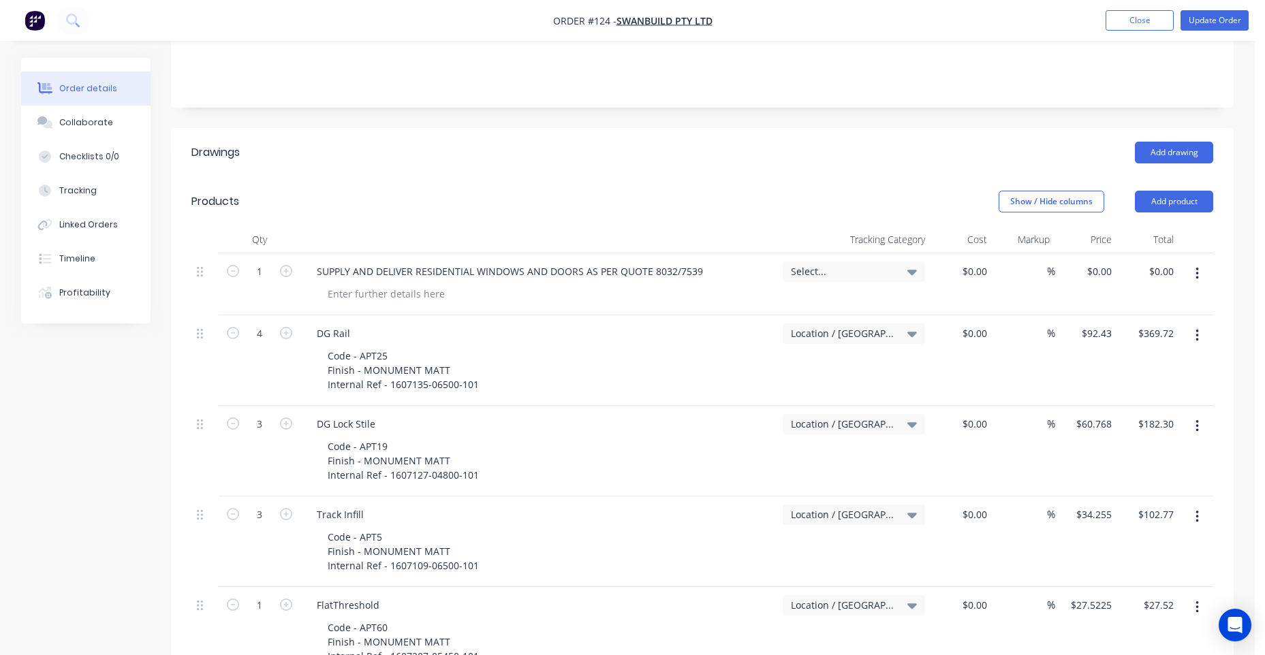
click at [852, 264] on span "Select..." at bounding box center [842, 271] width 103 height 14
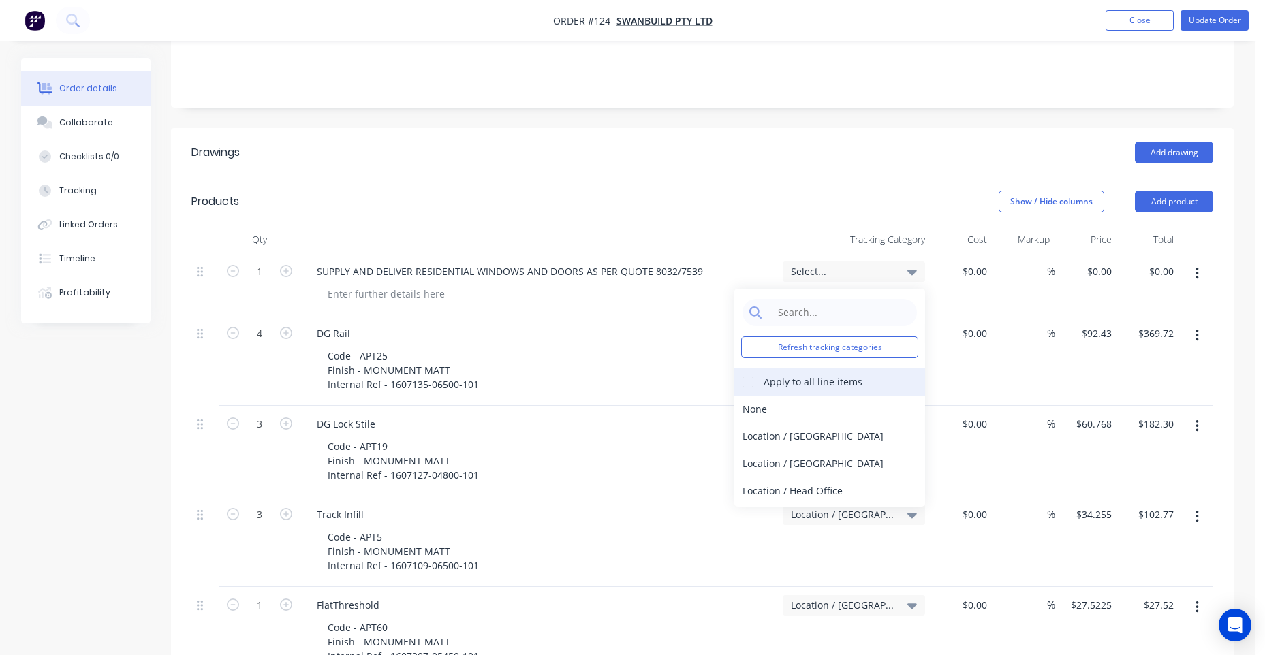
click at [745, 368] on div at bounding box center [747, 381] width 27 height 27
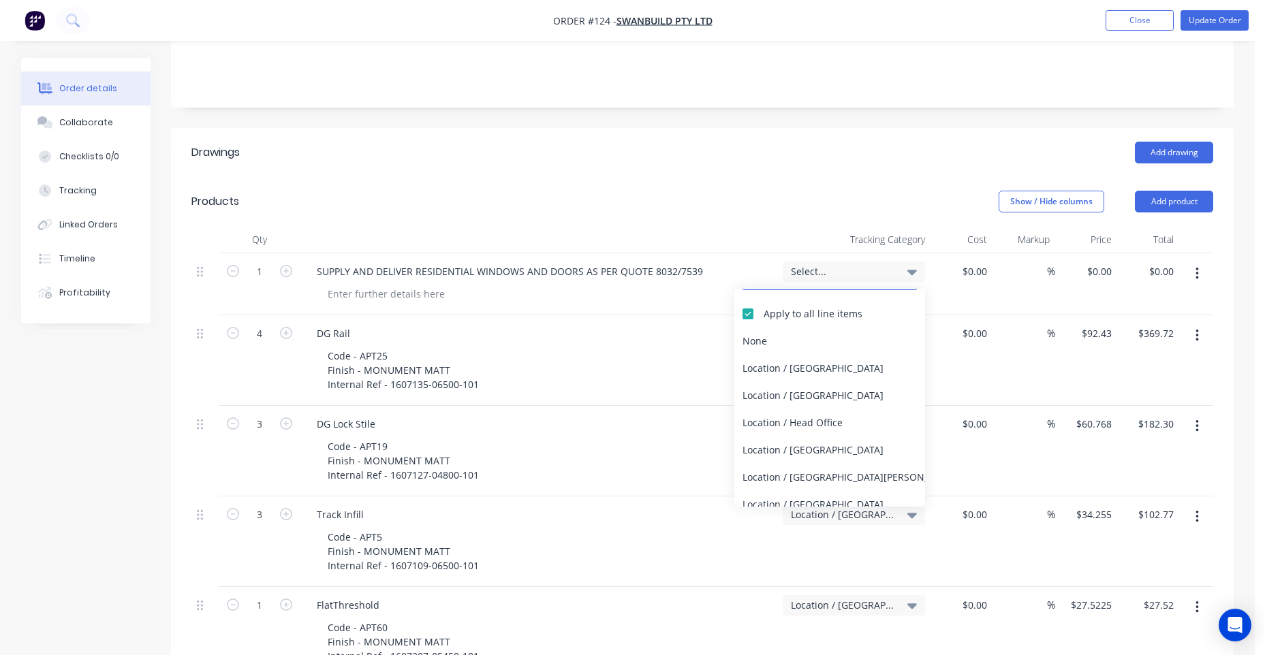
click at [810, 437] on div "Location / [GEOGRAPHIC_DATA]" at bounding box center [829, 450] width 191 height 27
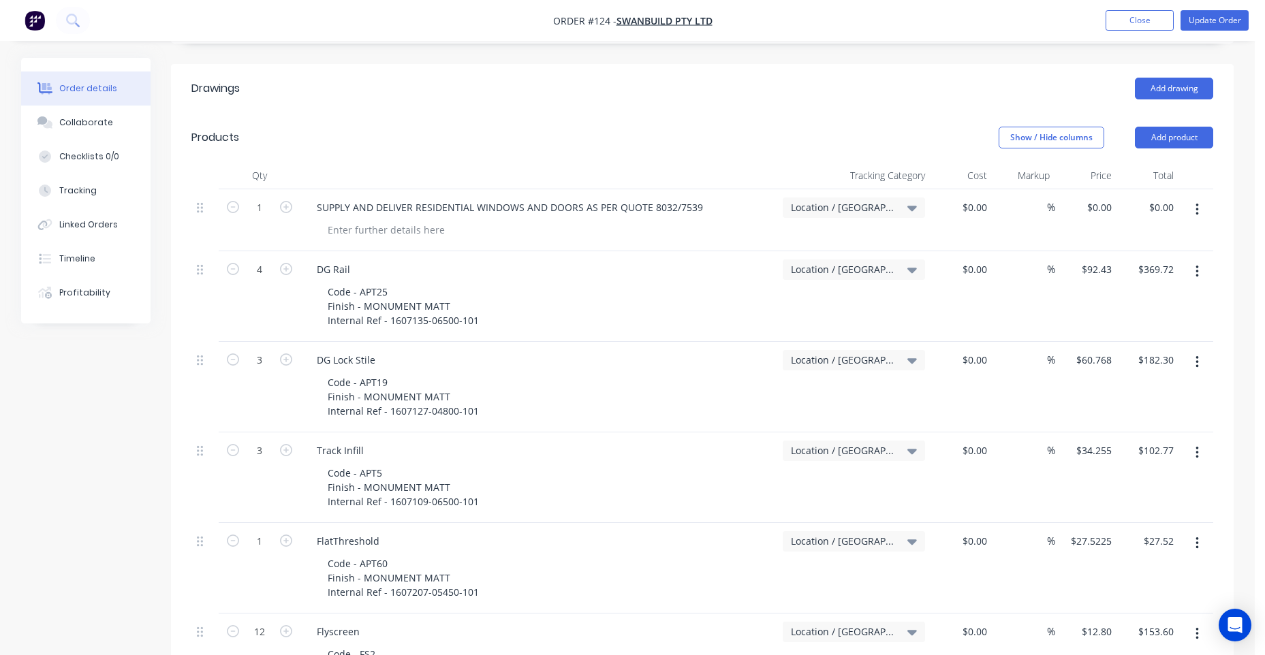
scroll to position [0, 0]
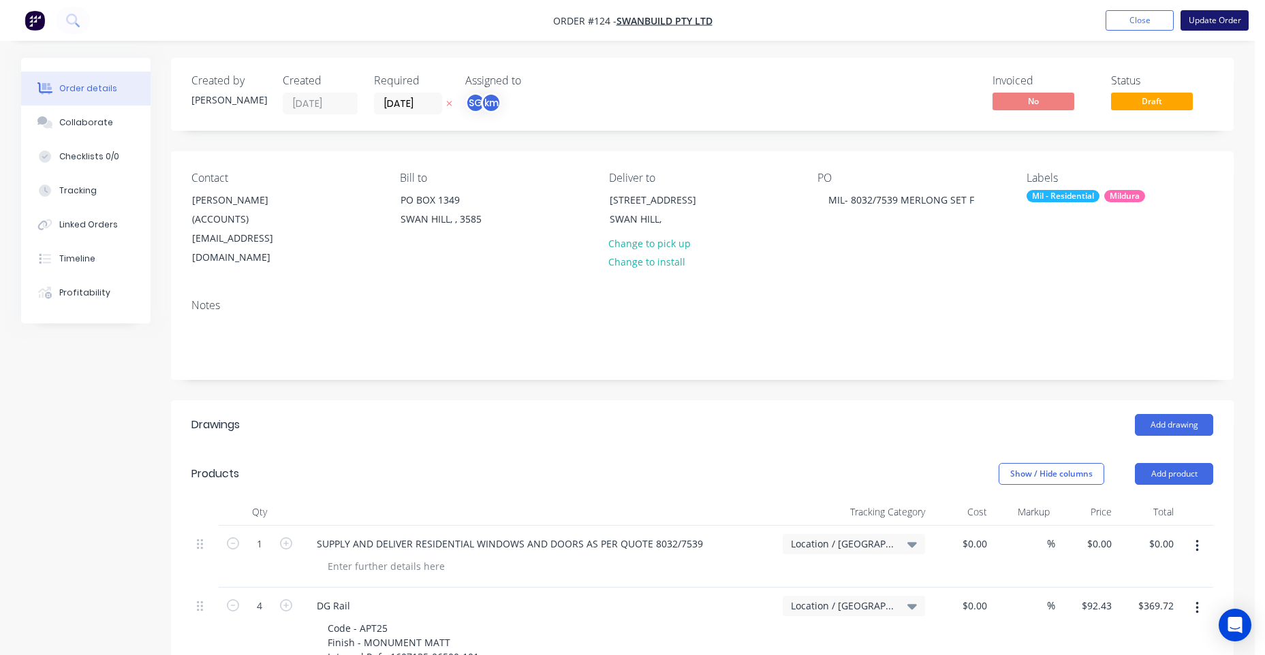
click at [1204, 24] on button "Update Order" at bounding box center [1214, 20] width 68 height 20
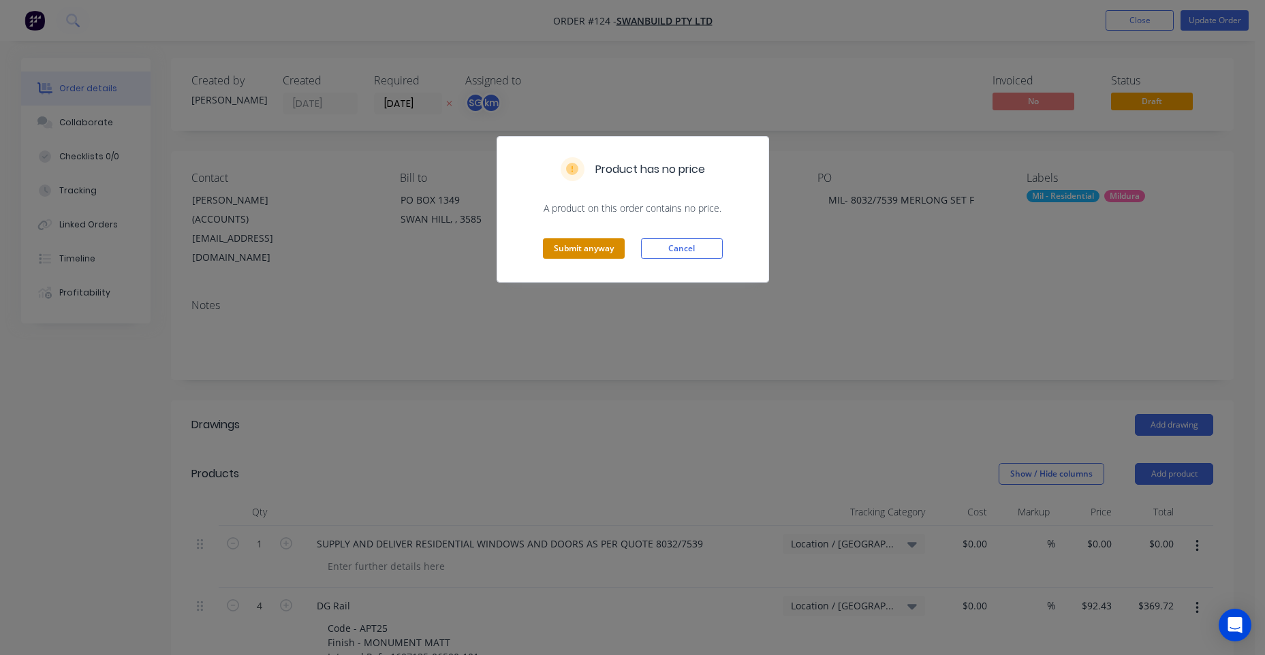
click at [564, 245] on button "Submit anyway" at bounding box center [584, 248] width 82 height 20
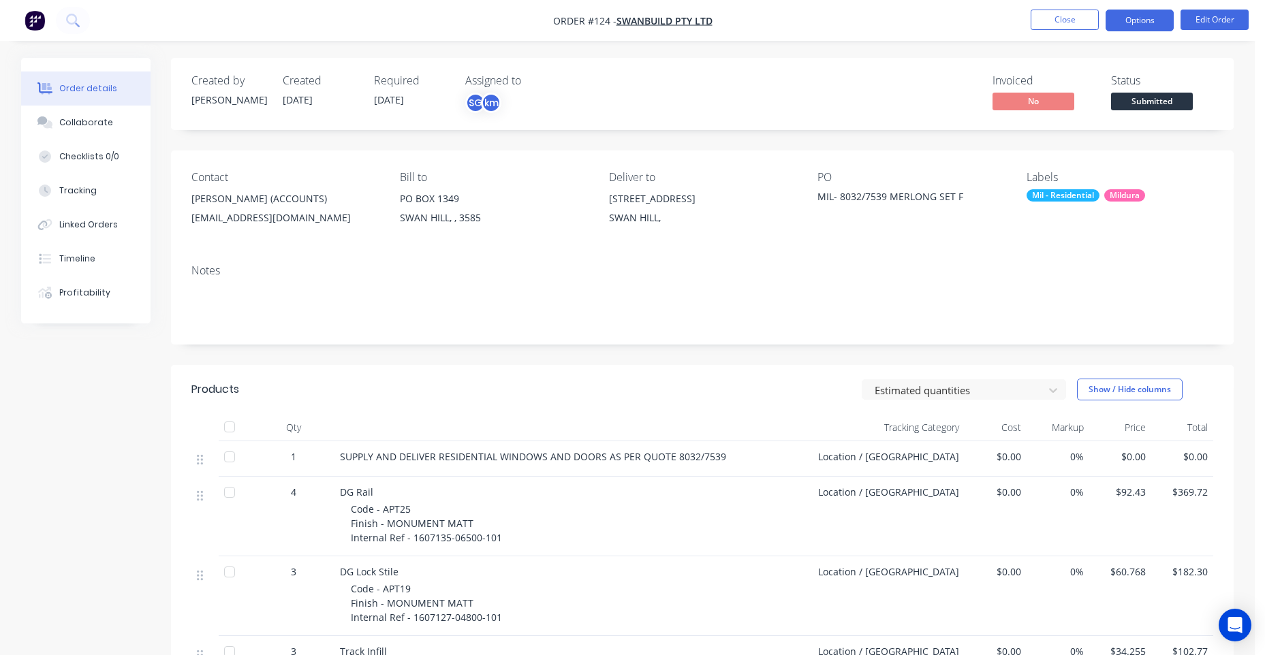
drag, startPoint x: 1149, startPoint y: 16, endPoint x: 1143, endPoint y: 28, distance: 13.4
click at [1149, 16] on button "Options" at bounding box center [1139, 21] width 68 height 22
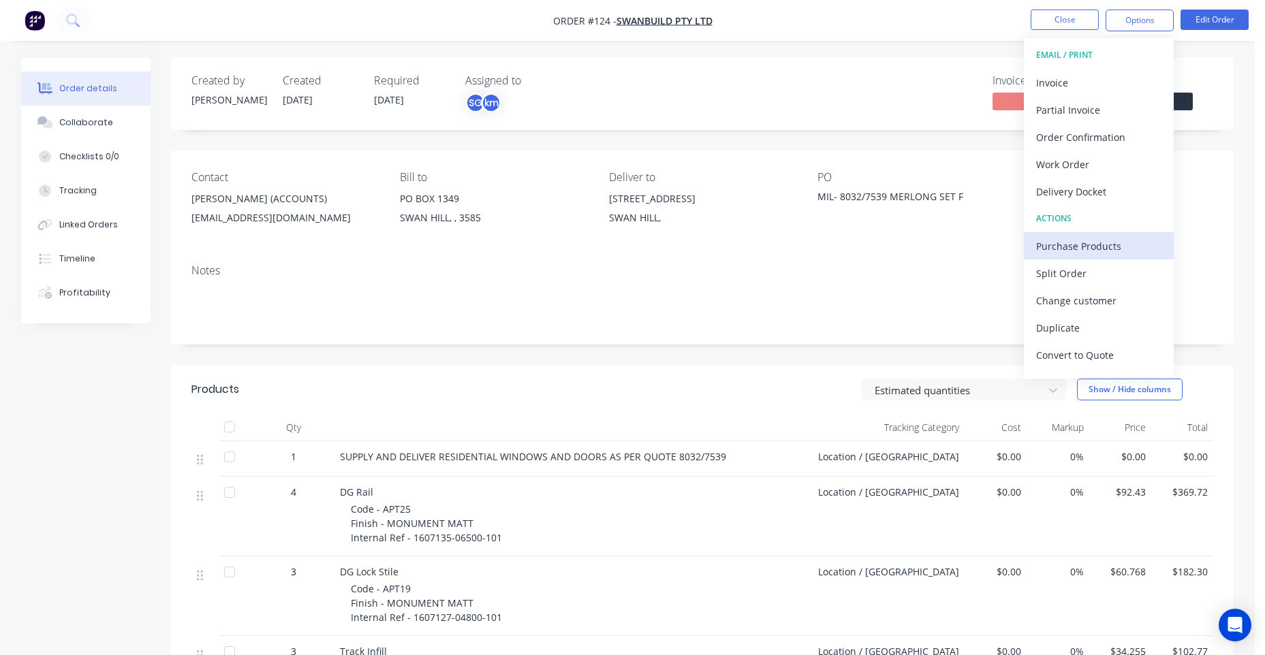
click at [1063, 252] on div "Purchase Products" at bounding box center [1098, 246] width 125 height 20
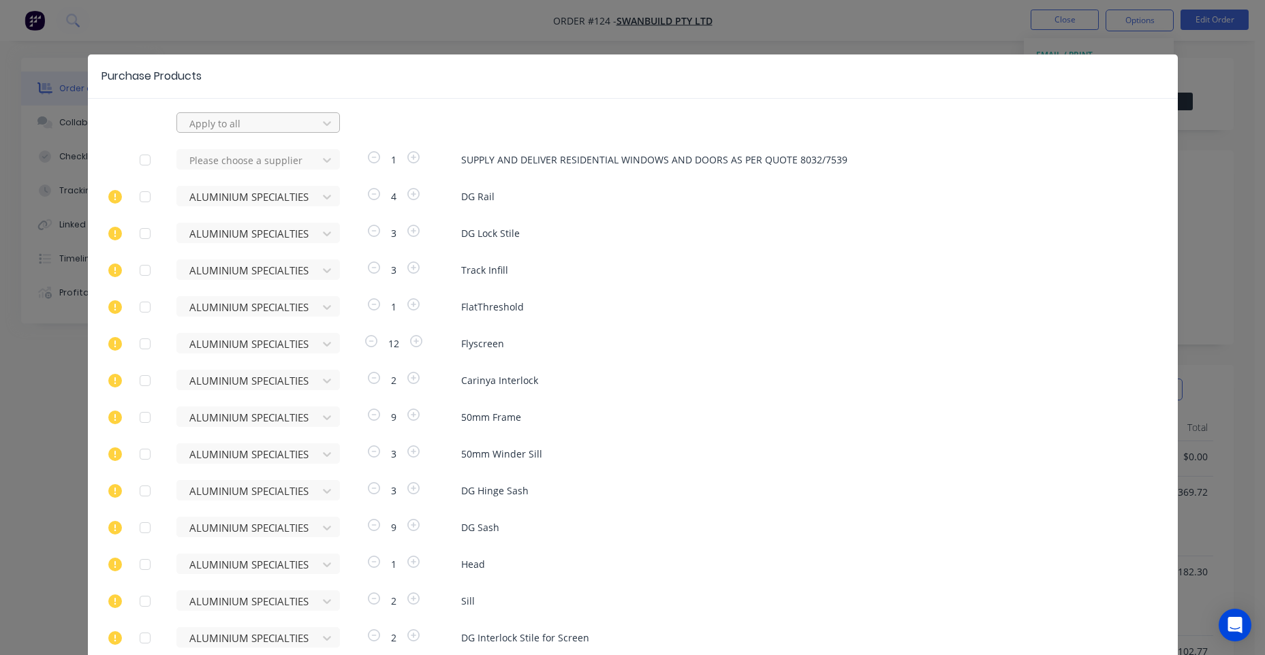
click at [207, 118] on div at bounding box center [249, 123] width 123 height 17
click at [219, 144] on div "VIRIDIAN [PERSON_NAME]" at bounding box center [257, 153] width 163 height 25
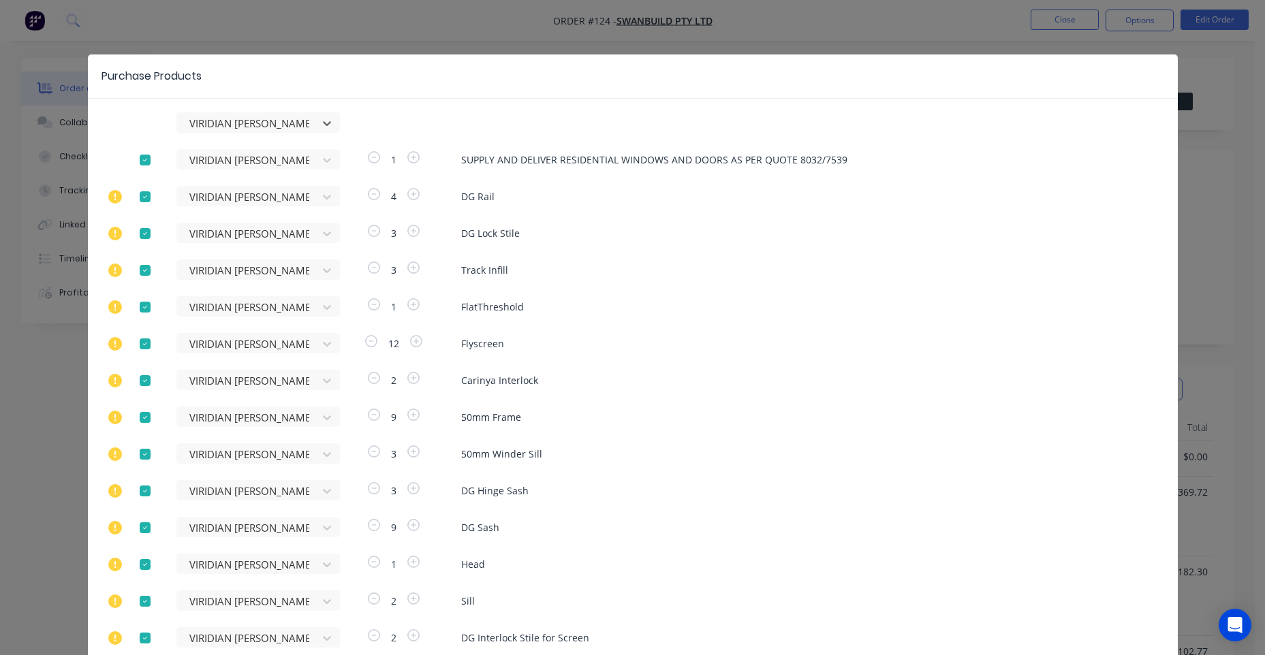
click at [132, 164] on div at bounding box center [144, 159] width 27 height 27
click at [140, 210] on div "option [PERSON_NAME], selected. VIRIDIAN [PERSON_NAME] VIRIDIAN [PERSON_NAME] 1…" at bounding box center [633, 606] width 1090 height 988
drag, startPoint x: 134, startPoint y: 242, endPoint x: 127, endPoint y: 269, distance: 27.4
click at [134, 243] on div at bounding box center [144, 233] width 27 height 27
click at [131, 276] on div at bounding box center [144, 270] width 27 height 27
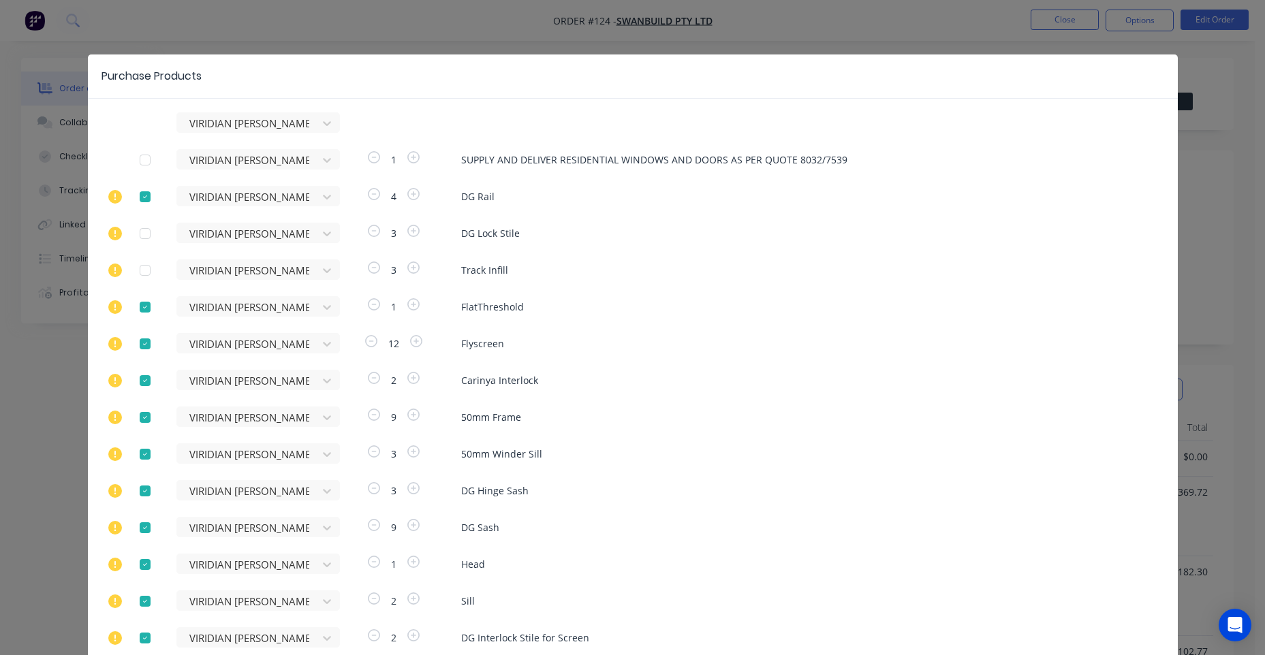
click at [142, 303] on div at bounding box center [144, 307] width 27 height 27
click at [146, 194] on div at bounding box center [144, 196] width 27 height 27
click at [135, 352] on div at bounding box center [144, 343] width 27 height 27
click at [134, 379] on div at bounding box center [144, 380] width 27 height 27
click at [134, 408] on div at bounding box center [144, 417] width 27 height 27
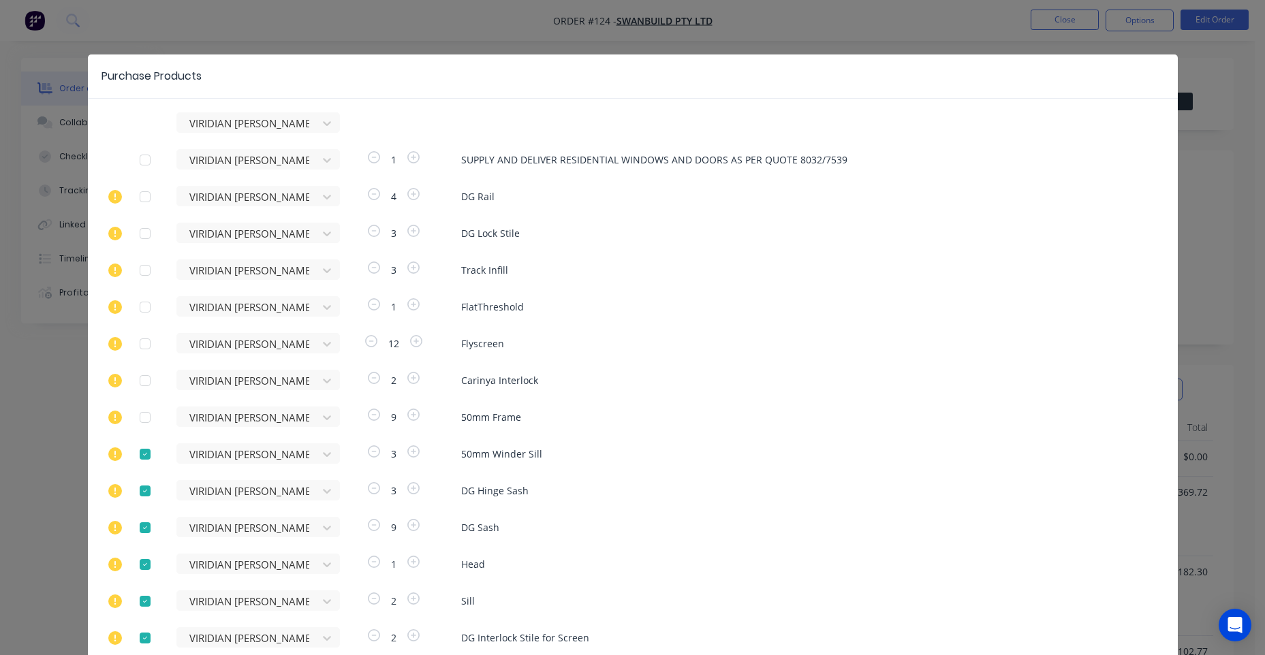
click at [139, 441] on div "VIRIDIAN [PERSON_NAME] VIRIDIAN [PERSON_NAME] 1 SUPPLY AND DELIVER RESIDENTIAL …" at bounding box center [633, 606] width 1090 height 988
click at [139, 476] on div "VIRIDIAN [PERSON_NAME] VIRIDIAN [PERSON_NAME] 1 SUPPLY AND DELIVER RESIDENTIAL …" at bounding box center [633, 606] width 1090 height 988
click at [140, 497] on div at bounding box center [144, 490] width 27 height 27
click at [133, 456] on div at bounding box center [144, 454] width 27 height 27
click at [136, 532] on div at bounding box center [144, 527] width 27 height 27
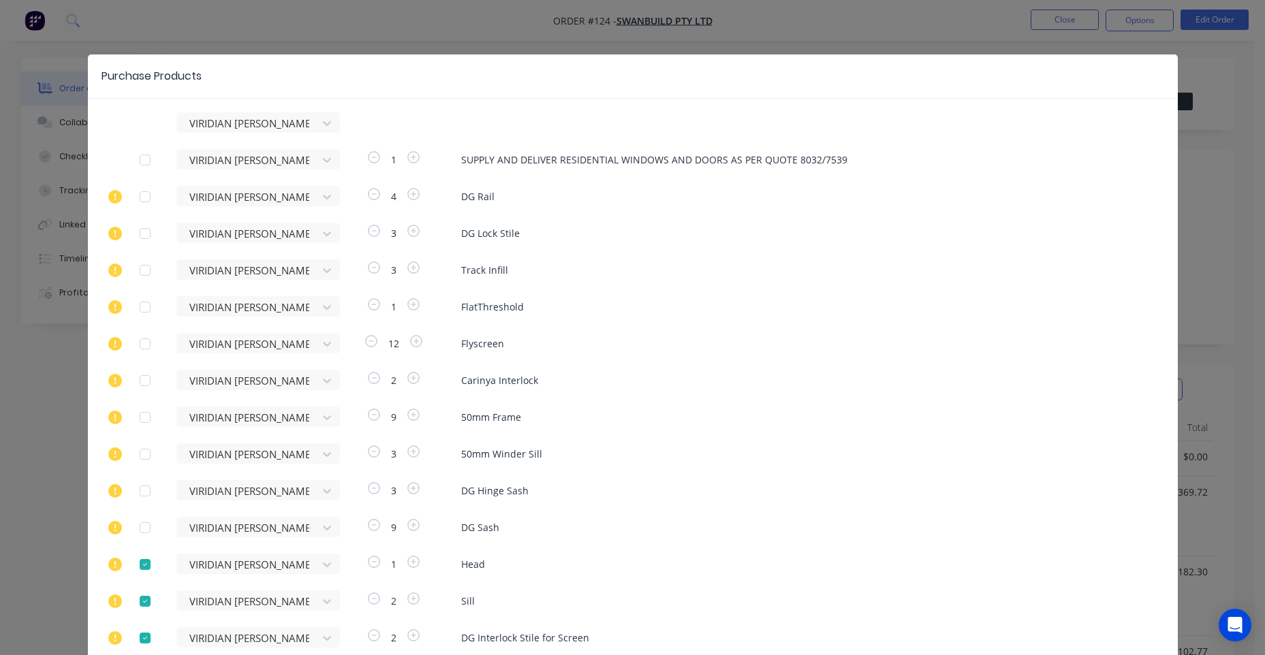
click at [140, 558] on div at bounding box center [144, 564] width 27 height 27
click at [139, 588] on div at bounding box center [144, 601] width 27 height 27
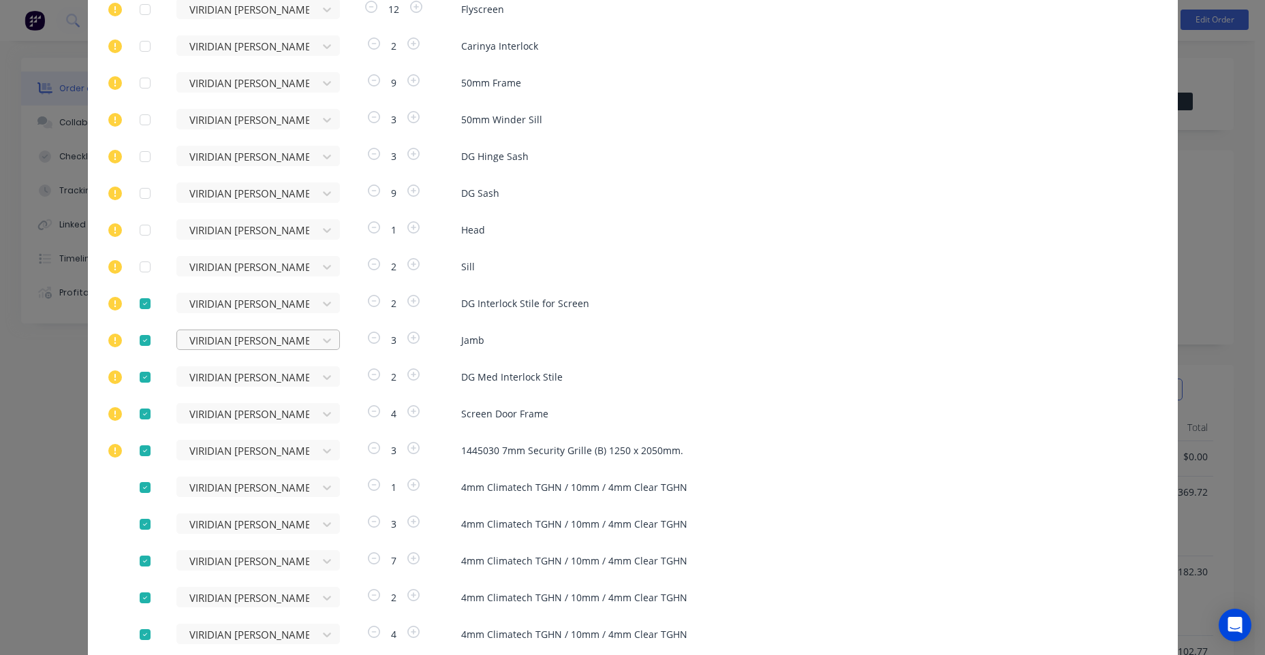
scroll to position [340, 0]
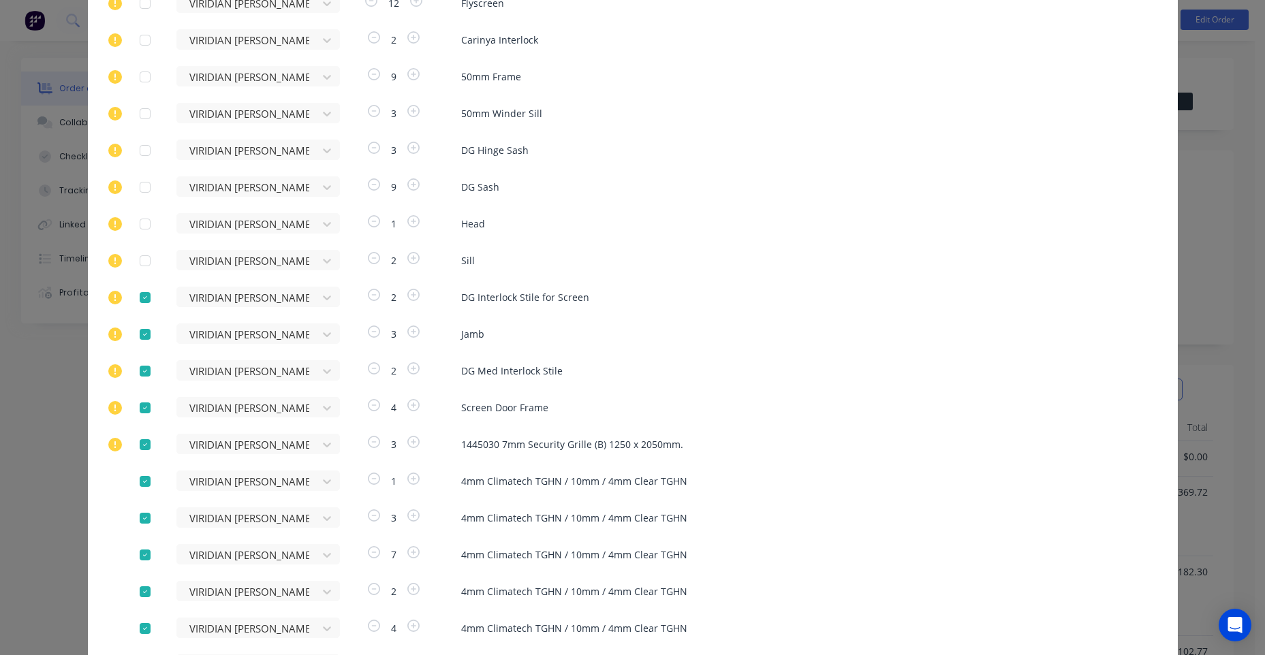
click at [150, 300] on div at bounding box center [144, 297] width 27 height 27
drag, startPoint x: 137, startPoint y: 341, endPoint x: 136, endPoint y: 358, distance: 17.1
click at [137, 343] on div at bounding box center [144, 334] width 27 height 27
click at [134, 368] on div at bounding box center [144, 371] width 27 height 27
click at [138, 406] on div at bounding box center [144, 407] width 27 height 27
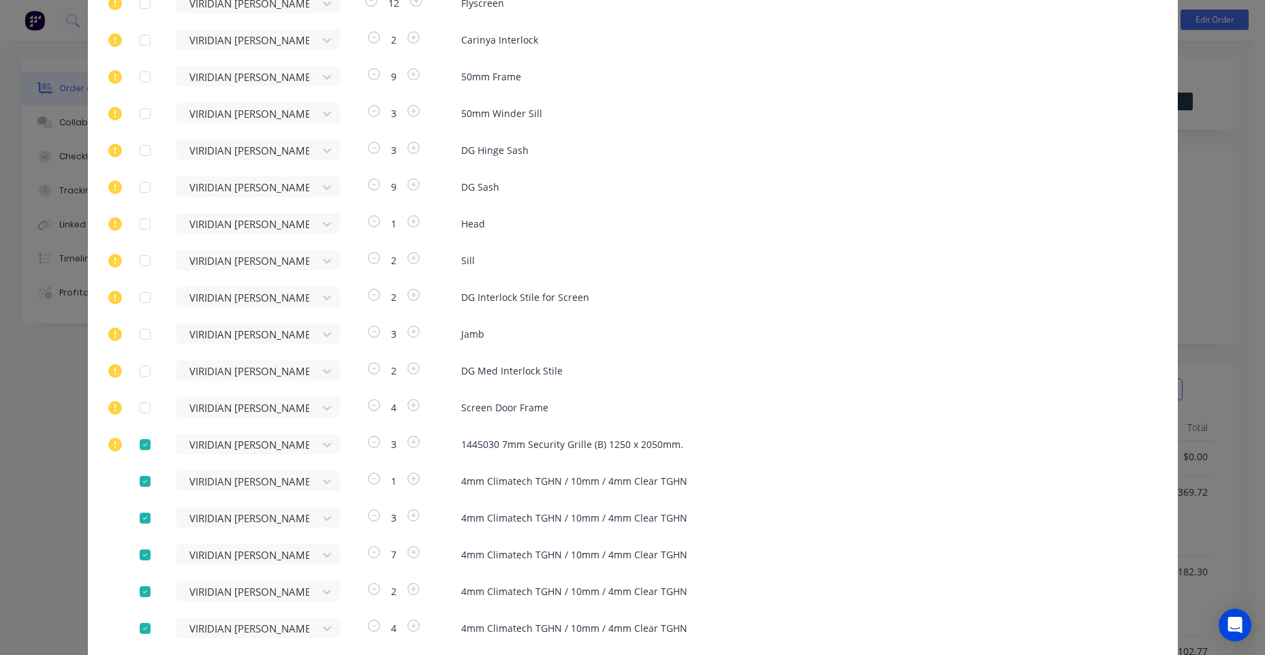
click at [140, 443] on div at bounding box center [144, 444] width 27 height 27
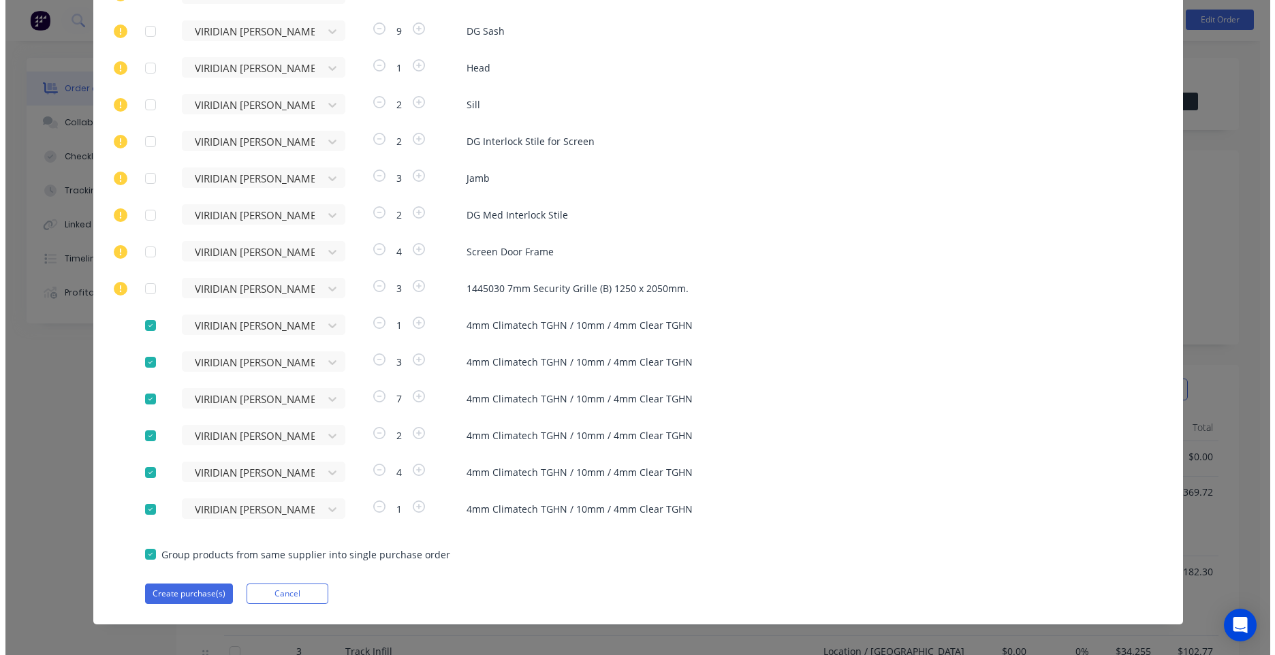
scroll to position [505, 0]
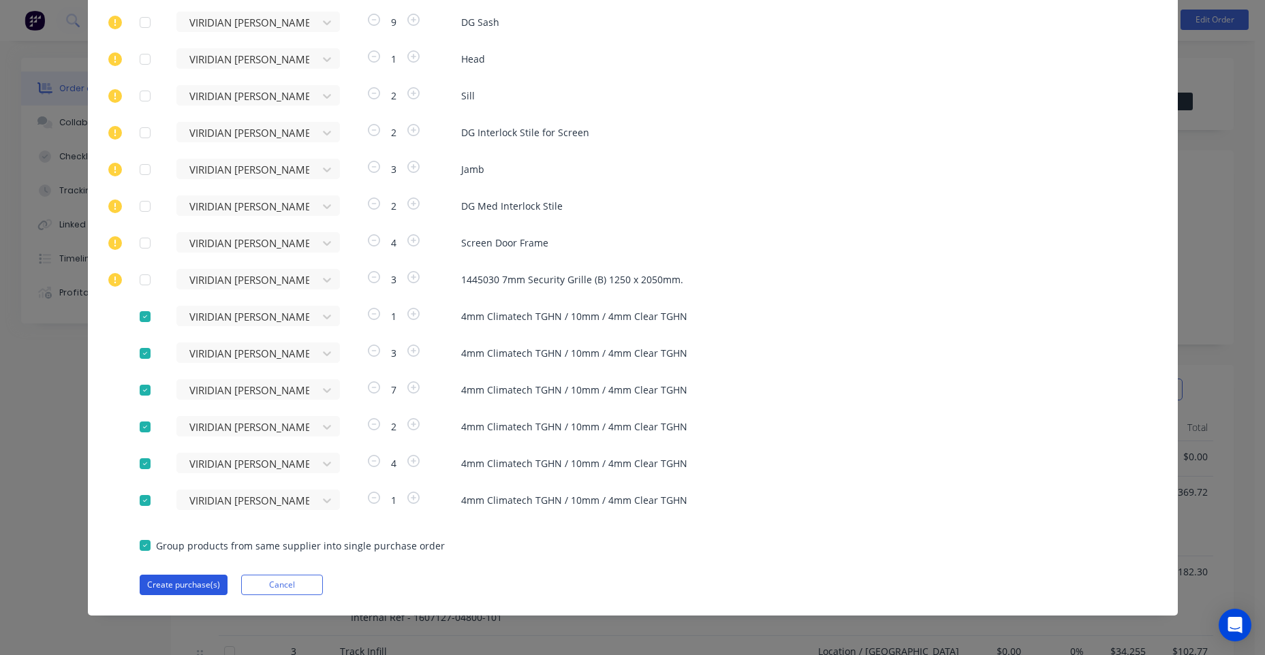
click at [202, 590] on button "Create purchase(s)" at bounding box center [184, 585] width 88 height 20
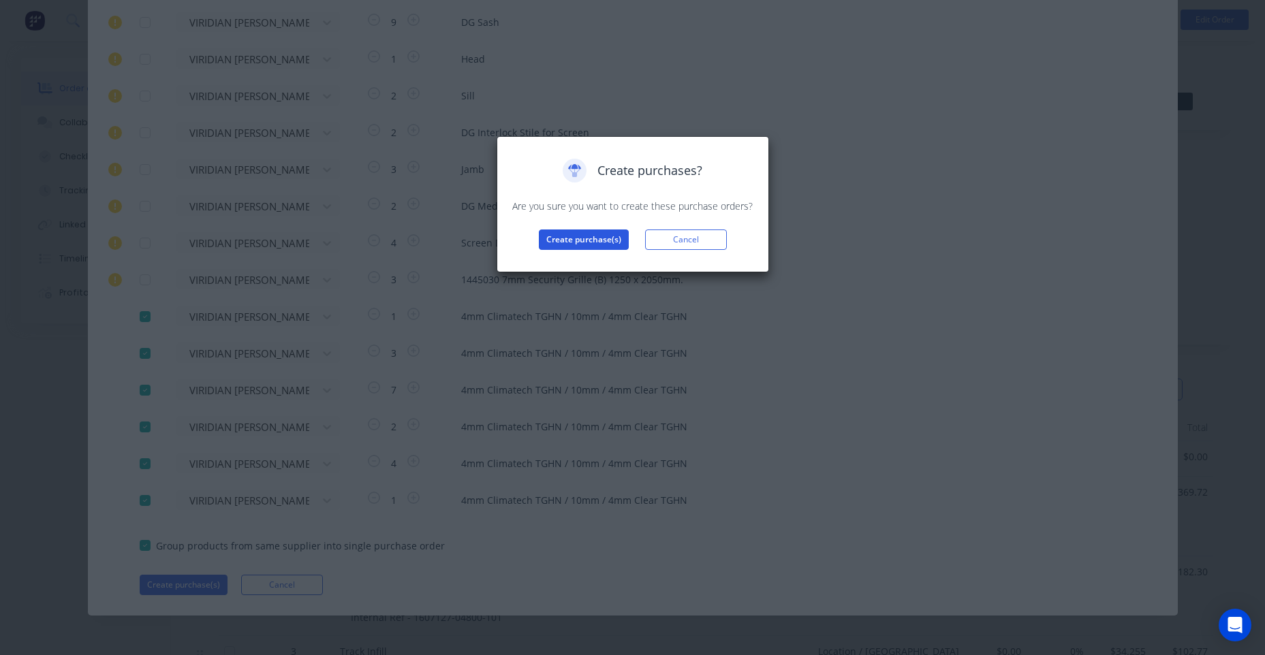
click at [603, 236] on button "Create purchase(s)" at bounding box center [584, 239] width 90 height 20
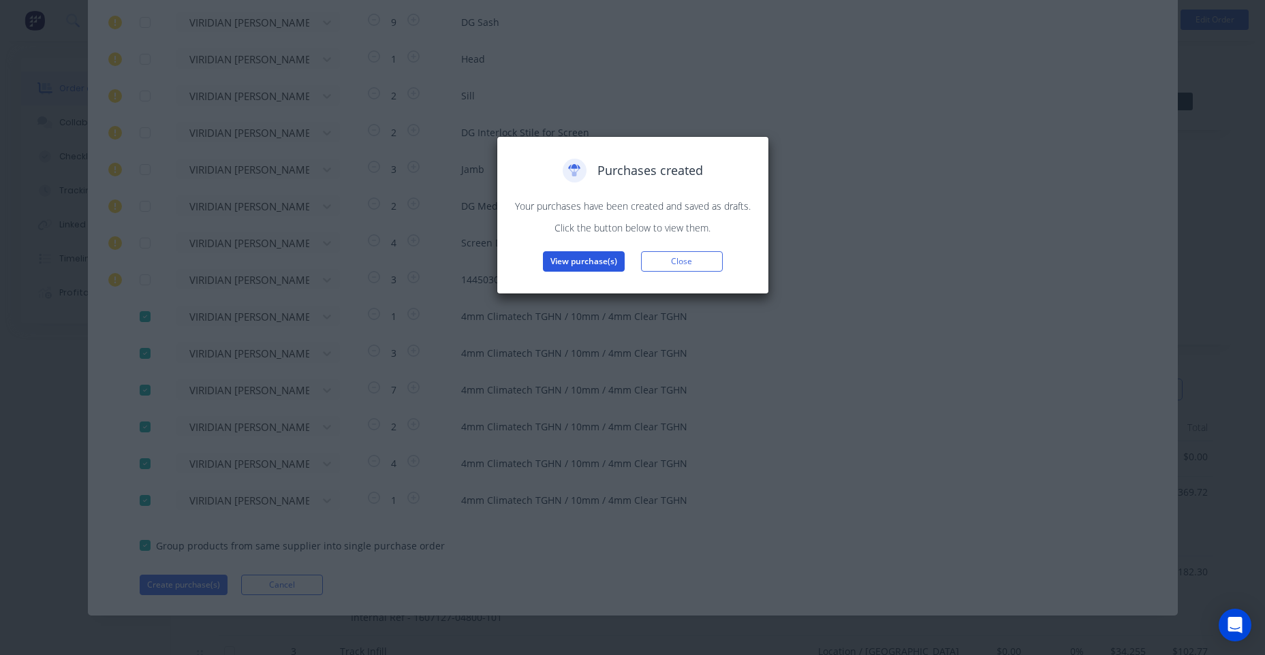
click at [591, 253] on div "Purchases created Your purchases have been created and saved as drafts. Click t…" at bounding box center [633, 215] width 244 height 113
click at [590, 255] on button "View purchase(s)" at bounding box center [584, 261] width 82 height 20
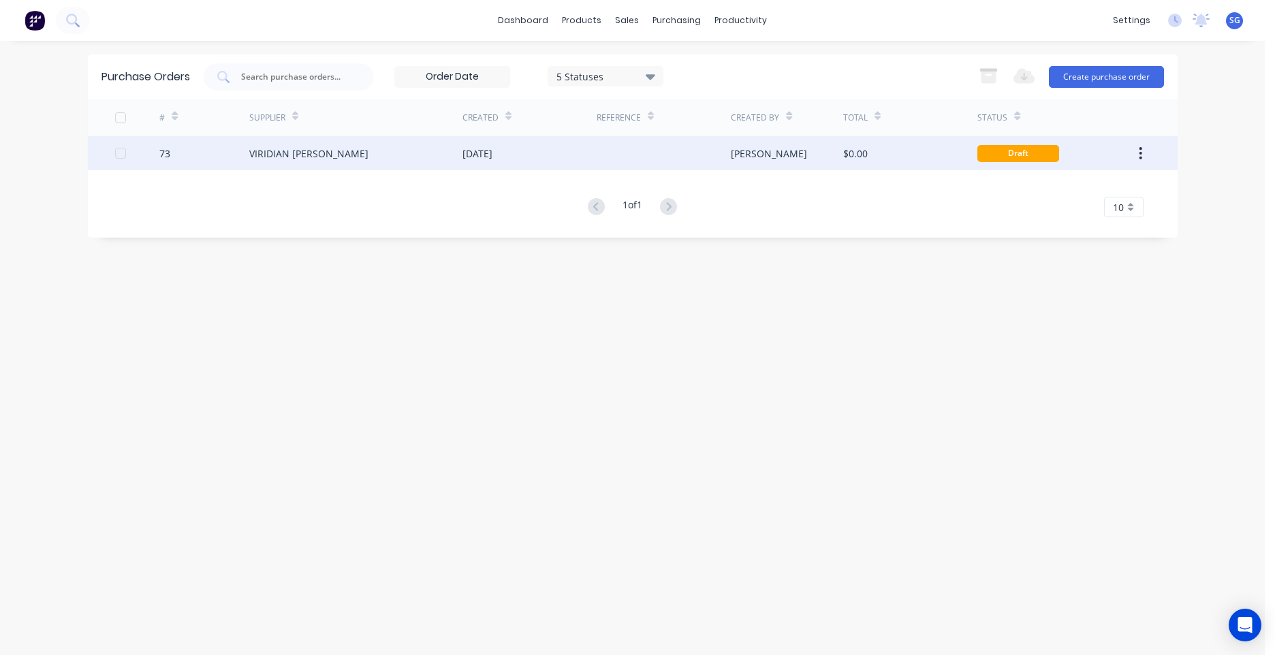
click at [1047, 148] on div "Draft" at bounding box center [1018, 153] width 82 height 17
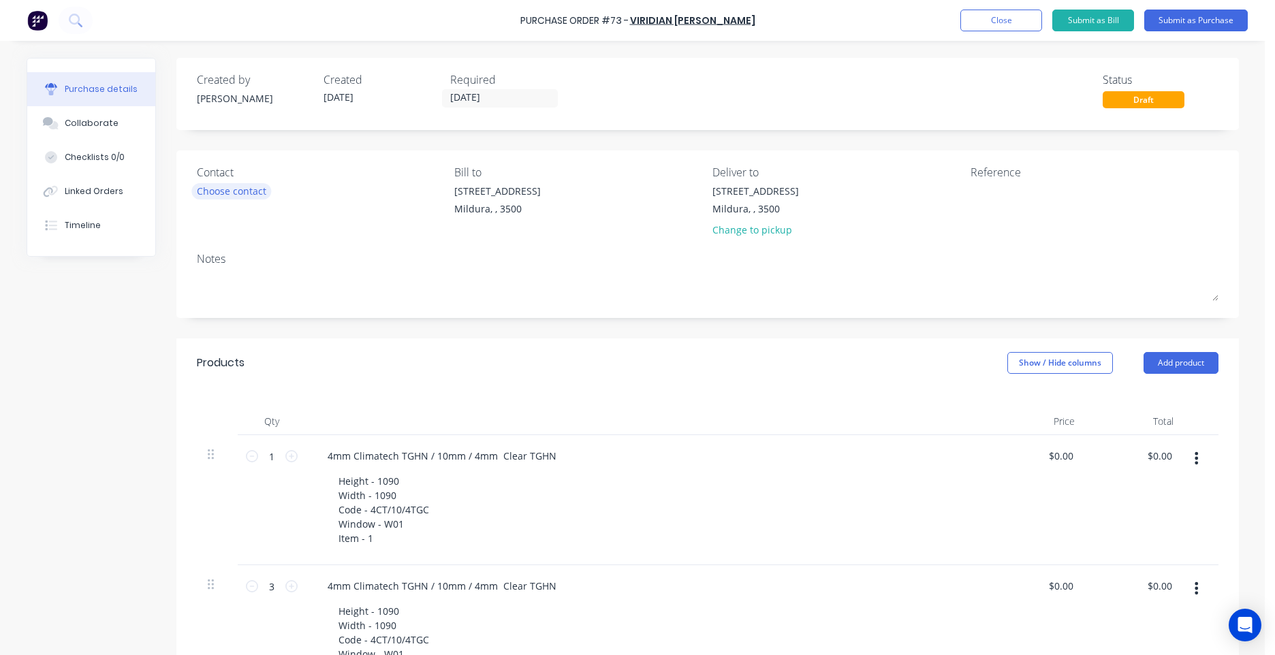
click at [261, 195] on div "Choose contact" at bounding box center [231, 191] width 69 height 14
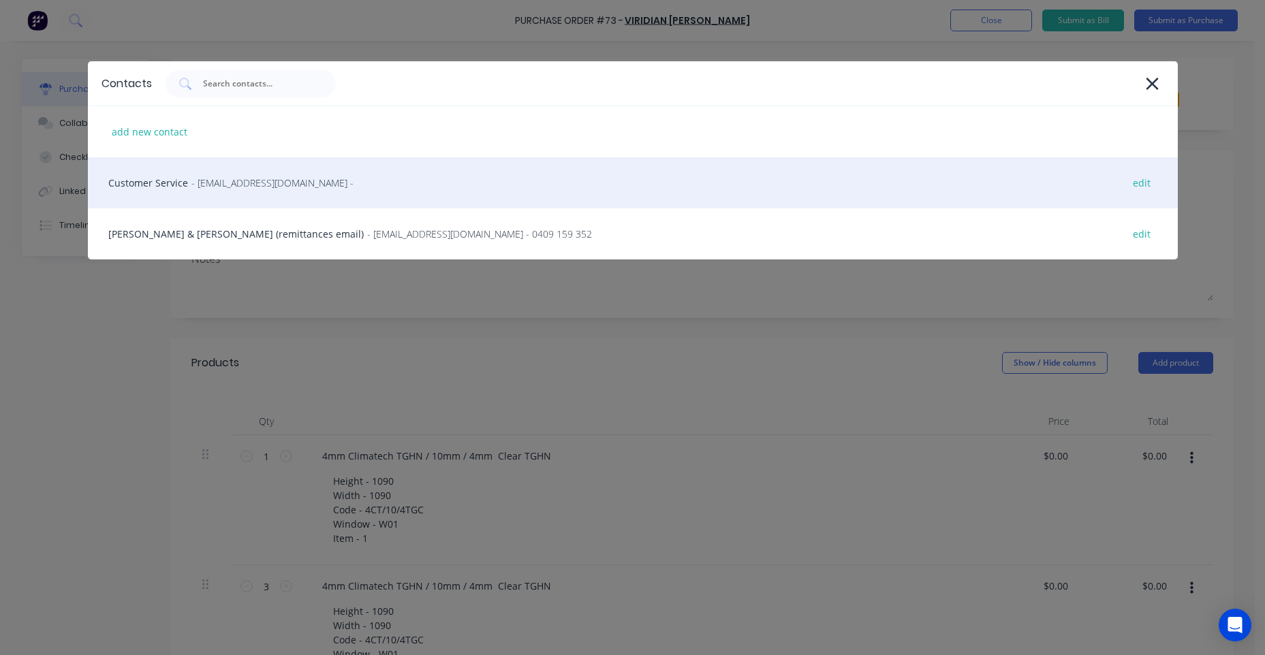
click at [229, 191] on div "Customer Service - [EMAIL_ADDRESS][DOMAIN_NAME] - edit" at bounding box center [633, 182] width 1090 height 51
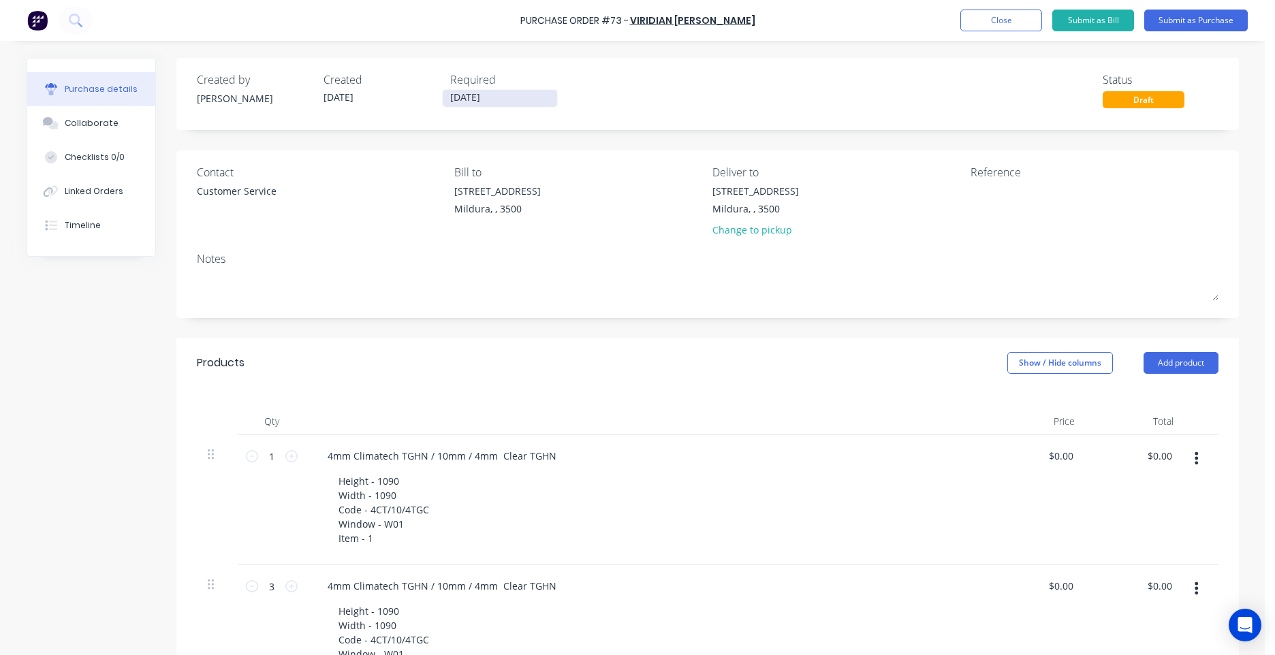
click at [479, 102] on input "[DATE]" at bounding box center [500, 98] width 114 height 17
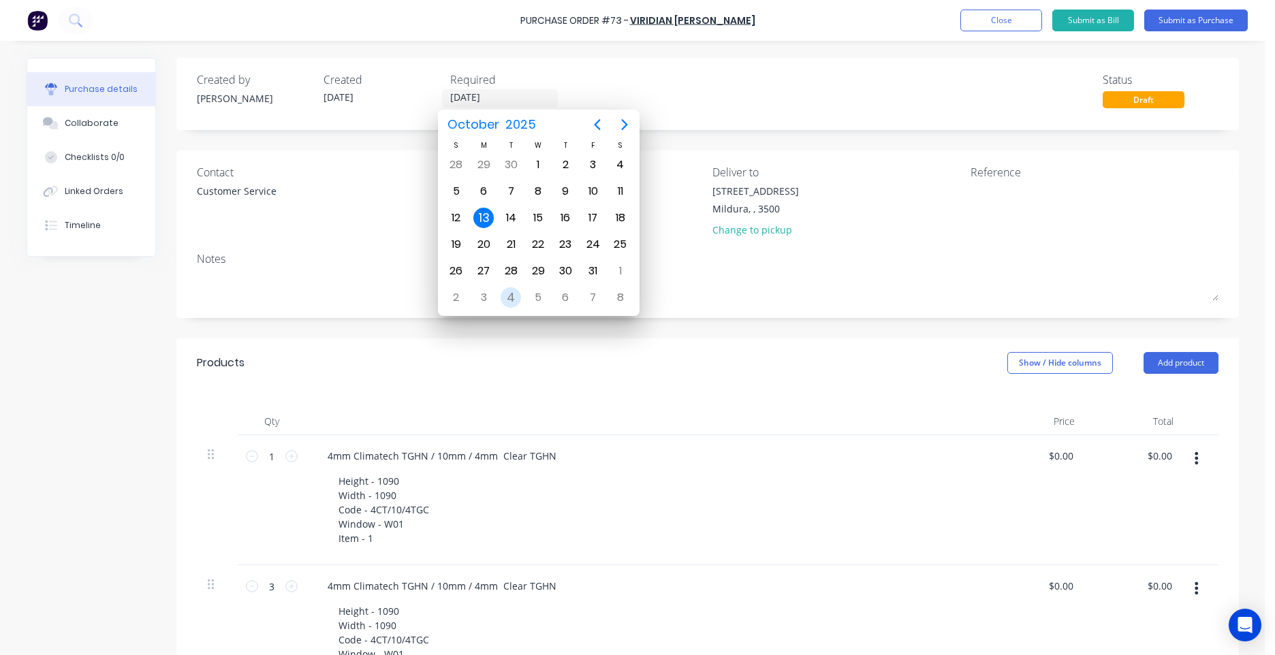
click at [517, 298] on div "4" at bounding box center [511, 297] width 20 height 20
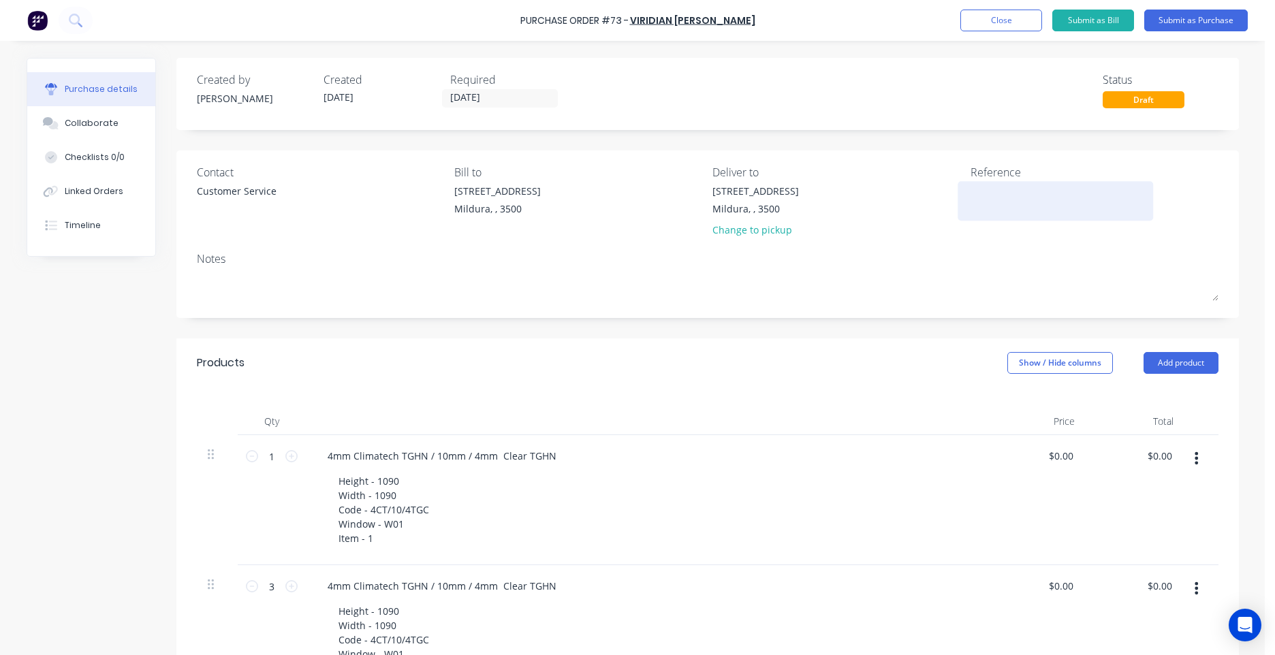
click at [970, 191] on div at bounding box center [1055, 201] width 170 height 34
click at [973, 186] on textarea at bounding box center [1055, 199] width 170 height 31
click at [1176, 23] on button "Submit as Purchase" at bounding box center [1196, 21] width 104 height 22
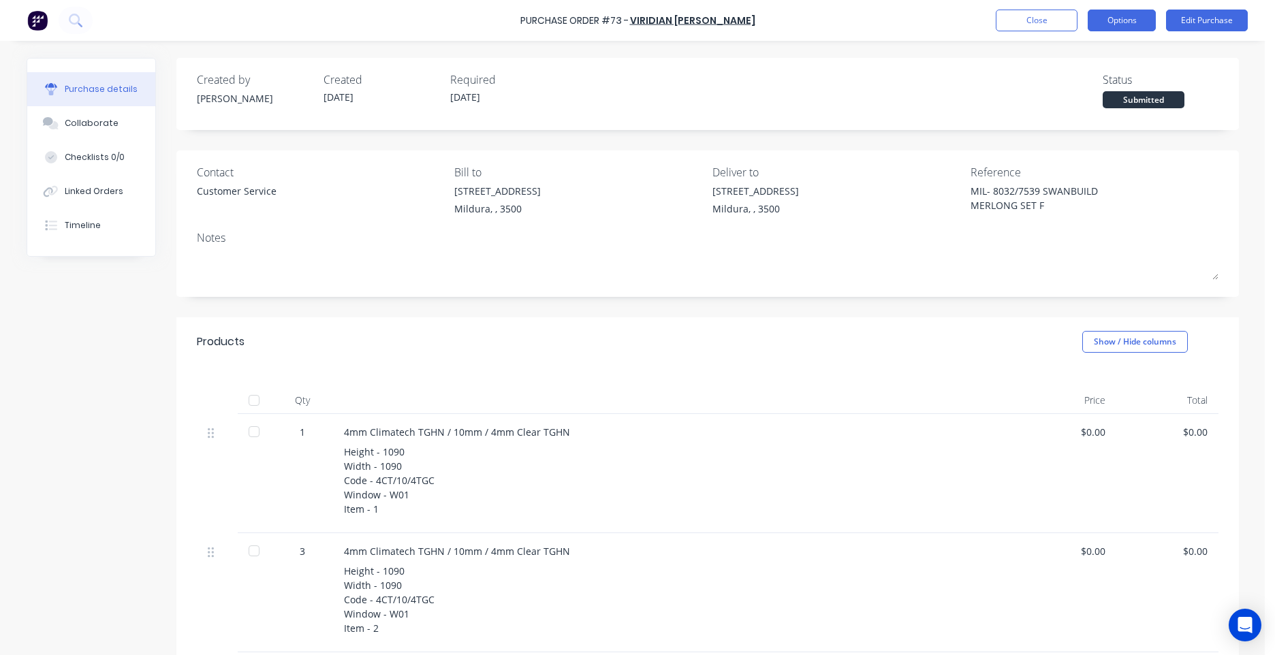
click at [1103, 22] on button "Options" at bounding box center [1122, 21] width 68 height 22
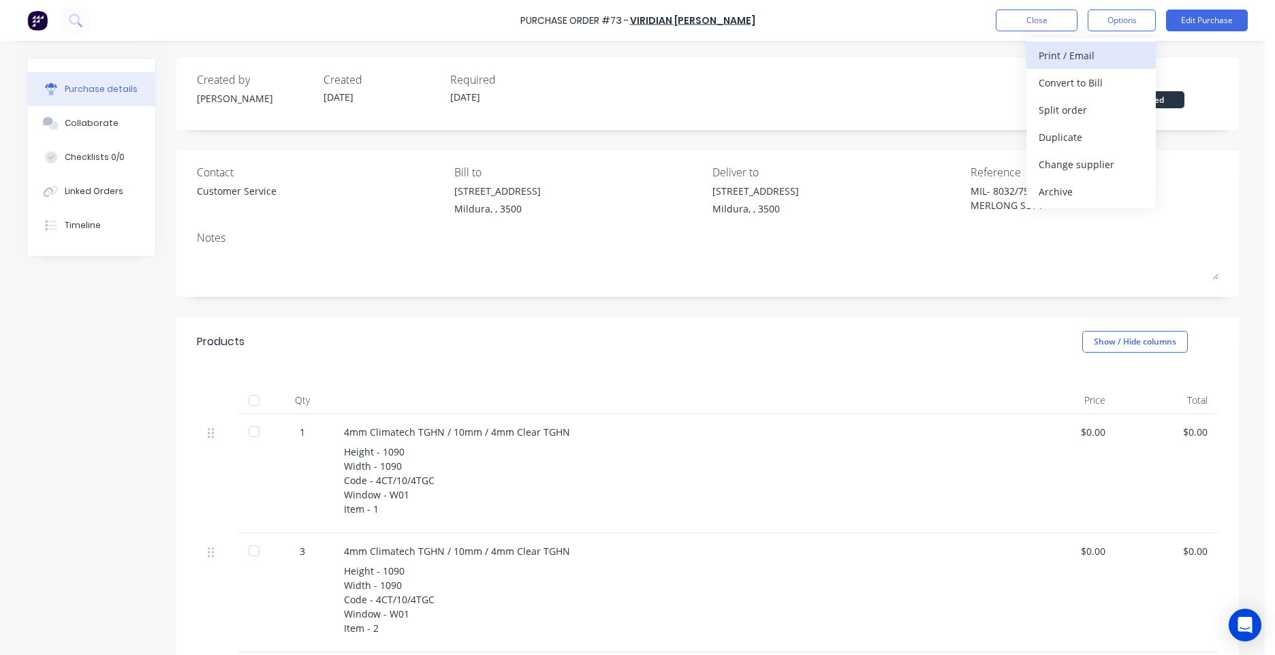
click at [1079, 57] on div "Print / Email" at bounding box center [1090, 56] width 105 height 20
click at [1073, 111] on div "Without pricing" at bounding box center [1090, 110] width 105 height 20
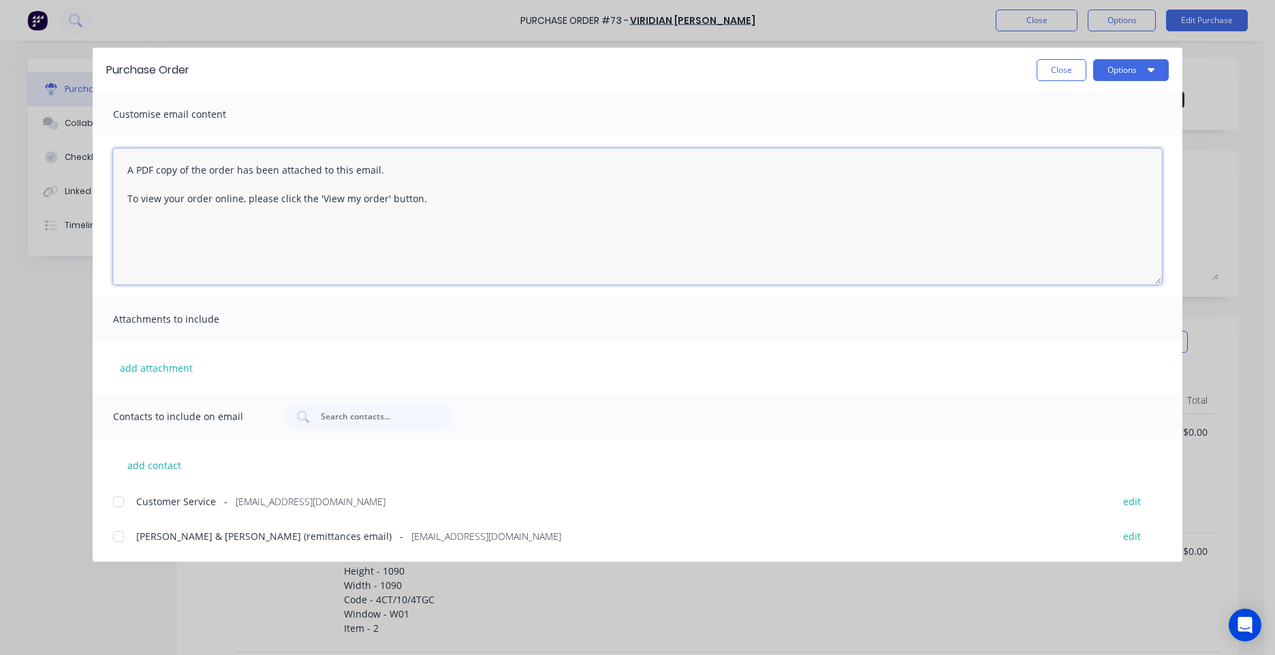
click at [126, 170] on textarea "A PDF copy of the order has been attached to this email. To view your order onl…" at bounding box center [637, 216] width 1049 height 136
click at [133, 269] on textarea "Hi, A PDF copy of the order has been attached to this email. To view your order…" at bounding box center [637, 216] width 1049 height 136
click at [461, 240] on textarea "Hi, A PDF copy of the order has been attached to this email. To view your order…" at bounding box center [637, 216] width 1049 height 136
paste textarea "PO TEXT: PO-51989 ITEM TEXT: GT WINDSCREENS TRACTOR"
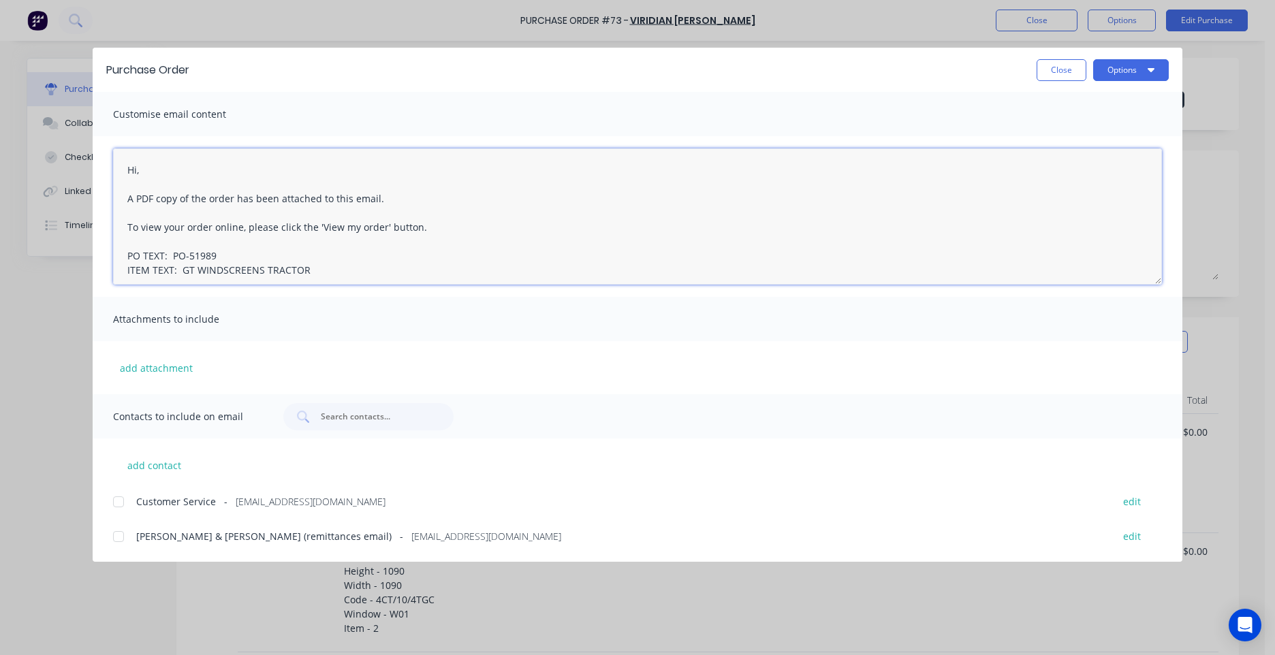
scroll to position [7, 0]
drag, startPoint x: 238, startPoint y: 249, endPoint x: 189, endPoint y: 248, distance: 48.4
click at [189, 248] on textarea "Hi, A PDF copy of the order has been attached to this email. To view your order…" at bounding box center [637, 216] width 1049 height 136
drag, startPoint x: 313, startPoint y: 261, endPoint x: 183, endPoint y: 263, distance: 130.1
click at [183, 263] on textarea "Hi, A PDF copy of the order has been attached to this email. To view your order…" at bounding box center [637, 216] width 1049 height 136
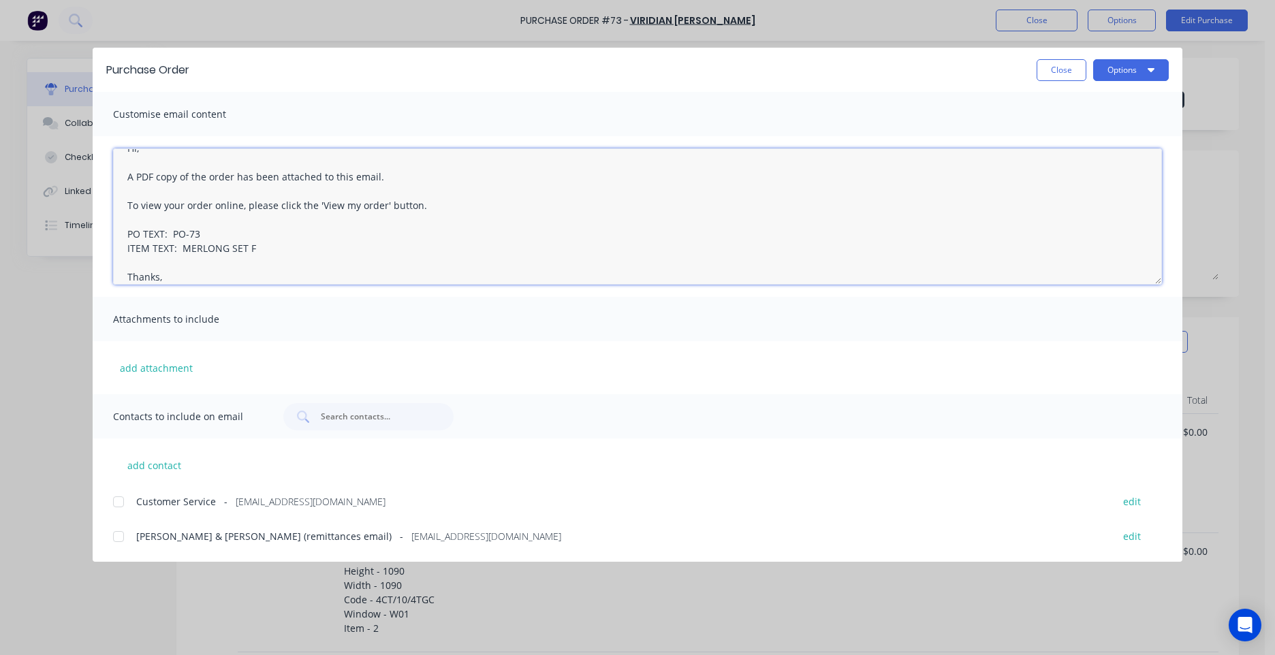
scroll to position [36, 0]
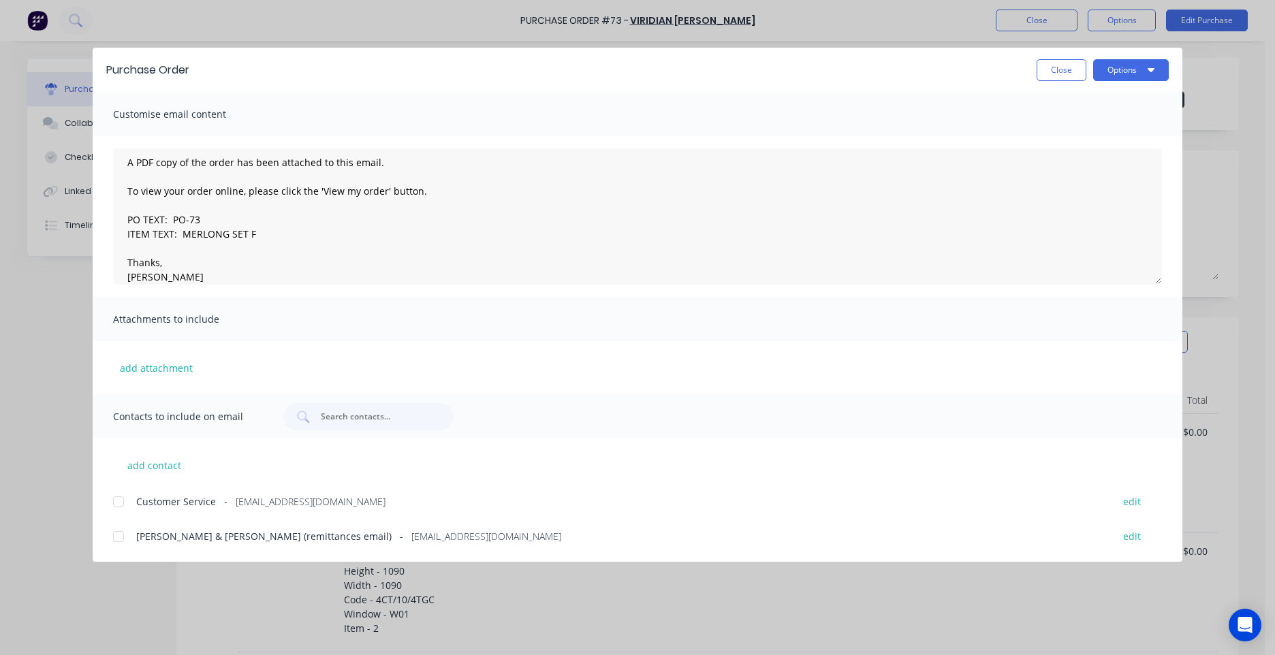
click at [184, 492] on div "Customer Service - [EMAIL_ADDRESS][DOMAIN_NAME] edit" at bounding box center [647, 501] width 1069 height 18
click at [184, 499] on span "Customer Service" at bounding box center [176, 501] width 80 height 14
click at [183, 499] on span "Customer Service" at bounding box center [176, 501] width 80 height 14
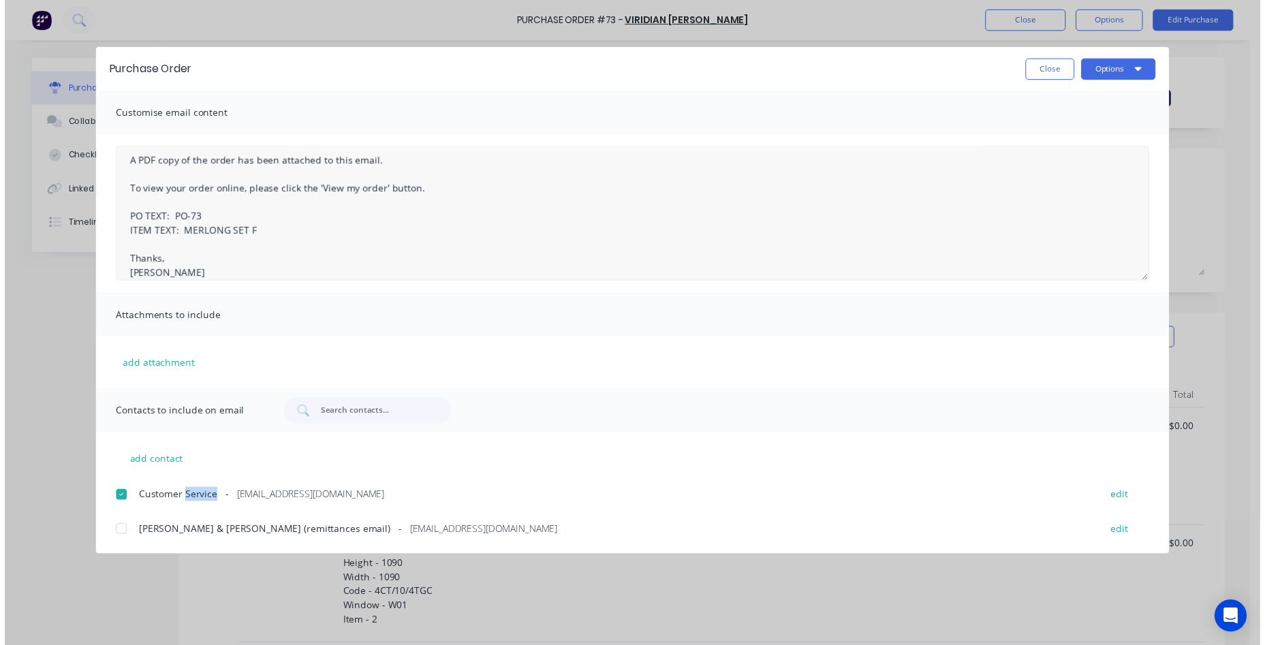
scroll to position [0, 0]
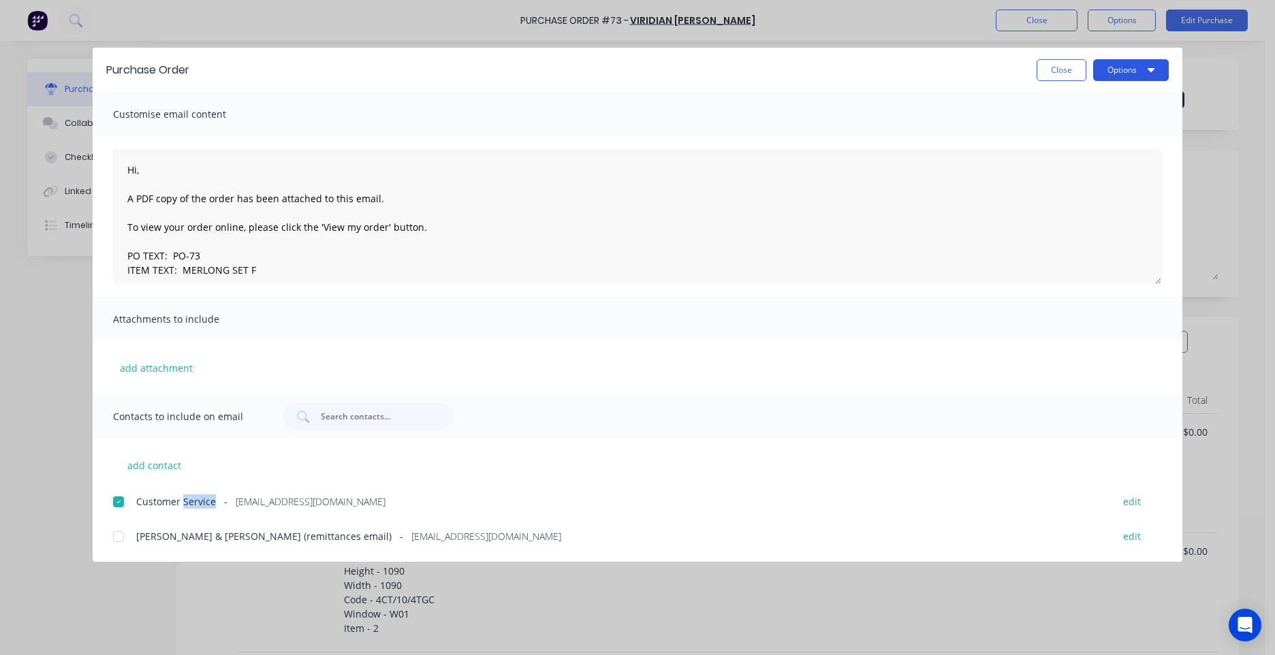
click at [1107, 67] on button "Options" at bounding box center [1131, 70] width 76 height 22
click at [1071, 153] on div "Email" at bounding box center [1103, 159] width 105 height 20
click at [1130, 69] on button "Options" at bounding box center [1131, 70] width 76 height 22
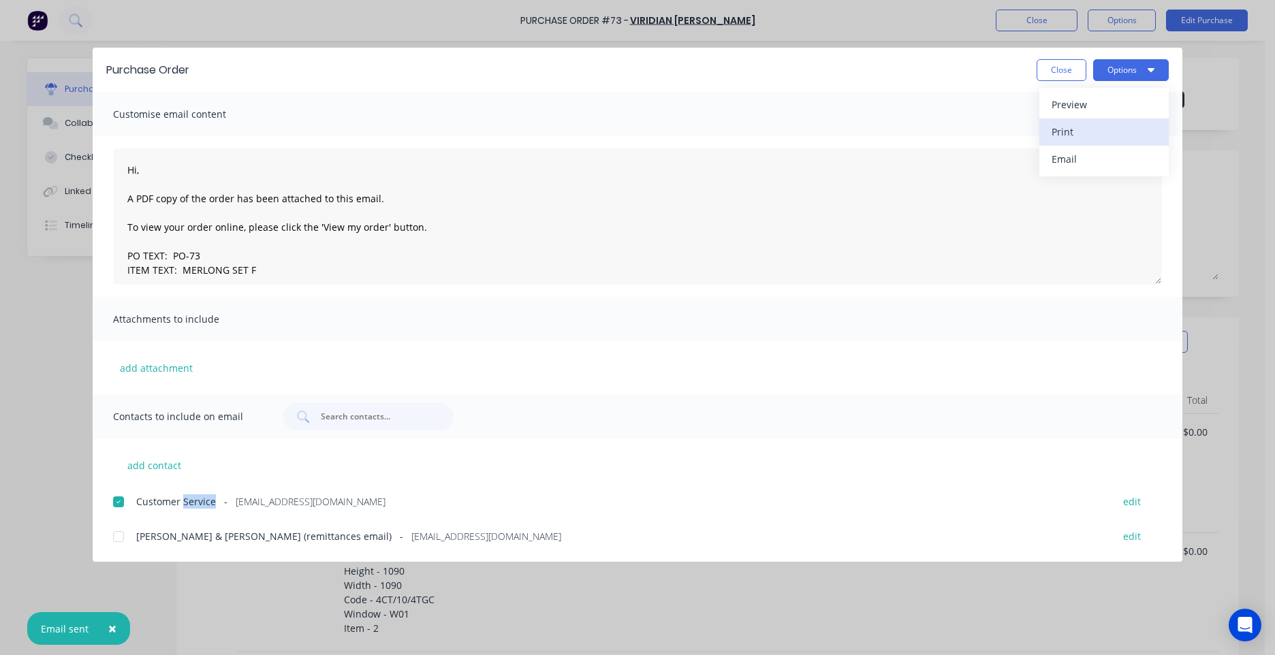
click at [1081, 137] on div "Print" at bounding box center [1103, 132] width 105 height 20
click at [532, 29] on div "Purchase Order Close Options Customise email content Hi, A PDF copy of the orde…" at bounding box center [637, 327] width 1275 height 655
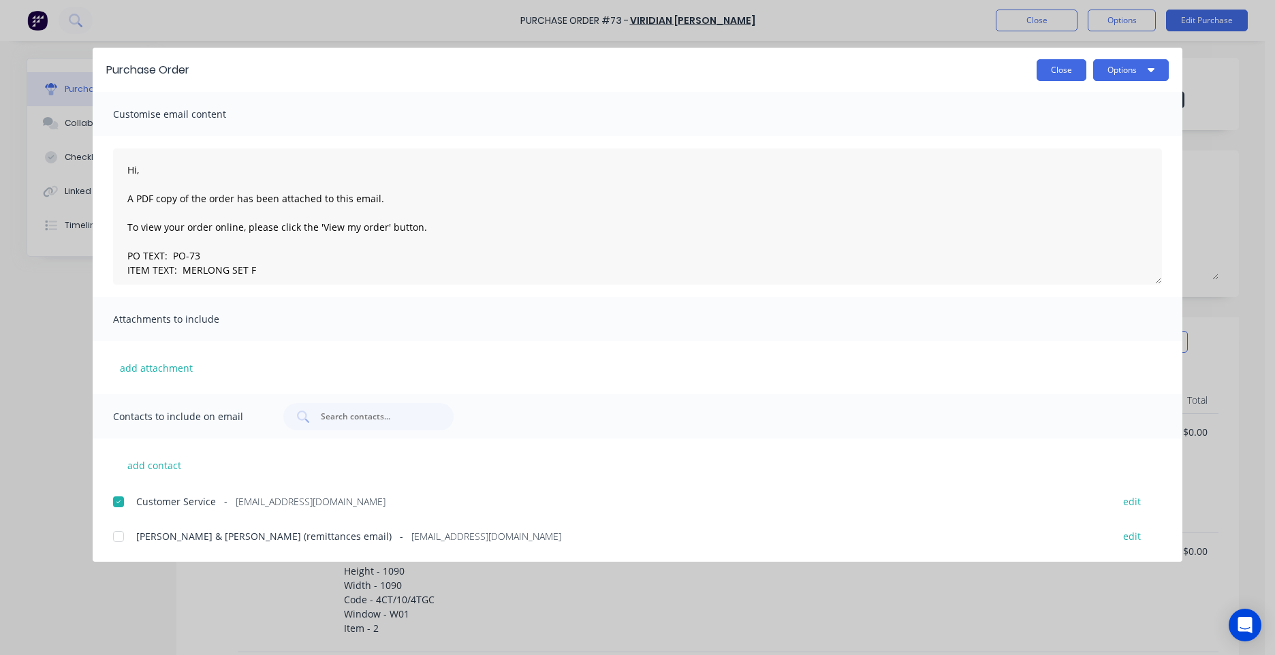
click at [1042, 65] on button "Close" at bounding box center [1061, 70] width 50 height 22
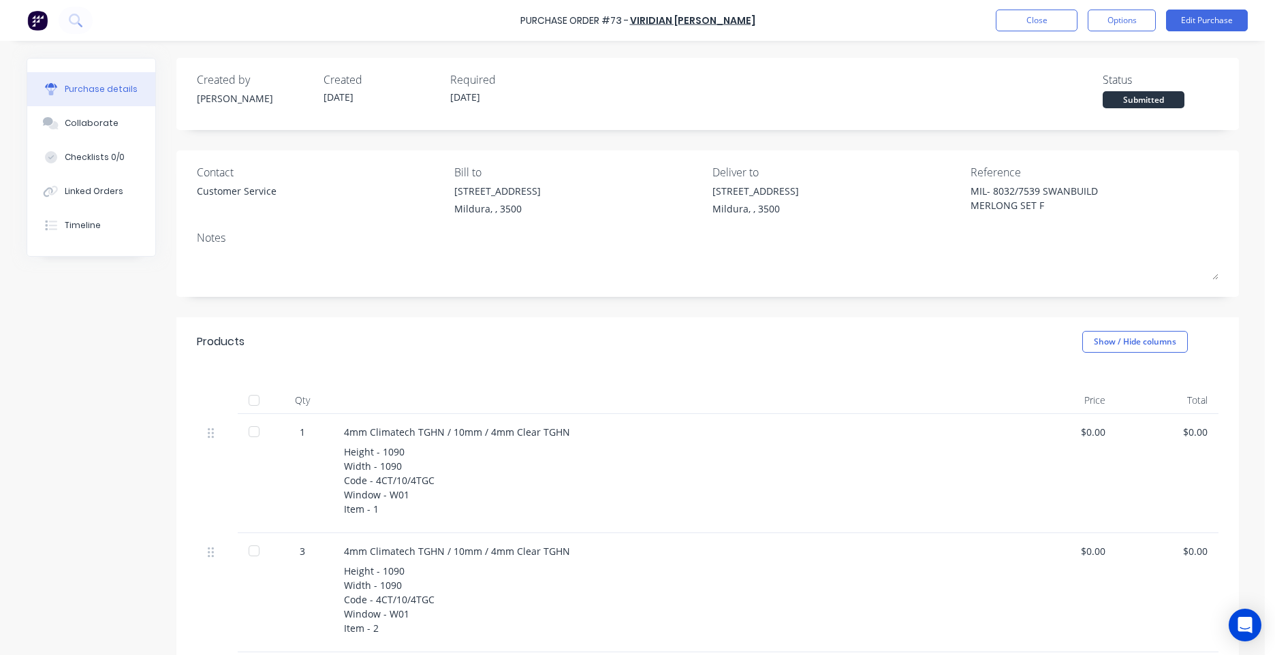
click at [1038, 34] on div "Purchase Order #73 - VIRIDIAN [PERSON_NAME] Close Options Edit Purchase" at bounding box center [637, 20] width 1275 height 41
click at [1036, 26] on button "Close" at bounding box center [1037, 21] width 82 height 22
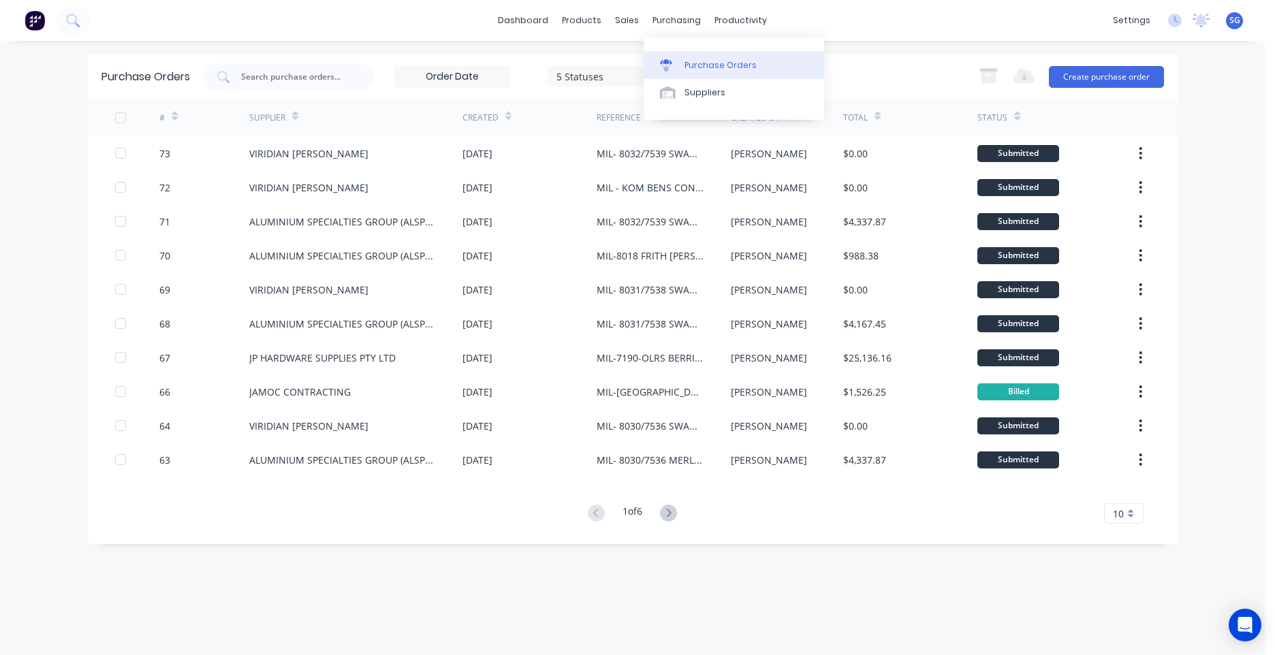
click at [695, 67] on div "Purchase Orders" at bounding box center [720, 65] width 72 height 12
click at [641, 61] on div at bounding box center [635, 65] width 20 height 12
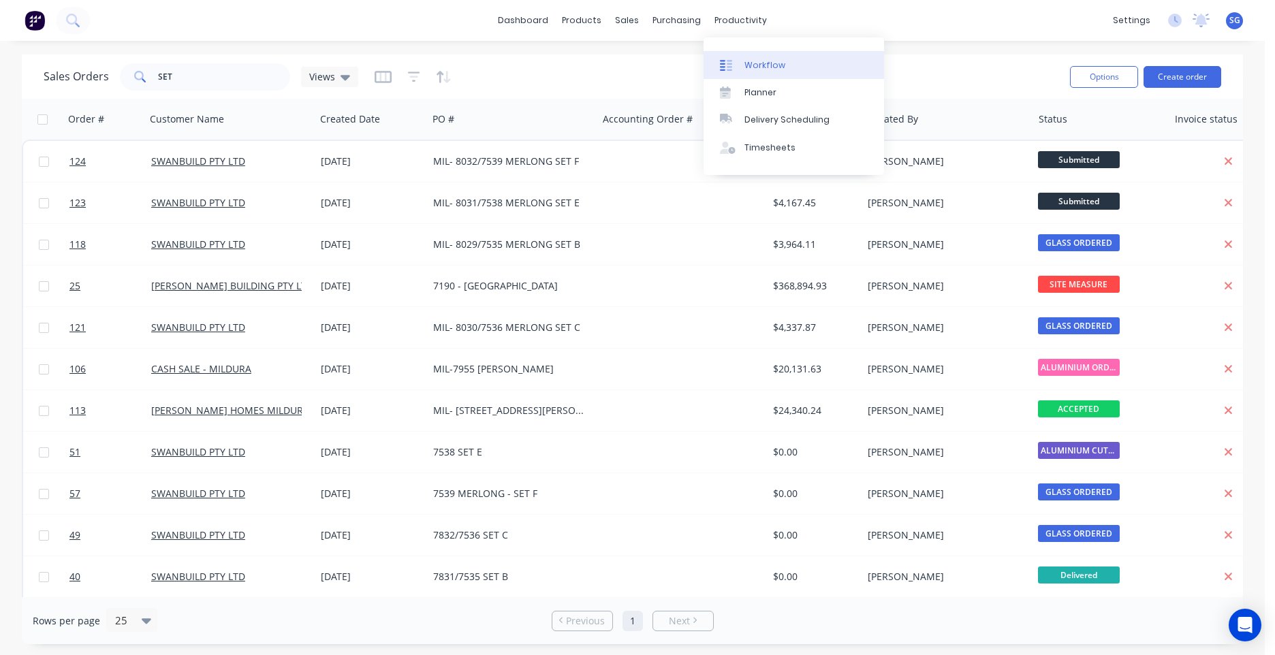
click at [755, 57] on link "Workflow" at bounding box center [793, 64] width 180 height 27
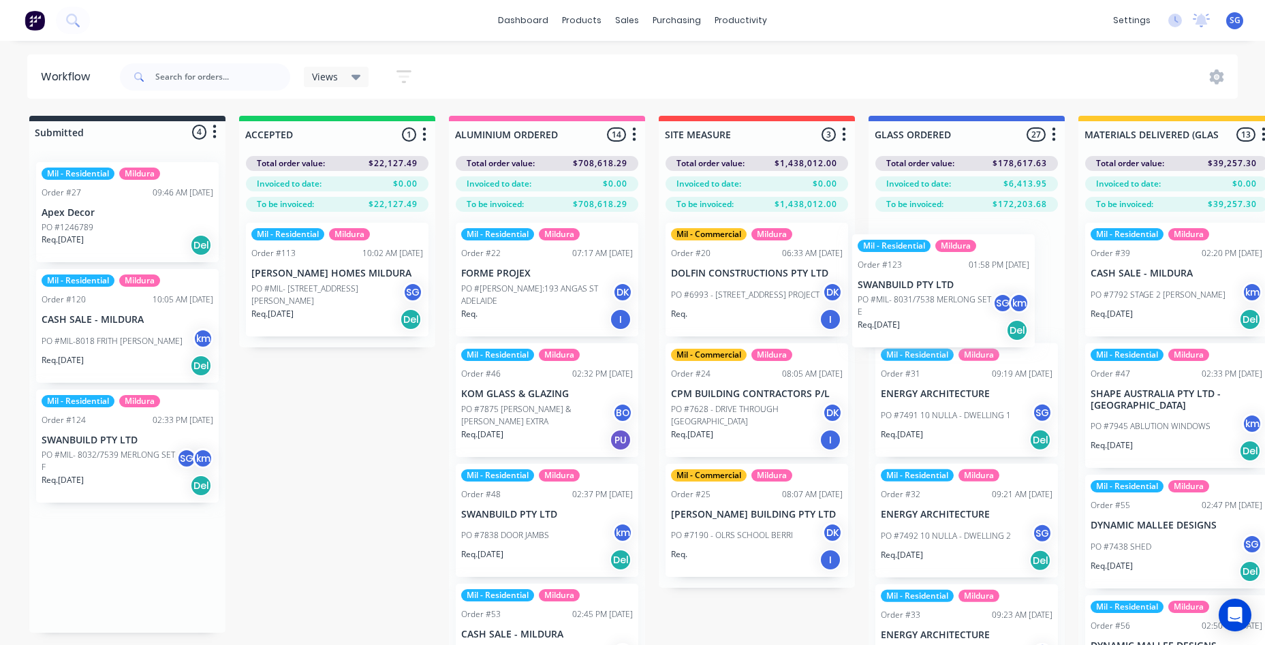
drag, startPoint x: 112, startPoint y: 459, endPoint x: 940, endPoint y: 300, distance: 843.3
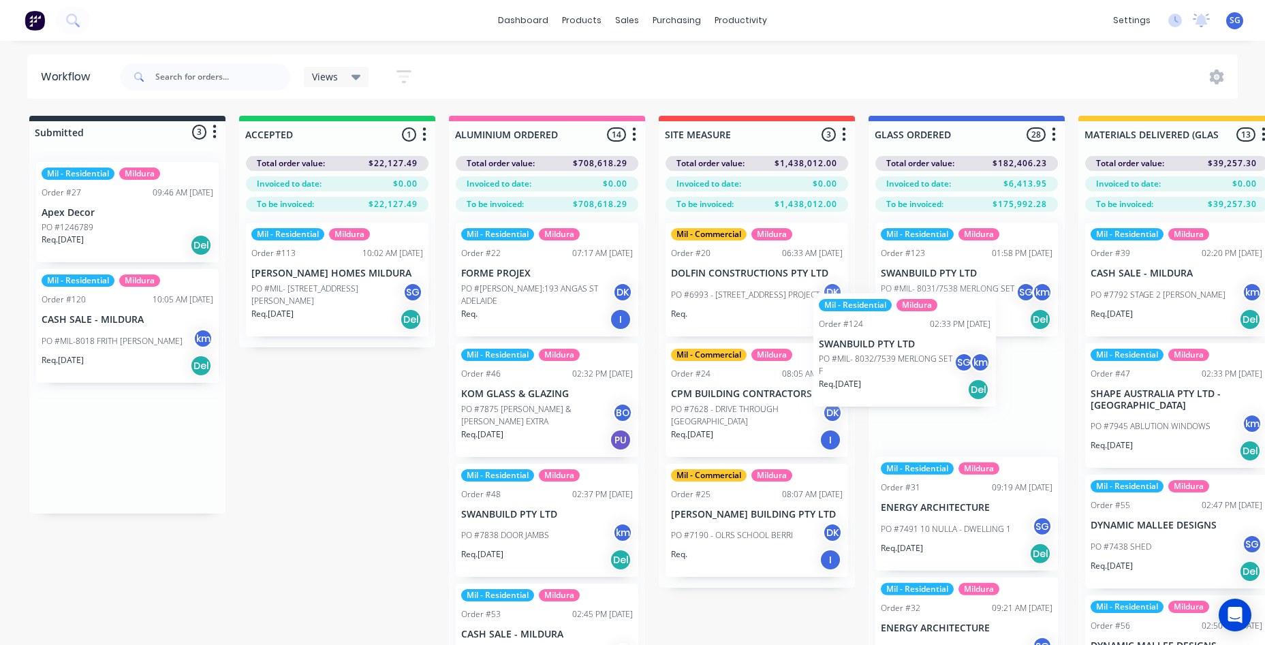
drag, startPoint x: 102, startPoint y: 445, endPoint x: 883, endPoint y: 349, distance: 787.0
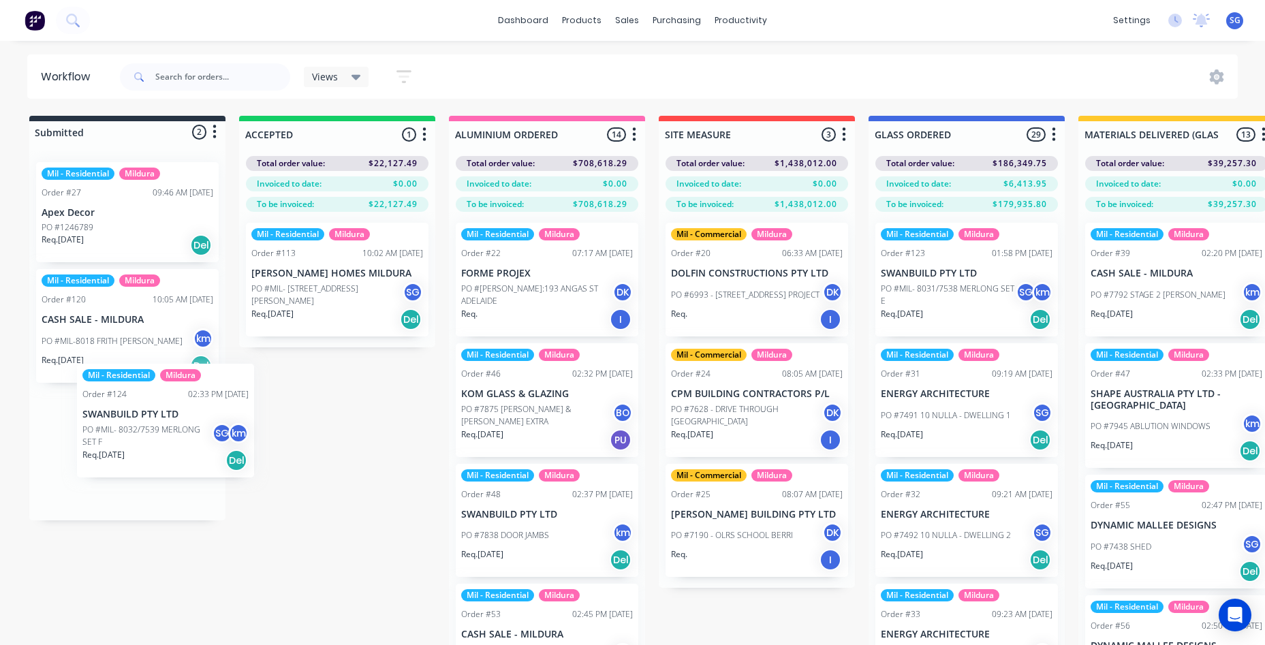
drag, startPoint x: 974, startPoint y: 392, endPoint x: 161, endPoint y: 415, distance: 813.4
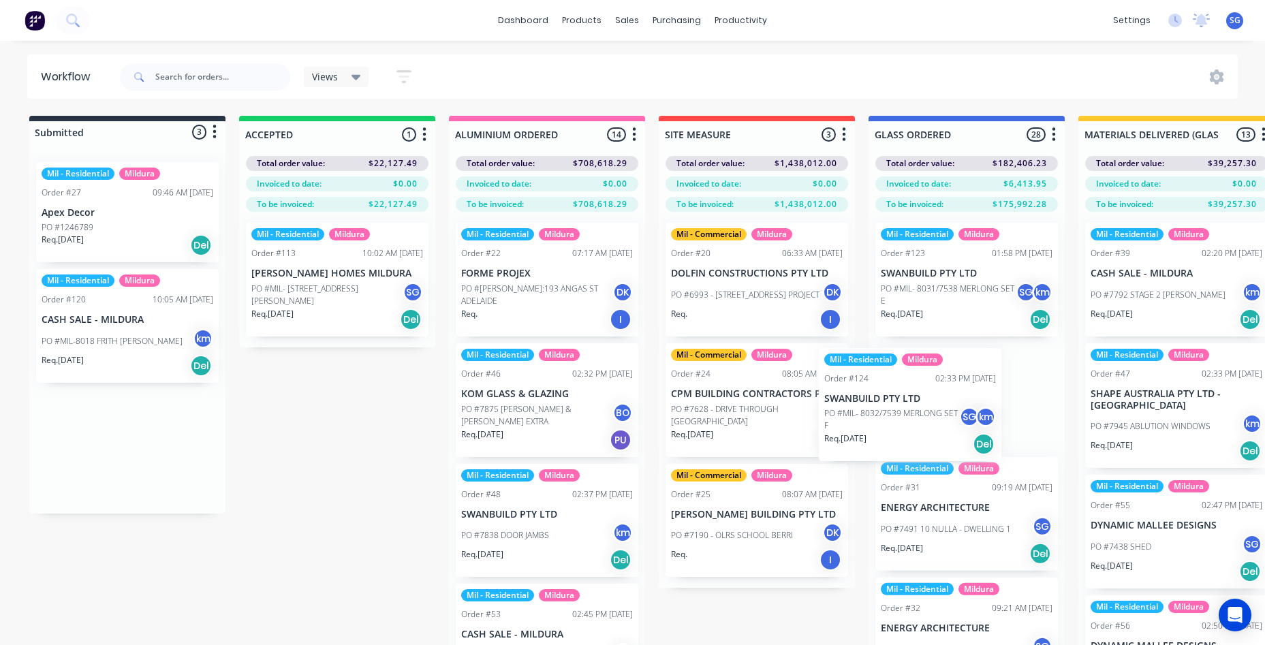
drag, startPoint x: 312, startPoint y: 447, endPoint x: 954, endPoint y: 405, distance: 643.6
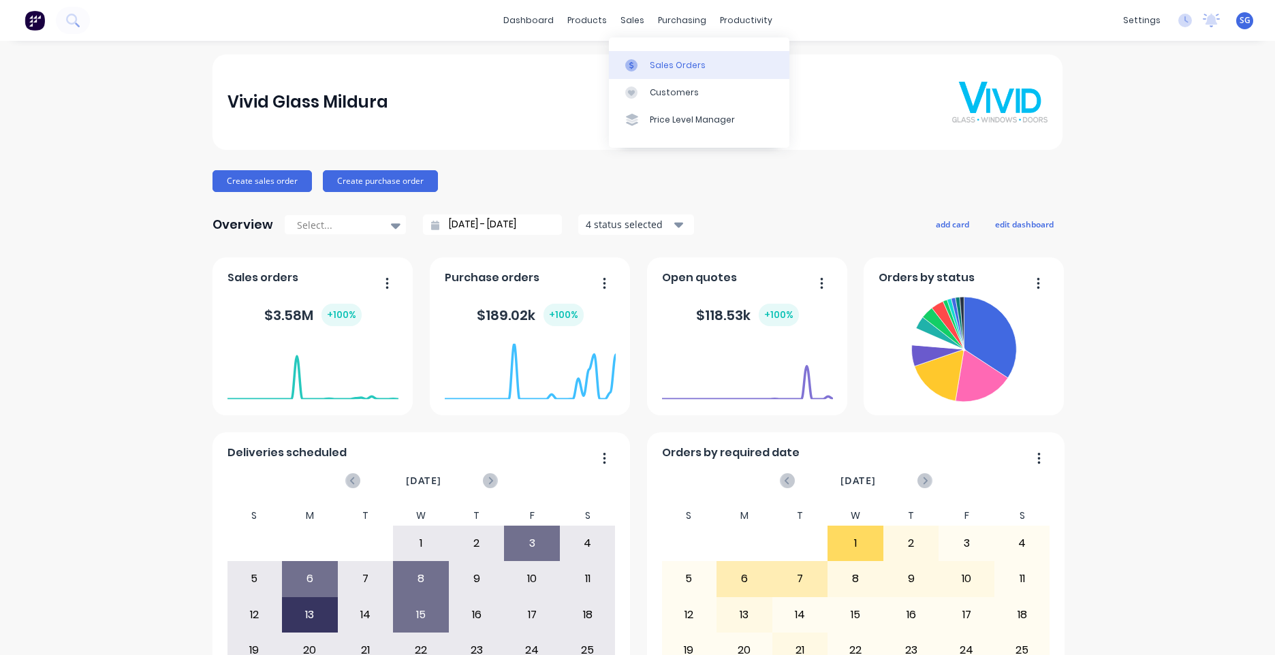
click at [667, 66] on div "Sales Orders" at bounding box center [678, 65] width 56 height 12
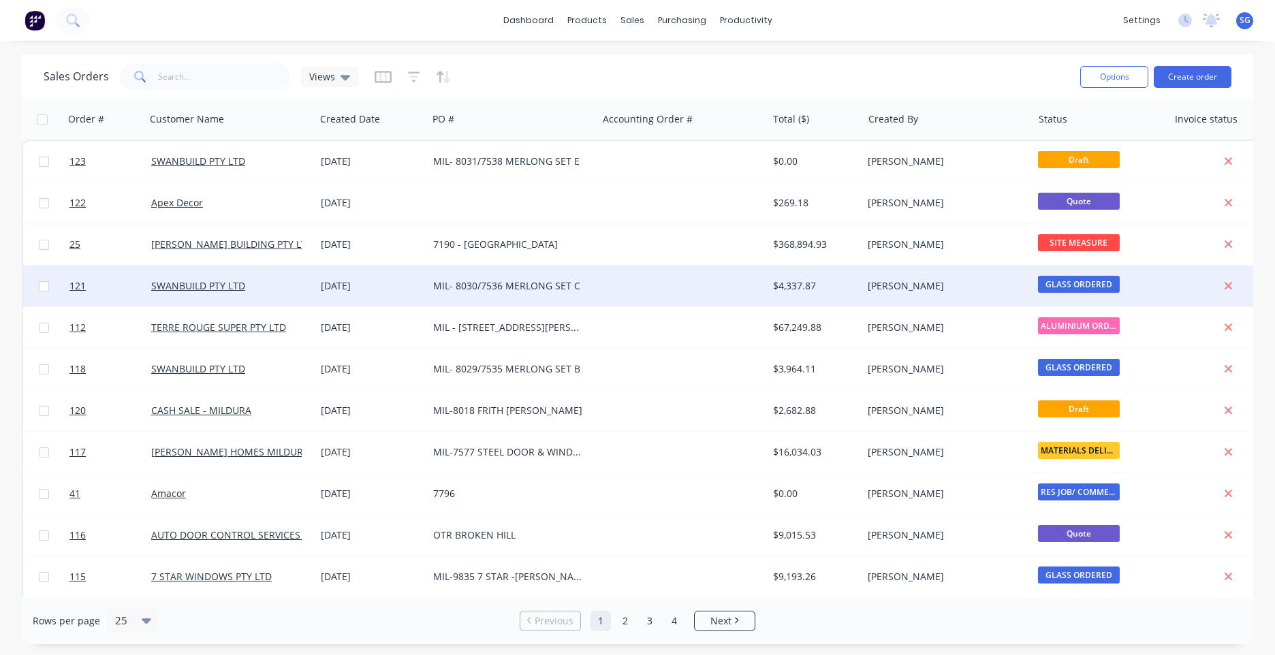
click at [546, 280] on div "MIL- 8030/7536 MERLONG SET C" at bounding box center [508, 286] width 151 height 14
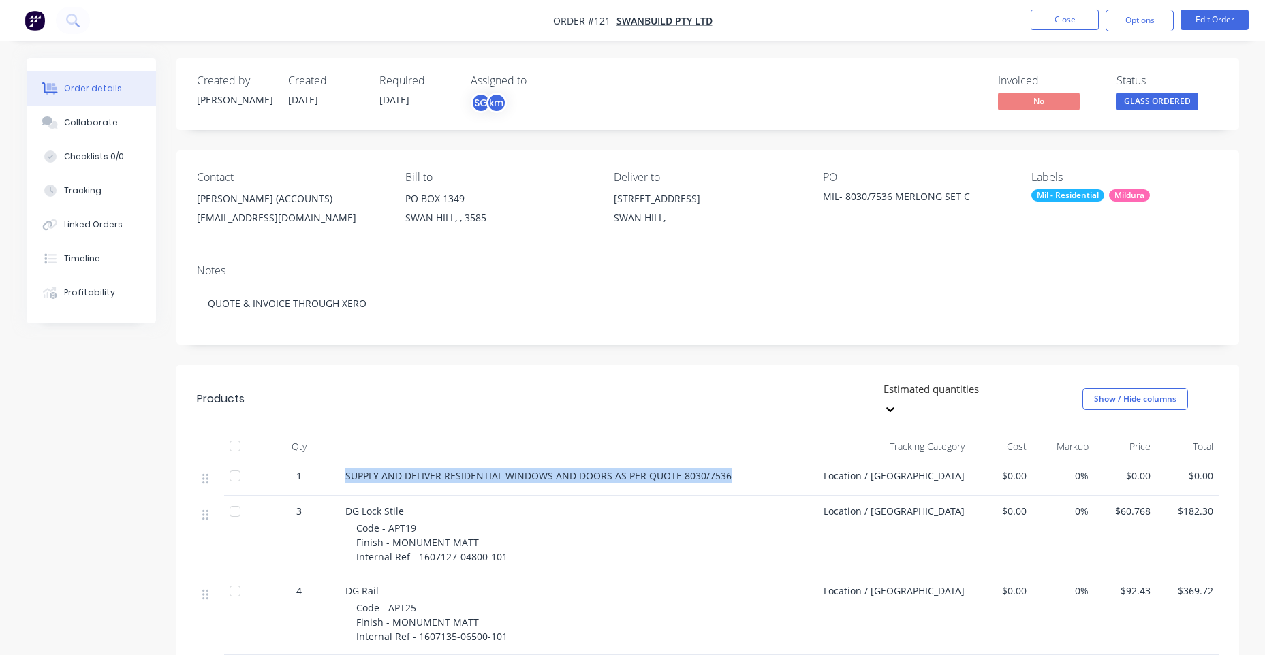
drag, startPoint x: 735, startPoint y: 454, endPoint x: 340, endPoint y: 456, distance: 394.3
click at [340, 460] on div "SUPPLY AND DELIVER RESIDENTIAL WINDOWS AND DOORS AS PER QUOTE 8030/7536" at bounding box center [578, 477] width 477 height 35
copy span "SUPPLY AND DELIVER RESIDENTIAL WINDOWS AND DOORS AS PER QUOTE 8030/7536"
click at [1043, 21] on button "Close" at bounding box center [1064, 20] width 68 height 20
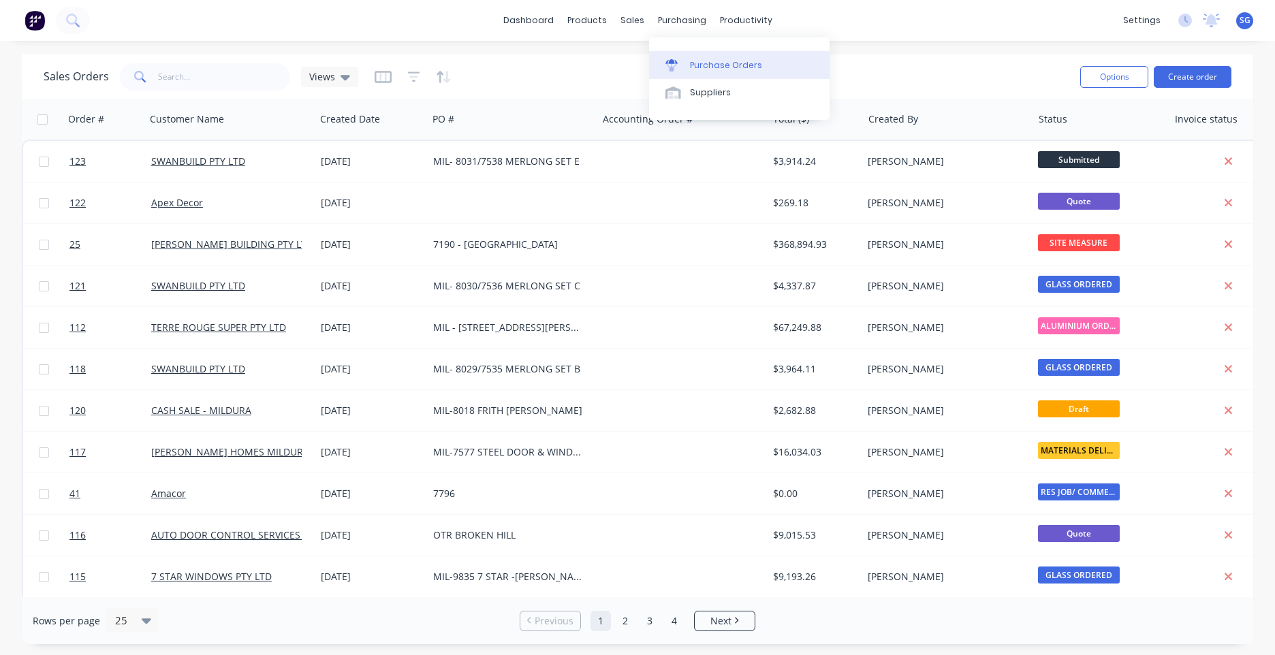
click at [690, 65] on div "Purchase Orders" at bounding box center [726, 65] width 72 height 12
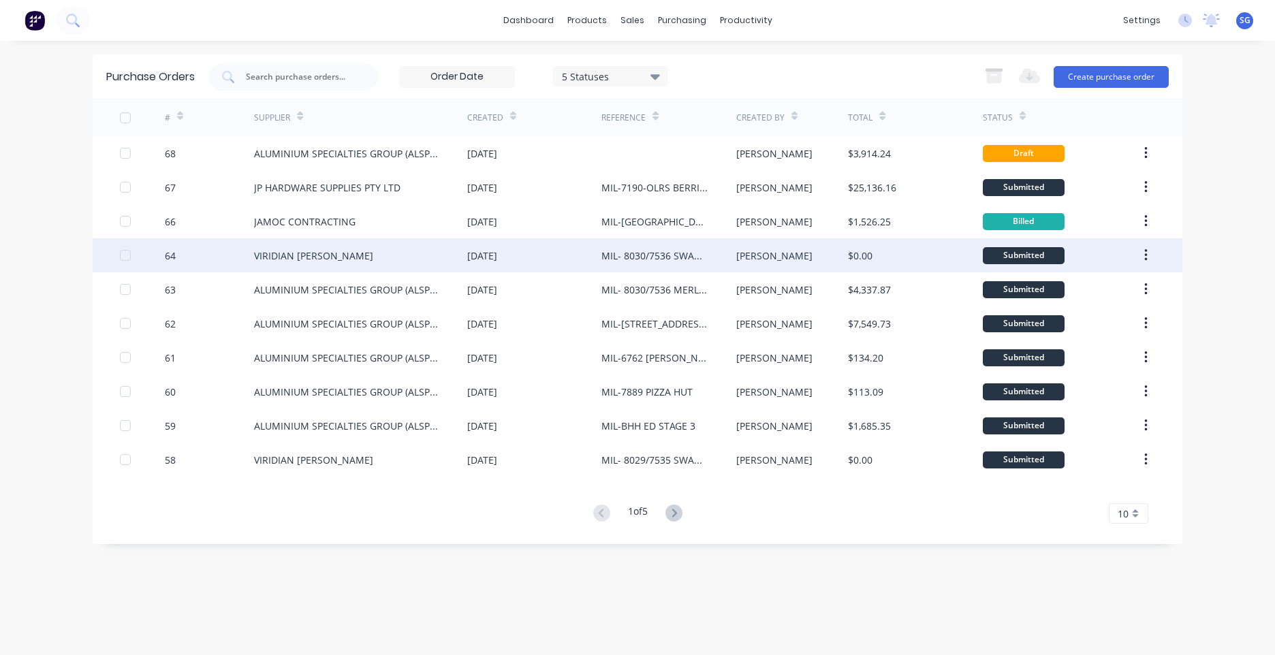
click at [727, 258] on div "MIL- 8030/7536 SWANBUILD MERLONG SET C" at bounding box center [668, 255] width 134 height 34
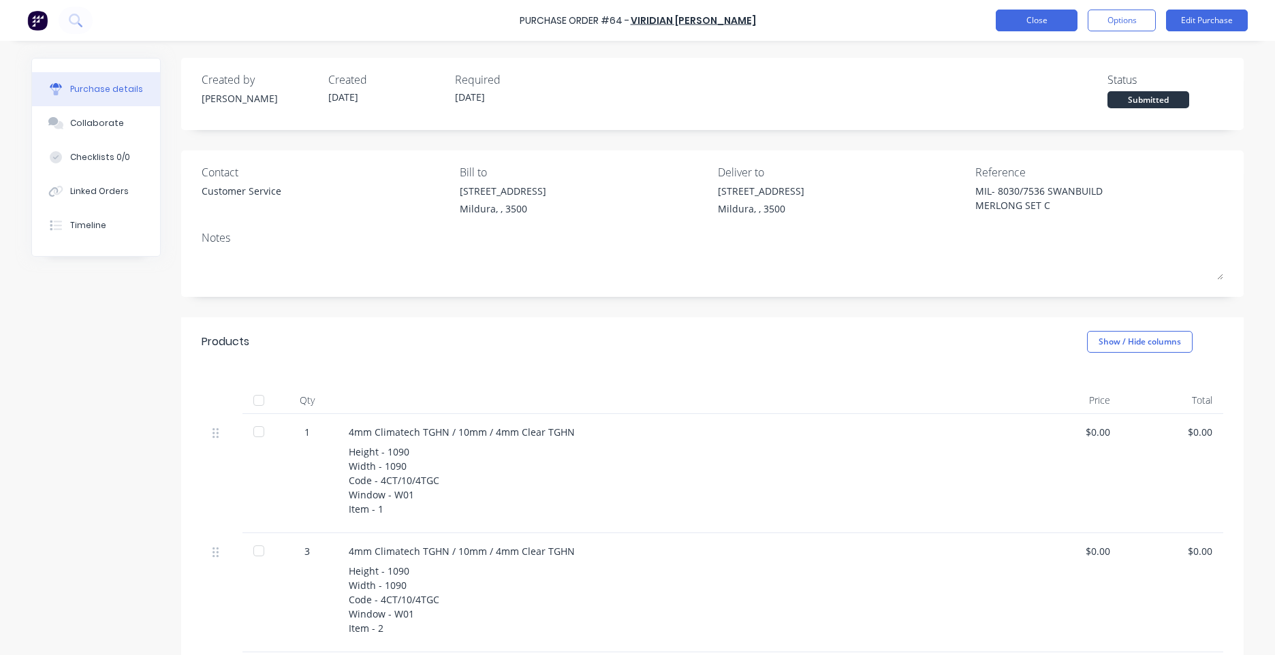
click at [1043, 18] on button "Close" at bounding box center [1037, 21] width 82 height 22
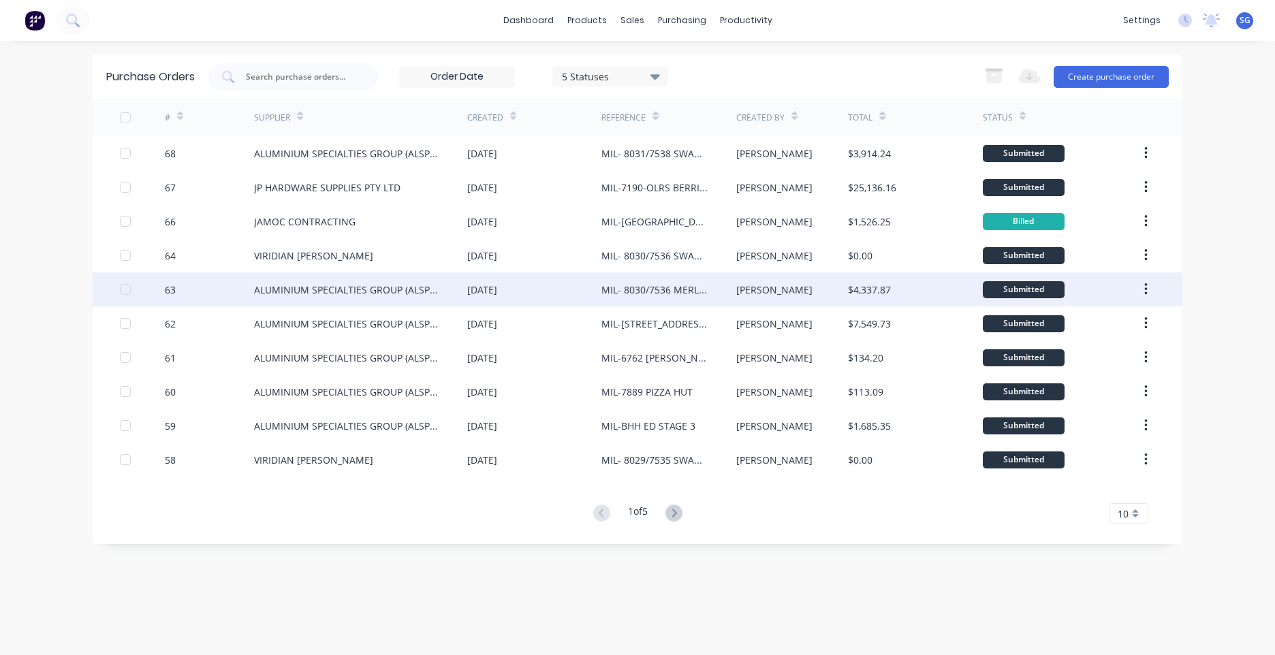
click at [623, 292] on div "MIL- 8030/7536 MERLONG SET C" at bounding box center [654, 290] width 107 height 14
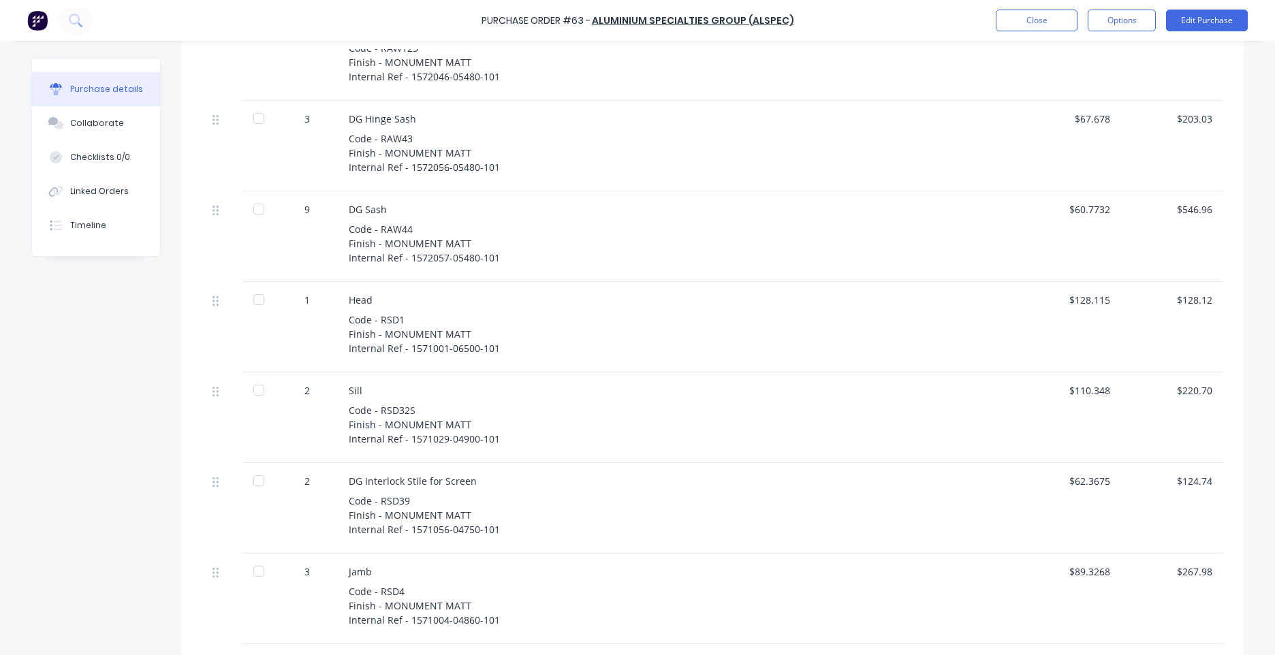
scroll to position [1294, 0]
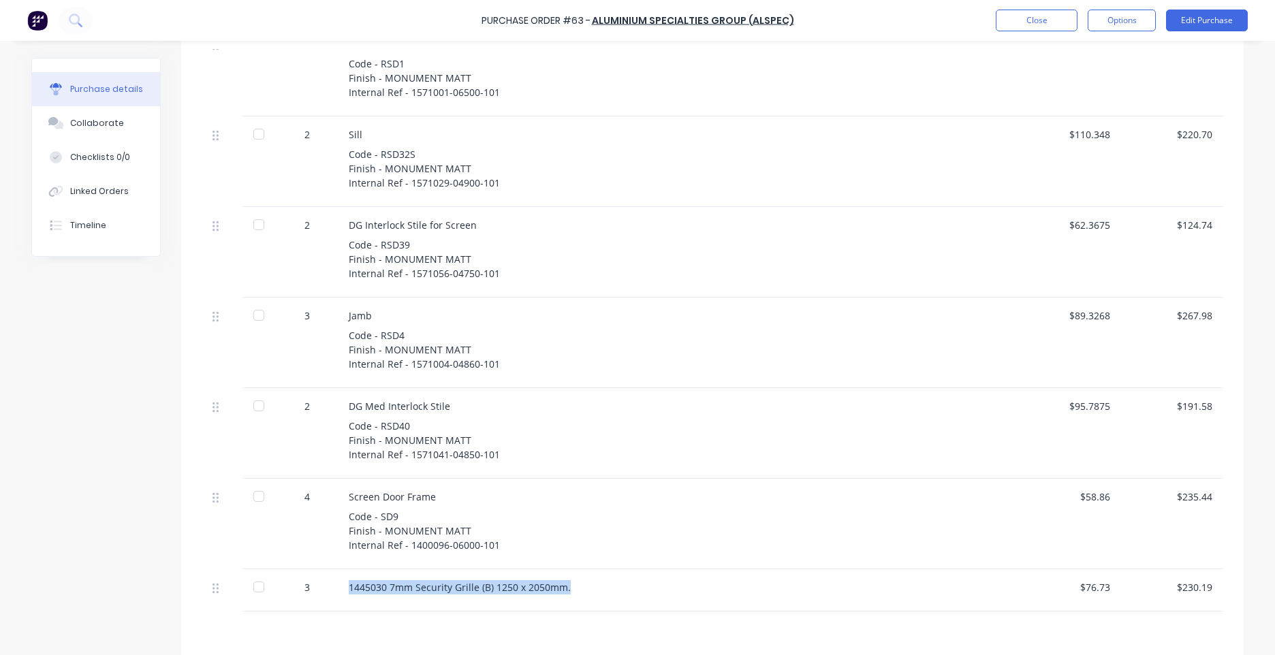
drag, startPoint x: 566, startPoint y: 590, endPoint x: 343, endPoint y: 597, distance: 223.4
click at [343, 597] on div "1445030 7mm Security Grille (B) 1250 x 2050mm." at bounding box center [678, 590] width 681 height 42
copy div "1445030 7mm Security Grille (B) 1250 x 2050mm."
click at [1124, 589] on div "3 1445030 7mm Security Grille (B) 1250 x 2050mm. $76.73 $230.19" at bounding box center [712, 590] width 1021 height 42
drag, startPoint x: 1124, startPoint y: 589, endPoint x: 1085, endPoint y: 592, distance: 38.9
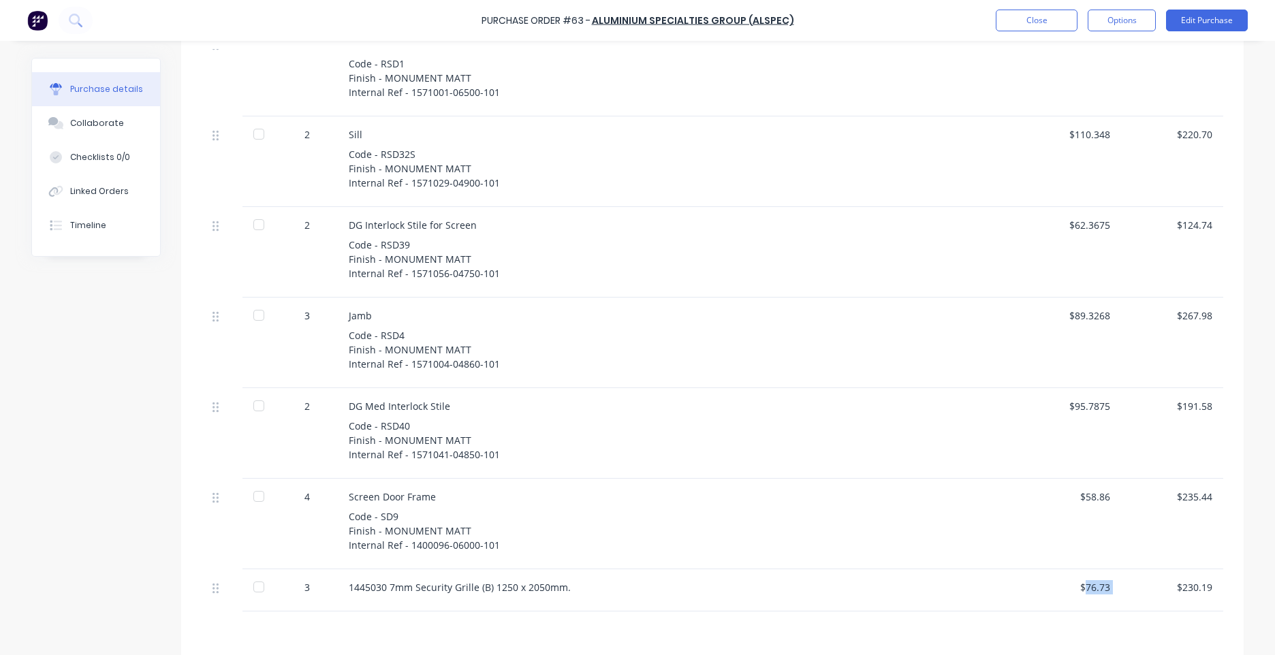
click at [1085, 592] on div "$76.73" at bounding box center [1070, 587] width 80 height 14
drag, startPoint x: 1075, startPoint y: 590, endPoint x: 1113, endPoint y: 593, distance: 38.2
click at [1113, 593] on div "$76.73" at bounding box center [1070, 590] width 102 height 42
drag, startPoint x: 372, startPoint y: 584, endPoint x: 567, endPoint y: 584, distance: 194.8
click at [567, 584] on div "1445030 7mm Security Grille (B) 1250 x 2050mm." at bounding box center [678, 590] width 681 height 42
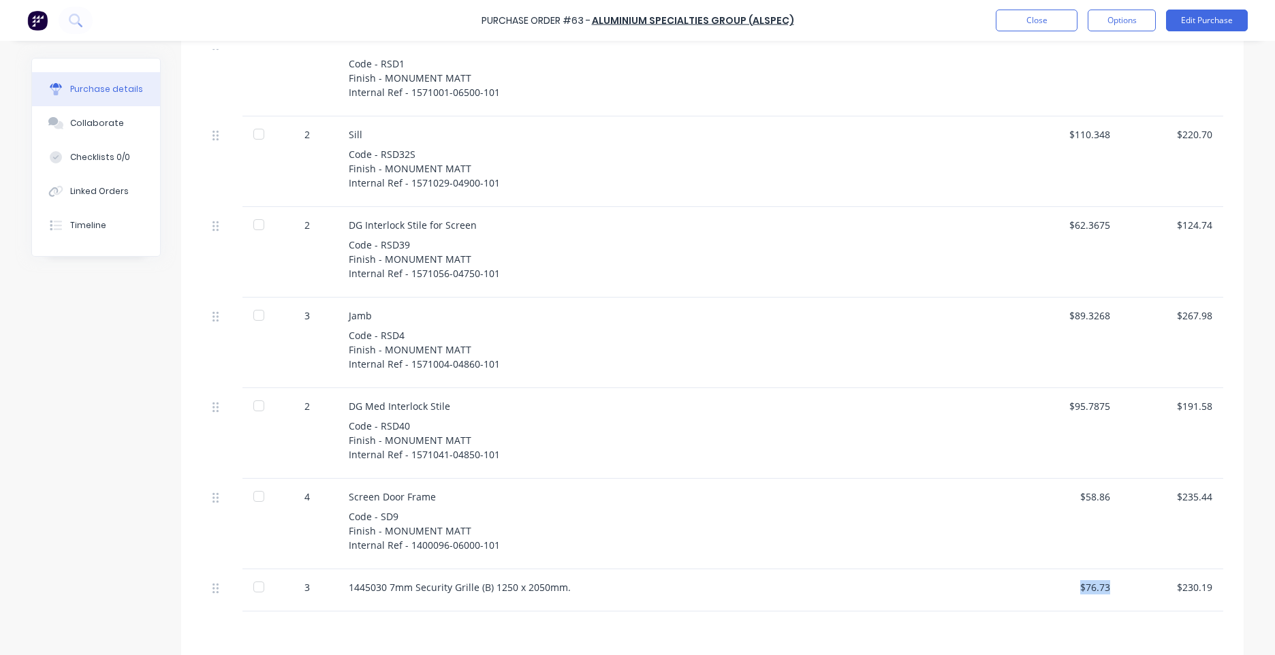
click at [1107, 588] on div "$76.73" at bounding box center [1070, 590] width 102 height 42
copy div "$76.73"
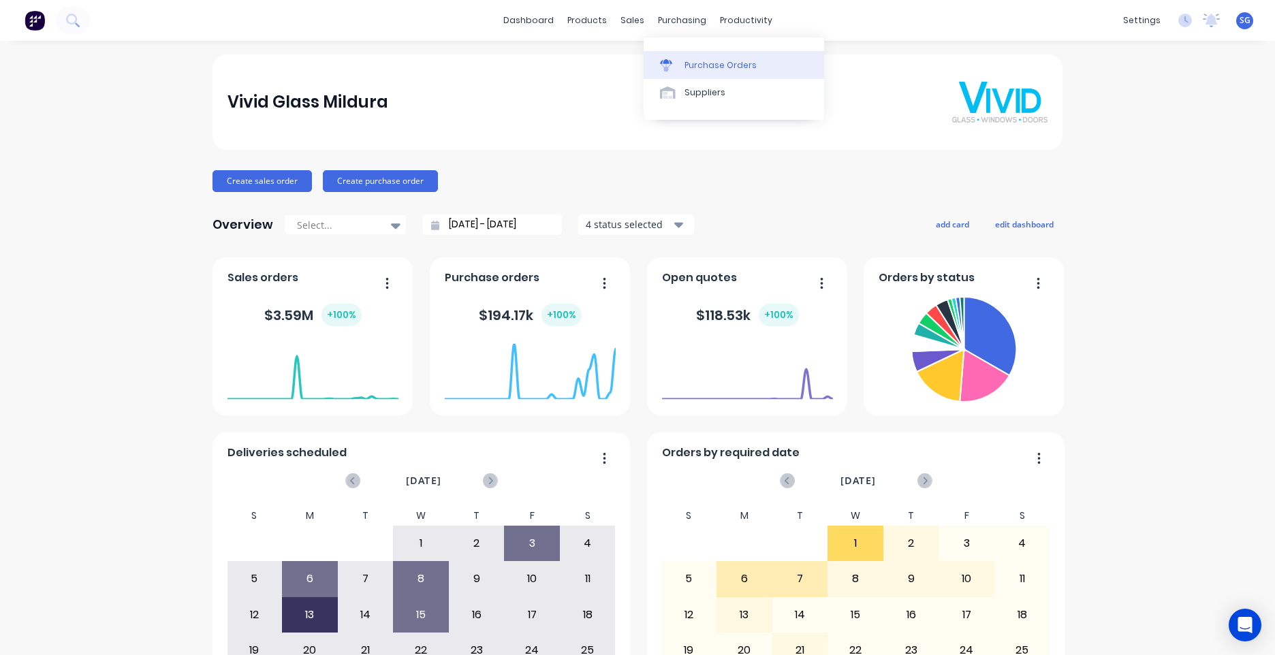
click at [687, 55] on link "Purchase Orders" at bounding box center [734, 64] width 180 height 27
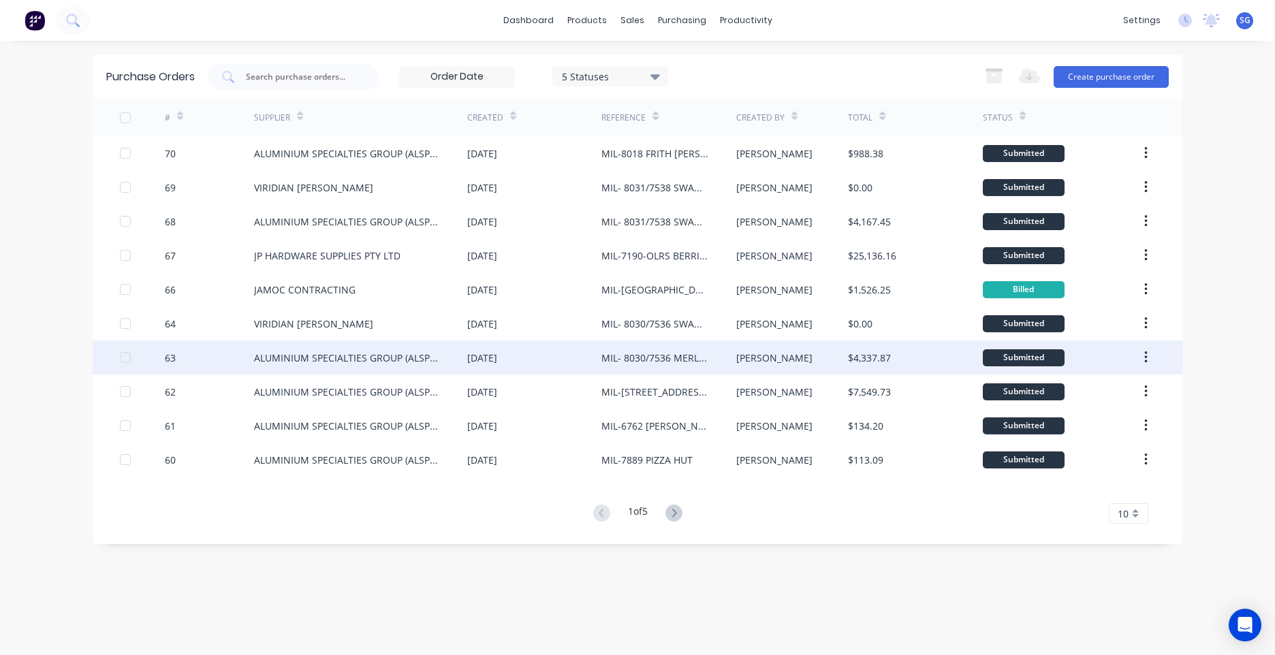
click at [702, 356] on div "MIL- 8030/7536 MERLONG SET C" at bounding box center [654, 358] width 107 height 14
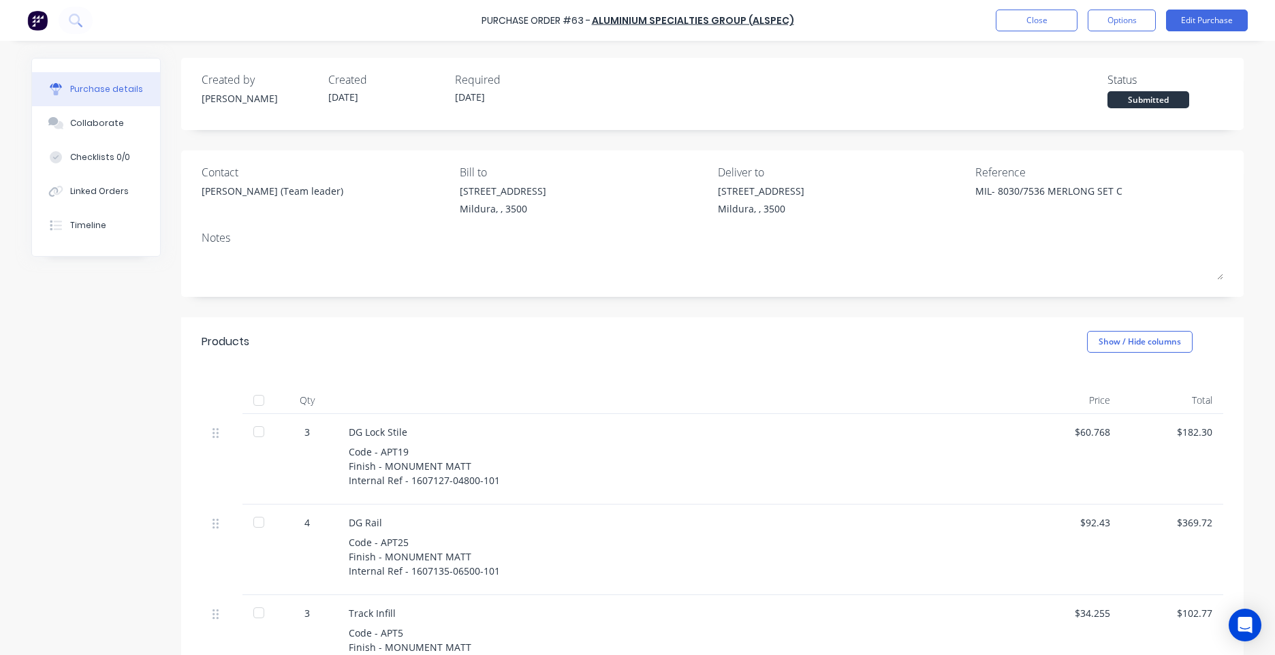
type textarea "x"
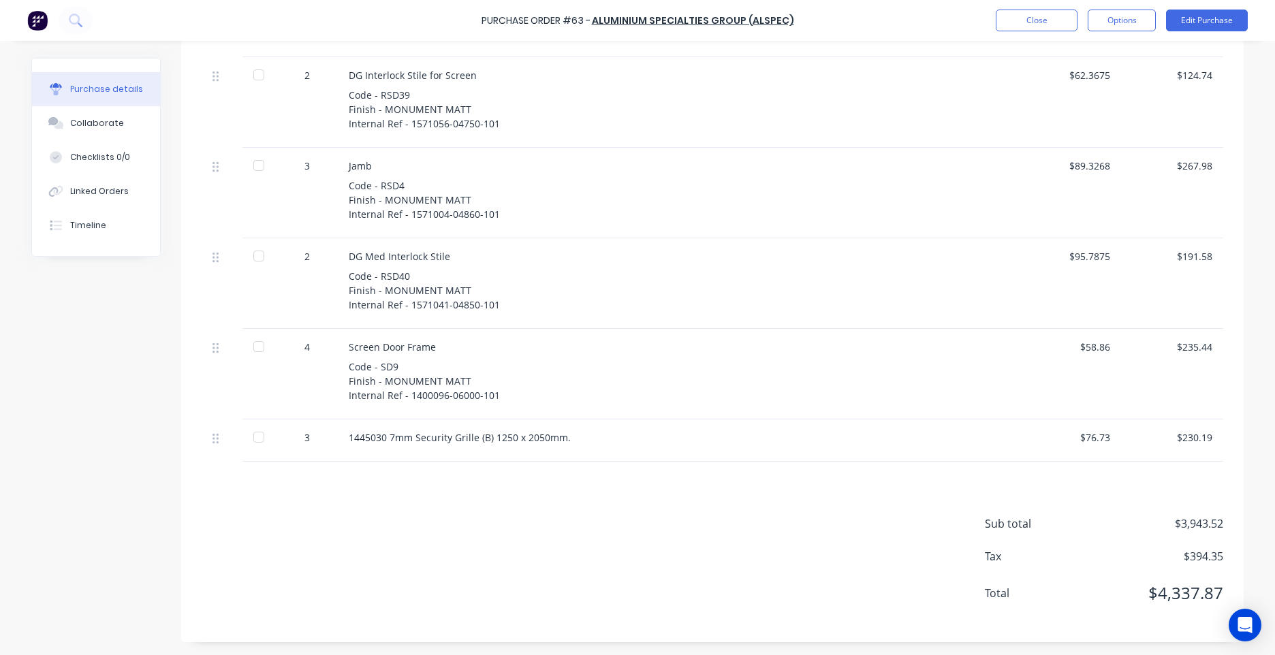
scroll to position [1444, 0]
drag, startPoint x: 339, startPoint y: 437, endPoint x: 562, endPoint y: 443, distance: 222.8
click at [562, 443] on div "1445030 7mm Security Grille (B) 1250 x 2050mm." at bounding box center [678, 440] width 681 height 42
copy div "1445030 7mm Security Grille (B) 1250 x 2050mm."
drag, startPoint x: 1105, startPoint y: 437, endPoint x: 1119, endPoint y: 437, distance: 14.3
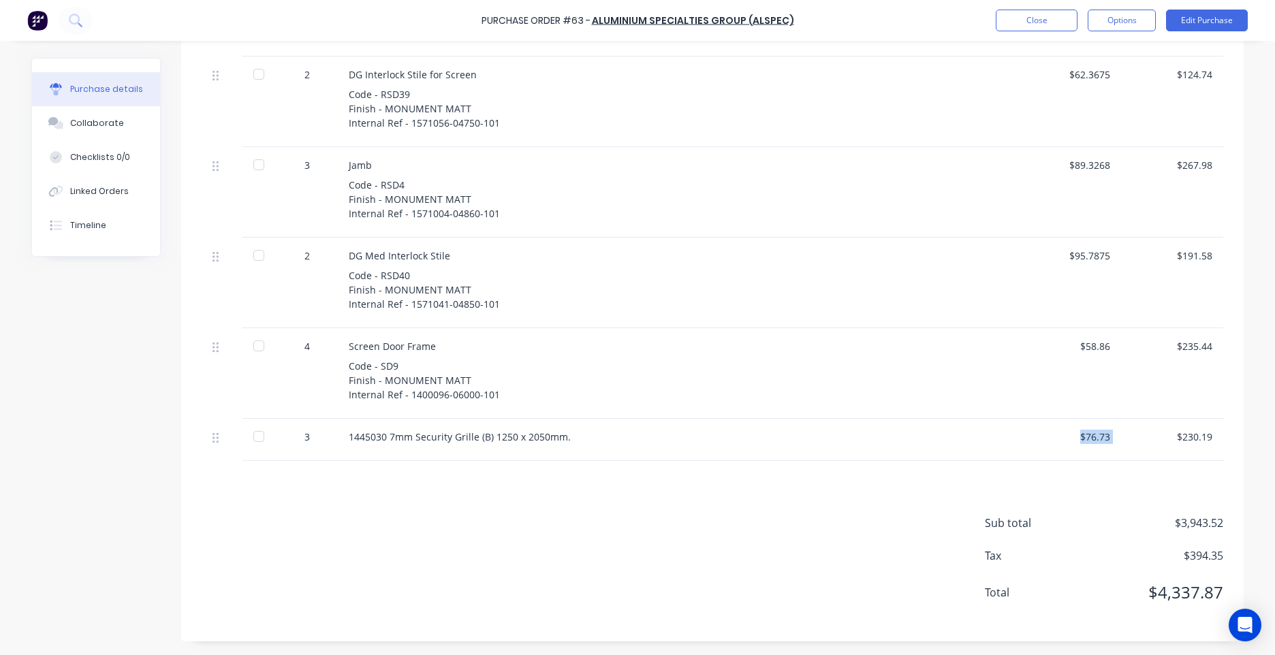
click at [1119, 437] on div "3 1445030 7mm Security Grille (B) 1250 x 2050mm. $76.73 $230.19" at bounding box center [712, 440] width 1021 height 42
copy div "$76.73"
